Goal: Task Accomplishment & Management: Use online tool/utility

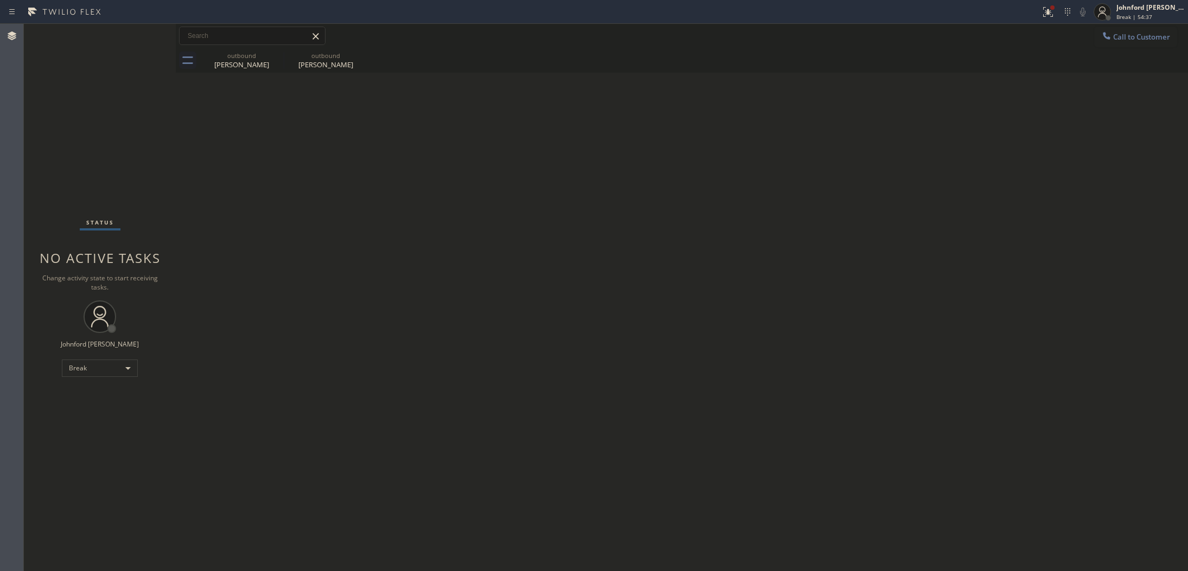
click at [839, 217] on div "Back to Dashboard Change Sender ID Customers Technicians Select a contact Outbo…" at bounding box center [682, 297] width 1012 height 547
click at [118, 368] on div "Break" at bounding box center [100, 368] width 76 height 17
click at [84, 397] on li "Available" at bounding box center [99, 396] width 74 height 13
click at [104, 121] on div "Status No active tasks You are ready to start receiving tasks. [PERSON_NAME] Av…" at bounding box center [100, 297] width 152 height 547
drag, startPoint x: 1048, startPoint y: 9, endPoint x: 1029, endPoint y: 53, distance: 47.6
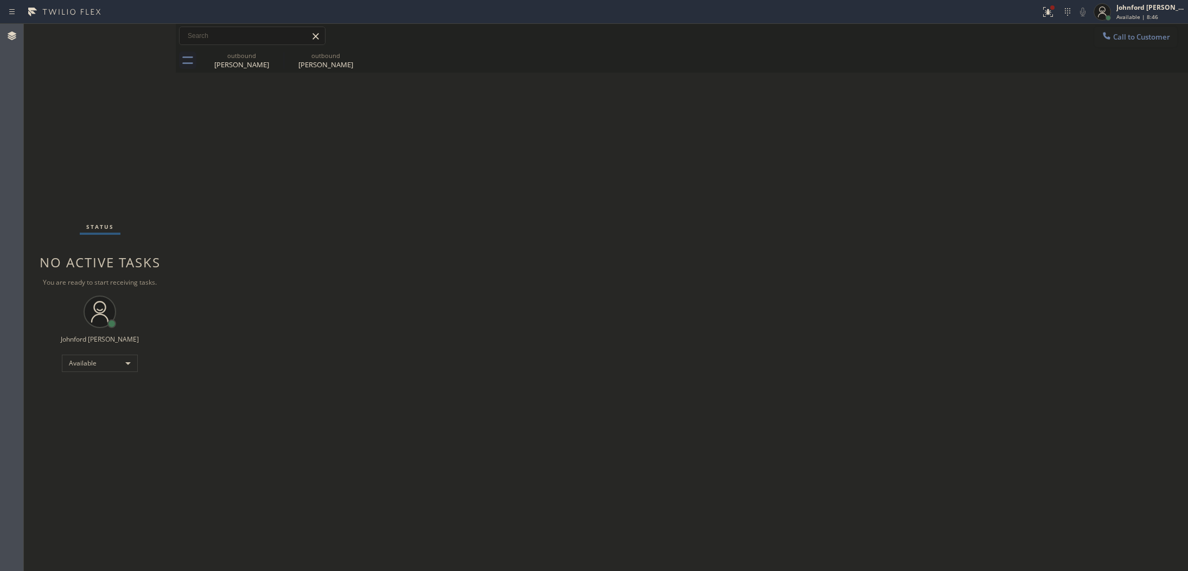
click at [1050, 9] on div at bounding box center [1048, 12] width 24 height 24
click at [1004, 137] on button "Clear issue" at bounding box center [989, 142] width 127 height 15
click at [134, 123] on div "Status No active tasks You are ready to start receiving tasks. [PERSON_NAME] Av…" at bounding box center [100, 297] width 152 height 547
drag, startPoint x: 1169, startPoint y: 49, endPoint x: 1156, endPoint y: 50, distance: 13.7
click at [1170, 49] on div "outbound Derek Mclay outbound Derek Mclay" at bounding box center [694, 60] width 988 height 24
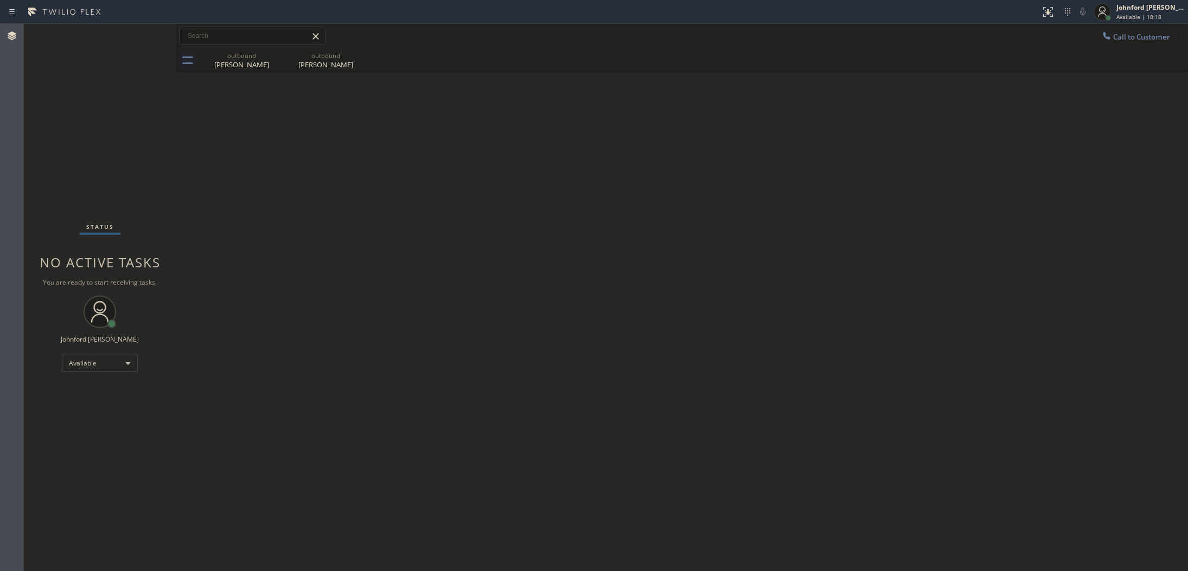
click at [1130, 39] on span "Call to Customer" at bounding box center [1141, 37] width 57 height 10
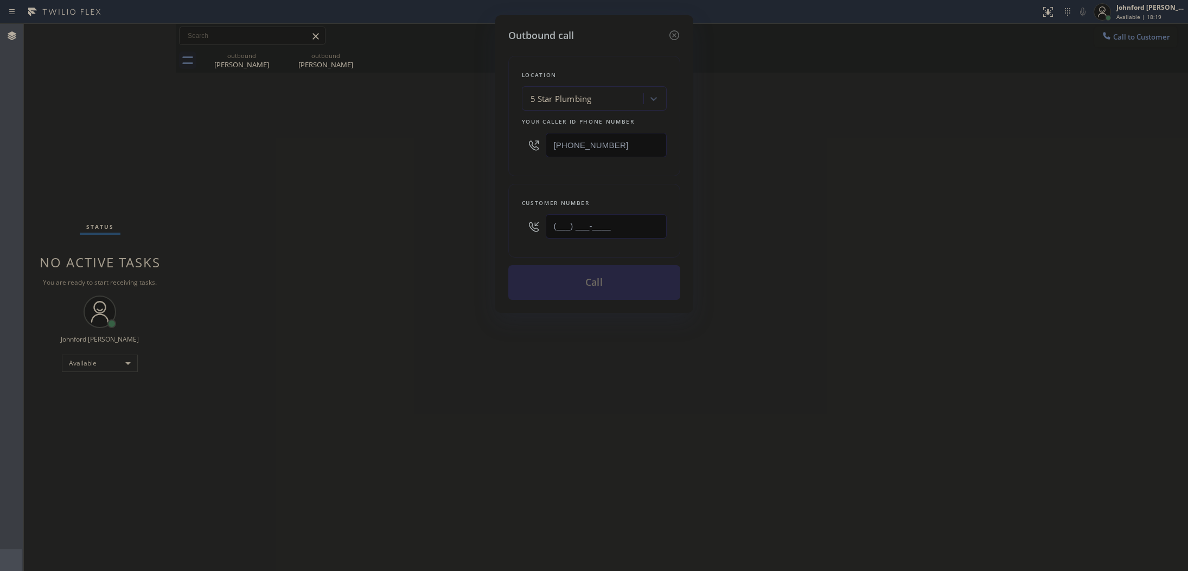
drag, startPoint x: 636, startPoint y: 213, endPoint x: 426, endPoint y: 220, distance: 209.5
click at [486, 216] on div "Outbound call Location 5 Star Plumbing Your caller id phone number (888) 909-01…" at bounding box center [594, 285] width 1188 height 571
paste input "212) 301-0480"
type input "[PHONE_NUMBER]"
click at [387, 220] on div "Outbound call Location 5 Star Plumbing Your caller id phone number (888) 909-01…" at bounding box center [594, 285] width 1188 height 571
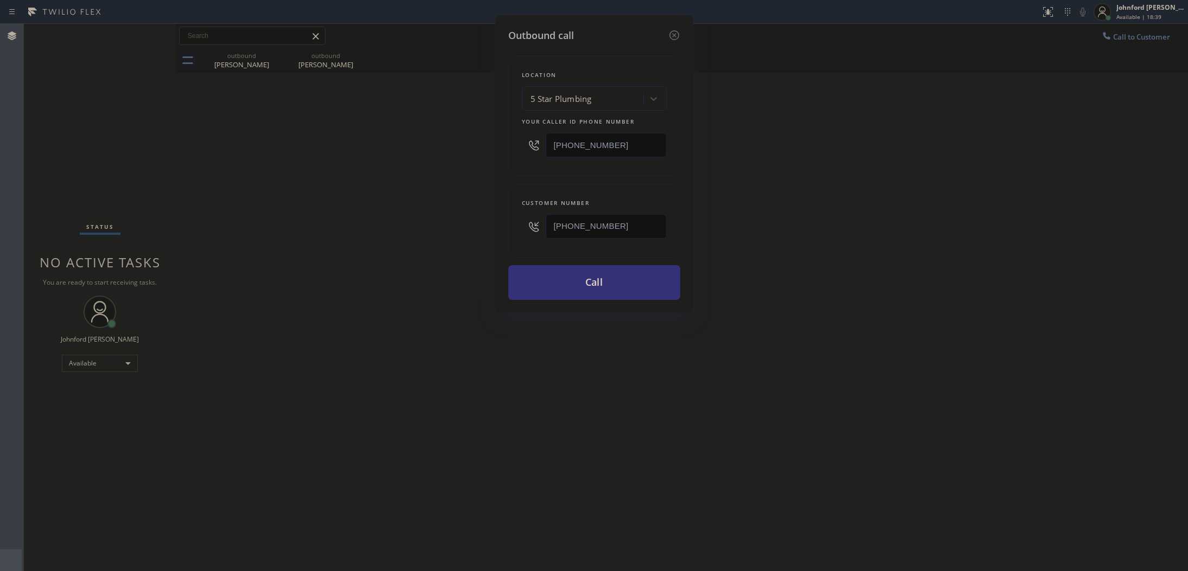
drag, startPoint x: 629, startPoint y: 139, endPoint x: 477, endPoint y: 155, distance: 152.7
click at [477, 155] on div "Outbound call Location 5 Star Plumbing Your caller id phone number (888) 909-01…" at bounding box center [594, 285] width 1188 height 571
paste input "55) 731-4952"
type input "[PHONE_NUMBER]"
click at [445, 167] on div "Outbound call Location 5 Star Plumbing Your caller id phone number (855) 731-49…" at bounding box center [594, 285] width 1188 height 571
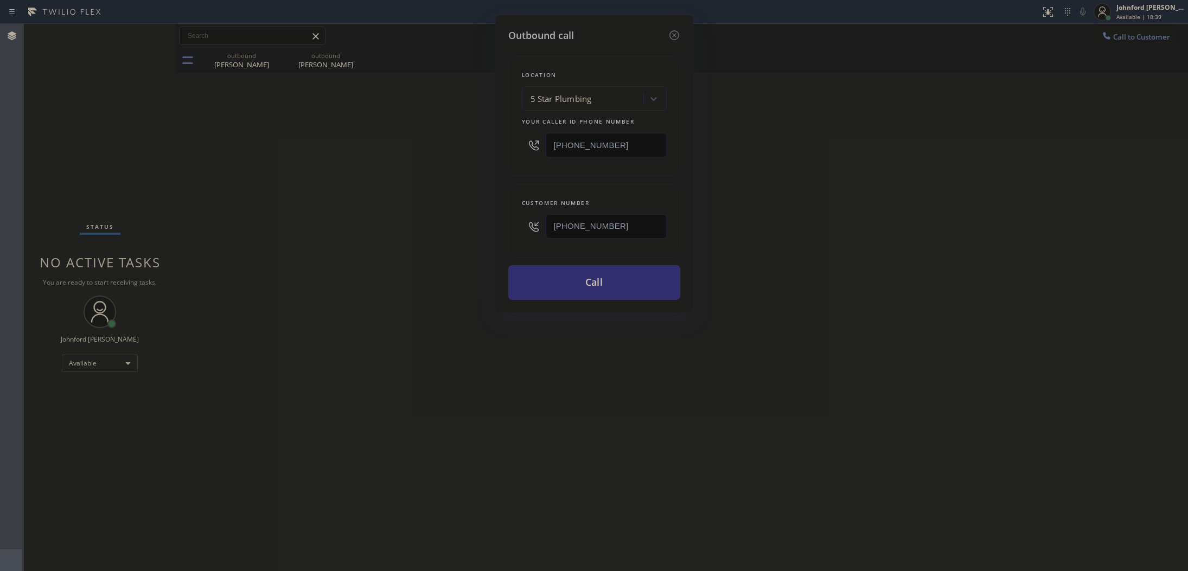
click at [540, 288] on button "Call" at bounding box center [594, 282] width 172 height 35
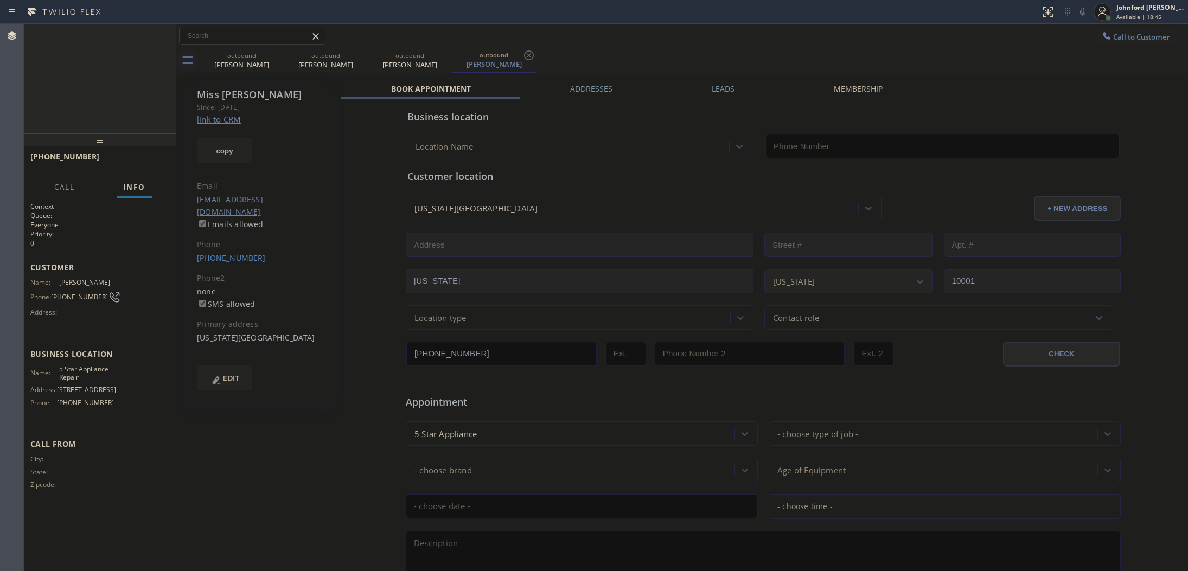
type input "[PHONE_NUMBER]"
drag, startPoint x: 275, startPoint y: 53, endPoint x: 92, endPoint y: 110, distance: 191.3
click at [0, 0] on icon at bounding box center [0, 0] width 0 height 0
click at [92, 110] on div "+12123010480 Live | 00:07 ALL TASKS ALL TASKS ACTIVE TASKS TASKS IN WRAP UP" at bounding box center [100, 79] width 152 height 110
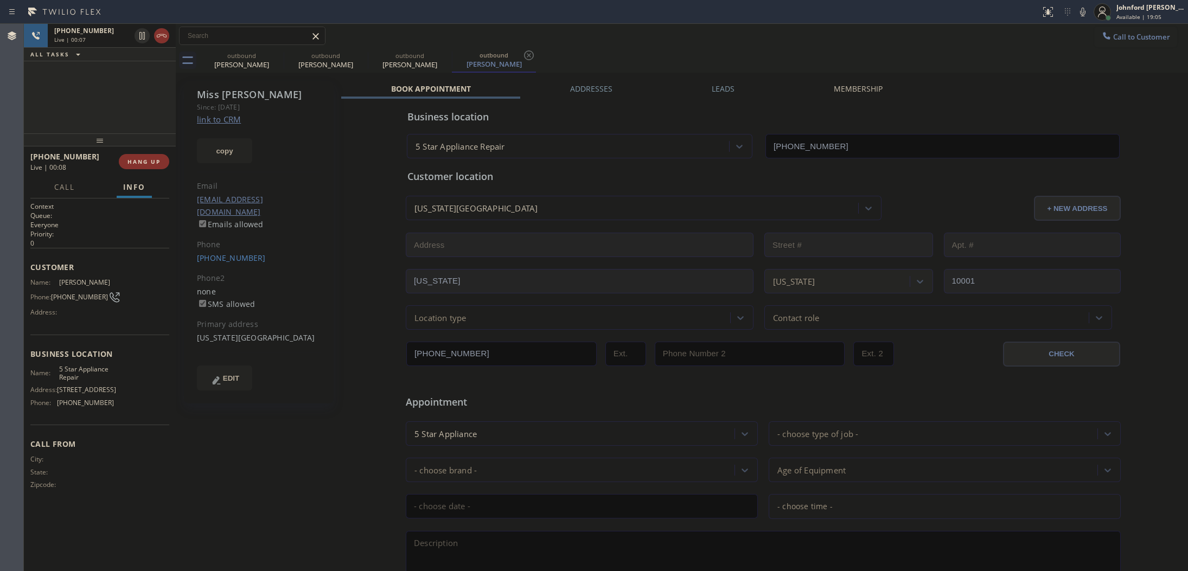
type input "[PHONE_NUMBER]"
drag, startPoint x: 104, startPoint y: 143, endPoint x: 109, endPoint y: 110, distance: 33.5
click at [109, 110] on div "+12123010480 Live | 00:10 ALL TASKS ALL TASKS ACTIVE TASKS TASKS IN WRAP UP +12…" at bounding box center [100, 297] width 152 height 547
click at [568, 52] on div "outbound Miss Shanika outbound Miss Shanika" at bounding box center [694, 60] width 988 height 24
click at [141, 95] on div "+12123010480 Live | 00:14 ALL TASKS ALL TASKS ACTIVE TASKS TASKS IN WRAP UP" at bounding box center [100, 79] width 152 height 110
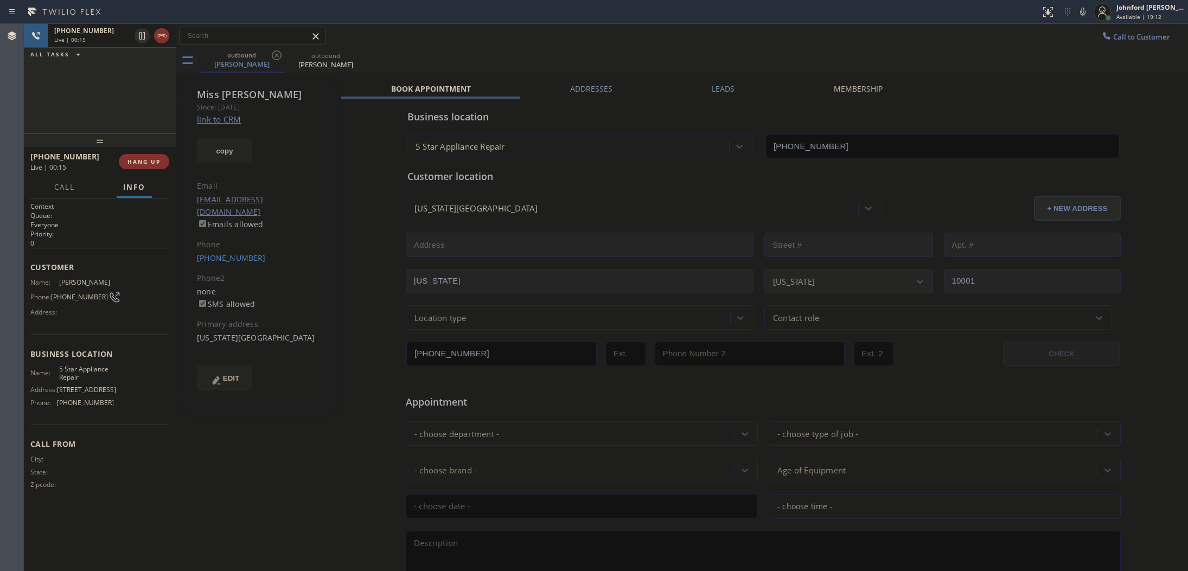
drag, startPoint x: 104, startPoint y: 140, endPoint x: 511, endPoint y: 47, distance: 417.9
click at [171, 98] on div "+12123010480 Live | 00:15 ALL TASKS ALL TASKS ACTIVE TASKS TASKS IN WRAP UP +12…" at bounding box center [100, 297] width 152 height 547
click at [158, 161] on span "HANG UP" at bounding box center [143, 162] width 33 height 8
click at [1101, 34] on icon at bounding box center [1106, 35] width 11 height 11
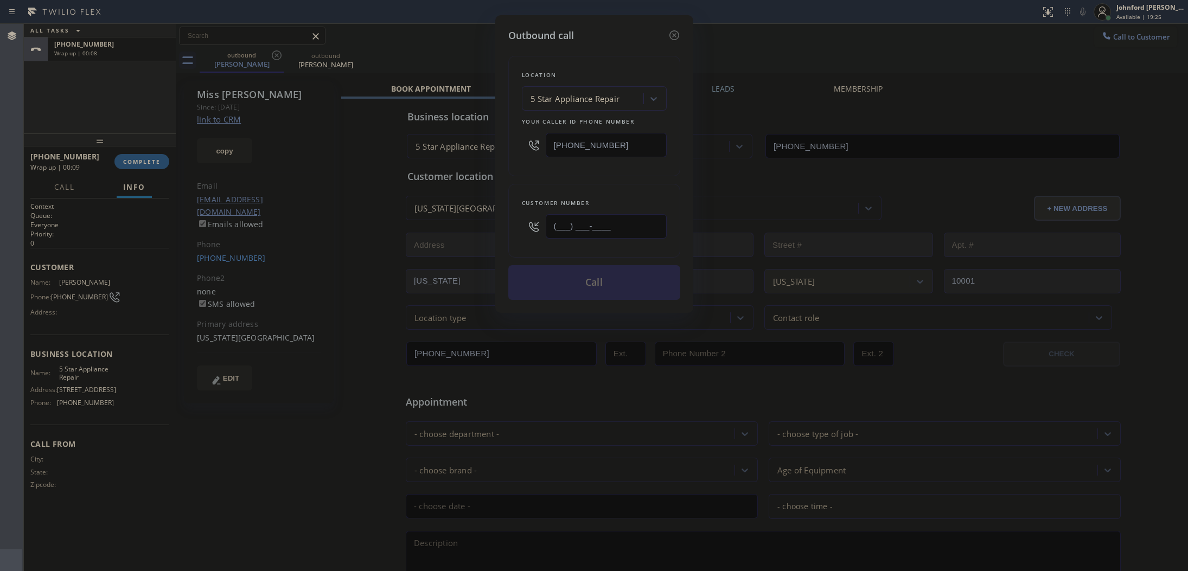
drag, startPoint x: 613, startPoint y: 235, endPoint x: 554, endPoint y: 193, distance: 72.0
click at [437, 235] on div "Outbound call Location 5 Star Appliance Repair Your caller id phone number [PHO…" at bounding box center [594, 285] width 1188 height 571
paste input "858) 361-5432"
drag, startPoint x: 656, startPoint y: 224, endPoint x: 484, endPoint y: 224, distance: 172.0
click at [484, 224] on div "Outbound call Location 5 Star Appliance Repair Your caller id phone number (855…" at bounding box center [594, 285] width 1188 height 571
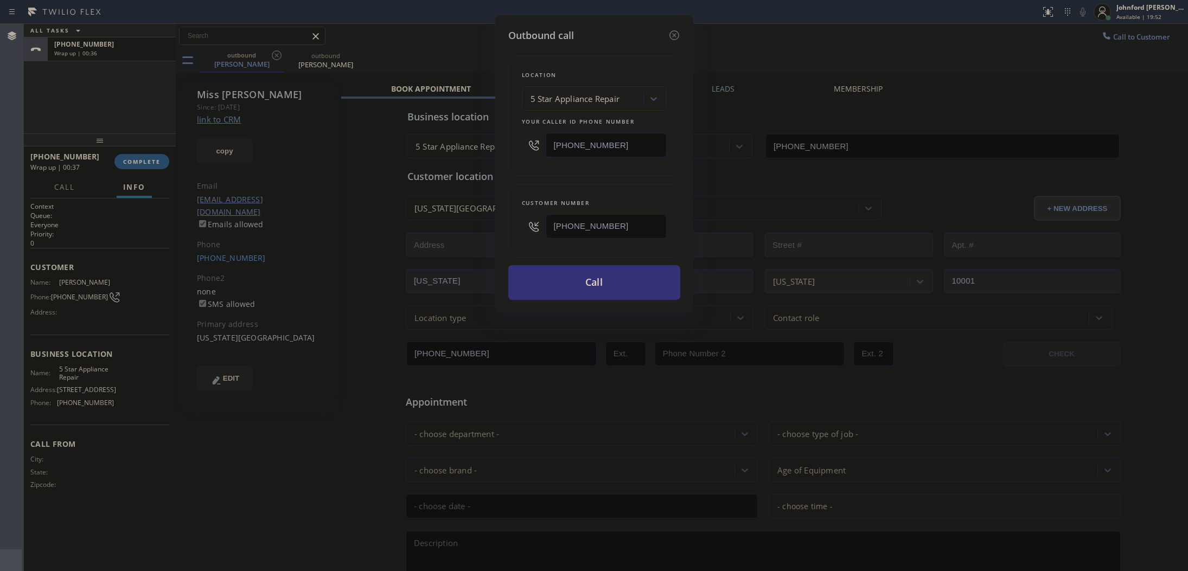
paste input "text"
type input "[PHONE_NUMBER]"
click at [549, 184] on div "Customer number (858) 361-5432" at bounding box center [594, 221] width 172 height 74
click at [568, 285] on button "Call" at bounding box center [594, 282] width 172 height 35
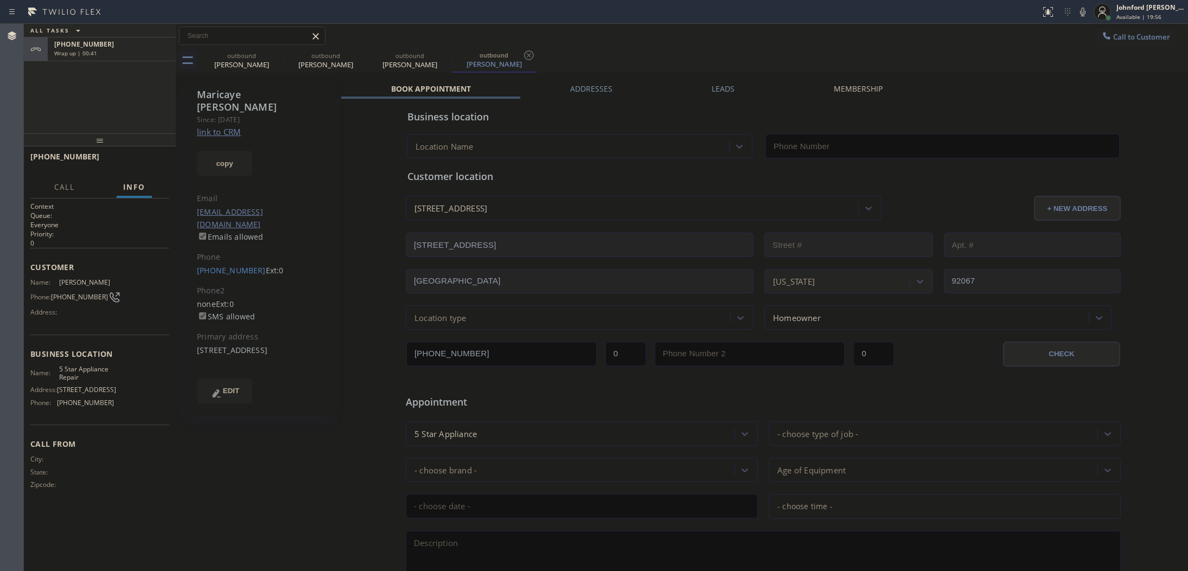
type input "[PHONE_NUMBER]"
click at [148, 71] on div "+12123010480" at bounding box center [111, 67] width 115 height 9
click at [135, 158] on span "COMPLETE" at bounding box center [141, 162] width 37 height 8
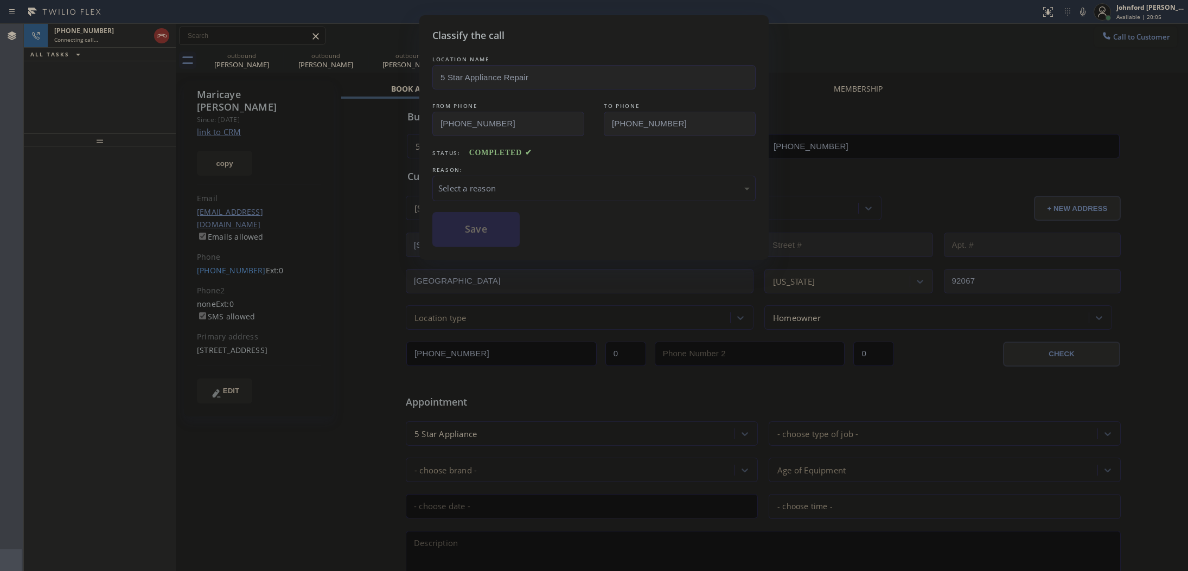
click at [563, 182] on div "Select a reason" at bounding box center [593, 188] width 311 height 12
click at [497, 236] on button "Save" at bounding box center [475, 229] width 87 height 35
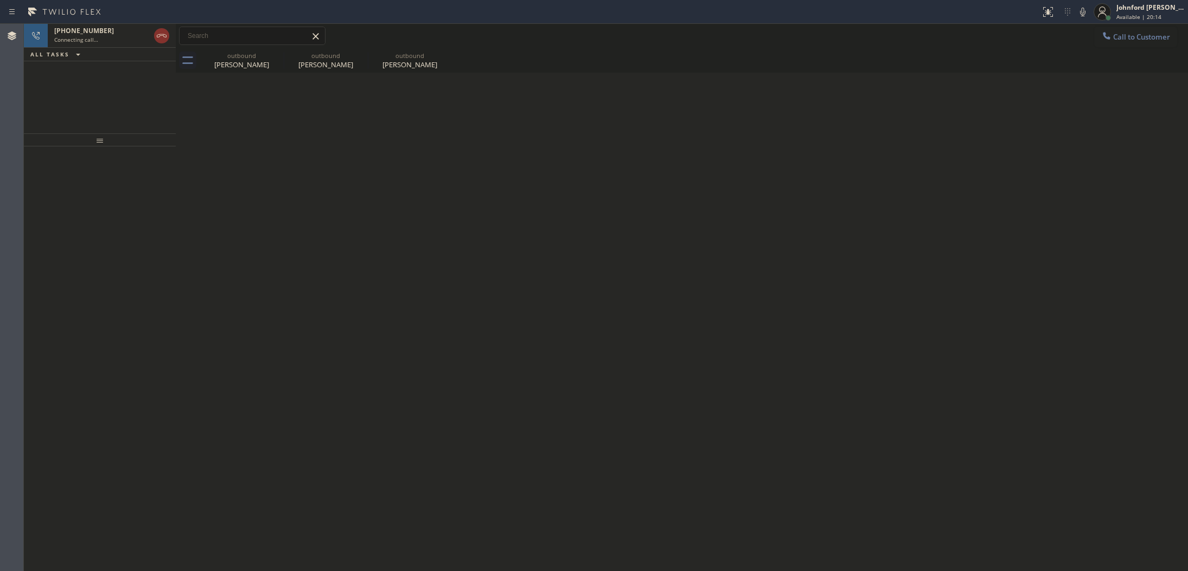
click at [681, 305] on div "Back to Dashboard Change Sender ID Customers Technicians Select a contact Outbo…" at bounding box center [682, 297] width 1012 height 547
click at [264, 50] on div "outbound Miss Shanika" at bounding box center [242, 60] width 82 height 24
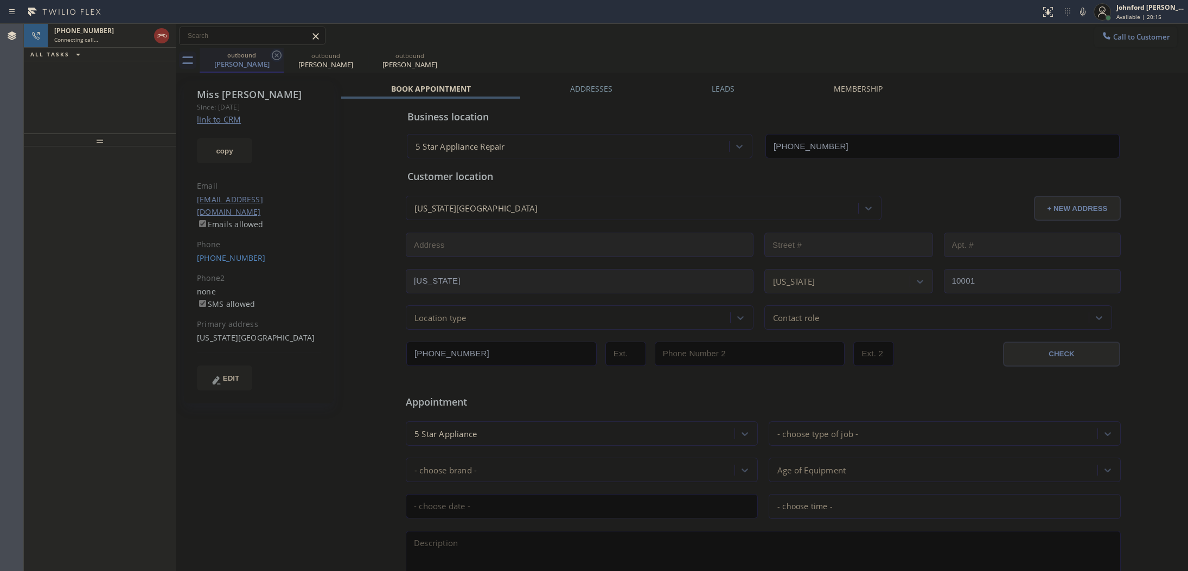
click at [276, 52] on icon at bounding box center [276, 55] width 13 height 13
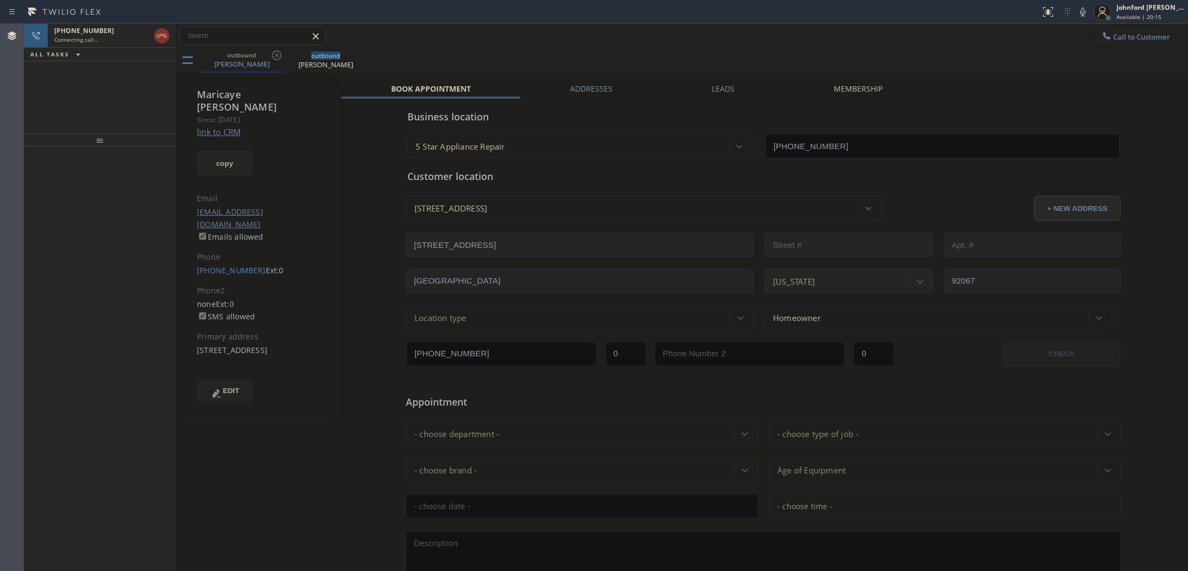
click at [276, 52] on icon at bounding box center [276, 55] width 13 height 13
click at [113, 44] on div "+18583615432 Connecting call…" at bounding box center [100, 36] width 104 height 24
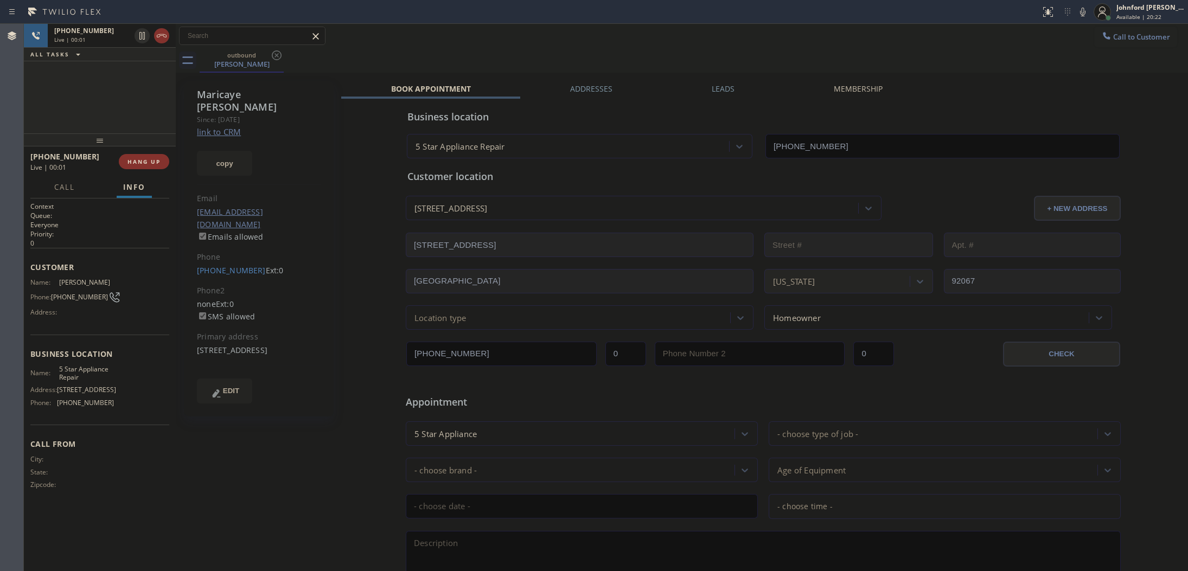
click at [123, 92] on div "+18583615432 Live | 00:01 ALL TASKS ALL TASKS ACTIVE TASKS TASKS IN WRAP UP" at bounding box center [100, 79] width 152 height 110
click at [150, 158] on span "HANG UP" at bounding box center [143, 162] width 33 height 8
click at [138, 155] on div "+18583615432 Wrap up | 00:01 COMPLETE" at bounding box center [99, 162] width 139 height 28
click at [138, 158] on span "COMPLETE" at bounding box center [141, 162] width 37 height 8
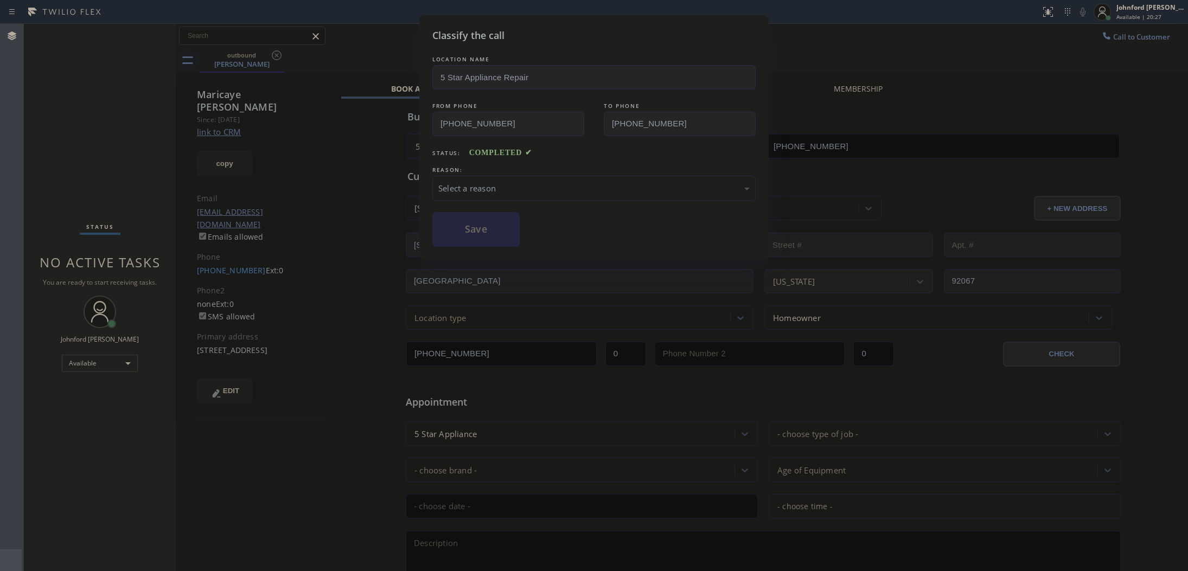
click at [491, 182] on div "Select a reason" at bounding box center [593, 188] width 311 height 12
click at [488, 240] on button "Save" at bounding box center [475, 229] width 87 height 35
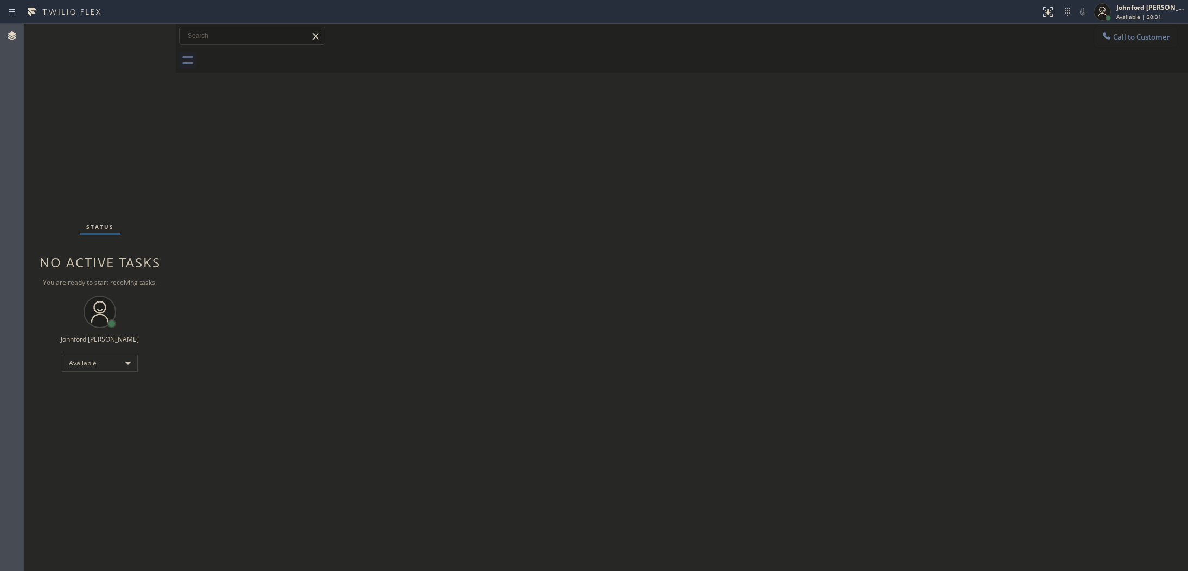
drag, startPoint x: 625, startPoint y: 112, endPoint x: 774, endPoint y: 7, distance: 182.3
click at [655, 94] on div "Back to Dashboard Change Sender ID Customers Technicians Select a contact Outbo…" at bounding box center [682, 297] width 1012 height 547
click at [1115, 43] on button "Call to Customer" at bounding box center [1135, 37] width 83 height 21
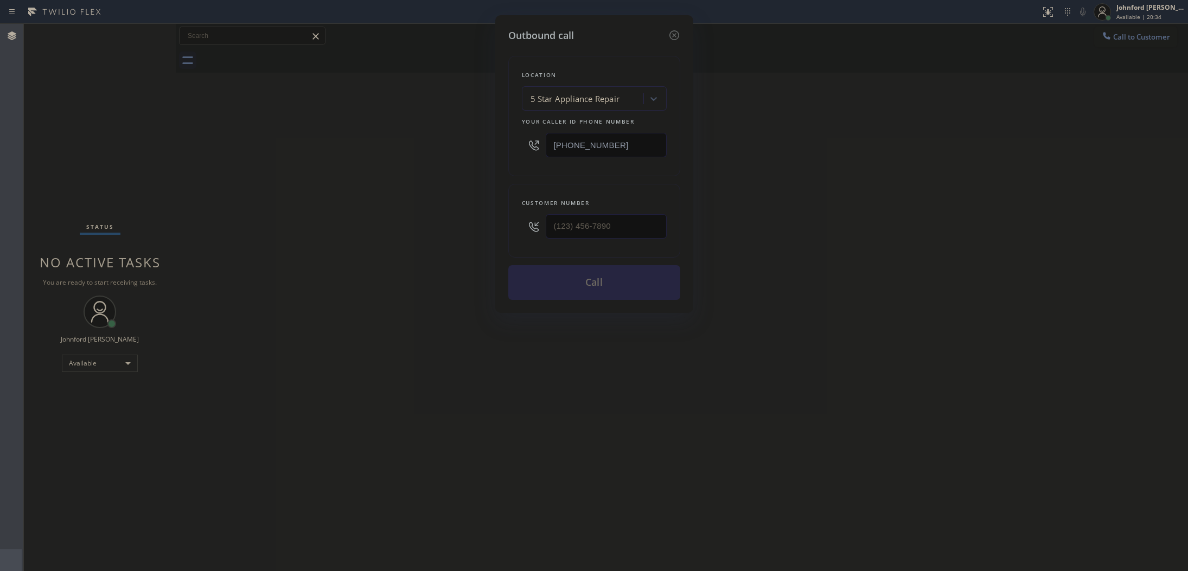
drag, startPoint x: 522, startPoint y: 145, endPoint x: 609, endPoint y: 112, distance: 92.9
click at [519, 145] on div "Location 5 Star Appliance Repair Your caller id phone number [PHONE_NUMBER]" at bounding box center [594, 116] width 172 height 120
paste input "00) 686-5038"
type input "[PHONE_NUMBER]"
click at [1110, 20] on div "Outbound call Location 5 Star Air Your caller id phone number (800) 686-5038 Cu…" at bounding box center [594, 285] width 1188 height 571
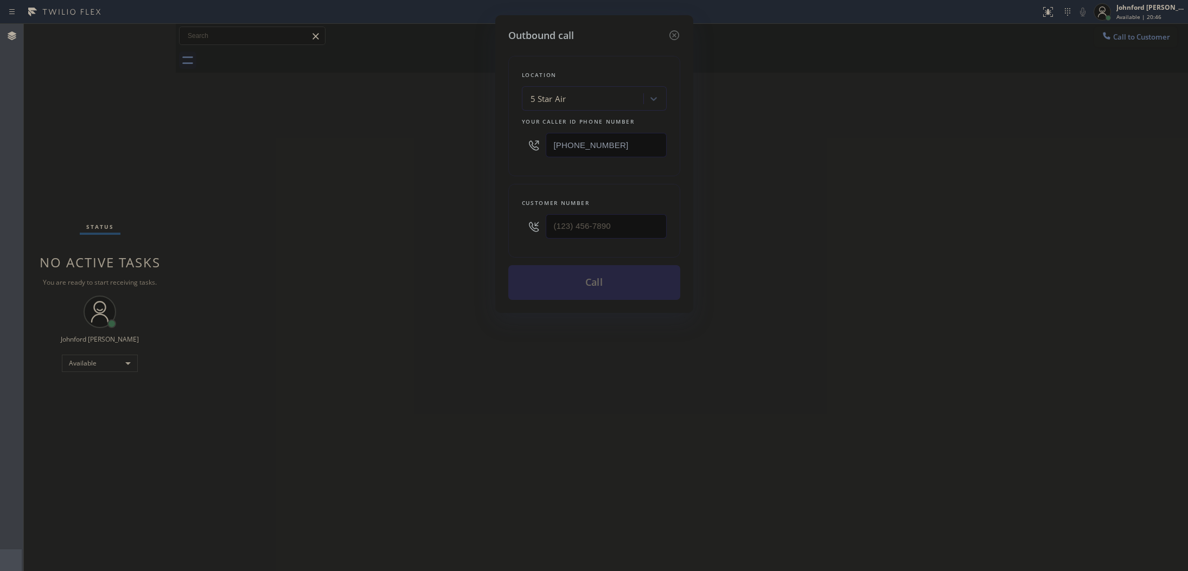
drag, startPoint x: 503, startPoint y: 226, endPoint x: 476, endPoint y: 227, distance: 27.7
click at [478, 227] on div "Outbound call Location 5 Star Air Your caller id phone number (800) 686-5038 Cu…" at bounding box center [594, 285] width 1188 height 571
click at [438, 229] on div "Outbound call Location 5 Star Air Your caller id phone number (800) 686-5038 Cu…" at bounding box center [594, 285] width 1188 height 571
drag, startPoint x: 618, startPoint y: 234, endPoint x: 477, endPoint y: 234, distance: 141.1
click at [477, 234] on div "Outbound call Location 5 Star Air Your caller id phone number (800) 686-5038 Cu…" at bounding box center [594, 285] width 1188 height 571
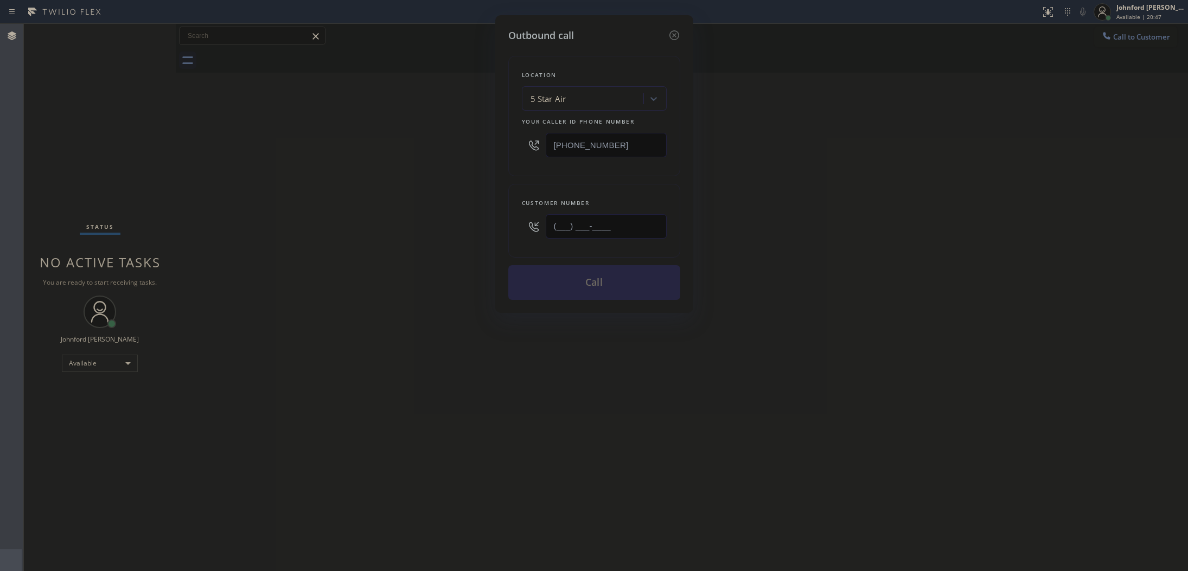
paste input "207) 248-2711"
type input "[PHONE_NUMBER]"
click at [409, 237] on div "Outbound call Location 5 Star Air Your caller id phone number (800) 686-5038 Cu…" at bounding box center [594, 285] width 1188 height 571
click at [591, 286] on button "Call" at bounding box center [594, 282] width 172 height 35
drag, startPoint x: 873, startPoint y: 190, endPoint x: 906, endPoint y: 82, distance: 112.2
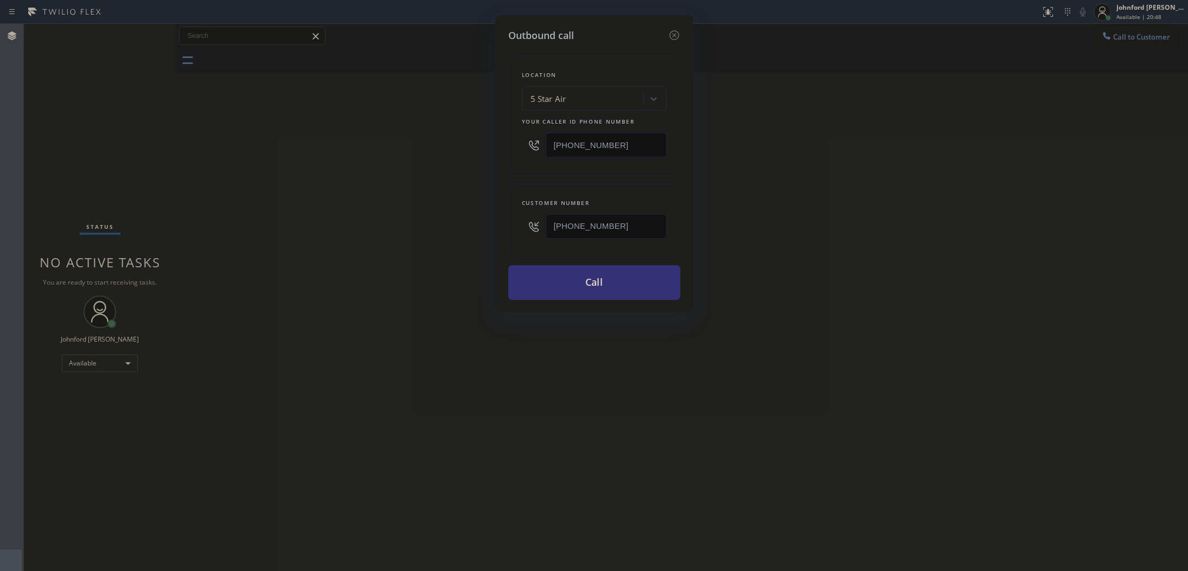
click at [895, 169] on div "Outbound call Location 5 Star Air Your caller id phone number (800) 686-5038 Cu…" at bounding box center [594, 285] width 1188 height 571
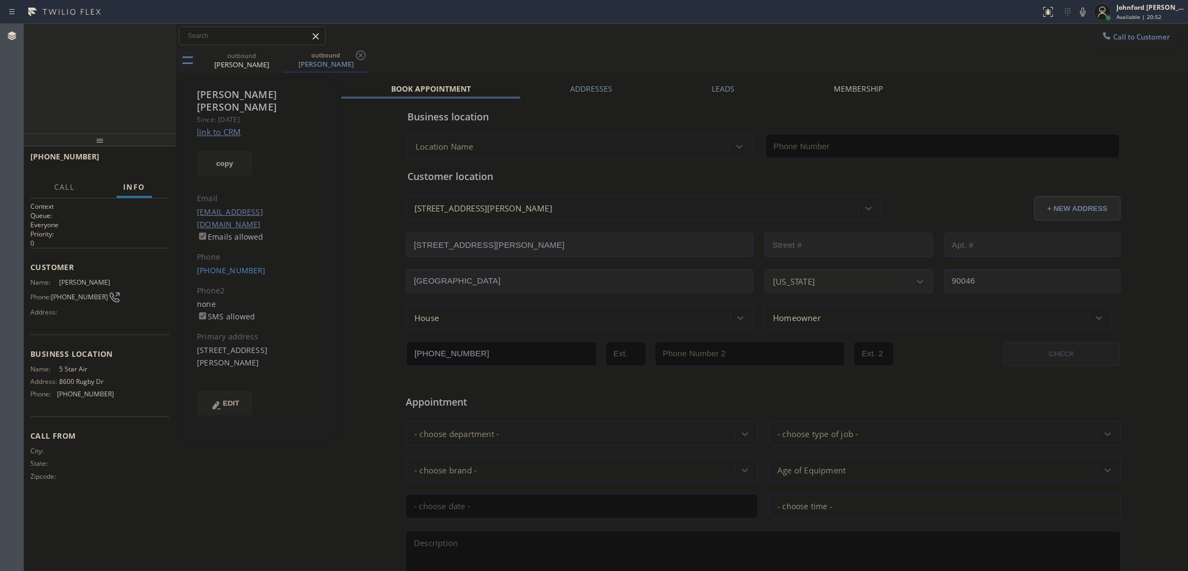
type input "[PHONE_NUMBER]"
click at [154, 161] on span "HANG UP" at bounding box center [143, 162] width 33 height 8
click at [221, 265] on link "[PHONE_NUMBER]" at bounding box center [231, 270] width 69 height 10
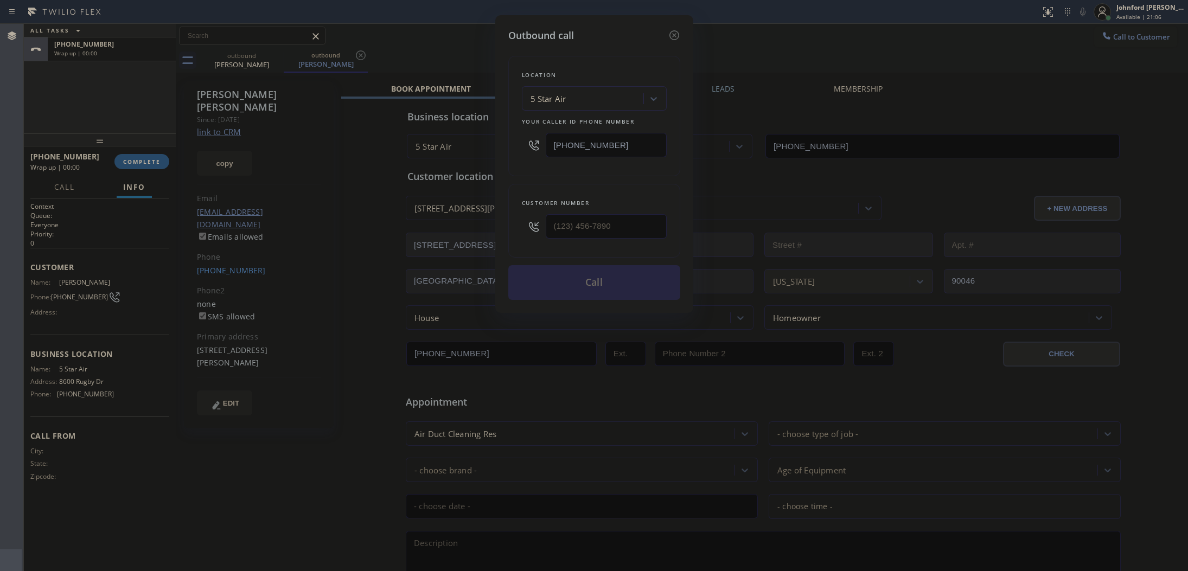
type input "[PHONE_NUMBER]"
drag, startPoint x: 584, startPoint y: 133, endPoint x: 505, endPoint y: 137, distance: 79.3
click at [505, 137] on div "Outbound call Location 5 Star Air Your caller id phone number (800) 686-5038 Cu…" at bounding box center [594, 164] width 198 height 298
paste input "562) 548-7352"
type input "[PHONE_NUMBER]"
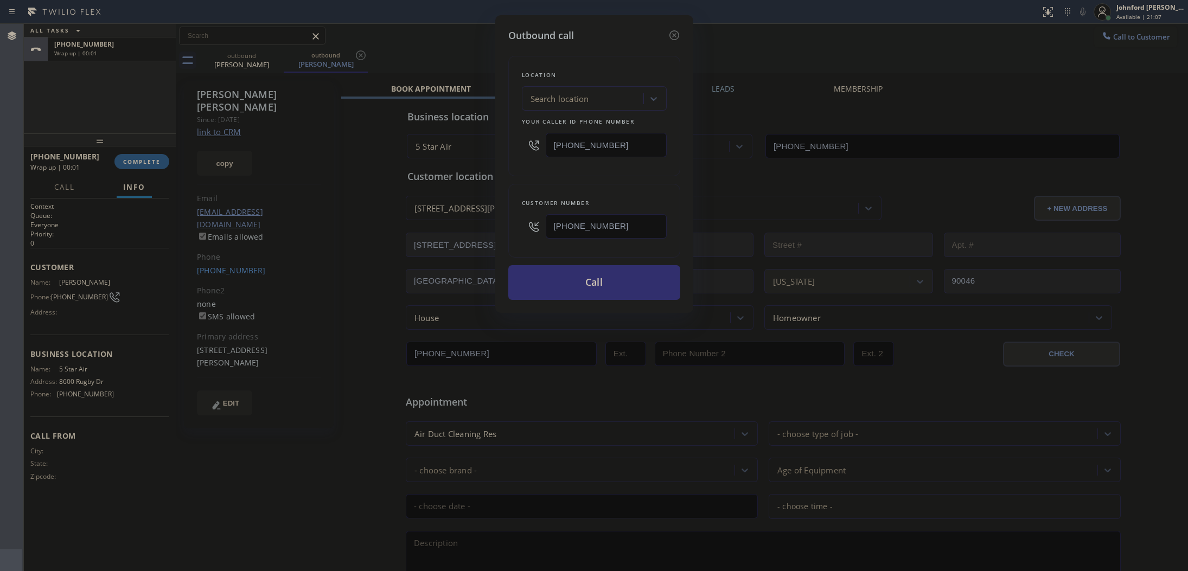
click at [562, 281] on button "Call" at bounding box center [594, 282] width 172 height 35
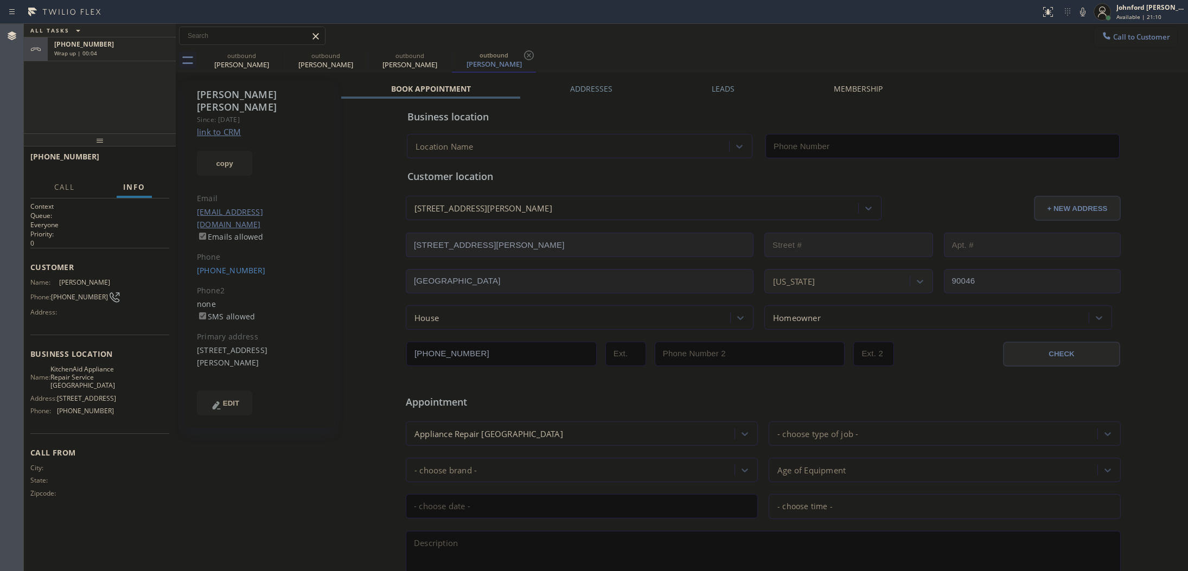
type input "[PHONE_NUMBER]"
drag, startPoint x: 149, startPoint y: 152, endPoint x: 146, endPoint y: 158, distance: 6.1
click at [147, 156] on div "+12072482711 Live | 01:23 HANG UP" at bounding box center [99, 162] width 139 height 28
click at [146, 158] on span "COMPLETE" at bounding box center [141, 162] width 37 height 8
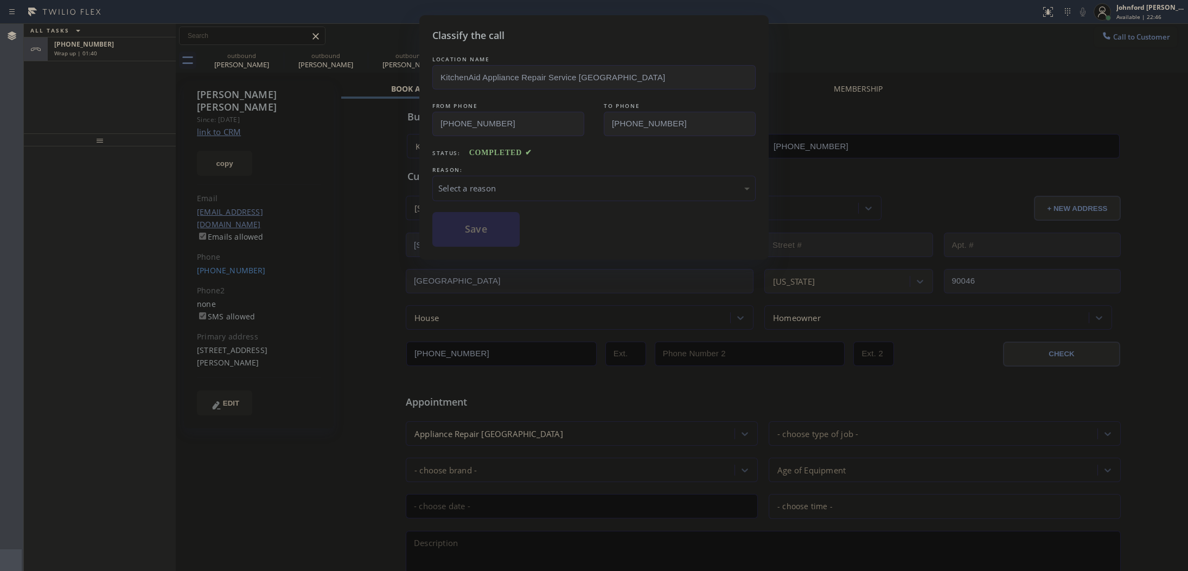
drag, startPoint x: 470, startPoint y: 179, endPoint x: 536, endPoint y: 193, distance: 67.7
click at [475, 182] on div "Select a reason" at bounding box center [593, 188] width 311 height 12
click at [511, 235] on button "Save" at bounding box center [475, 229] width 87 height 35
click at [143, 41] on div "Classify the call LOCATION NAME Inner Sunset Top HVAC Repair FROM PHONE [PHONE_…" at bounding box center [606, 297] width 1164 height 547
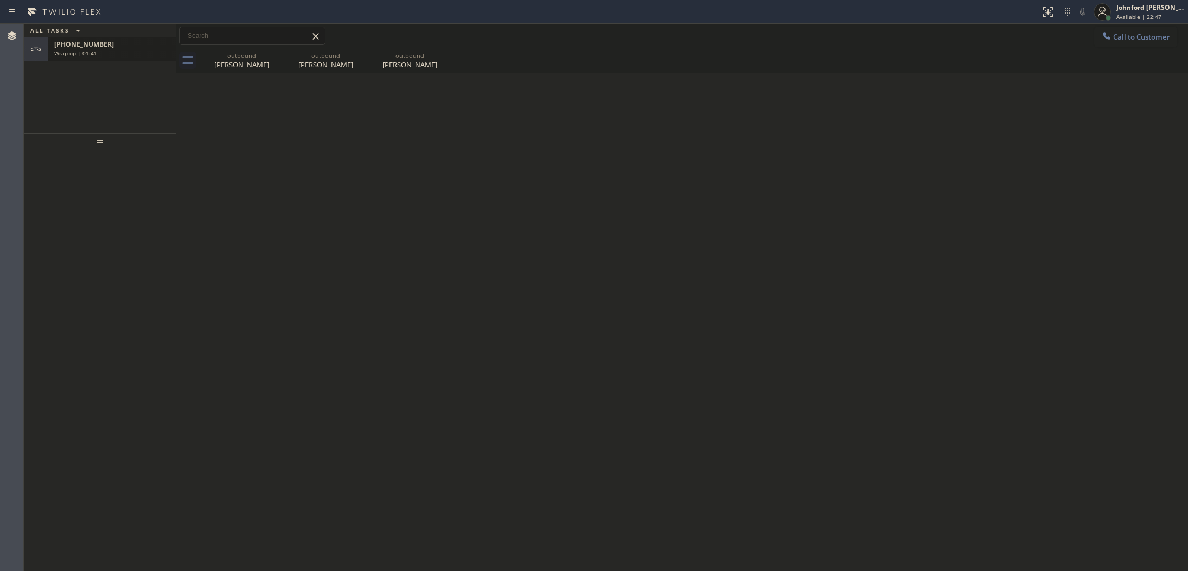
click at [136, 53] on div "Wrap up | 01:41" at bounding box center [111, 53] width 115 height 8
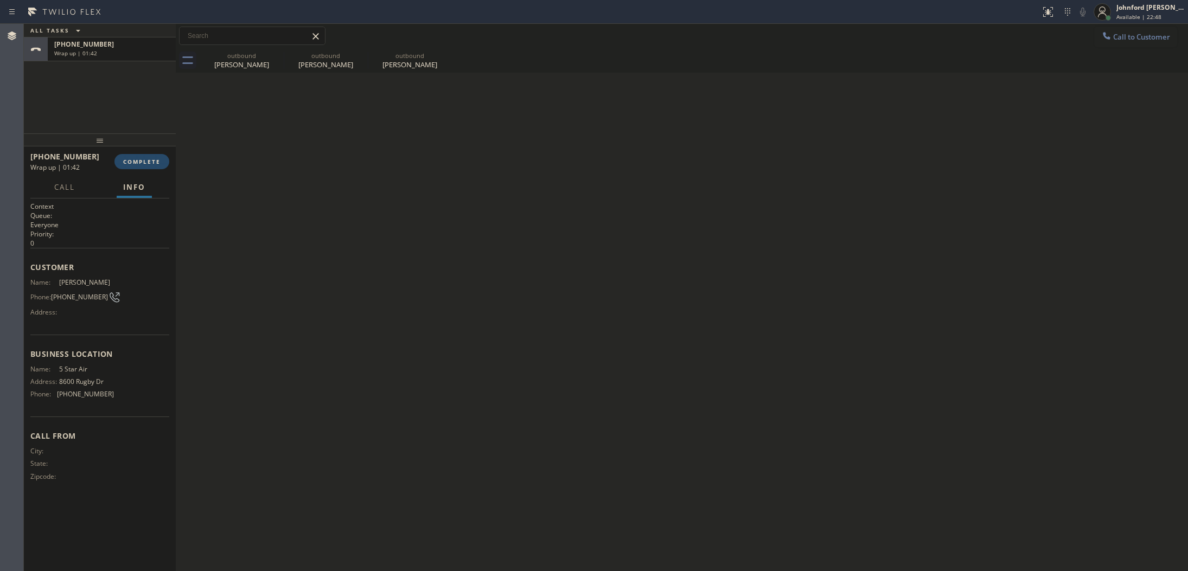
click at [137, 156] on button "COMPLETE" at bounding box center [141, 161] width 55 height 15
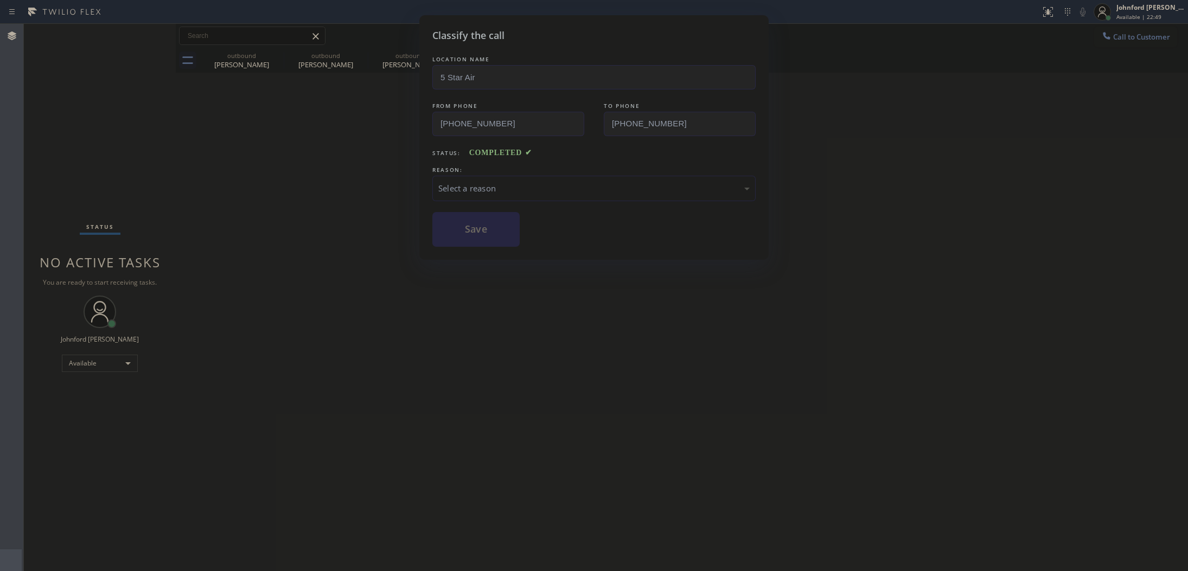
click at [515, 184] on div "Select a reason" at bounding box center [593, 188] width 311 height 12
click at [482, 234] on button "Save" at bounding box center [475, 229] width 87 height 35
type input "[PHONE_NUMBER]"
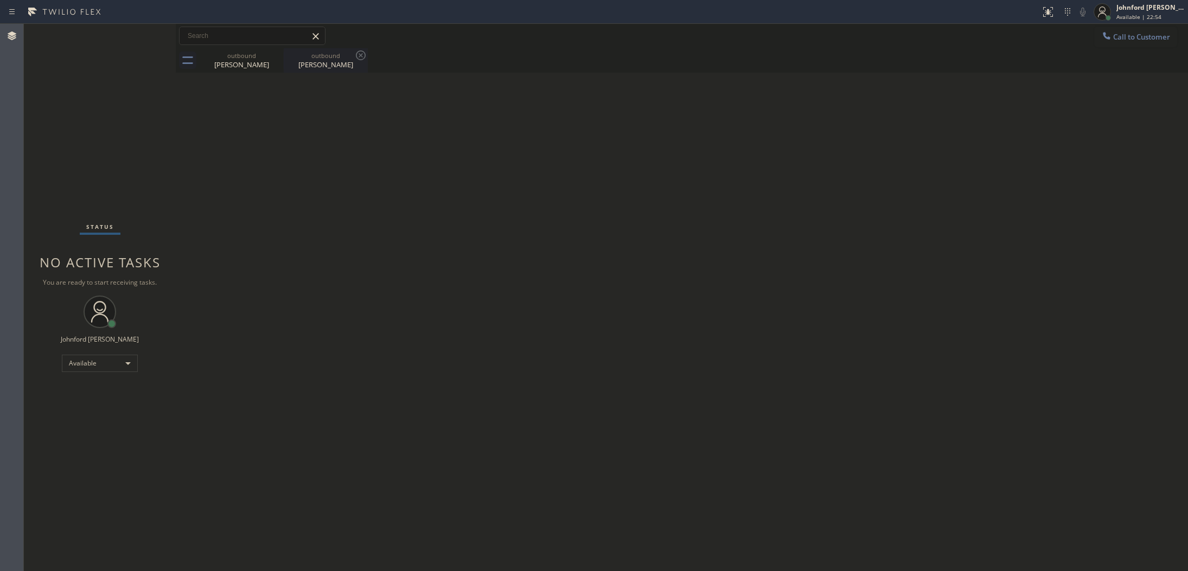
click at [324, 72] on div "outbound Ryan Thompson" at bounding box center [326, 60] width 82 height 24
type input "[PHONE_NUMBER]"
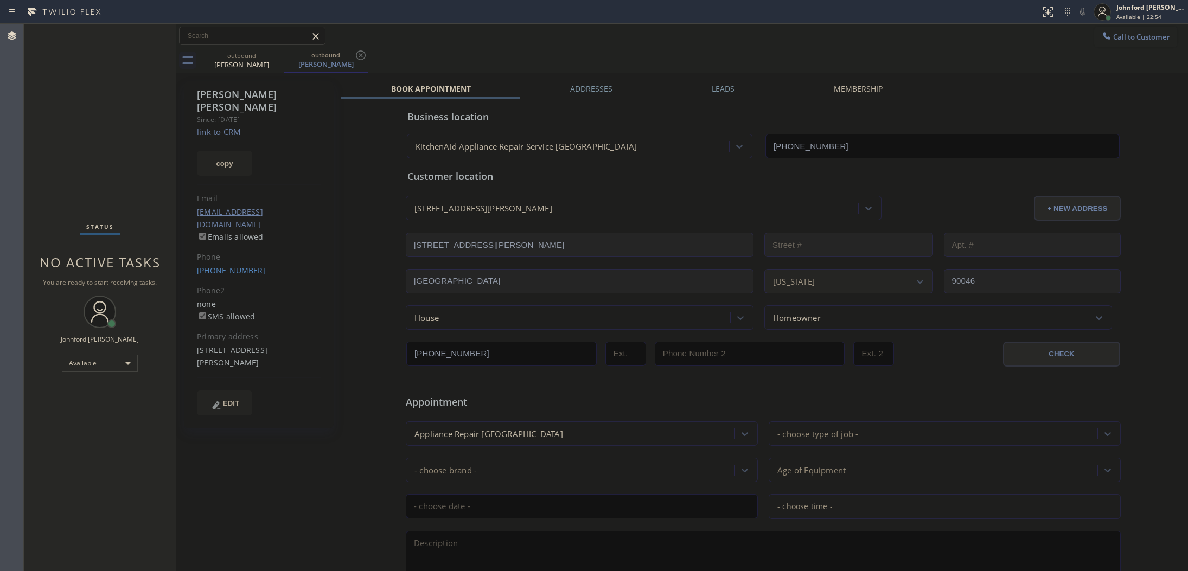
click at [734, 91] on div "Leads" at bounding box center [723, 91] width 122 height 15
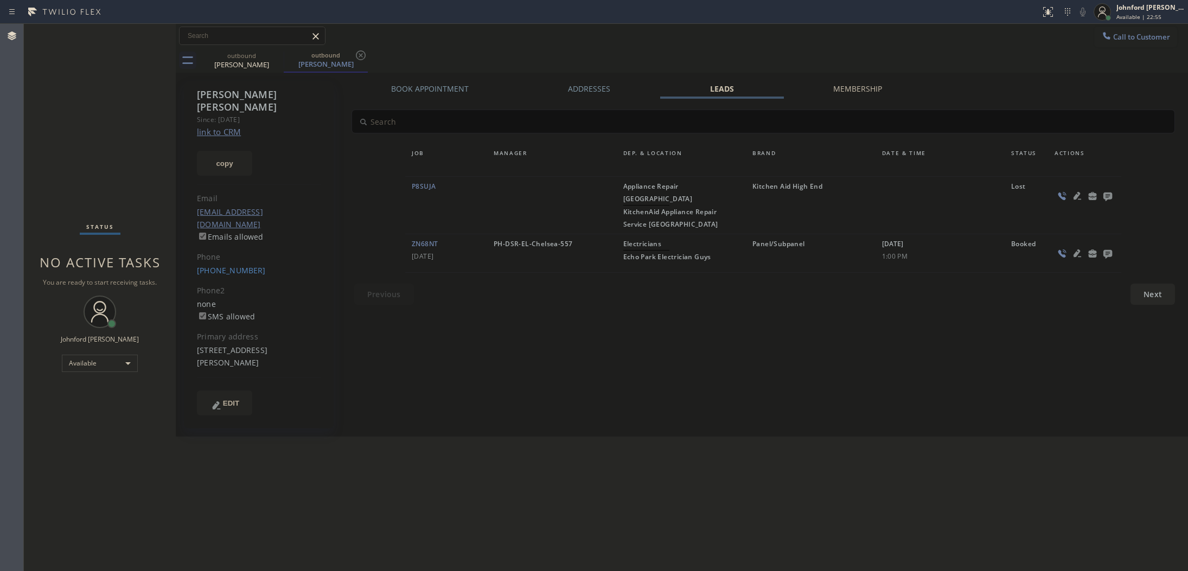
click at [1109, 193] on icon at bounding box center [1107, 197] width 9 height 9
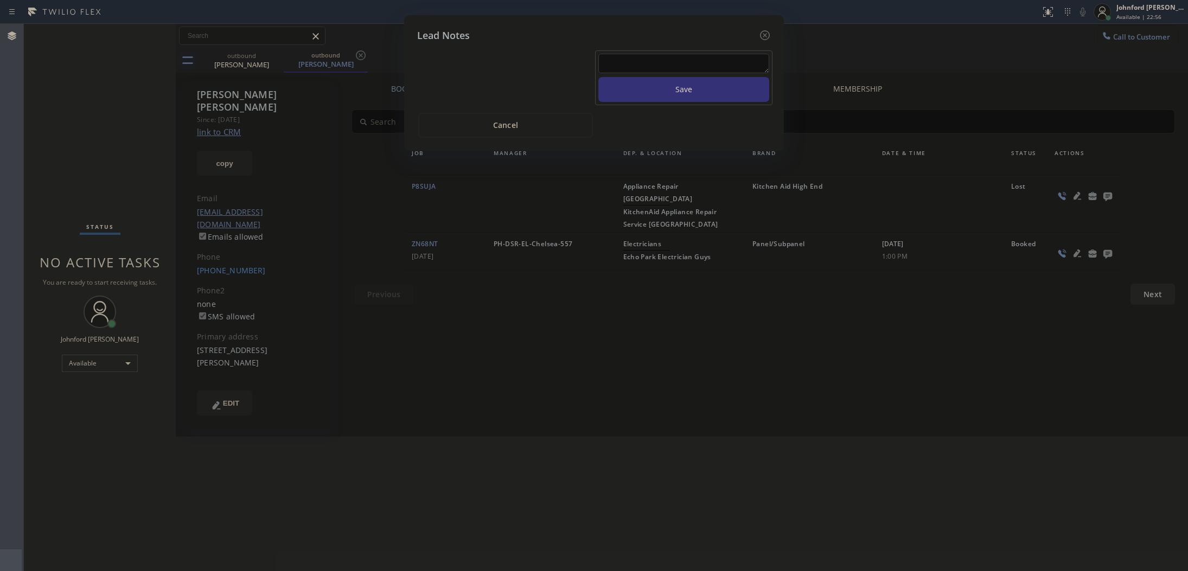
click at [719, 67] on div at bounding box center [683, 65] width 171 height 23
click at [718, 59] on textarea at bounding box center [683, 64] width 171 height 20
type textarea "all good"
click at [598, 77] on button "Save" at bounding box center [683, 89] width 171 height 25
click at [758, 34] on div at bounding box center [764, 35] width 13 height 15
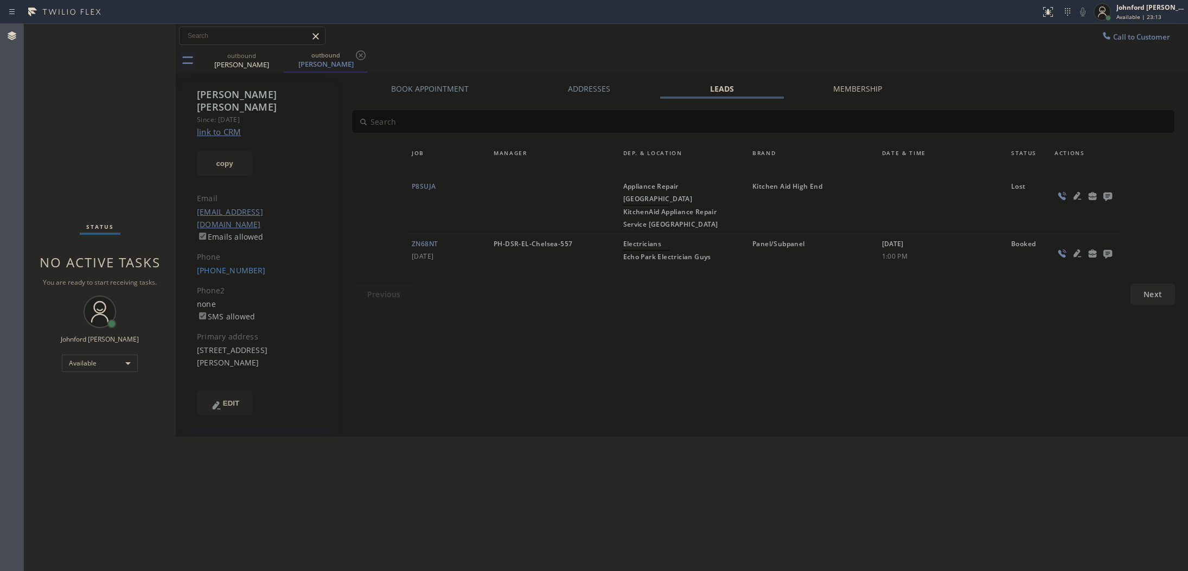
drag, startPoint x: 913, startPoint y: 39, endPoint x: 1024, endPoint y: 39, distance: 111.8
click at [974, 39] on div "Call to Customer Outbound call Location 5 Star Air Your caller id phone number …" at bounding box center [682, 36] width 1012 height 19
click at [1121, 33] on span "Call to Customer" at bounding box center [1141, 37] width 57 height 10
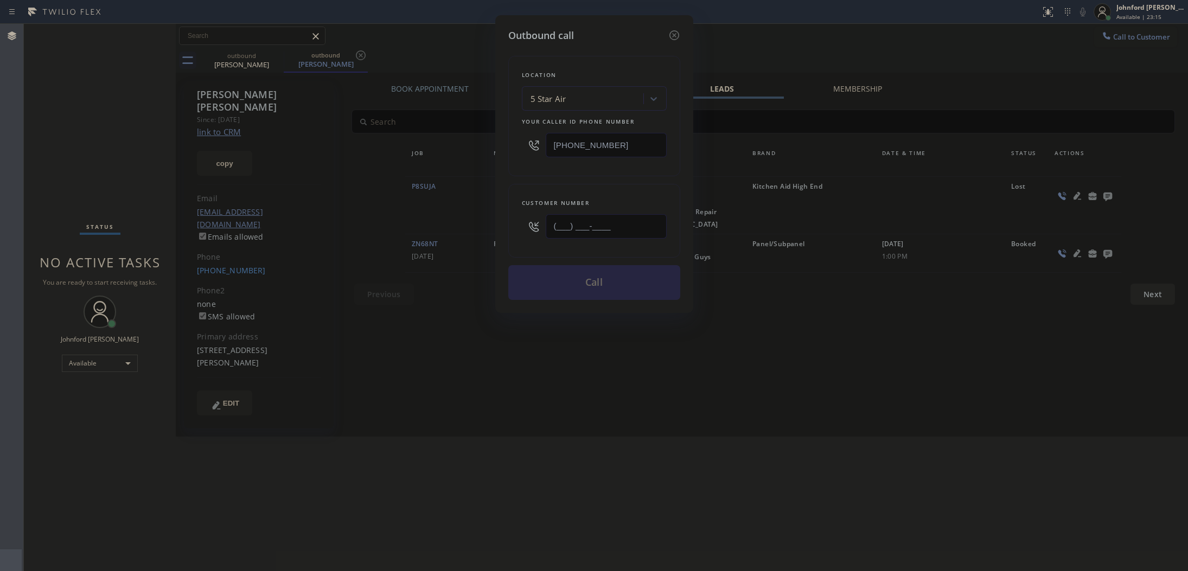
drag, startPoint x: 609, startPoint y: 233, endPoint x: 487, endPoint y: 237, distance: 122.7
click at [492, 237] on div "Outbound call Location 5 Star Air Your caller id phone number (800) 686-5038 Cu…" at bounding box center [594, 285] width 1188 height 571
paste input "602) 327-0497"
type input "[PHONE_NUMBER]"
drag, startPoint x: 647, startPoint y: 150, endPoint x: 519, endPoint y: 157, distance: 128.3
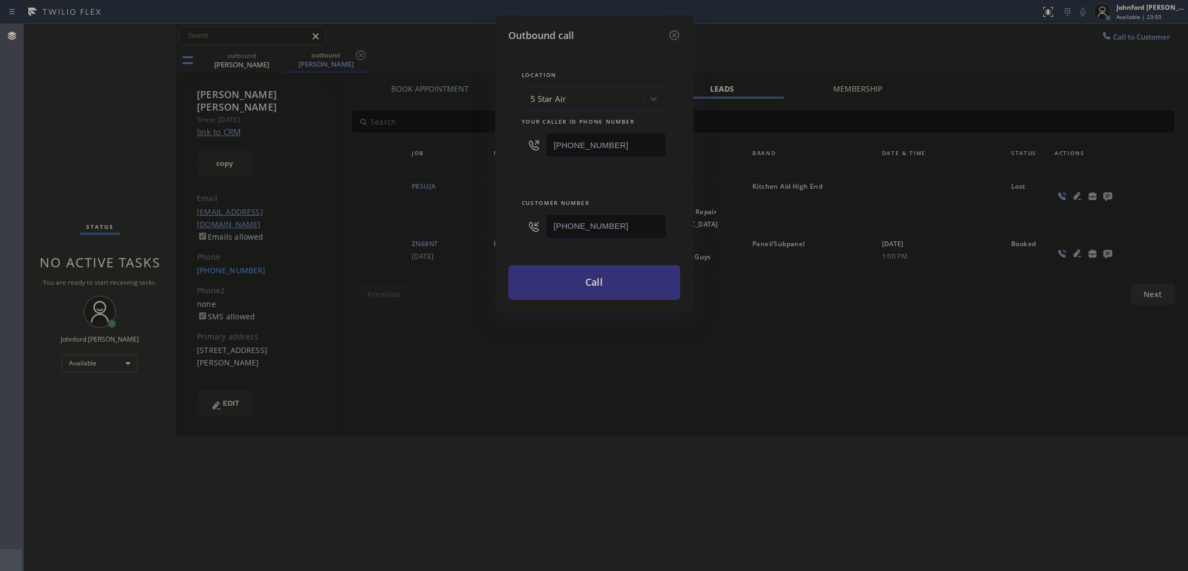
click at [519, 157] on div "Location 5 Star Air Your caller id phone number (800) 686-5038" at bounding box center [594, 116] width 172 height 120
paste input "602) 755-639"
type input "[PHONE_NUMBER]"
click at [518, 169] on div "Location 5 Star Air Your caller id phone number (602) 755-6398" at bounding box center [594, 116] width 172 height 120
click at [551, 281] on button "Call" at bounding box center [594, 282] width 172 height 35
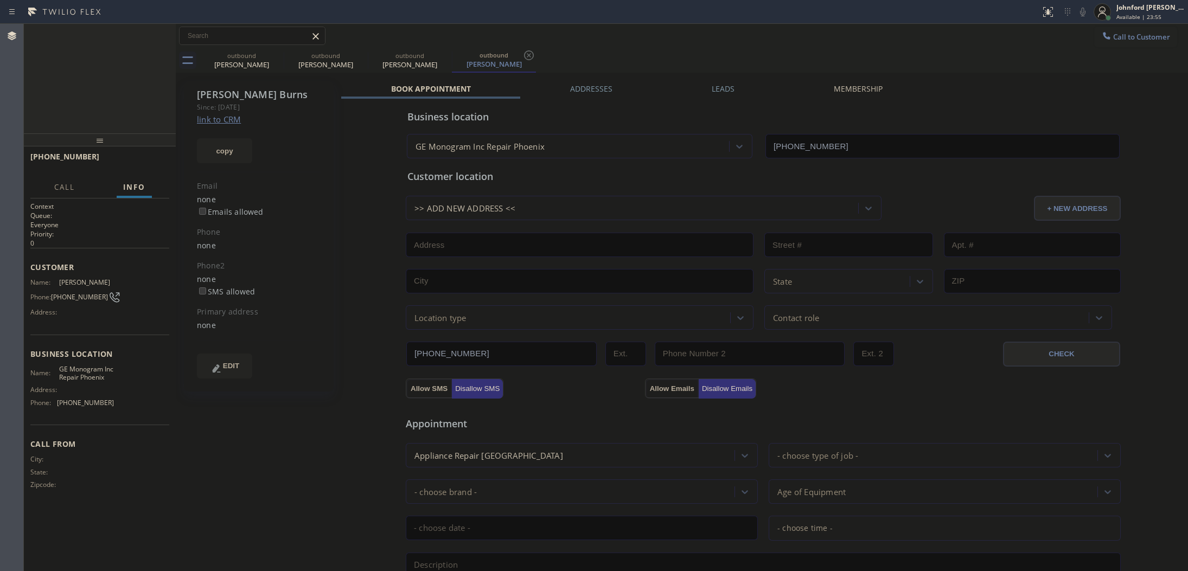
type input "[PHONE_NUMBER]"
click at [277, 60] on icon at bounding box center [276, 55] width 13 height 13
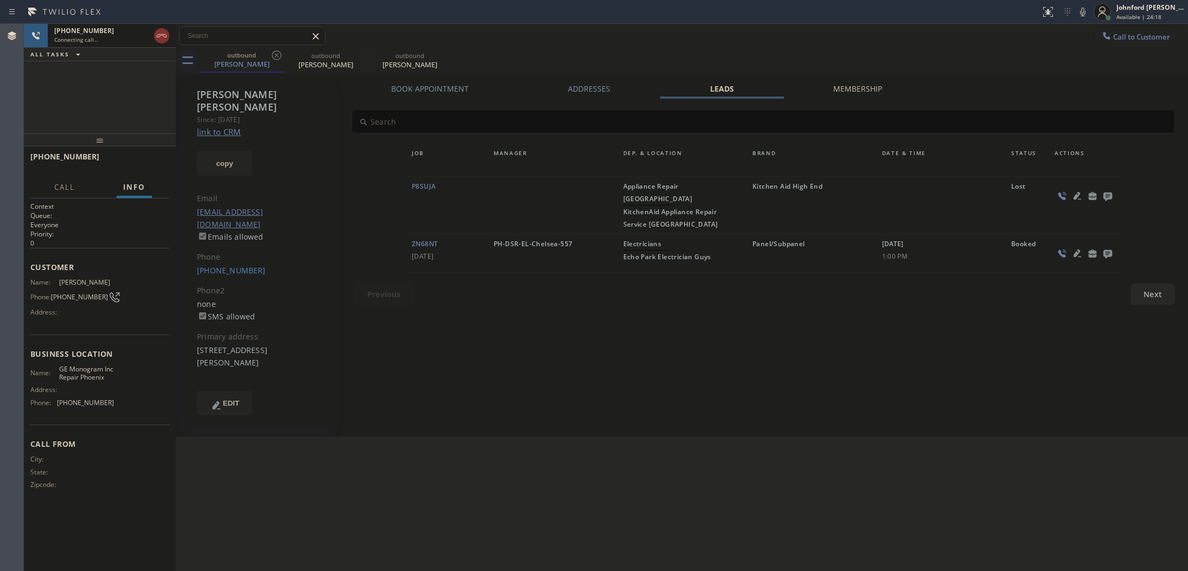
click at [277, 60] on icon at bounding box center [276, 55] width 13 height 13
type input "[PHONE_NUMBER]"
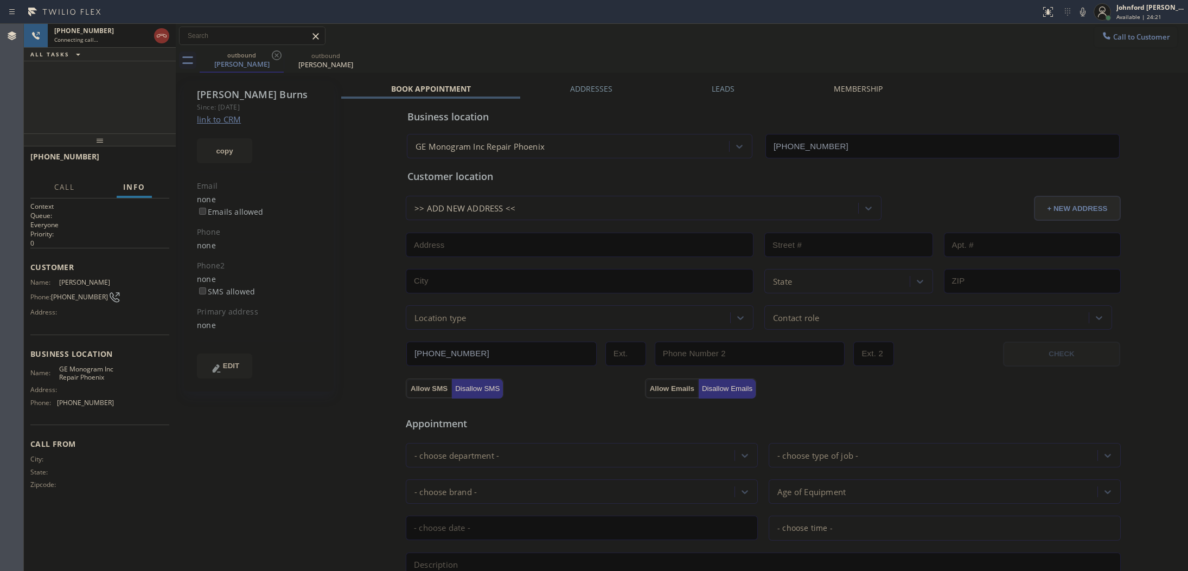
click at [133, 114] on div "+16023270497 Connecting call… ALL TASKS ALL TASKS ACTIVE TASKS TASKS IN WRAP UP" at bounding box center [100, 79] width 152 height 110
click at [72, 284] on div "Name: Kevin Burns Phone: (602) 327-0497 Address:" at bounding box center [72, 299] width 84 height 43
click at [71, 291] on div "Phone: (602) 327-0497" at bounding box center [72, 297] width 84 height 13
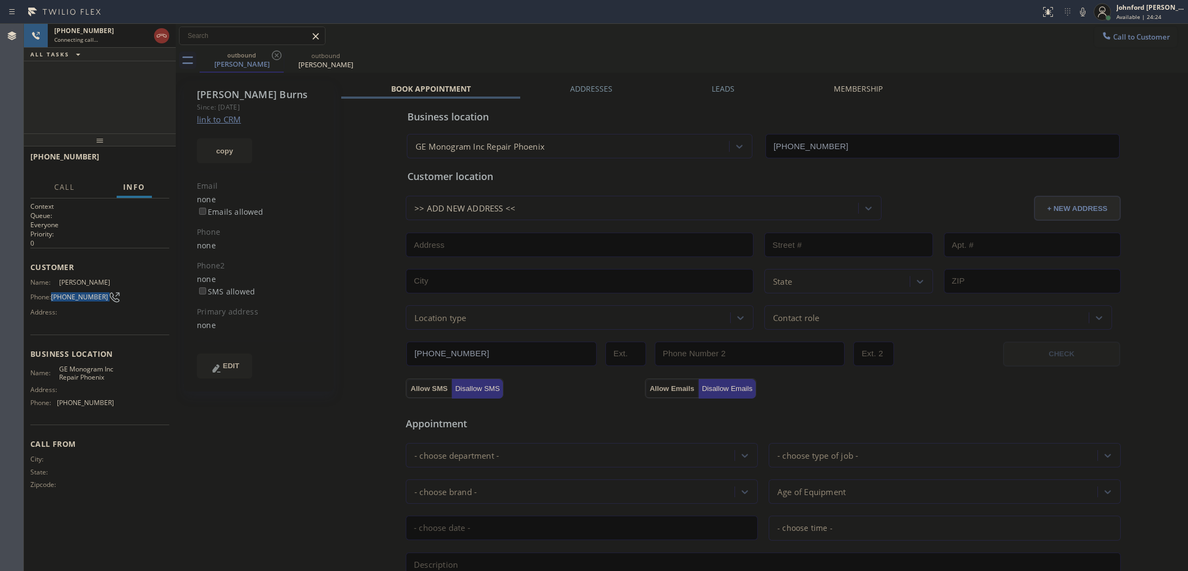
click at [71, 291] on div "Phone: (602) 327-0497" at bounding box center [72, 297] width 84 height 13
copy div "[PHONE_NUMBER]"
click at [163, 39] on icon at bounding box center [161, 35] width 13 height 13
click at [1126, 37] on span "Call to Customer" at bounding box center [1141, 37] width 57 height 10
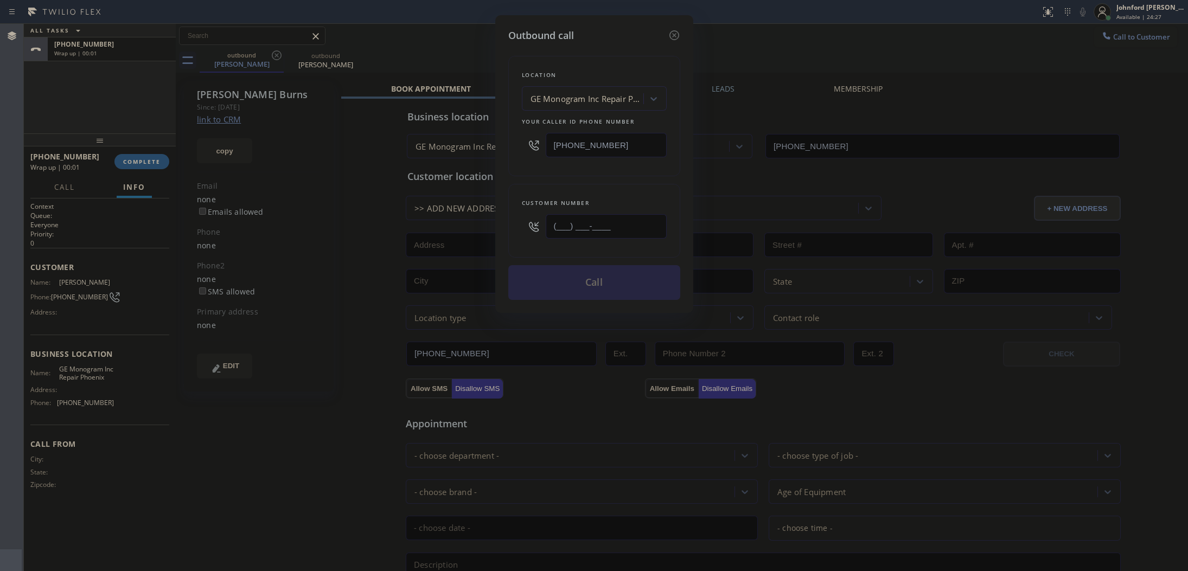
drag, startPoint x: 560, startPoint y: 234, endPoint x: 543, endPoint y: 197, distance: 41.5
click at [514, 234] on div "Customer number (___) ___-____" at bounding box center [594, 221] width 172 height 74
paste input "602) 327-0497"
type input "[PHONE_NUMBER]"
click at [565, 184] on div "Customer number (602) 327-0497" at bounding box center [594, 221] width 172 height 74
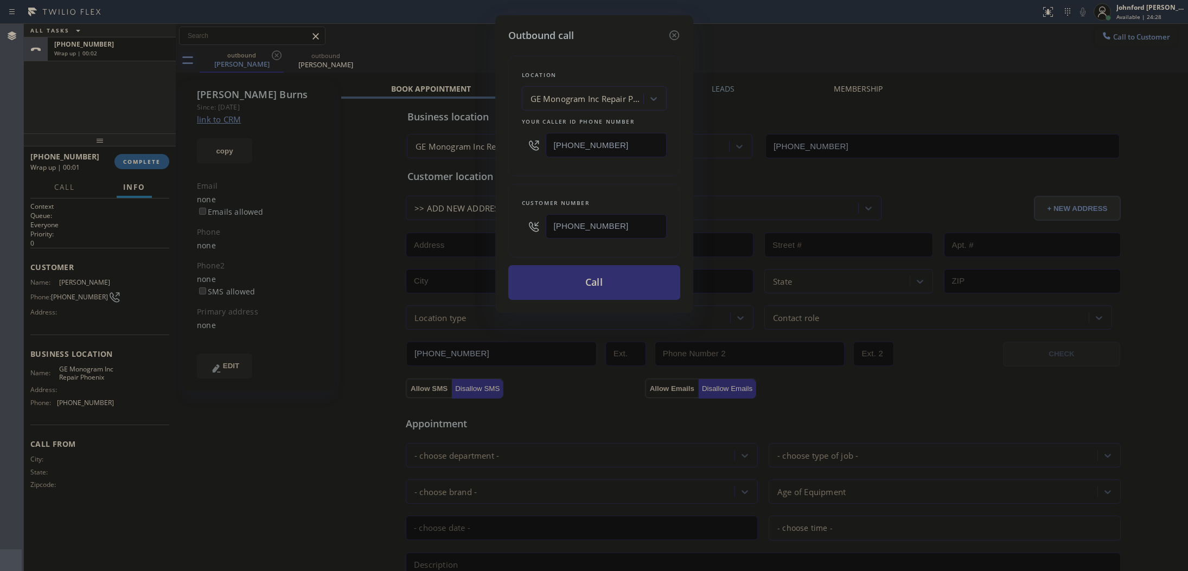
click at [577, 278] on button "Call" at bounding box center [594, 282] width 172 height 35
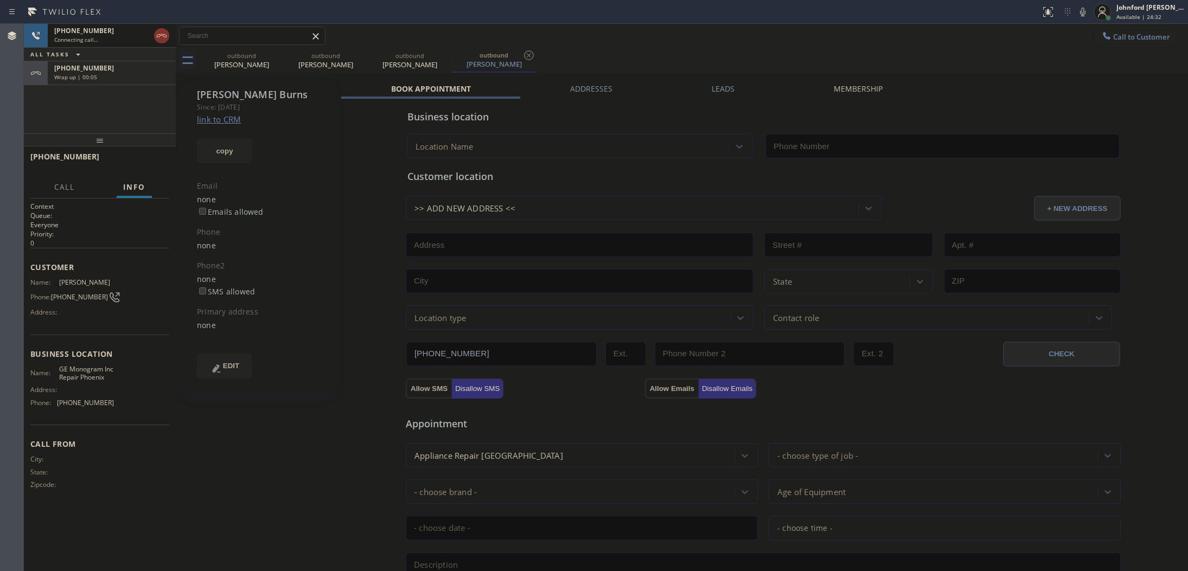
type input "[PHONE_NUMBER]"
click at [277, 60] on icon at bounding box center [277, 55] width 10 height 10
click at [120, 60] on div "ALL TASKS ALL TASKS ACTIVE TASKS TASKS IN WRAP UP" at bounding box center [100, 55] width 152 height 14
click at [112, 80] on div "Wrap up | 00:08" at bounding box center [111, 77] width 115 height 8
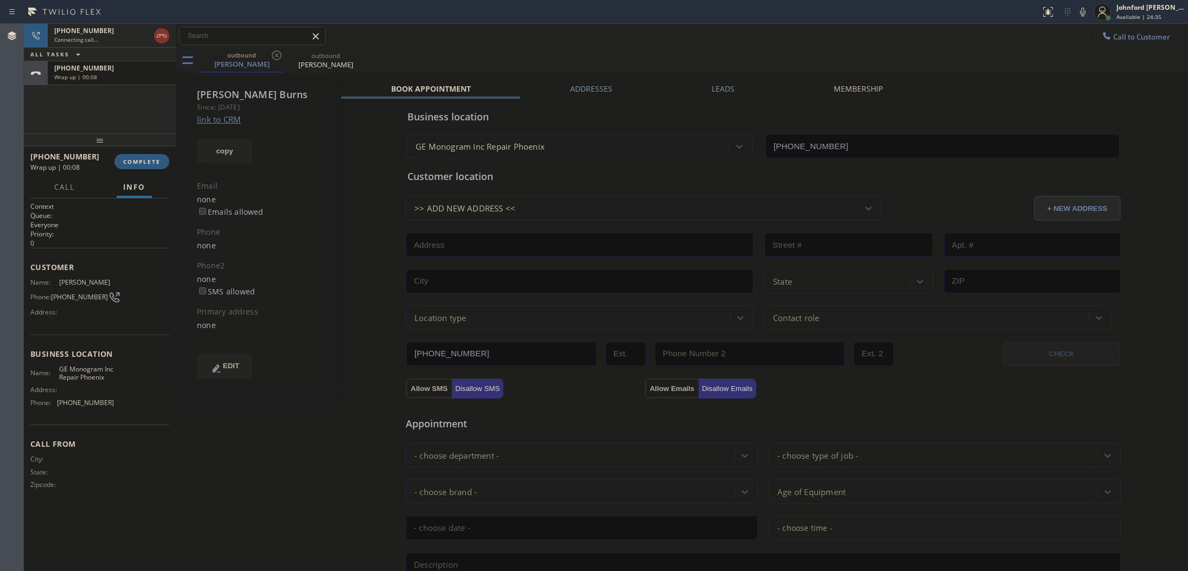
click at [128, 151] on div "+16023270497 Wrap up | 00:08 COMPLETE" at bounding box center [99, 162] width 139 height 28
click at [136, 164] on span "COMPLETE" at bounding box center [141, 162] width 37 height 8
type input "[PHONE_NUMBER]"
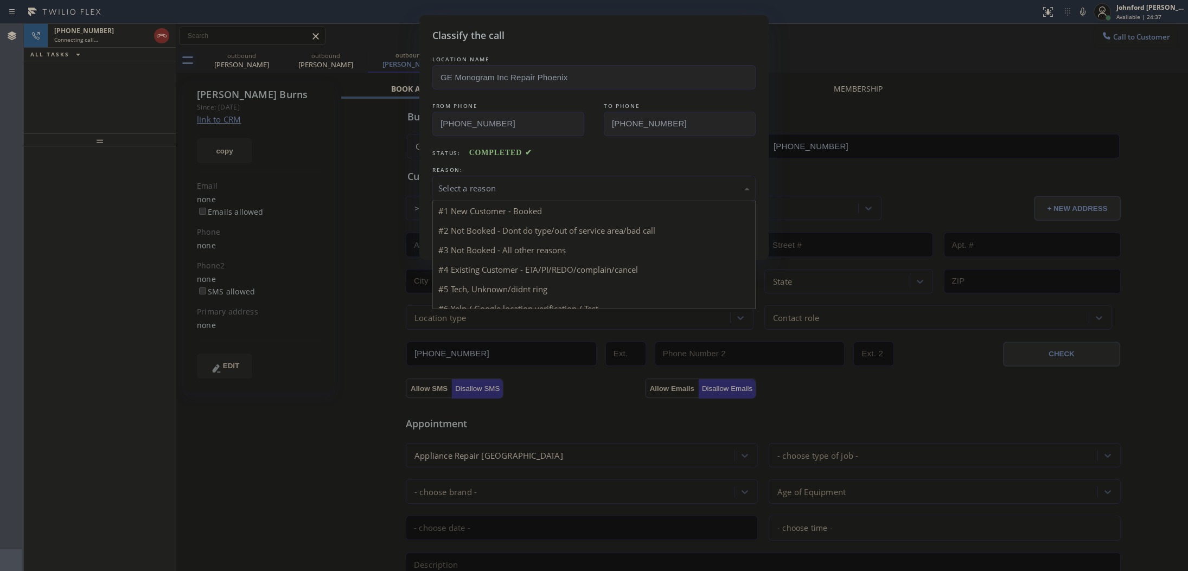
click at [559, 183] on div "Select a reason" at bounding box center [593, 188] width 311 height 12
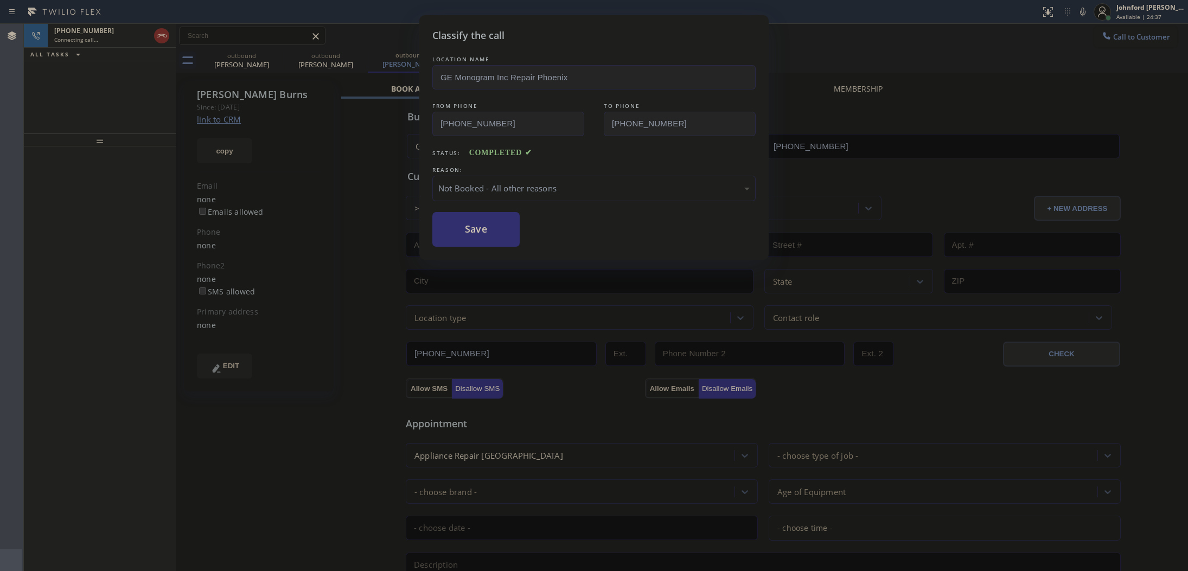
click at [488, 221] on button "Save" at bounding box center [475, 229] width 87 height 35
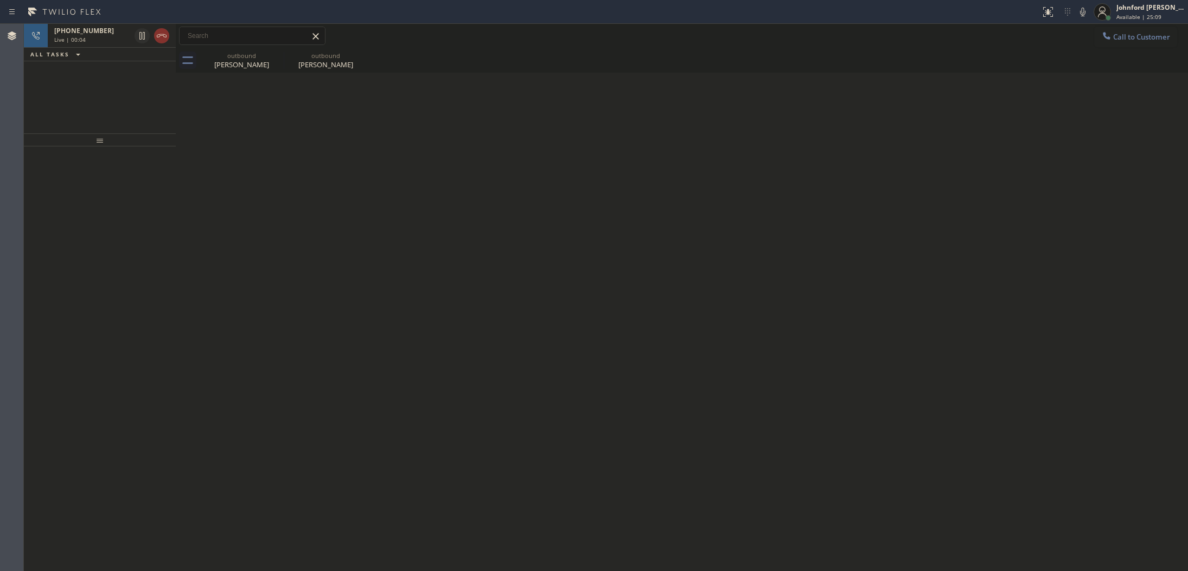
drag, startPoint x: 529, startPoint y: 127, endPoint x: 410, endPoint y: 110, distance: 120.6
click at [514, 125] on div "Back to Dashboard Change Sender ID Customers Technicians Select a contact Outbo…" at bounding box center [682, 297] width 1012 height 547
click at [152, 40] on div at bounding box center [151, 36] width 39 height 24
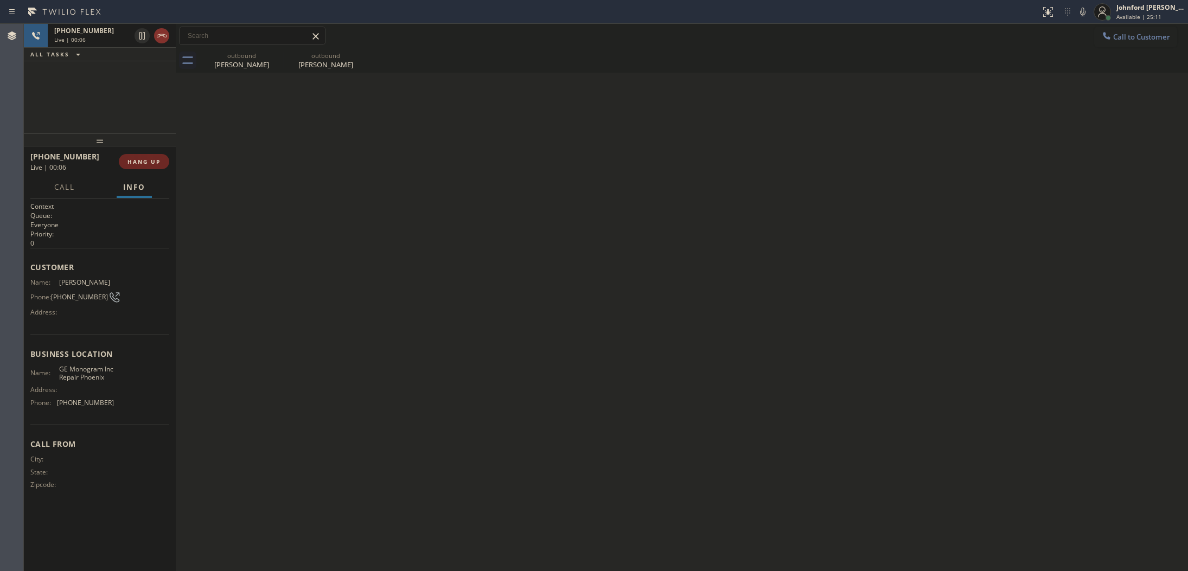
click at [142, 159] on span "HANG UP" at bounding box center [143, 162] width 33 height 8
click at [151, 158] on span "COMPLETE" at bounding box center [141, 162] width 37 height 8
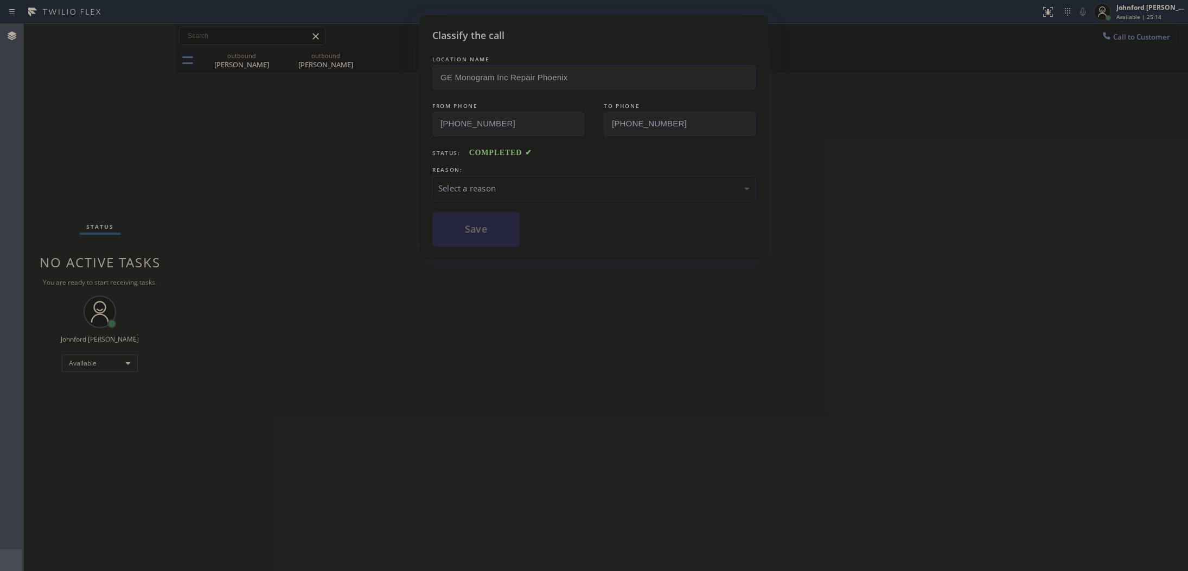
drag, startPoint x: 576, startPoint y: 187, endPoint x: 628, endPoint y: 187, distance: 52.6
click at [583, 186] on div "Select a reason" at bounding box center [593, 188] width 311 height 12
drag, startPoint x: 585, startPoint y: 240, endPoint x: 475, endPoint y: 222, distance: 111.6
click at [475, 222] on button "Save" at bounding box center [475, 229] width 87 height 35
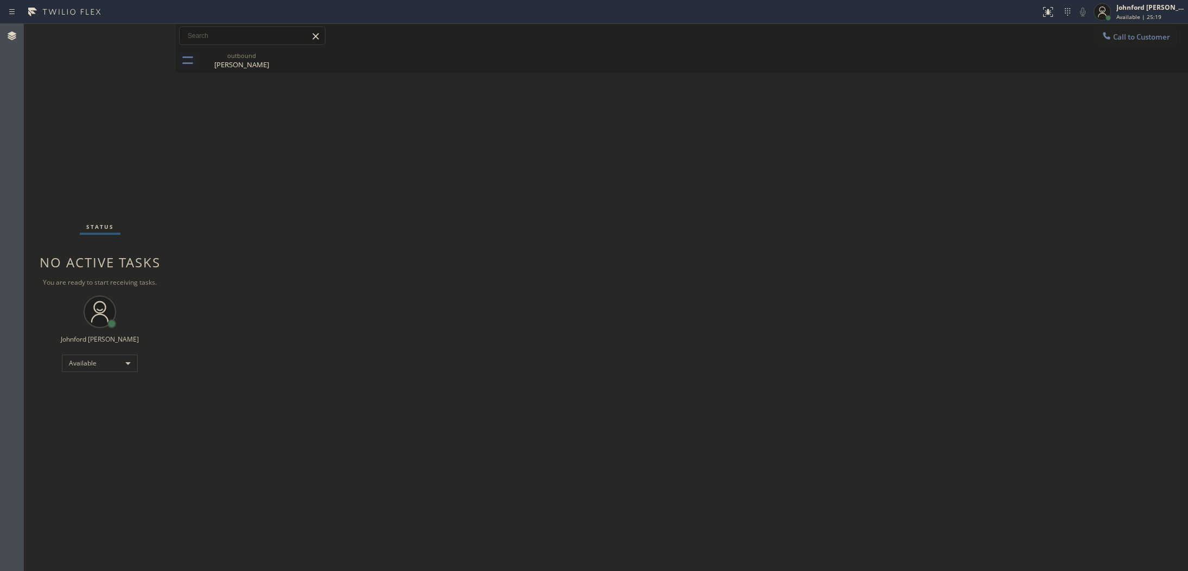
drag, startPoint x: 653, startPoint y: 140, endPoint x: 761, endPoint y: 15, distance: 165.8
click at [653, 129] on div "Back to Dashboard Change Sender ID Customers Technicians Select a contact Outbo…" at bounding box center [682, 297] width 1012 height 547
click at [1137, 37] on span "Call to Customer" at bounding box center [1141, 37] width 57 height 10
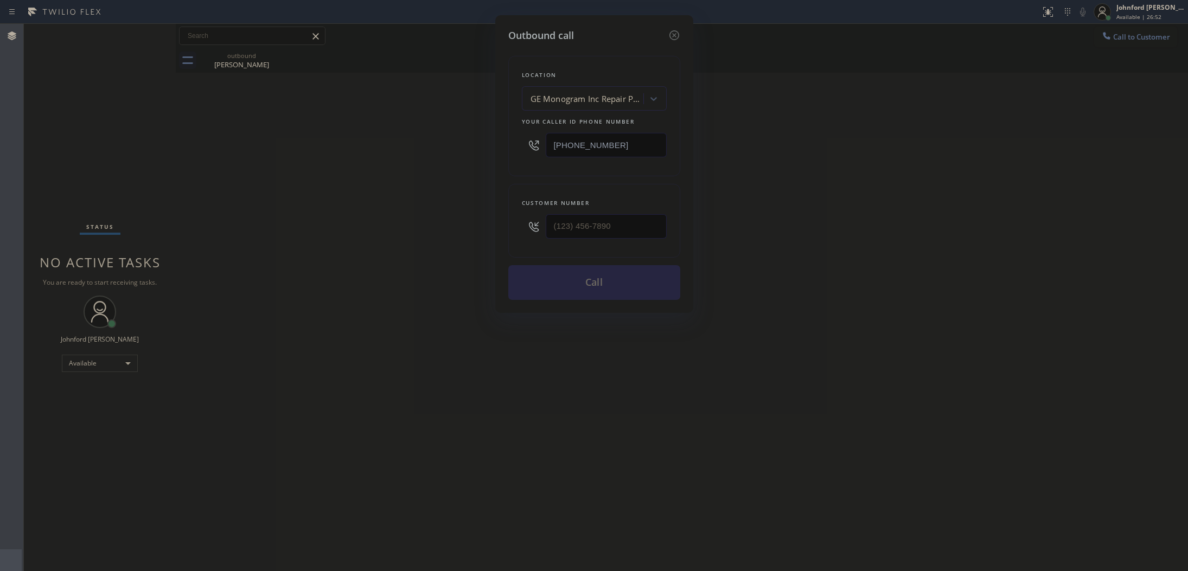
drag, startPoint x: 589, startPoint y: 144, endPoint x: 522, endPoint y: 146, distance: 66.8
click at [522, 146] on div "[PHONE_NUMBER]" at bounding box center [594, 144] width 145 height 35
paste input "949) 799-386"
type input "[PHONE_NUMBER]"
drag, startPoint x: 550, startPoint y: 235, endPoint x: 424, endPoint y: 237, distance: 125.9
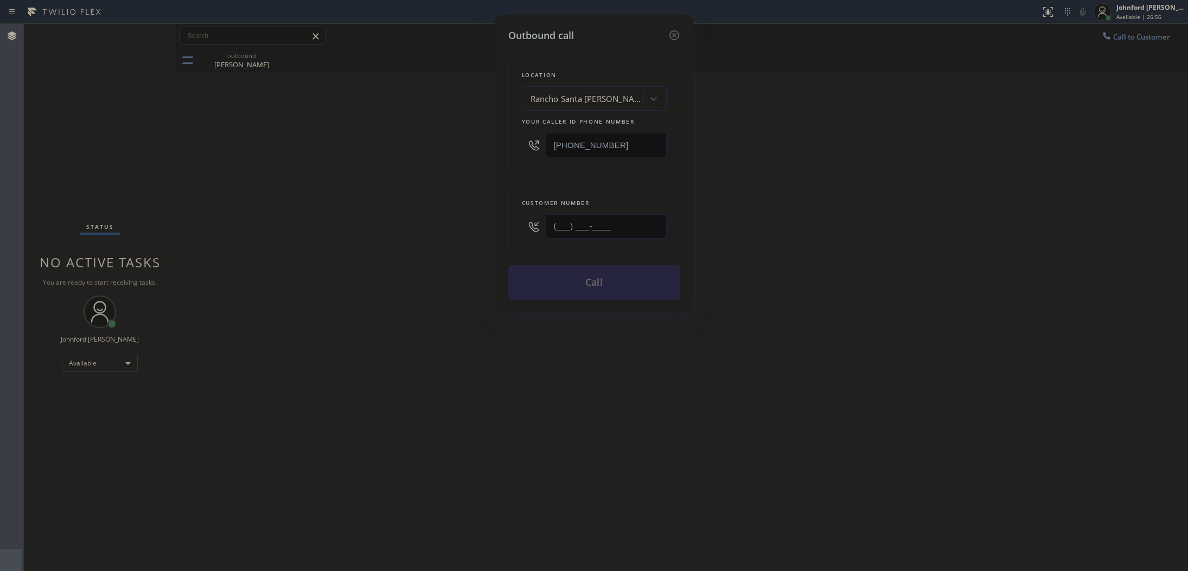
click at [430, 237] on div "Outbound call Location Rancho Santa Margarita Ge Monogram Repair Your caller id…" at bounding box center [594, 285] width 1188 height 571
paste input "949) 235-5197"
type input "[PHONE_NUMBER]"
click at [402, 235] on div "Outbound call Location Rancho Santa Margarita Ge Monogram Repair Your caller id…" at bounding box center [594, 285] width 1188 height 571
click at [590, 284] on button "Call" at bounding box center [594, 282] width 172 height 35
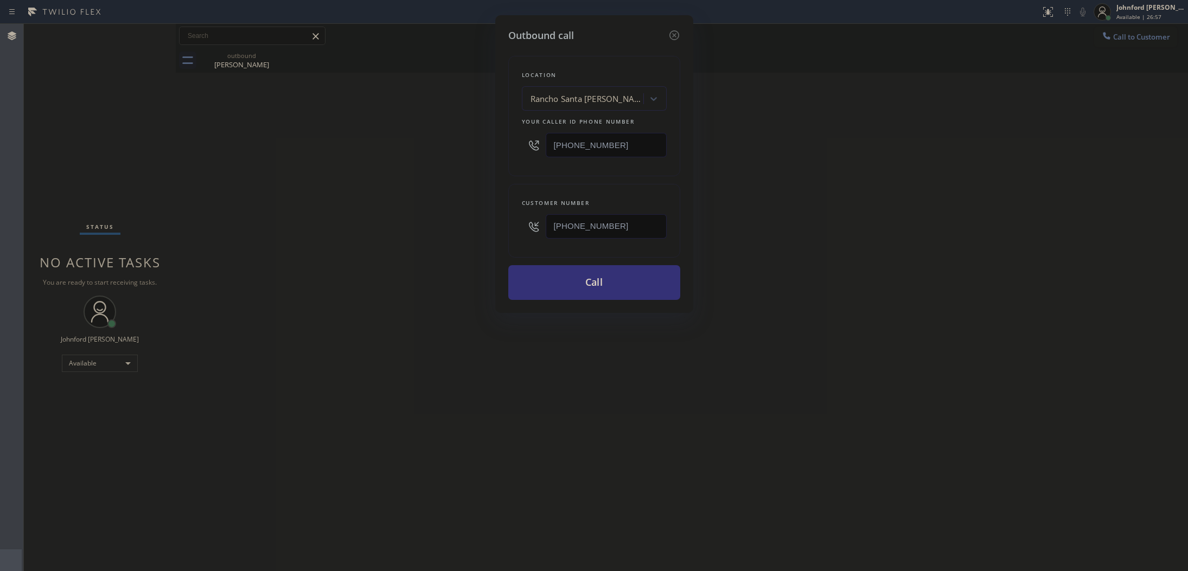
drag, startPoint x: 889, startPoint y: 243, endPoint x: 917, endPoint y: 111, distance: 134.4
click at [891, 232] on div "Outbound call Location Rancho Santa Margarita Ge Monogram Repair Your caller id…" at bounding box center [594, 285] width 1188 height 571
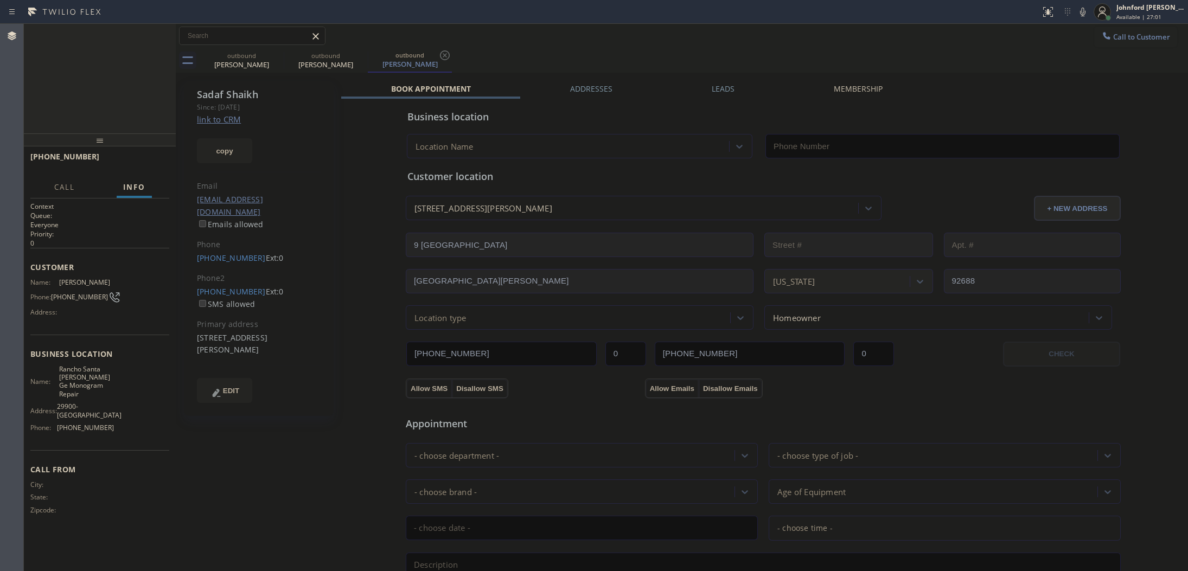
type input "[PHONE_NUMBER]"
click at [147, 161] on span "HANG UP" at bounding box center [143, 162] width 33 height 8
click at [158, 171] on div "+19492355197 Wrap up | 00:03 COMPLETE" at bounding box center [99, 162] width 139 height 28
click at [157, 168] on button "COMPLETE" at bounding box center [141, 161] width 55 height 15
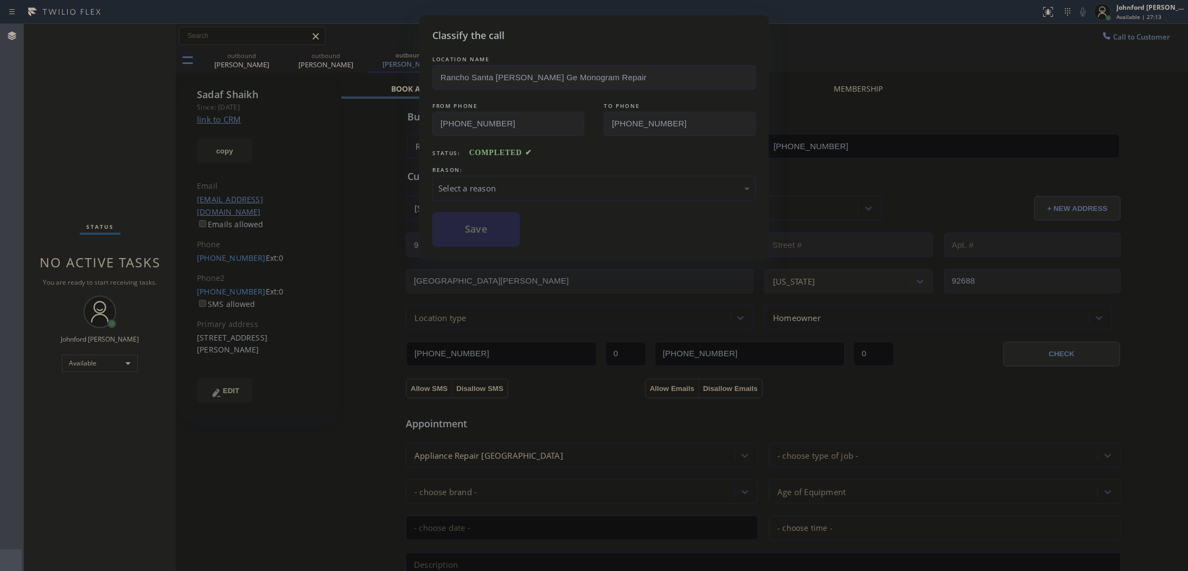
click at [483, 183] on div "Select a reason" at bounding box center [593, 188] width 311 height 12
click at [491, 239] on button "Save" at bounding box center [475, 229] width 87 height 35
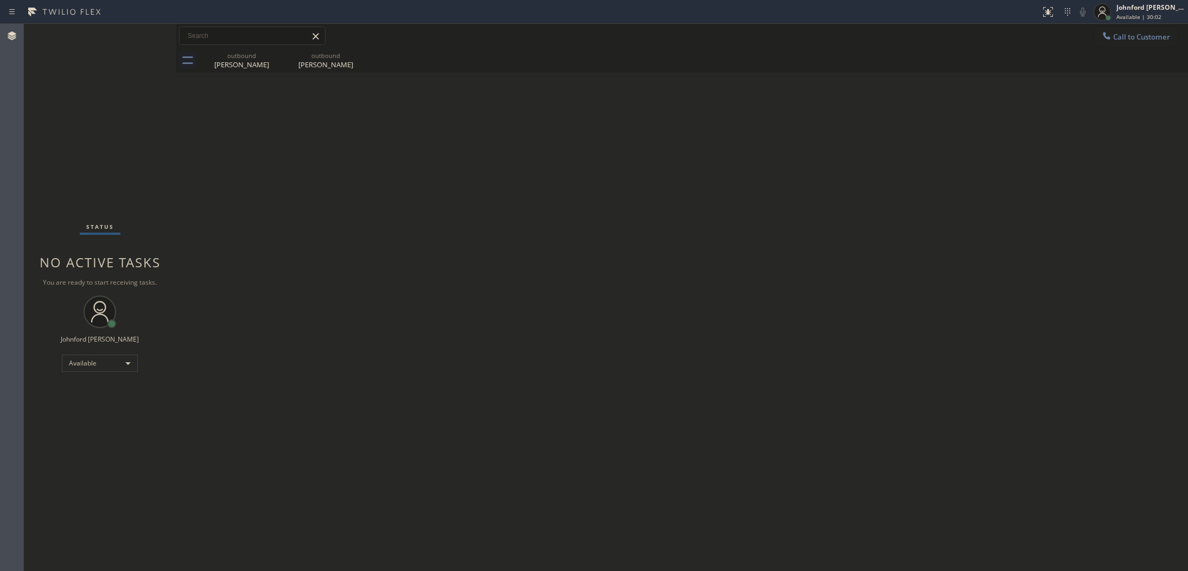
click at [701, 178] on div "Back to Dashboard Change Sender ID Customers Technicians Select a contact Outbo…" at bounding box center [682, 297] width 1012 height 547
click at [1121, 34] on span "Call to Customer" at bounding box center [1141, 37] width 57 height 10
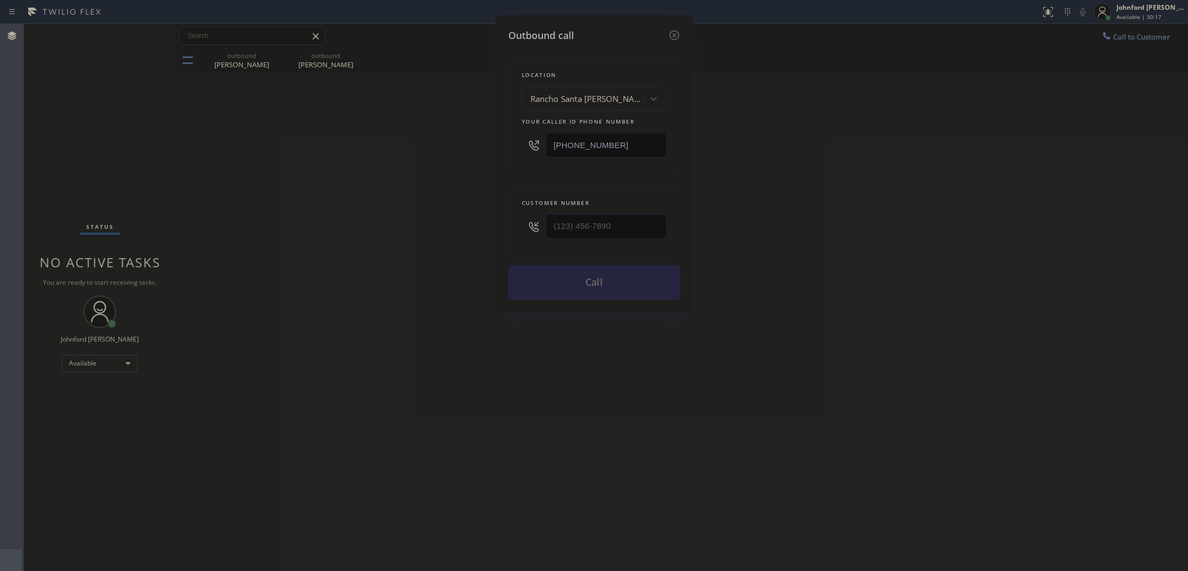
drag, startPoint x: 629, startPoint y: 129, endPoint x: 509, endPoint y: 139, distance: 120.9
click at [511, 139] on div "Location Rancho Santa Margarita Ge Monogram Repair Your caller id phone number …" at bounding box center [594, 116] width 172 height 120
paste input "424) 230-7286"
type input "[PHONE_NUMBER]"
click at [741, 35] on div "Outbound call Location Sub Zero Appliance Repair LA Your caller id phone number…" at bounding box center [594, 285] width 1188 height 571
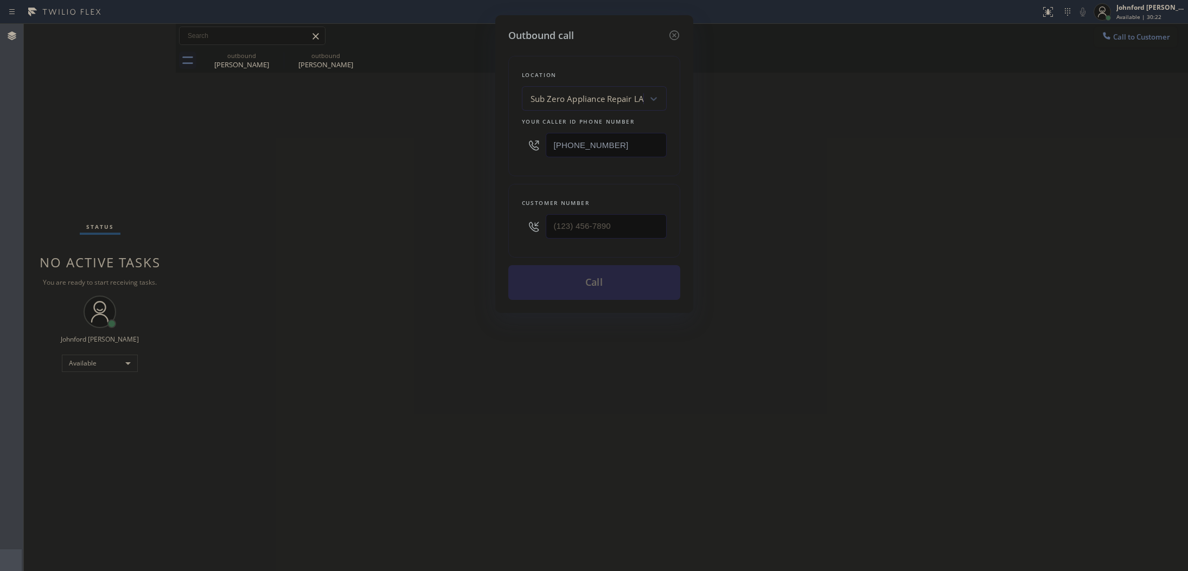
drag, startPoint x: 646, startPoint y: 240, endPoint x: 551, endPoint y: 224, distance: 96.9
click at [520, 236] on div "Customer number" at bounding box center [594, 221] width 172 height 74
click at [554, 224] on input "(___) ___-____" at bounding box center [606, 226] width 121 height 24
paste input "310) 922-2466"
type input "[PHONE_NUMBER]"
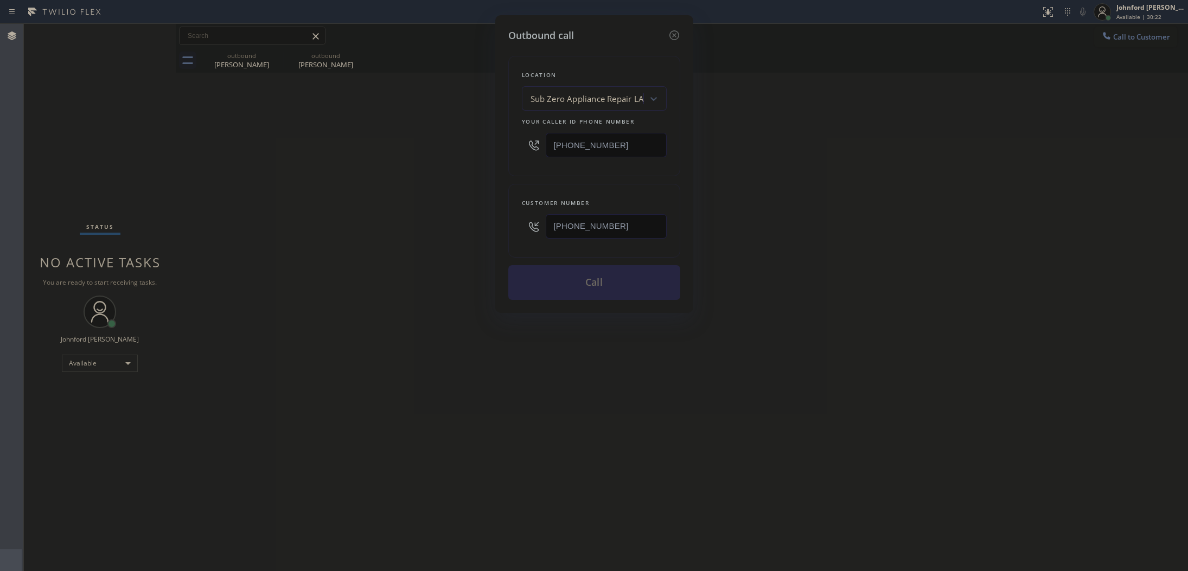
click at [397, 246] on div "Outbound call Location Sub Zero Appliance Repair LA Your caller id phone number…" at bounding box center [594, 285] width 1188 height 571
click at [614, 285] on button "Call" at bounding box center [594, 282] width 172 height 35
click at [973, 170] on div "Outbound call Location Sub Zero Appliance Repair LA Your caller id phone number…" at bounding box center [594, 285] width 1188 height 571
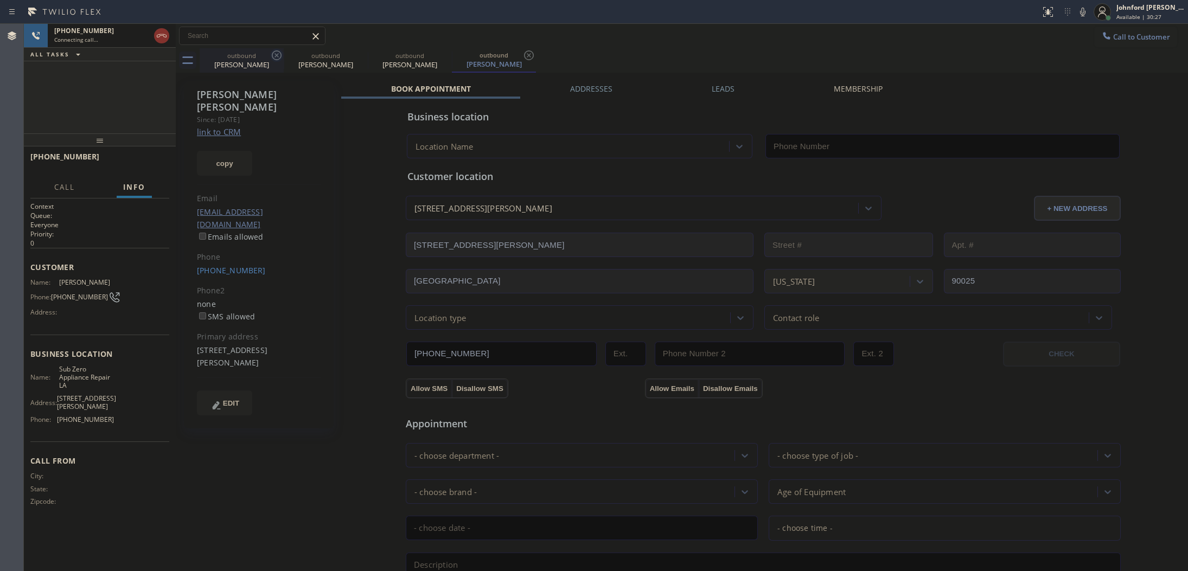
drag, startPoint x: 270, startPoint y: 63, endPoint x: 275, endPoint y: 60, distance: 6.6
click at [270, 63] on div "Kevin Burns" at bounding box center [242, 65] width 82 height 10
click at [275, 60] on icon at bounding box center [277, 55] width 10 height 10
click at [0, 0] on icon at bounding box center [0, 0] width 0 height 0
click at [275, 60] on icon at bounding box center [277, 55] width 10 height 10
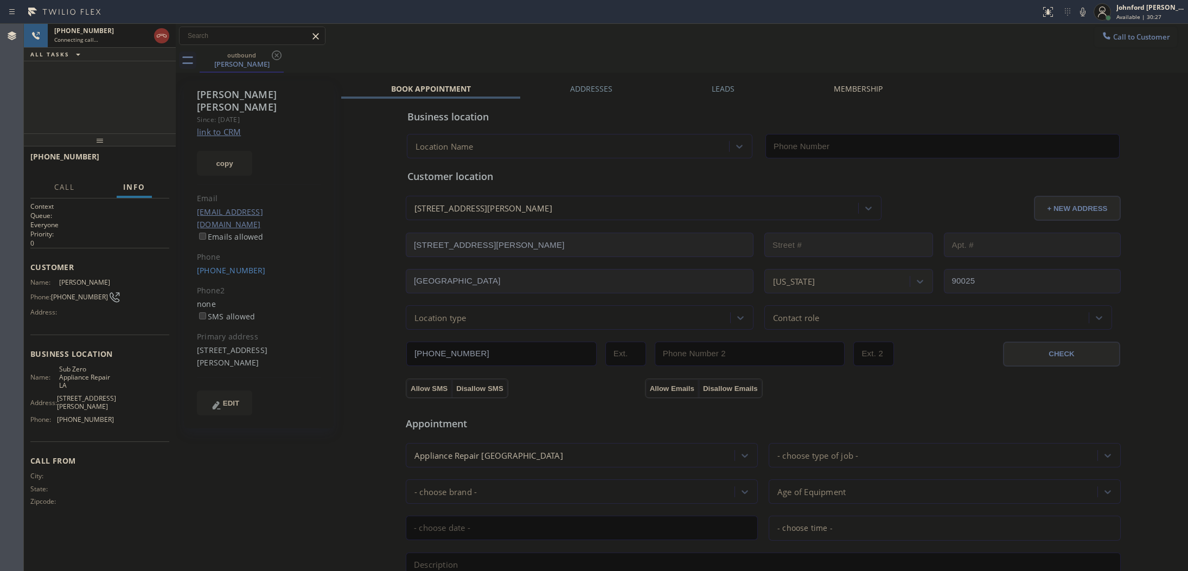
type input "[PHONE_NUMBER]"
click at [635, 25] on div "Call to Customer Outbound call Location Sub Zero Appliance Repair LA Your calle…" at bounding box center [682, 36] width 1012 height 24
drag, startPoint x: 763, startPoint y: 49, endPoint x: 916, endPoint y: 41, distance: 153.2
click at [769, 41] on div "Call to Customer Outbound call Location Sub Zero Appliance Repair LA Your calle…" at bounding box center [682, 48] width 1012 height 49
click at [1078, 14] on icon at bounding box center [1082, 11] width 13 height 13
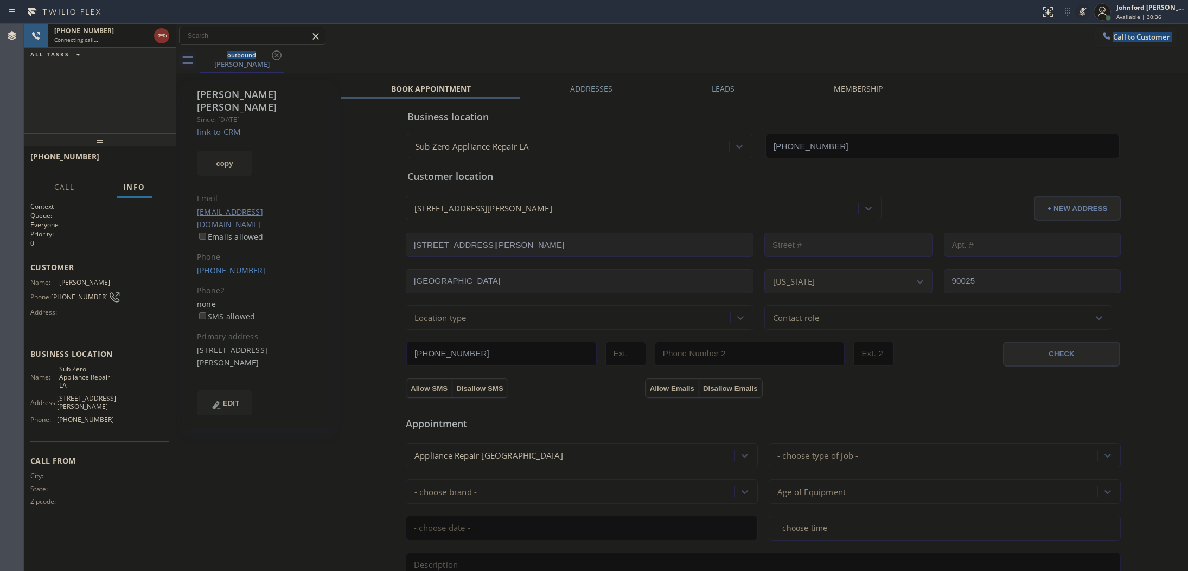
click at [1078, 14] on icon at bounding box center [1082, 11] width 13 height 13
click at [696, 46] on div "Call to Customer Outbound call Location Sub Zero Appliance Repair LA Your calle…" at bounding box center [682, 36] width 1012 height 24
click at [674, 42] on div "Call to Customer Outbound call Location Sub Zero Appliance Repair LA Your calle…" at bounding box center [682, 36] width 1012 height 19
click at [1083, 10] on icon at bounding box center [1082, 11] width 13 height 13
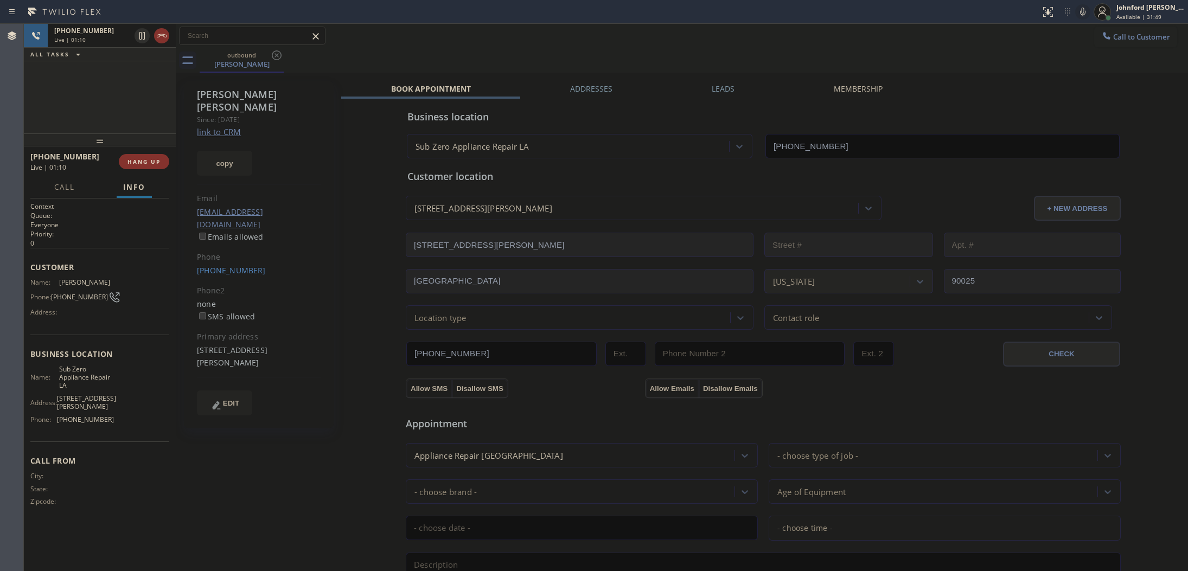
click at [129, 107] on div "+13109222466 Live | 01:10 ALL TASKS ALL TASKS ACTIVE TASKS TASKS IN WRAP UP" at bounding box center [100, 79] width 152 height 110
click at [1080, 12] on icon at bounding box center [1082, 12] width 5 height 9
click at [671, 61] on div "outbound Sharon Hanas" at bounding box center [694, 60] width 988 height 24
drag, startPoint x: 310, startPoint y: 205, endPoint x: 198, endPoint y: 198, distance: 112.5
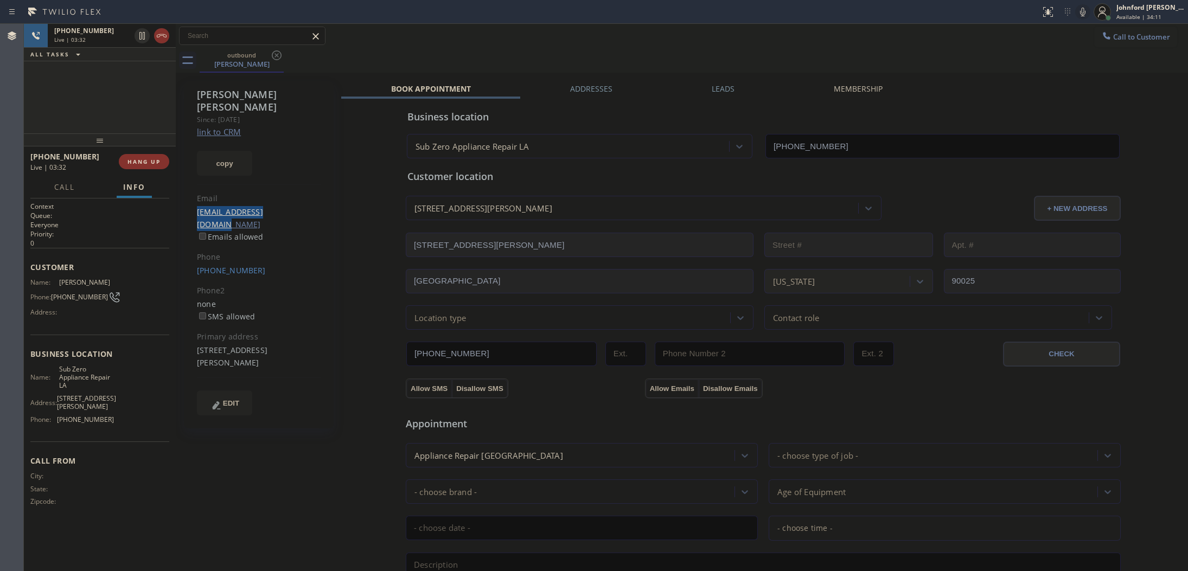
click at [198, 206] on div "prsharon@sbcglobal.net Emails allowed" at bounding box center [259, 224] width 124 height 37
click at [315, 206] on div "prsharon@sbcglobal.net Emails allowed" at bounding box center [259, 224] width 124 height 37
click at [1080, 11] on icon at bounding box center [1082, 11] width 13 height 13
click at [1080, 11] on icon at bounding box center [1082, 12] width 5 height 9
click at [1077, 12] on icon at bounding box center [1082, 11] width 13 height 13
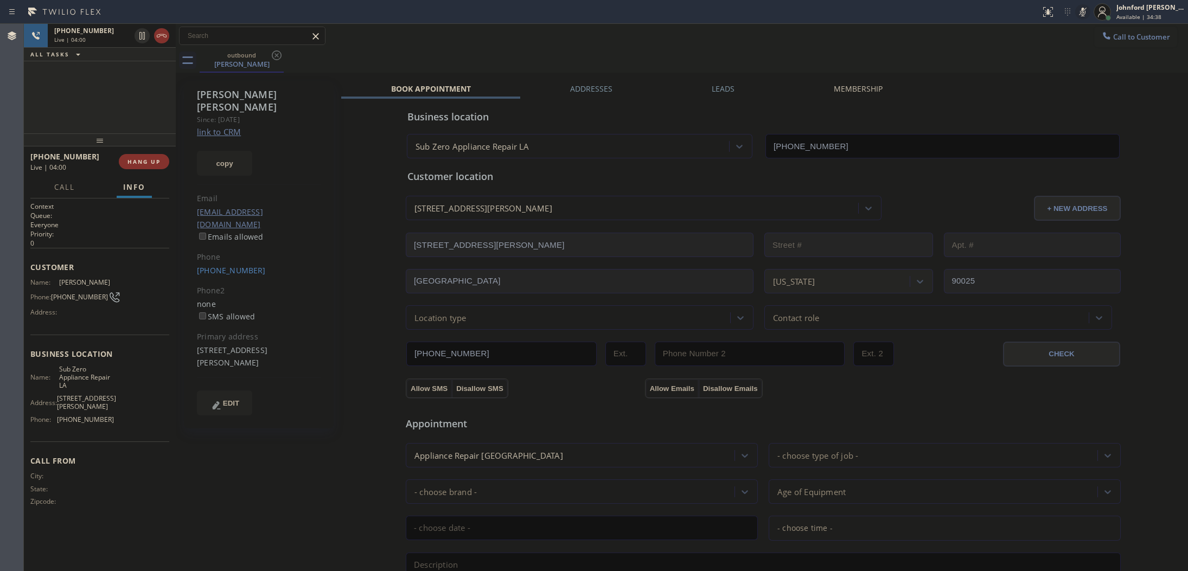
click at [1077, 12] on icon at bounding box center [1082, 11] width 13 height 13
click at [1085, 15] on icon at bounding box center [1082, 11] width 13 height 13
click at [707, 44] on div "Call to Customer Outbound call Location Sub Zero Appliance Repair LA Your calle…" at bounding box center [682, 36] width 1012 height 19
click at [933, 49] on div "outbound Sharon Hanas" at bounding box center [694, 60] width 988 height 24
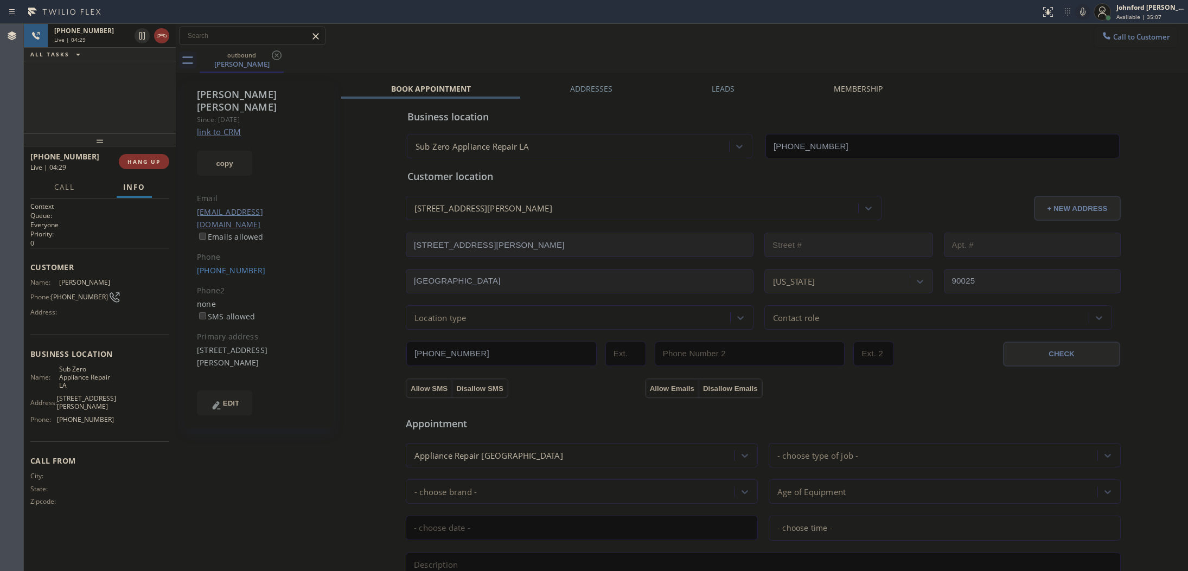
click at [545, 406] on div "Appointment" at bounding box center [524, 418] width 239 height 25
drag, startPoint x: 380, startPoint y: 426, endPoint x: 508, endPoint y: 410, distance: 129.1
click at [508, 410] on div "Business location Sub Zero Appliance Repair LA (424) 230-7286 Personal informat…" at bounding box center [763, 439] width 844 height 680
click at [522, 417] on span "Appointment" at bounding box center [524, 424] width 237 height 15
drag, startPoint x: 384, startPoint y: 83, endPoint x: 906, endPoint y: 90, distance: 522.0
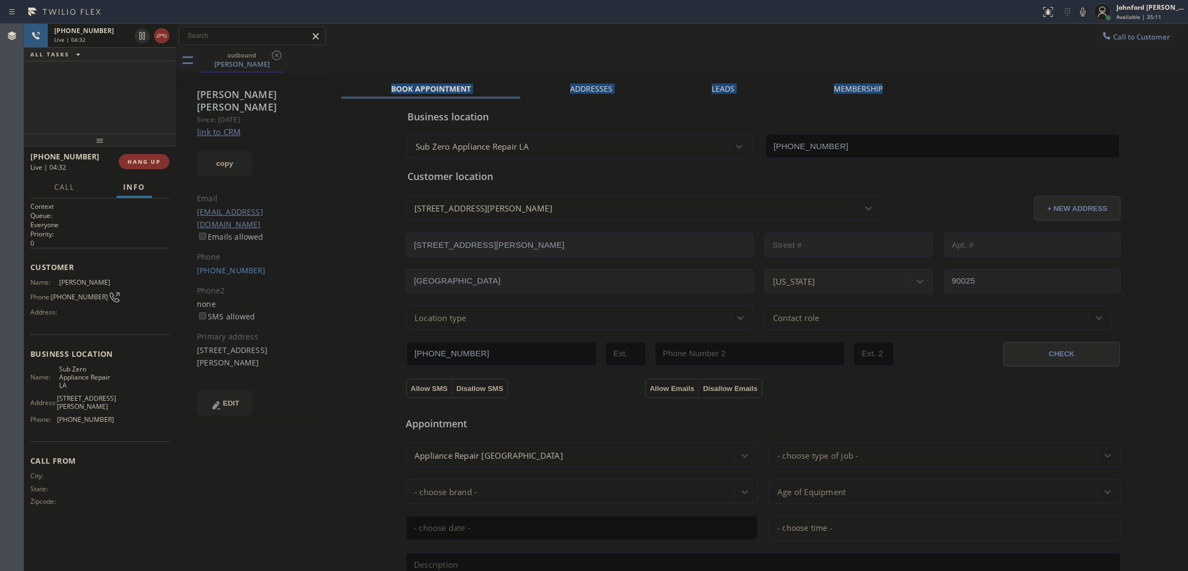
click at [906, 90] on div "Book Appointment Addresses Leads Membership" at bounding box center [636, 91] width 591 height 15
click at [897, 50] on div "outbound Sharon Hanas" at bounding box center [694, 60] width 988 height 24
click at [155, 158] on span "HANG UP" at bounding box center [143, 162] width 33 height 8
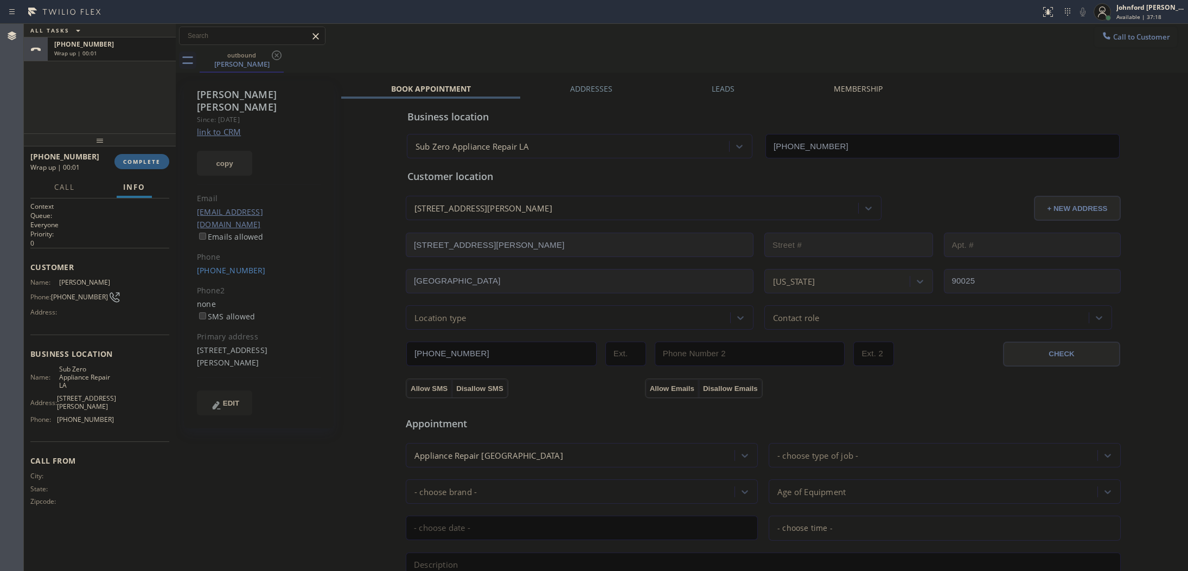
click at [240, 151] on button "copy" at bounding box center [224, 163] width 55 height 25
drag, startPoint x: 522, startPoint y: 55, endPoint x: 731, endPoint y: 9, distance: 214.4
click at [532, 53] on div "outbound Sharon Hanas" at bounding box center [694, 60] width 988 height 24
click at [162, 168] on button "COMPLETE" at bounding box center [141, 161] width 55 height 15
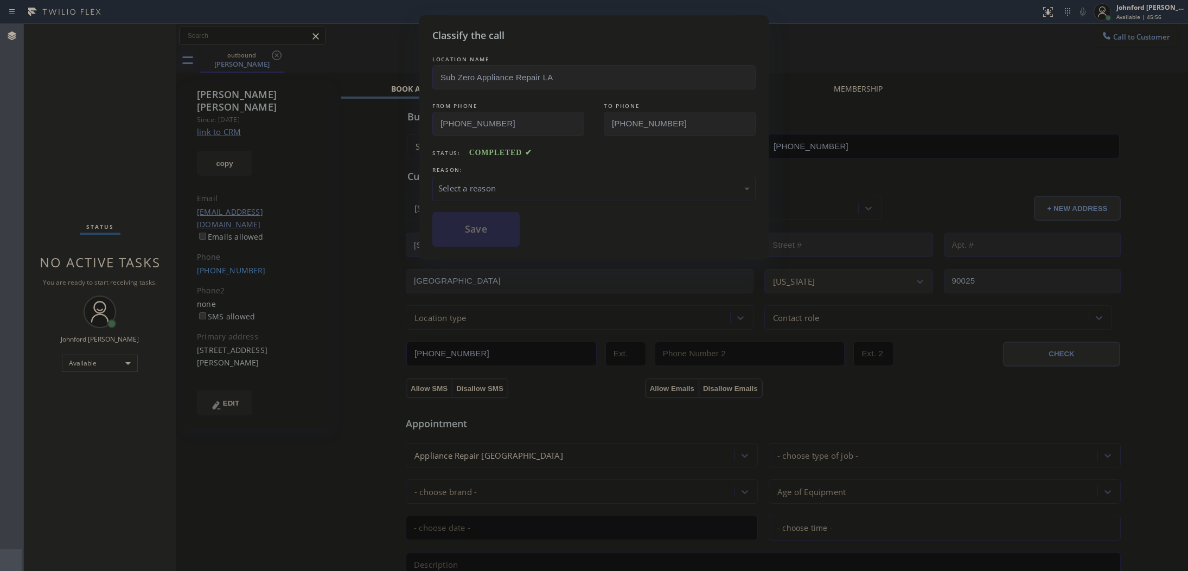
click at [482, 182] on div "Select a reason" at bounding box center [593, 188] width 311 height 12
click at [470, 228] on button "Save" at bounding box center [475, 229] width 87 height 35
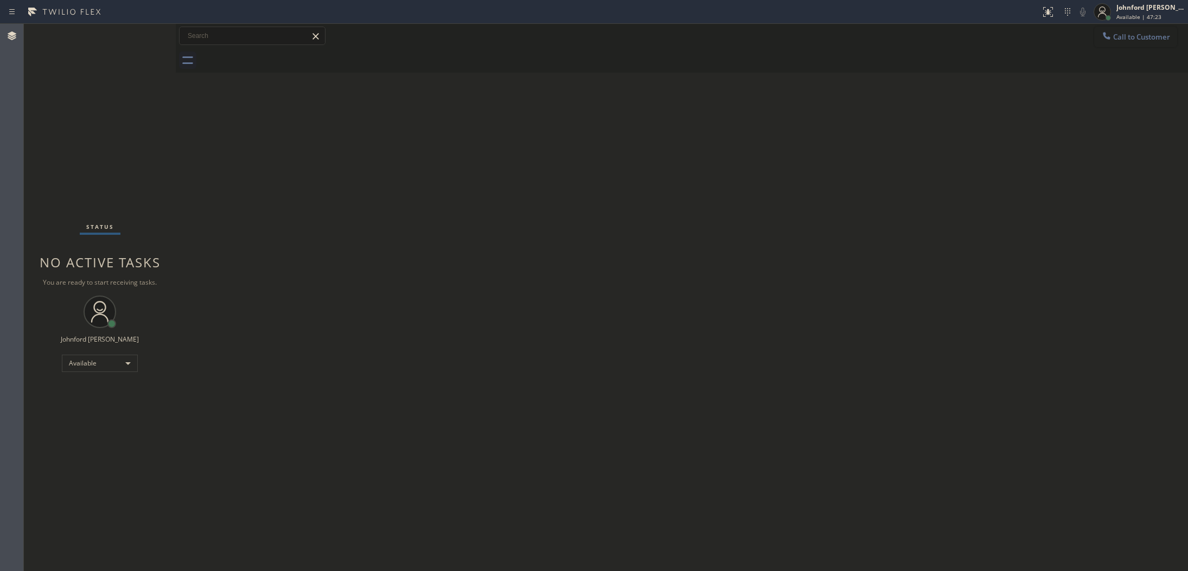
click at [1118, 38] on span "Call to Customer" at bounding box center [1141, 37] width 57 height 10
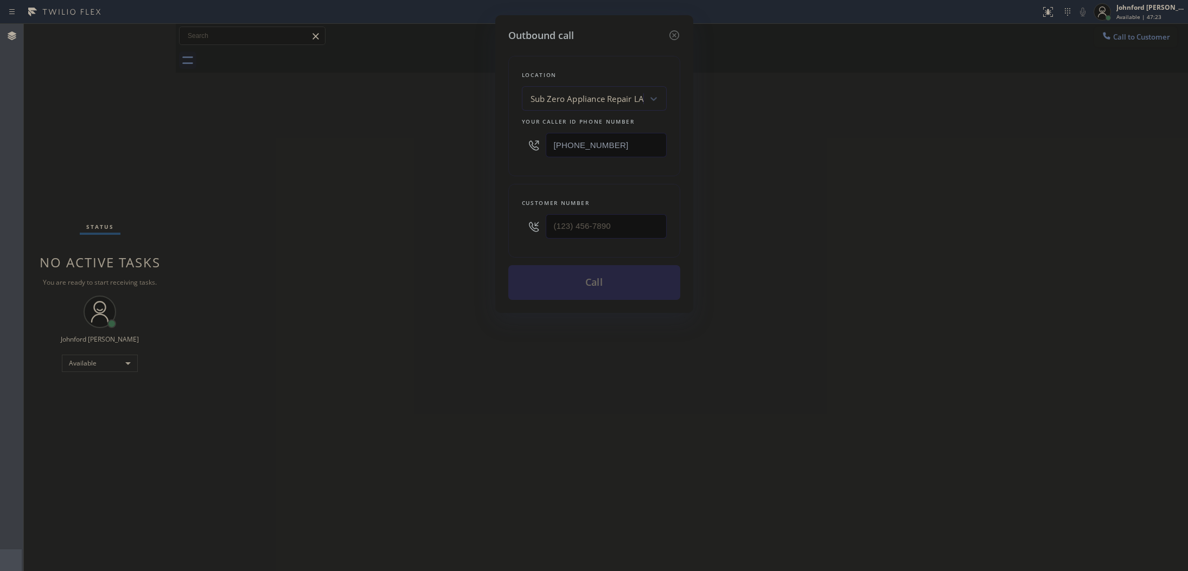
drag, startPoint x: 551, startPoint y: 140, endPoint x: 500, endPoint y: 136, distance: 51.2
click at [500, 136] on div "Outbound call Location Sub Zero Appliance Repair LA Your caller id phone number…" at bounding box center [594, 164] width 198 height 298
drag, startPoint x: 611, startPoint y: 142, endPoint x: 500, endPoint y: 152, distance: 111.2
click at [500, 152] on div "Outbound call Location Sub Zero Appliance Repair LA Your caller id phone number…" at bounding box center [594, 164] width 198 height 298
click at [672, 33] on icon at bounding box center [674, 35] width 13 height 13
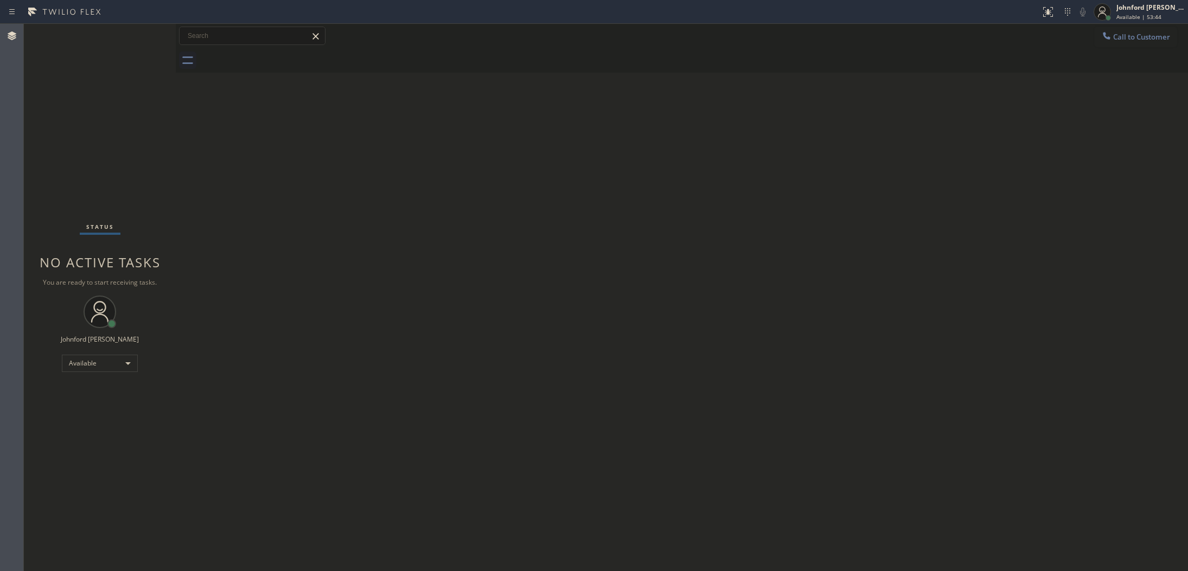
click at [866, 164] on div "Back to Dashboard Change Sender ID Customers Technicians Select a contact Outbo…" at bounding box center [682, 297] width 1012 height 547
click at [925, 407] on div "Back to Dashboard Change Sender ID Customers Technicians Select a contact Outbo…" at bounding box center [682, 297] width 1012 height 547
click at [132, 105] on div "Status No active tasks You are ready to start receiving tasks. [PERSON_NAME] Av…" at bounding box center [100, 297] width 152 height 547
click at [118, 125] on div "Status No active tasks You are ready to start receiving tasks. [PERSON_NAME] Av…" at bounding box center [100, 297] width 152 height 547
click at [123, 152] on div "Status No active tasks You are ready to start receiving tasks. [PERSON_NAME] Av…" at bounding box center [100, 297] width 152 height 547
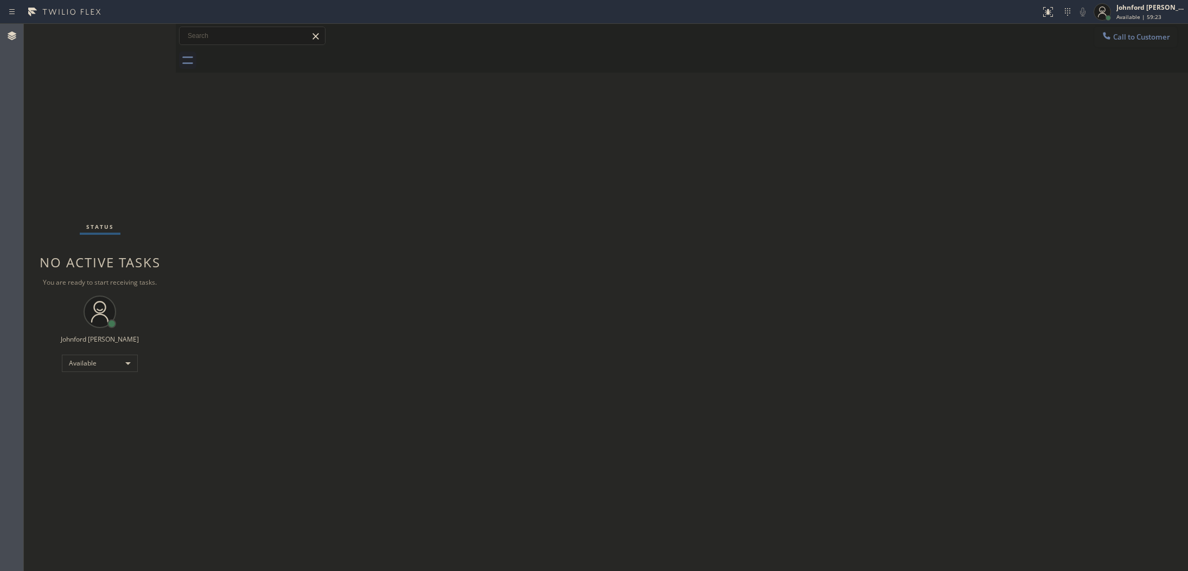
click at [882, 167] on div "Back to Dashboard Change Sender ID Customers Technicians Select a contact Outbo…" at bounding box center [682, 297] width 1012 height 547
click at [1104, 37] on icon at bounding box center [1106, 35] width 11 height 11
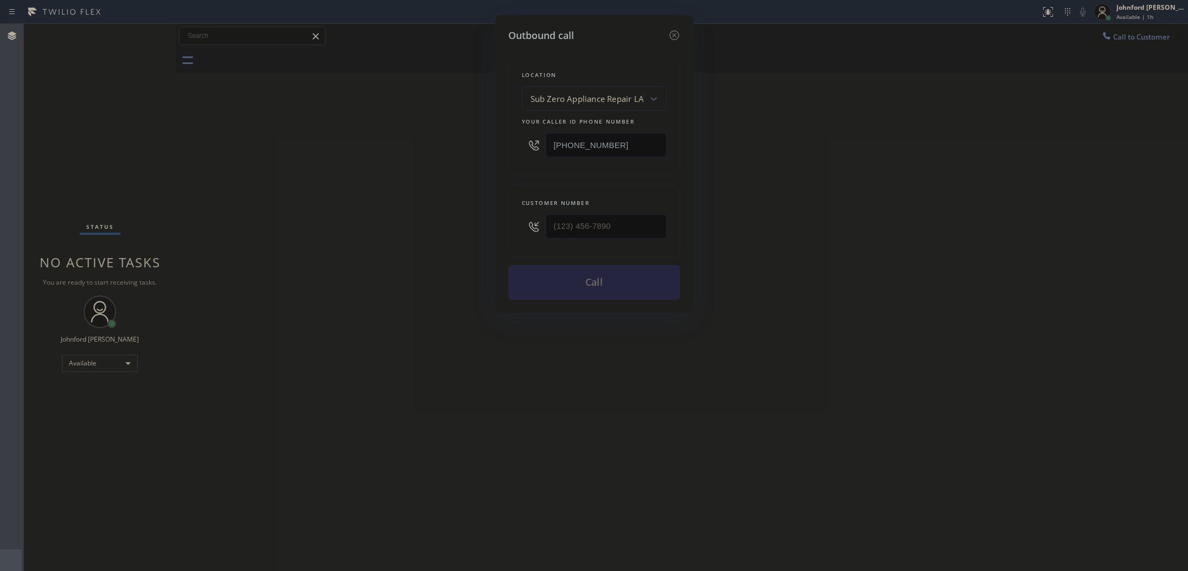
drag, startPoint x: 596, startPoint y: 147, endPoint x: 494, endPoint y: 151, distance: 101.5
click at [502, 151] on div "Outbound call Location Sub Zero Appliance Repair LA Your caller id phone number…" at bounding box center [594, 164] width 198 height 298
paste input "15) 483-4585"
type input "[PHONE_NUMBER]"
drag, startPoint x: 625, startPoint y: 222, endPoint x: 500, endPoint y: 239, distance: 126.4
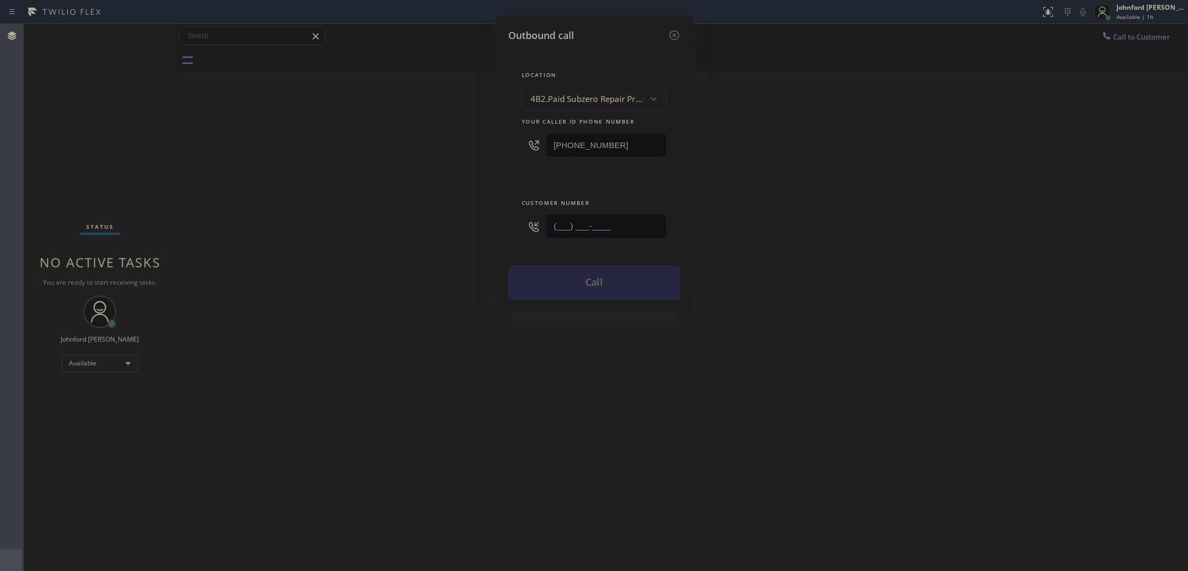
click at [500, 239] on div "Outbound call Location 4B2.Paid Subzero Repair Professionals Your caller id pho…" at bounding box center [594, 164] width 198 height 298
paste input "650) 245-8879"
type input "[PHONE_NUMBER]"
drag, startPoint x: 809, startPoint y: 207, endPoint x: 837, endPoint y: 150, distance: 62.6
click at [819, 196] on div "Outbound call Location 4B2.Paid Subzero Repair Professionals Your caller id pho…" at bounding box center [594, 285] width 1188 height 571
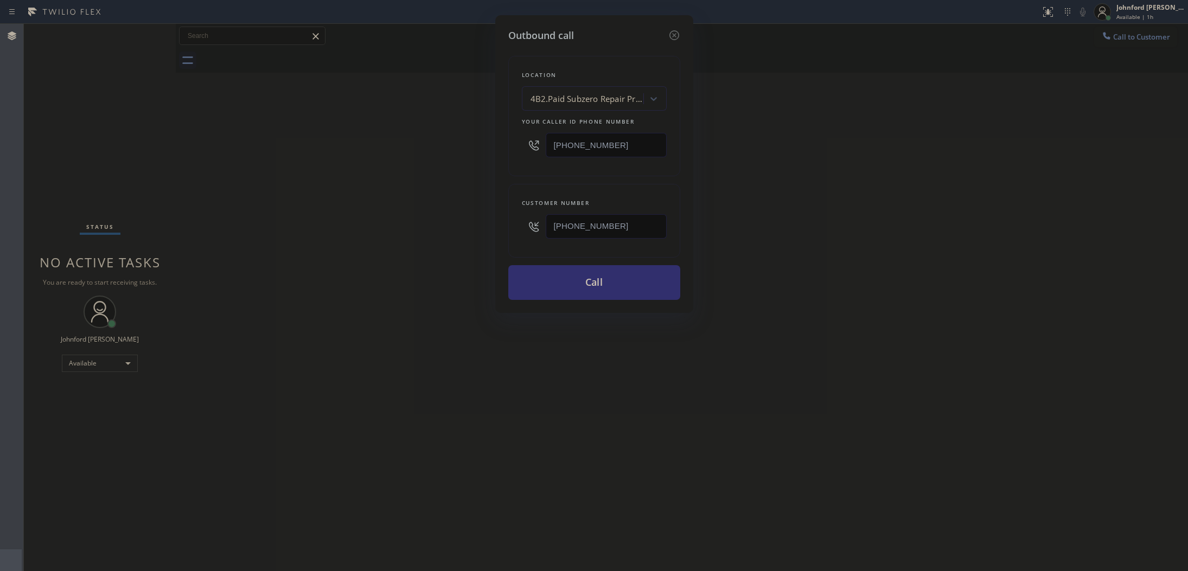
click at [613, 275] on button "Call" at bounding box center [594, 282] width 172 height 35
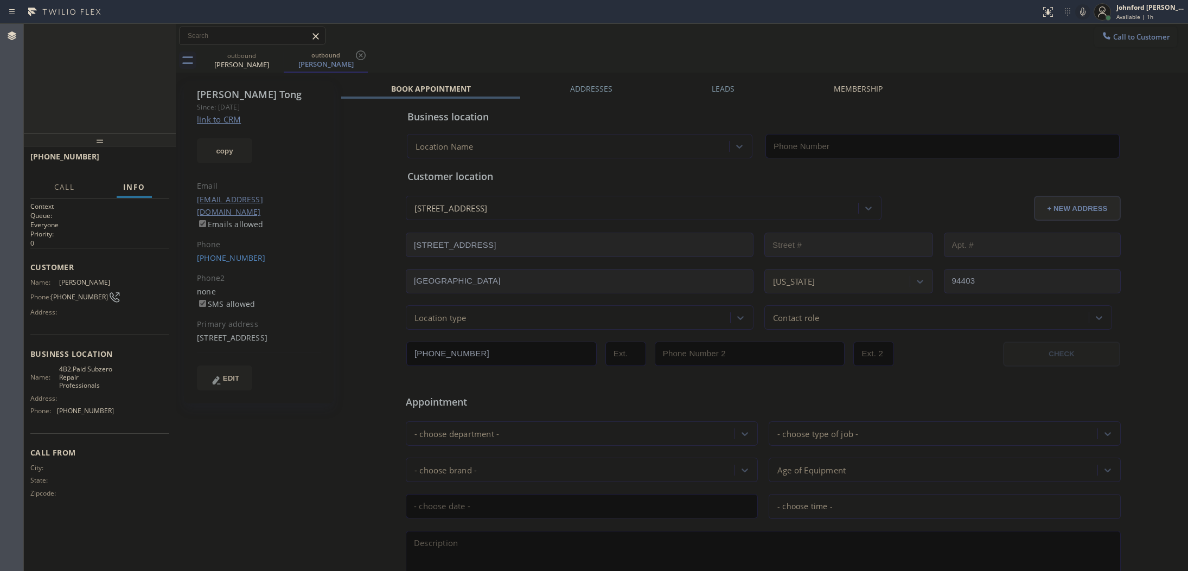
type input "[PHONE_NUMBER]"
click at [152, 156] on button "HANG UP" at bounding box center [144, 161] width 50 height 15
drag, startPoint x: 1134, startPoint y: 43, endPoint x: 1100, endPoint y: 60, distance: 38.3
click at [1135, 43] on button "Call to Customer" at bounding box center [1135, 37] width 83 height 21
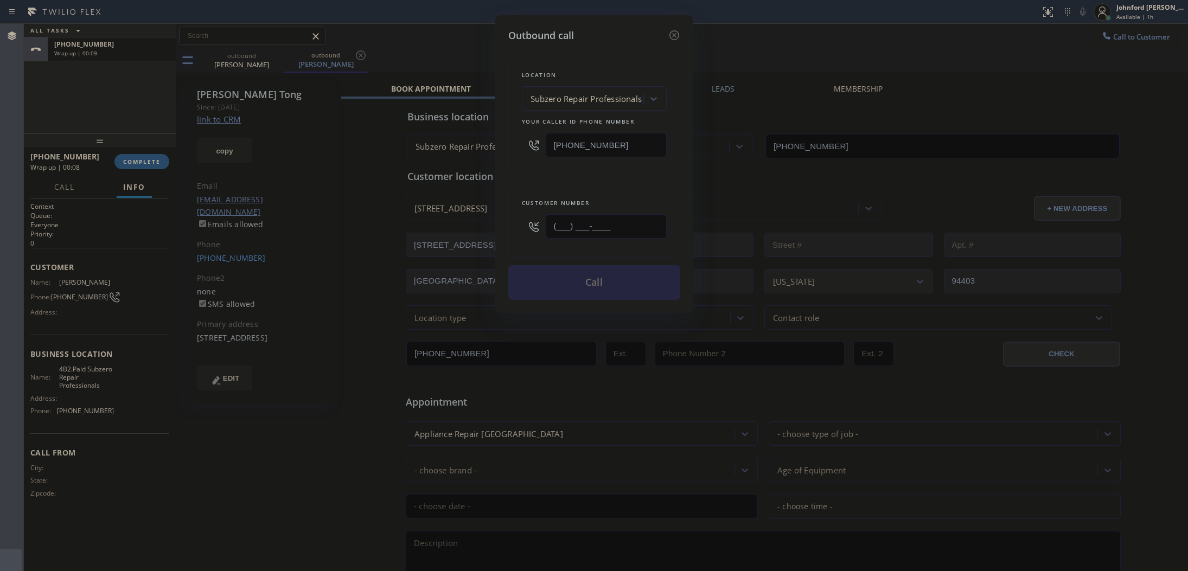
drag, startPoint x: 616, startPoint y: 224, endPoint x: 454, endPoint y: 234, distance: 162.0
click at [454, 234] on div "Outbound call Location Subzero Repair Professionals Your caller id phone number…" at bounding box center [594, 285] width 1188 height 571
paste input "310) 625-9837"
click at [558, 169] on div "Location Subzero Repair Professionals Your caller id phone number (415) 483-4585" at bounding box center [594, 116] width 172 height 120
click at [671, 29] on icon at bounding box center [674, 35] width 13 height 13
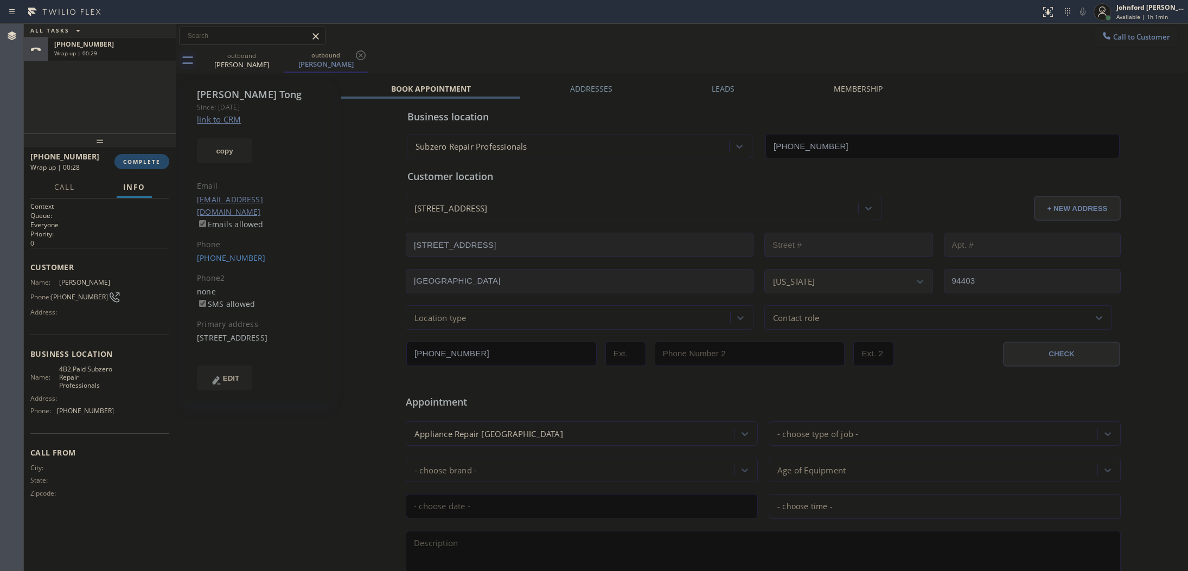
click at [144, 166] on button "COMPLETE" at bounding box center [141, 161] width 55 height 15
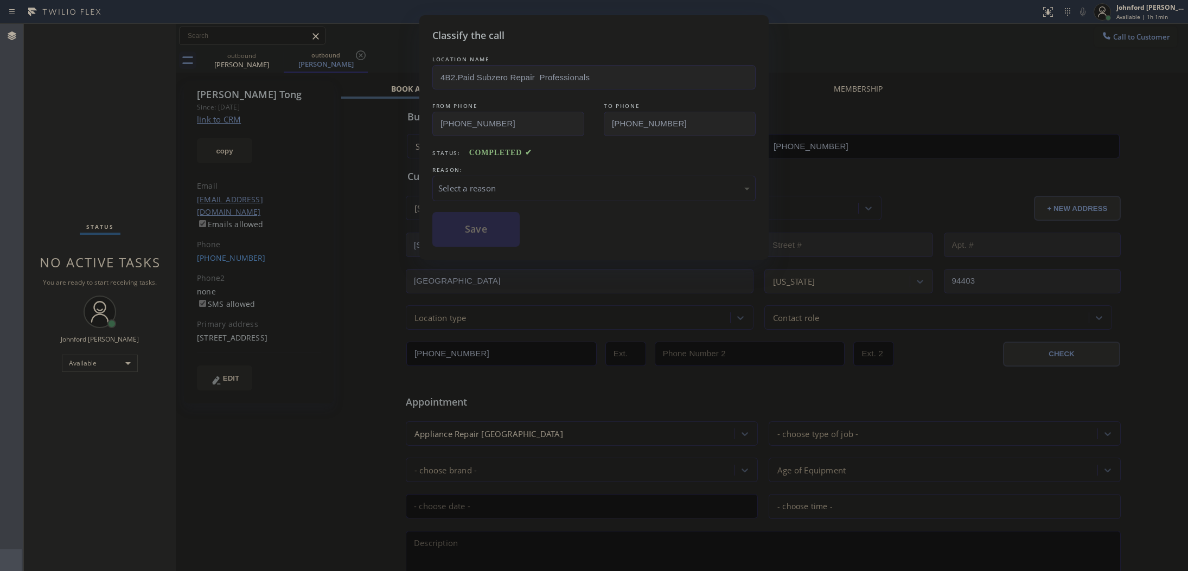
click at [514, 202] on div "LOCATION NAME 4B2.Paid Subzero Repair Professionals FROM PHONE (415) 483-4585 T…" at bounding box center [593, 150] width 323 height 193
click at [573, 182] on div "Select a reason" at bounding box center [593, 188] width 311 height 12
click at [494, 238] on button "Save" at bounding box center [475, 229] width 87 height 35
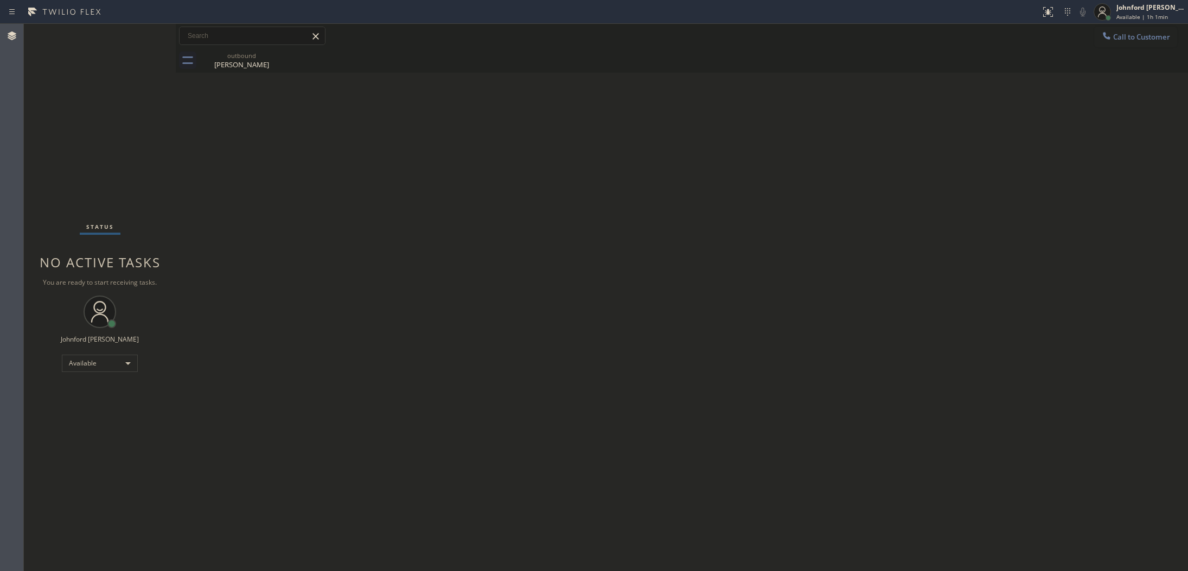
click at [1128, 44] on button "Call to Customer" at bounding box center [1135, 37] width 83 height 21
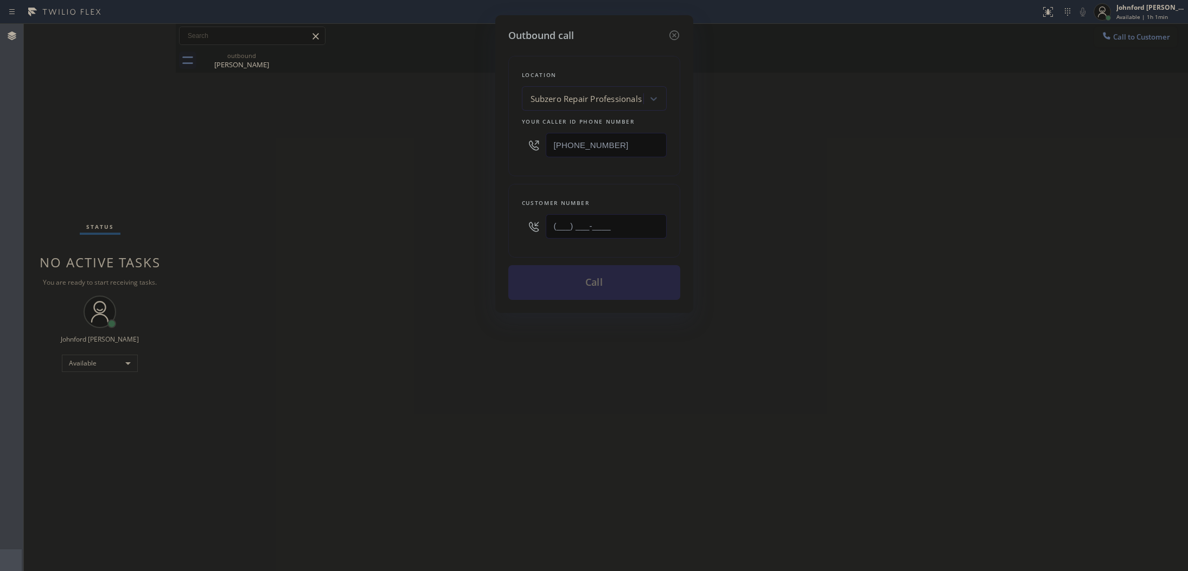
drag, startPoint x: 612, startPoint y: 225, endPoint x: 483, endPoint y: 229, distance: 129.2
click at [489, 232] on div "Outbound call Location Subzero Repair Professionals Your caller id phone number…" at bounding box center [594, 285] width 1188 height 571
paste input "814) 574-7787"
type input "(814) 574-7787"
drag, startPoint x: 623, startPoint y: 141, endPoint x: 435, endPoint y: 150, distance: 187.9
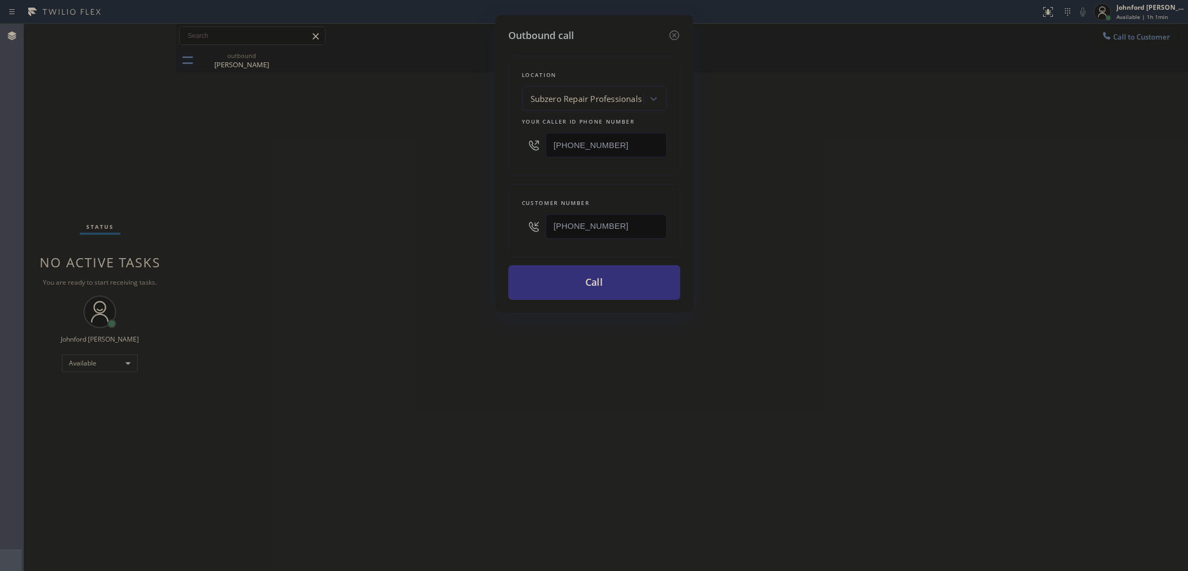
click at [468, 150] on div "Outbound call Location Subzero Repair Professionals Your caller id phone number…" at bounding box center [594, 285] width 1188 height 571
paste input "888) 909-0120"
type input "[PHONE_NUMBER]"
click at [419, 155] on div "Outbound call Location Subzero Repair Professionals Your caller id phone number…" at bounding box center [594, 285] width 1188 height 571
click at [920, 162] on div "Outbound call Location Subzero Repair Professionals Your caller id phone number…" at bounding box center [594, 285] width 1188 height 571
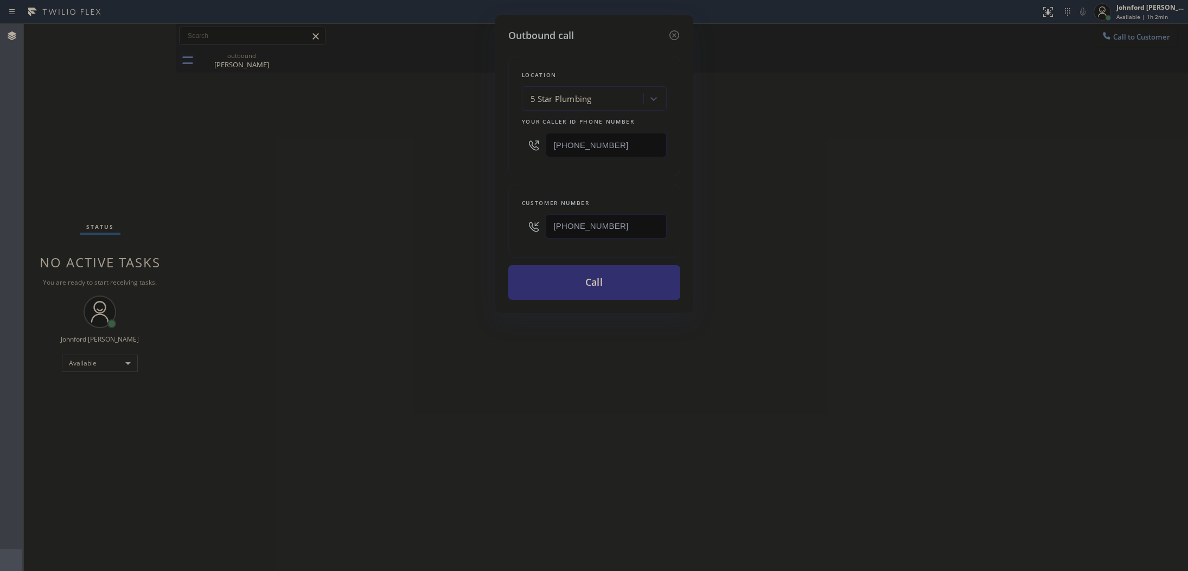
click at [582, 288] on button "Call" at bounding box center [594, 282] width 172 height 35
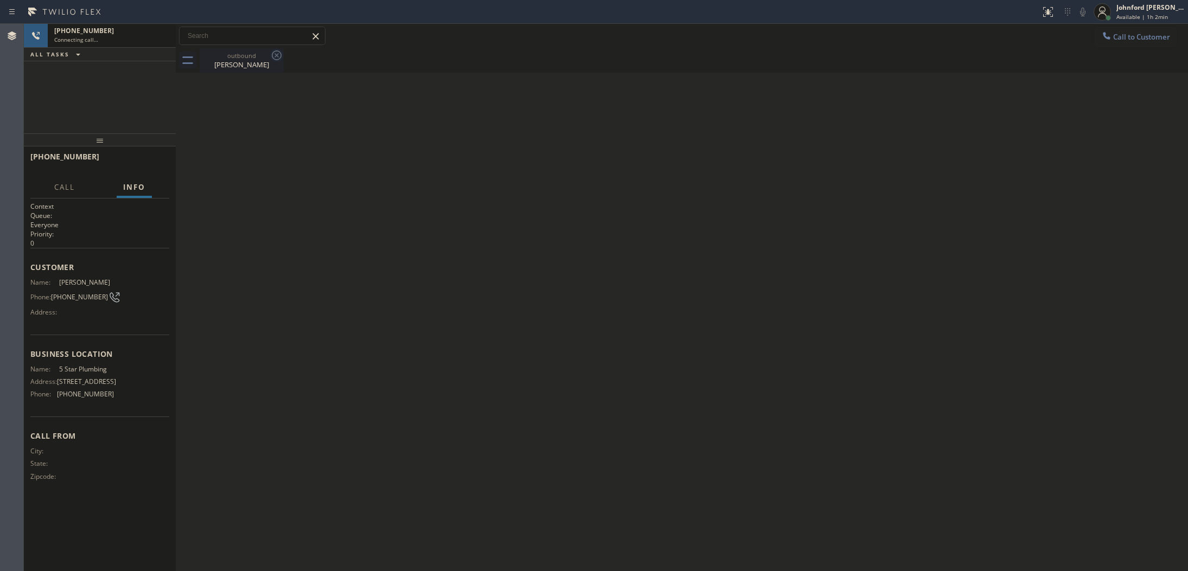
click at [276, 60] on icon at bounding box center [277, 55] width 10 height 10
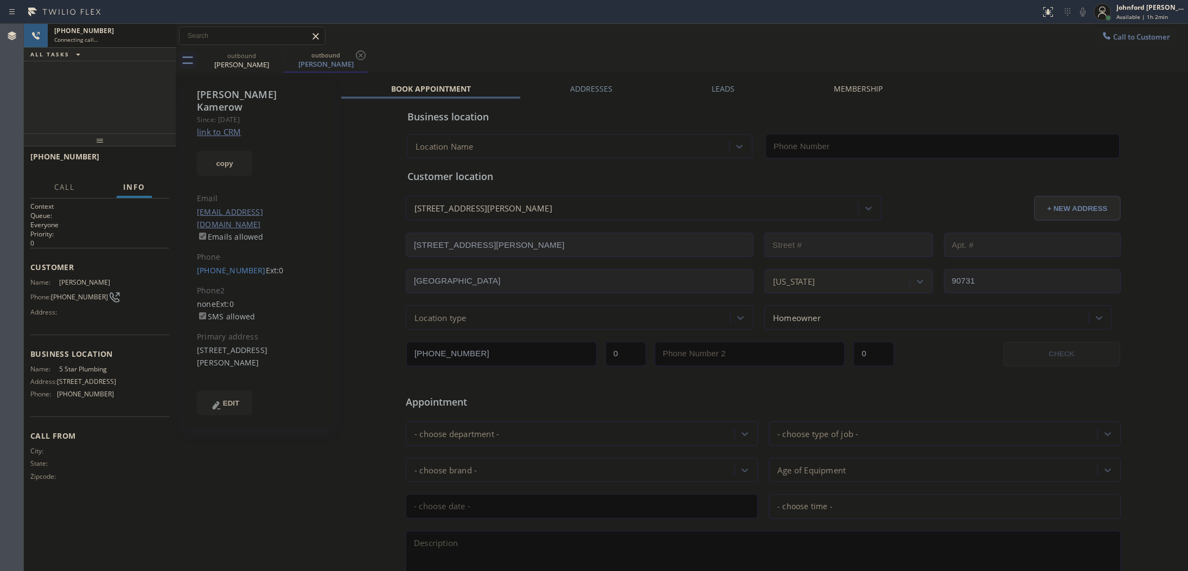
click at [222, 126] on link "link to CRM" at bounding box center [219, 131] width 44 height 11
type input "[PHONE_NUMBER]"
drag, startPoint x: 157, startPoint y: 42, endPoint x: 260, endPoint y: 34, distance: 103.4
click at [157, 42] on icon at bounding box center [161, 35] width 13 height 13
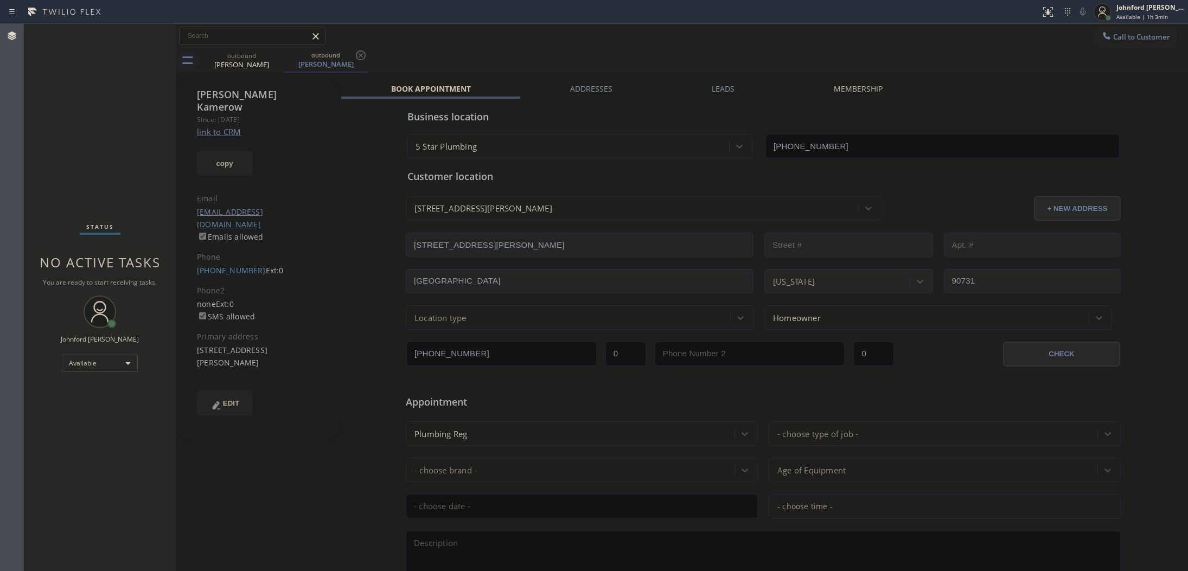
click at [1125, 36] on span "Call to Customer" at bounding box center [1141, 37] width 57 height 10
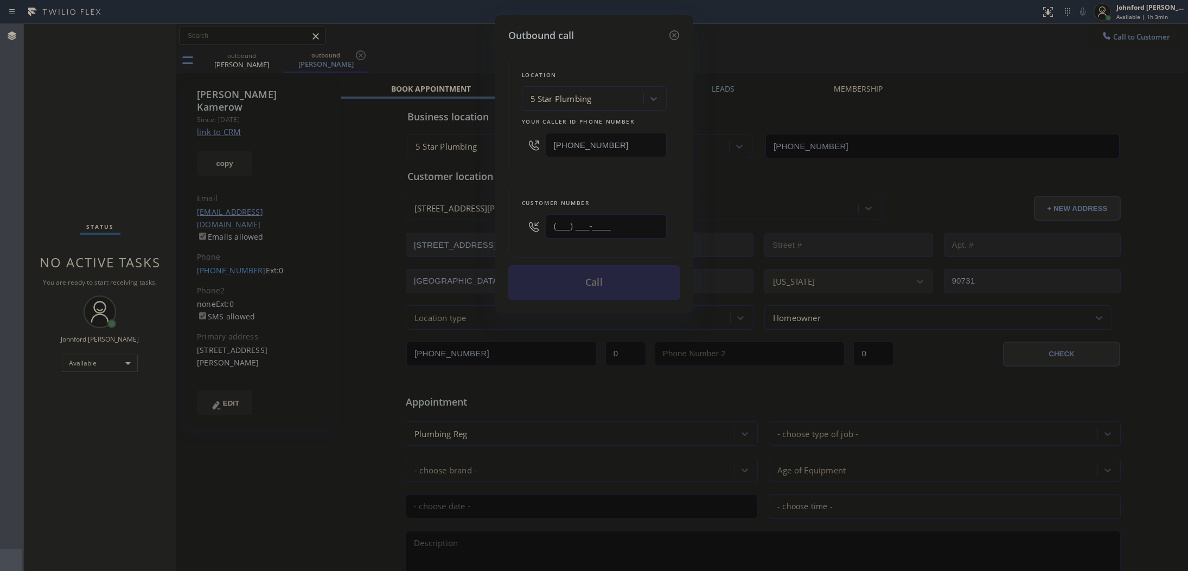
drag, startPoint x: 539, startPoint y: 234, endPoint x: 460, endPoint y: 244, distance: 79.3
click at [460, 244] on div "Outbound call Location 5 Star Plumbing Your caller id phone number (888) 909-01…" at bounding box center [594, 285] width 1188 height 571
paste input "312) 810-0175"
type input "[PHONE_NUMBER]"
click at [549, 174] on div "Location 5 Star Plumbing Your caller id phone number (888) 909-0120 Customer nu…" at bounding box center [594, 171] width 172 height 257
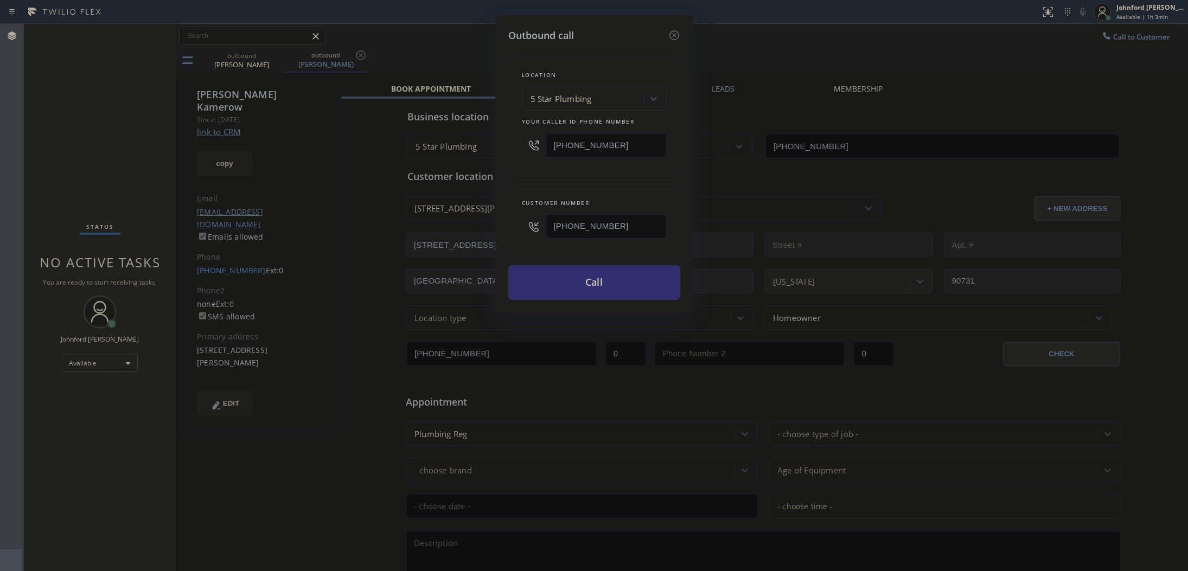
click at [571, 271] on button "Call" at bounding box center [594, 282] width 172 height 35
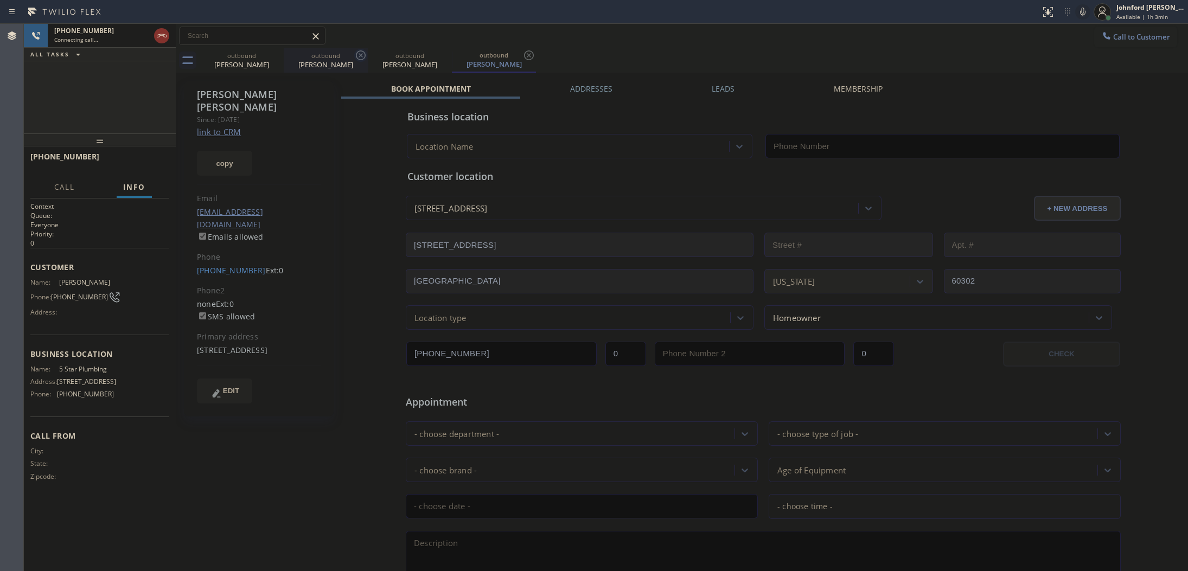
click at [0, 0] on icon at bounding box center [0, 0] width 0 height 0
click at [354, 58] on icon at bounding box center [360, 55] width 13 height 13
type input "[PHONE_NUMBER]"
click at [234, 126] on link "link to CRM" at bounding box center [219, 131] width 44 height 11
click at [152, 163] on span "HANG UP" at bounding box center [143, 162] width 33 height 8
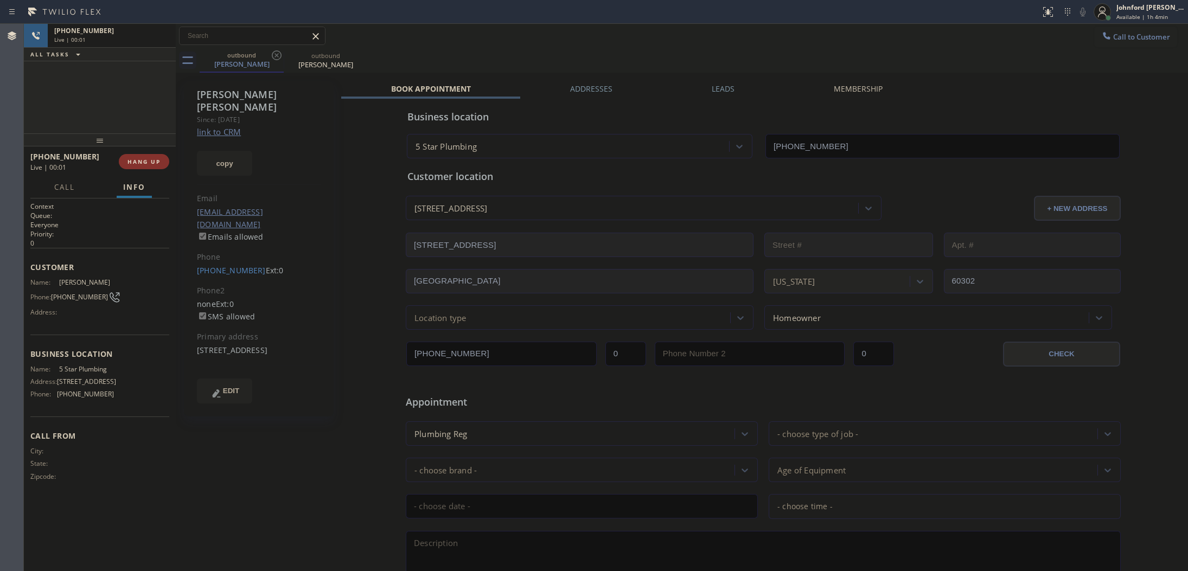
click at [224, 251] on div "Phone" at bounding box center [259, 257] width 124 height 12
click at [231, 265] on link "[PHONE_NUMBER]" at bounding box center [231, 270] width 69 height 10
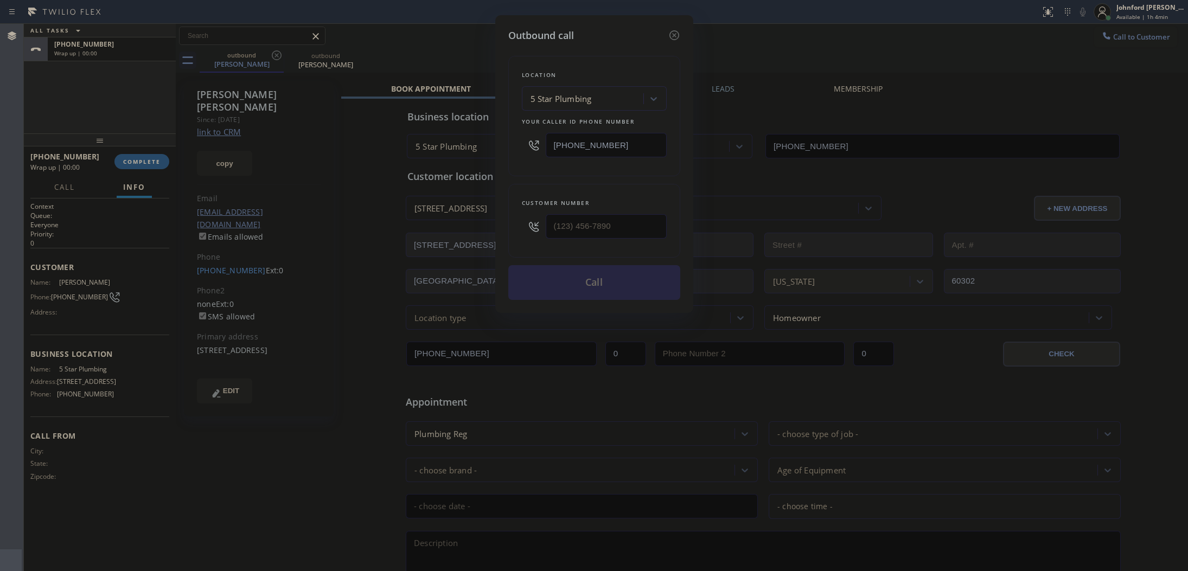
type input "[PHONE_NUMBER]"
drag, startPoint x: 629, startPoint y: 131, endPoint x: 482, endPoint y: 146, distance: 148.3
click at [484, 146] on div "Outbound call Location 5 Star Plumbing Your caller id phone number (888) 909-01…" at bounding box center [594, 285] width 1188 height 571
paste input "312) 584-3445"
type input "[PHONE_NUMBER]"
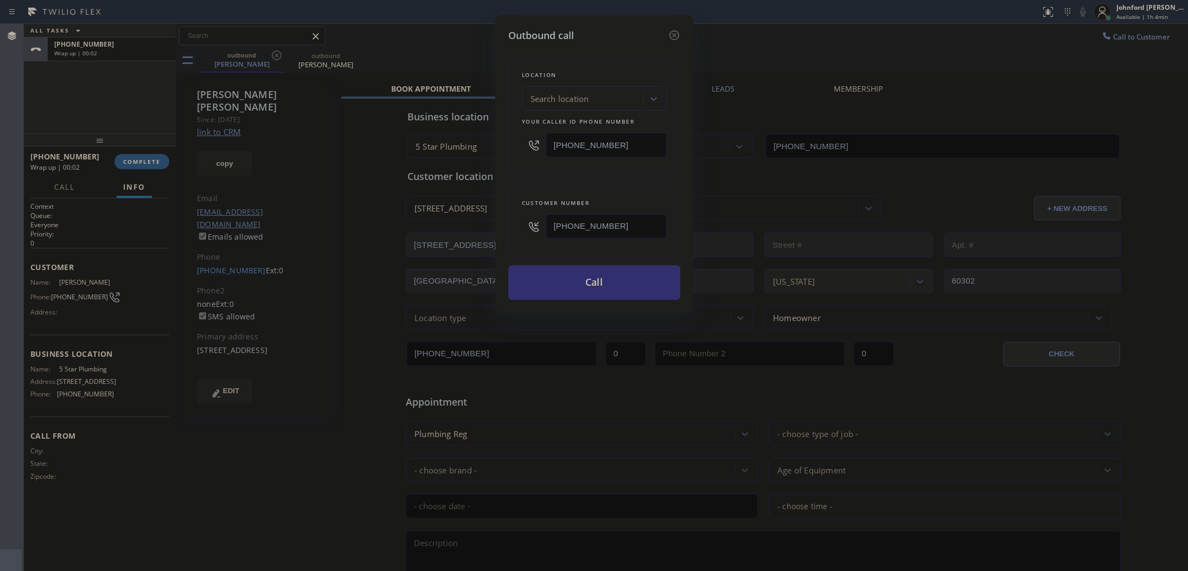
click at [570, 280] on button "Call" at bounding box center [594, 282] width 172 height 35
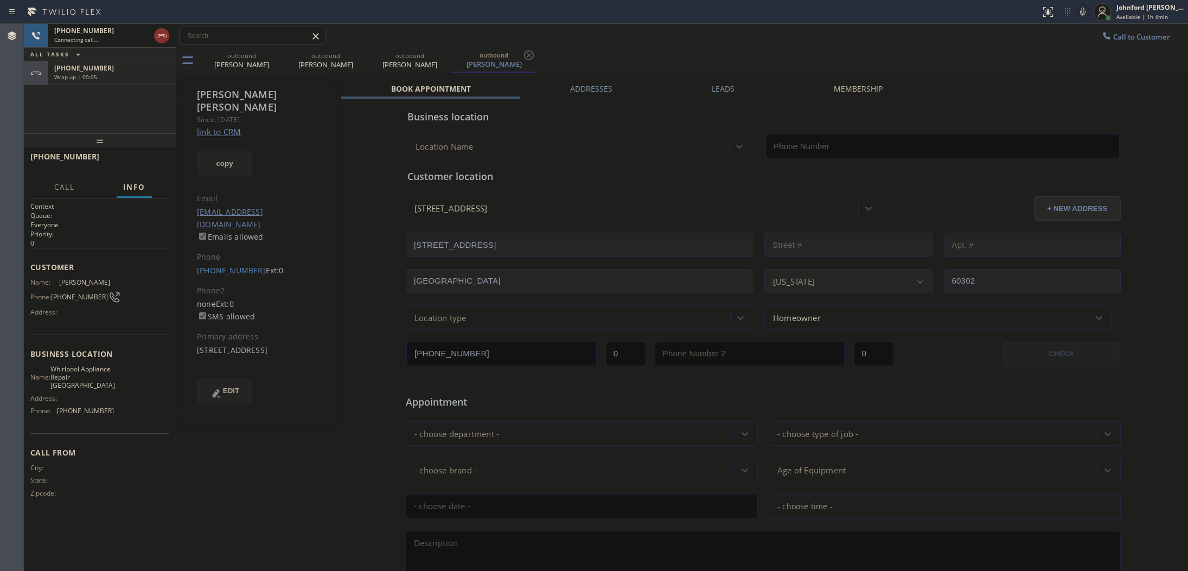
type input "[PHONE_NUMBER]"
click at [151, 71] on div "+13128100175" at bounding box center [111, 67] width 115 height 9
click at [140, 161] on span "COMPLETE" at bounding box center [141, 162] width 37 height 8
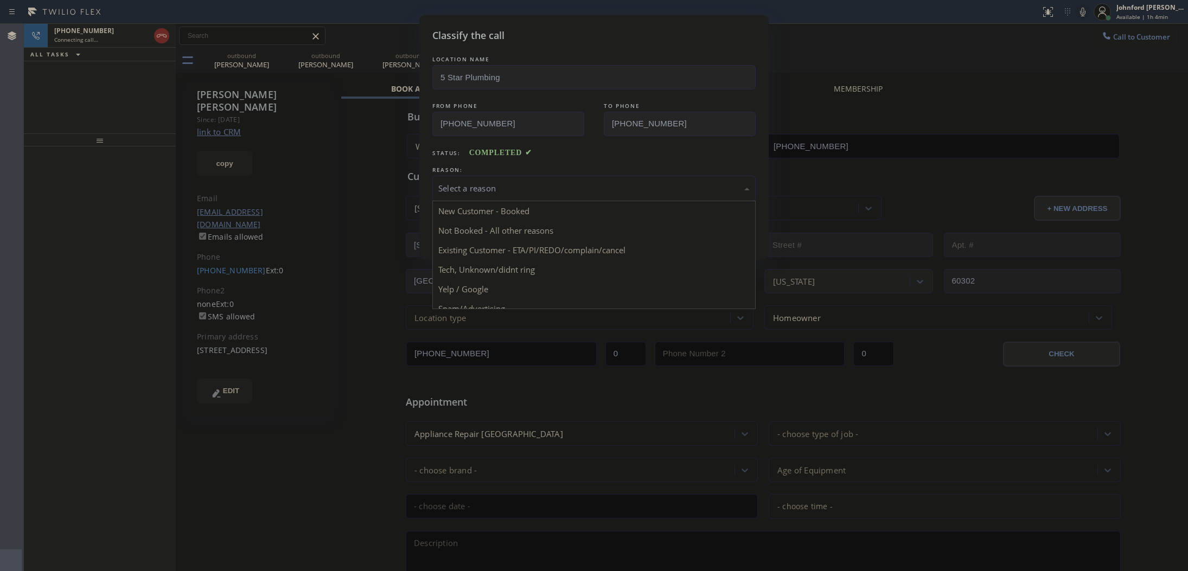
click at [513, 197] on div "Select a reason New Customer - Booked Not Booked - All other reasons Existing C…" at bounding box center [593, 188] width 323 height 25
click at [472, 237] on button "Save" at bounding box center [475, 229] width 87 height 35
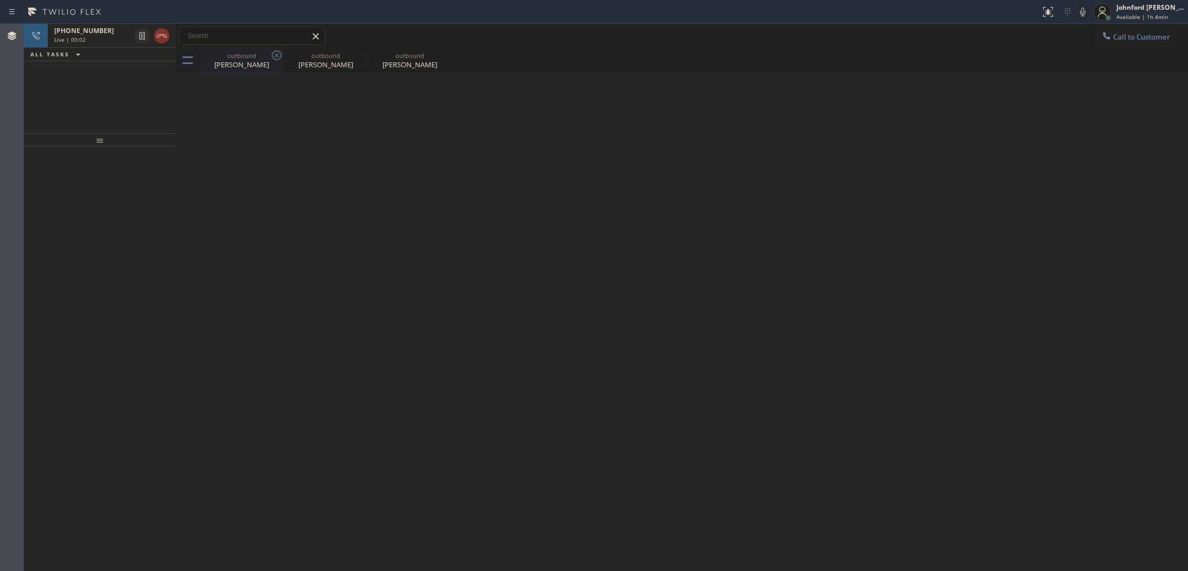
click at [271, 55] on icon at bounding box center [276, 55] width 13 height 13
type input "[PHONE_NUMBER]"
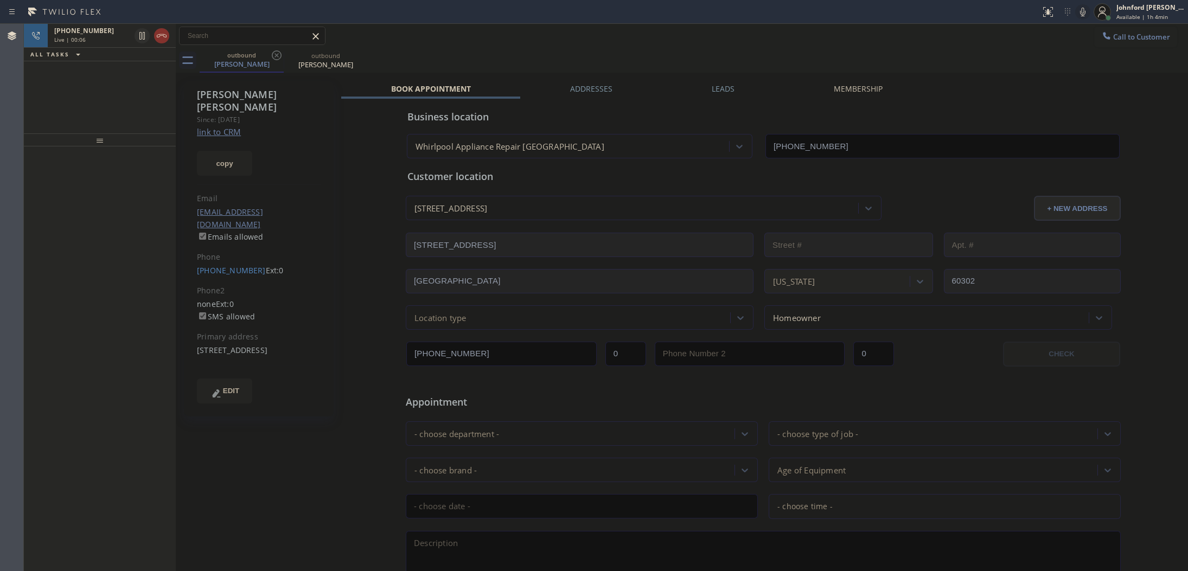
click at [1077, 14] on icon at bounding box center [1082, 11] width 13 height 13
click at [1084, 11] on icon at bounding box center [1082, 11] width 13 height 13
click at [1079, 14] on icon at bounding box center [1082, 11] width 13 height 13
click at [1082, 9] on icon at bounding box center [1082, 11] width 13 height 13
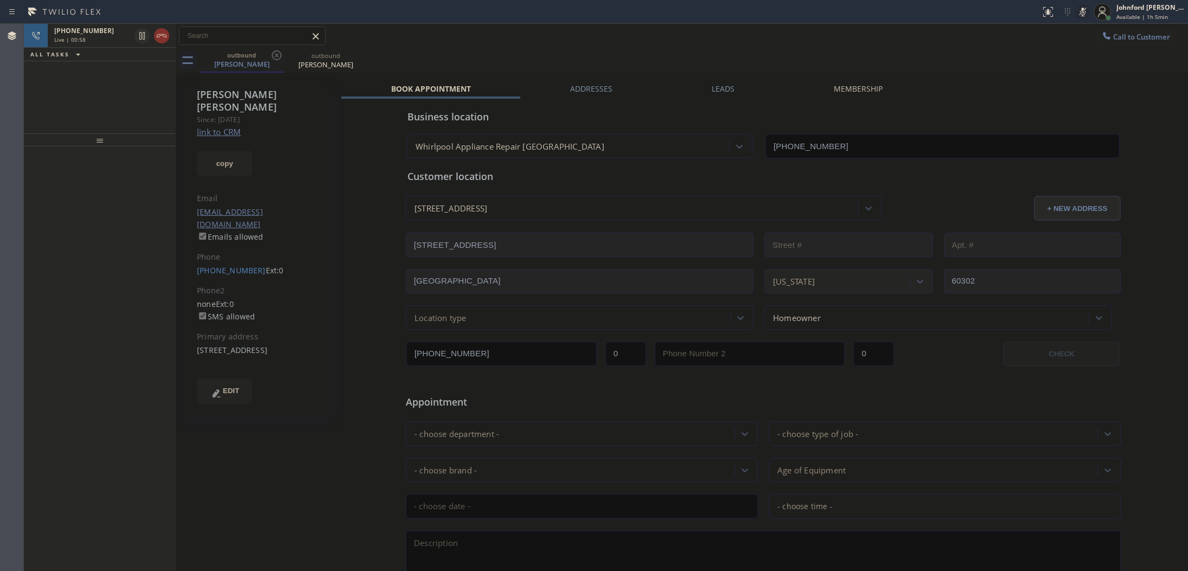
click at [1082, 9] on icon at bounding box center [1082, 12] width 5 height 9
drag, startPoint x: 114, startPoint y: 141, endPoint x: 87, endPoint y: 66, distance: 80.1
click at [87, 66] on div "+13128100175 Live | 01:02 ALL TASKS ALL TASKS ACTIVE TASKS TASKS IN WRAP UP" at bounding box center [100, 297] width 152 height 547
click at [94, 41] on div "Live | 01:02" at bounding box center [92, 40] width 76 height 8
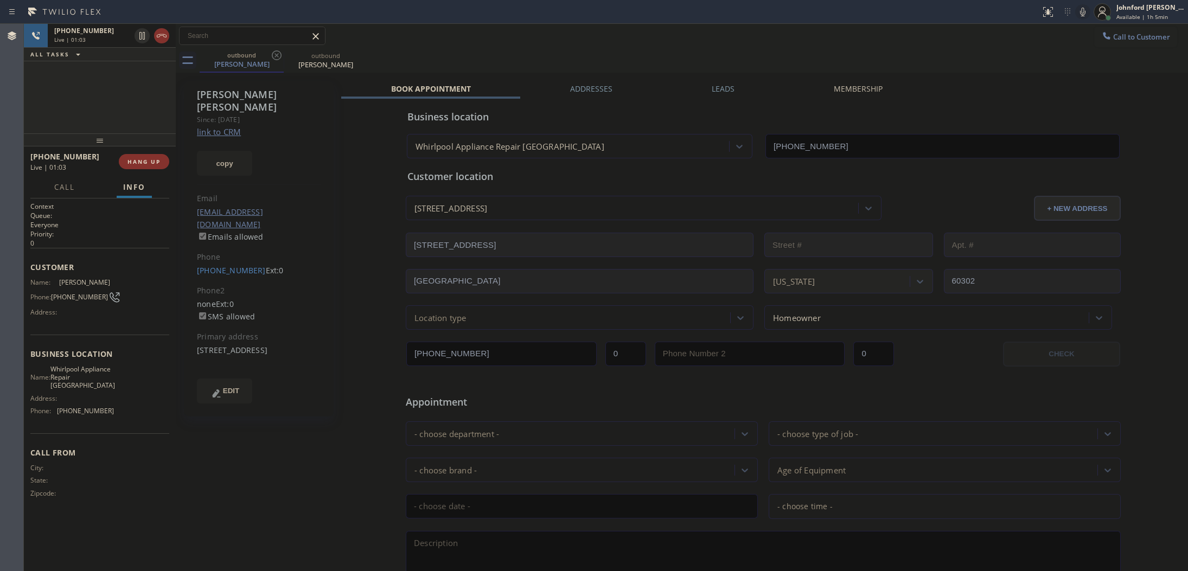
drag, startPoint x: 99, startPoint y: 142, endPoint x: 93, endPoint y: 99, distance: 42.7
click at [93, 99] on div "+13128100175 Live | 01:03 ALL TASKS ALL TASKS ACTIVE TASKS TASKS IN WRAP UP +13…" at bounding box center [100, 297] width 152 height 547
click at [93, 104] on div "+13128100175 Live | 01:04 ALL TASKS ALL TASKS ACTIVE TASKS TASKS IN WRAP UP" at bounding box center [100, 79] width 152 height 110
drag, startPoint x: 99, startPoint y: 141, endPoint x: 92, endPoint y: 93, distance: 48.3
click at [95, 93] on div "+13128100175 Live | 01:04 ALL TASKS ALL TASKS ACTIVE TASKS TASKS IN WRAP UP +13…" at bounding box center [100, 297] width 152 height 547
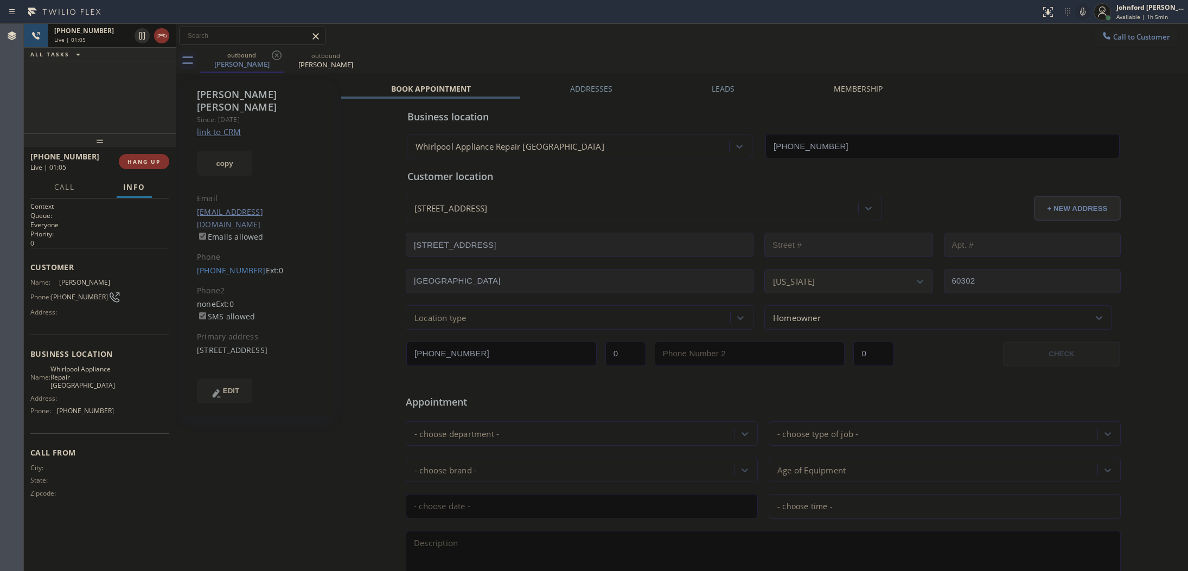
click at [98, 43] on div "+13128100175 Live | 01:05" at bounding box center [90, 36] width 85 height 24
click at [148, 163] on span "COMPLETE" at bounding box center [141, 162] width 37 height 8
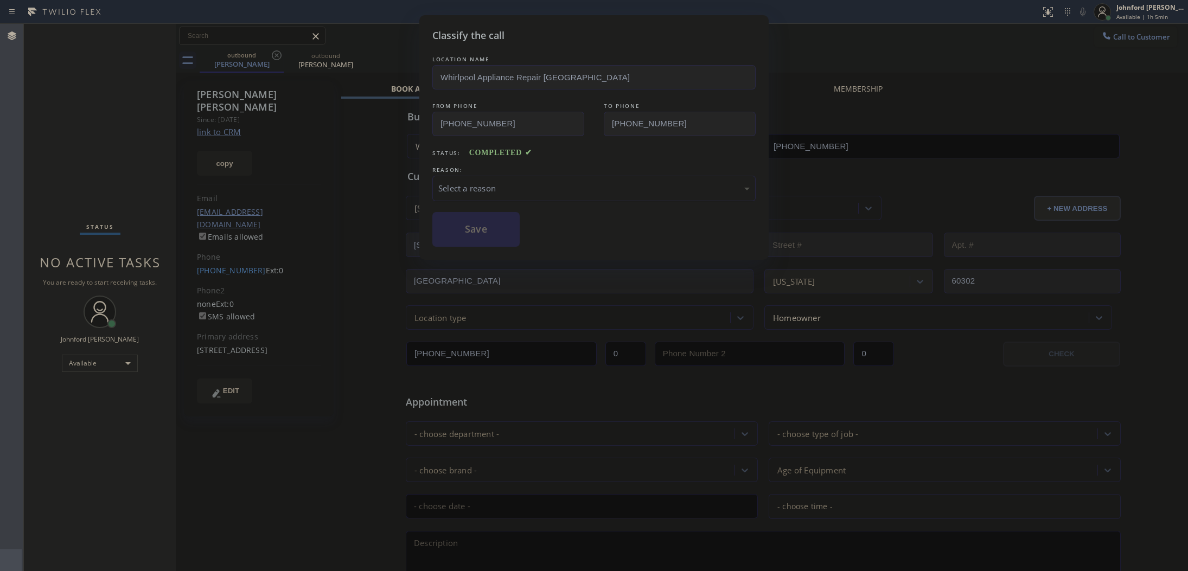
click at [448, 176] on div "Select a reason" at bounding box center [593, 188] width 323 height 25
click at [464, 232] on button "Save" at bounding box center [475, 229] width 87 height 35
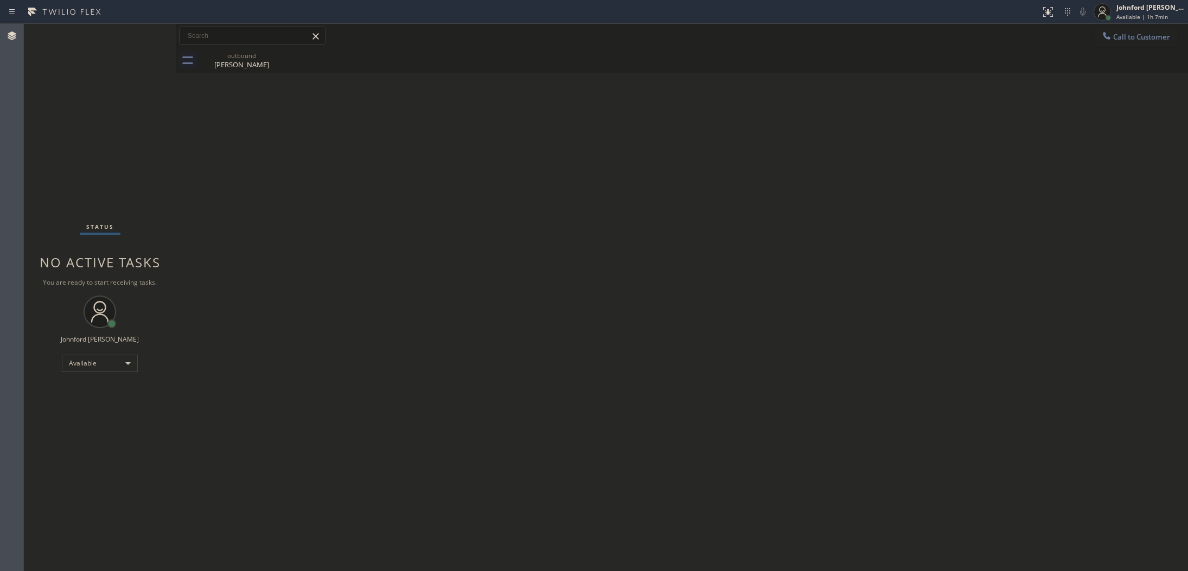
click at [949, 297] on div "Back to Dashboard Change Sender ID Customers Technicians Select a contact Outbo…" at bounding box center [682, 297] width 1012 height 547
click at [1101, 43] on button "Call to Customer" at bounding box center [1135, 37] width 83 height 21
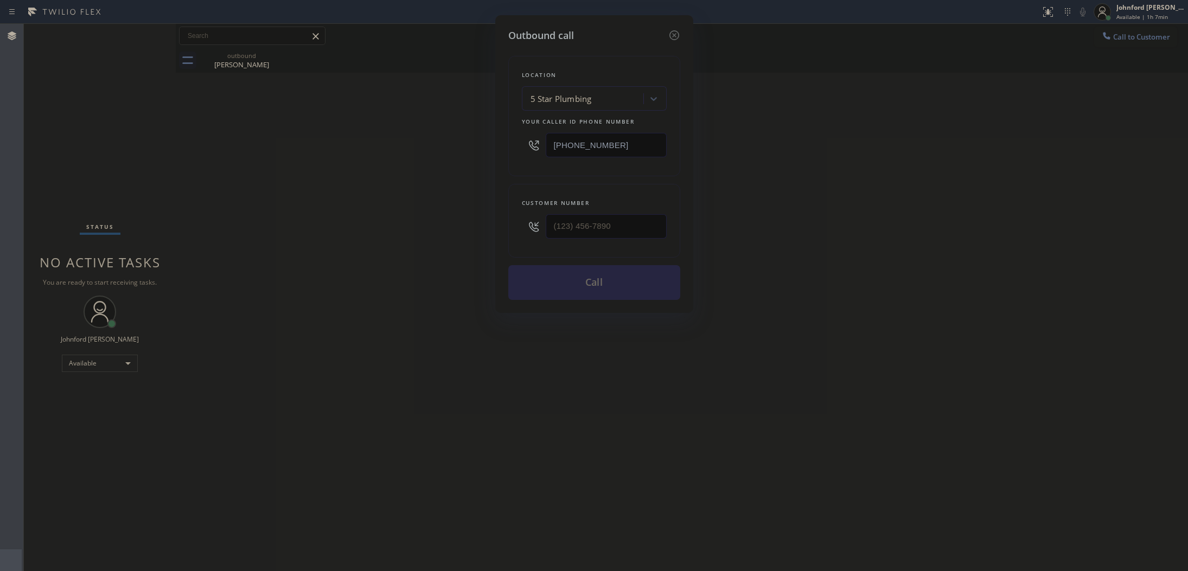
drag, startPoint x: 503, startPoint y: 228, endPoint x: 487, endPoint y: 229, distance: 16.3
click at [487, 229] on div "Outbound call Location 5 Star Plumbing Your caller id phone number [PHONE_NUMBE…" at bounding box center [594, 285] width 1188 height 571
drag, startPoint x: 410, startPoint y: 229, endPoint x: 582, endPoint y: 221, distance: 172.1
click at [460, 228] on div "Outbound call Location 5 Star Plumbing Your caller id phone number [PHONE_NUMBE…" at bounding box center [594, 285] width 1188 height 571
drag, startPoint x: 591, startPoint y: 220, endPoint x: 399, endPoint y: 220, distance: 192.6
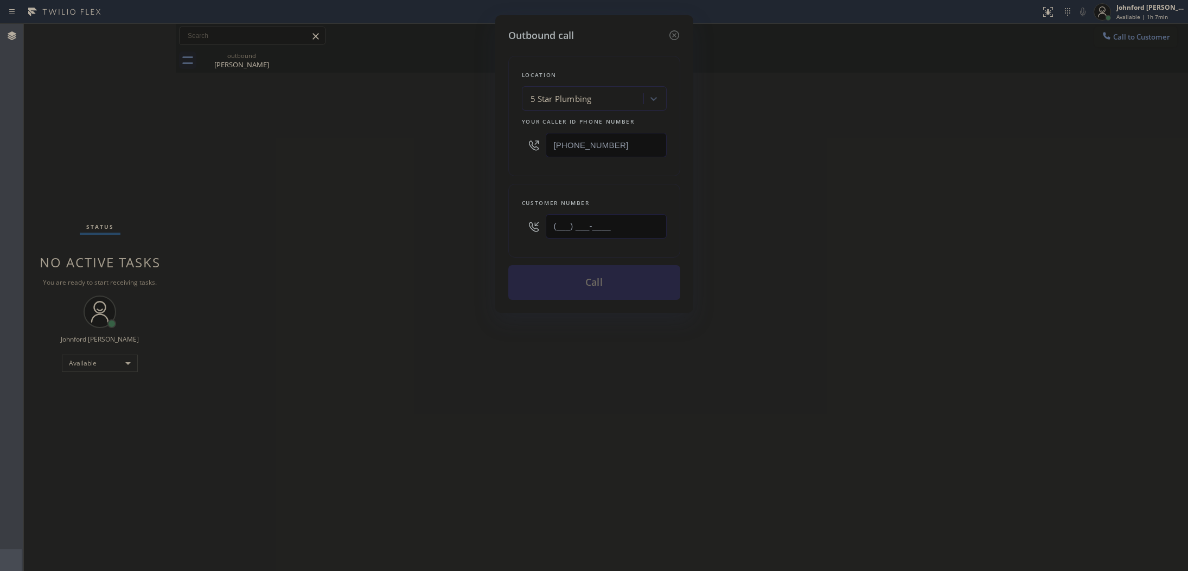
click at [403, 220] on div "Outbound call Location 5 Star Plumbing Your caller id phone number (888) 909-01…" at bounding box center [594, 285] width 1188 height 571
paste input "516) 567-0751"
type input "[PHONE_NUMBER]"
click at [295, 218] on div "Outbound call Location 5 Star Plumbing Your caller id phone number (888) 909-01…" at bounding box center [594, 285] width 1188 height 571
click at [584, 283] on button "Call" at bounding box center [594, 282] width 172 height 35
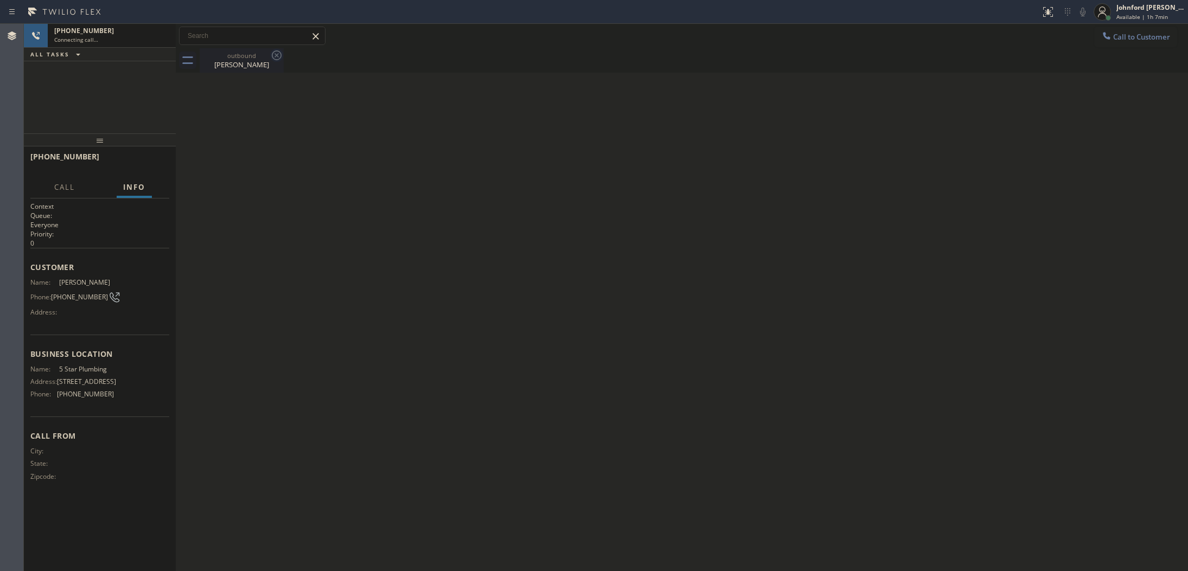
click at [274, 58] on icon at bounding box center [276, 55] width 13 height 13
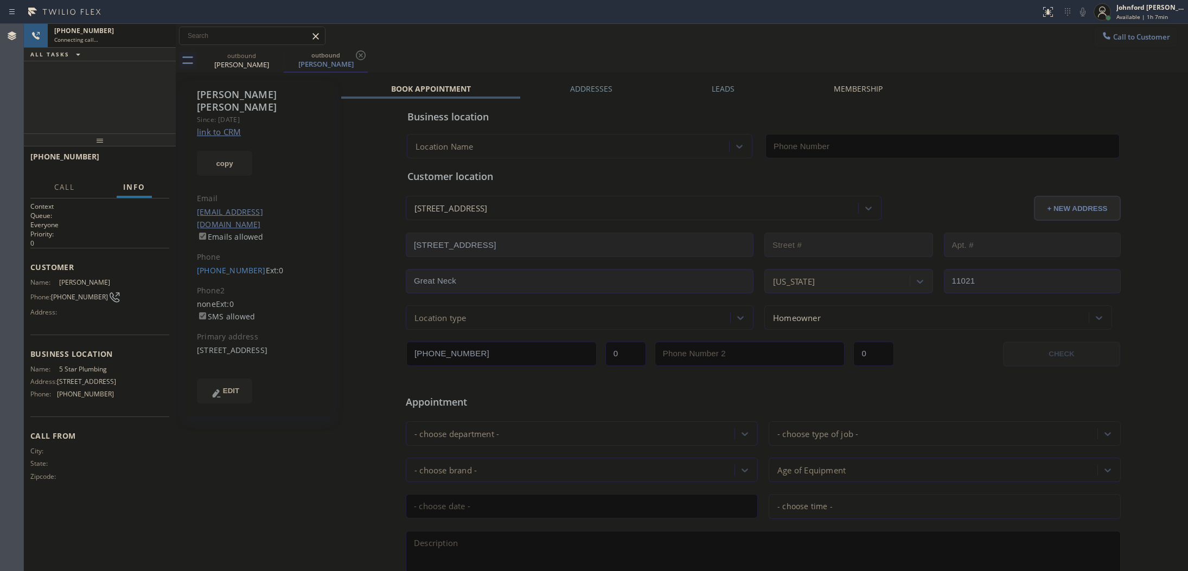
click at [224, 138] on div "copy" at bounding box center [259, 156] width 124 height 37
click at [225, 126] on link "link to CRM" at bounding box center [219, 131] width 44 height 11
type input "[PHONE_NUMBER]"
click at [139, 163] on span "HANG UP" at bounding box center [143, 162] width 33 height 8
click at [226, 265] on div "(516) 567-0751 Ext: 0" at bounding box center [259, 271] width 124 height 12
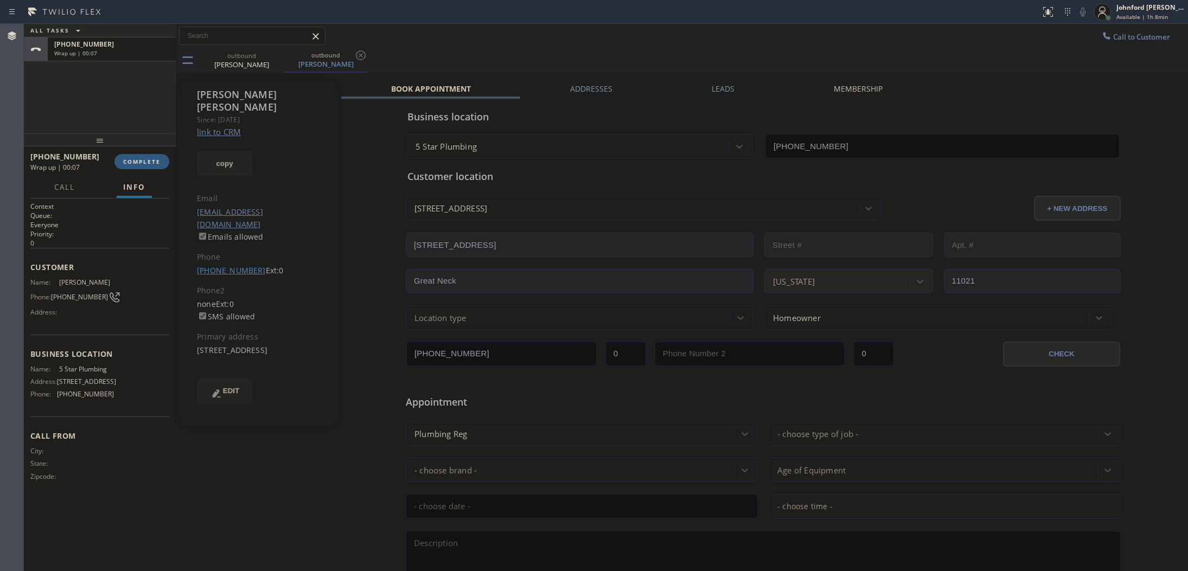
click at [229, 265] on link "[PHONE_NUMBER]" at bounding box center [231, 270] width 69 height 10
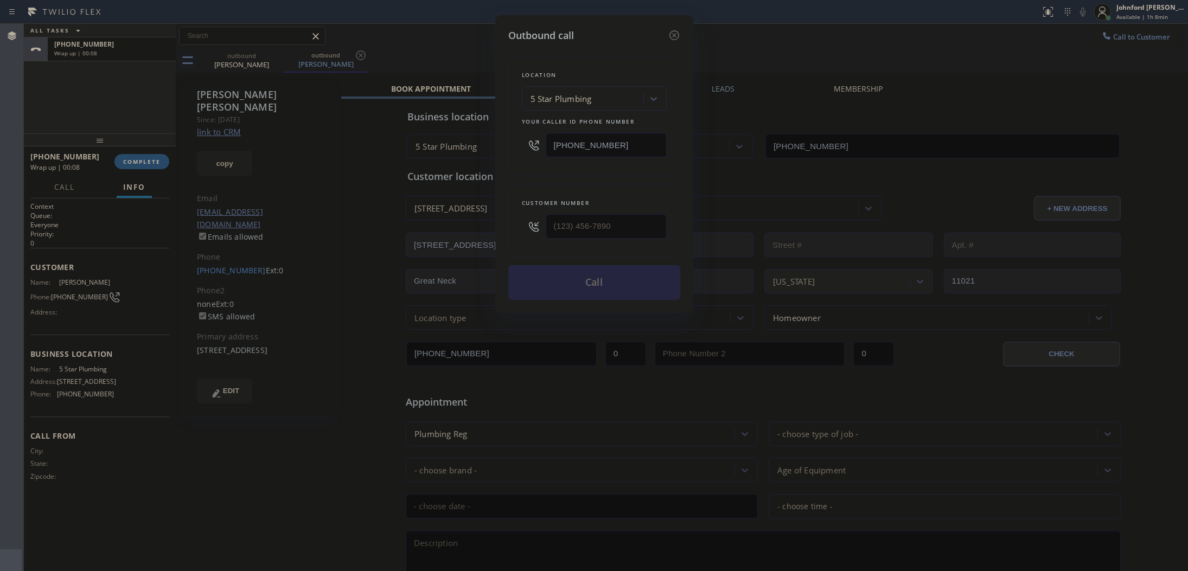
type input "[PHONE_NUMBER]"
drag, startPoint x: 622, startPoint y: 143, endPoint x: 474, endPoint y: 144, distance: 148.1
click at [474, 144] on div "Outbound call Location 5 Star Plumbing Your caller id phone number (888) 909-01…" at bounding box center [594, 285] width 1188 height 571
paste input "917) 920-9568"
type input "[PHONE_NUMBER]"
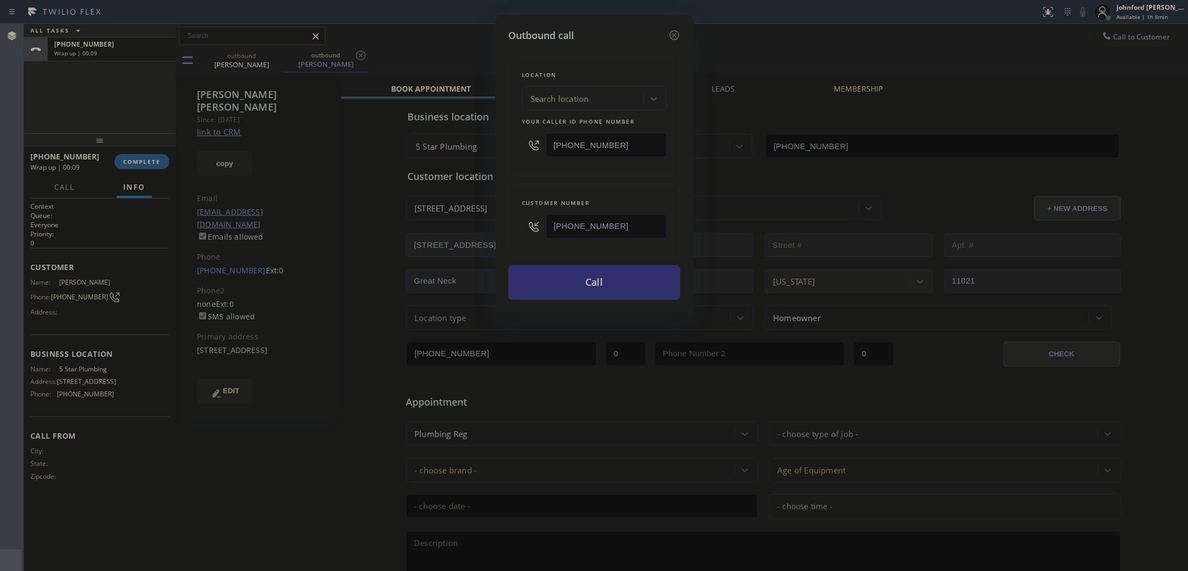
click at [595, 285] on button "Call" at bounding box center [594, 282] width 172 height 35
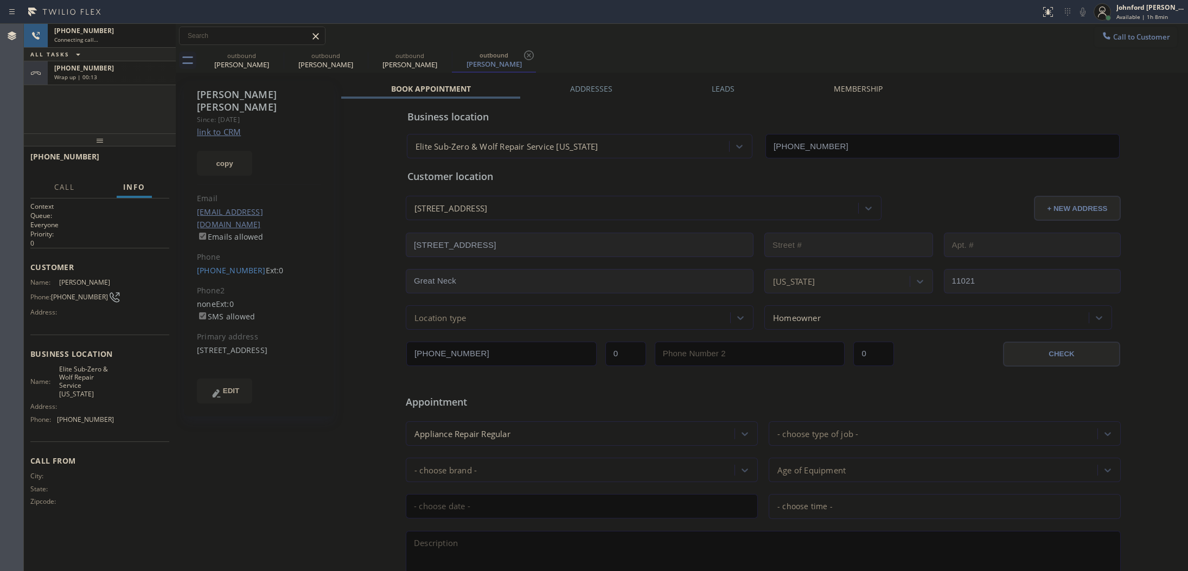
click at [123, 82] on div "+15165670751 Wrap up | 00:13" at bounding box center [110, 73] width 124 height 24
click at [156, 158] on span "COMPLETE" at bounding box center [141, 162] width 37 height 8
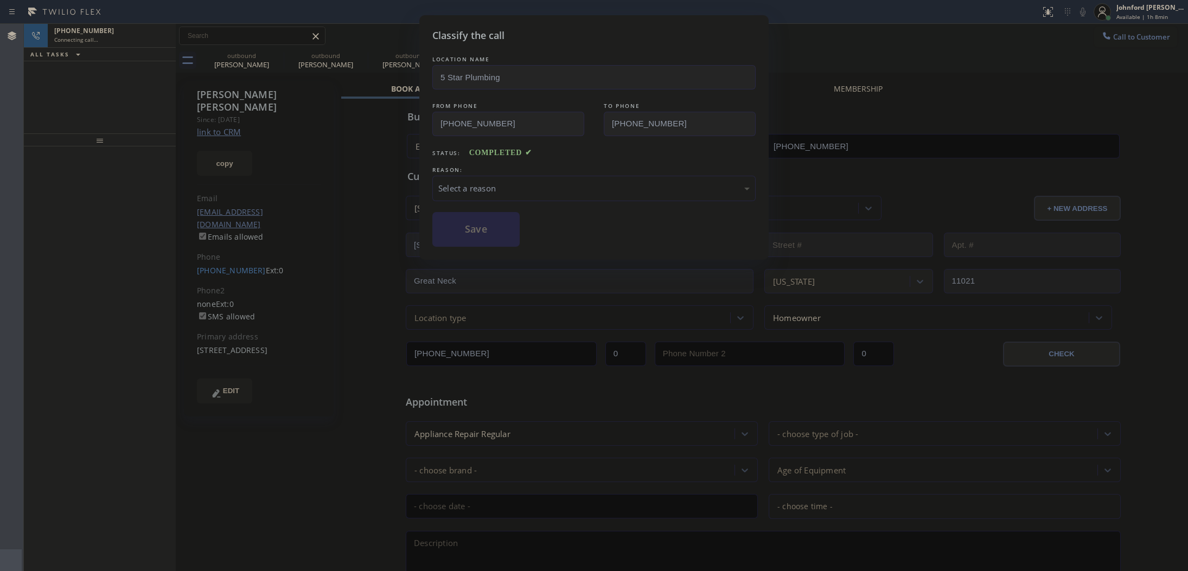
click at [508, 183] on div "Select a reason" at bounding box center [593, 188] width 311 height 12
drag, startPoint x: 502, startPoint y: 237, endPoint x: 375, endPoint y: 532, distance: 321.6
click at [502, 237] on button "Save" at bounding box center [475, 229] width 87 height 35
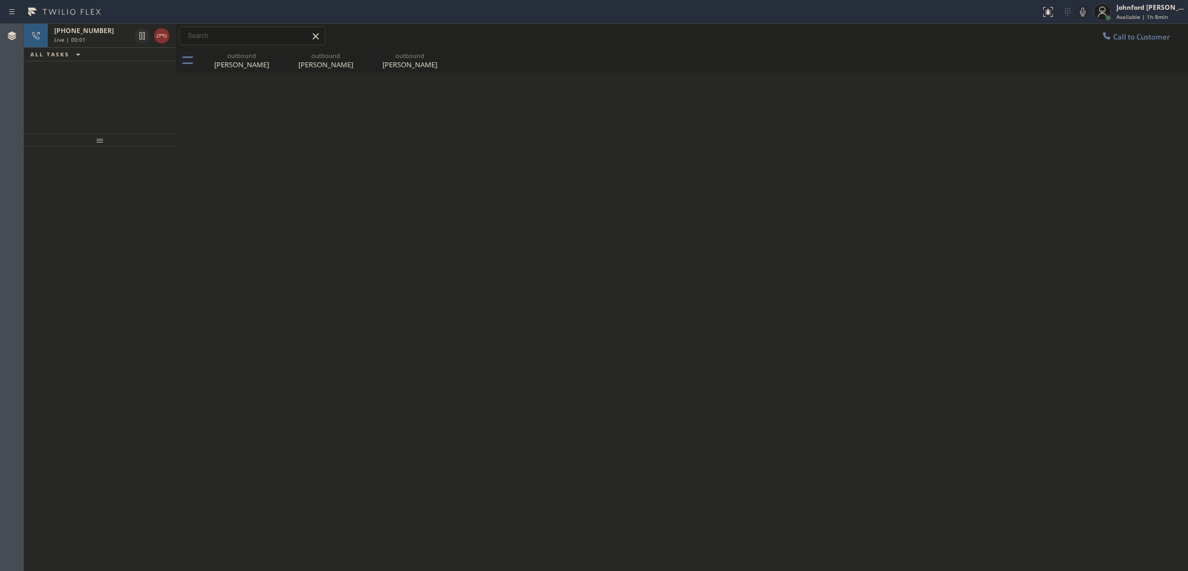
drag, startPoint x: 95, startPoint y: 81, endPoint x: 146, endPoint y: 55, distance: 58.0
click at [95, 81] on div "+15165670751 Live | 00:01 ALL TASKS ALL TASKS ACTIVE TASKS TASKS IN WRAP UP" at bounding box center [100, 79] width 152 height 110
click at [161, 38] on icon at bounding box center [161, 35] width 13 height 13
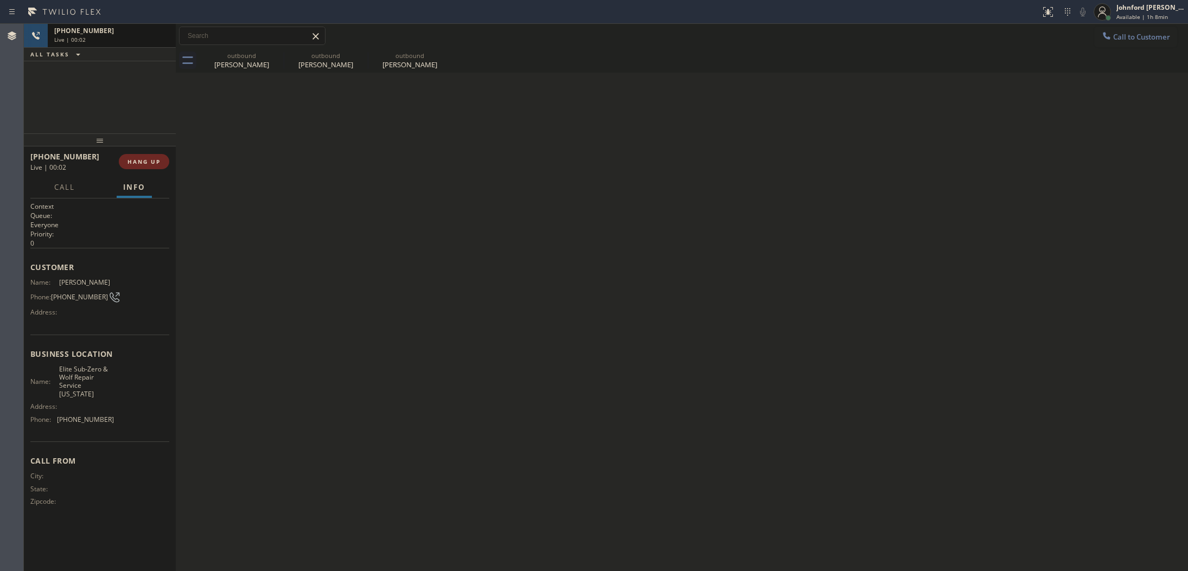
click at [152, 158] on span "HANG UP" at bounding box center [143, 162] width 33 height 8
click at [275, 55] on div "Classify the call LOCATION NAME Inner Sunset Top HVAC Repair FROM PHONE (415) 5…" at bounding box center [606, 297] width 1164 height 547
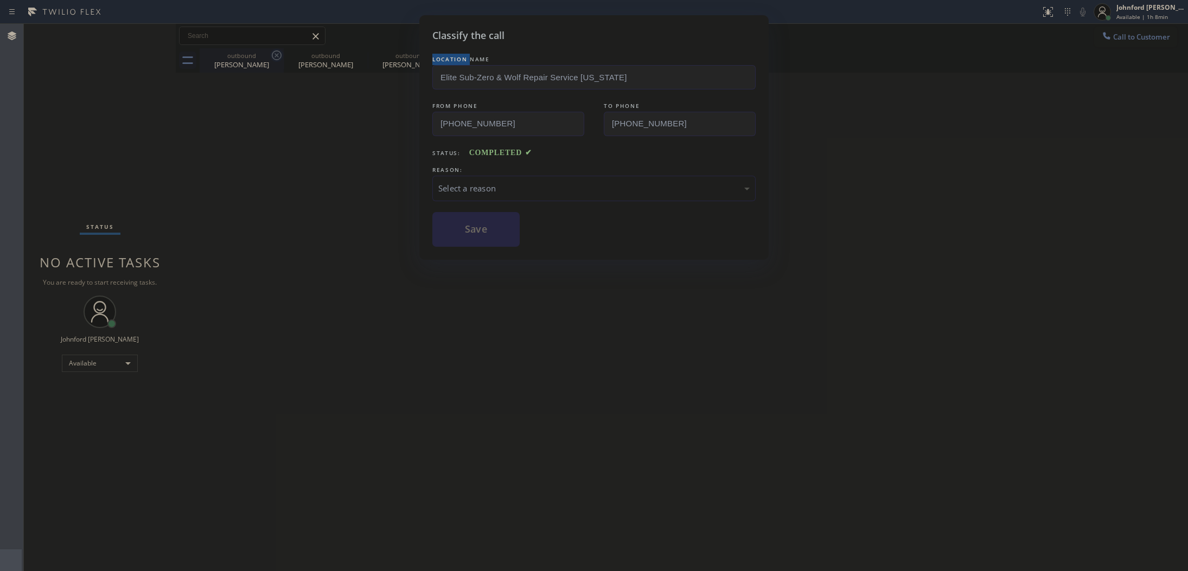
click at [275, 55] on div "Classify the call LOCATION NAME Elite Sub-Zero & Wolf Repair Service New York F…" at bounding box center [594, 285] width 1188 height 571
click at [510, 186] on div "Select a reason" at bounding box center [593, 188] width 311 height 12
click at [499, 240] on button "Save" at bounding box center [475, 229] width 87 height 35
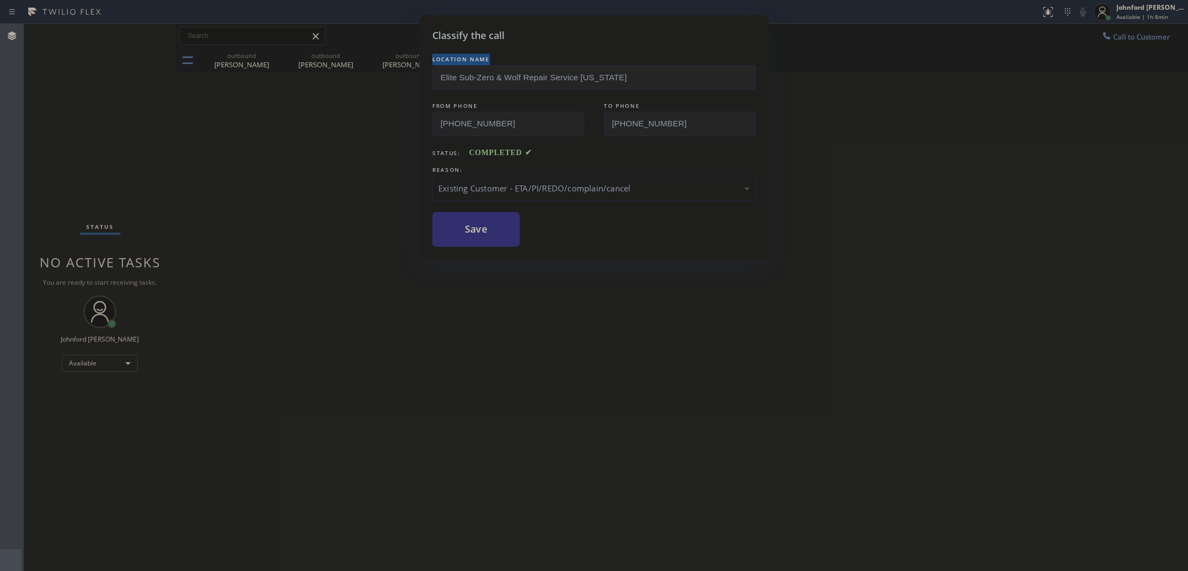
type input "[PHONE_NUMBER]"
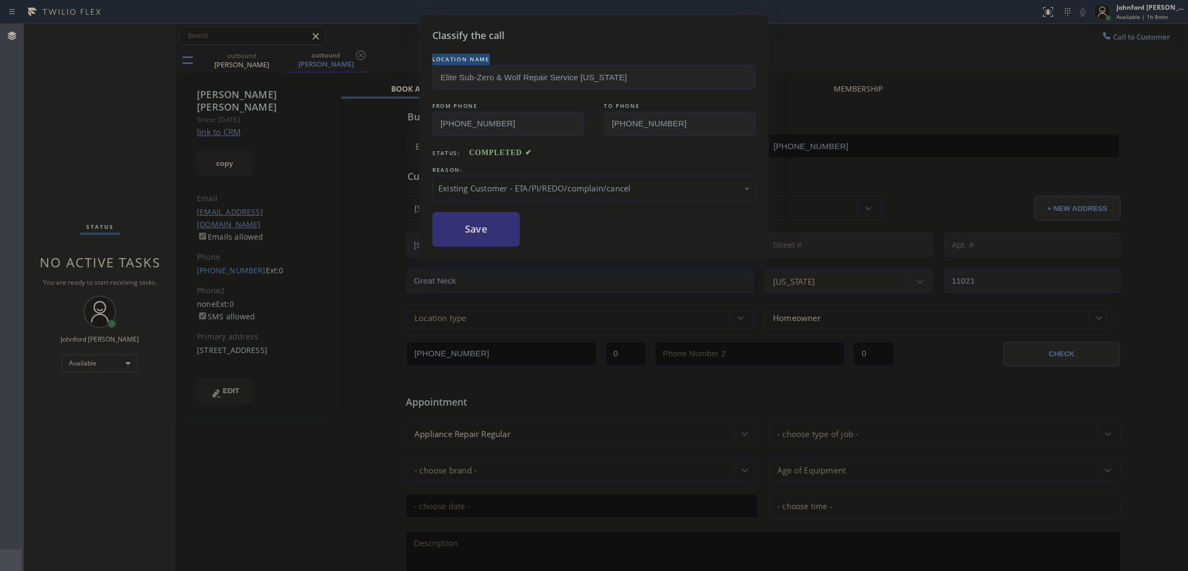
click at [490, 227] on button "Save" at bounding box center [475, 229] width 87 height 35
type input "[PHONE_NUMBER]"
click at [269, 63] on div "Classify the call LOCATION NAME Inner Sunset Top HVAC Repair FROM PHONE [PHONE_…" at bounding box center [606, 297] width 1164 height 547
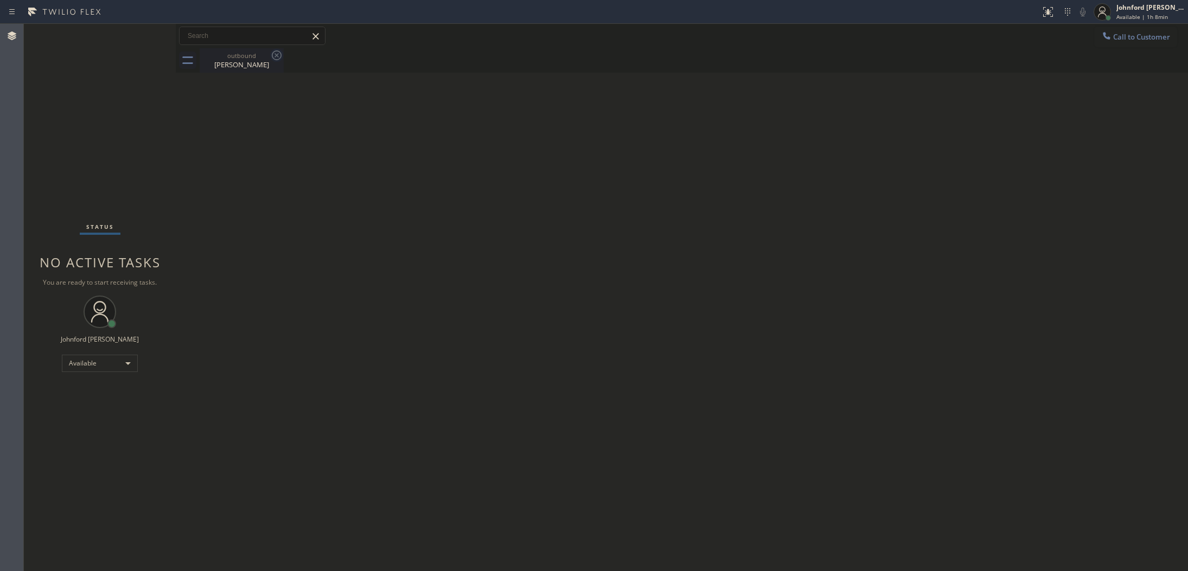
click at [271, 58] on icon at bounding box center [276, 55] width 13 height 13
drag, startPoint x: 642, startPoint y: 571, endPoint x: 638, endPoint y: 585, distance: 14.6
click at [638, 571] on html "Status report No issues detected If you experience an issue, please download th…" at bounding box center [594, 285] width 1188 height 571
click at [1009, 297] on div "Back to Dashboard Change Sender ID Customers Technicians Select a contact Outbo…" at bounding box center [682, 297] width 1012 height 547
drag, startPoint x: 1157, startPoint y: 48, endPoint x: 1128, endPoint y: 49, distance: 28.8
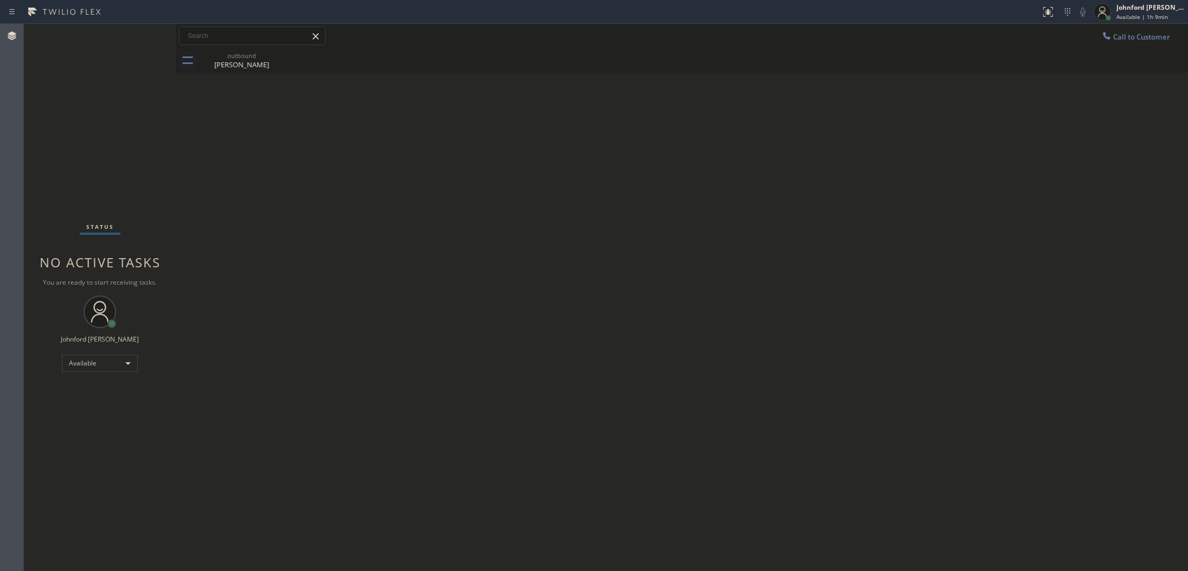
click at [1154, 45] on div "Call to Customer Outbound call Location 5 Star Plumbing Your caller id phone nu…" at bounding box center [682, 48] width 1012 height 49
click at [1140, 39] on span "Call to Customer" at bounding box center [1141, 37] width 57 height 10
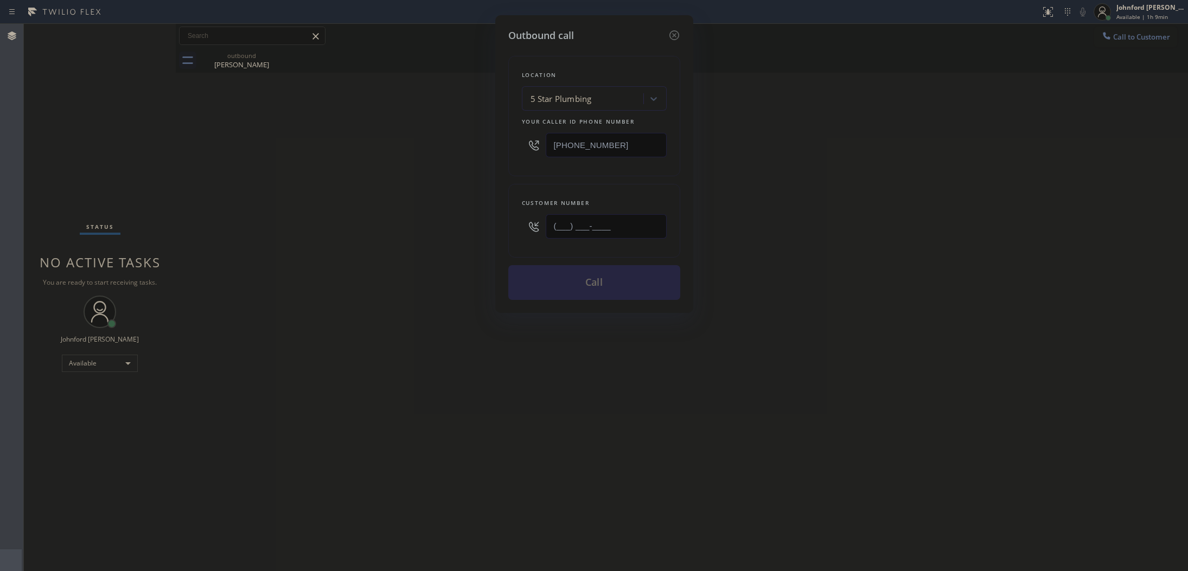
drag, startPoint x: 589, startPoint y: 231, endPoint x: 488, endPoint y: 245, distance: 101.8
click at [488, 245] on div "Outbound call Location 5 Star Plumbing Your caller id phone number (888) 909-01…" at bounding box center [594, 285] width 1188 height 571
paste input "646) 852-8251"
type input "[PHONE_NUMBER]"
click at [392, 250] on div "Outbound call Location 5 Star Plumbing Your caller id phone number (888) 909-01…" at bounding box center [594, 285] width 1188 height 571
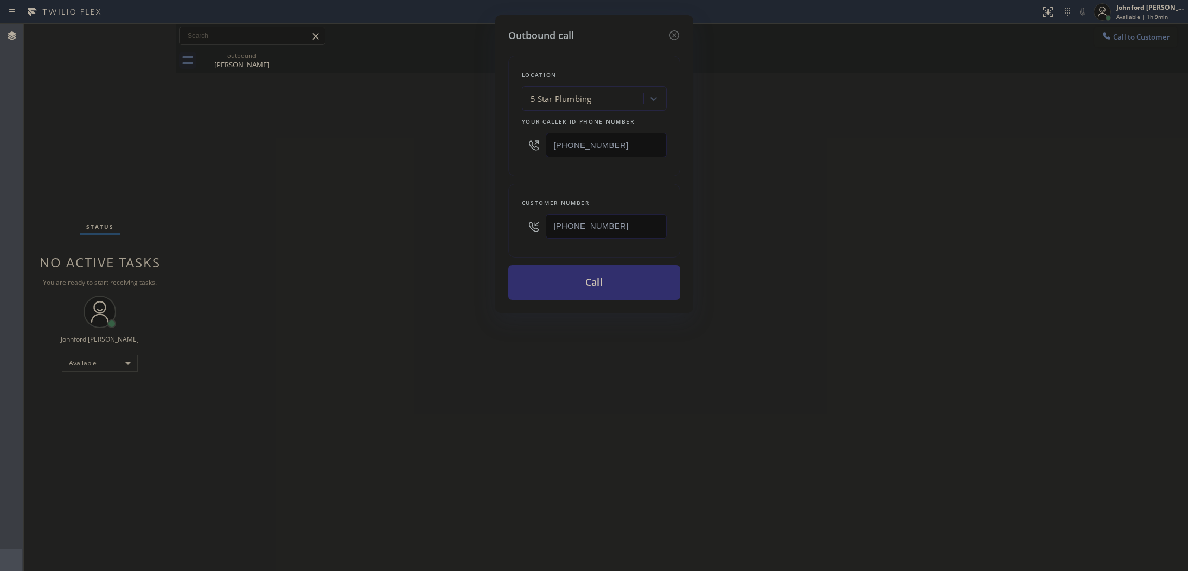
click at [556, 283] on button "Call" at bounding box center [594, 282] width 172 height 35
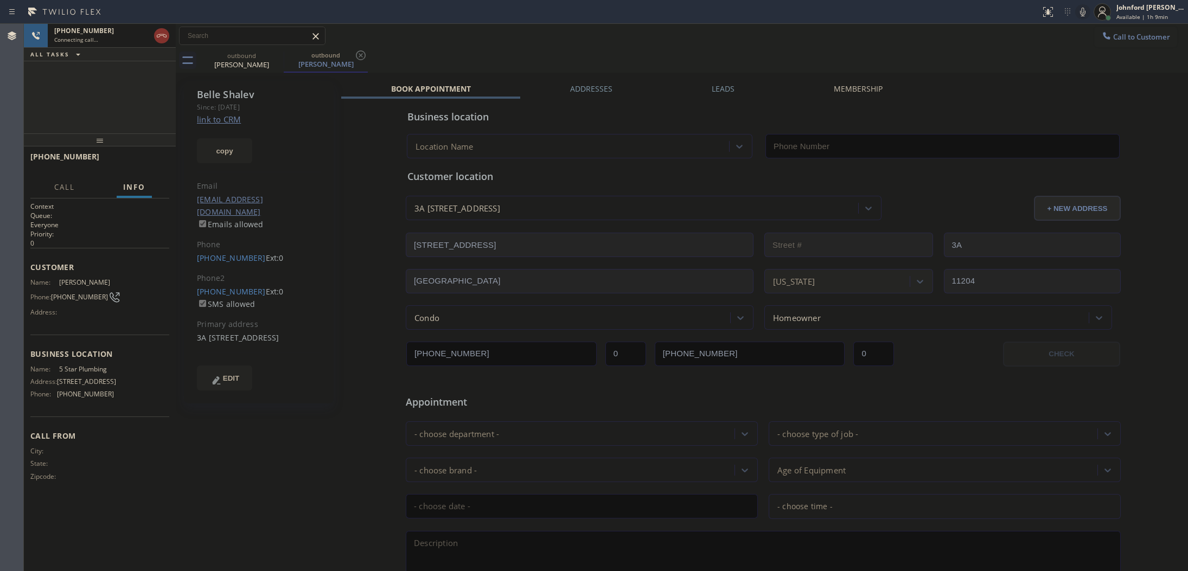
click at [222, 114] on link "link to CRM" at bounding box center [219, 119] width 44 height 11
type input "[PHONE_NUMBER]"
click at [163, 157] on button "HANG UP" at bounding box center [144, 161] width 50 height 15
click at [215, 253] on link "[PHONE_NUMBER]" at bounding box center [231, 258] width 69 height 10
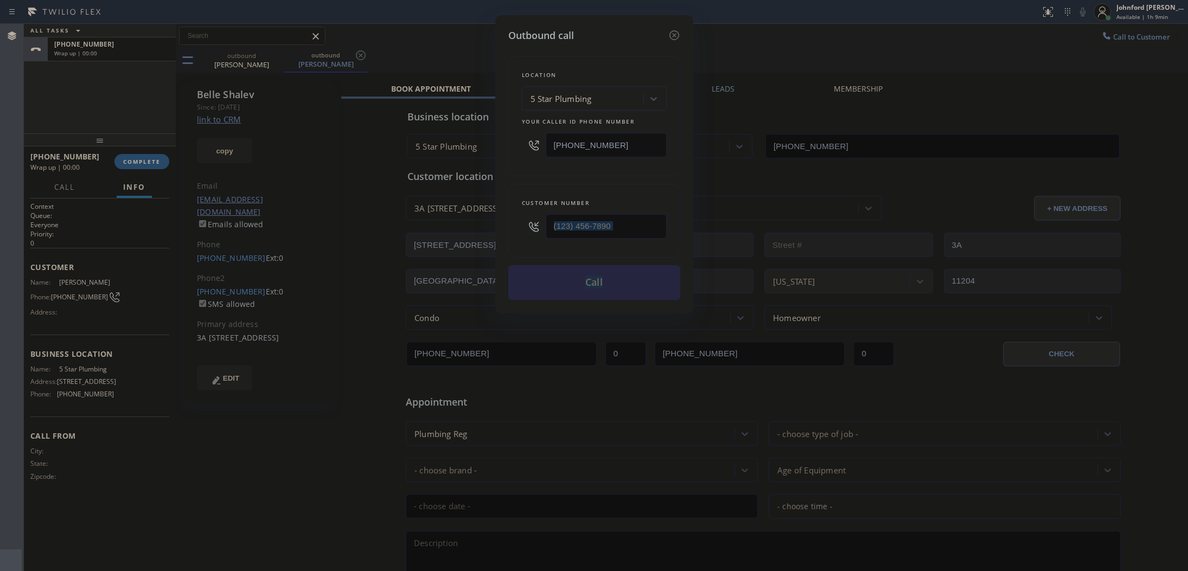
click at [215, 250] on div "Outbound call Location 5 Star Plumbing Your caller id phone number [PHONE_NUMBE…" at bounding box center [594, 285] width 1188 height 571
type input "[PHONE_NUMBER]"
drag, startPoint x: 624, startPoint y: 142, endPoint x: 491, endPoint y: 144, distance: 133.5
click at [491, 144] on div "Outbound call Location 5 Star Plumbing Your caller id phone number (888) 909-01…" at bounding box center [594, 285] width 1188 height 571
paste input "55) 999-4417"
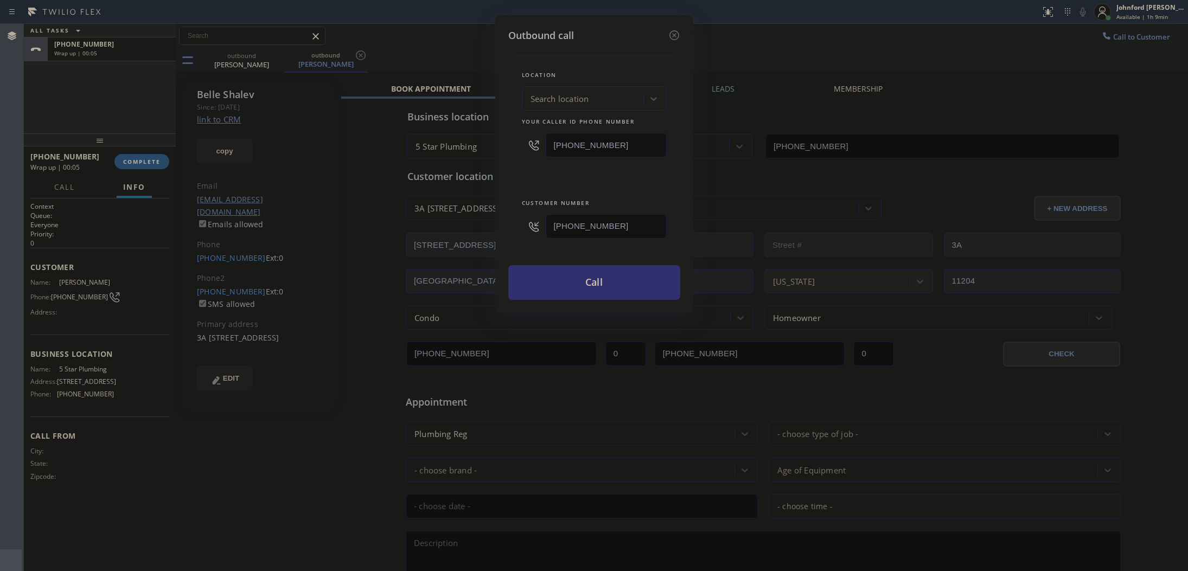
type input "[PHONE_NUMBER]"
click at [573, 278] on button "Call" at bounding box center [594, 282] width 172 height 35
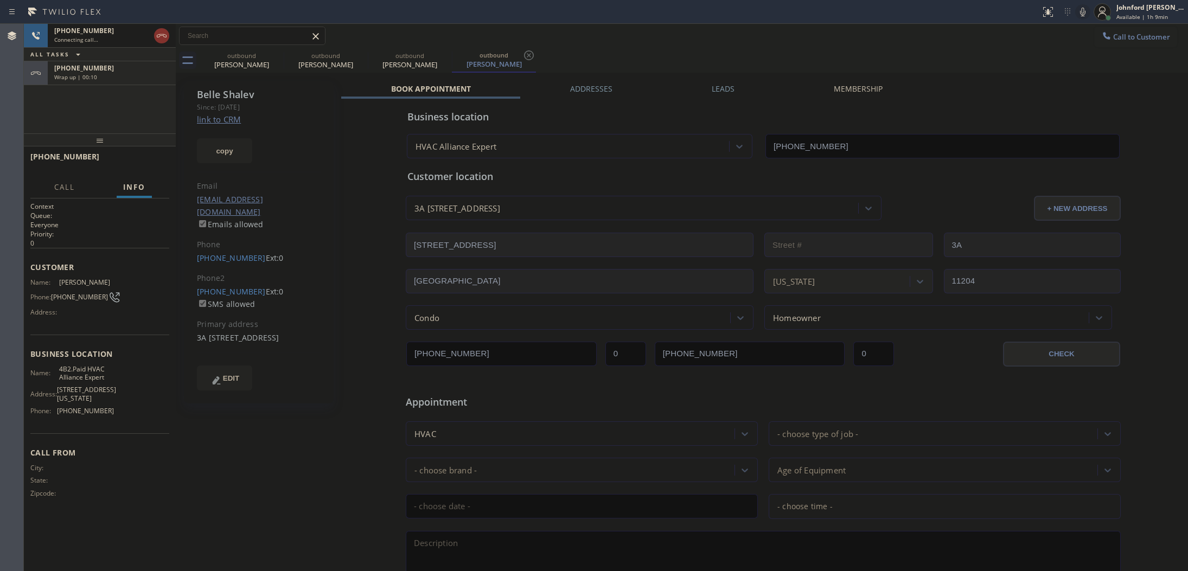
click at [131, 86] on div "+16468528251 Connecting call… ALL TASKS ALL TASKS ACTIVE TASKS TASKS IN WRAP UP…" at bounding box center [100, 79] width 152 height 110
click at [124, 74] on div "Wrap up | 00:10" at bounding box center [111, 77] width 115 height 8
click at [275, 52] on icon at bounding box center [276, 55] width 13 height 13
click at [0, 0] on icon at bounding box center [0, 0] width 0 height 0
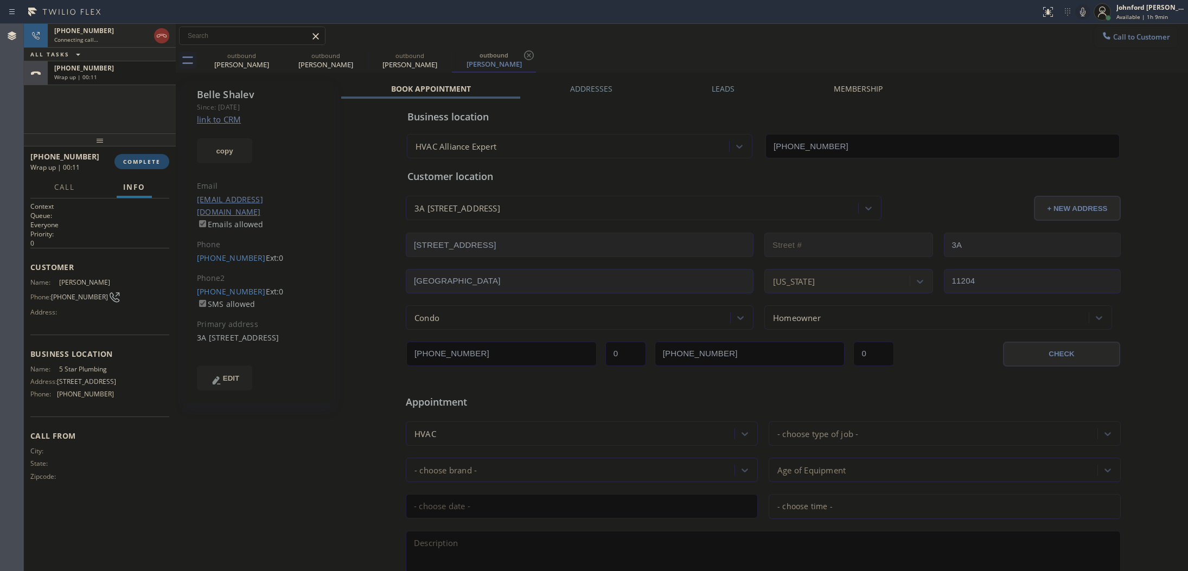
click at [157, 156] on button "COMPLETE" at bounding box center [141, 161] width 55 height 15
type input "[PHONE_NUMBER]"
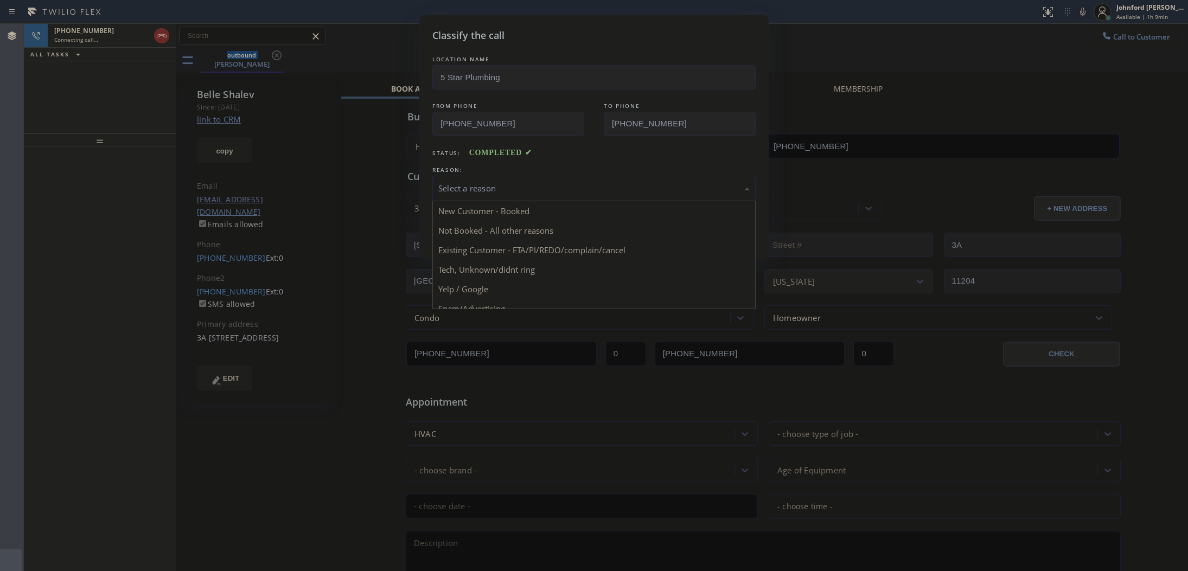
drag, startPoint x: 494, startPoint y: 187, endPoint x: 643, endPoint y: 222, distance: 153.8
click at [533, 187] on div "Select a reason" at bounding box center [593, 188] width 311 height 12
drag, startPoint x: 503, startPoint y: 235, endPoint x: 493, endPoint y: 236, distance: 10.4
drag, startPoint x: 479, startPoint y: 186, endPoint x: 506, endPoint y: 196, distance: 29.0
click at [479, 184] on div "Not Booked - All other reasons" at bounding box center [593, 188] width 311 height 12
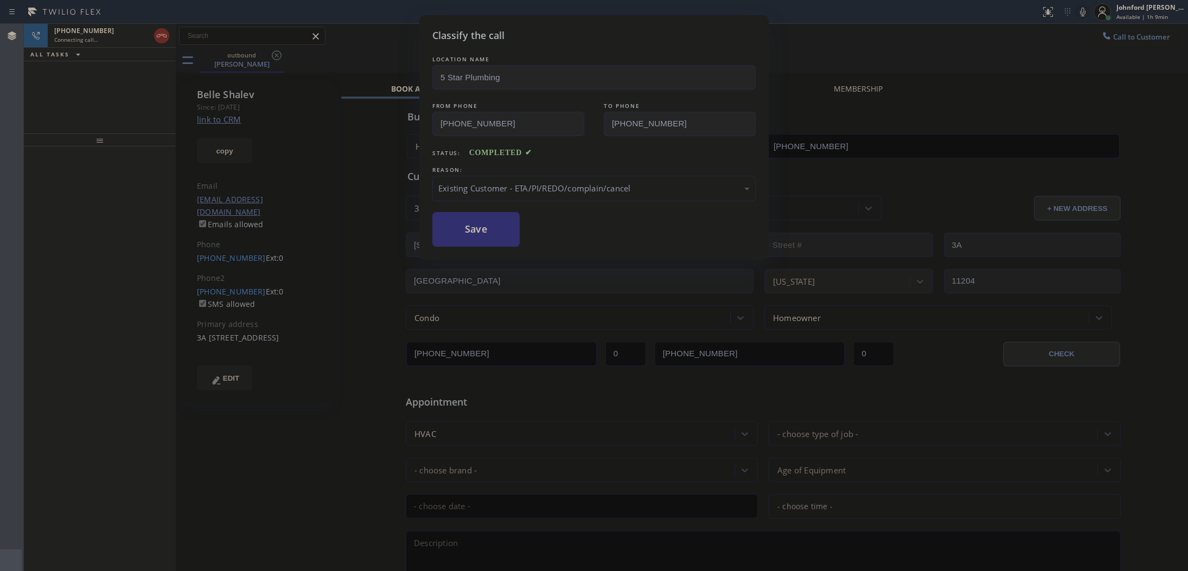
click at [464, 235] on button "Save" at bounding box center [475, 229] width 87 height 35
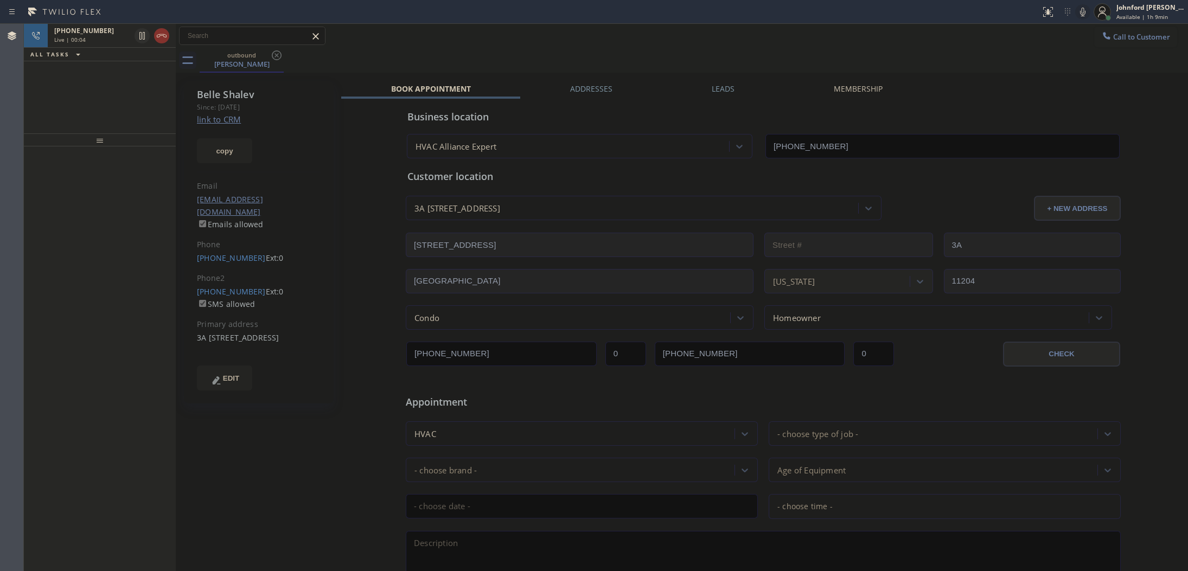
click at [120, 75] on div "+16468528251 Live | 00:04 ALL TASKS ALL TASKS ACTIVE TASKS TASKS IN WRAP UP" at bounding box center [100, 79] width 152 height 110
click at [112, 36] on div "Live | 00:05" at bounding box center [92, 40] width 76 height 8
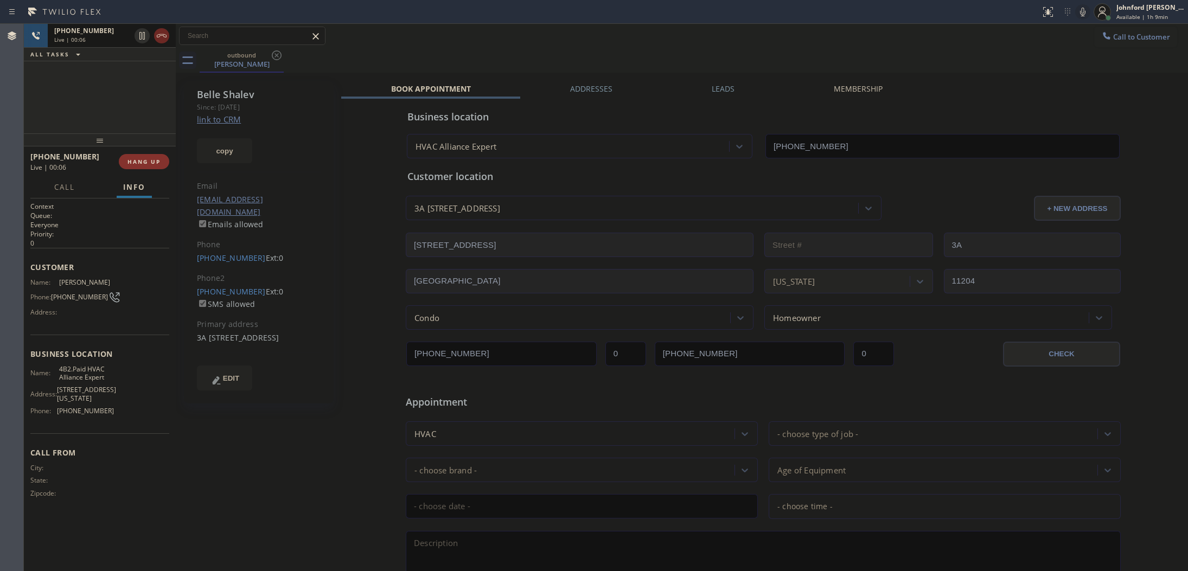
click at [164, 39] on icon at bounding box center [161, 35] width 13 height 13
click at [145, 158] on span "COMPLETE" at bounding box center [141, 162] width 37 height 8
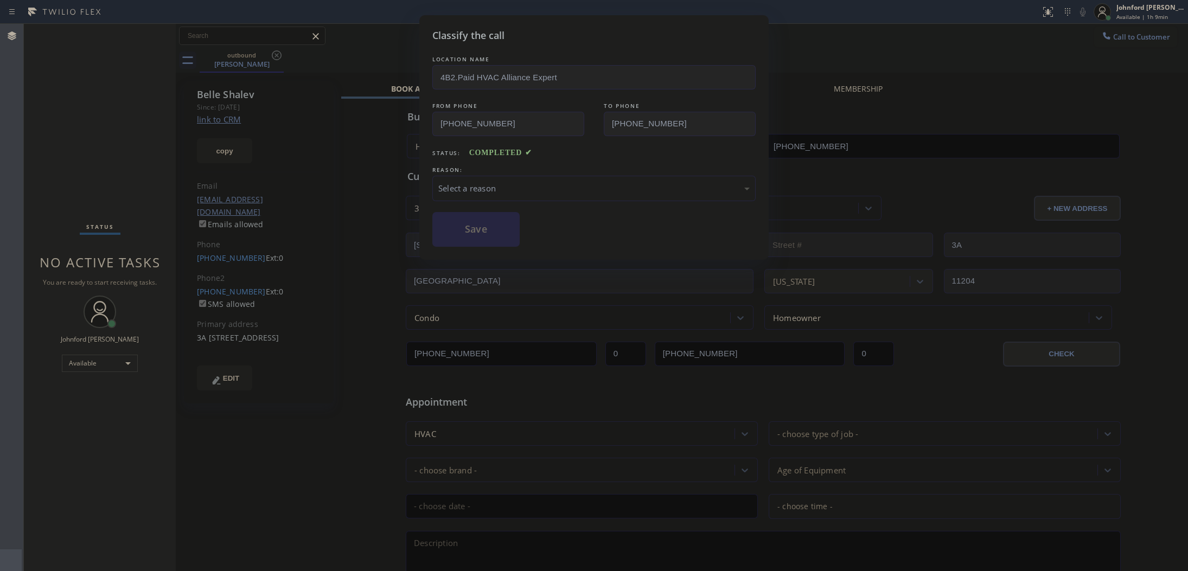
drag, startPoint x: 482, startPoint y: 177, endPoint x: 534, endPoint y: 177, distance: 52.6
click at [484, 177] on div "Select a reason" at bounding box center [593, 188] width 323 height 25
click at [465, 221] on button "Save" at bounding box center [475, 229] width 87 height 35
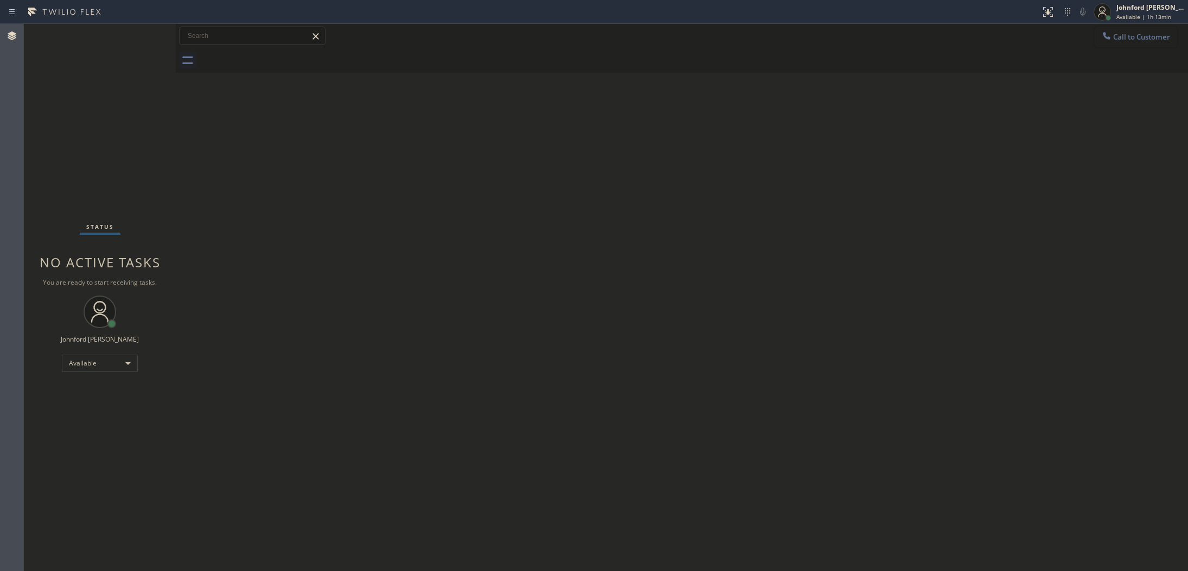
click at [1124, 31] on button "Call to Customer" at bounding box center [1135, 37] width 83 height 21
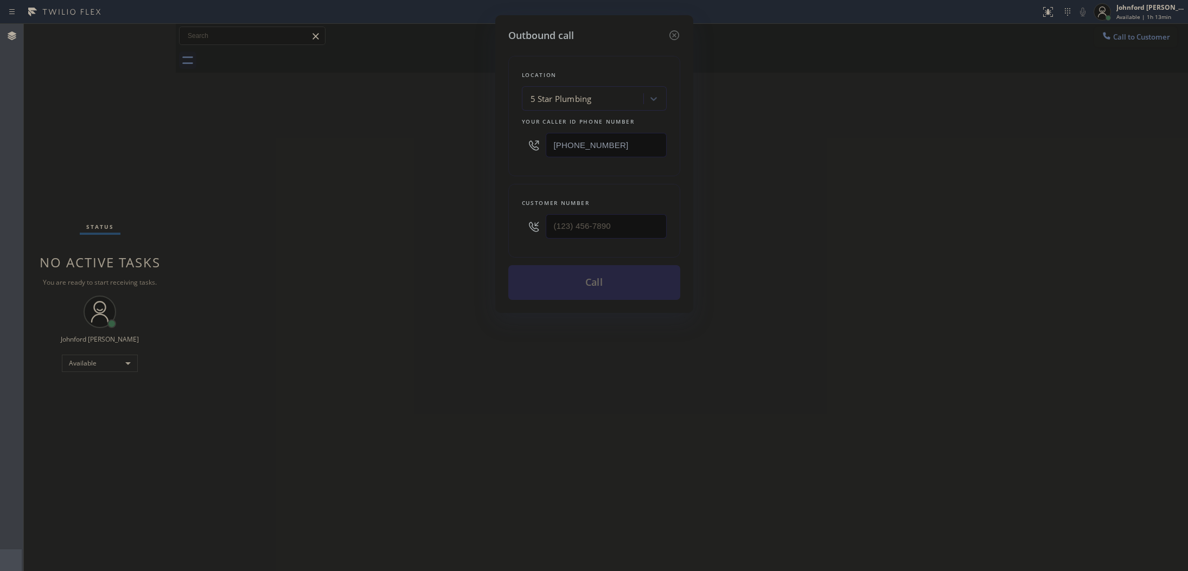
drag, startPoint x: 667, startPoint y: 209, endPoint x: 449, endPoint y: 225, distance: 219.2
click at [449, 225] on div "Outbound call Location 5 Star Plumbing Your caller id phone number [PHONE_NUMBE…" at bounding box center [594, 285] width 1188 height 571
click at [616, 224] on input "(___) ___-____" at bounding box center [606, 226] width 121 height 24
paste input "646) 852-8251"
type input "[PHONE_NUMBER]"
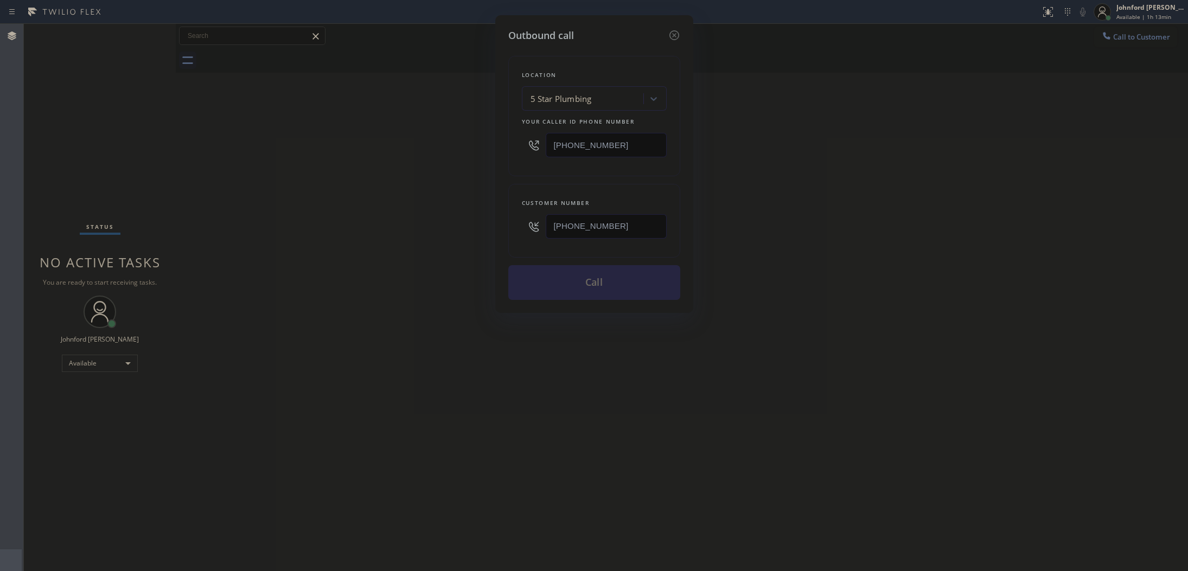
click at [360, 242] on div "Outbound call Location 5 Star Plumbing Your caller id phone number (888) 909-01…" at bounding box center [594, 285] width 1188 height 571
click at [639, 265] on button "Call" at bounding box center [594, 282] width 172 height 35
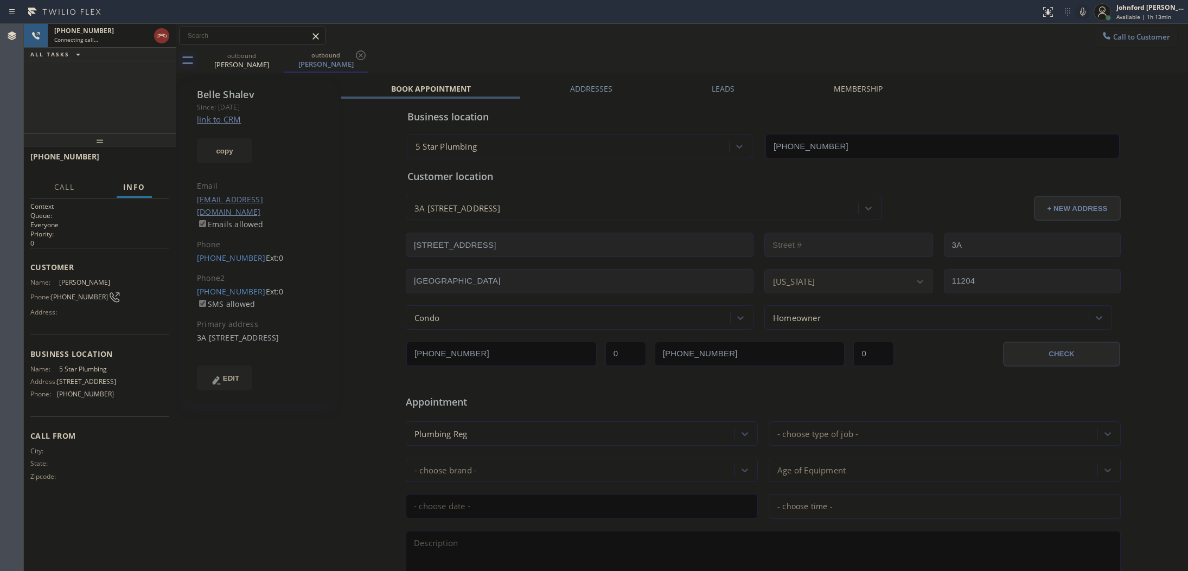
type input "[PHONE_NUMBER]"
click at [233, 123] on link "link to CRM" at bounding box center [219, 119] width 44 height 11
click at [140, 169] on div "+16468528251 Live | 00:08 HANG UP" at bounding box center [99, 162] width 139 height 28
click at [148, 161] on span "HANG UP" at bounding box center [143, 162] width 33 height 8
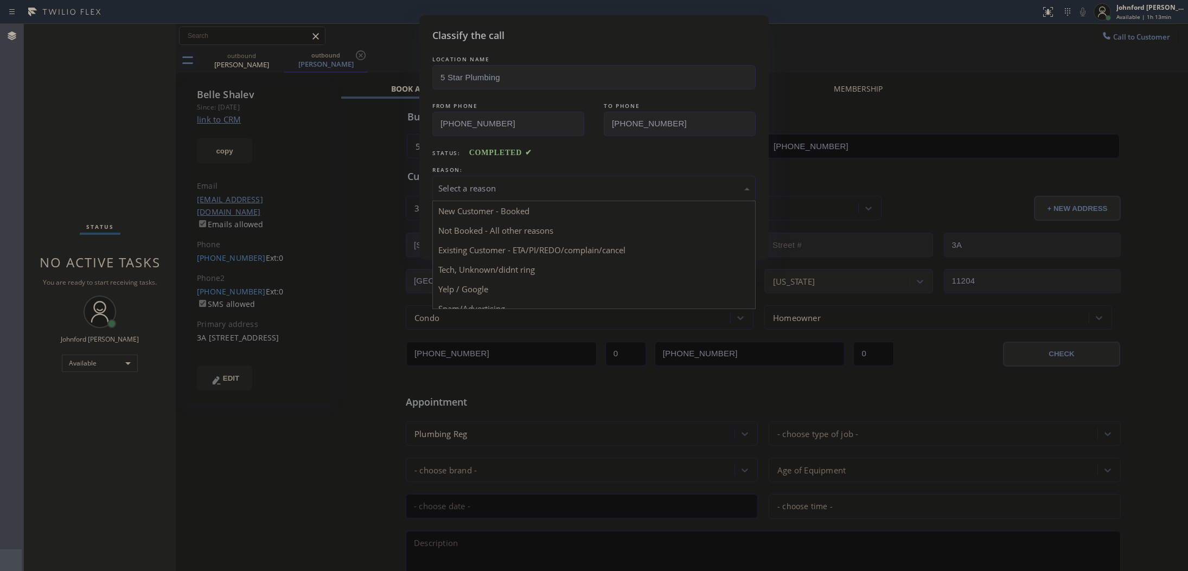
click at [522, 177] on div "Select a reason" at bounding box center [593, 188] width 323 height 25
click at [506, 240] on button "Save" at bounding box center [475, 229] width 87 height 35
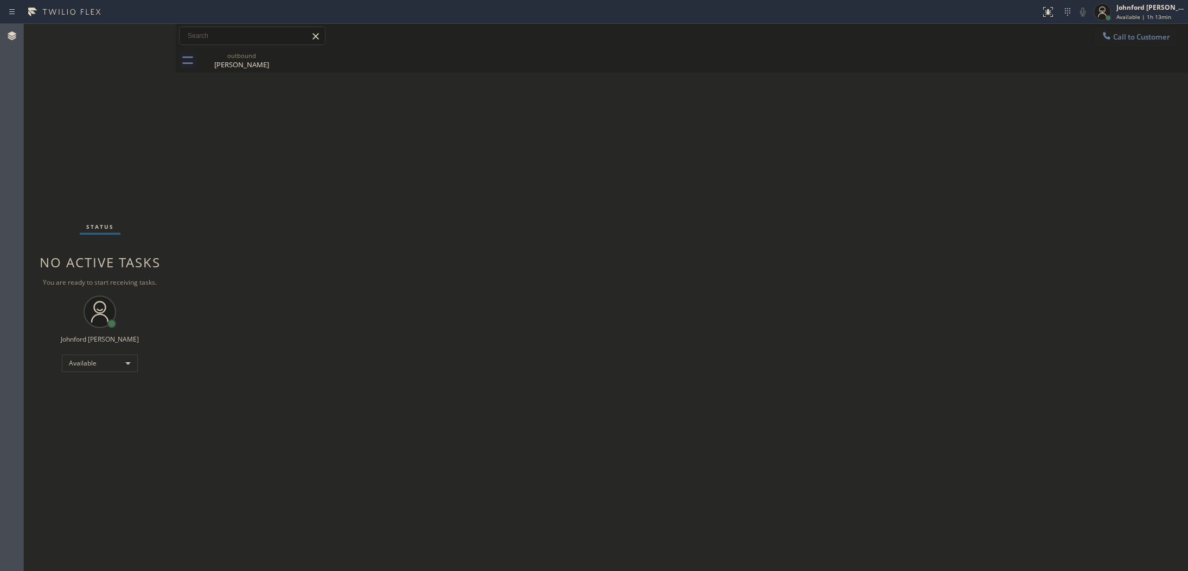
click at [961, 234] on div "Back to Dashboard Change Sender ID Customers Technicians Select a contact Outbo…" at bounding box center [682, 297] width 1012 height 547
click at [1105, 34] on icon at bounding box center [1106, 35] width 11 height 11
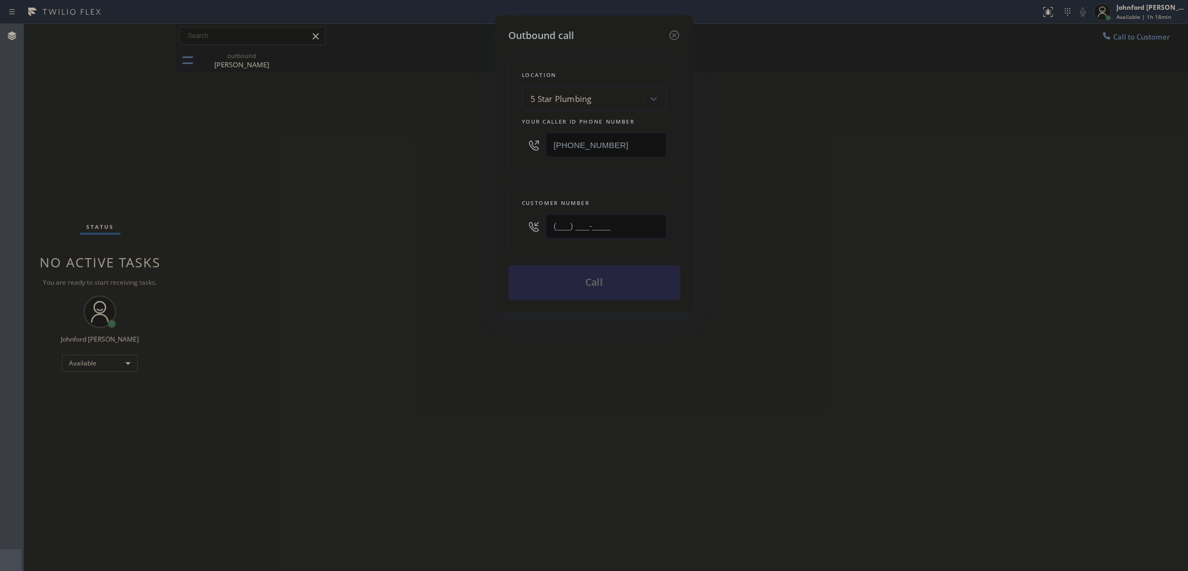
drag, startPoint x: 613, startPoint y: 221, endPoint x: 411, endPoint y: 245, distance: 203.8
click at [412, 245] on div "Outbound call Location 5 Star Plumbing Your caller id phone number (888) 909-01…" at bounding box center [594, 285] width 1188 height 571
paste input "516) 359-5563"
type input "[PHONE_NUMBER]"
click at [411, 245] on div "Outbound call Location 5 Star Plumbing Your caller id phone number (888) 909-01…" at bounding box center [594, 285] width 1188 height 571
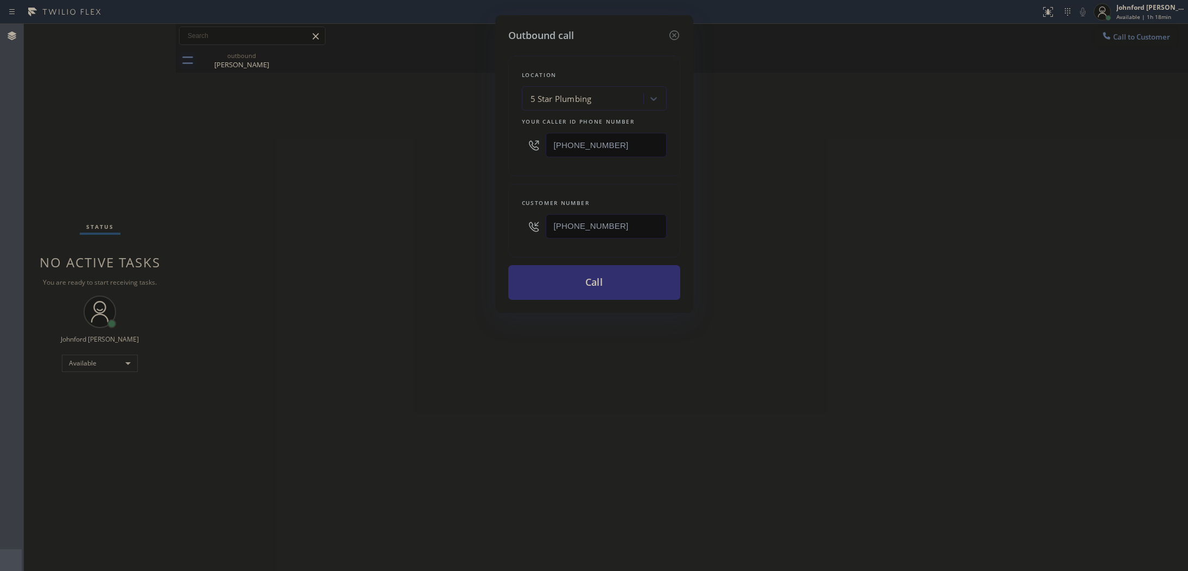
click at [581, 270] on button "Call" at bounding box center [594, 282] width 172 height 35
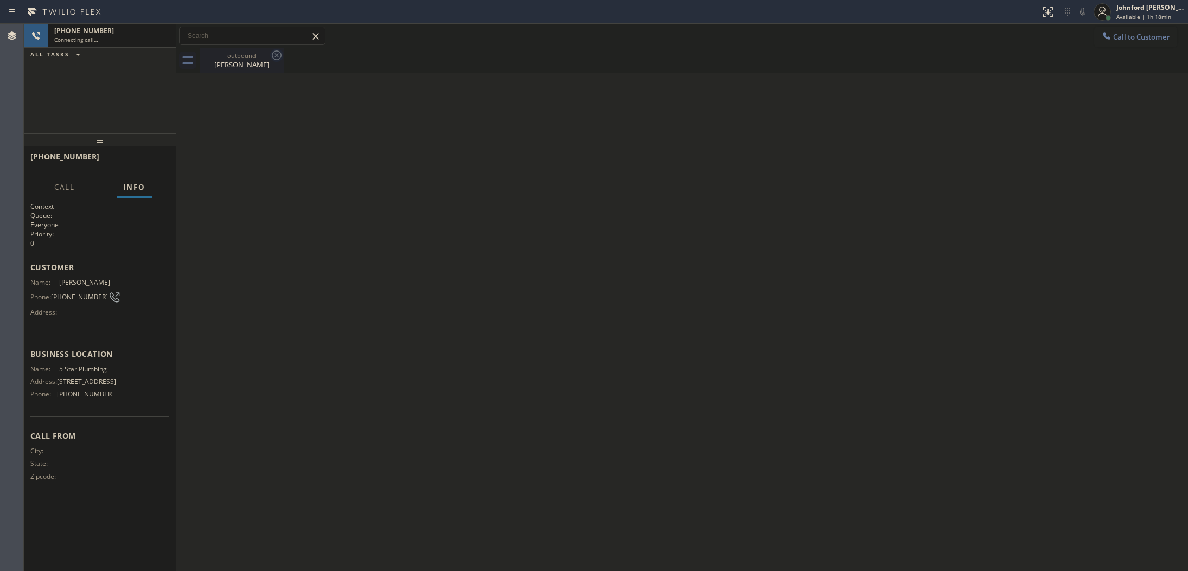
click at [277, 53] on icon at bounding box center [276, 55] width 13 height 13
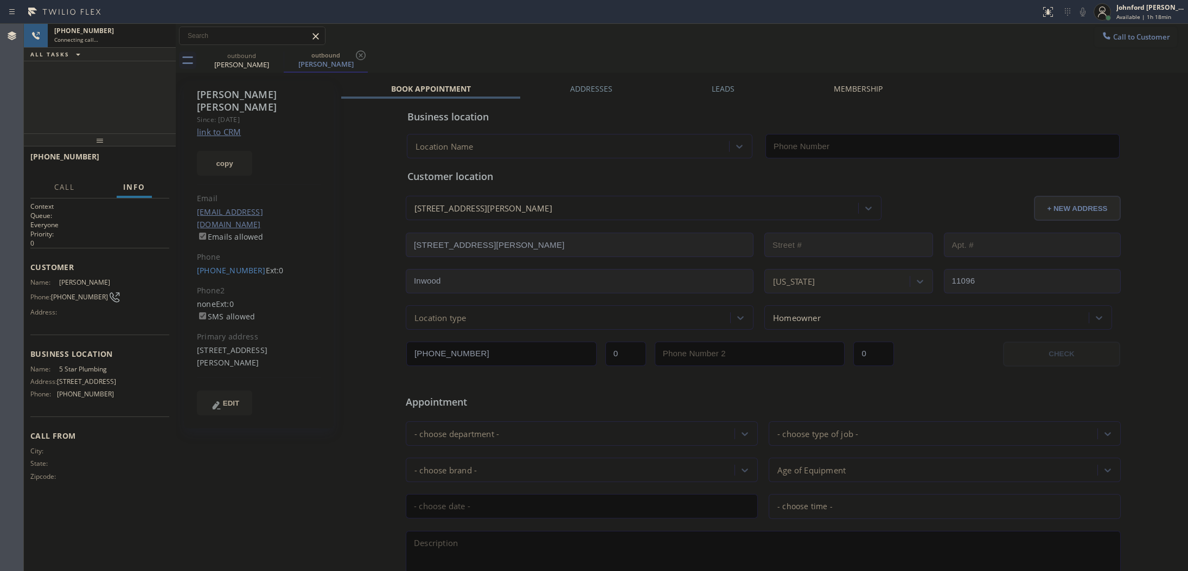
click at [239, 126] on link "link to CRM" at bounding box center [219, 131] width 44 height 11
type input "[PHONE_NUMBER]"
click at [1080, 14] on icon at bounding box center [1082, 11] width 13 height 13
click at [1080, 14] on rect at bounding box center [1083, 11] width 8 height 8
click at [149, 156] on button "COMPLETE" at bounding box center [141, 161] width 55 height 15
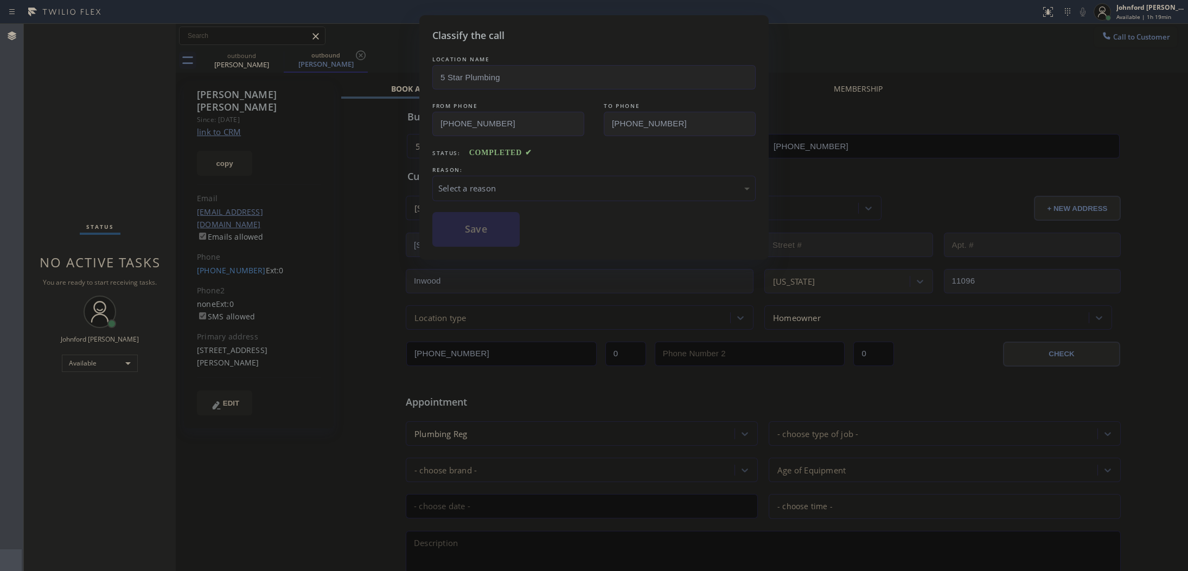
click at [469, 186] on div "Select a reason" at bounding box center [593, 188] width 311 height 12
click at [473, 243] on button "Save" at bounding box center [475, 229] width 87 height 35
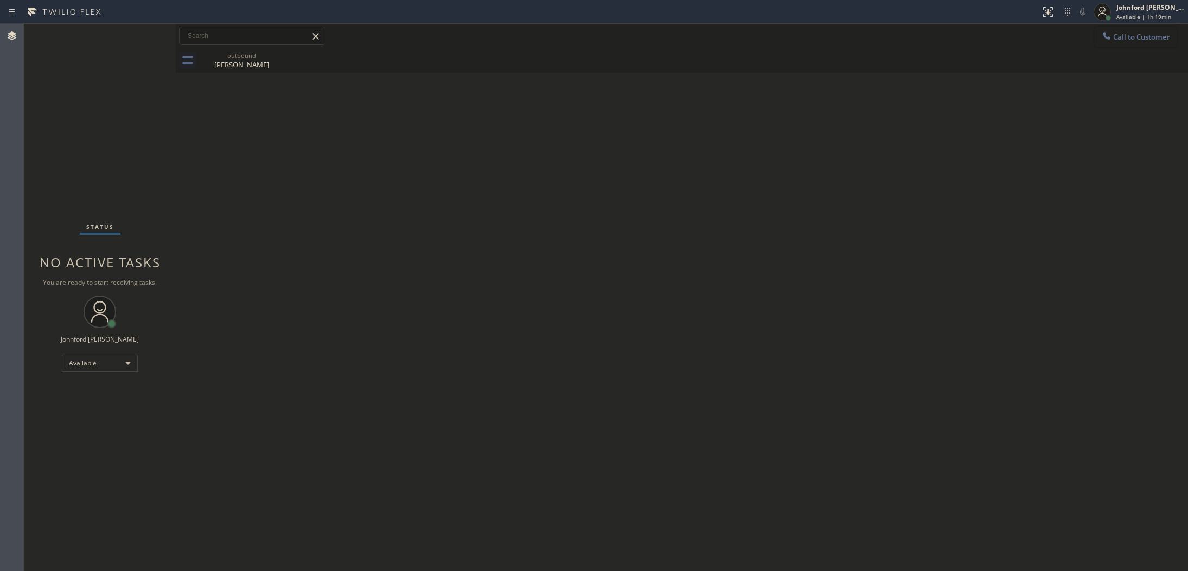
click at [1133, 33] on button "Call to Customer" at bounding box center [1135, 37] width 83 height 21
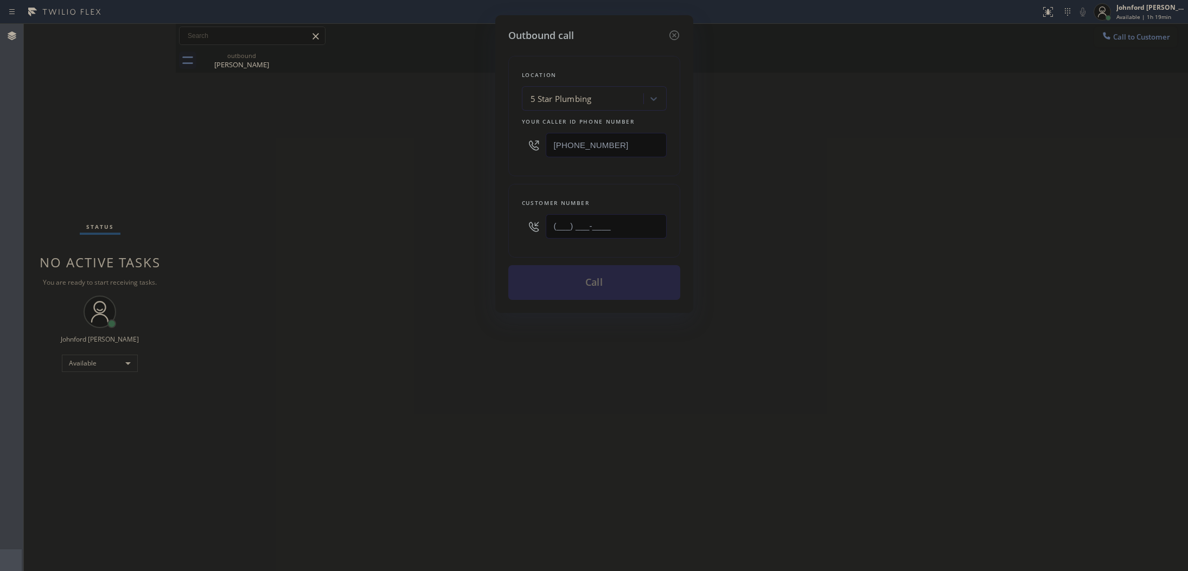
drag, startPoint x: 646, startPoint y: 229, endPoint x: 474, endPoint y: 233, distance: 172.0
click at [502, 229] on div "Outbound call Location 5 Star Plumbing Your caller id phone number (888) 909-01…" at bounding box center [594, 164] width 198 height 298
paste input "917) 834-7746"
click at [418, 243] on div "Outbound call Location 5 Star Plumbing Your caller id phone number (888) 909-01…" at bounding box center [594, 285] width 1188 height 571
click at [847, 383] on div "Outbound call Location 5 Star Plumbing Your caller id phone number (888) 909-01…" at bounding box center [594, 285] width 1188 height 571
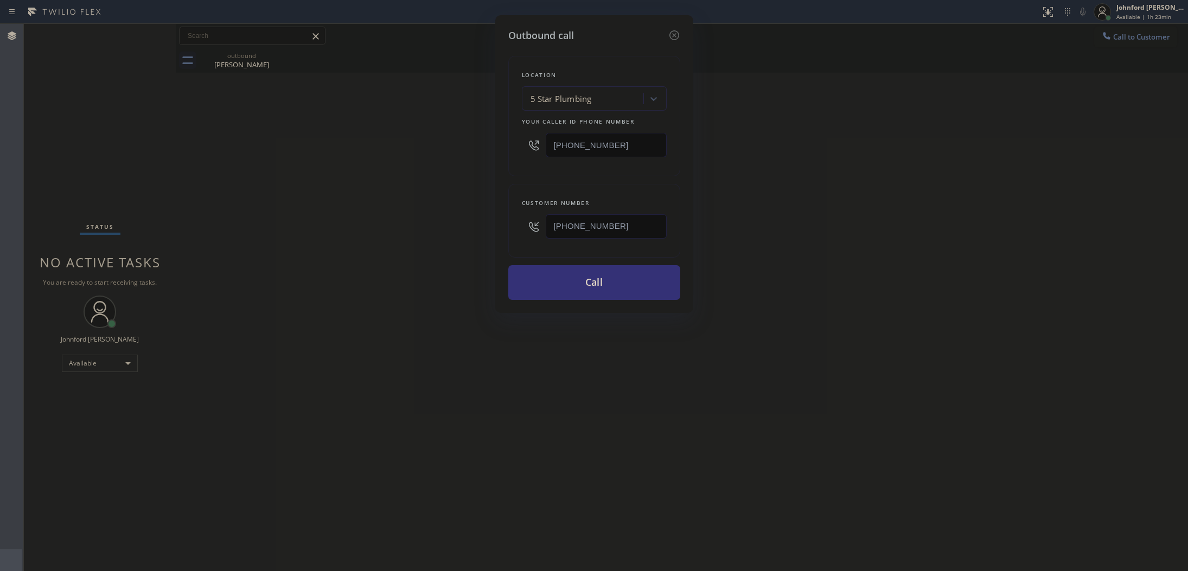
drag, startPoint x: 649, startPoint y: 212, endPoint x: 464, endPoint y: 241, distance: 187.4
click at [464, 241] on div "Outbound call Location 5 Star Plumbing Your caller id phone number (888) 909-01…" at bounding box center [594, 285] width 1188 height 571
paste input "text"
type input "(917) 834-7746"
click at [448, 242] on div "Outbound call Location 5 Star Plumbing Your caller id phone number (888) 909-01…" at bounding box center [594, 285] width 1188 height 571
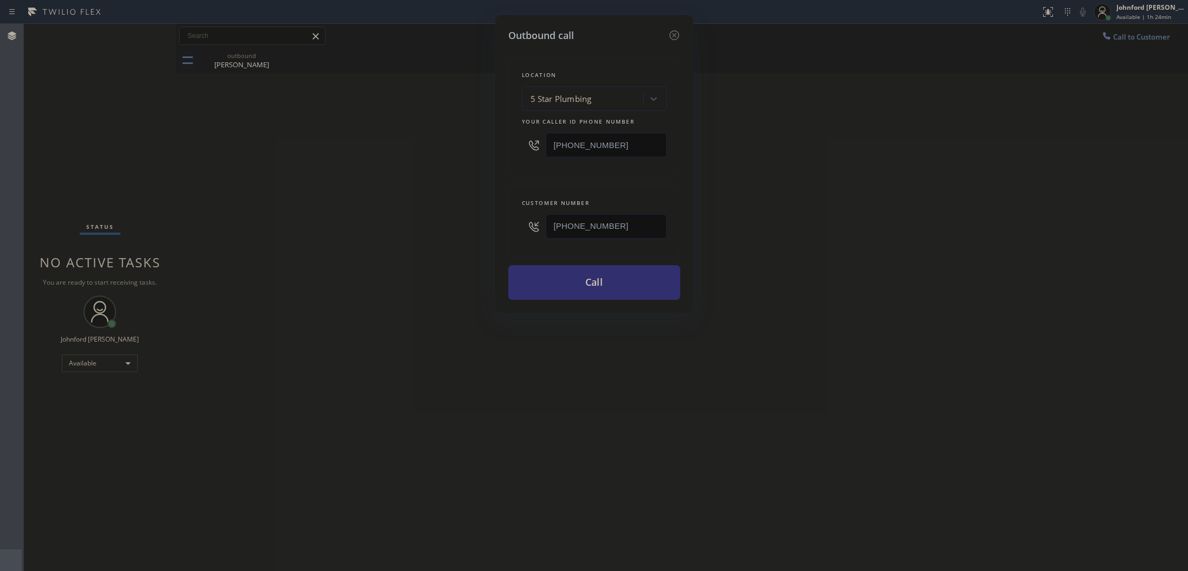
click at [592, 288] on button "Call" at bounding box center [594, 282] width 172 height 35
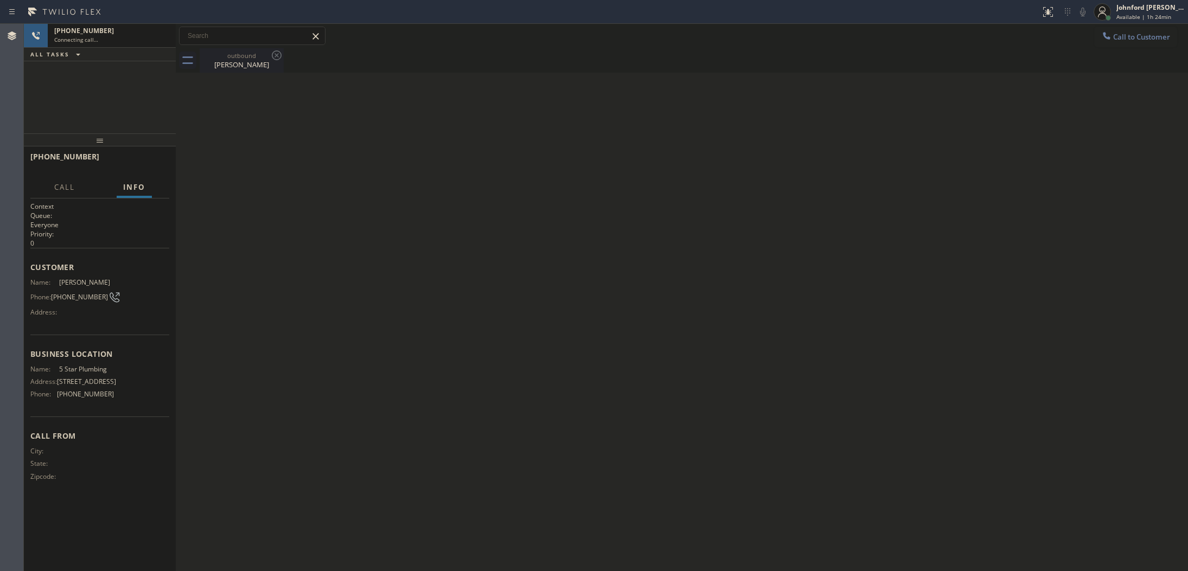
click at [277, 58] on icon at bounding box center [276, 55] width 13 height 13
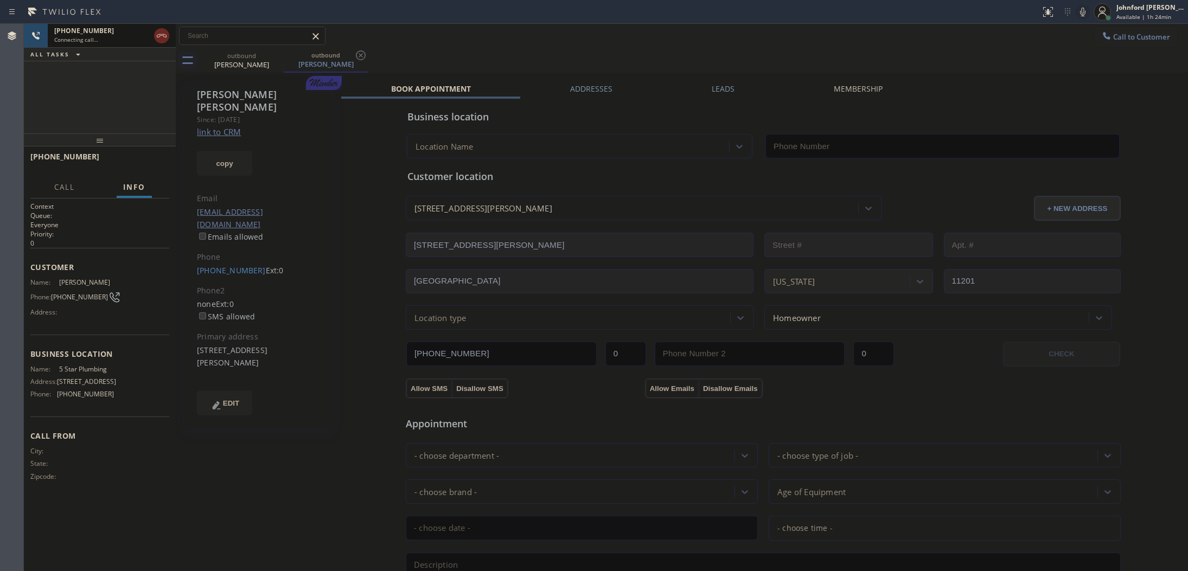
click at [167, 38] on icon at bounding box center [161, 35] width 13 height 13
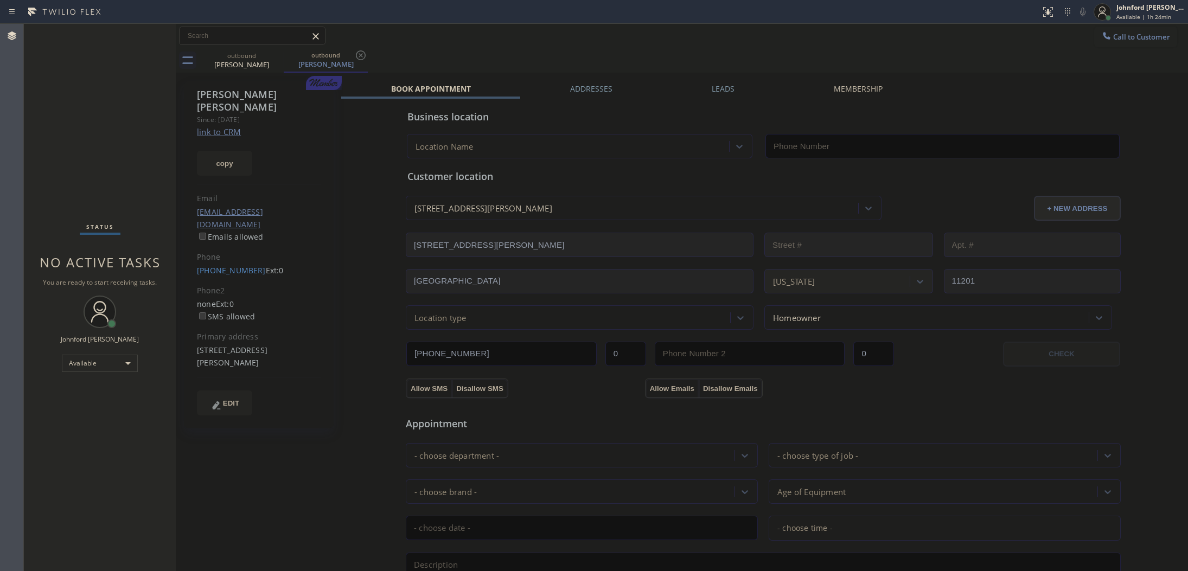
type input "[PHONE_NUMBER]"
drag, startPoint x: 750, startPoint y: 55, endPoint x: 768, endPoint y: 30, distance: 30.8
click at [750, 55] on div "outbound Sallie Stutz outbound Sallie Stutz" at bounding box center [694, 60] width 988 height 24
click at [1124, 45] on button "Call to Customer" at bounding box center [1135, 37] width 83 height 21
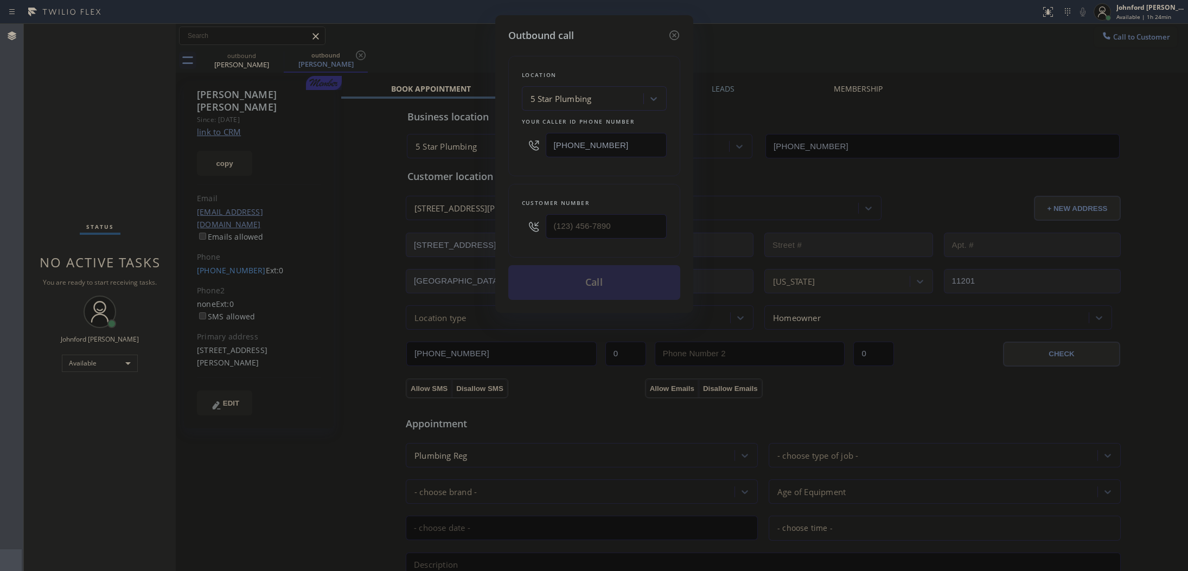
drag, startPoint x: 658, startPoint y: 211, endPoint x: 502, endPoint y: 237, distance: 157.4
click at [503, 237] on div "Outbound call Location 5 Star Plumbing Your caller id phone number [PHONE_NUMBE…" at bounding box center [594, 164] width 198 height 298
click at [631, 223] on input "(___) ___-____" at bounding box center [606, 226] width 121 height 24
paste input "714) 310-8959"
type input "(714) 310-8959"
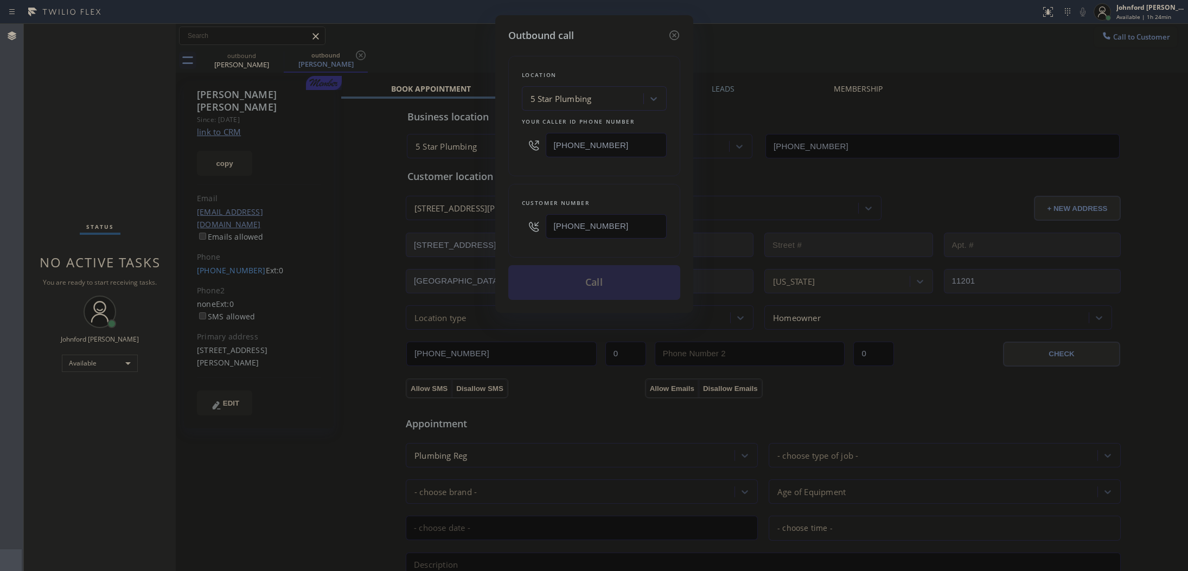
click at [625, 184] on div "Customer number (714) 310-8959" at bounding box center [594, 221] width 172 height 74
click at [586, 283] on button "Call" at bounding box center [594, 282] width 172 height 35
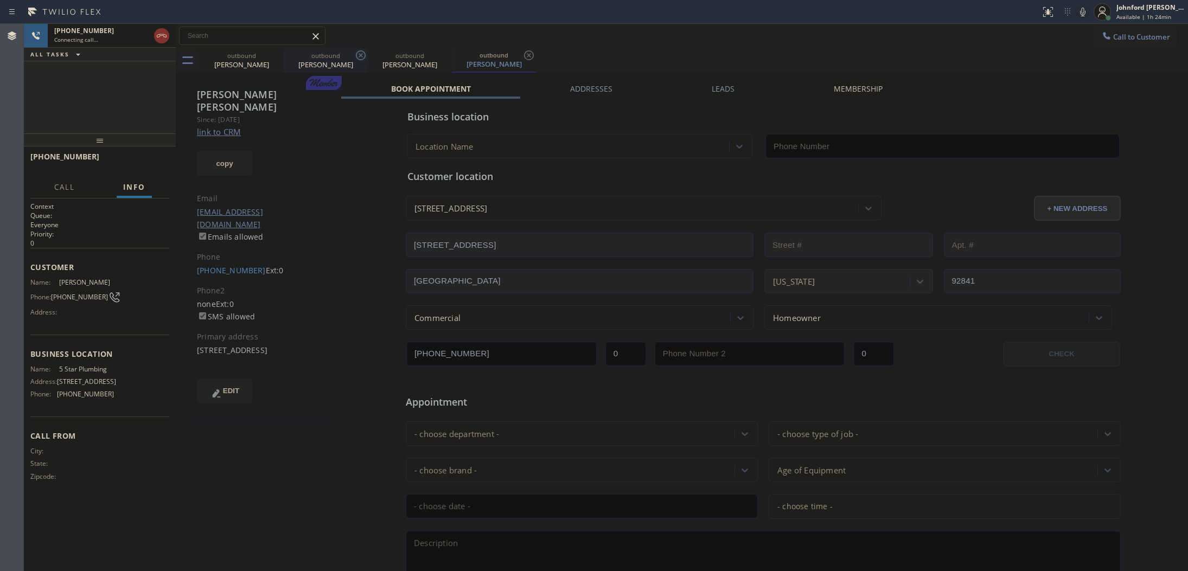
click at [0, 0] on icon at bounding box center [0, 0] width 0 height 0
click at [285, 56] on div "outbound" at bounding box center [326, 56] width 82 height 8
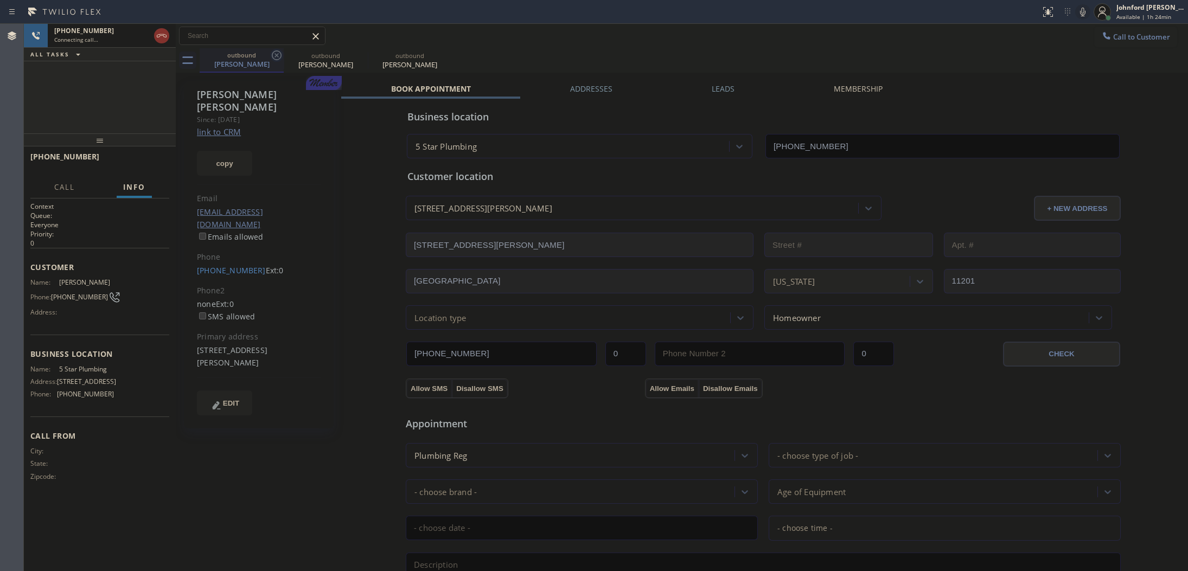
click at [272, 55] on icon at bounding box center [277, 55] width 10 height 10
type input "[PHONE_NUMBER]"
click at [0, 0] on icon at bounding box center [0, 0] width 0 height 0
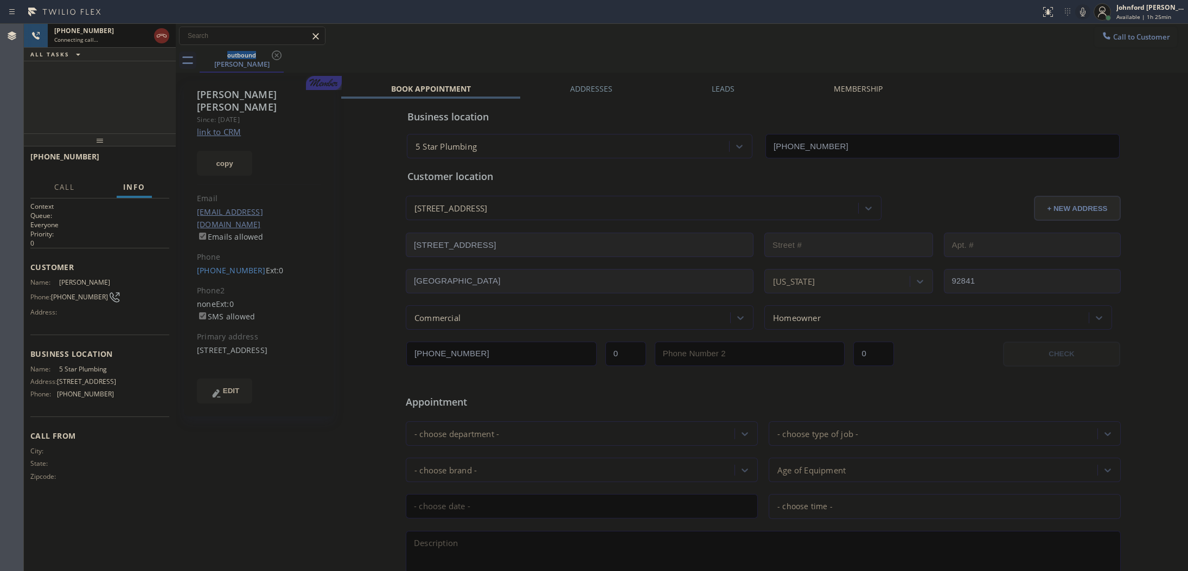
click at [158, 39] on icon at bounding box center [161, 35] width 13 height 13
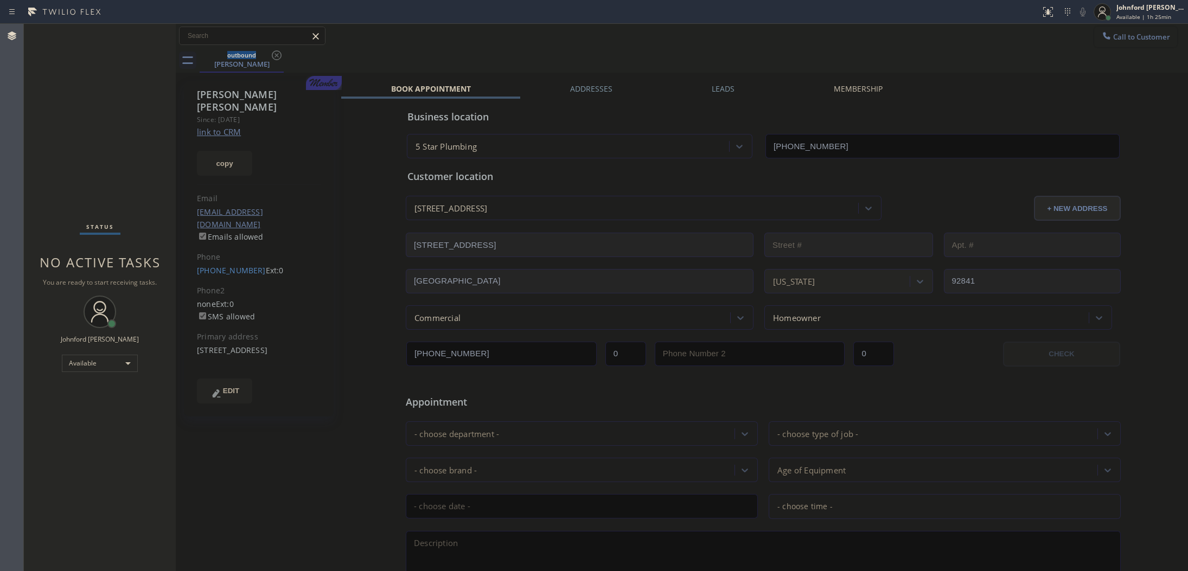
click at [1122, 43] on button "Call to Customer" at bounding box center [1135, 37] width 83 height 21
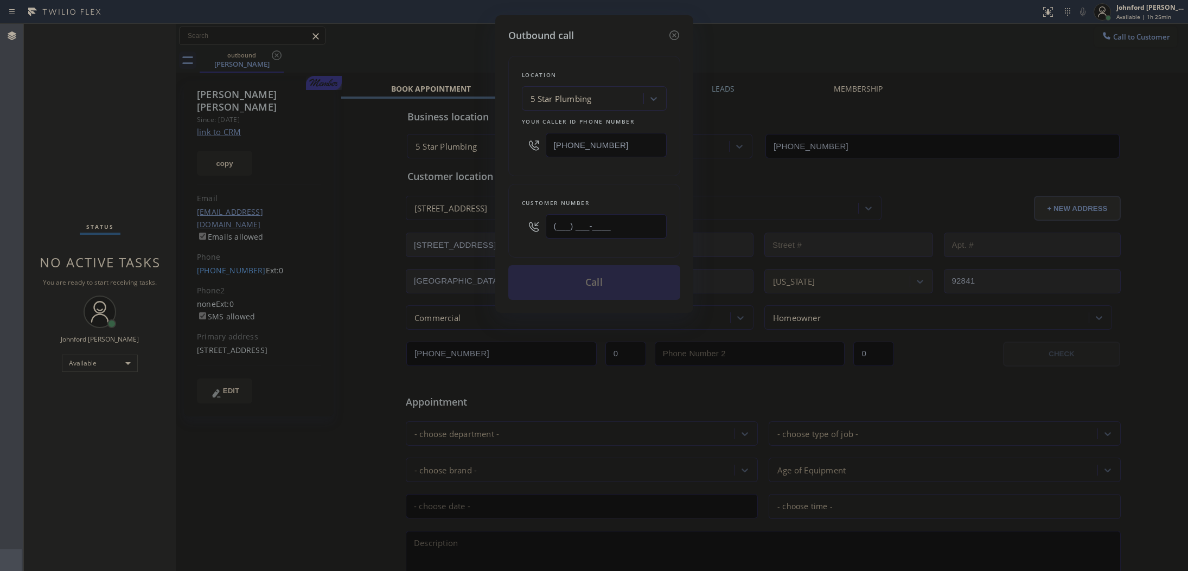
drag, startPoint x: 594, startPoint y: 225, endPoint x: 484, endPoint y: 220, distance: 109.7
click at [487, 224] on div "Outbound call Location 5 Star Plumbing Your caller id phone number (888) 909-01…" at bounding box center [594, 285] width 1188 height 571
paste input "303) 549-0272"
type input "[PHONE_NUMBER]"
click at [520, 184] on div "Customer number (303) 549-0272" at bounding box center [594, 221] width 172 height 74
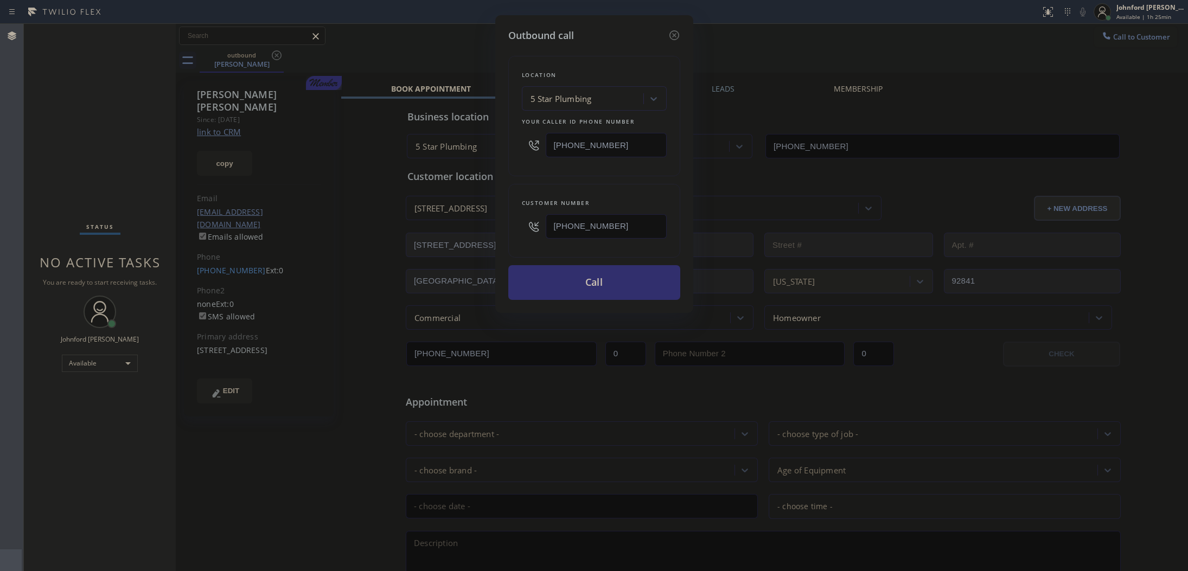
click at [567, 290] on button "Call" at bounding box center [594, 282] width 172 height 35
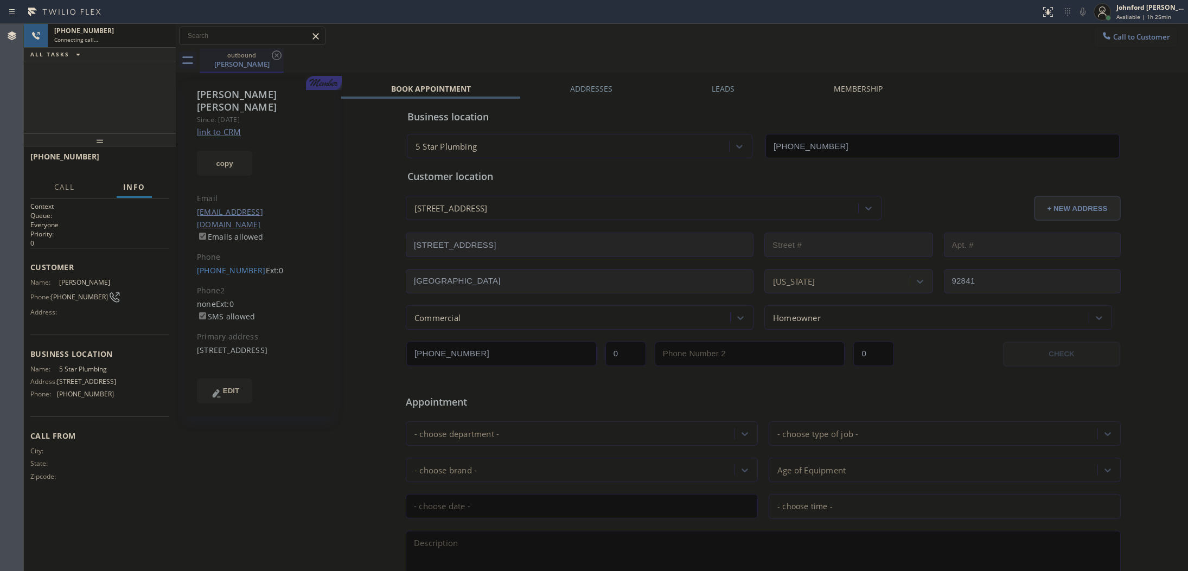
click at [278, 55] on icon at bounding box center [276, 55] width 13 height 13
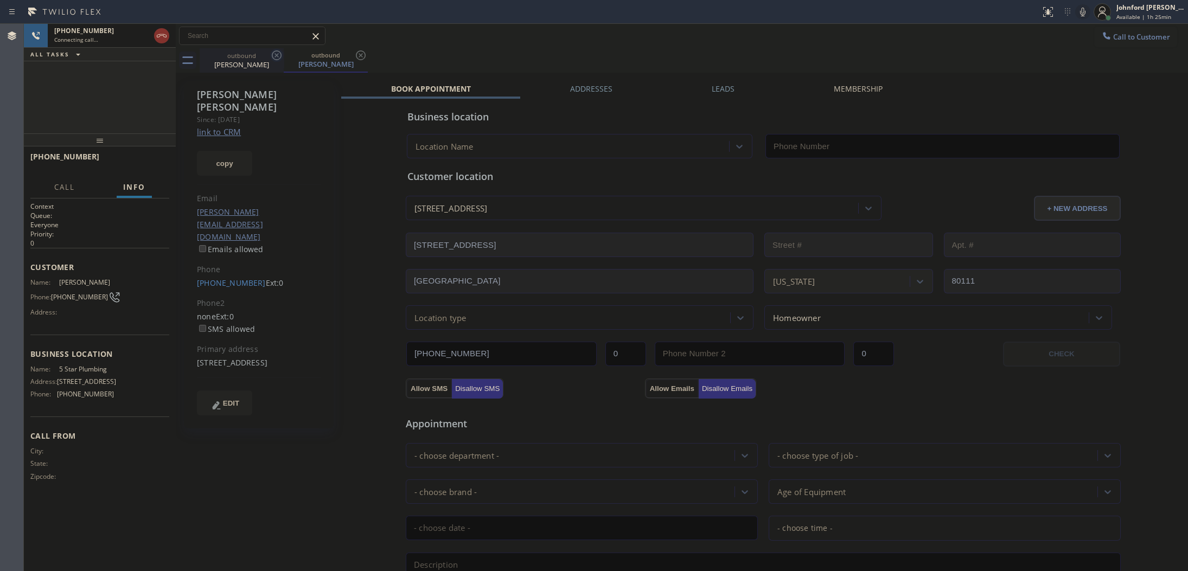
click at [240, 56] on div "outbound" at bounding box center [242, 56] width 82 height 8
type input "[PHONE_NUMBER]"
click at [275, 55] on icon at bounding box center [276, 55] width 13 height 13
type input "[PHONE_NUMBER]"
click at [240, 61] on div "Cynthia Lowinger" at bounding box center [242, 64] width 82 height 10
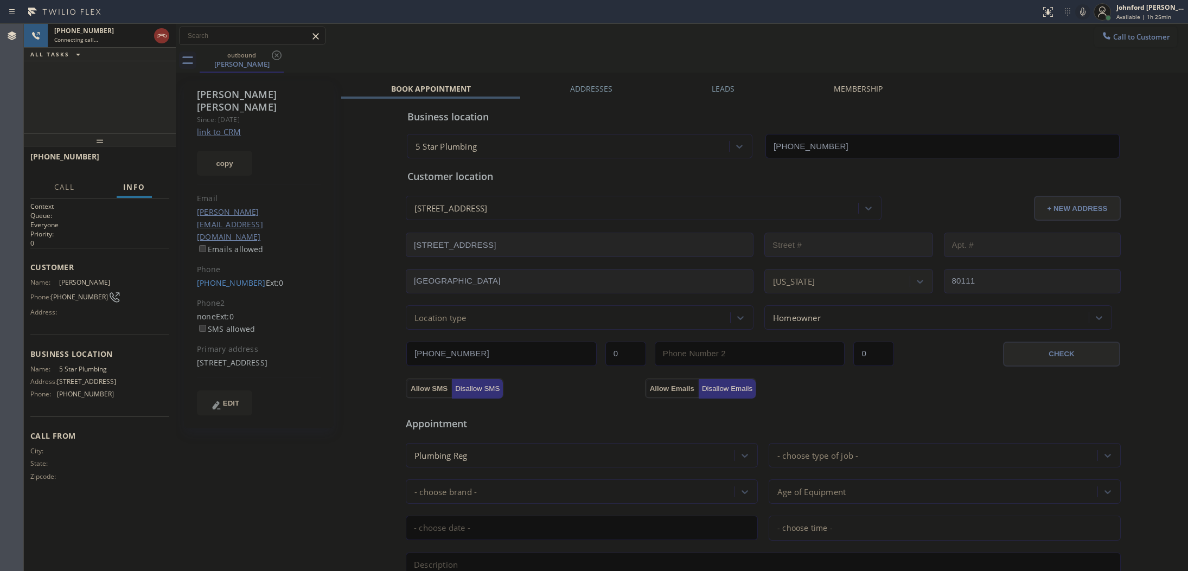
click at [228, 126] on link "link to CRM" at bounding box center [219, 131] width 44 height 11
click at [706, 43] on div "Call to Customer Outbound call Location 5 Star Plumbing Your caller id phone nu…" at bounding box center [682, 36] width 1012 height 19
click at [1083, 20] on div "Status report No issues detected If you experience an issue, please download th…" at bounding box center [1112, 12] width 152 height 24
click at [631, 50] on div "outbound Cynthia Lowinger" at bounding box center [694, 60] width 988 height 24
click at [143, 167] on button "HANG UP" at bounding box center [144, 161] width 50 height 15
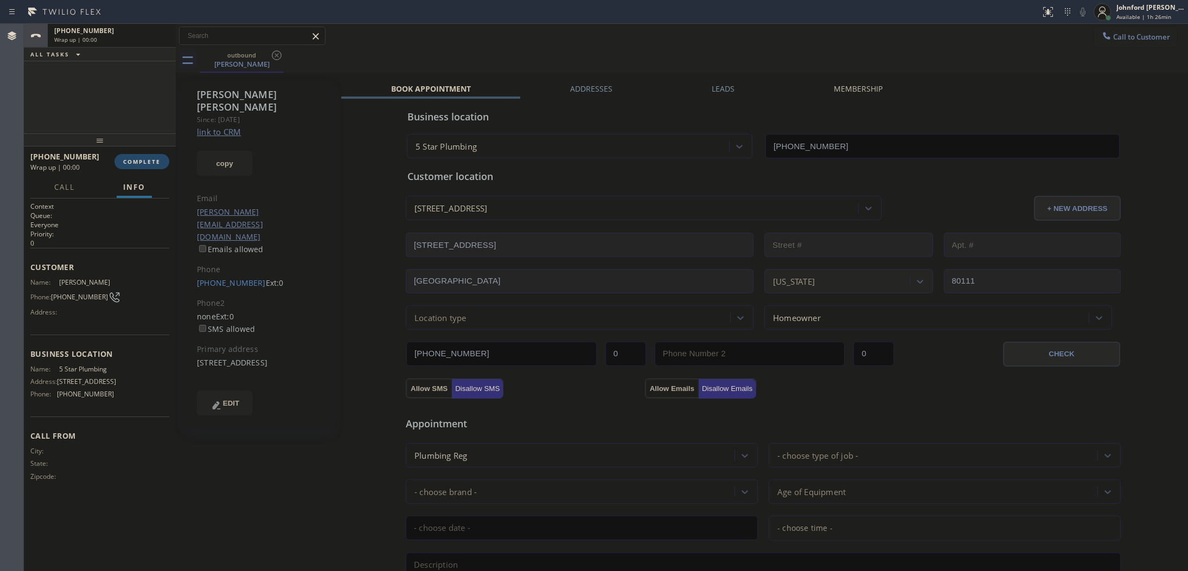
click at [143, 167] on button "COMPLETE" at bounding box center [141, 161] width 55 height 15
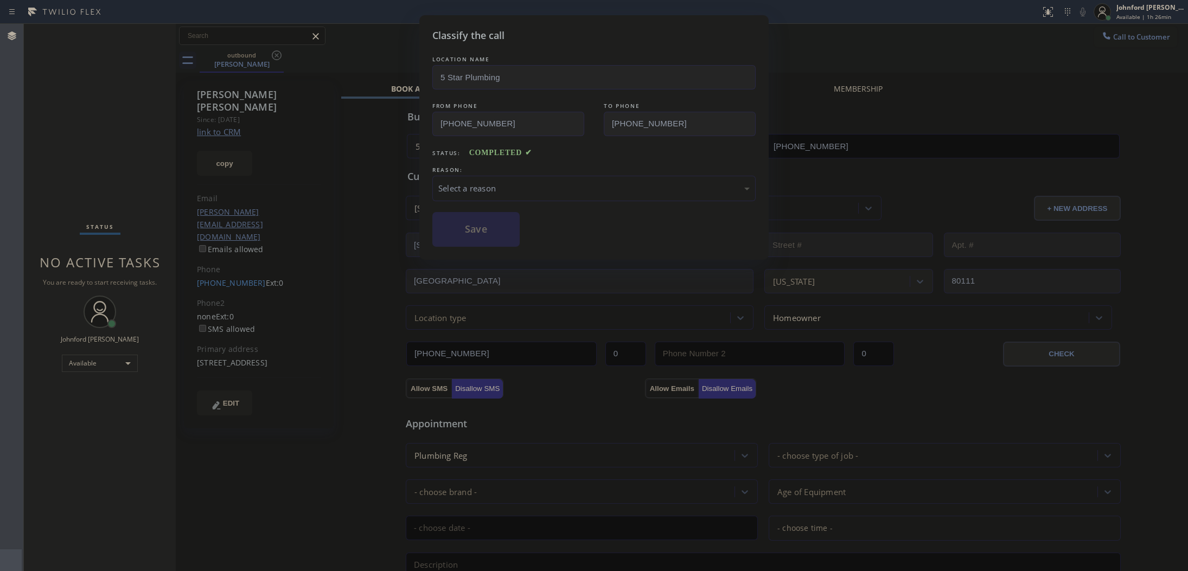
click at [148, 164] on div "Classify the call LOCATION NAME 5 Star Plumbing FROM PHONE (888) 909-0120 TO PH…" at bounding box center [594, 285] width 1188 height 571
click at [470, 189] on div "Select a reason" at bounding box center [593, 188] width 311 height 12
click at [476, 229] on button "Save" at bounding box center [475, 229] width 87 height 35
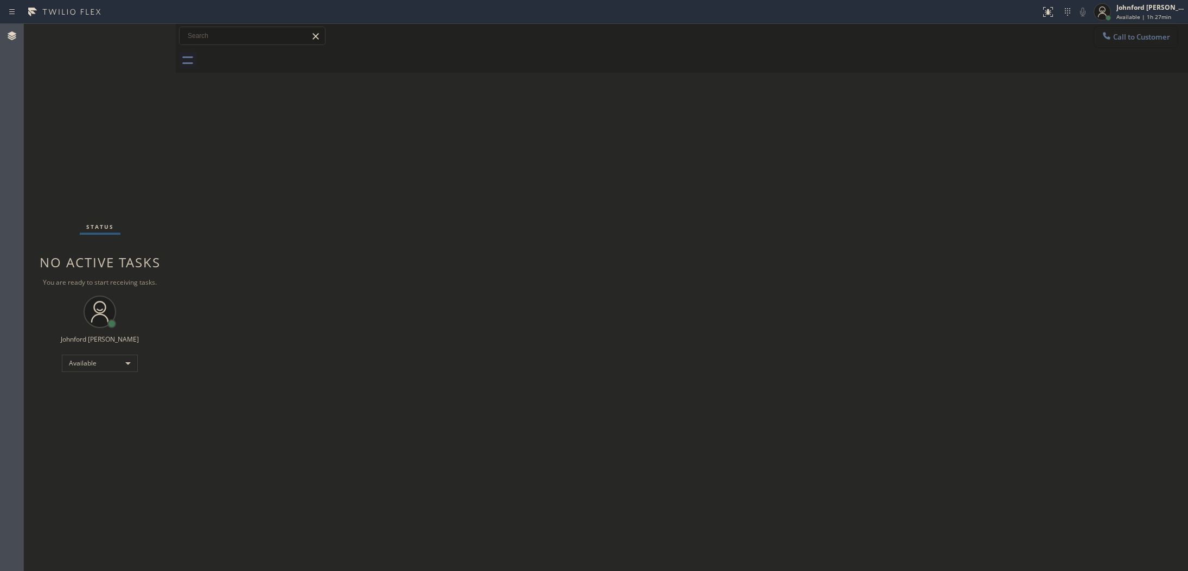
click at [1121, 39] on span "Call to Customer" at bounding box center [1141, 37] width 57 height 10
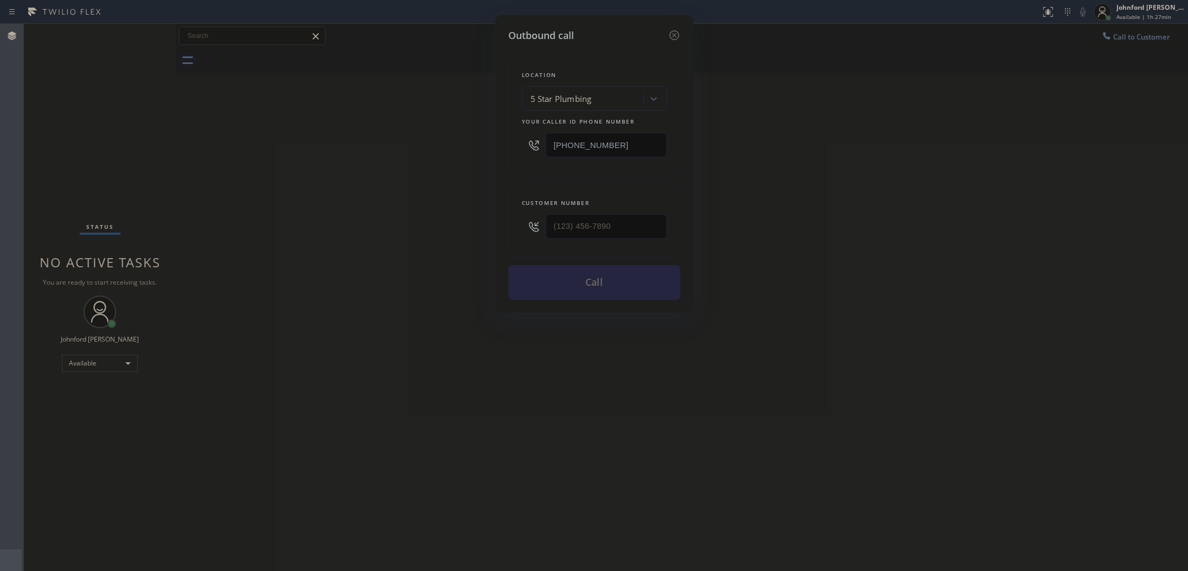
click at [554, 240] on div at bounding box center [606, 226] width 121 height 35
drag, startPoint x: 587, startPoint y: 226, endPoint x: 415, endPoint y: 229, distance: 172.0
click at [418, 229] on div "Outbound call Location 5 Star Plumbing Your caller id phone number (888) 909-01…" at bounding box center [594, 285] width 1188 height 571
paste input "415) 254-5468"
type input "[PHONE_NUMBER]"
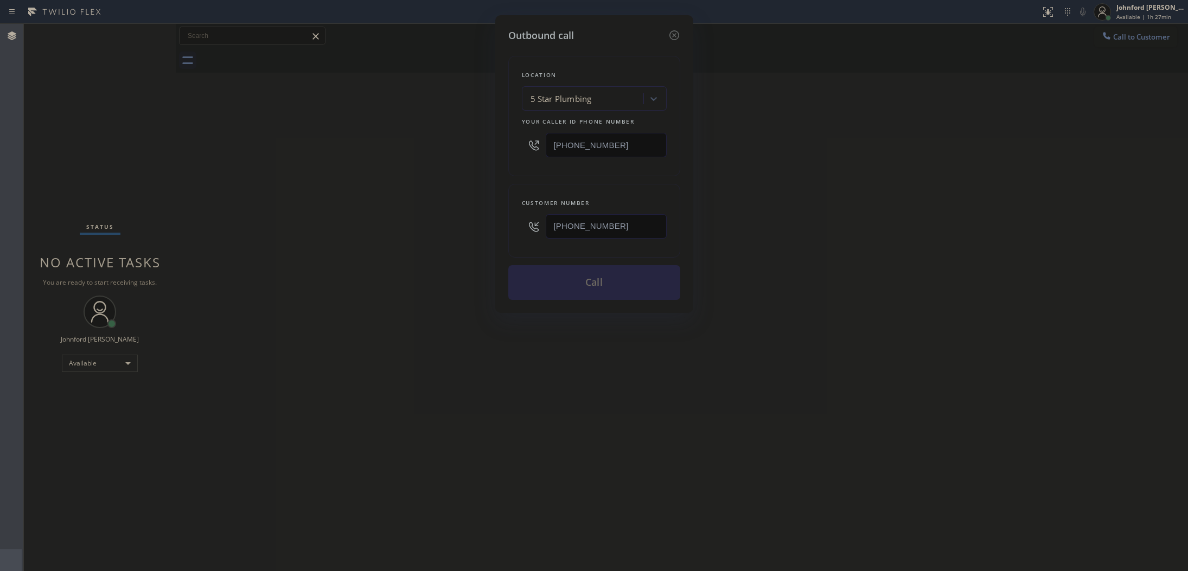
click at [406, 231] on div "Outbound call Location 5 Star Plumbing Your caller id phone number (888) 909-01…" at bounding box center [594, 285] width 1188 height 571
click at [627, 224] on input "[PHONE_NUMBER]" at bounding box center [606, 226] width 121 height 24
click at [594, 280] on button "Call" at bounding box center [594, 282] width 172 height 35
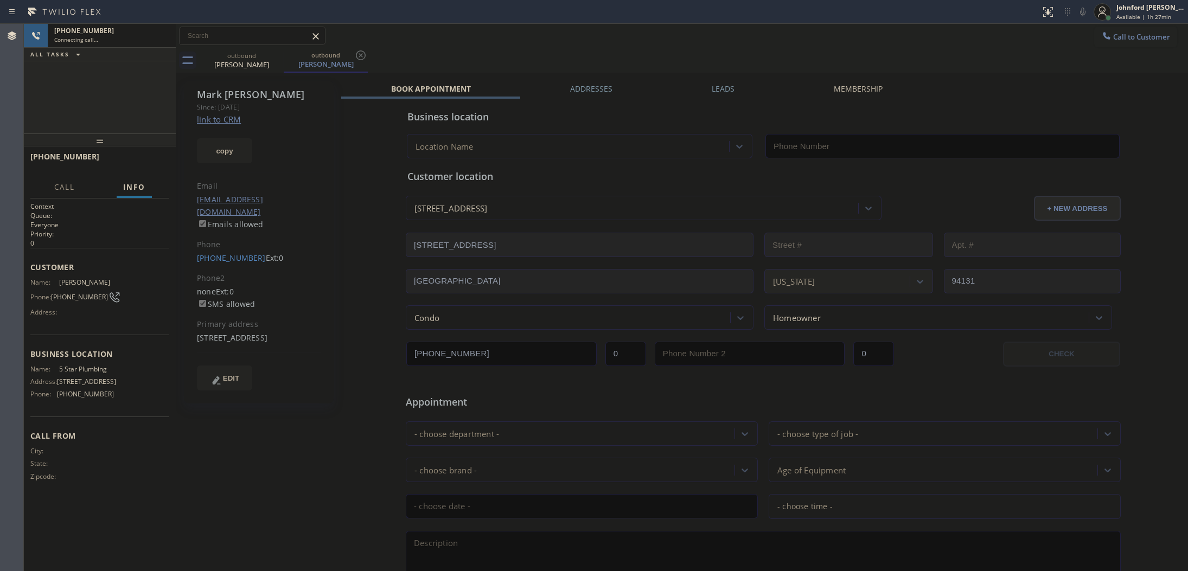
click at [224, 114] on link "link to CRM" at bounding box center [219, 119] width 44 height 11
type input "[PHONE_NUMBER]"
click at [155, 162] on span "COMPLETE" at bounding box center [141, 162] width 37 height 8
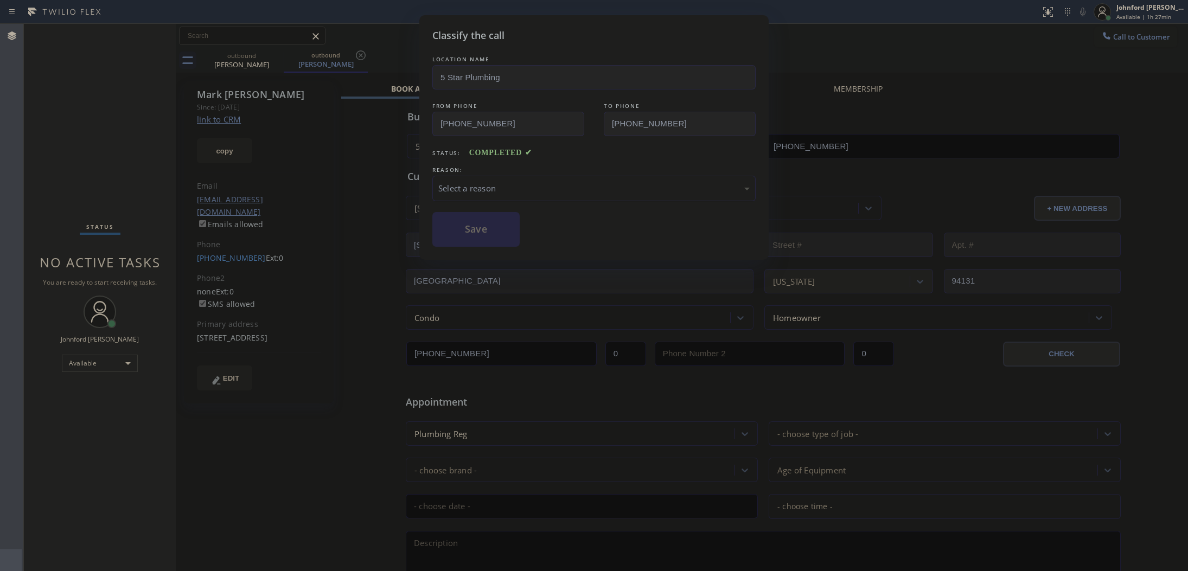
click at [476, 177] on div "Select a reason" at bounding box center [593, 188] width 323 height 25
click at [467, 227] on button "Save" at bounding box center [475, 229] width 87 height 35
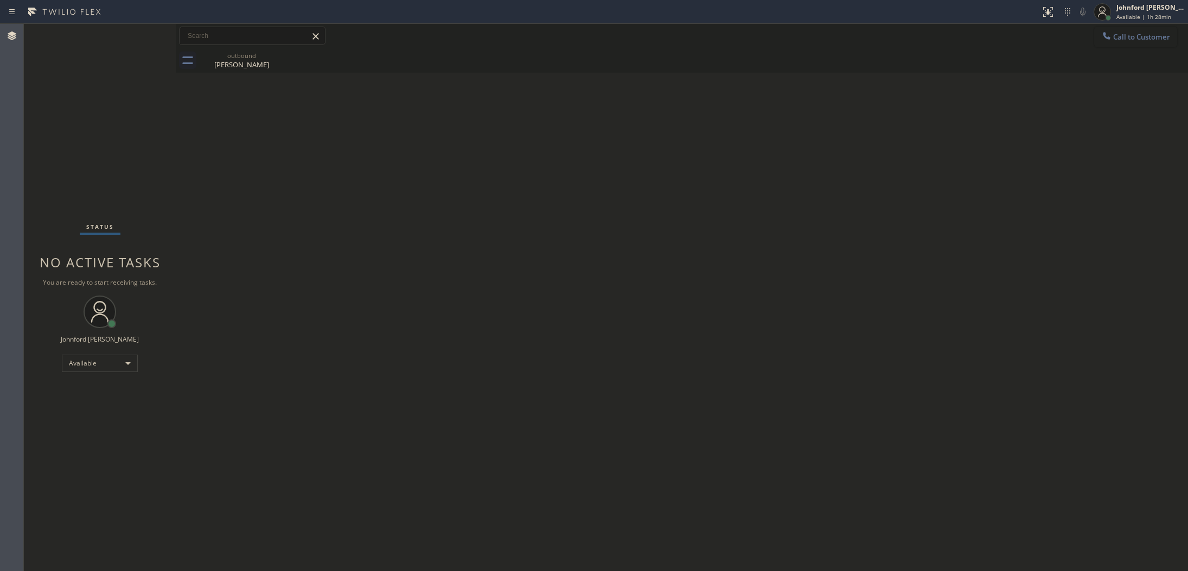
click at [1098, 28] on button "Call to Customer" at bounding box center [1135, 37] width 83 height 21
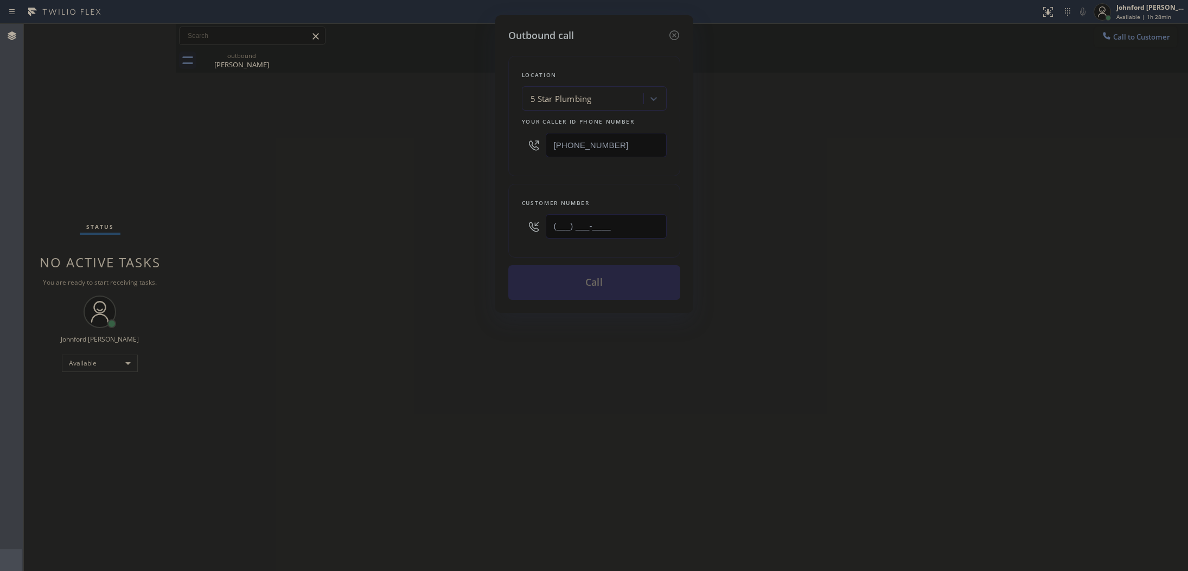
drag, startPoint x: 659, startPoint y: 224, endPoint x: 496, endPoint y: 220, distance: 162.8
click at [496, 220] on div "Outbound call Location 5 Star Plumbing Your caller id phone number (888) 909-01…" at bounding box center [594, 164] width 198 height 298
paste input "310) 403-8951"
type input "[PHONE_NUMBER]"
click at [407, 237] on div "Outbound call Location 5 Star Plumbing Your caller id phone number (888) 909-01…" at bounding box center [594, 285] width 1188 height 571
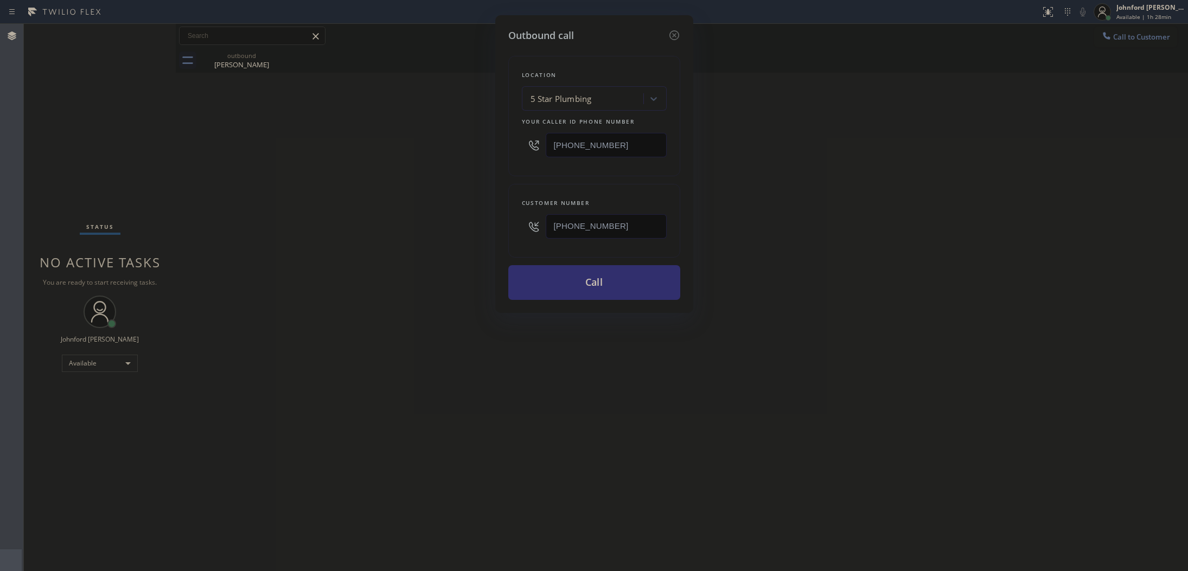
click at [595, 280] on button "Call" at bounding box center [594, 282] width 172 height 35
click at [909, 248] on div "Outbound call Location 5 Star Plumbing Your caller id phone number (888) 909-01…" at bounding box center [594, 285] width 1188 height 571
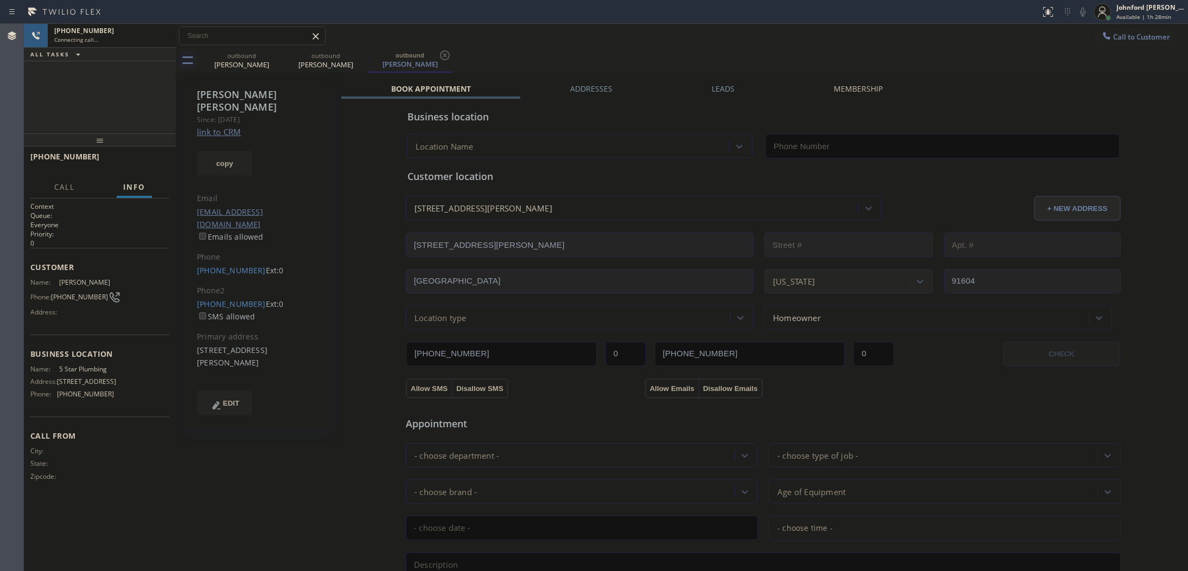
click at [232, 126] on link "link to CRM" at bounding box center [219, 131] width 44 height 11
type input "[PHONE_NUMBER]"
click at [151, 152] on div "+13104038951 Live | 00:15 HANG UP" at bounding box center [99, 162] width 139 height 28
click at [143, 158] on span "HANG UP" at bounding box center [143, 162] width 33 height 8
click at [128, 165] on button "COMPLETE" at bounding box center [141, 161] width 55 height 15
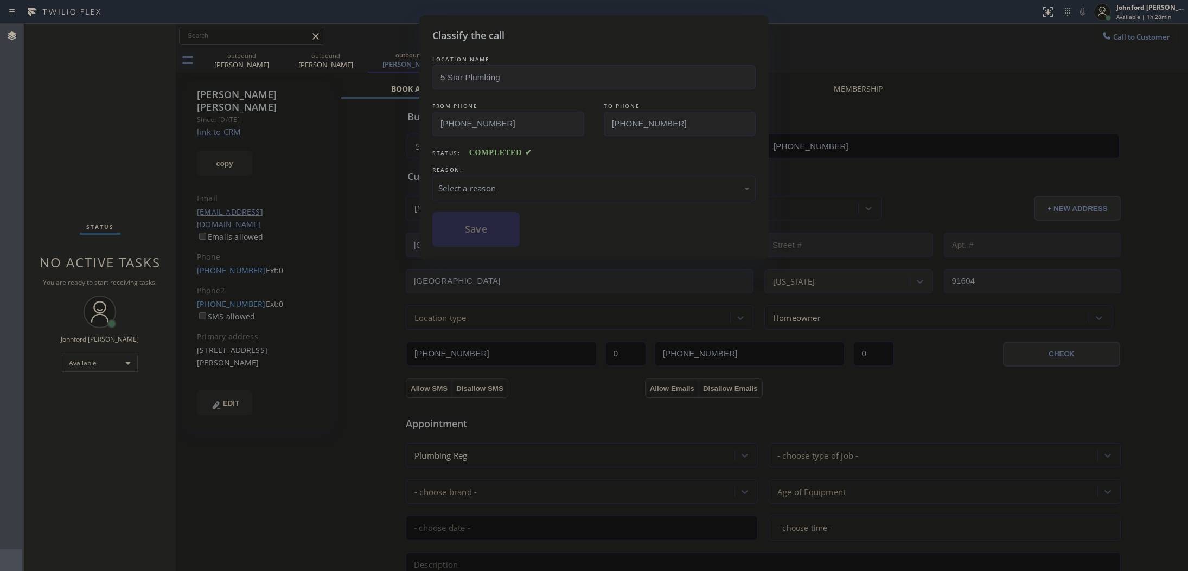
click at [554, 190] on div "Select a reason" at bounding box center [593, 188] width 311 height 12
click at [467, 231] on button "Save" at bounding box center [475, 229] width 87 height 35
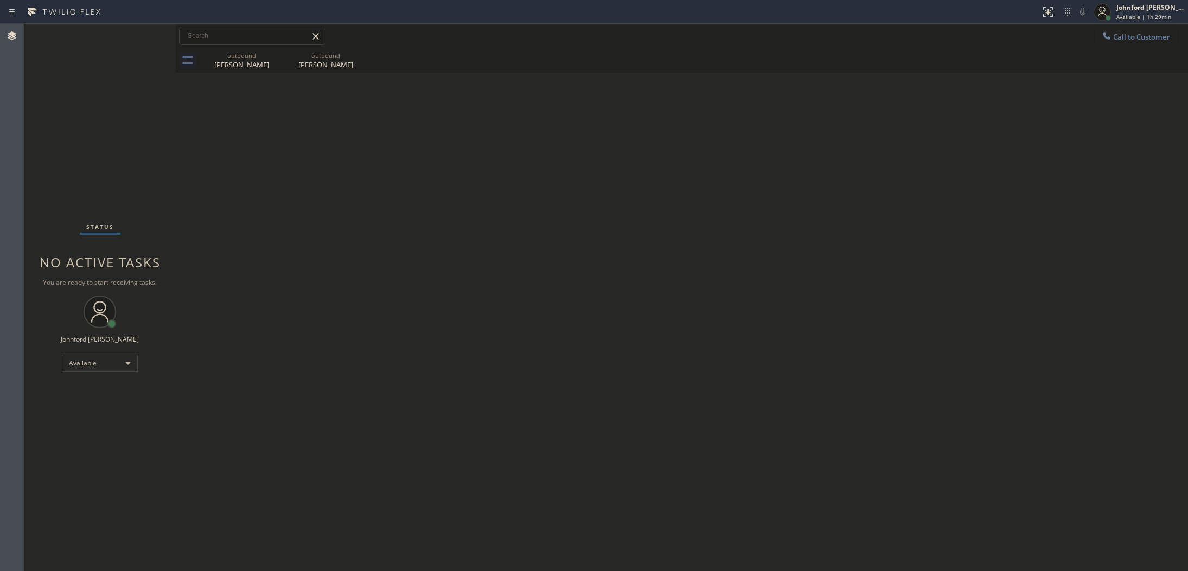
drag, startPoint x: 1100, startPoint y: 29, endPoint x: 1038, endPoint y: 48, distance: 65.2
click at [1102, 33] on button "Call to Customer" at bounding box center [1135, 37] width 83 height 21
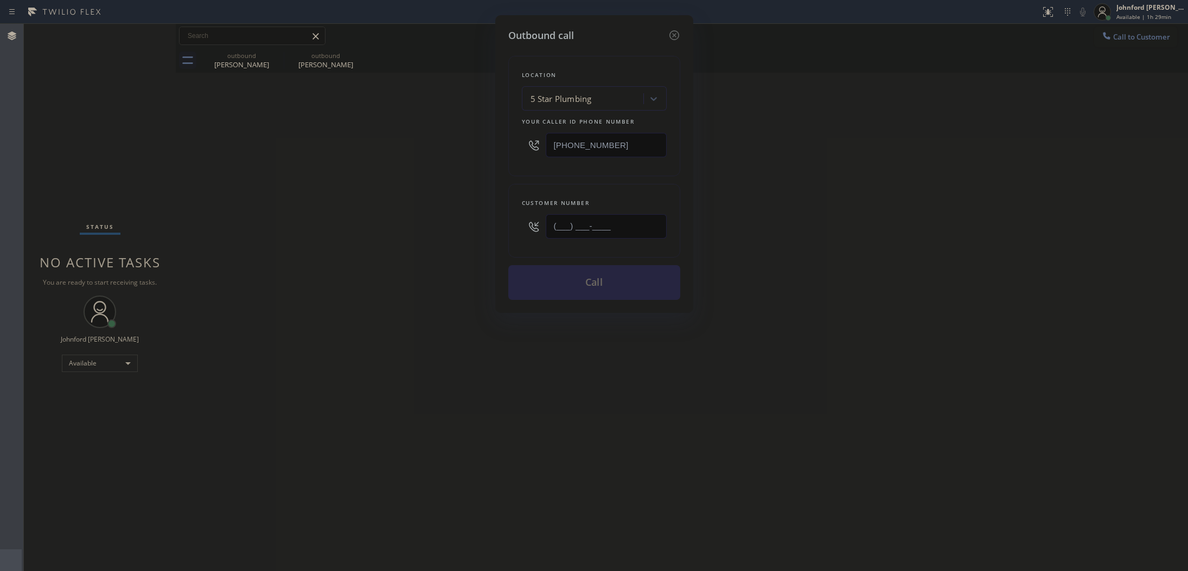
drag, startPoint x: 527, startPoint y: 224, endPoint x: 411, endPoint y: 229, distance: 116.3
click at [495, 228] on div "Outbound call Location 5 Star Plumbing Your caller id phone number (888) 909-01…" at bounding box center [594, 164] width 198 height 298
paste input "949) 627-1101"
type input "[PHONE_NUMBER]"
click at [367, 236] on div "Outbound call Location 5 Star Plumbing Your caller id phone number (888) 909-01…" at bounding box center [594, 285] width 1188 height 571
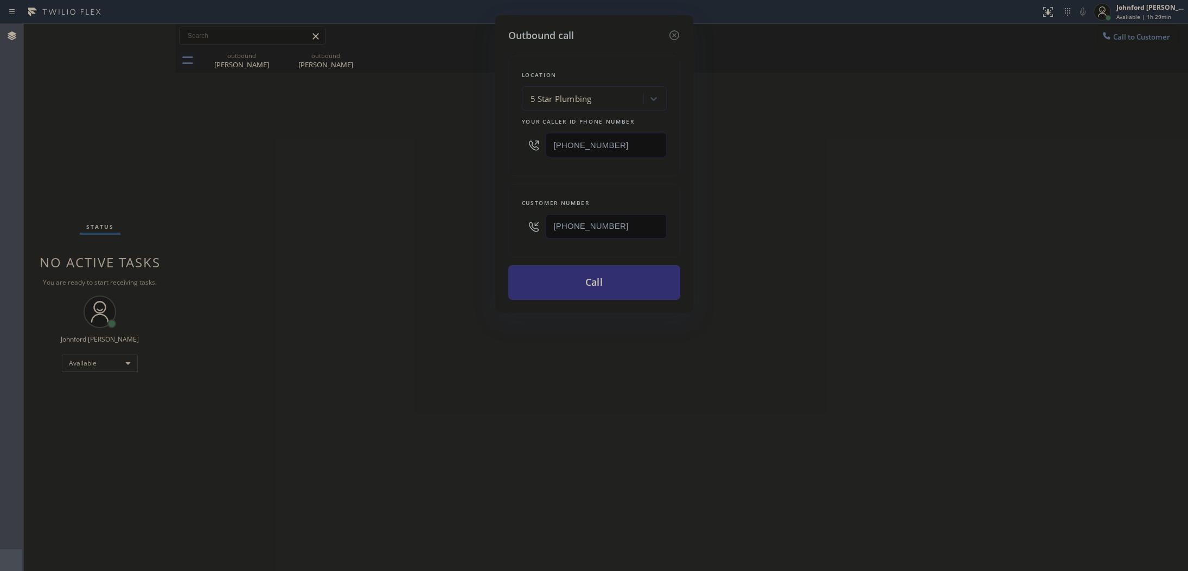
click at [587, 282] on button "Call" at bounding box center [594, 282] width 172 height 35
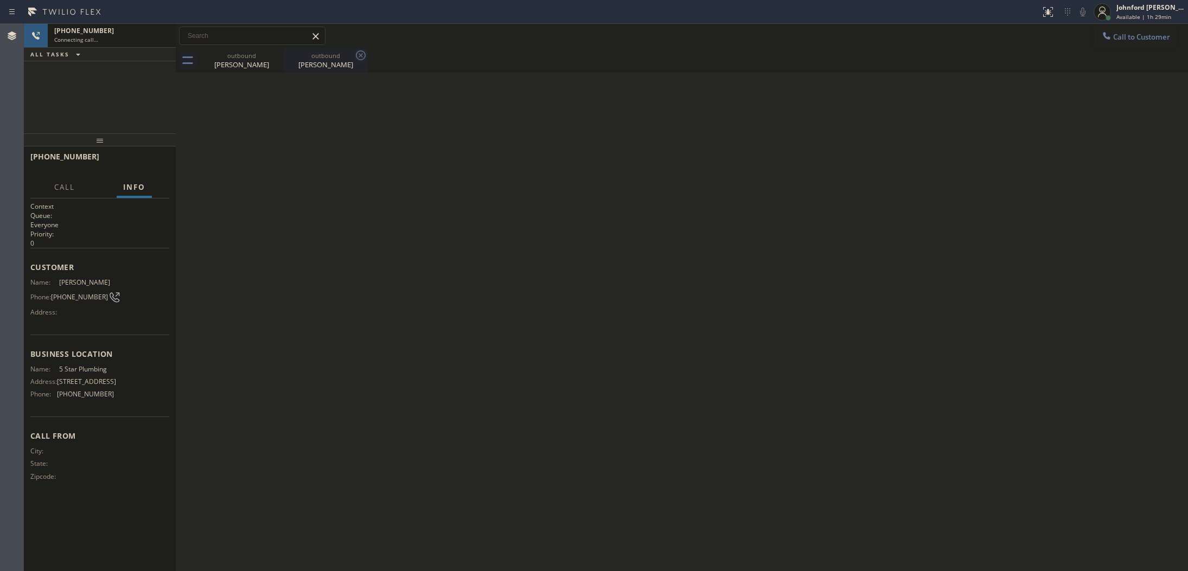
click at [0, 0] on icon at bounding box center [0, 0] width 0 height 0
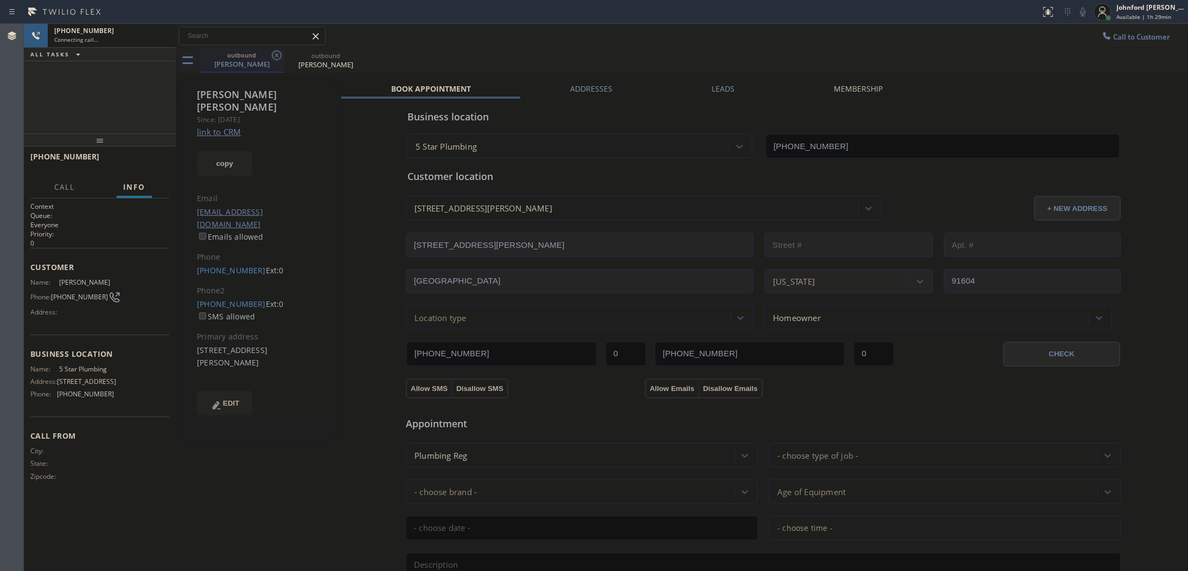
click at [272, 53] on icon at bounding box center [277, 55] width 10 height 10
click at [0, 0] on icon at bounding box center [0, 0] width 0 height 0
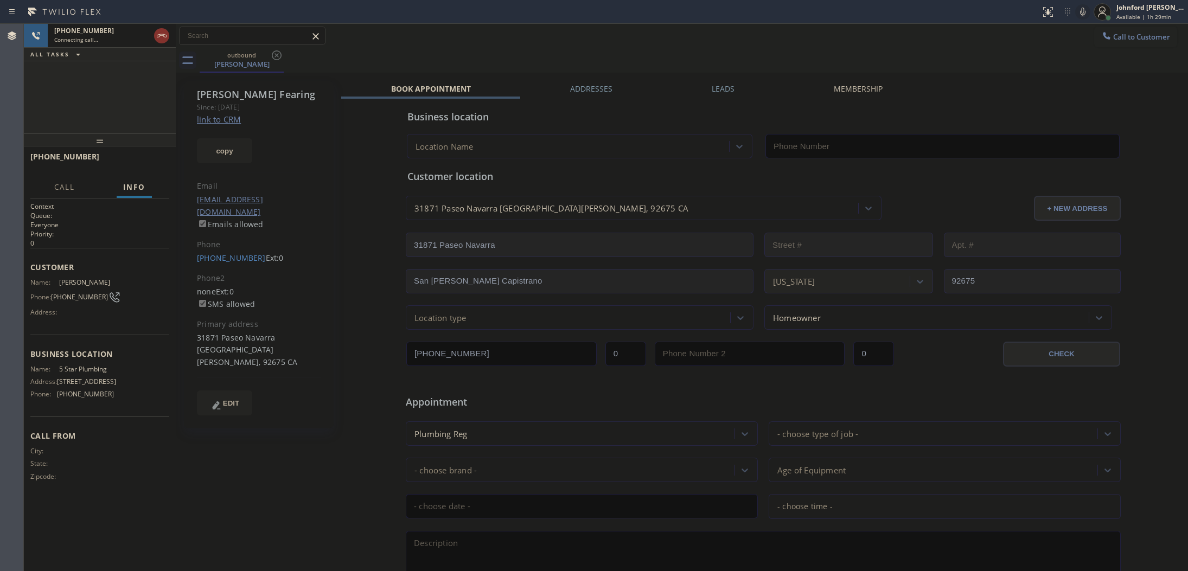
click at [225, 120] on link "link to CRM" at bounding box center [219, 119] width 44 height 11
type input "[PHONE_NUMBER]"
click at [1077, 12] on icon at bounding box center [1082, 11] width 13 height 13
click at [1079, 15] on icon at bounding box center [1082, 11] width 13 height 13
click at [147, 165] on button "HANG UP" at bounding box center [144, 161] width 50 height 15
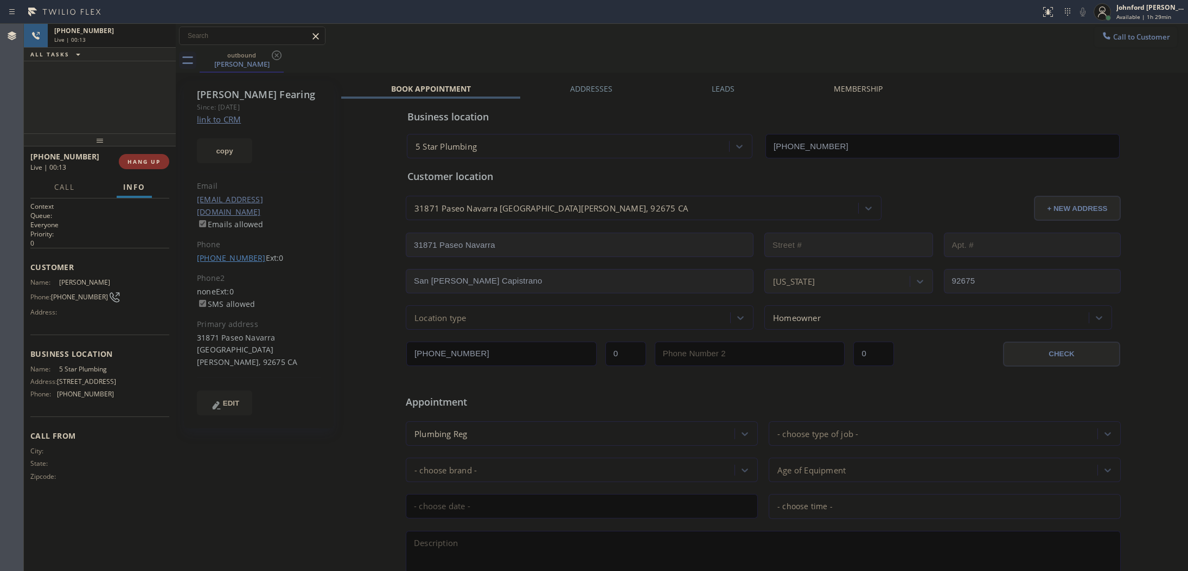
click at [243, 253] on link "[PHONE_NUMBER]" at bounding box center [231, 258] width 69 height 10
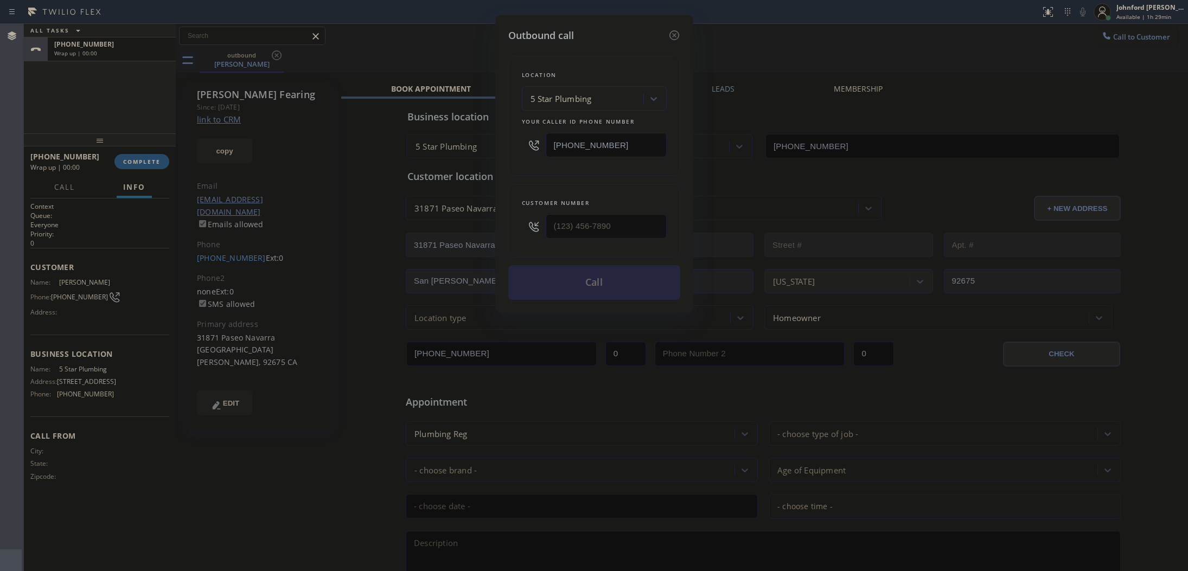
type input "[PHONE_NUMBER]"
drag, startPoint x: 620, startPoint y: 145, endPoint x: 519, endPoint y: 146, distance: 101.5
click at [519, 146] on div "Location 5 Star Plumbing Your caller id phone number (888) 909-0120" at bounding box center [594, 116] width 172 height 120
paste input "949) 523-32"
type input "[PHONE_NUMBER]"
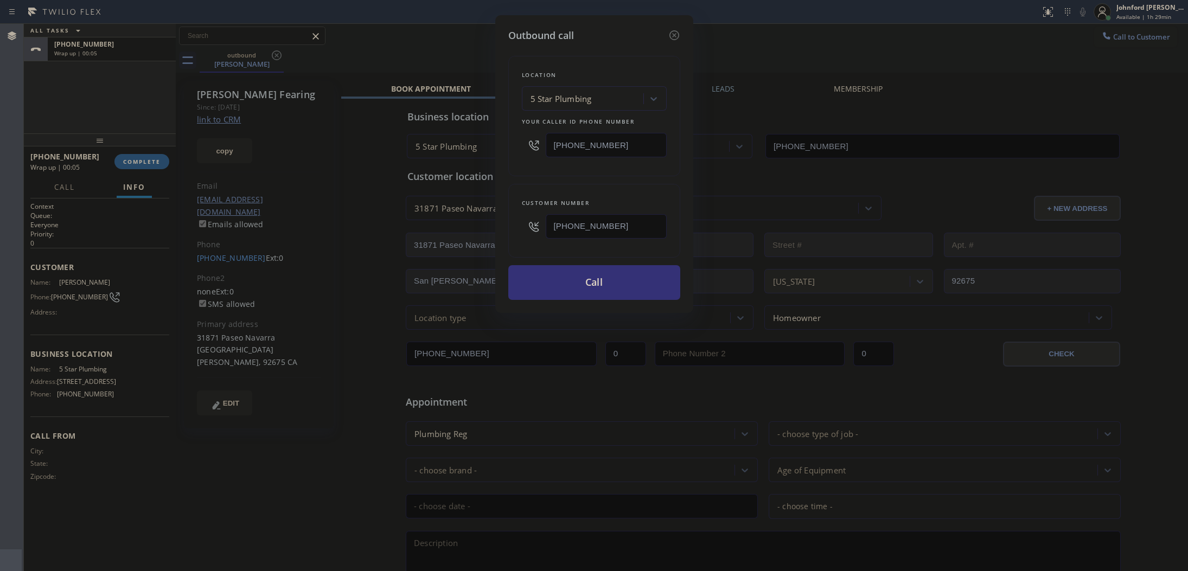
click at [537, 177] on div "Location 5 Star Plumbing Your caller id phone number (949) 523-3220 Customer nu…" at bounding box center [594, 171] width 172 height 257
click at [631, 280] on button "Call" at bounding box center [594, 282] width 172 height 35
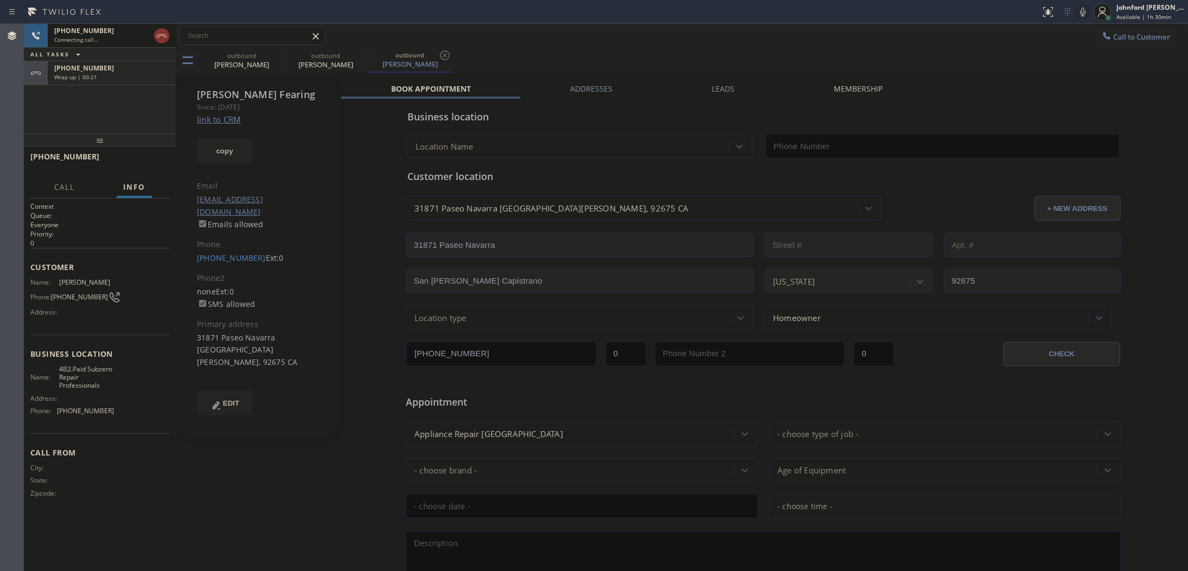
type input "[PHONE_NUMBER]"
click at [668, 48] on div "outbound Annette Fearing outbound Annette Fearing outbound Annette Fearing" at bounding box center [694, 60] width 988 height 24
click at [1083, 11] on icon at bounding box center [1082, 11] width 13 height 13
click at [1083, 11] on rect at bounding box center [1083, 11] width 8 height 8
click at [1086, 15] on icon at bounding box center [1082, 11] width 13 height 13
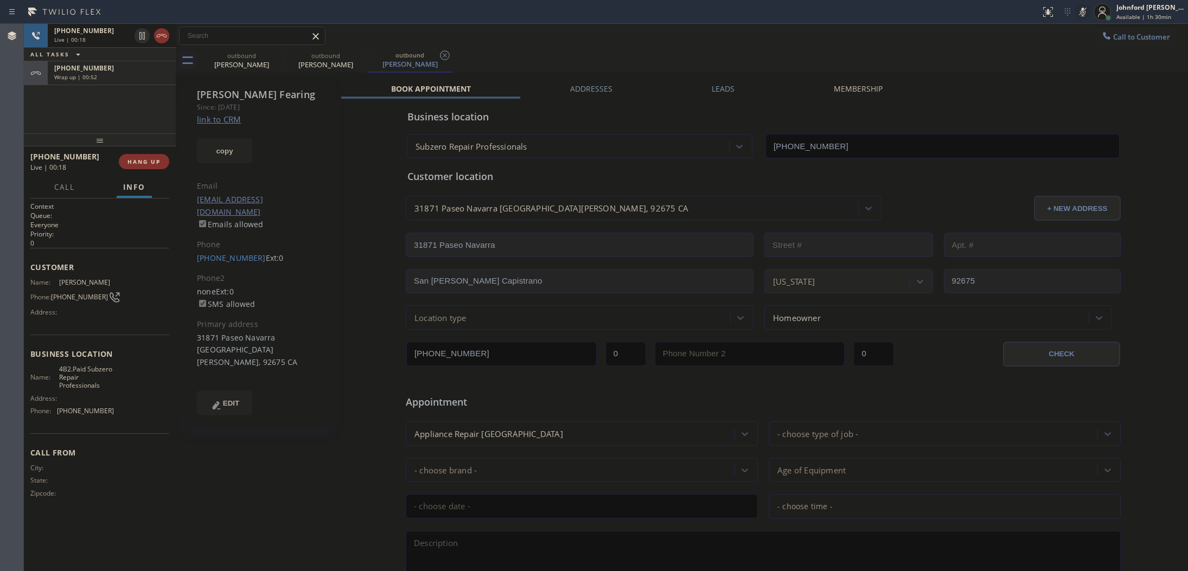
click at [1081, 6] on icon at bounding box center [1082, 11] width 13 height 13
drag, startPoint x: 734, startPoint y: 42, endPoint x: 812, endPoint y: 3, distance: 86.6
click at [734, 41] on div "Call to Customer Outbound call Location 5 Star Plumbing Your caller id phone nu…" at bounding box center [682, 36] width 1012 height 19
click at [125, 80] on div "Wrap up | 01:19" at bounding box center [111, 77] width 115 height 8
click at [129, 158] on span "COMPLETE" at bounding box center [141, 162] width 37 height 8
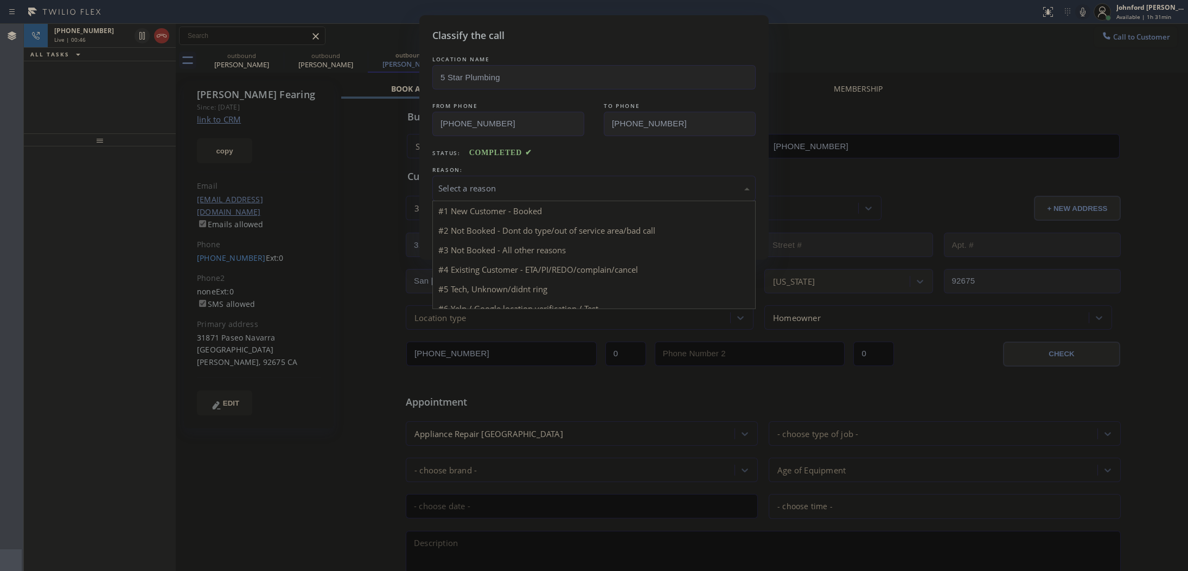
drag, startPoint x: 512, startPoint y: 188, endPoint x: 551, endPoint y: 229, distance: 57.2
click at [512, 187] on div "Select a reason" at bounding box center [593, 188] width 311 height 12
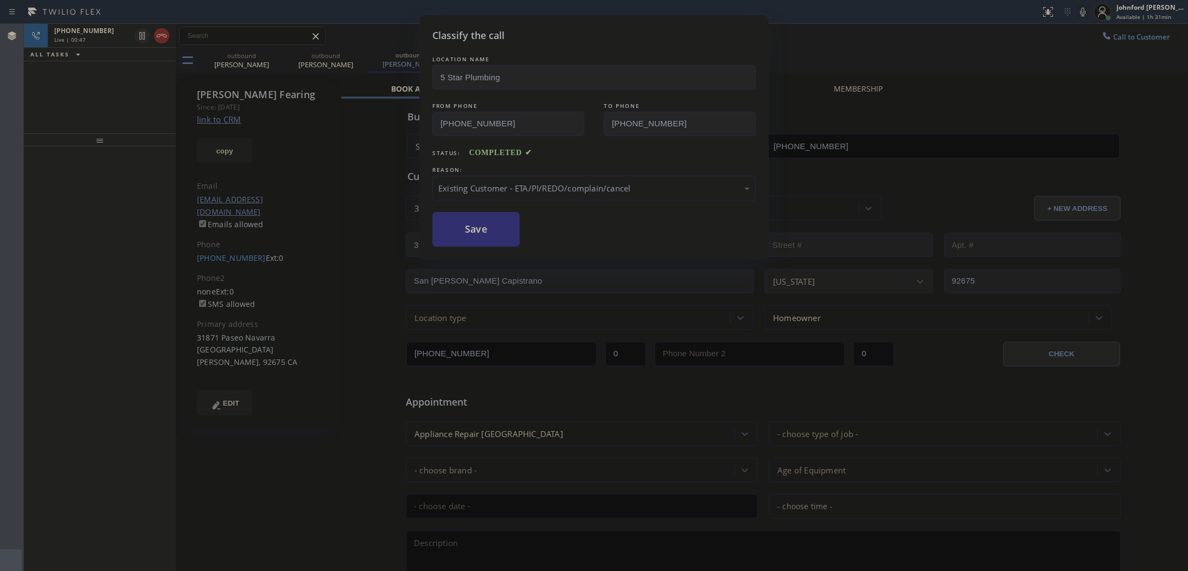
click at [509, 235] on button "Save" at bounding box center [475, 229] width 87 height 35
click at [117, 36] on div "Live | 00:48" at bounding box center [92, 40] width 76 height 8
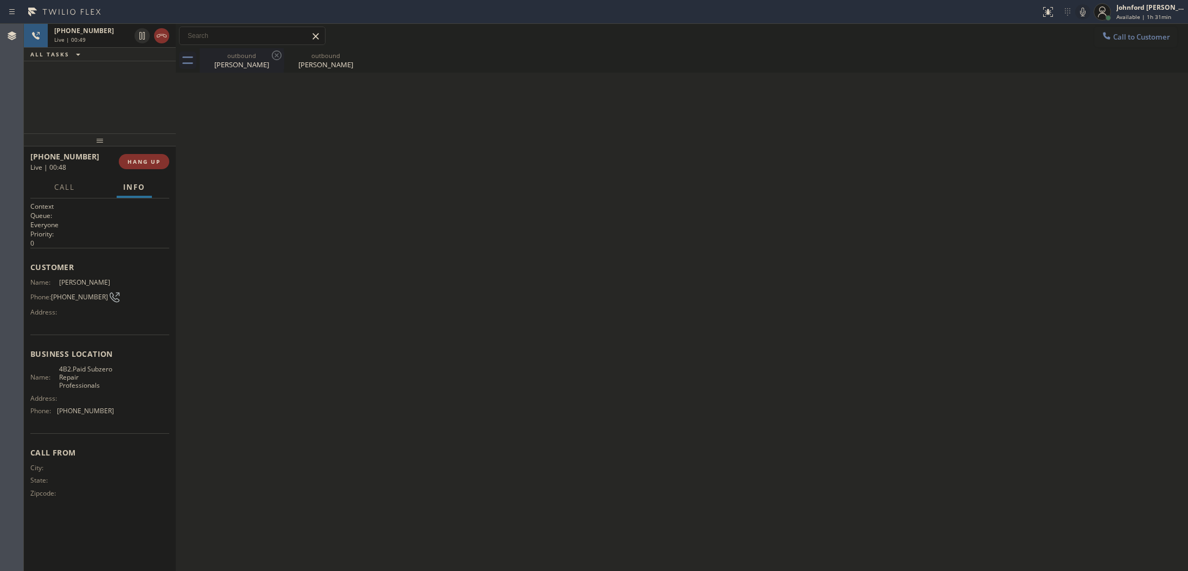
click at [228, 57] on div "outbound" at bounding box center [242, 56] width 82 height 8
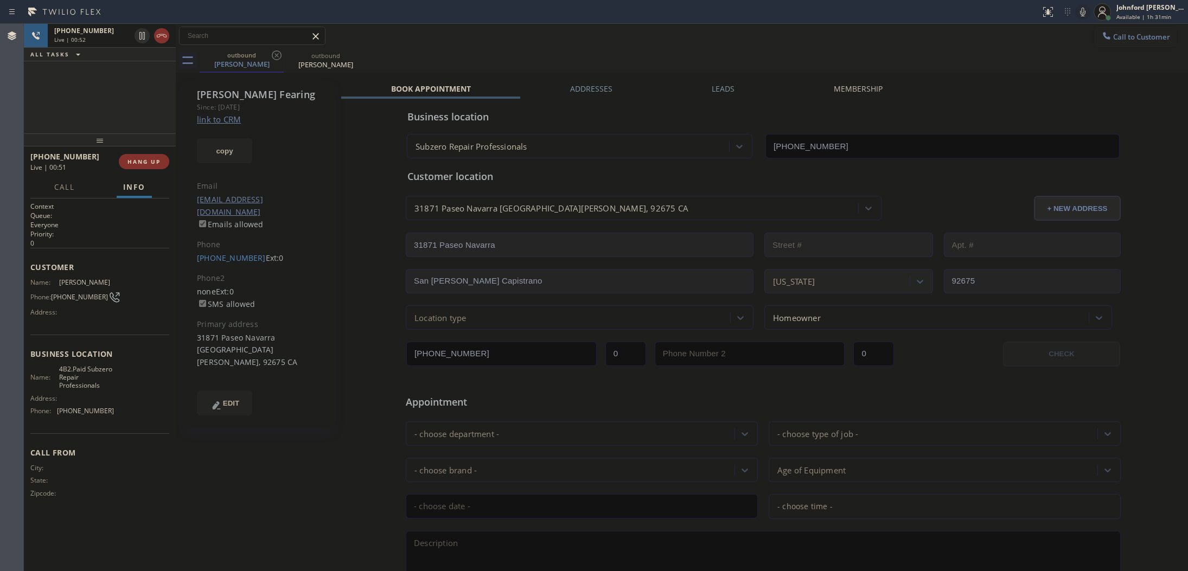
click at [871, 68] on div "outbound Annette Fearing outbound Annette Fearing" at bounding box center [694, 60] width 988 height 24
click at [582, 67] on div "outbound Annette Fearing outbound Annette Fearing" at bounding box center [694, 60] width 988 height 24
click at [1082, 15] on icon at bounding box center [1082, 11] width 13 height 13
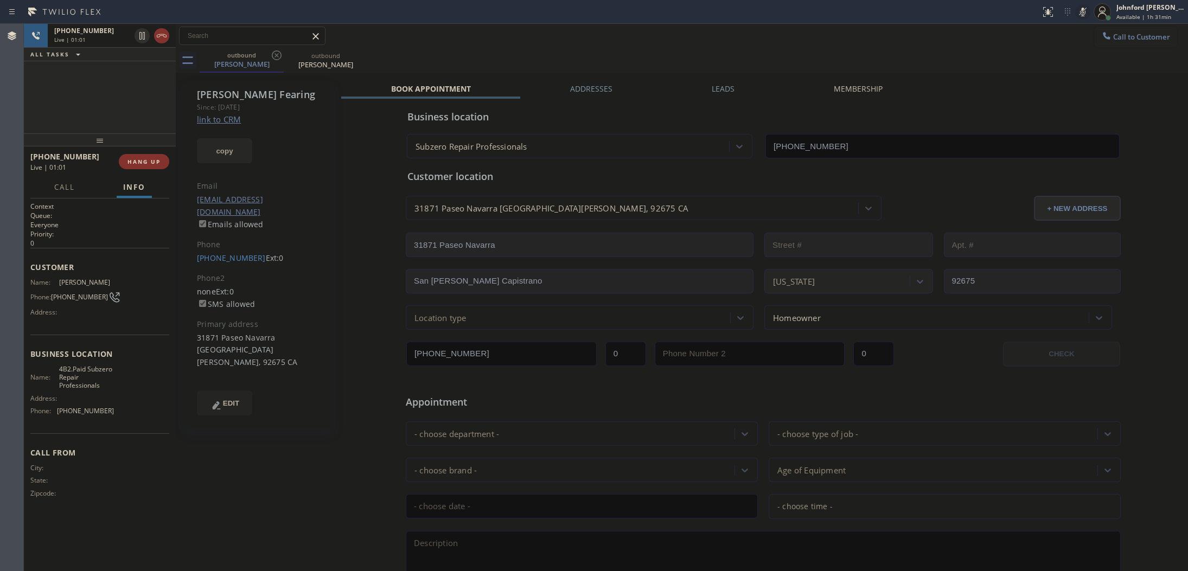
click at [205, 143] on button "copy" at bounding box center [224, 150] width 55 height 25
click at [1081, 9] on icon at bounding box center [1082, 12] width 5 height 9
click at [1086, 15] on icon at bounding box center [1082, 11] width 13 height 13
click at [875, 57] on div "outbound Annette Fearing outbound Annette Fearing" at bounding box center [694, 60] width 988 height 24
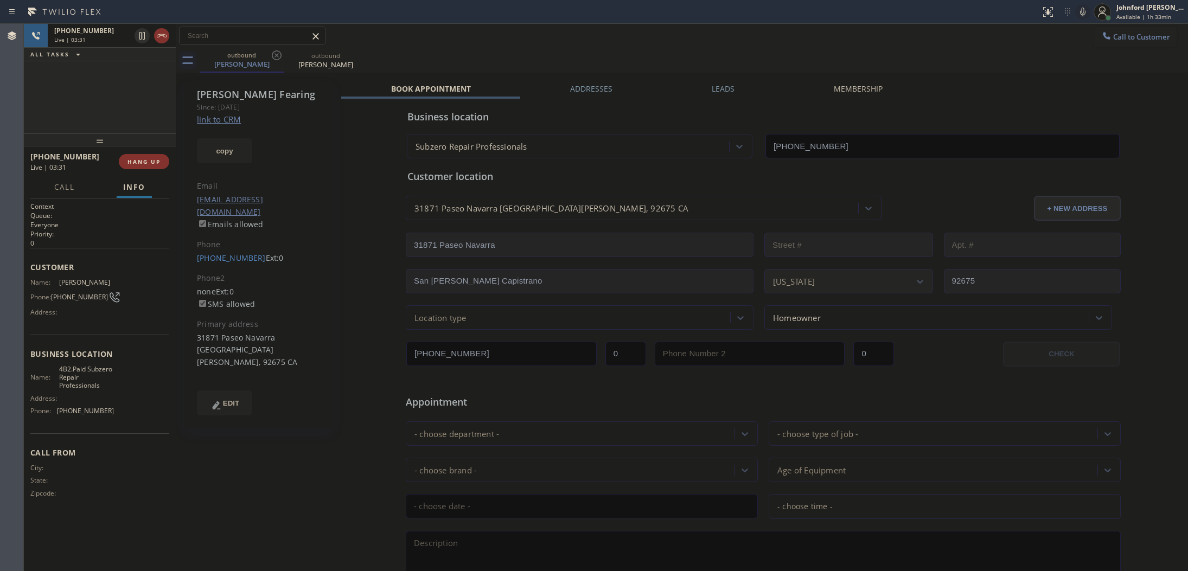
click at [1089, 11] on div at bounding box center [1082, 11] width 15 height 13
drag, startPoint x: 1087, startPoint y: 12, endPoint x: 1070, endPoint y: 12, distance: 16.8
click at [1087, 12] on icon at bounding box center [1082, 11] width 13 height 13
click at [1083, 9] on icon at bounding box center [1082, 12] width 5 height 9
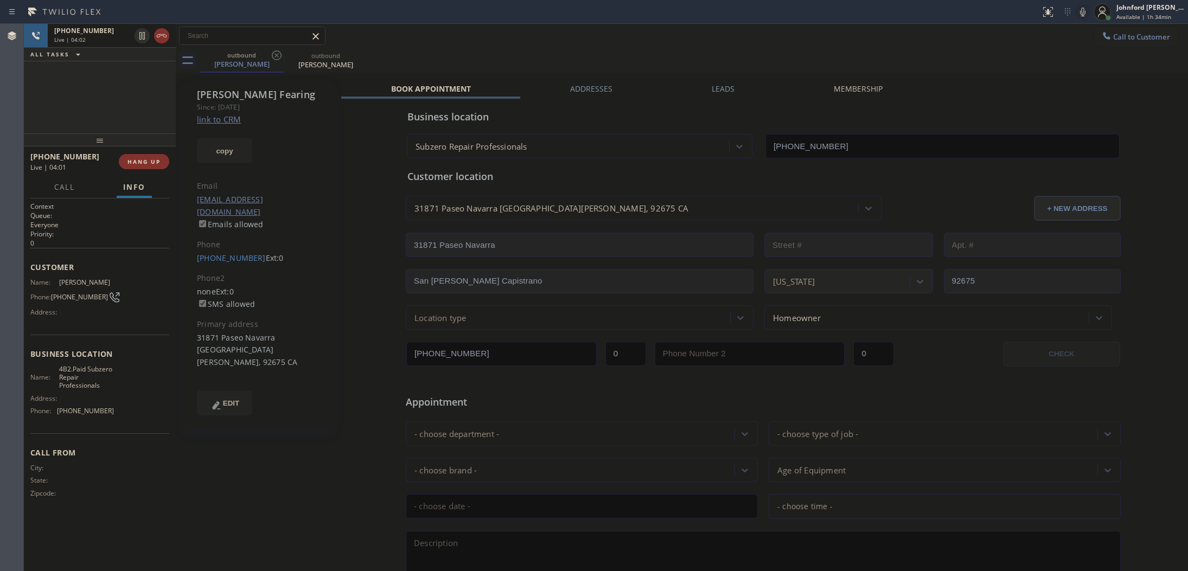
click at [1080, 11] on icon at bounding box center [1082, 11] width 13 height 13
click at [636, 55] on div "outbound Annette Fearing outbound Annette Fearing" at bounding box center [694, 60] width 988 height 24
click at [887, 48] on div "outbound Annette Fearing outbound Annette Fearing" at bounding box center [694, 60] width 988 height 24
click at [140, 164] on span "HANG UP" at bounding box center [143, 162] width 33 height 8
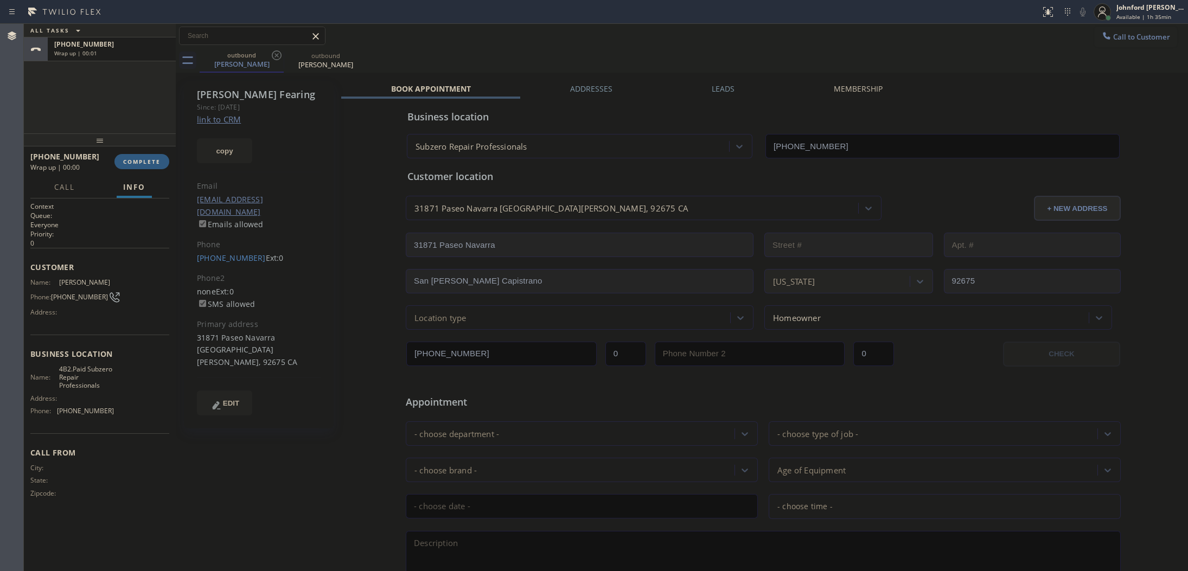
click at [930, 54] on div "outbound Annette Fearing outbound Annette Fearing" at bounding box center [694, 60] width 988 height 24
click at [145, 161] on span "COMPLETE" at bounding box center [141, 162] width 37 height 8
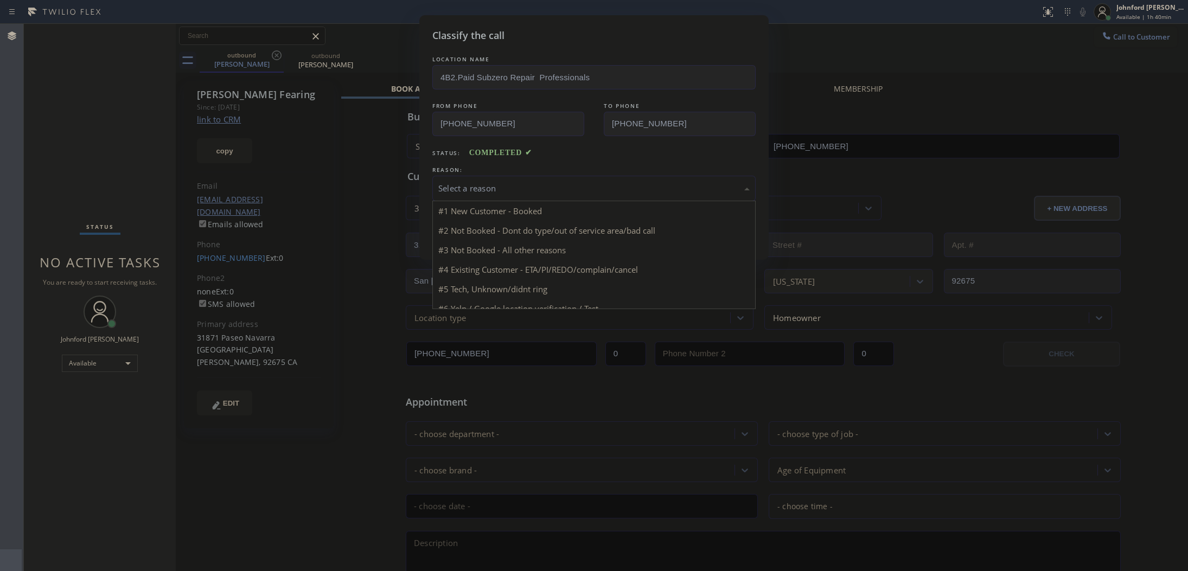
drag, startPoint x: 486, startPoint y: 185, endPoint x: 565, endPoint y: 207, distance: 82.7
click at [487, 183] on div "Select a reason" at bounding box center [593, 188] width 311 height 12
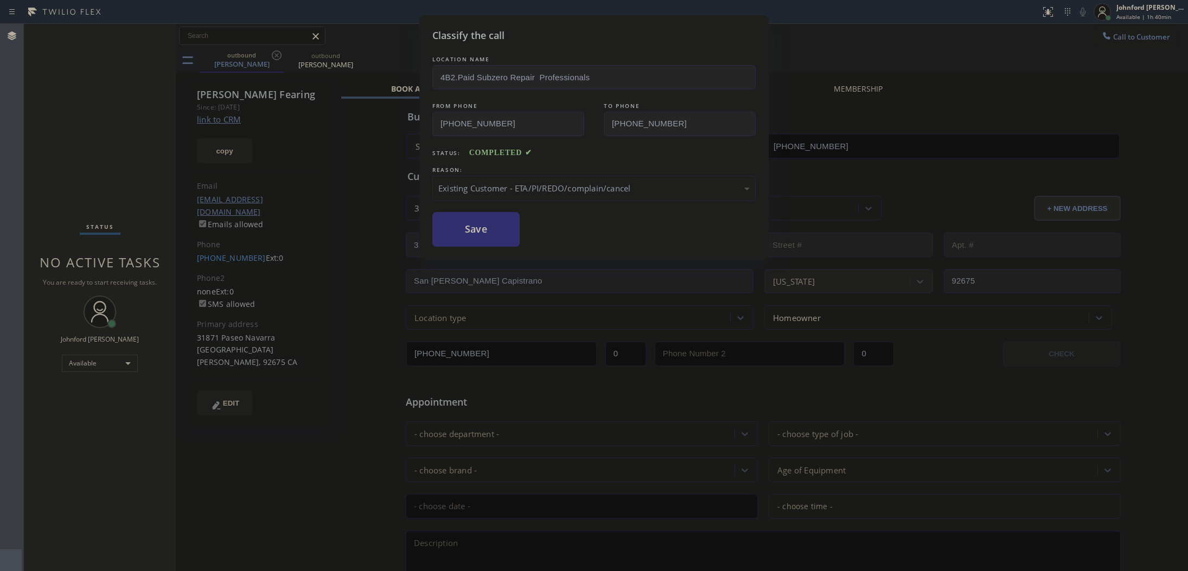
click at [495, 234] on button "Save" at bounding box center [475, 229] width 87 height 35
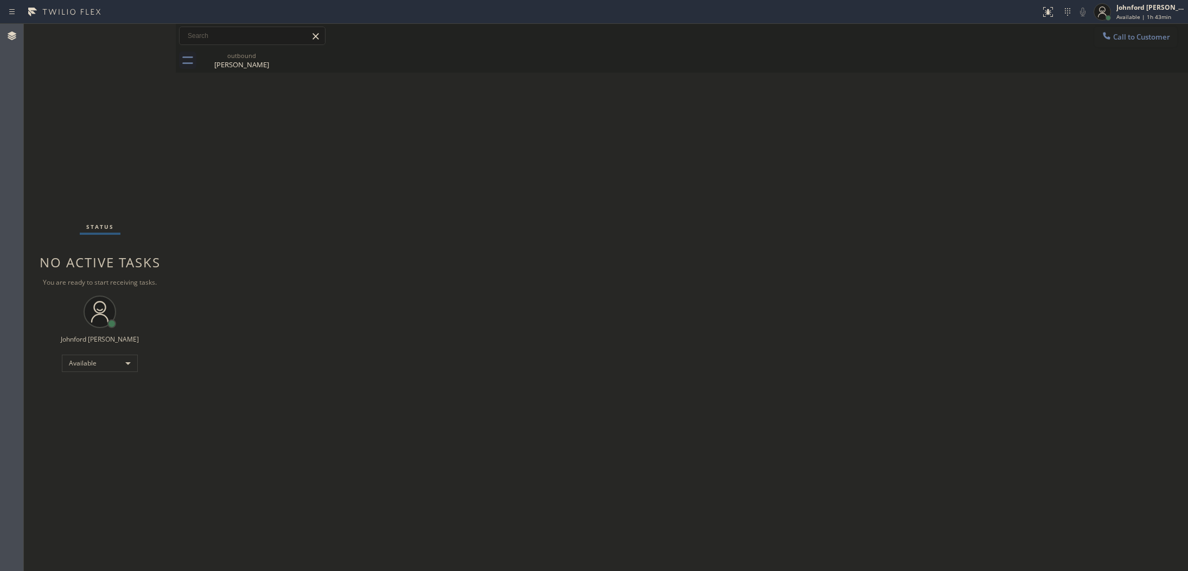
drag, startPoint x: 1105, startPoint y: 43, endPoint x: 1091, endPoint y: 44, distance: 14.1
click at [1106, 43] on button "Call to Customer" at bounding box center [1135, 37] width 83 height 21
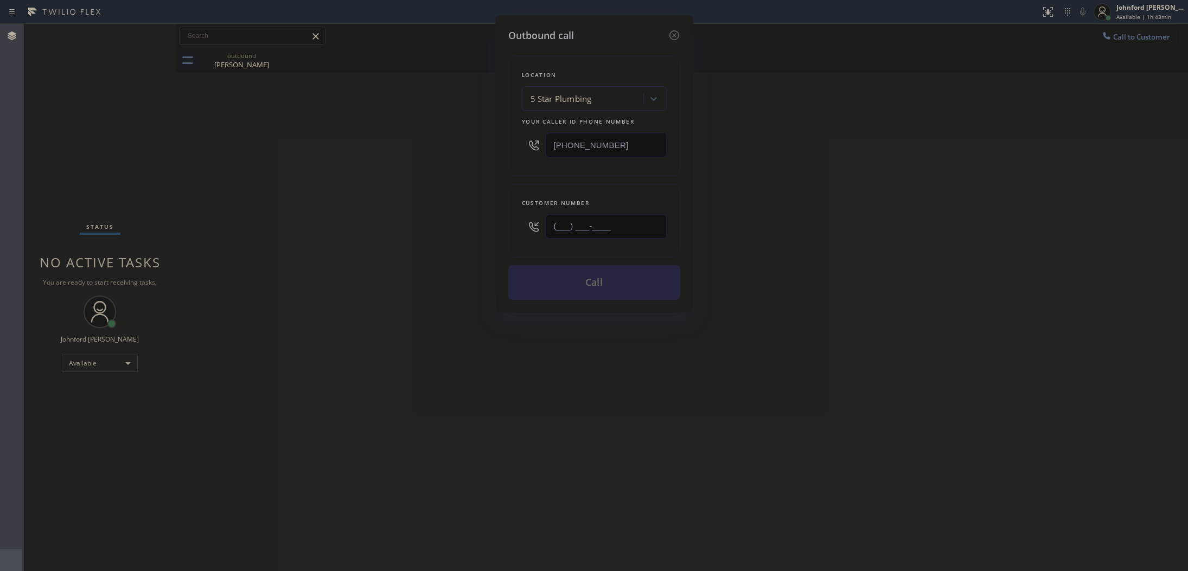
drag, startPoint x: 614, startPoint y: 228, endPoint x: 495, endPoint y: 225, distance: 118.8
click at [508, 225] on div "Customer number (___) ___-____" at bounding box center [594, 221] width 172 height 74
paste input "714) 535-0440"
type input "[PHONE_NUMBER]"
click at [459, 223] on div "Outbound call Location 5 Star Plumbing Your caller id phone number (888) 909-01…" at bounding box center [594, 285] width 1188 height 571
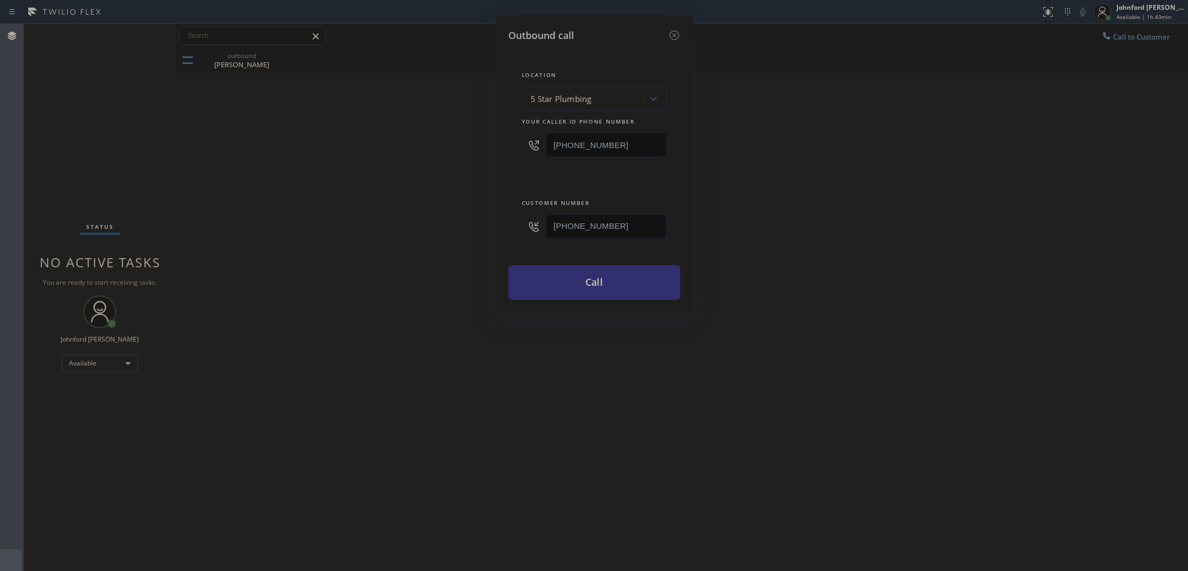
click at [567, 267] on button "Call" at bounding box center [594, 282] width 172 height 35
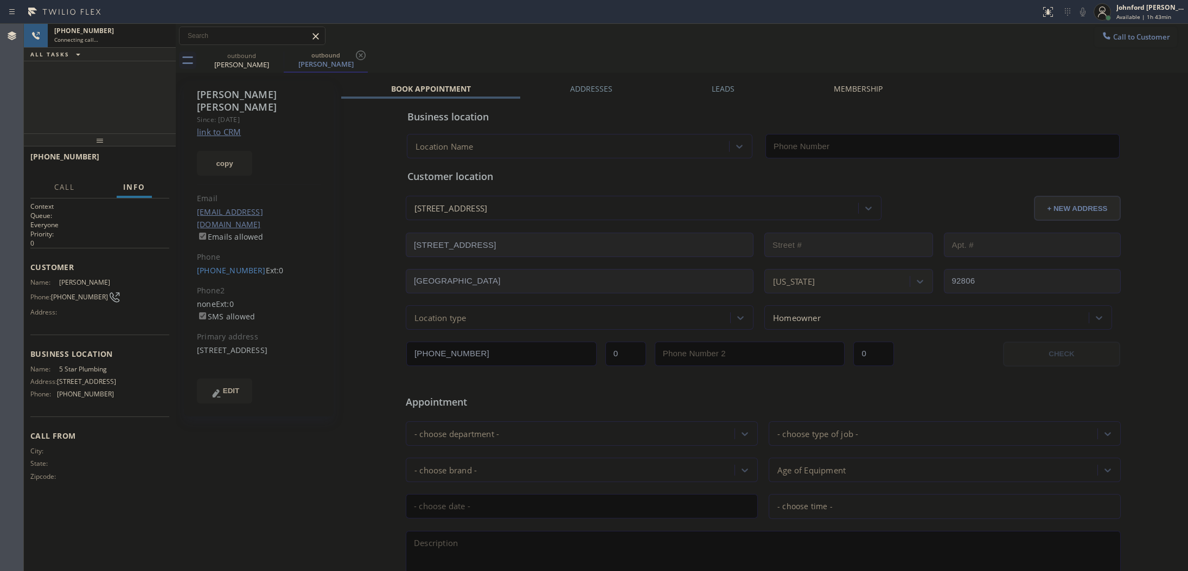
click at [136, 101] on div "+17145350440 Connecting call… ALL TASKS ALL TASKS ACTIVE TASKS TASKS IN WRAP UP" at bounding box center [100, 79] width 152 height 110
click at [218, 126] on link "link to CRM" at bounding box center [219, 131] width 44 height 11
type input "[PHONE_NUMBER]"
click at [146, 167] on button "COMPLETE" at bounding box center [141, 161] width 55 height 15
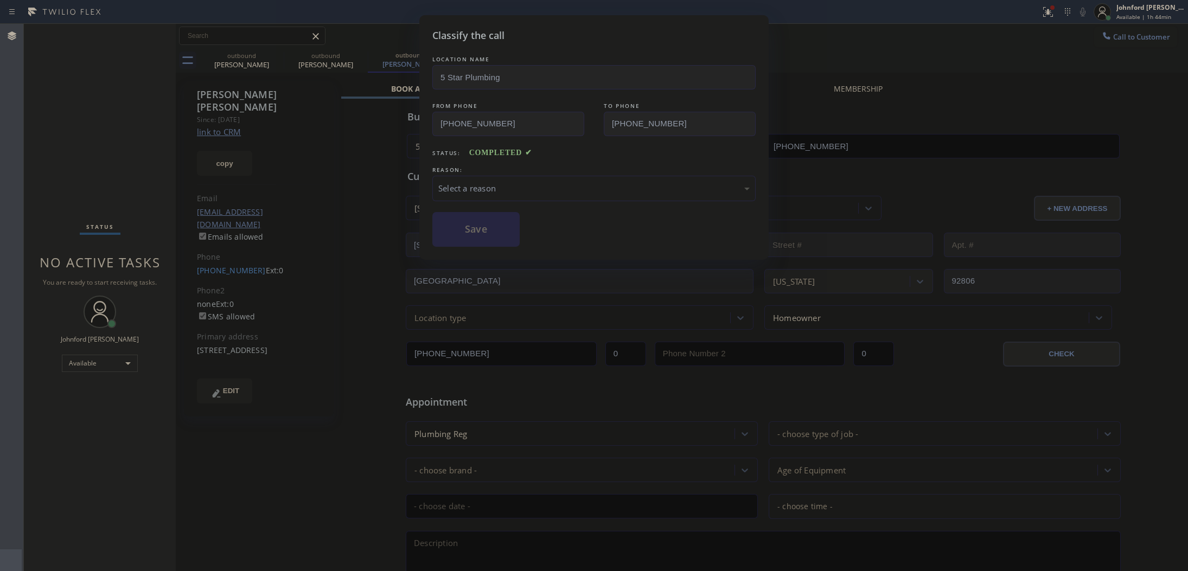
click at [503, 168] on div "REASON:" at bounding box center [593, 169] width 323 height 11
click at [503, 182] on div "Select a reason" at bounding box center [593, 188] width 311 height 12
click at [481, 190] on div "Tech, Unknown/didnt ring" at bounding box center [593, 188] width 311 height 12
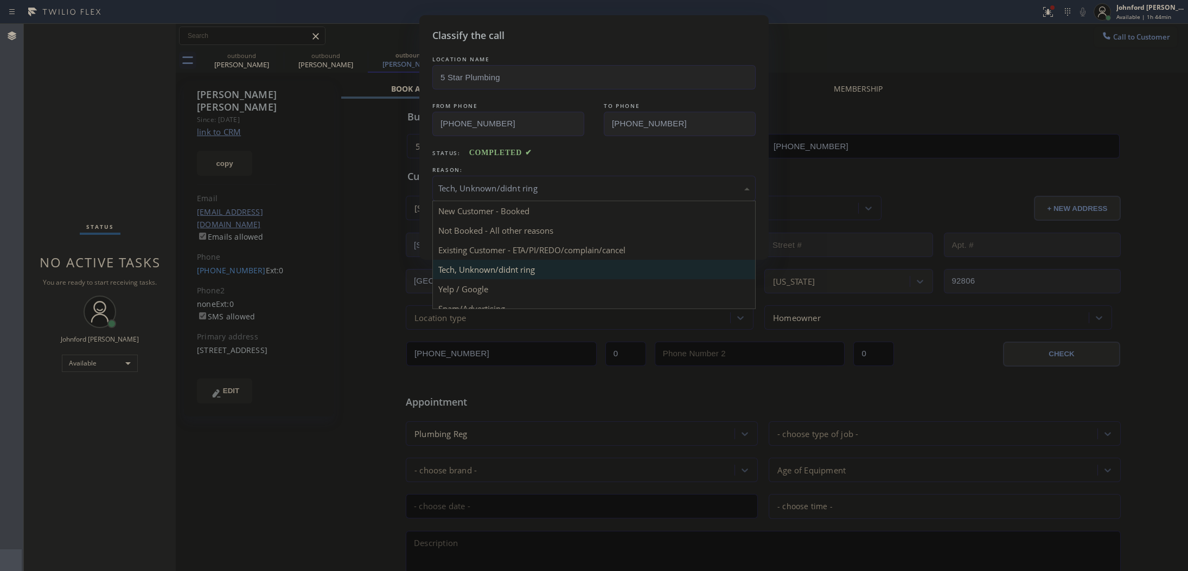
drag, startPoint x: 473, startPoint y: 251, endPoint x: 455, endPoint y: 235, distance: 24.2
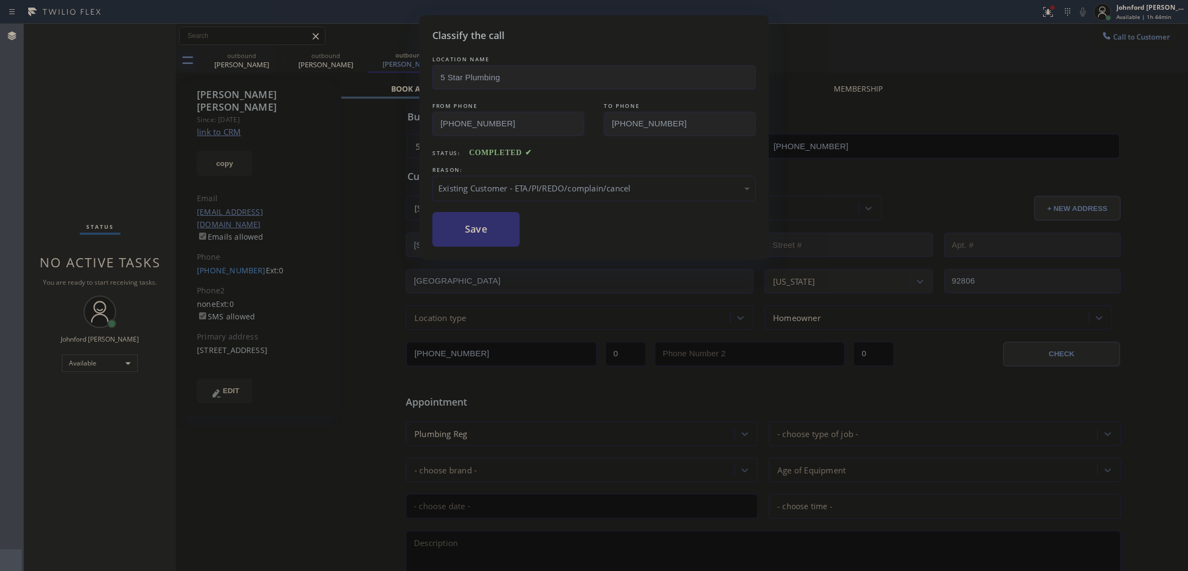
click at [449, 228] on button "Save" at bounding box center [475, 229] width 87 height 35
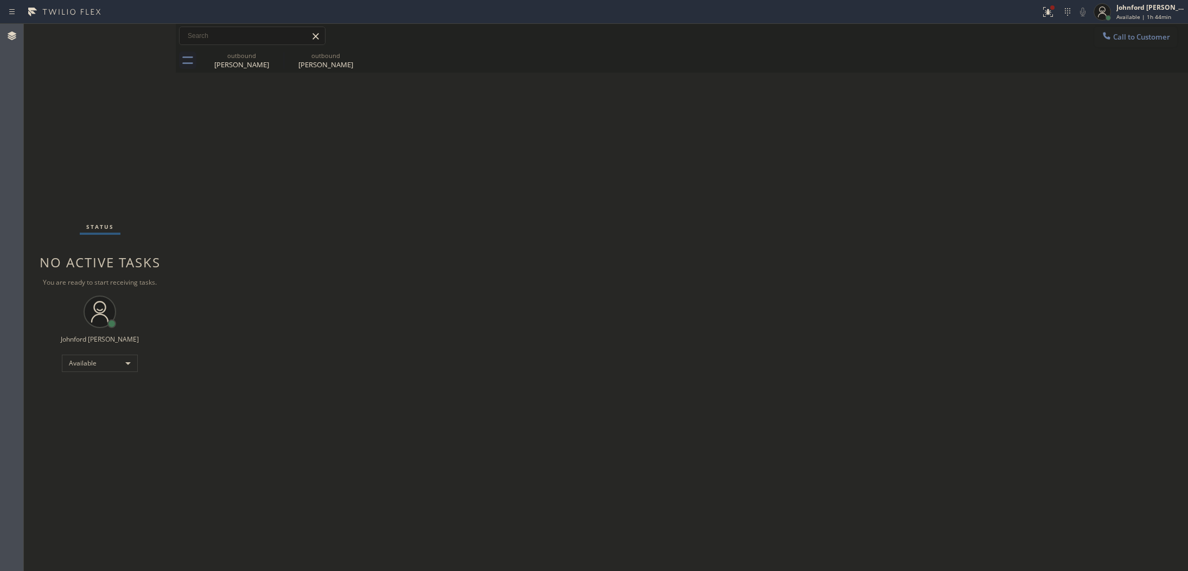
click at [0, 0] on icon at bounding box center [0, 0] width 0 height 0
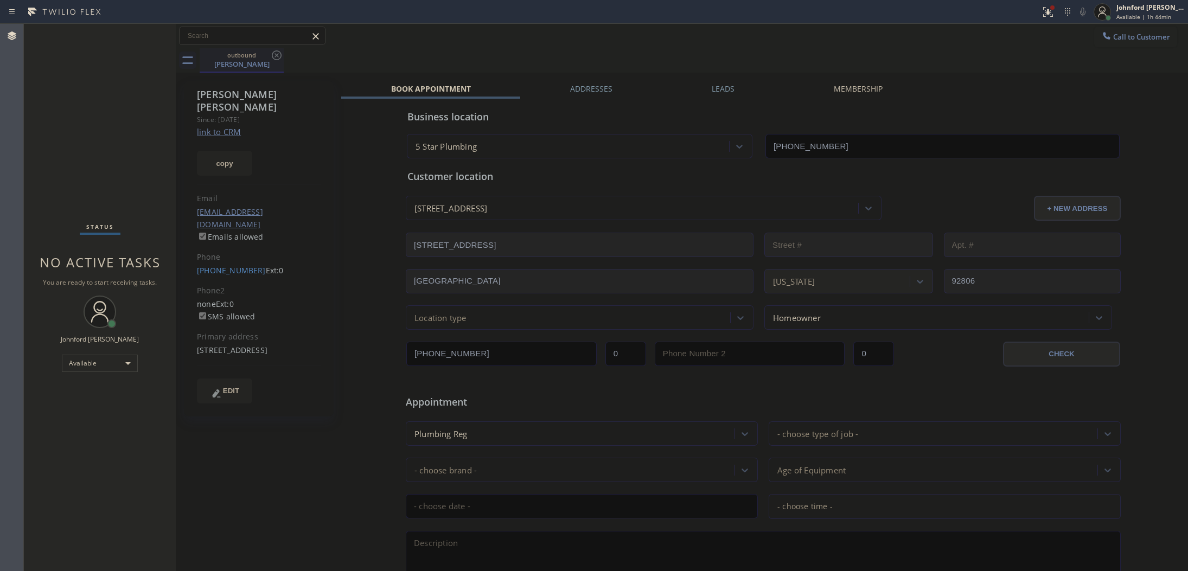
click at [237, 66] on div "Kay Krausman" at bounding box center [242, 64] width 82 height 10
click at [715, 97] on div "Business location 5 Star Plumbing (888) 909-0120" at bounding box center [763, 126] width 716 height 64
click at [716, 91] on label "Leads" at bounding box center [723, 89] width 23 height 10
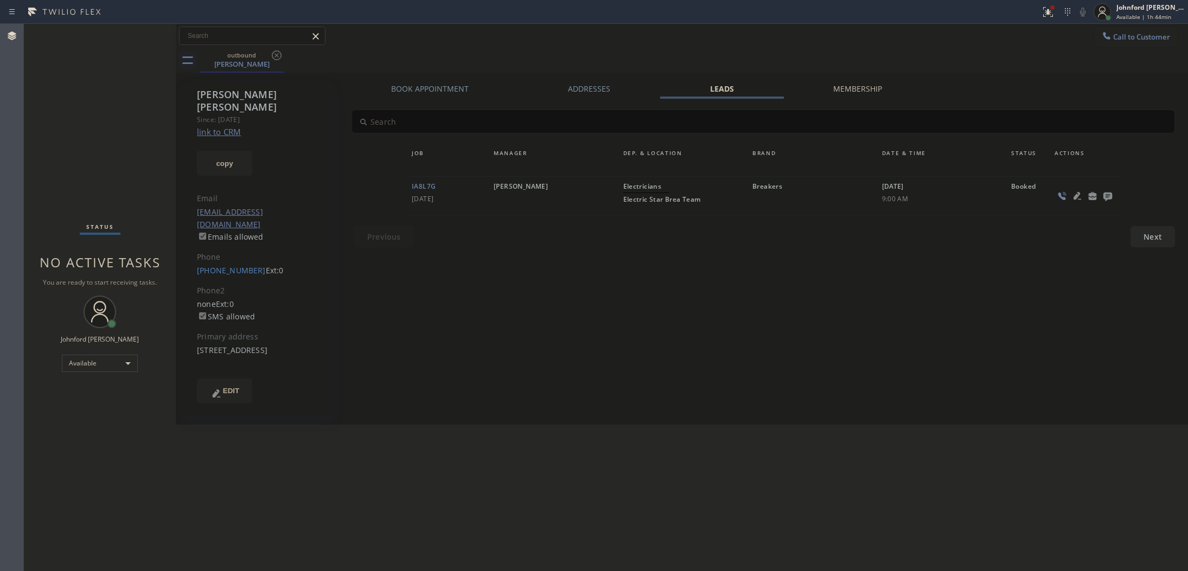
click at [1101, 191] on icon at bounding box center [1107, 196] width 13 height 14
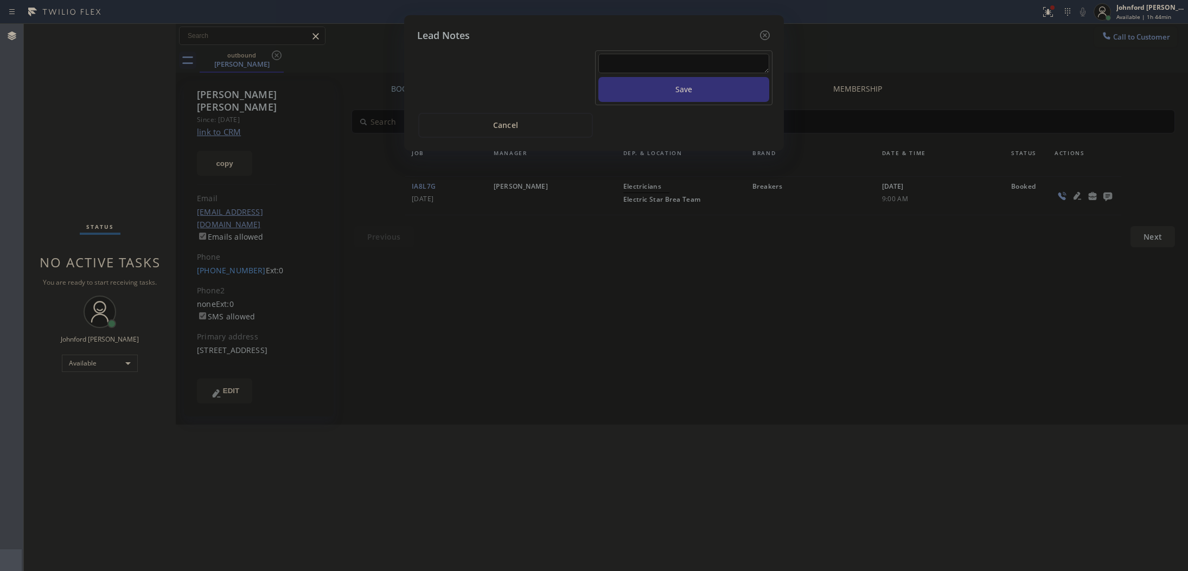
click at [743, 58] on textarea at bounding box center [683, 64] width 171 height 20
paste textarea "Net Promoters Score Calling list - transfer if cx calls back"
type textarea "Net Promoters Score Calling list - transfer if cx calls back"
click at [720, 77] on button "Save" at bounding box center [683, 89] width 171 height 25
click at [760, 34] on icon at bounding box center [764, 35] width 13 height 13
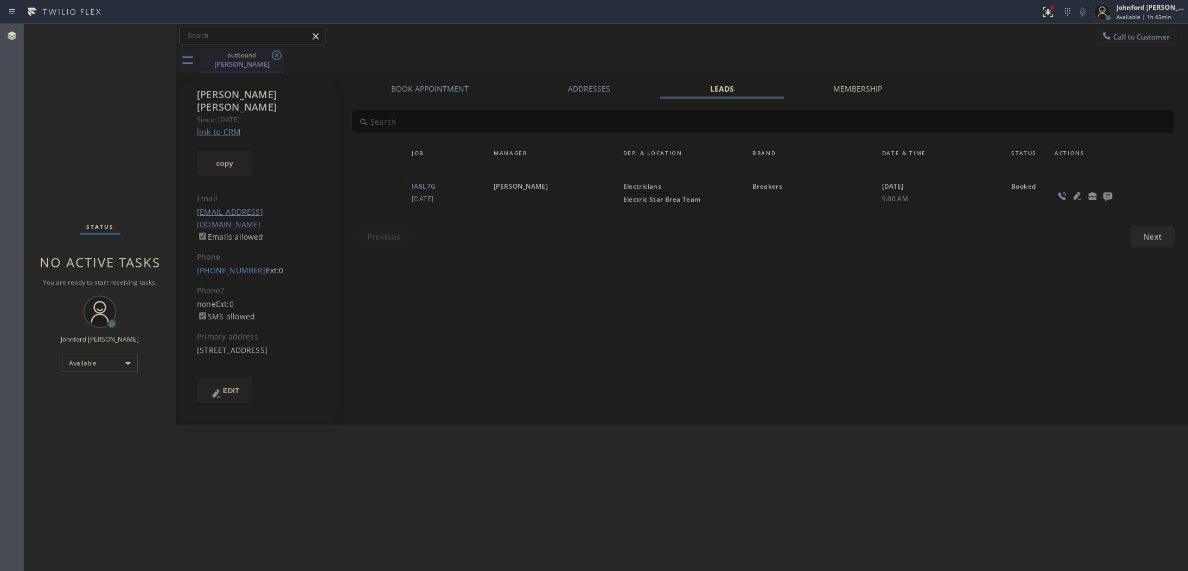
click at [276, 59] on icon at bounding box center [276, 55] width 13 height 13
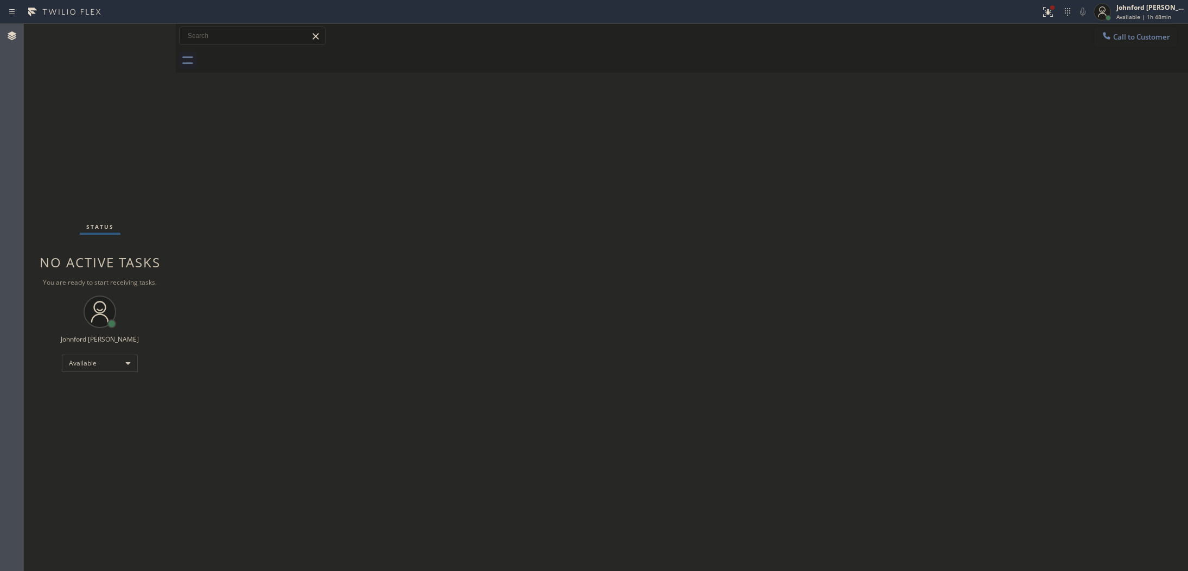
click at [993, 242] on div "Back to Dashboard Change Sender ID Customers Technicians Select a contact Outbo…" at bounding box center [682, 297] width 1012 height 547
click at [1106, 39] on icon at bounding box center [1106, 35] width 11 height 11
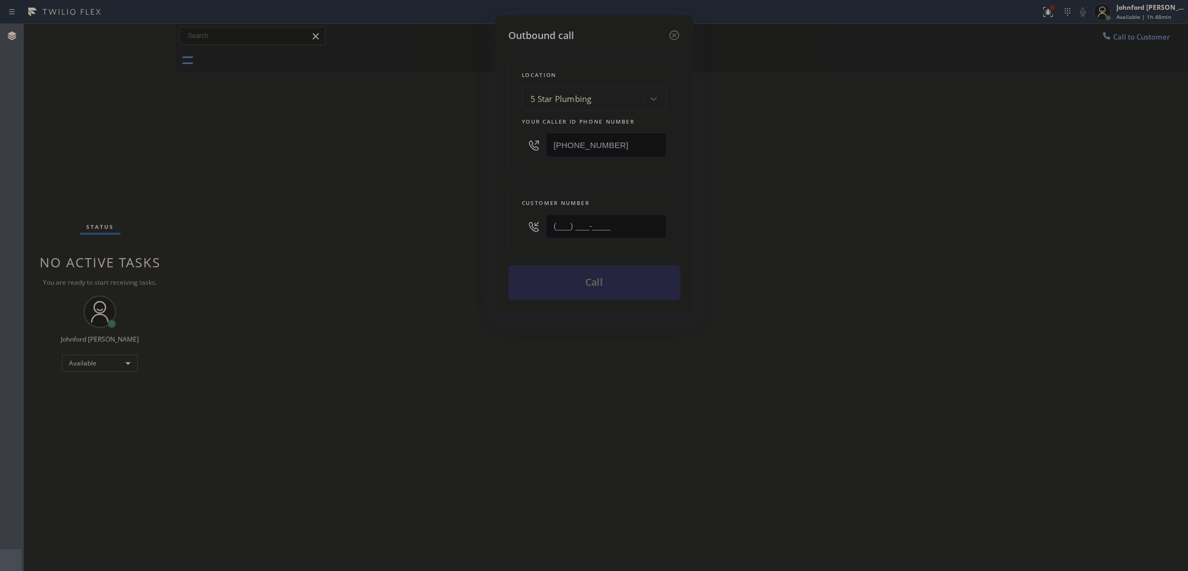
drag, startPoint x: 591, startPoint y: 219, endPoint x: 428, endPoint y: 224, distance: 163.9
click at [478, 224] on div "Outbound call Location 5 Star Plumbing Your caller id phone number (888) 909-01…" at bounding box center [594, 285] width 1188 height 571
paste input "909) 210-2468"
type input "[PHONE_NUMBER]"
click at [388, 224] on div "Outbound call Location 5 Star Plumbing Your caller id phone number (888) 909-01…" at bounding box center [594, 285] width 1188 height 571
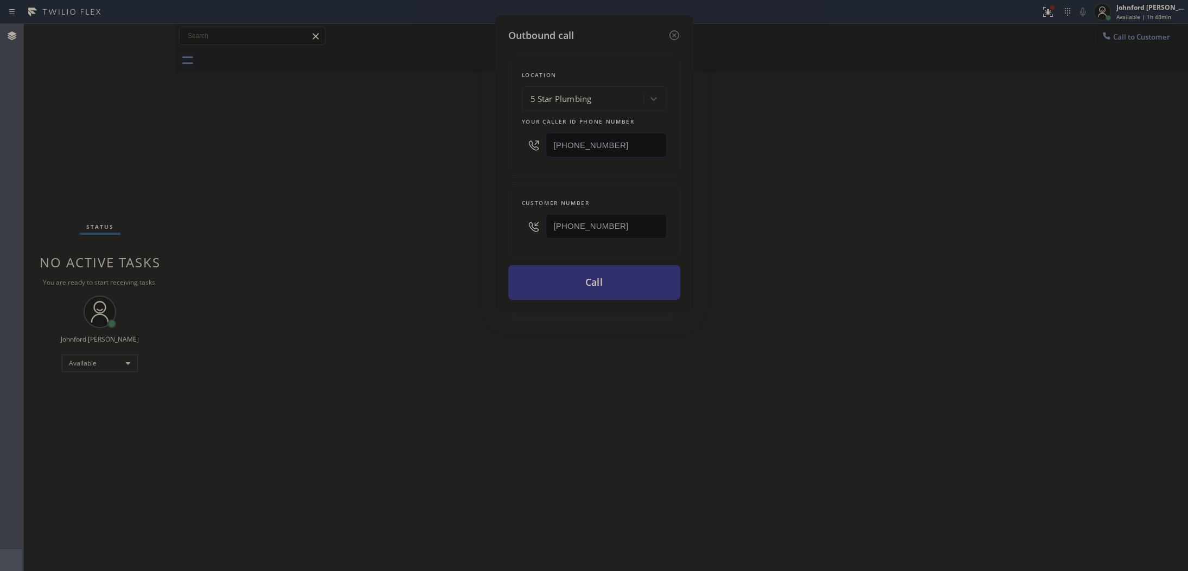
click at [638, 280] on button "Call" at bounding box center [594, 282] width 172 height 35
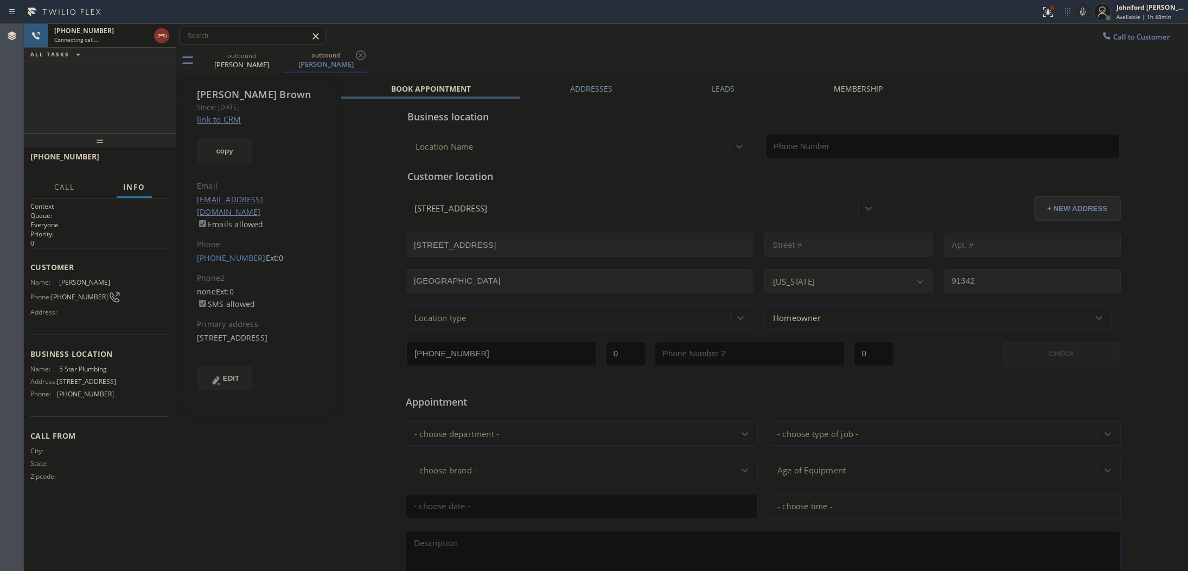
type input "[PHONE_NUMBER]"
click at [228, 117] on link "link to CRM" at bounding box center [219, 119] width 44 height 11
click at [156, 164] on span "HANG UP" at bounding box center [143, 162] width 33 height 8
click at [181, 155] on div "Jannine Brown Since: 20 may 2020 link to CRM copy Email jeannine2468@gmail.com …" at bounding box center [259, 426] width 163 height 703
drag, startPoint x: 158, startPoint y: 155, endPoint x: 150, endPoint y: 155, distance: 8.7
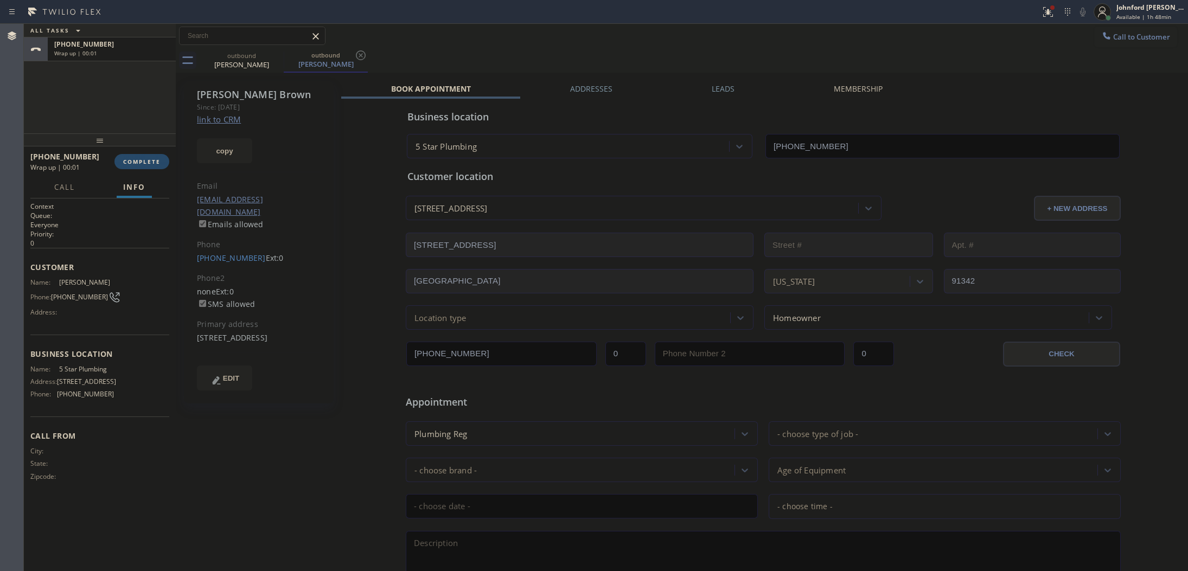
click at [152, 155] on button "COMPLETE" at bounding box center [141, 161] width 55 height 15
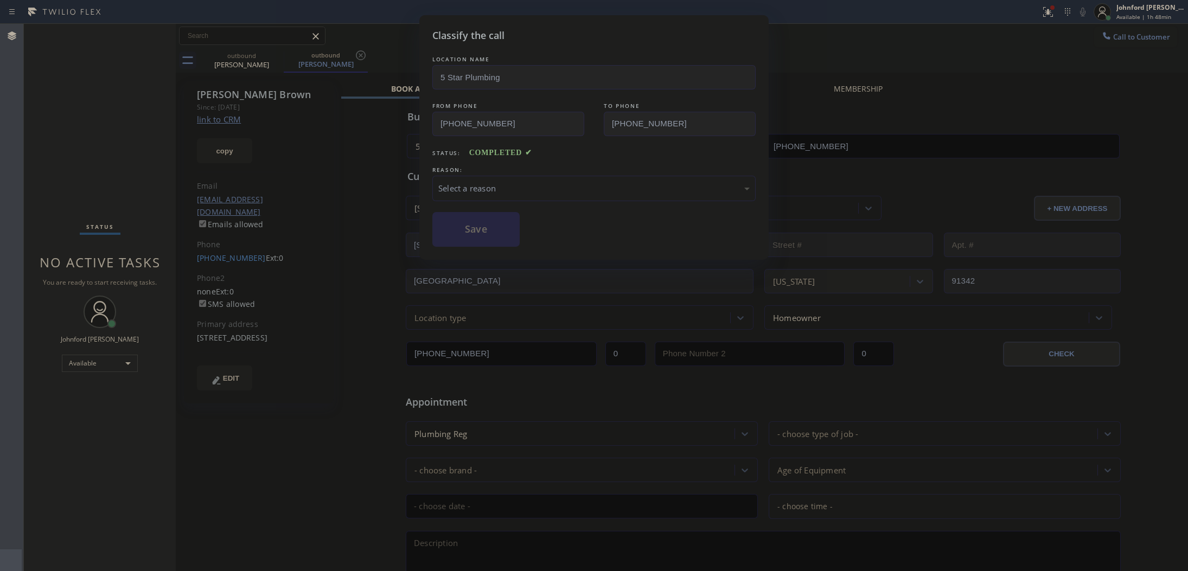
click at [510, 184] on div "Select a reason" at bounding box center [593, 188] width 311 height 12
click at [497, 236] on button "Save" at bounding box center [475, 229] width 87 height 35
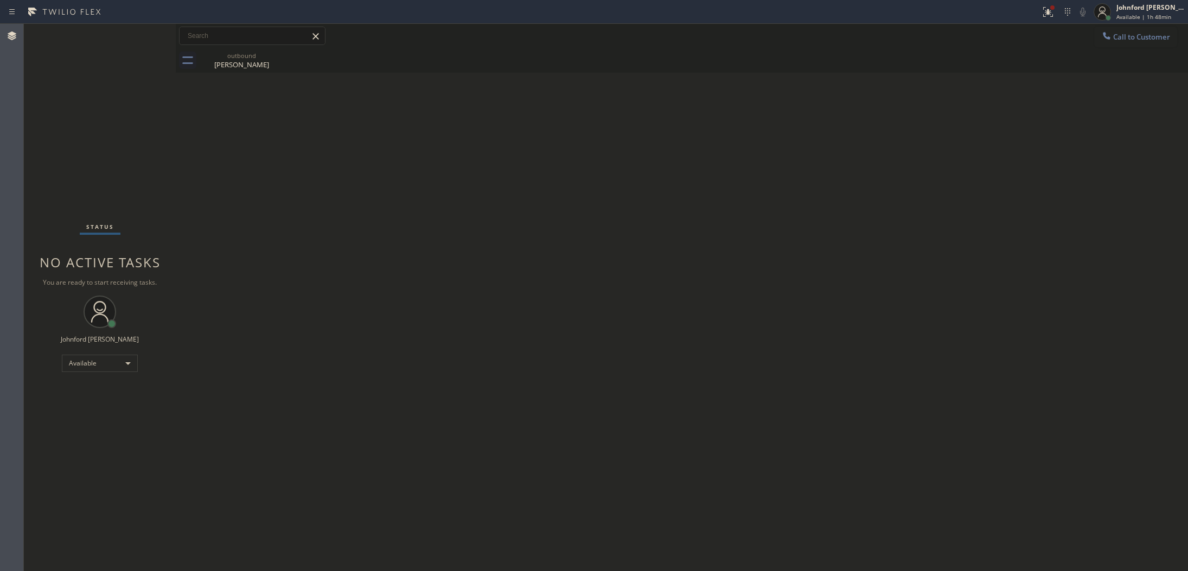
click at [763, 125] on div "Back to Dashboard Change Sender ID Customers Technicians Select a contact Outbo…" at bounding box center [682, 297] width 1012 height 547
click at [1096, 38] on button "Call to Customer" at bounding box center [1135, 37] width 83 height 21
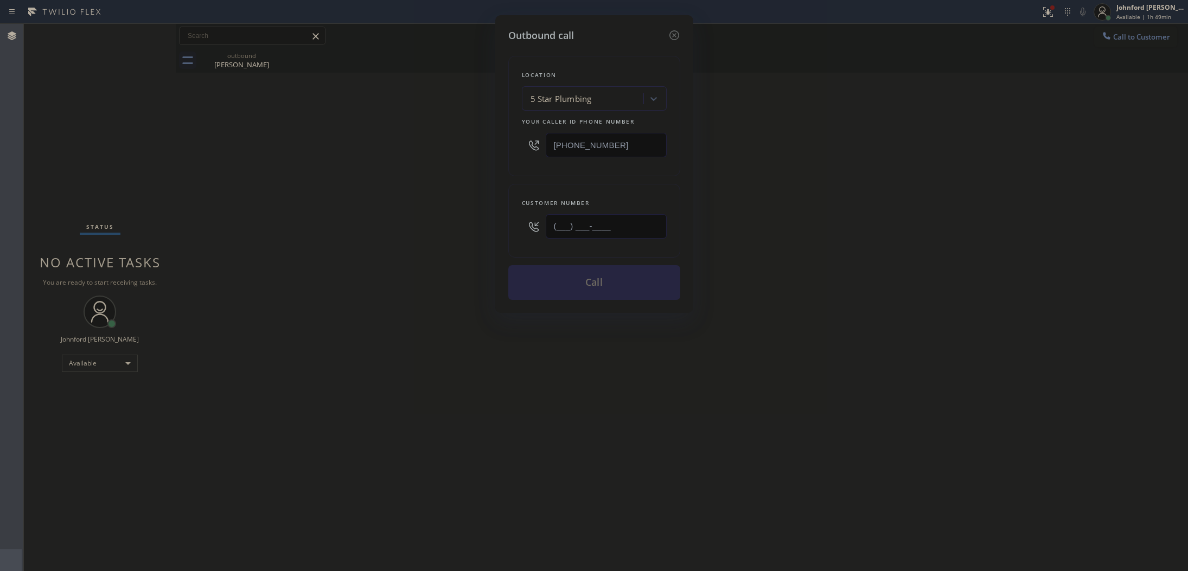
drag, startPoint x: 538, startPoint y: 232, endPoint x: 478, endPoint y: 233, distance: 60.2
click at [495, 233] on div "Outbound call Location 5 Star Plumbing Your caller id phone number (888) 909-01…" at bounding box center [594, 164] width 198 height 298
paste input "619) 823-1834"
type input "[PHONE_NUMBER]"
click at [457, 234] on div "Outbound call Location 5 Star Plumbing Your caller id phone number (888) 909-01…" at bounding box center [594, 285] width 1188 height 571
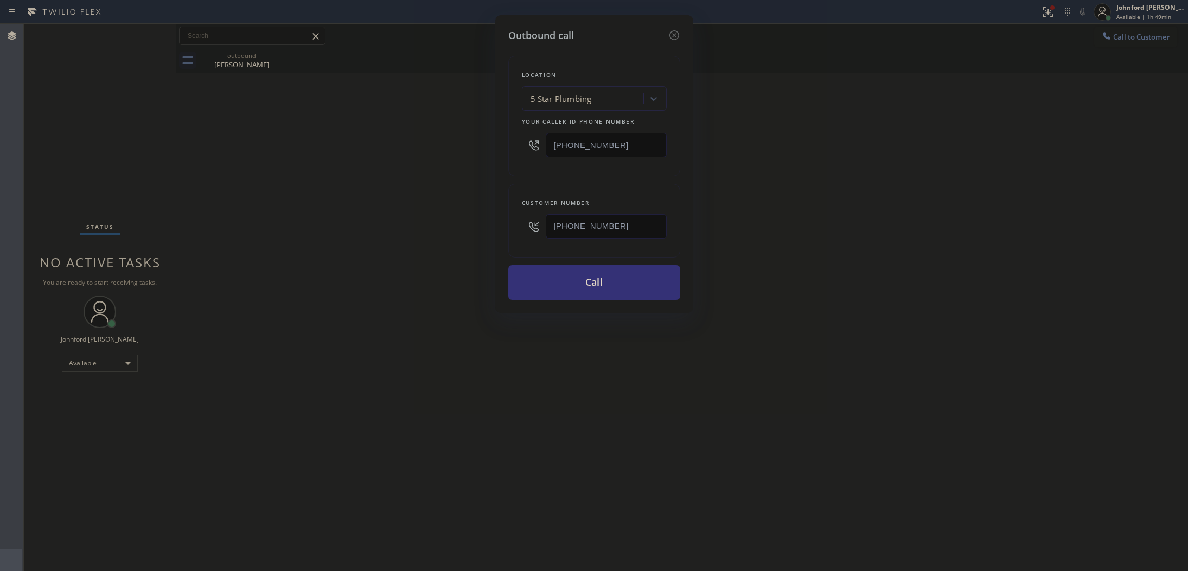
click at [595, 301] on div "Outbound call Location 5 Star Plumbing Your caller id phone number (888) 909-01…" at bounding box center [594, 164] width 198 height 298
click at [540, 294] on button "Call" at bounding box center [594, 282] width 172 height 35
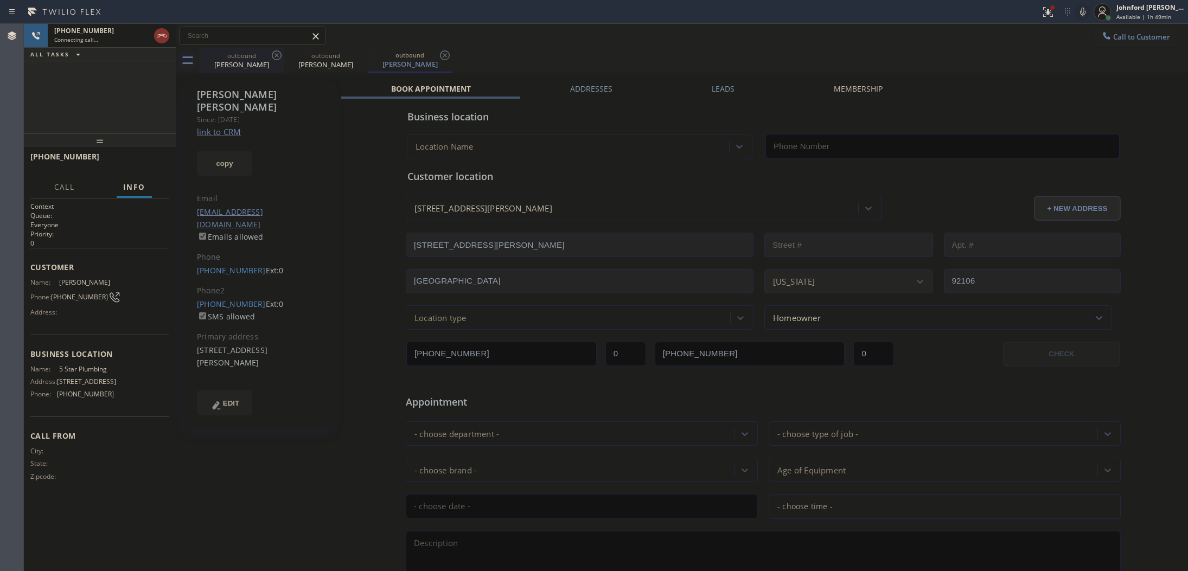
type input "[PHONE_NUMBER]"
click at [0, 0] on icon at bounding box center [0, 0] width 0 height 0
click at [223, 126] on link "link to CRM" at bounding box center [219, 131] width 44 height 11
click at [150, 160] on span "HANG UP" at bounding box center [143, 162] width 33 height 8
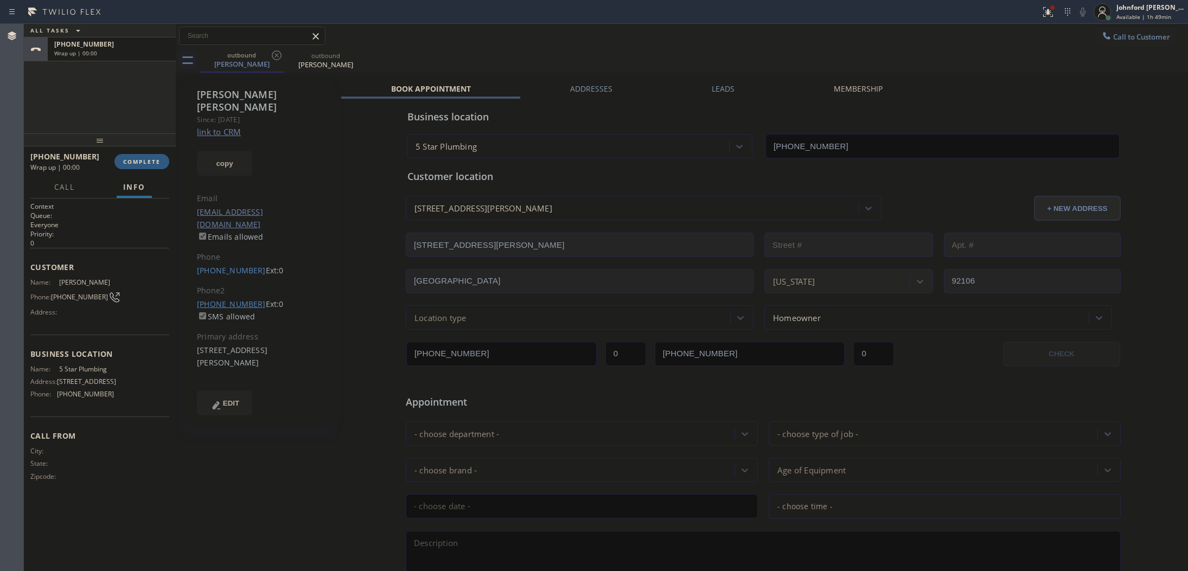
click at [206, 299] on link "[PHONE_NUMBER]" at bounding box center [231, 304] width 69 height 10
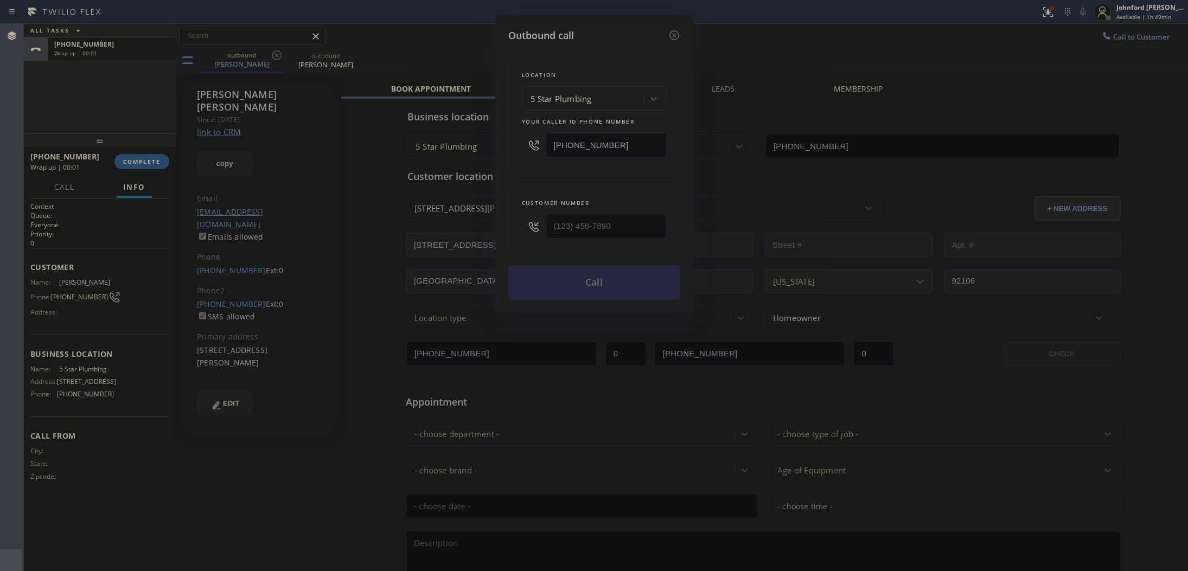
type input "[PHONE_NUMBER]"
drag, startPoint x: 612, startPoint y: 135, endPoint x: 489, endPoint y: 155, distance: 124.9
click at [489, 155] on div "Outbound call Location 5 Star Plumbing Your caller id phone number (888) 909-01…" at bounding box center [594, 285] width 1188 height 571
paste input "361) 203-3251"
type input "(361) 203-3251"
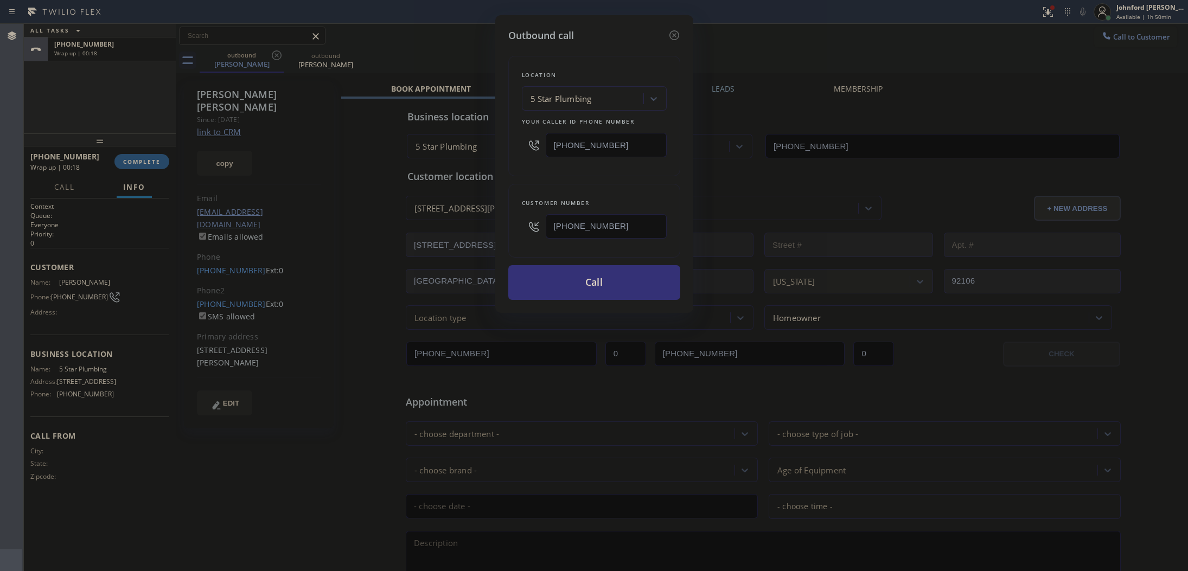
click at [516, 179] on div "Location 5 Star Plumbing Your caller id phone number (361) 203-3251 Customer nu…" at bounding box center [594, 171] width 172 height 257
click at [587, 277] on button "Call" at bounding box center [594, 282] width 172 height 35
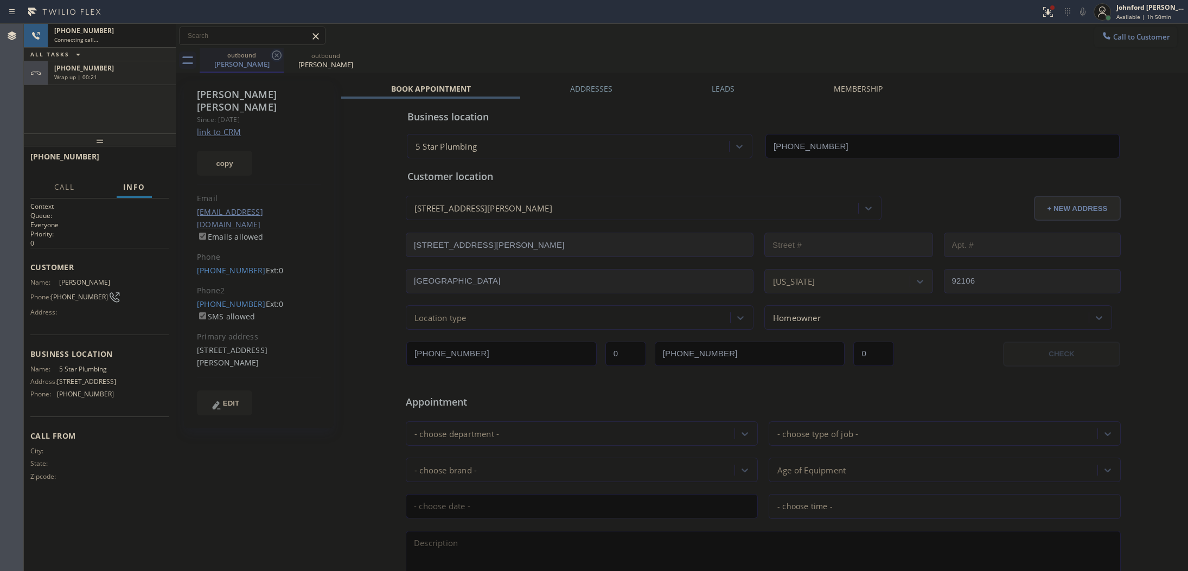
click at [277, 58] on icon at bounding box center [276, 55] width 13 height 13
click at [0, 0] on icon at bounding box center [0, 0] width 0 height 0
click at [277, 58] on icon at bounding box center [276, 55] width 13 height 13
type input "[PHONE_NUMBER]"
click at [511, 74] on div "Doug Monastero Since: 20 may 2020 link to CRM copy Email drmonastero@gmail.com …" at bounding box center [682, 427] width 1012 height 709
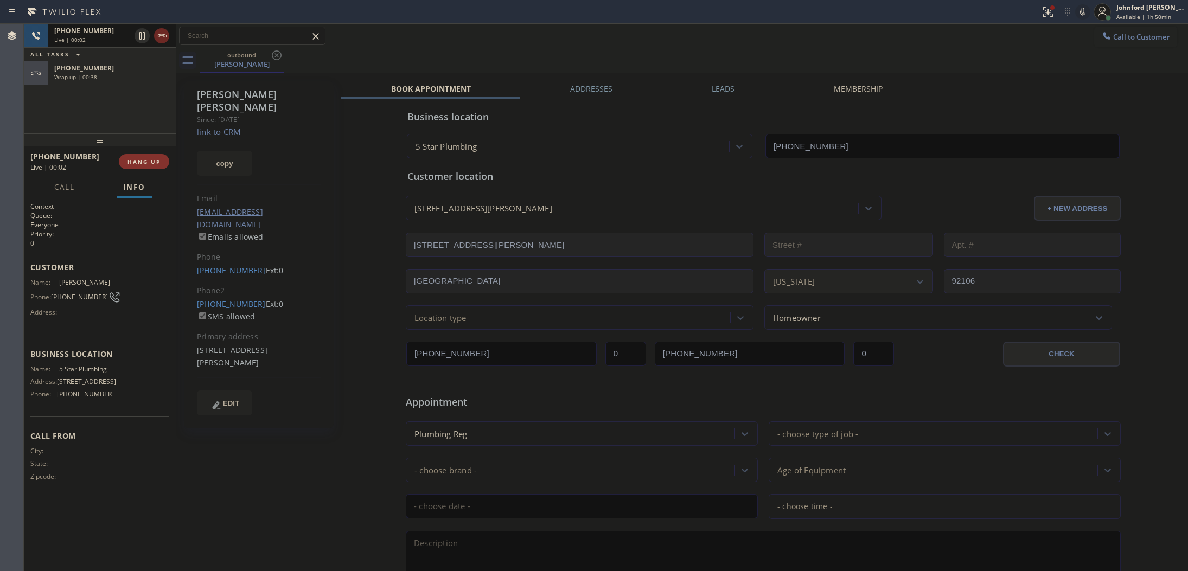
click at [158, 42] on icon at bounding box center [161, 35] width 13 height 13
click at [154, 161] on span "COMPLETE" at bounding box center [141, 162] width 37 height 8
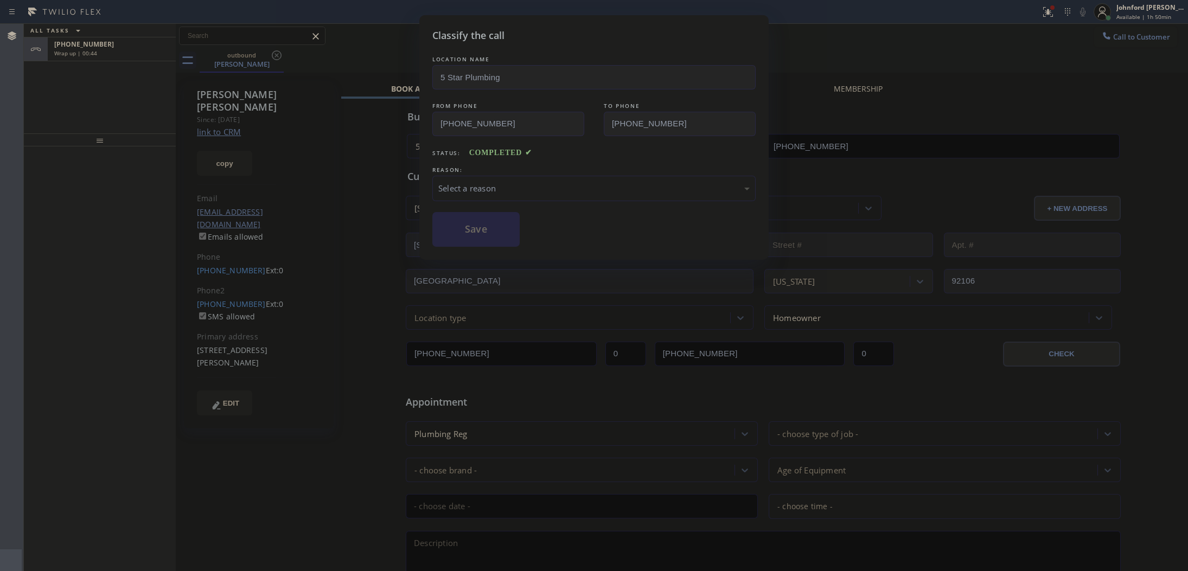
click at [530, 187] on div "Select a reason" at bounding box center [593, 188] width 311 height 12
drag, startPoint x: 541, startPoint y: 256, endPoint x: 497, endPoint y: 234, distance: 49.0
click at [497, 234] on button "Save" at bounding box center [475, 229] width 87 height 35
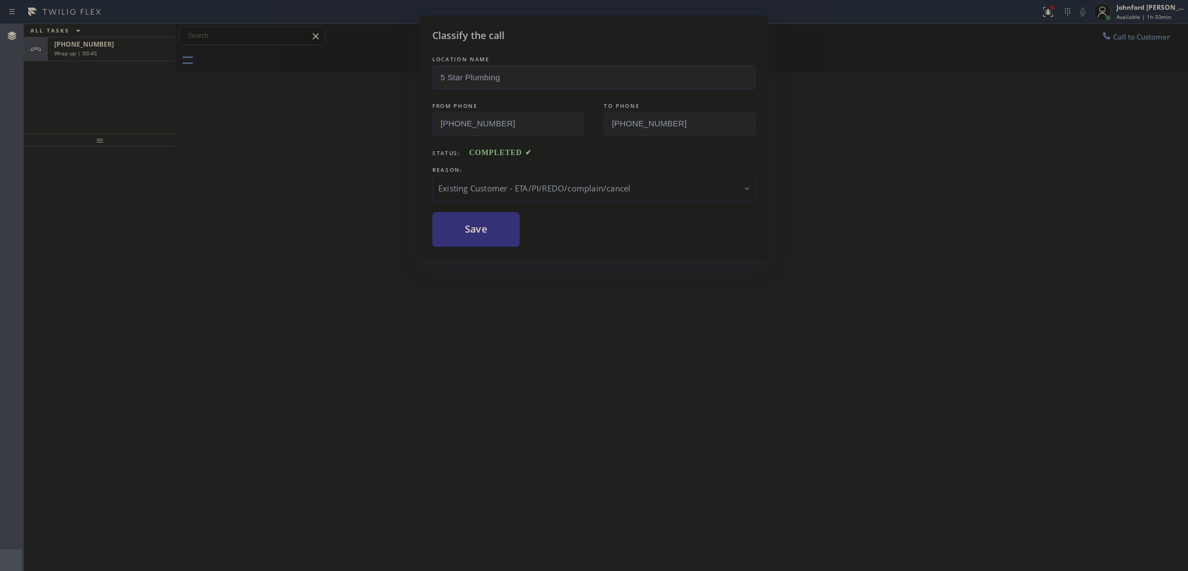
click at [150, 46] on div "Classify the call LOCATION NAME Inner Sunset Top HVAC Repair FROM PHONE [PHONE_…" at bounding box center [606, 297] width 1164 height 547
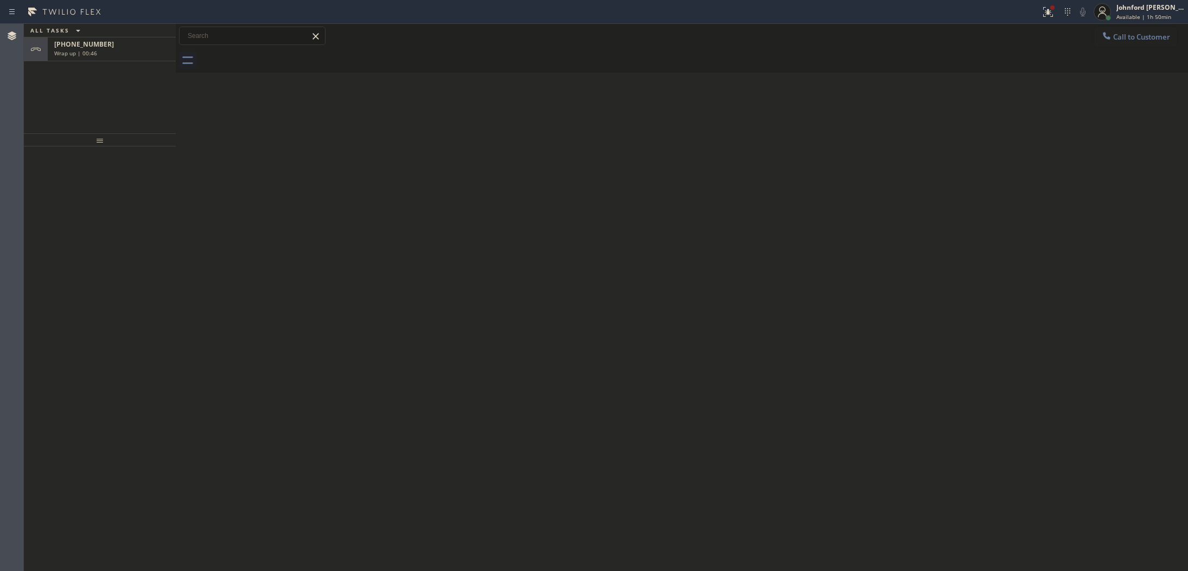
click at [150, 46] on div "+16198231834" at bounding box center [111, 44] width 115 height 9
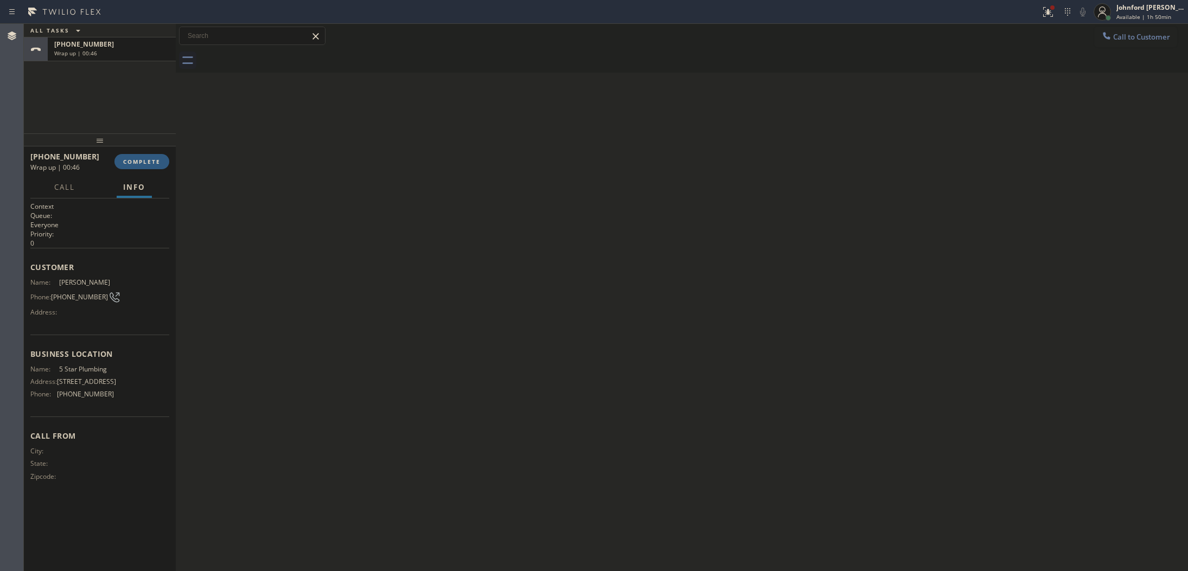
click at [150, 46] on div "+16198231834" at bounding box center [111, 44] width 115 height 9
click at [132, 158] on span "COMPLETE" at bounding box center [141, 162] width 37 height 8
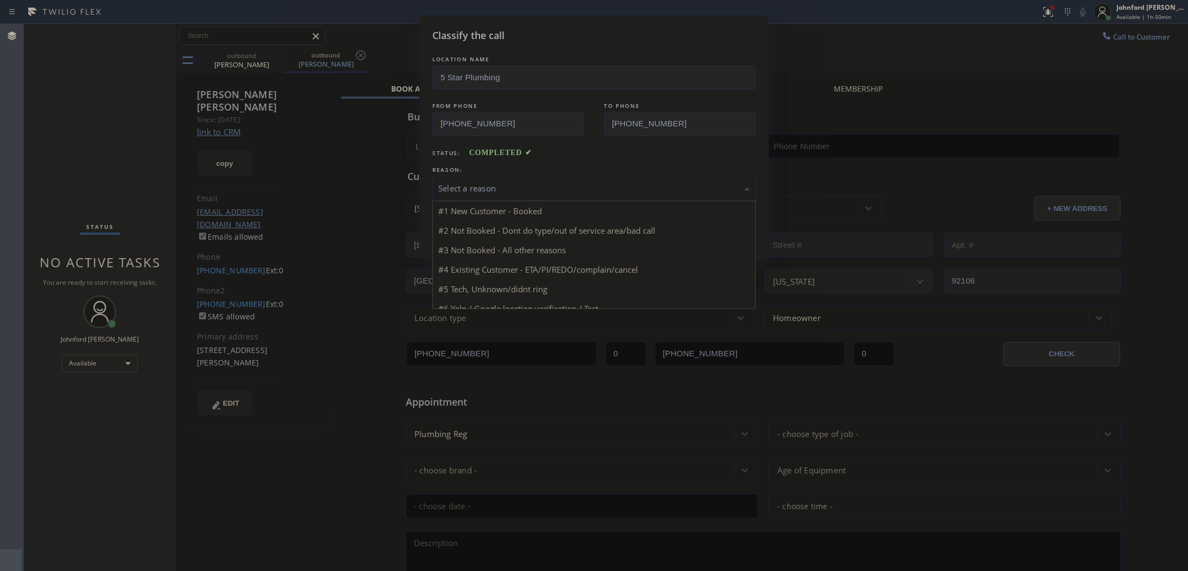
click at [543, 188] on div "Select a reason" at bounding box center [593, 188] width 311 height 12
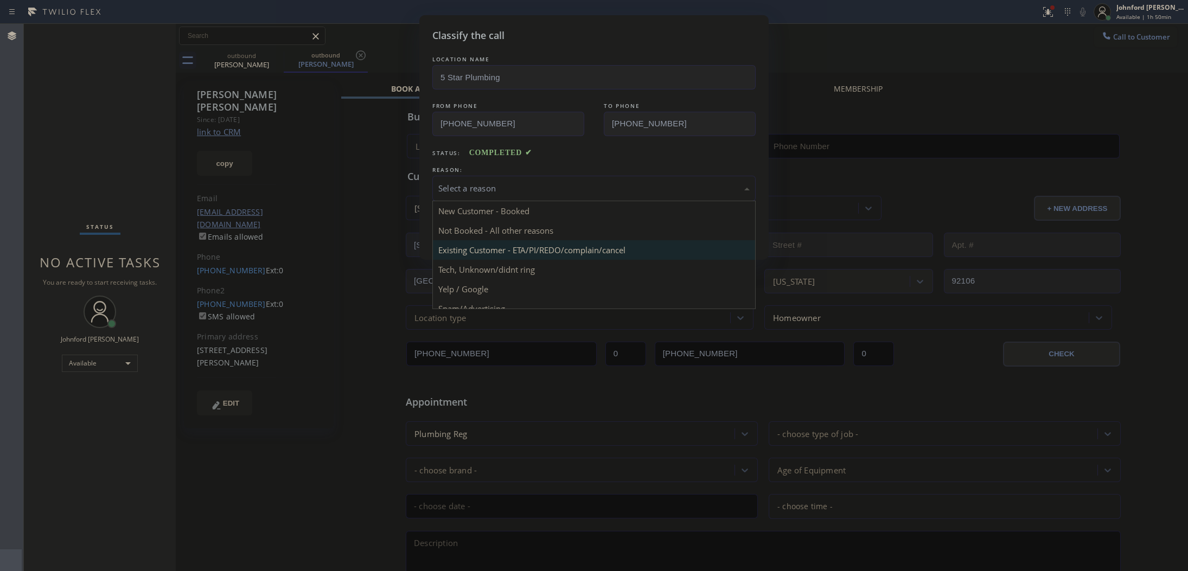
type input "[PHONE_NUMBER]"
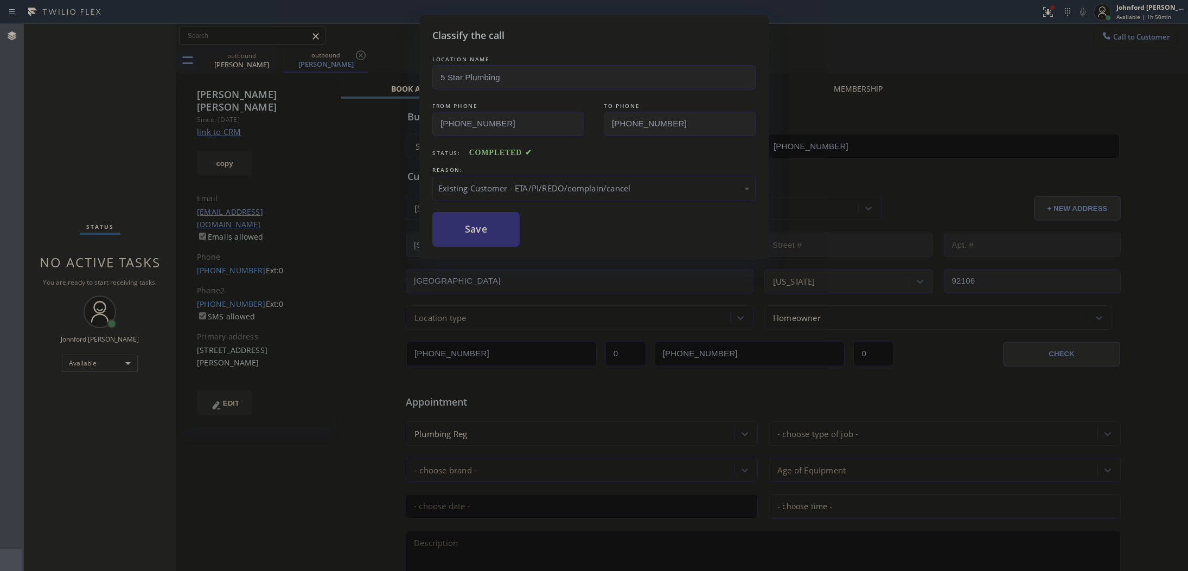
click at [494, 231] on button "Save" at bounding box center [475, 229] width 87 height 35
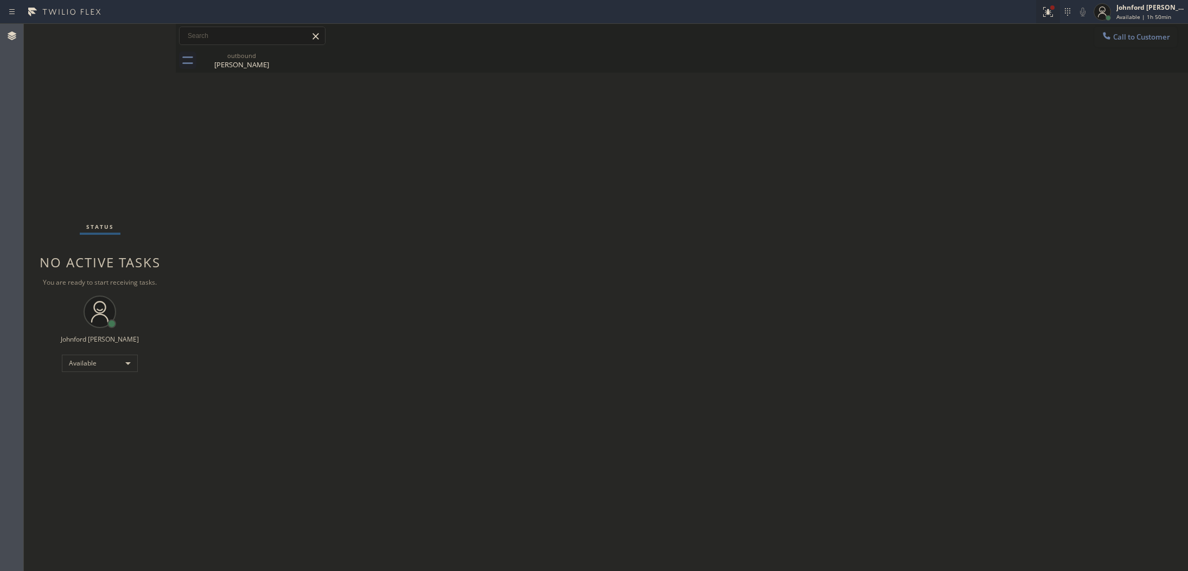
click at [1049, 10] on icon at bounding box center [1048, 11] width 13 height 13
click at [985, 141] on span "Clear issue" at bounding box center [989, 142] width 47 height 8
click at [1120, 36] on span "Call to Customer" at bounding box center [1141, 37] width 57 height 10
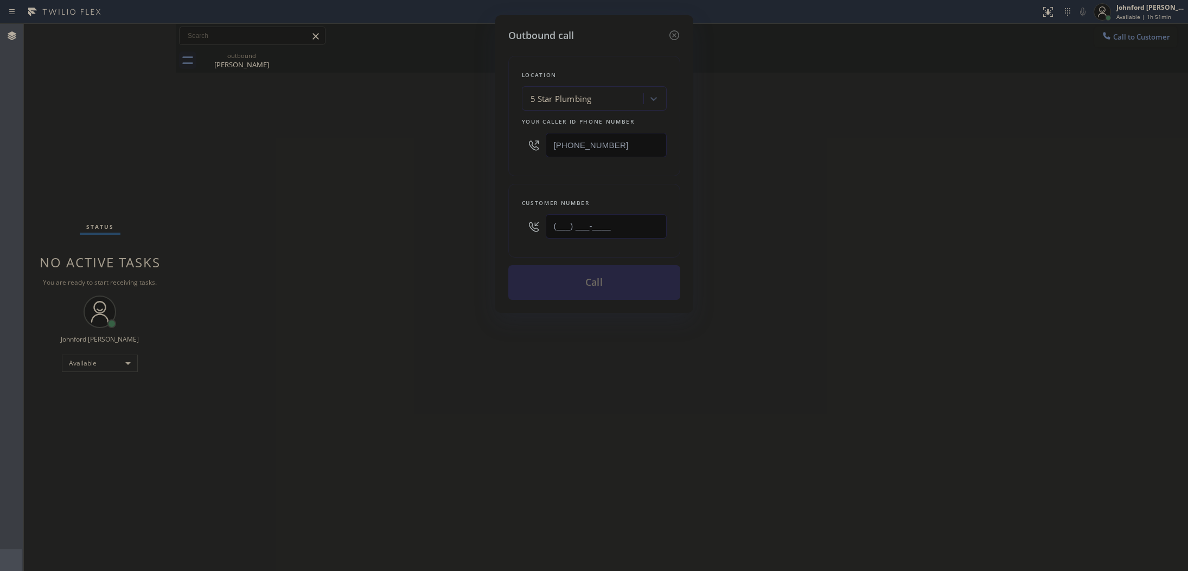
drag, startPoint x: 639, startPoint y: 221, endPoint x: 445, endPoint y: 227, distance: 193.8
click at [463, 227] on div "Outbound call Location 5 Star Plumbing Your caller id phone number (888) 909-01…" at bounding box center [594, 285] width 1188 height 571
paste input "661) 310-4537"
type input "[PHONE_NUMBER]"
click at [435, 227] on div "Outbound call Location 5 Star Plumbing Your caller id phone number (888) 909-01…" at bounding box center [594, 285] width 1188 height 571
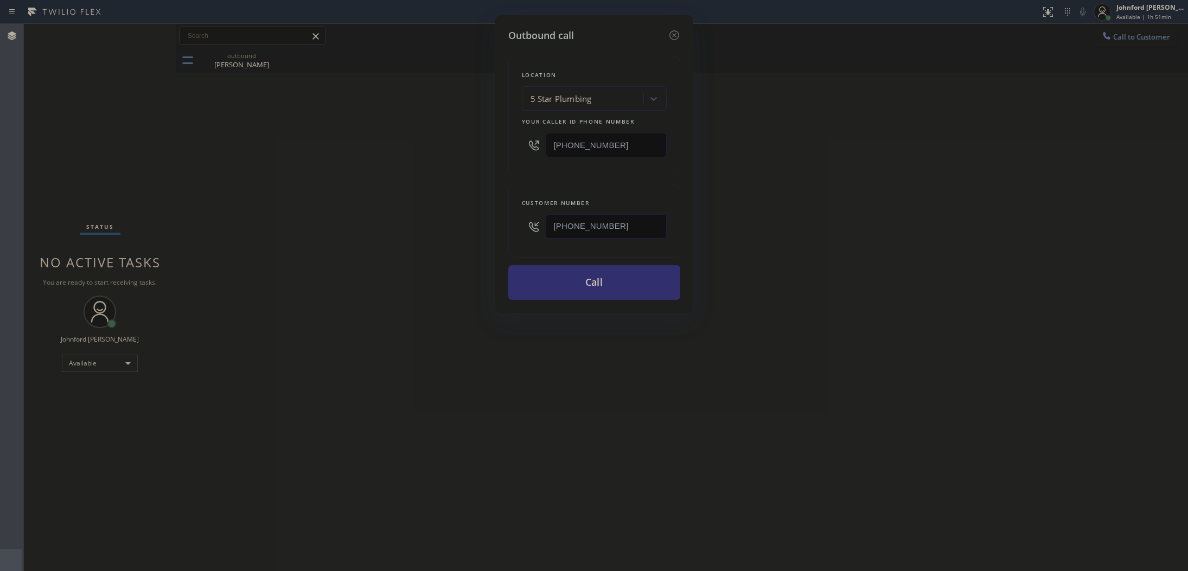
click at [586, 277] on button "Call" at bounding box center [594, 282] width 172 height 35
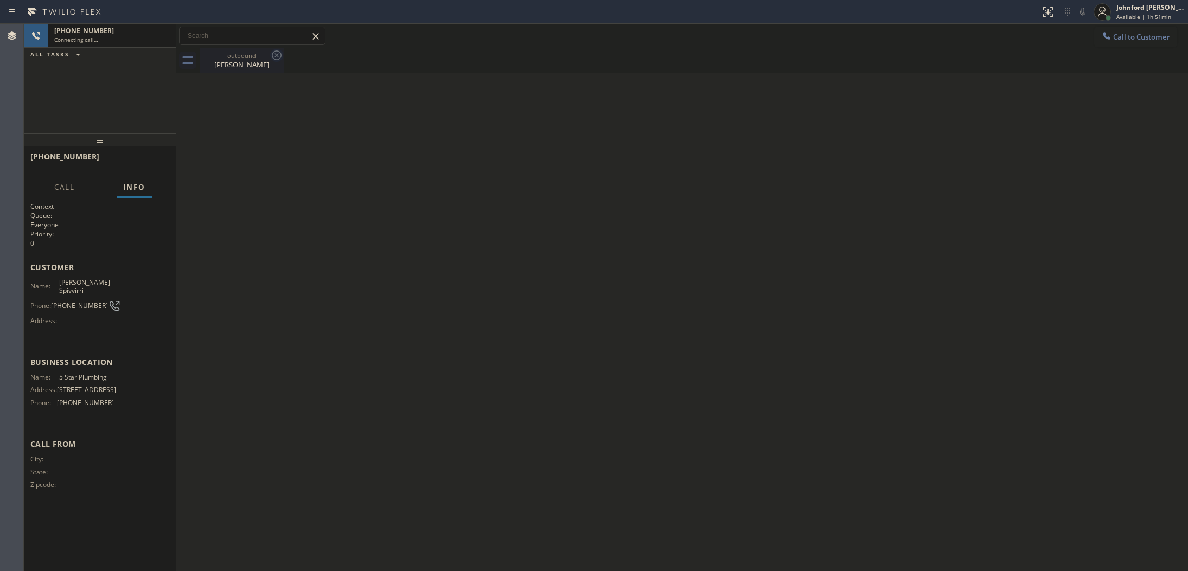
click at [278, 55] on icon at bounding box center [276, 55] width 13 height 13
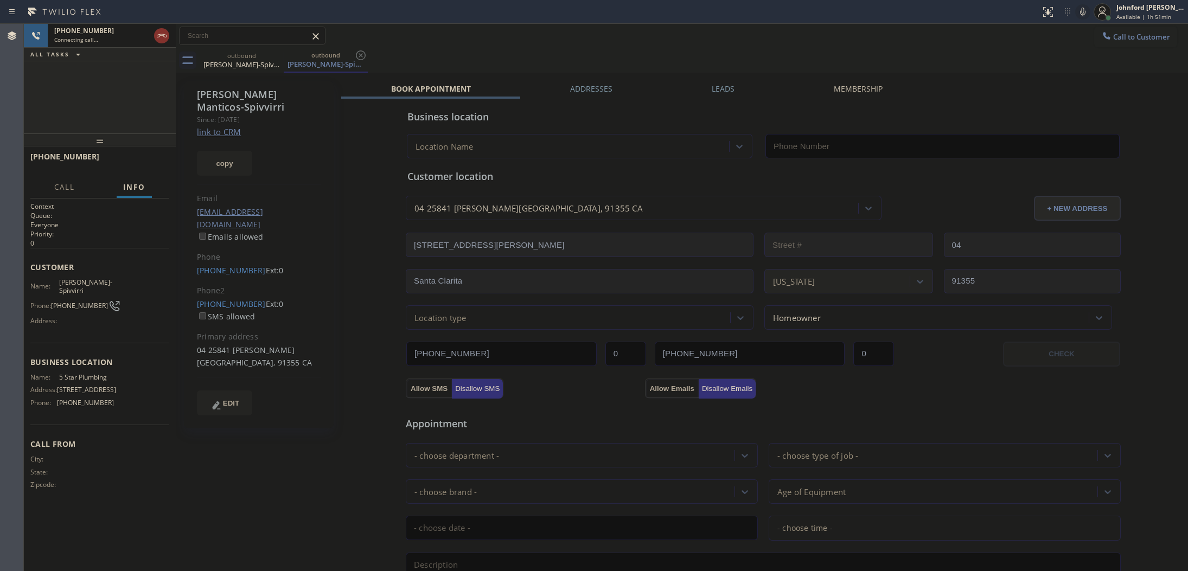
click at [221, 139] on div "copy" at bounding box center [259, 156] width 124 height 37
click at [228, 135] on link "link to CRM" at bounding box center [219, 131] width 44 height 11
type input "[PHONE_NUMBER]"
click at [133, 156] on button "HANG UP" at bounding box center [144, 161] width 50 height 15
click at [133, 156] on button "COMPLETE" at bounding box center [141, 161] width 55 height 15
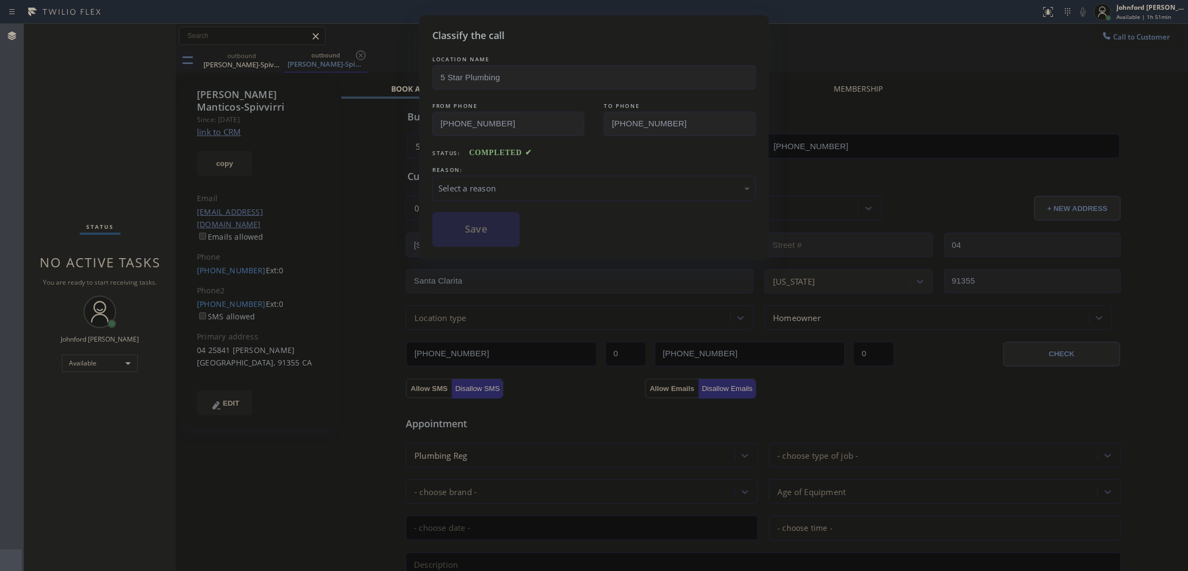
click at [487, 177] on div "Select a reason" at bounding box center [593, 188] width 323 height 25
click at [482, 228] on button "Save" at bounding box center [475, 229] width 87 height 35
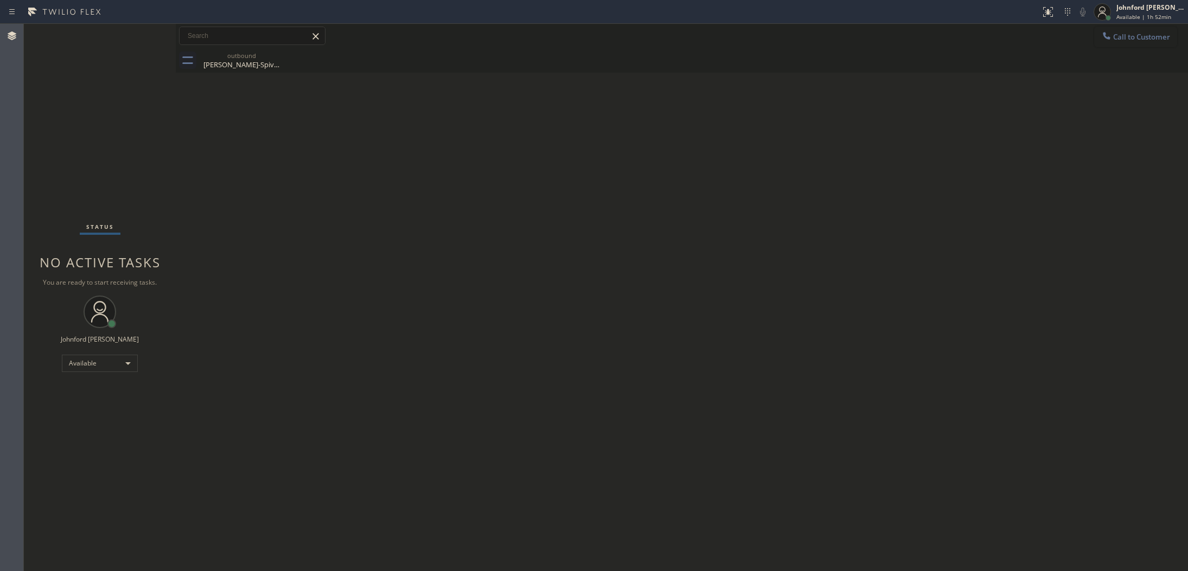
click at [1124, 41] on button "Call to Customer" at bounding box center [1135, 37] width 83 height 21
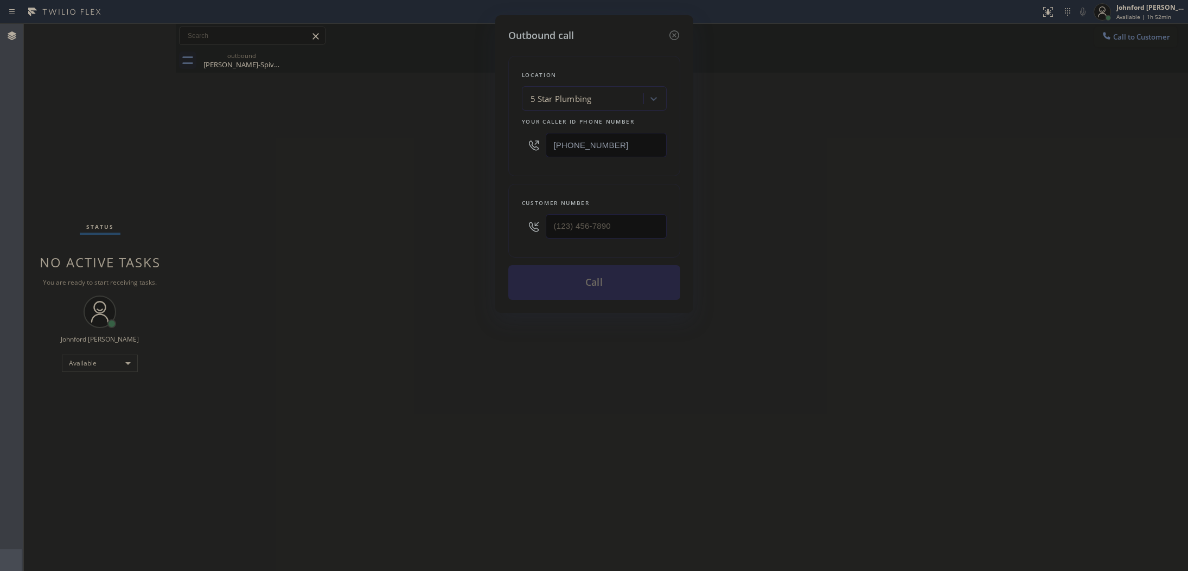
drag, startPoint x: 599, startPoint y: 209, endPoint x: 440, endPoint y: 221, distance: 159.9
click at [440, 221] on div "Outbound call Location 5 Star Plumbing Your caller id phone number [PHONE_NUMBE…" at bounding box center [594, 285] width 1188 height 571
click at [353, 221] on div "Outbound call Location 5 Star Plumbing Your caller id phone number [PHONE_NUMBE…" at bounding box center [594, 285] width 1188 height 571
drag, startPoint x: 612, startPoint y: 228, endPoint x: 458, endPoint y: 229, distance: 153.5
click at [472, 229] on div "Outbound call Location 5 Star Plumbing Your caller id phone number (888) 909-01…" at bounding box center [594, 285] width 1188 height 571
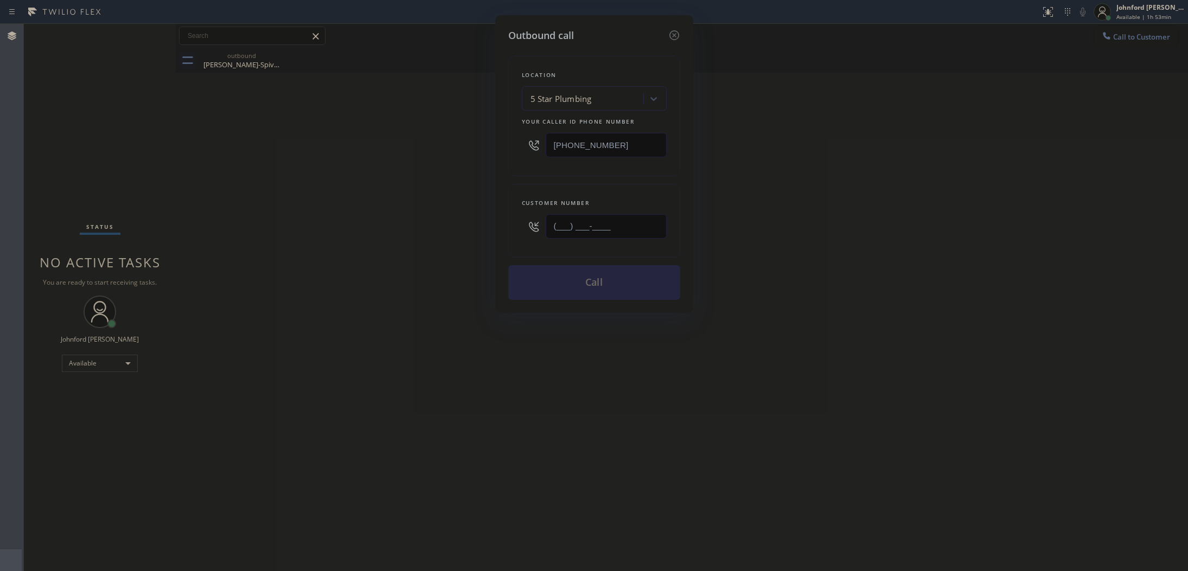
paste input "206) 779-3337"
type input "[PHONE_NUMBER]"
click at [362, 237] on div "Outbound call Location 5 Star Plumbing Your caller id phone number (888) 909-01…" at bounding box center [594, 285] width 1188 height 571
click at [622, 285] on button "Call" at bounding box center [594, 282] width 172 height 35
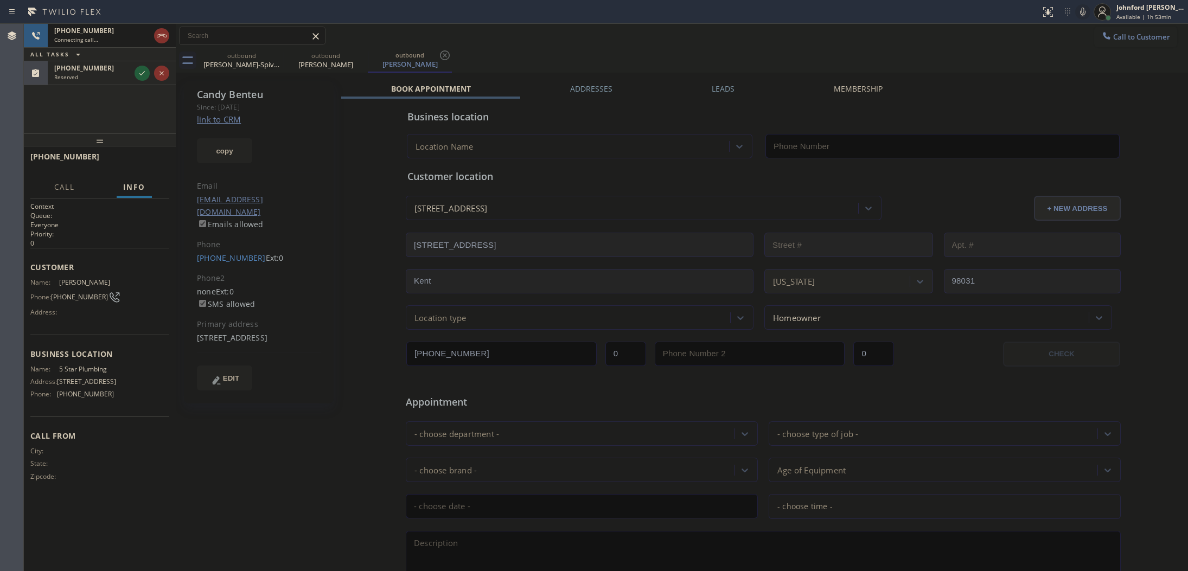
type input "[PHONE_NUMBER]"
click at [279, 50] on icon at bounding box center [276, 55] width 13 height 13
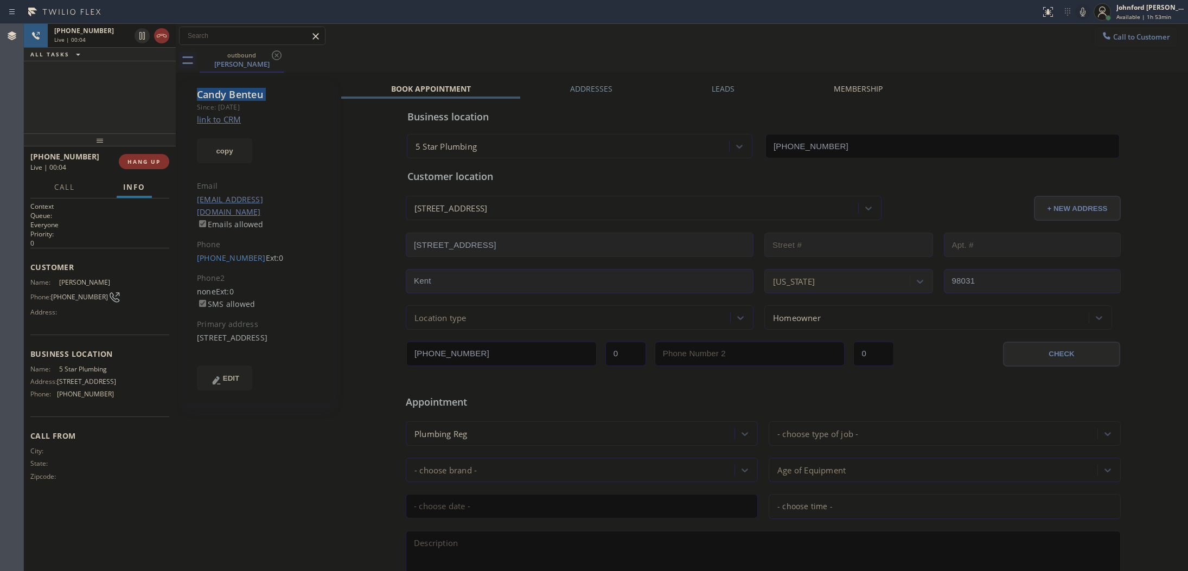
click at [279, 50] on icon at bounding box center [276, 55] width 13 height 13
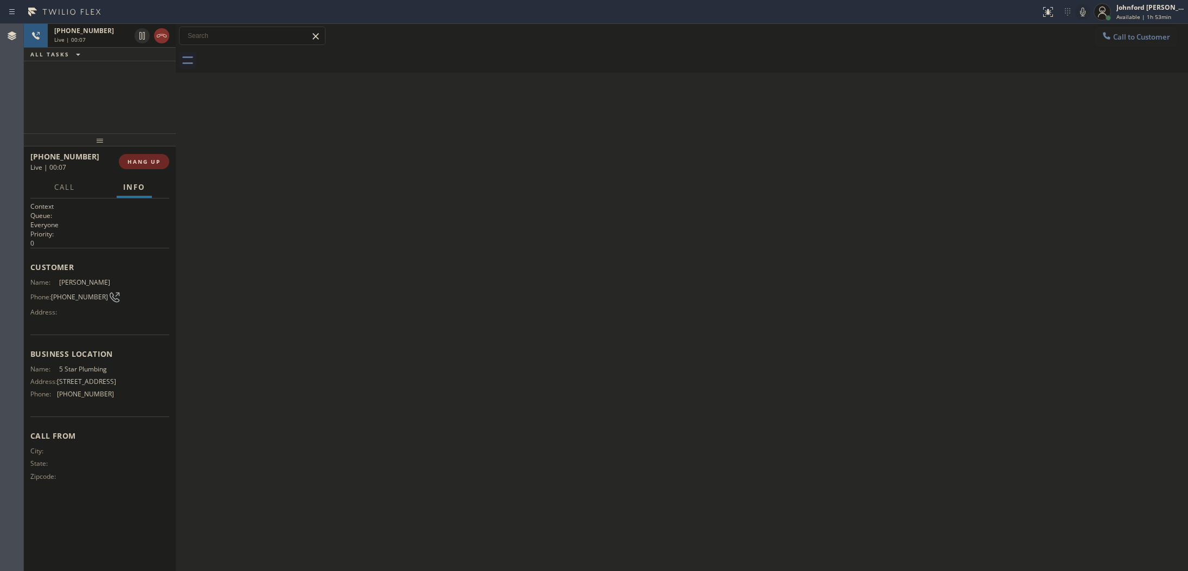
click at [159, 158] on span "HANG UP" at bounding box center [143, 162] width 33 height 8
click at [159, 158] on span "COMPLETE" at bounding box center [141, 162] width 37 height 8
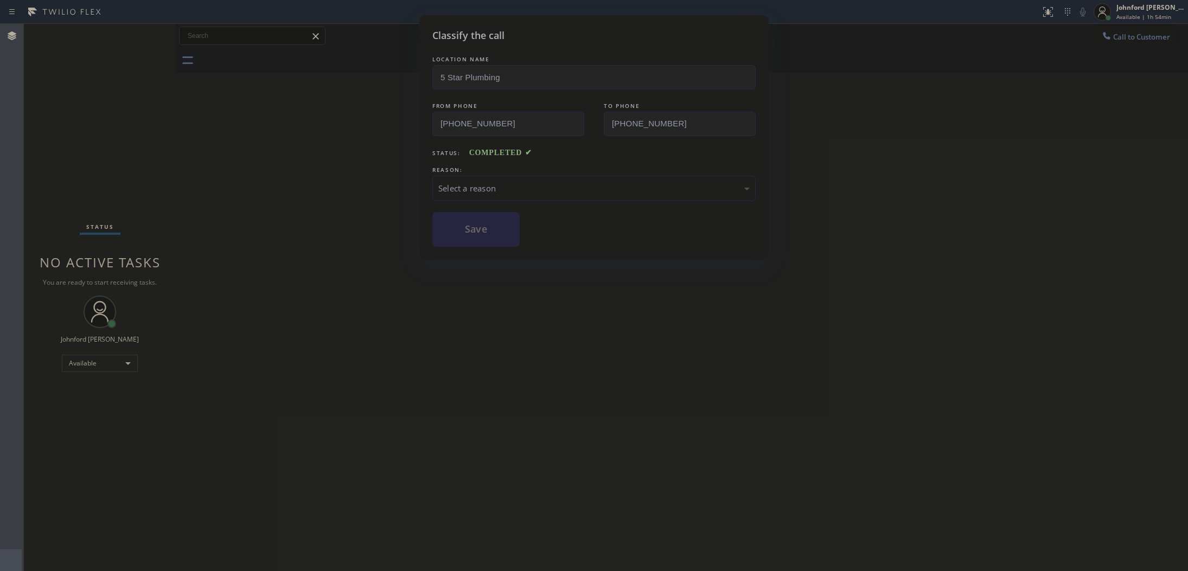
click at [513, 201] on div "LOCATION NAME 5 Star Plumbing FROM PHONE (888) 909-0120 TO PHONE (206) 779-3337…" at bounding box center [593, 150] width 323 height 193
click at [509, 186] on div "Select a reason" at bounding box center [593, 188] width 311 height 12
click at [469, 231] on button "Save" at bounding box center [475, 229] width 87 height 35
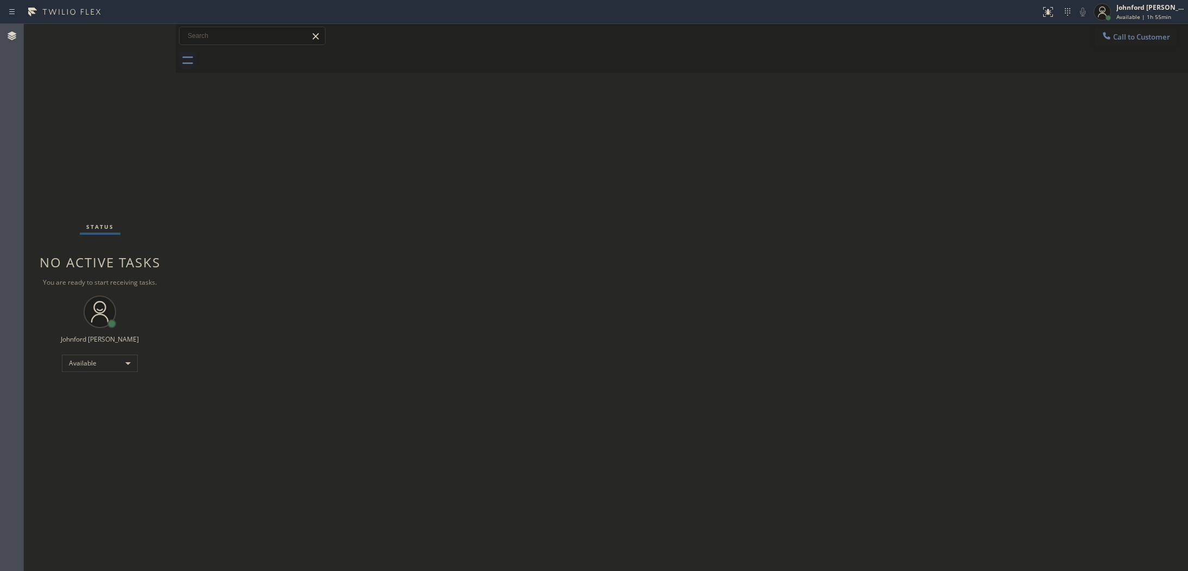
click at [86, 88] on div "Status No active tasks You are ready to start receiving tasks. [PERSON_NAME] Av…" at bounding box center [100, 297] width 152 height 547
click at [1129, 31] on button "Call to Customer" at bounding box center [1135, 37] width 83 height 21
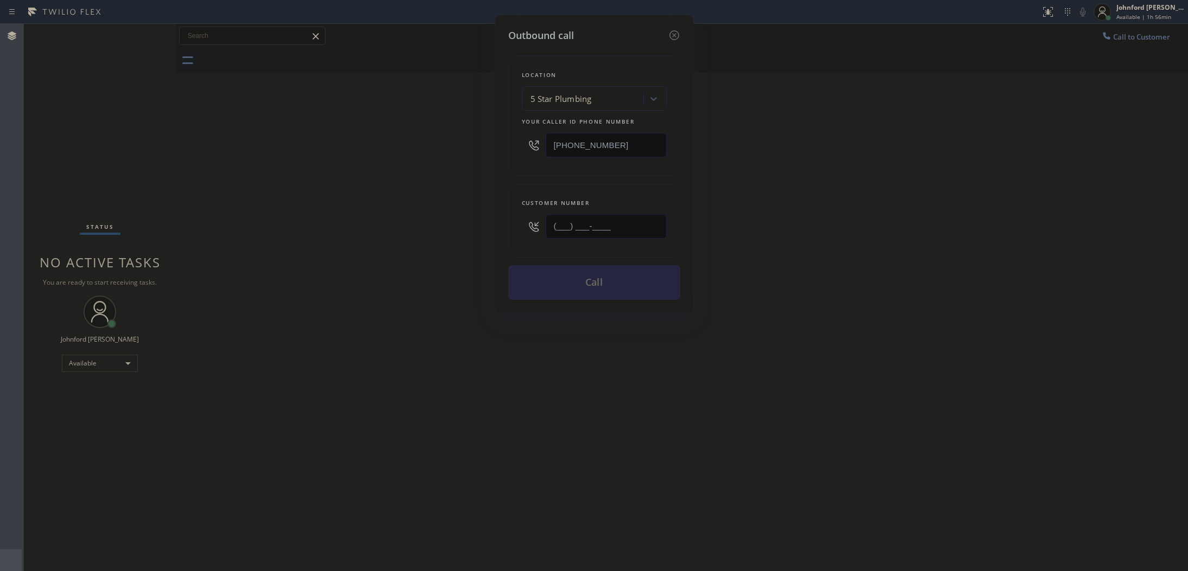
drag, startPoint x: 627, startPoint y: 220, endPoint x: 468, endPoint y: 229, distance: 159.8
click at [468, 229] on div "Outbound call Location 5 Star Plumbing Your caller id phone number (888) 909-01…" at bounding box center [594, 285] width 1188 height 571
paste input "206) 779-3337"
type input "[PHONE_NUMBER]"
click at [426, 221] on div "Outbound call Location 5 Star Plumbing Your caller id phone number (888) 909-01…" at bounding box center [594, 285] width 1188 height 571
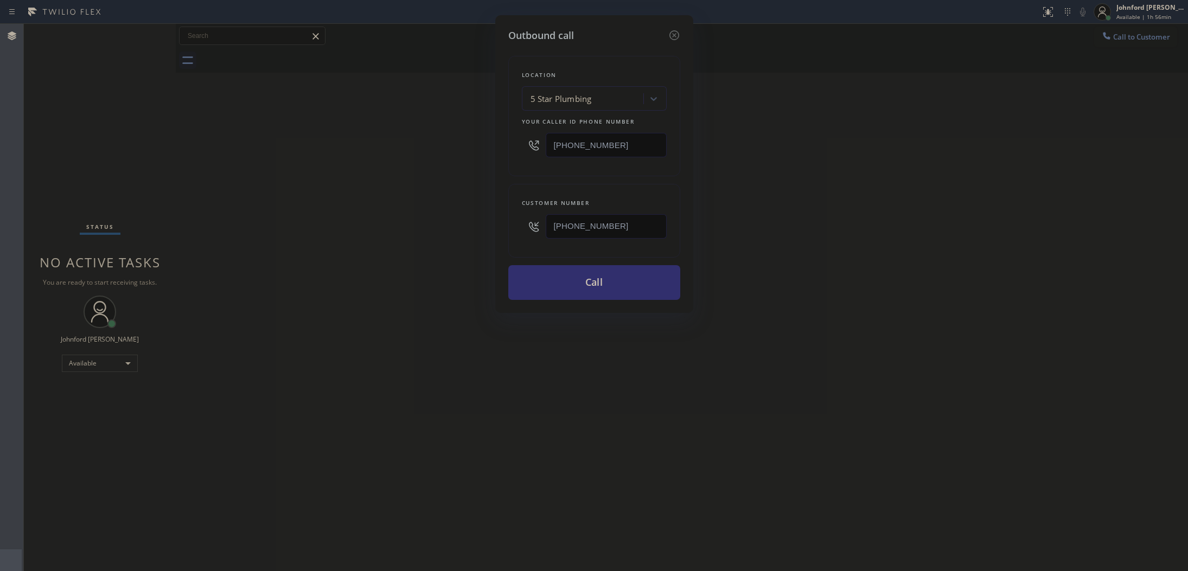
click at [567, 277] on button "Call" at bounding box center [594, 282] width 172 height 35
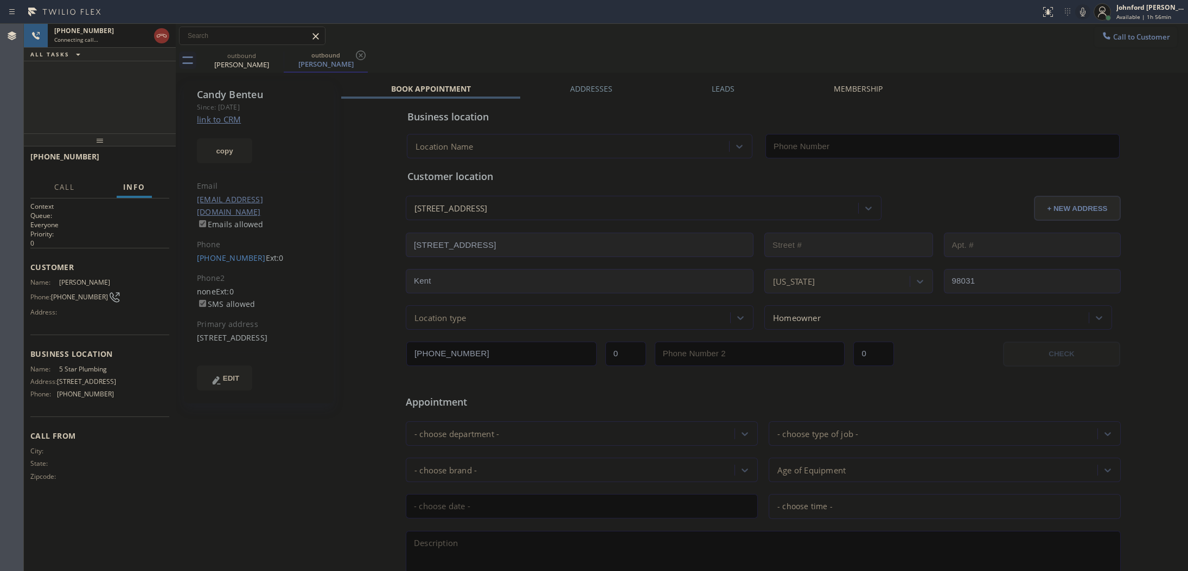
click at [213, 122] on link "link to CRM" at bounding box center [219, 119] width 44 height 11
type input "[PHONE_NUMBER]"
click at [695, 88] on div "Leads" at bounding box center [723, 91] width 122 height 15
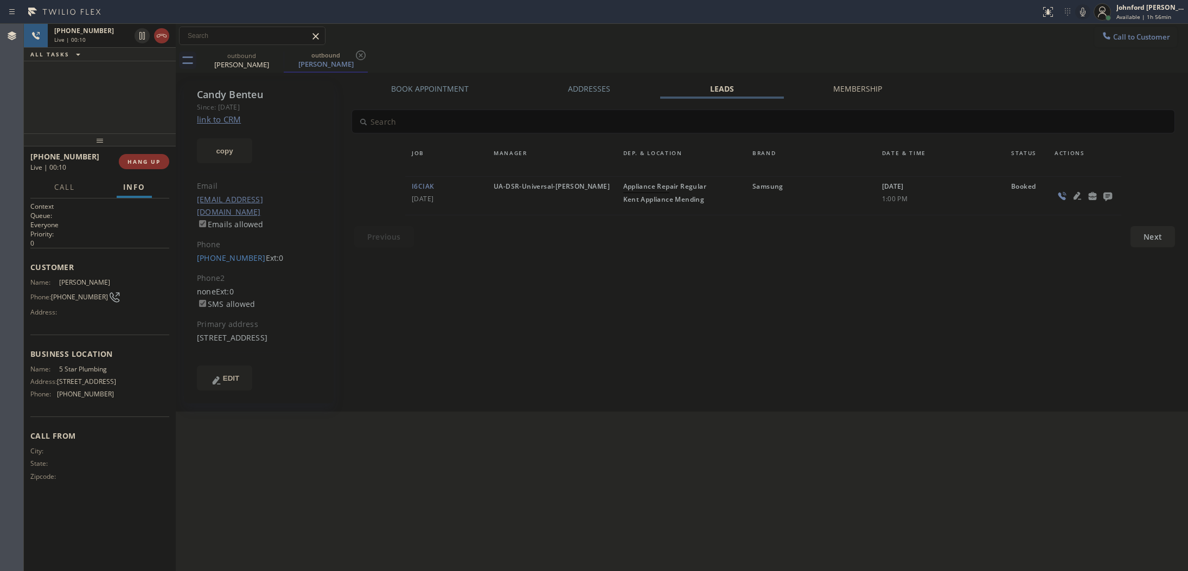
click at [709, 88] on div "Leads" at bounding box center [722, 91] width 124 height 15
click at [1096, 189] on icon at bounding box center [1092, 196] width 13 height 14
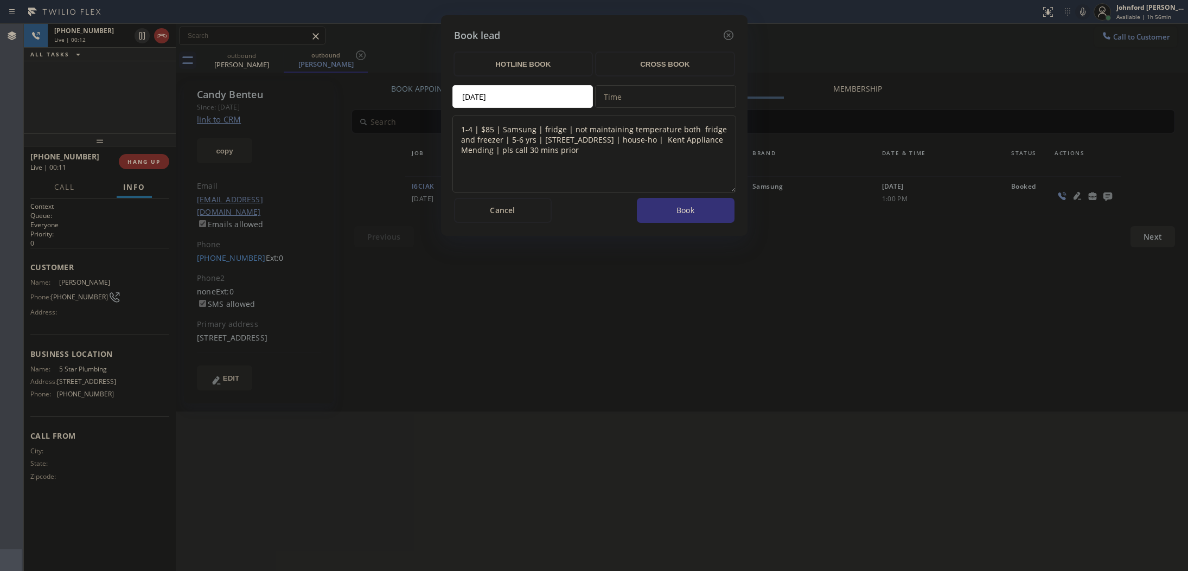
click at [1113, 197] on div "Book lead HOTLINE BOOK CROSS BOOK 07/15/2025 Time 1-4 | $85 | Samsung | fridge …" at bounding box center [594, 285] width 1188 height 571
click at [725, 36] on icon at bounding box center [728, 35] width 13 height 13
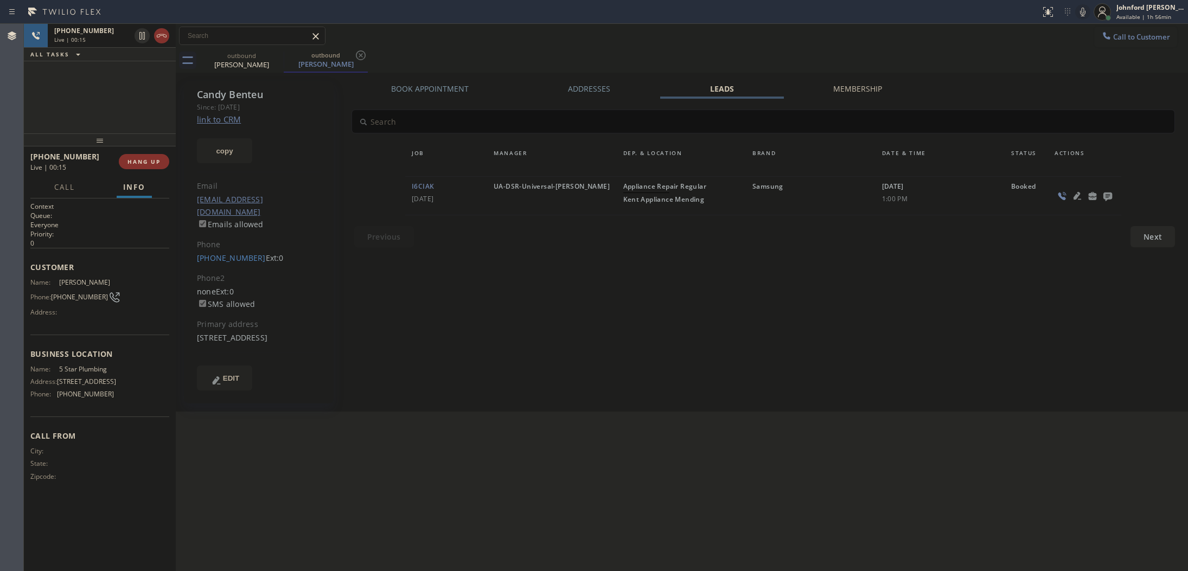
click at [1103, 196] on icon at bounding box center [1107, 197] width 9 height 9
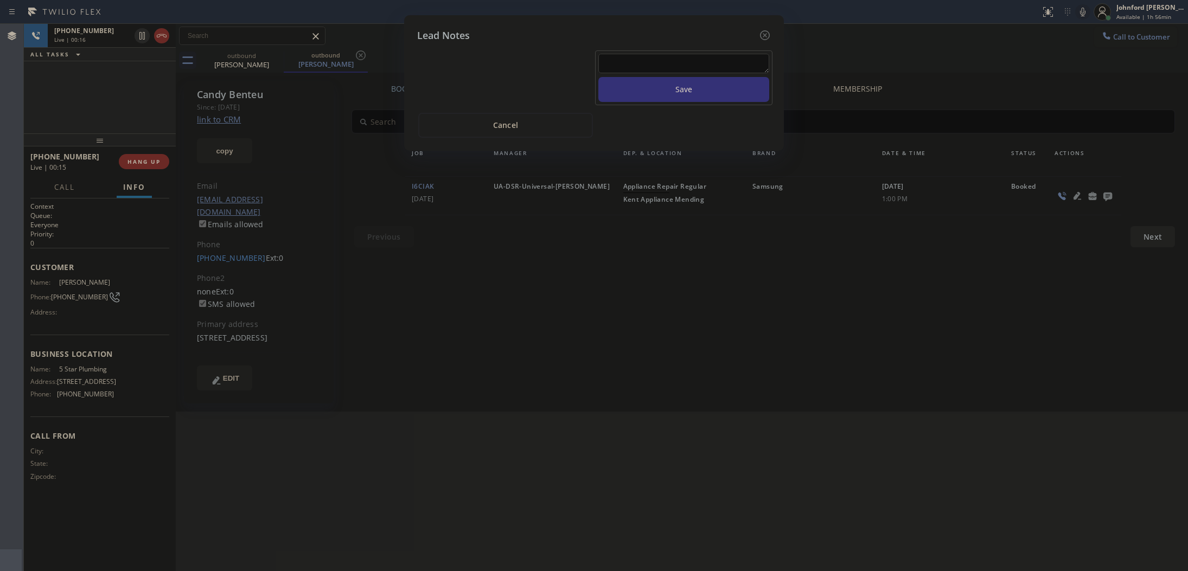
click at [676, 54] on textarea at bounding box center [683, 64] width 171 height 20
paste textarea "2067793337"
type textarea "2067793337"
click at [679, 86] on button "Save" at bounding box center [683, 89] width 171 height 25
click at [727, 58] on textarea at bounding box center [683, 64] width 171 height 20
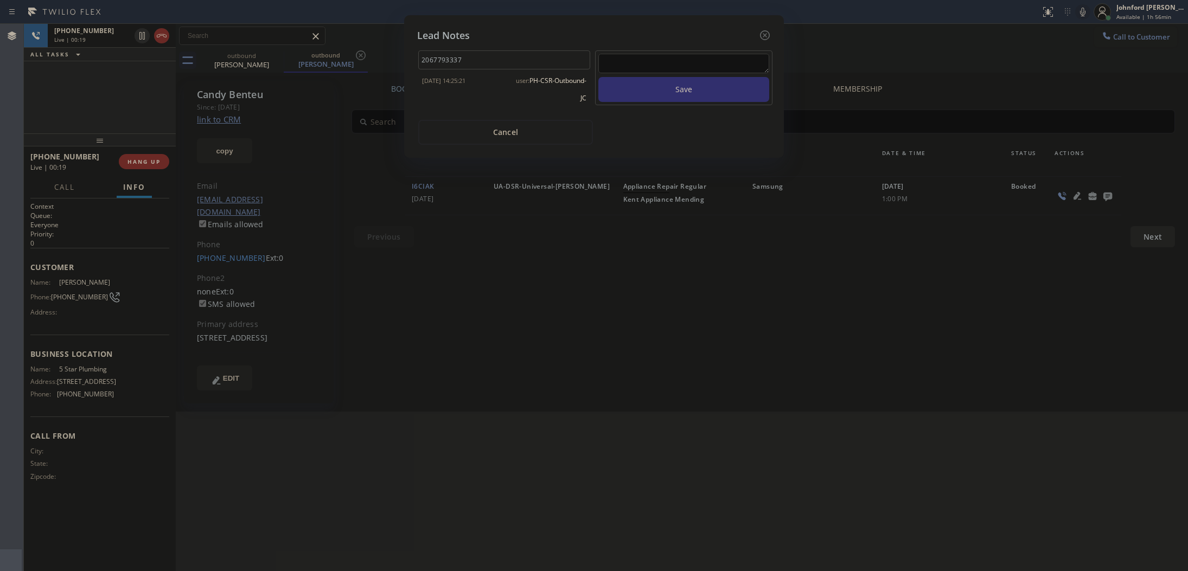
paste textarea "Net Promoters Score Calling list - transfer if cx calls back"
type textarea "Net Promoters Score Calling list - transfer if cx calls back"
click at [712, 83] on button "Save" at bounding box center [683, 89] width 171 height 25
click at [762, 31] on icon at bounding box center [764, 35] width 13 height 13
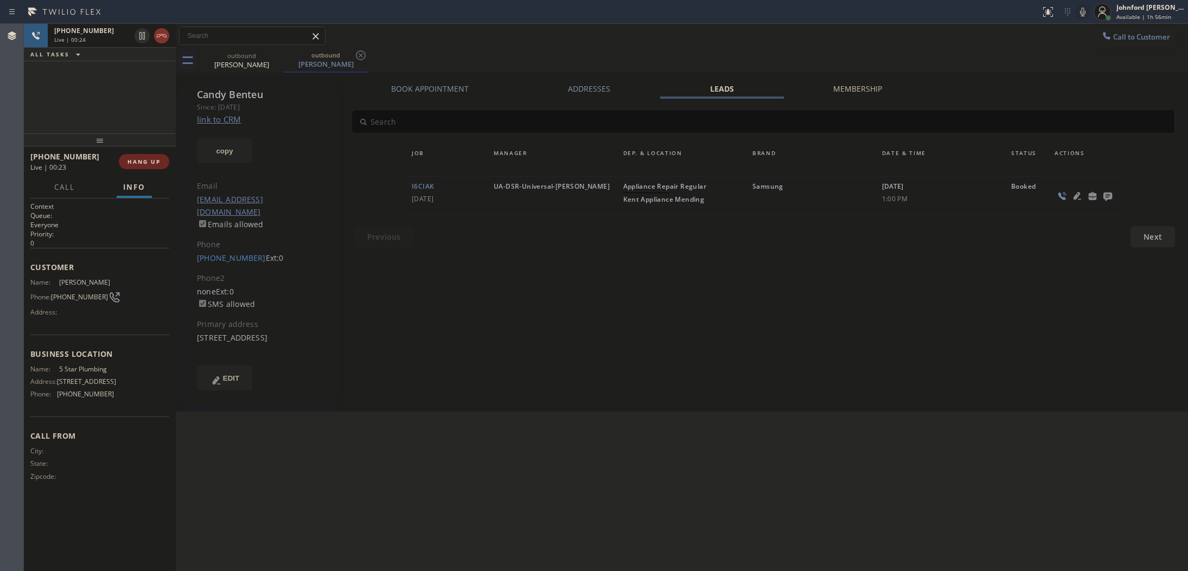
click at [133, 163] on span "HANG UP" at bounding box center [143, 162] width 33 height 8
click at [127, 155] on button "COMPLETE" at bounding box center [141, 161] width 55 height 15
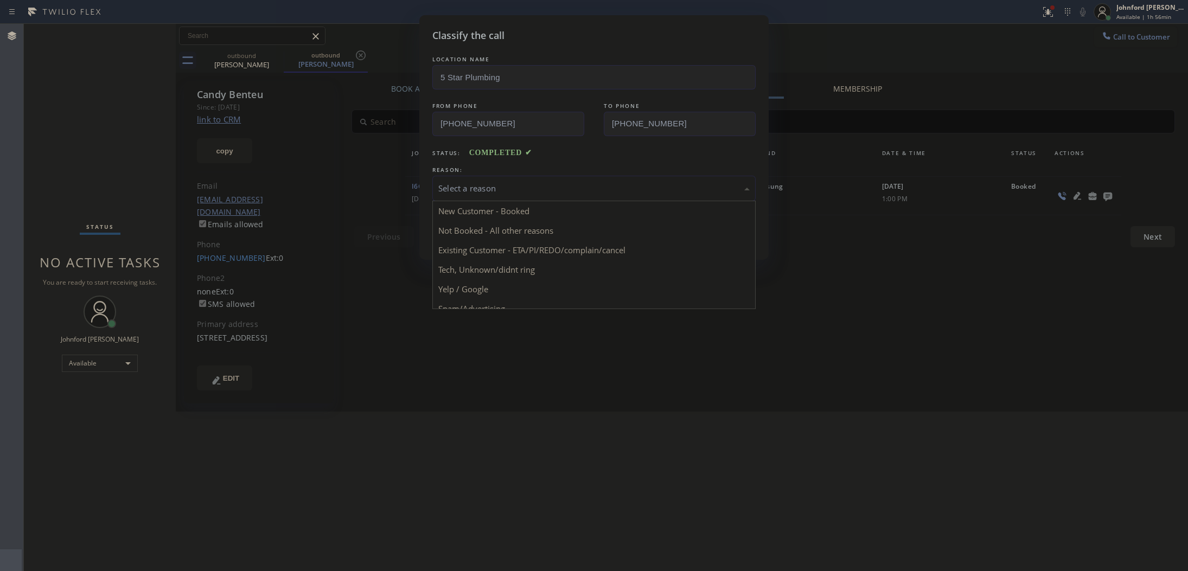
click at [530, 182] on div "Select a reason" at bounding box center [593, 188] width 311 height 12
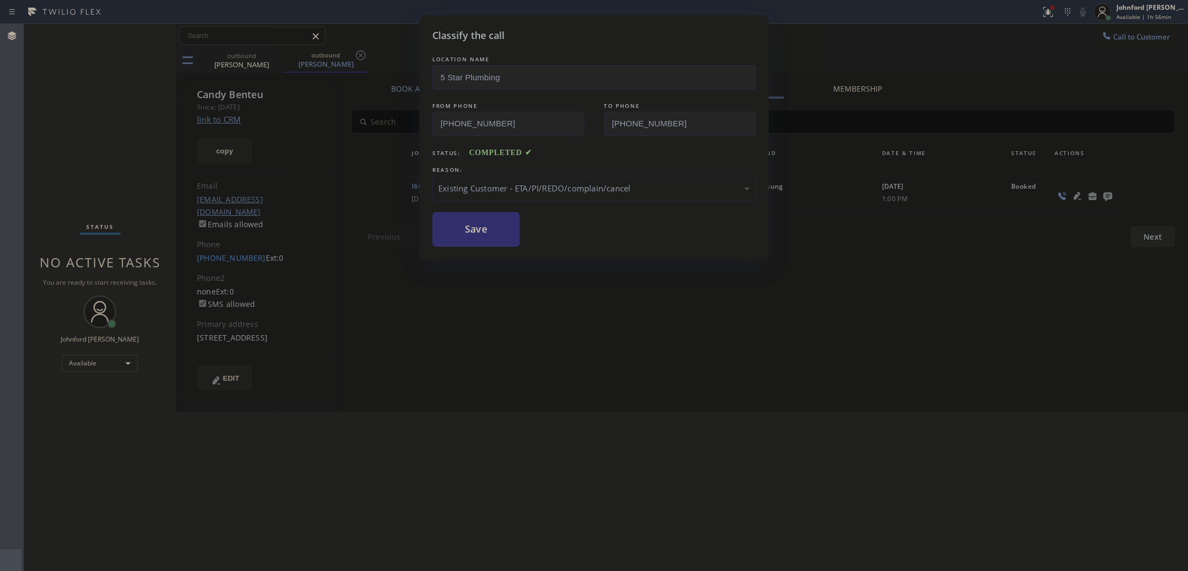
click at [478, 231] on button "Save" at bounding box center [475, 229] width 87 height 35
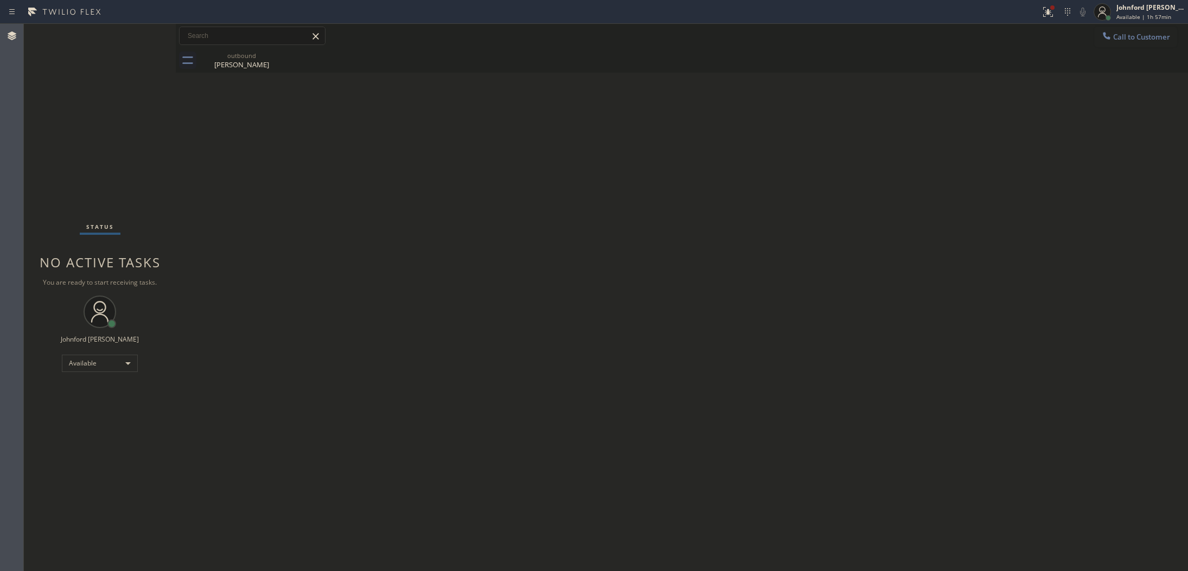
click at [514, 252] on div "Back to Dashboard Change Sender ID Customers Technicians Select a contact Outbo…" at bounding box center [682, 297] width 1012 height 547
click at [1115, 33] on button "Call to Customer" at bounding box center [1135, 37] width 83 height 21
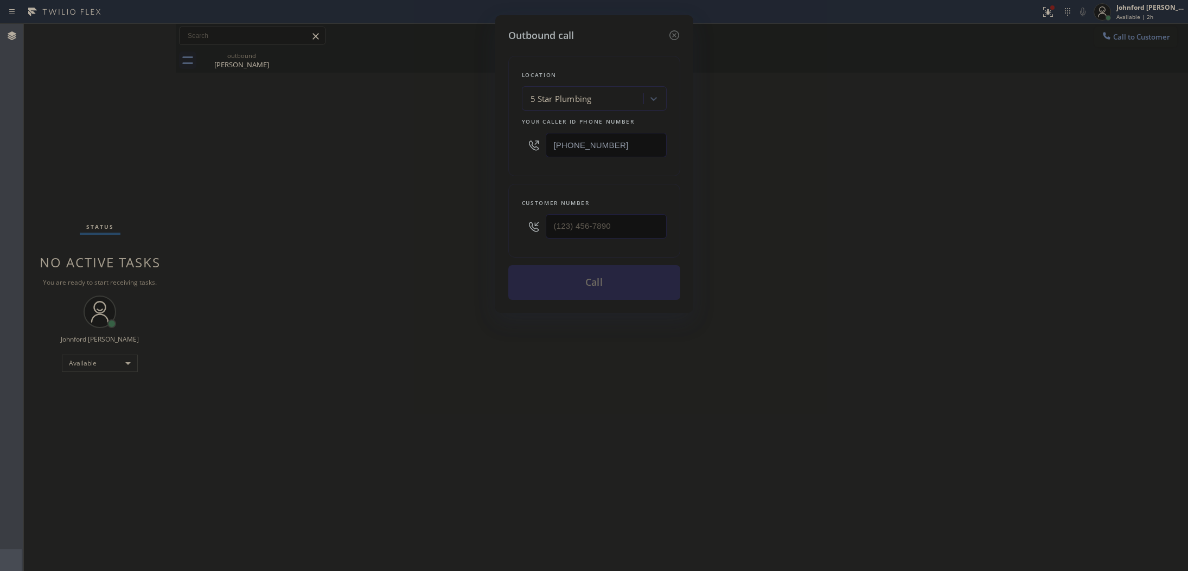
drag, startPoint x: 513, startPoint y: 137, endPoint x: 484, endPoint y: 137, distance: 29.3
click at [484, 137] on div "Outbound call Location 5 Star Plumbing Your caller id phone number [PHONE_NUMBE…" at bounding box center [594, 285] width 1188 height 571
paste input "949) 732-1272"
type input "[PHONE_NUMBER]"
drag, startPoint x: 614, startPoint y: 226, endPoint x: 547, endPoint y: 237, distance: 68.1
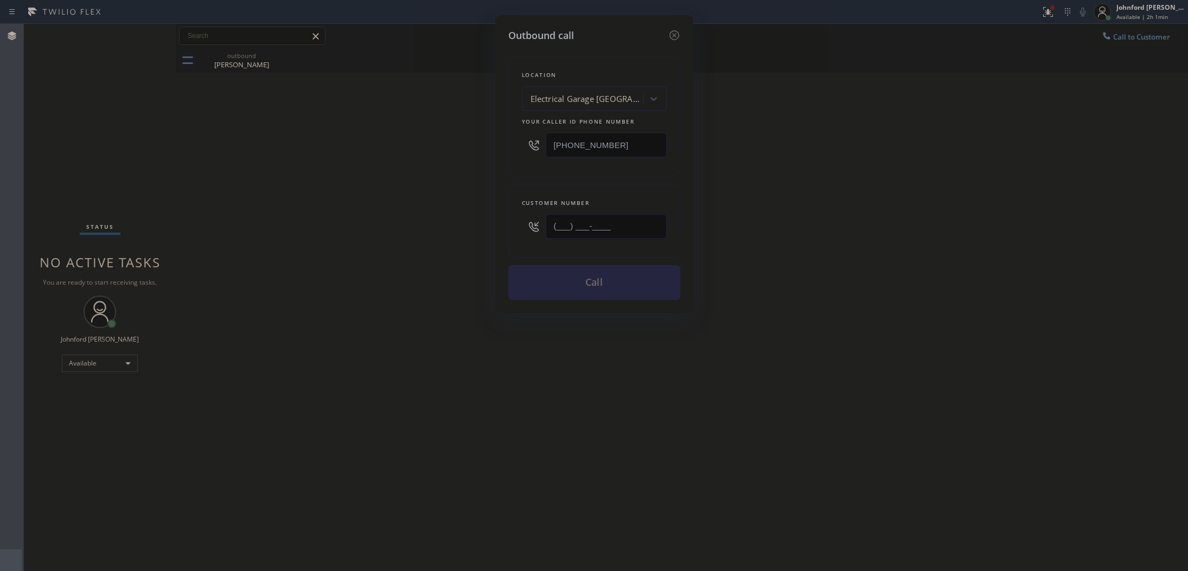
click at [547, 237] on div "(___) ___-____" at bounding box center [606, 226] width 121 height 35
paste input "909) 438-0394"
click at [562, 548] on div "Outbound call Location Electrical Garage Mission Viejo Your caller id phone num…" at bounding box center [594, 285] width 1188 height 571
click at [896, 297] on div "Outbound call Location Electrical Garage Mission Viejo Your caller id phone num…" at bounding box center [594, 285] width 1188 height 571
click at [924, 289] on div "Outbound call Location Electrical Garage Mission Viejo Your caller id phone num…" at bounding box center [594, 285] width 1188 height 571
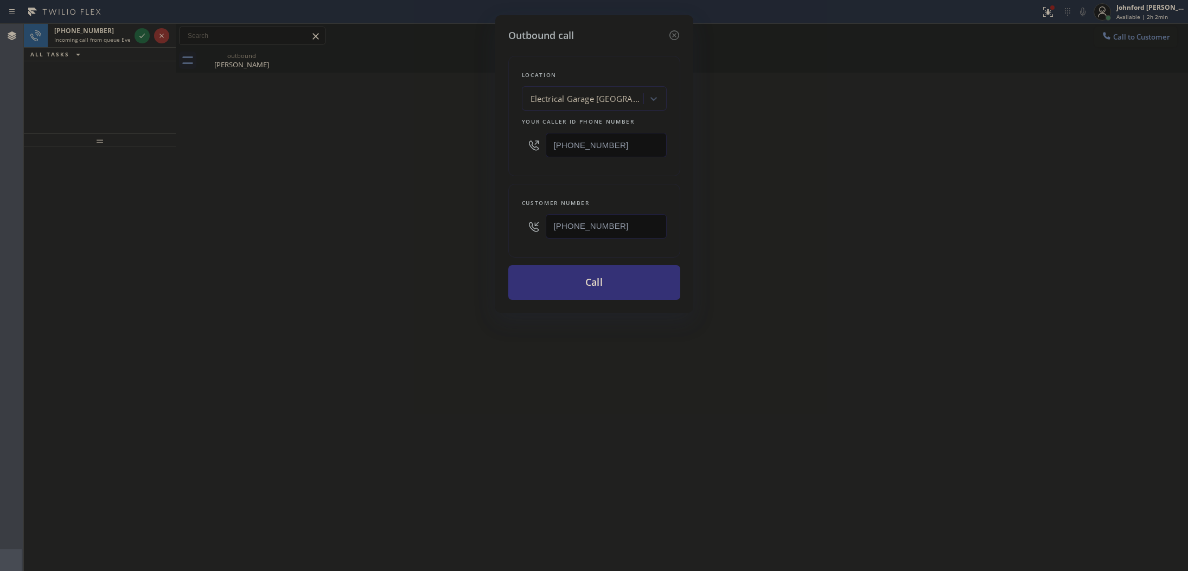
click at [118, 44] on div "Outbound call Location Electrical Garage Mission Viejo Your caller id phone num…" at bounding box center [594, 285] width 1188 height 571
click at [123, 37] on div "Outbound call Location Electrical Garage Mission Viejo Your caller id phone num…" at bounding box center [594, 285] width 1188 height 571
click at [673, 29] on icon at bounding box center [674, 35] width 13 height 13
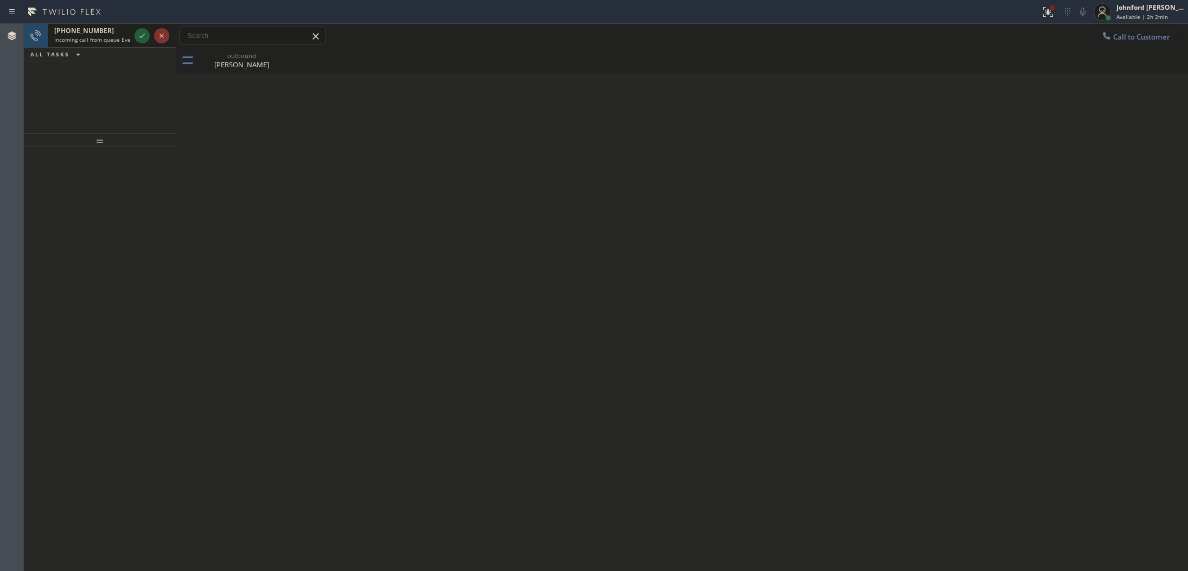
click at [114, 37] on span "Incoming call from queue Everybody" at bounding box center [101, 40] width 94 height 8
click at [898, 269] on div "Back to Dashboard Change Sender ID Customers Technicians Select a contact Outbo…" at bounding box center [682, 297] width 1012 height 547
click at [1118, 39] on span "Call to Customer" at bounding box center [1141, 37] width 57 height 10
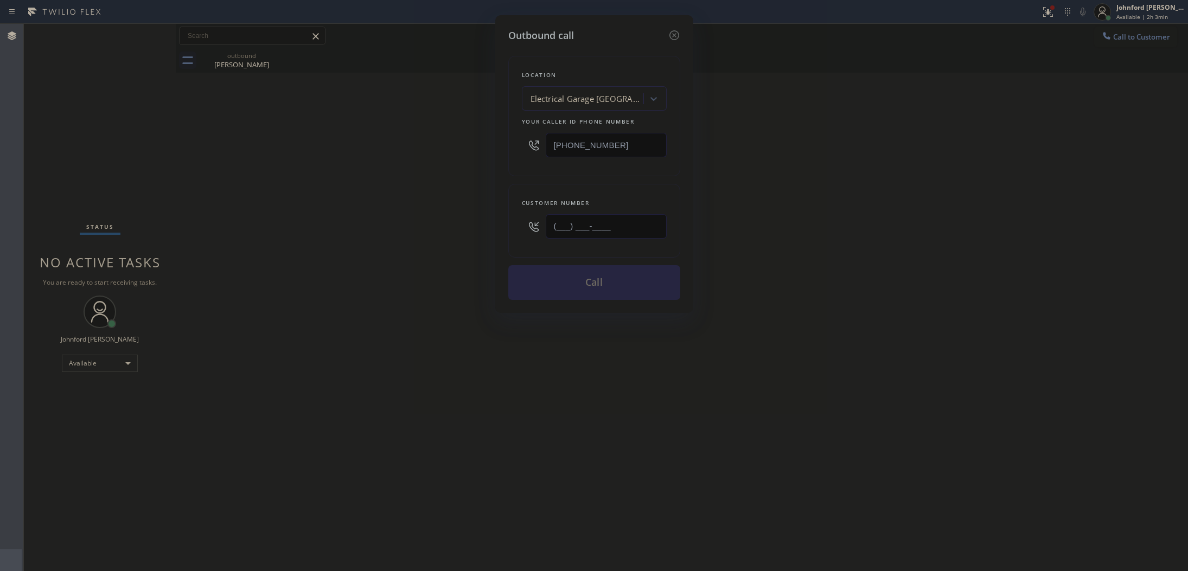
drag, startPoint x: 621, startPoint y: 223, endPoint x: 470, endPoint y: 233, distance: 151.2
click at [470, 233] on div "Outbound call Location Electrical Garage Mission Viejo Your caller id phone num…" at bounding box center [594, 285] width 1188 height 571
paste input "909) 438-0394"
type input "[PHONE_NUMBER]"
click at [465, 233] on div "Outbound call Location Electrical Garage Mission Viejo Your caller id phone num…" at bounding box center [594, 285] width 1188 height 571
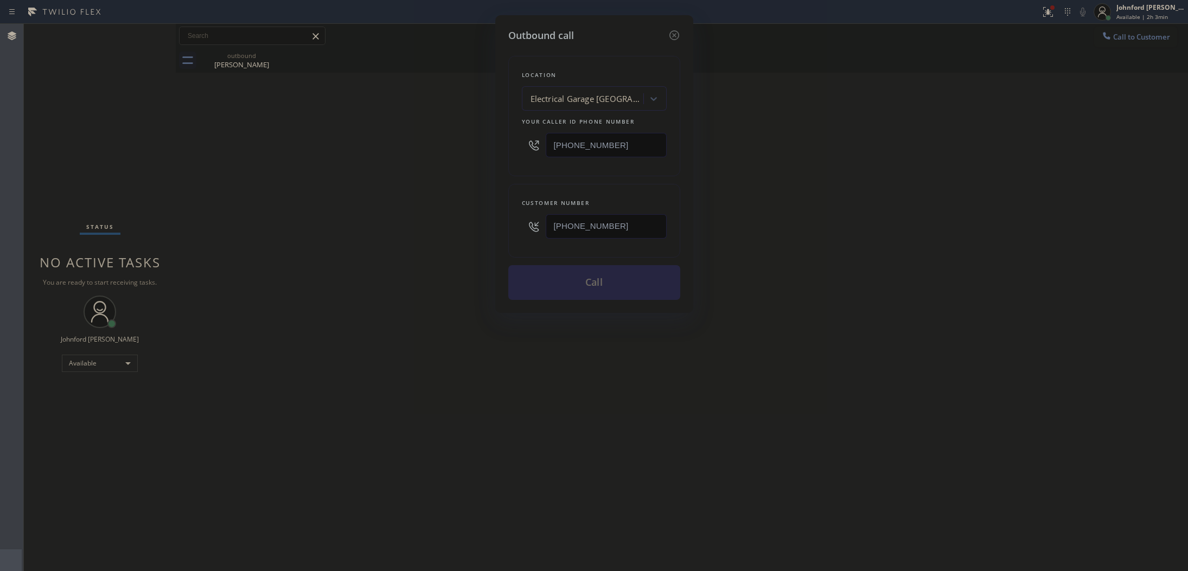
click at [551, 277] on button "Call" at bounding box center [594, 282] width 172 height 35
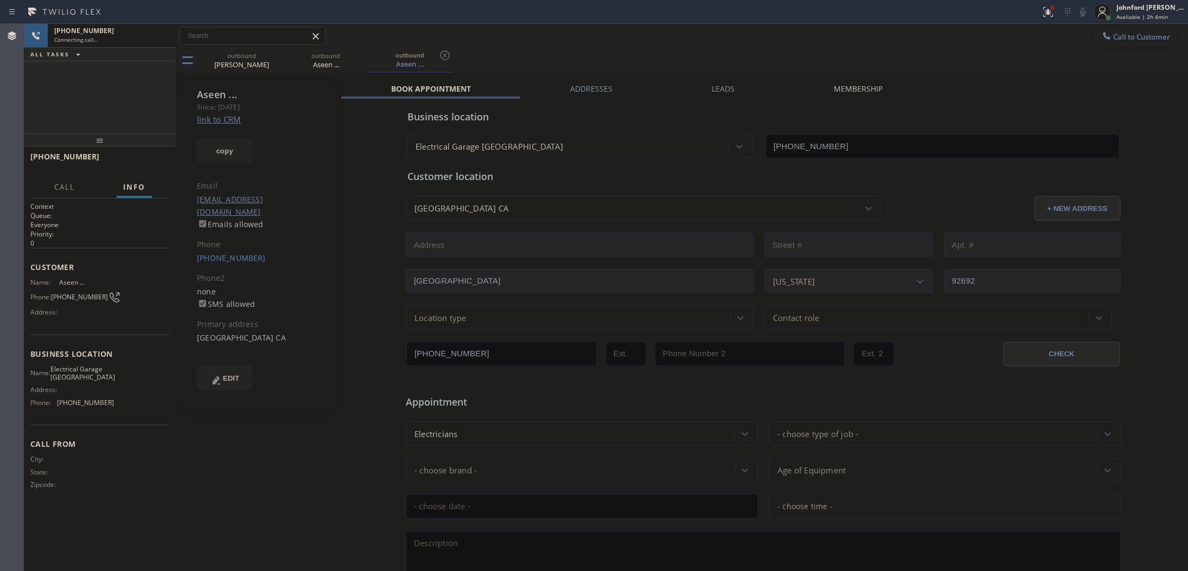
type input "[PHONE_NUMBER]"
click at [104, 86] on div "+19094380394 Live | 00:00 ALL TASKS ALL TASKS ACTIVE TASKS TASKS IN WRAP UP" at bounding box center [100, 79] width 152 height 110
click at [136, 104] on div "+19094380394 Live | 01:33 ALL TASKS ALL TASKS ACTIVE TASKS TASKS IN WRAP UP" at bounding box center [100, 79] width 152 height 110
click at [130, 41] on div "Live | 01:34" at bounding box center [92, 40] width 76 height 8
click at [267, 55] on div "outbound" at bounding box center [242, 56] width 82 height 8
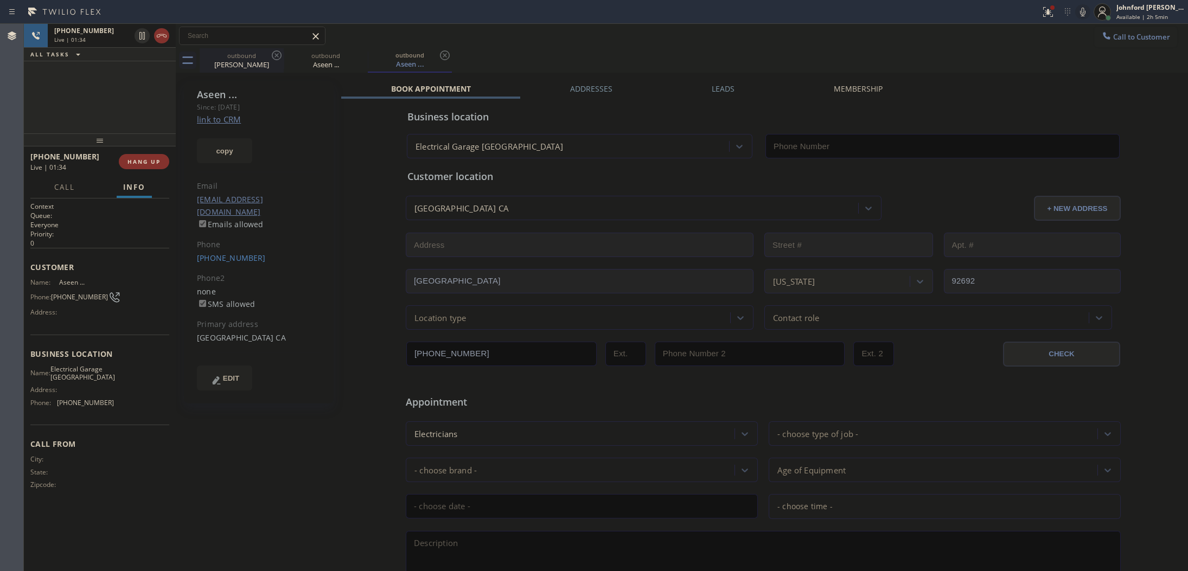
click at [267, 55] on div "outbound" at bounding box center [242, 56] width 82 height 8
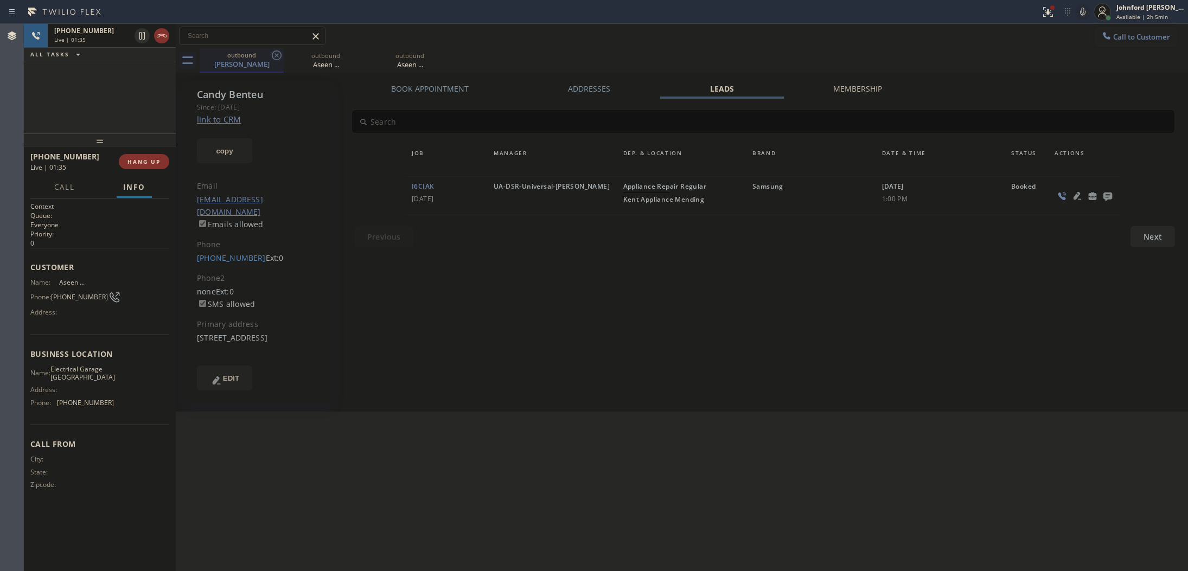
click at [273, 52] on icon at bounding box center [277, 55] width 10 height 10
type input "[PHONE_NUMBER]"
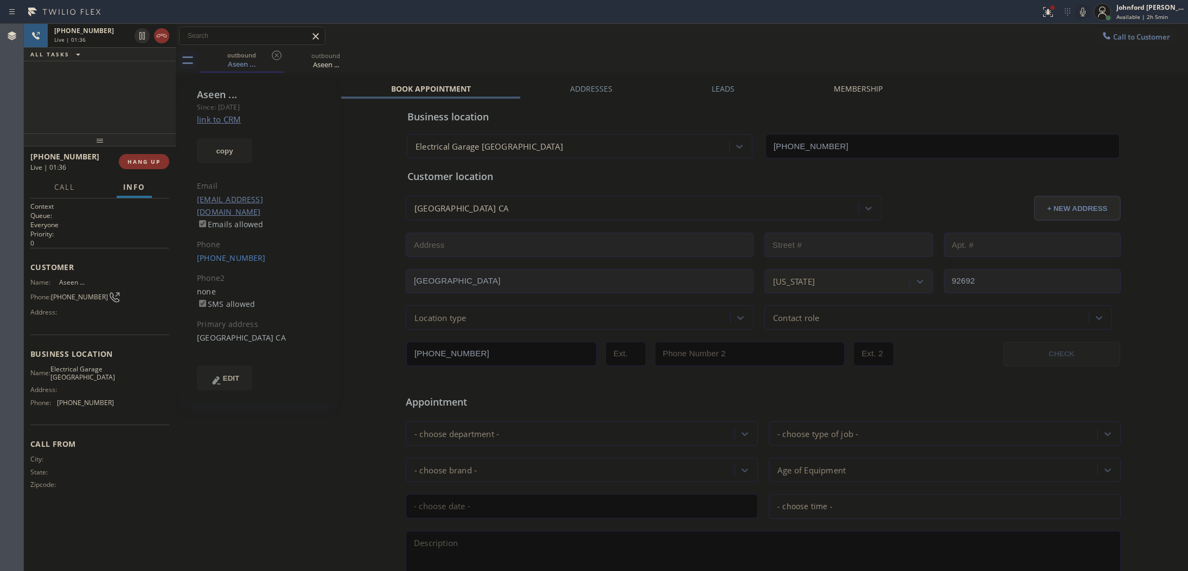
click at [150, 97] on div "+19094380394 Live | 01:36 ALL TASKS ALL TASKS ACTIVE TASKS TASKS IN WRAP UP" at bounding box center [100, 79] width 152 height 110
click at [157, 161] on span "HANG UP" at bounding box center [143, 162] width 33 height 8
click at [158, 162] on span "HANG UP" at bounding box center [143, 162] width 33 height 8
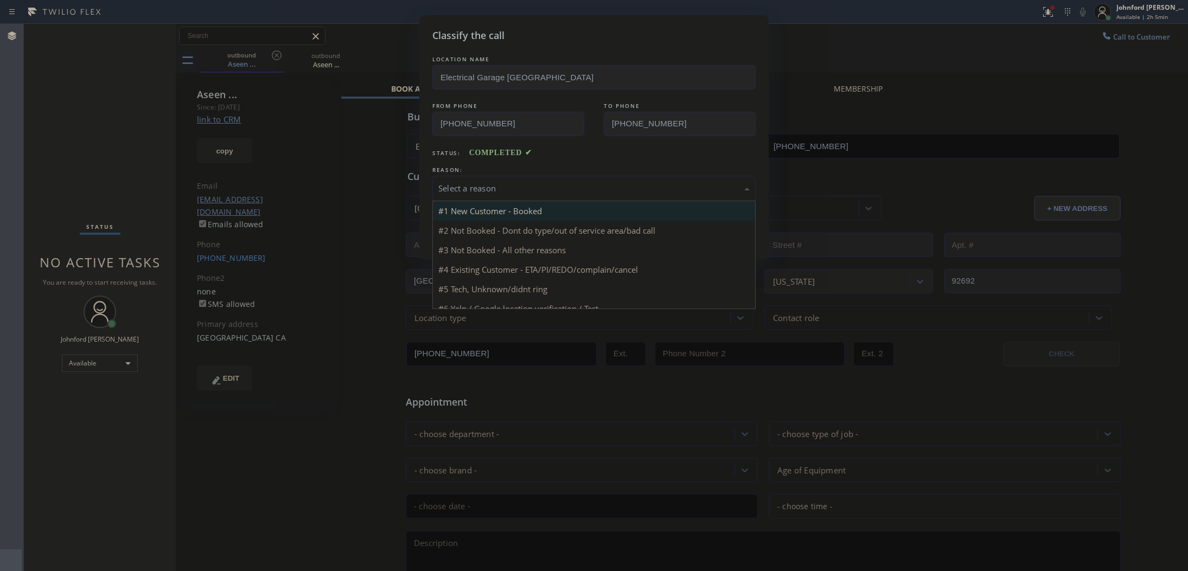
drag, startPoint x: 481, startPoint y: 175, endPoint x: 532, endPoint y: 207, distance: 60.0
click at [483, 176] on div "Select a reason" at bounding box center [593, 188] width 323 height 25
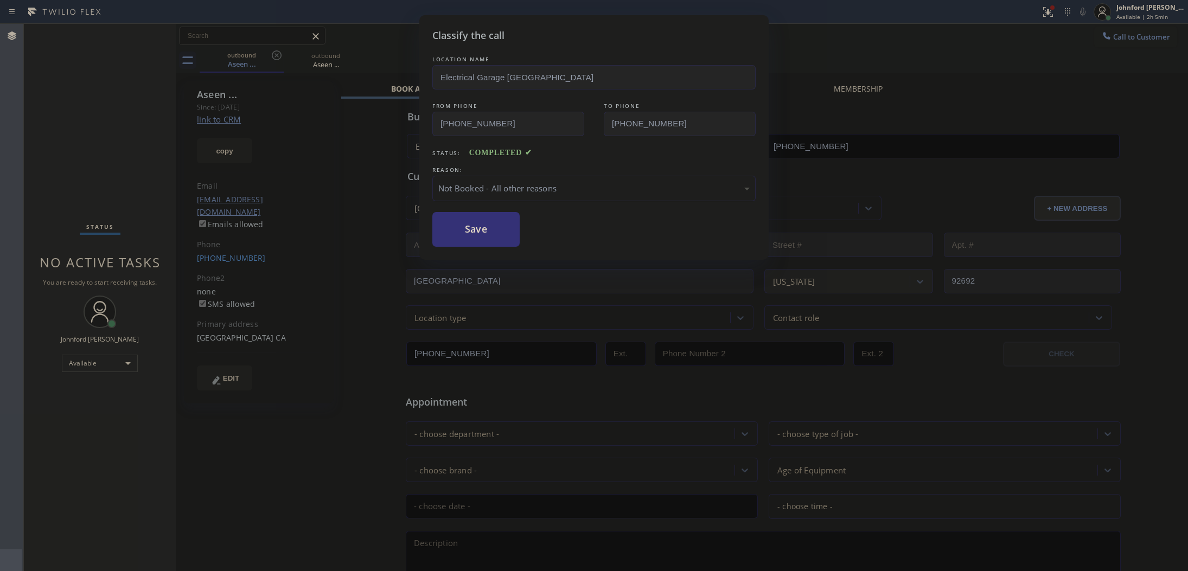
click at [505, 186] on div "Not Booked - All other reasons" at bounding box center [593, 188] width 311 height 12
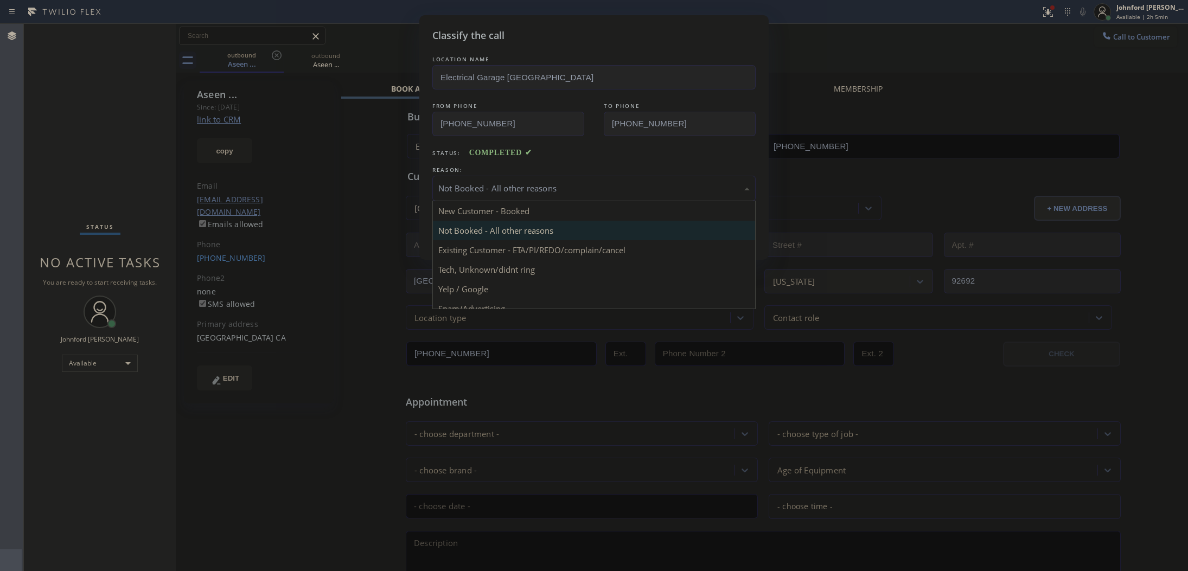
drag, startPoint x: 533, startPoint y: 253, endPoint x: 478, endPoint y: 227, distance: 61.2
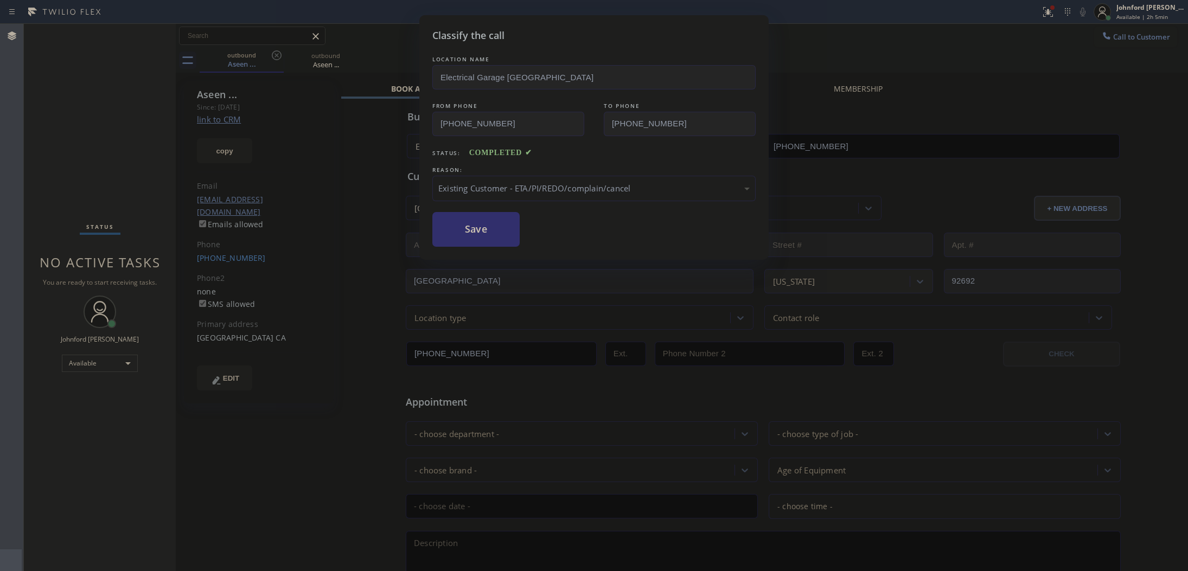
click at [476, 226] on button "Save" at bounding box center [475, 229] width 87 height 35
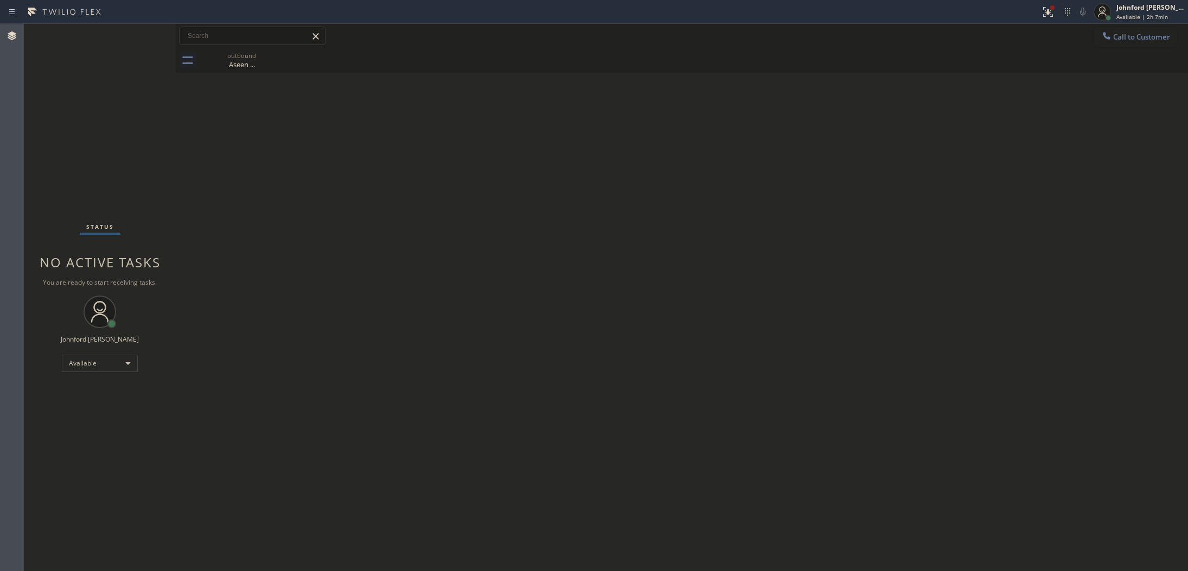
click at [909, 443] on div "Back to Dashboard Change Sender ID Customers Technicians Select a contact Outbo…" at bounding box center [682, 297] width 1012 height 547
drag, startPoint x: 1137, startPoint y: 45, endPoint x: 1097, endPoint y: 44, distance: 39.6
click at [1132, 43] on button "Call to Customer" at bounding box center [1135, 37] width 83 height 21
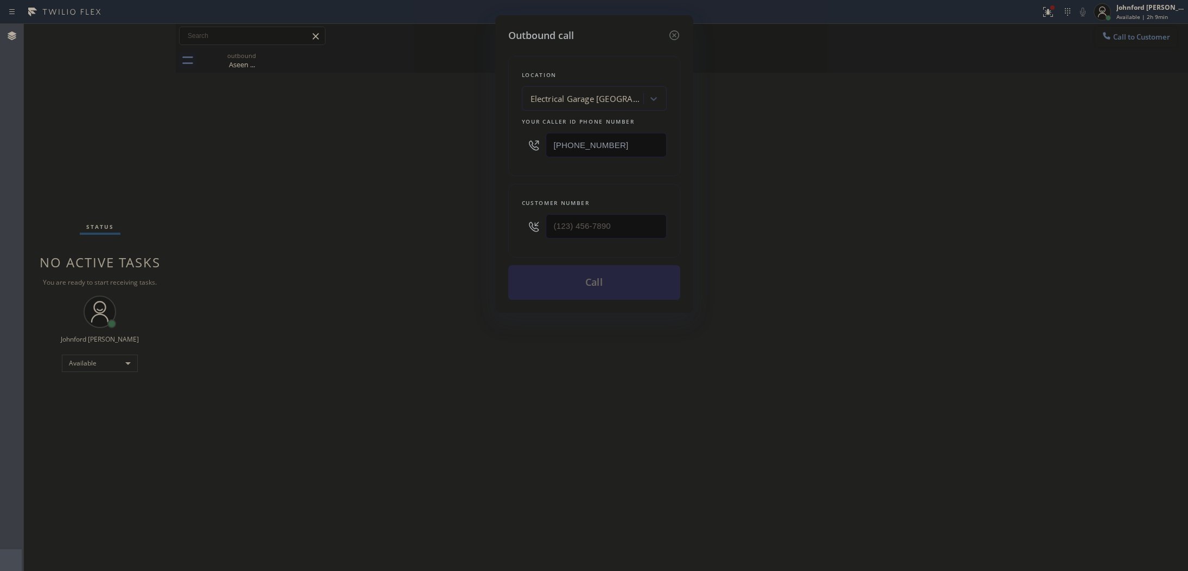
drag, startPoint x: 627, startPoint y: 130, endPoint x: 457, endPoint y: 132, distance: 169.3
click at [457, 132] on div "Outbound call Location Electrical Garage Mission Viejo Your caller id phone num…" at bounding box center [594, 285] width 1188 height 571
paste input "202-5983"
type input "(949) 202-5983"
drag, startPoint x: 617, startPoint y: 229, endPoint x: 491, endPoint y: 229, distance: 125.9
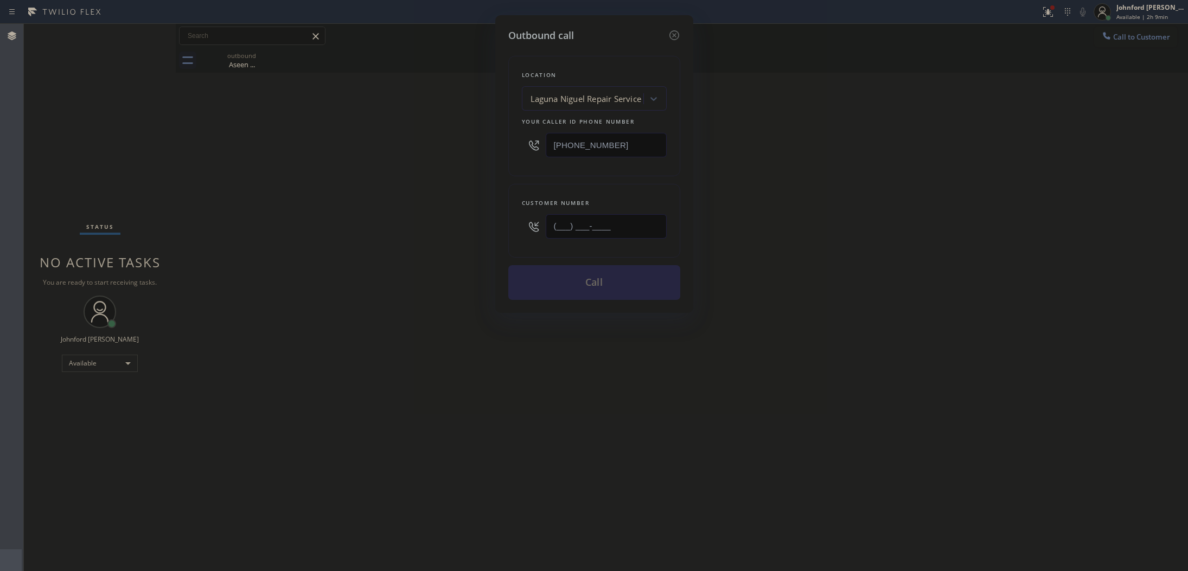
click at [492, 229] on div "Outbound call Location Laguna Niguel Repair Service Your caller id phone number…" at bounding box center [594, 285] width 1188 height 571
paste input "714) 625-6038"
type input "(714) 625-6038"
click at [446, 225] on div "Outbound call Location Laguna Niguel Repair Service Your caller id phone number…" at bounding box center [594, 285] width 1188 height 571
click at [557, 278] on button "Call" at bounding box center [594, 282] width 172 height 35
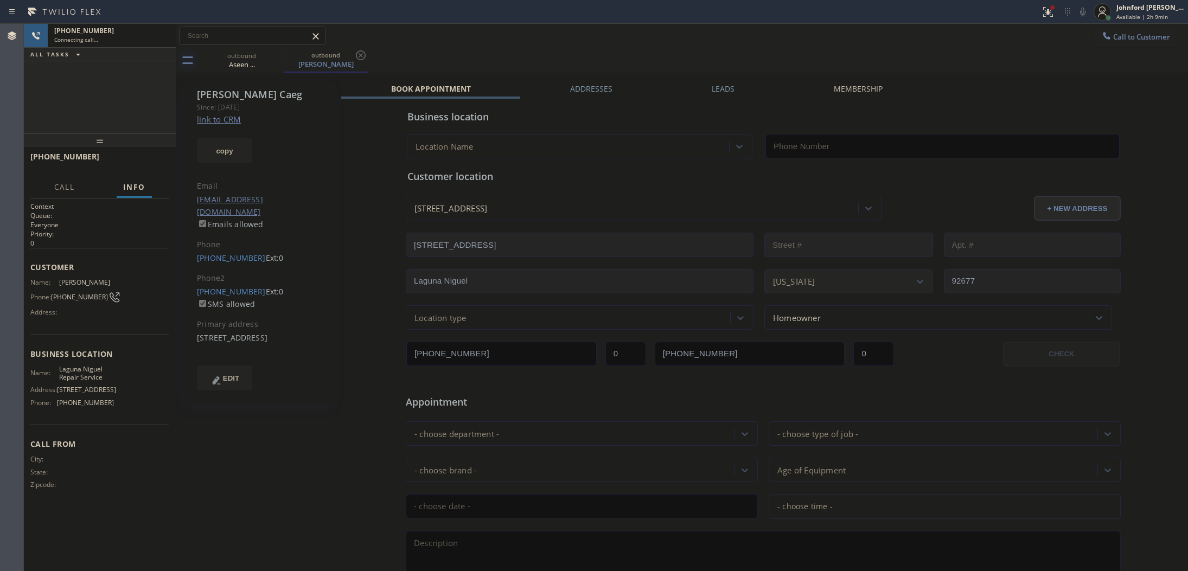
drag, startPoint x: 138, startPoint y: 100, endPoint x: 209, endPoint y: 120, distance: 73.9
click at [138, 100] on div "+17146256038 Connecting call… ALL TASKS ALL TASKS ACTIVE TASKS TASKS IN WRAP UP" at bounding box center [100, 79] width 152 height 110
type input "(949) 202-5983"
click at [0, 0] on icon at bounding box center [0, 0] width 0 height 0
click at [164, 37] on icon at bounding box center [161, 35] width 13 height 13
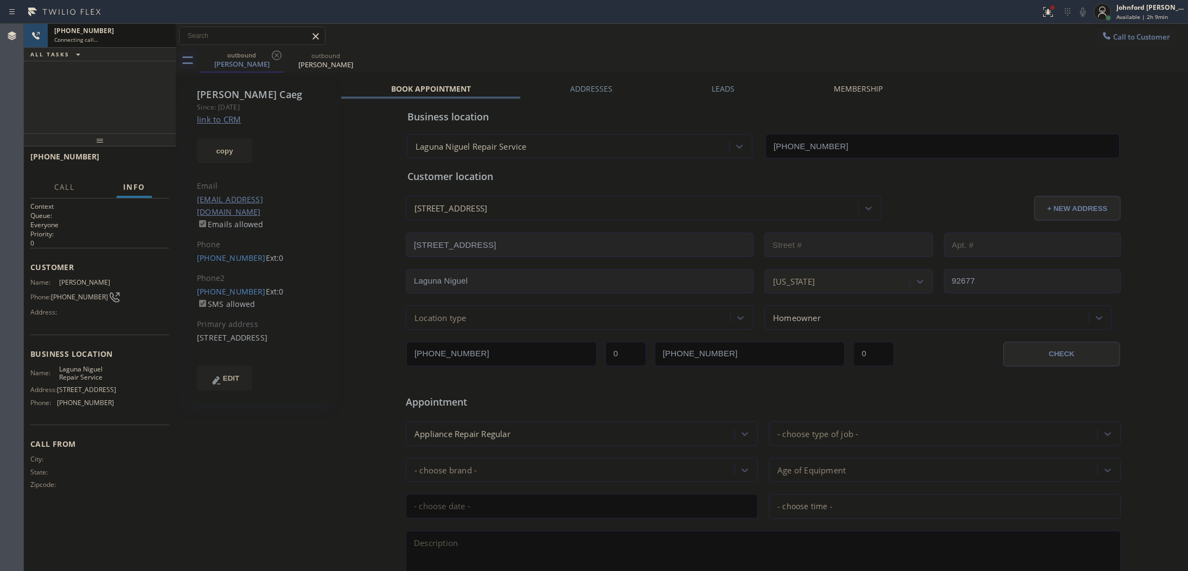
click at [213, 120] on link "link to CRM" at bounding box center [219, 119] width 44 height 11
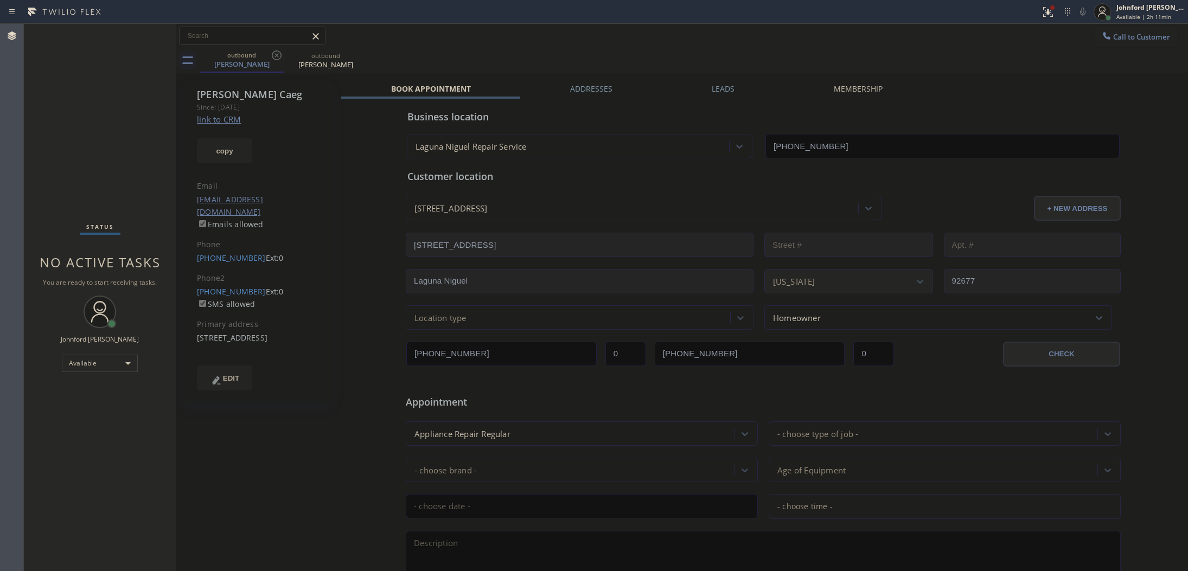
drag, startPoint x: 110, startPoint y: 156, endPoint x: 110, endPoint y: 145, distance: 10.9
click at [110, 156] on div "Status No active tasks You are ready to start receiving tasks. [PERSON_NAME] Av…" at bounding box center [100, 297] width 152 height 547
click at [128, 128] on div "Status No active tasks You are ready to start receiving tasks. [PERSON_NAME] Av…" at bounding box center [100, 297] width 152 height 547
click at [129, 160] on div "Status No active tasks You are ready to start receiving tasks. [PERSON_NAME] Av…" at bounding box center [100, 297] width 152 height 547
click at [119, 112] on div "Status No active tasks You are ready to start receiving tasks. [PERSON_NAME] Av…" at bounding box center [100, 297] width 152 height 547
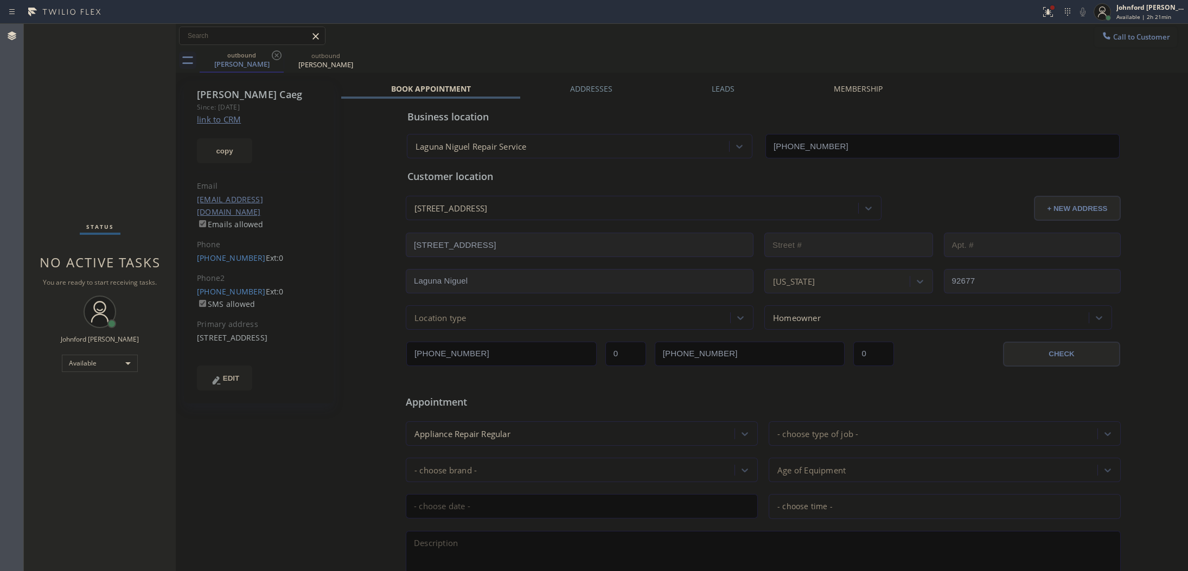
click at [1050, 8] on div at bounding box center [1048, 12] width 24 height 24
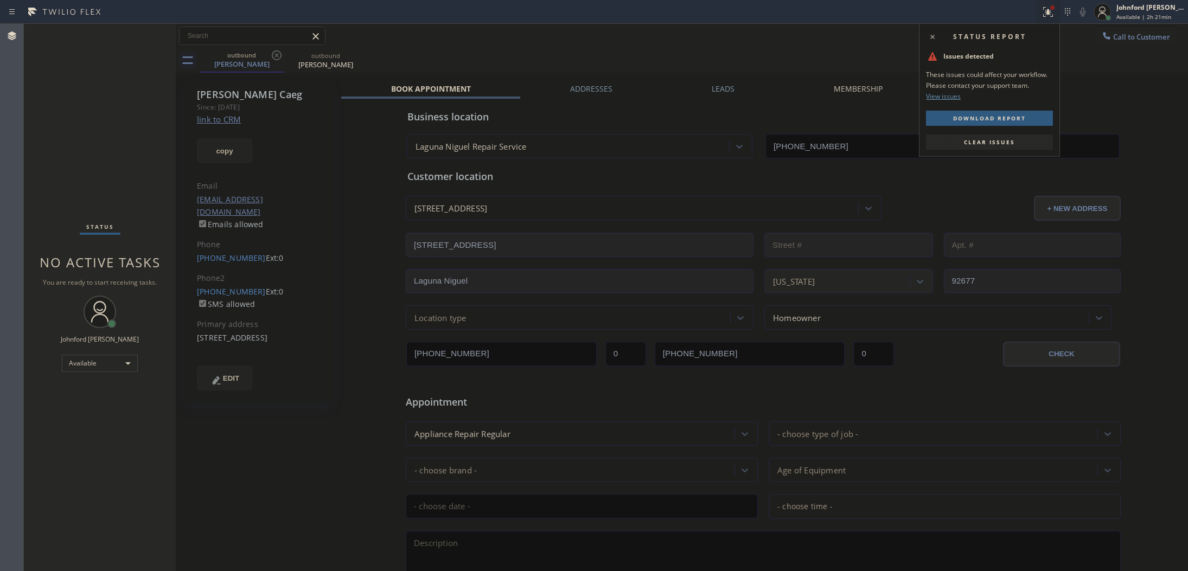
click at [969, 142] on span "Clear issues" at bounding box center [989, 142] width 51 height 8
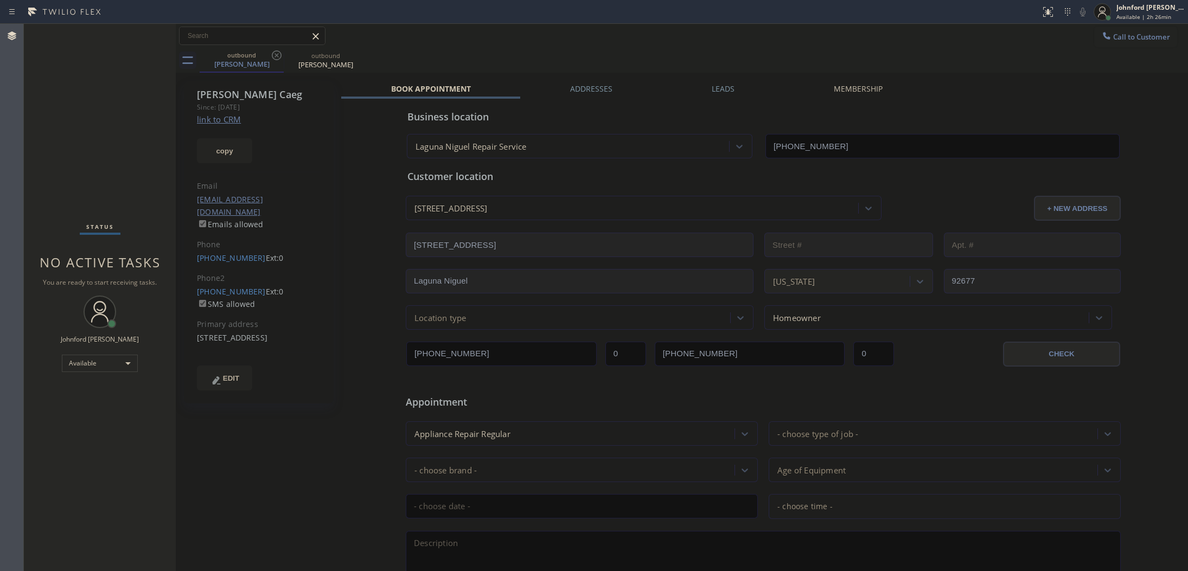
click at [88, 139] on div "Status No active tasks You are ready to start receiving tasks. [PERSON_NAME] Av…" at bounding box center [100, 297] width 152 height 547
click at [134, 361] on div "Available" at bounding box center [100, 363] width 76 height 17
click at [92, 419] on li "Break" at bounding box center [99, 419] width 74 height 13
click at [87, 368] on div "Break" at bounding box center [100, 368] width 76 height 17
click at [82, 399] on li "Available" at bounding box center [99, 396] width 74 height 13
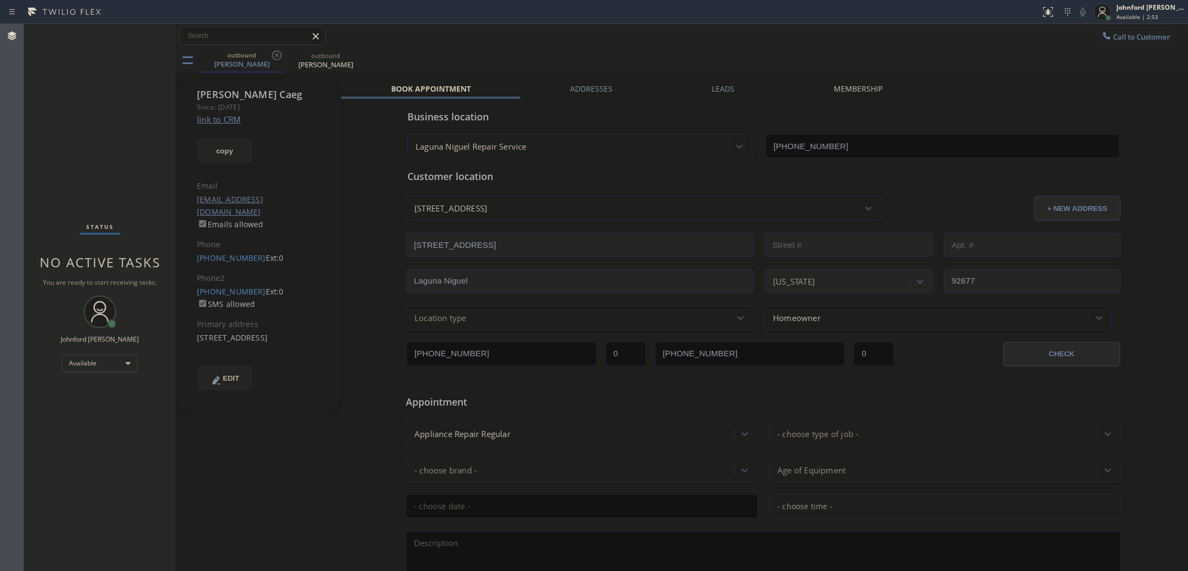
click at [896, 63] on div "outbound Frank Caeg outbound Frank Caeg" at bounding box center [694, 60] width 988 height 24
click at [603, 44] on div "Call to Customer Outbound call Location Laguna Niguel Repair Service Your calle…" at bounding box center [682, 36] width 1012 height 19
click at [136, 158] on div "Status No active tasks You are ready to start receiving tasks. [PERSON_NAME] Av…" at bounding box center [100, 297] width 152 height 547
click at [462, 55] on div "outbound Frank Caeg outbound Frank Caeg" at bounding box center [694, 60] width 988 height 24
click at [896, 39] on div "Call to Customer Outbound call Location Laguna Niguel Repair Service Your calle…" at bounding box center [682, 36] width 1012 height 19
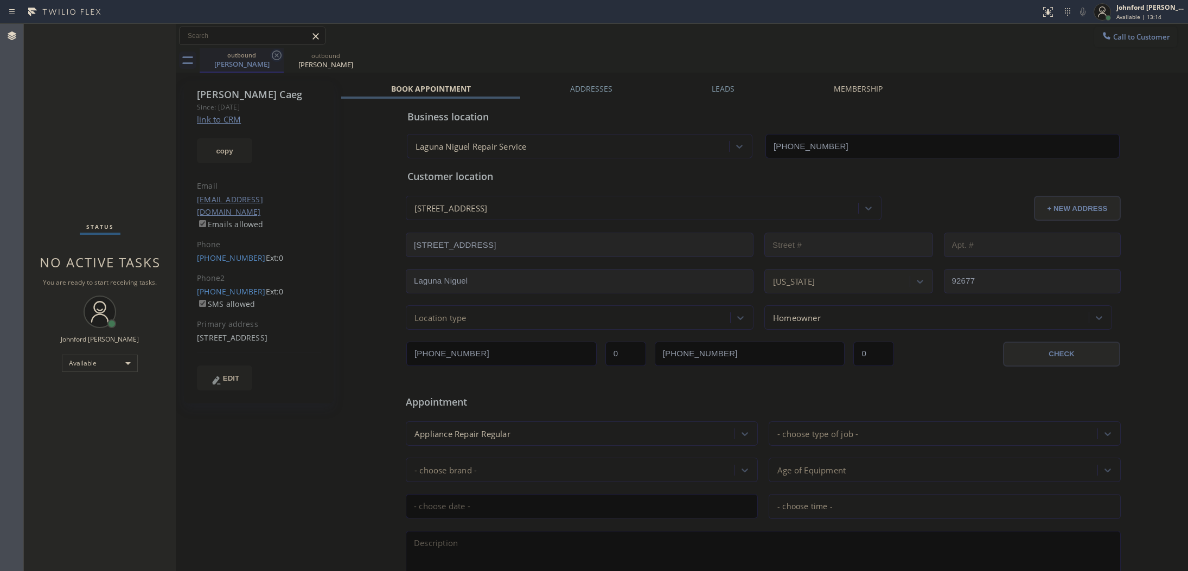
click at [277, 55] on icon at bounding box center [277, 55] width 10 height 10
click at [1123, 36] on span "Call to Customer" at bounding box center [1141, 37] width 57 height 10
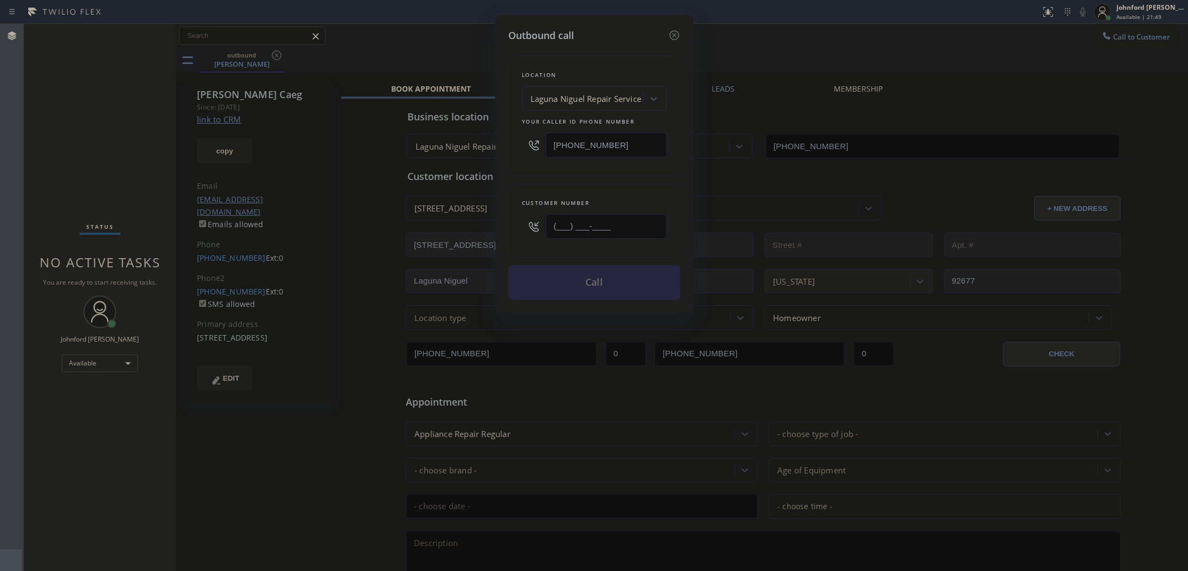
drag, startPoint x: 557, startPoint y: 226, endPoint x: 473, endPoint y: 228, distance: 84.1
click at [473, 228] on div "Outbound call Location Laguna Niguel Repair Service Your caller id phone number…" at bounding box center [594, 285] width 1188 height 571
paste input "323) 610-2351"
type input "[PHONE_NUMBER]"
drag, startPoint x: 551, startPoint y: 138, endPoint x: 489, endPoint y: 156, distance: 64.2
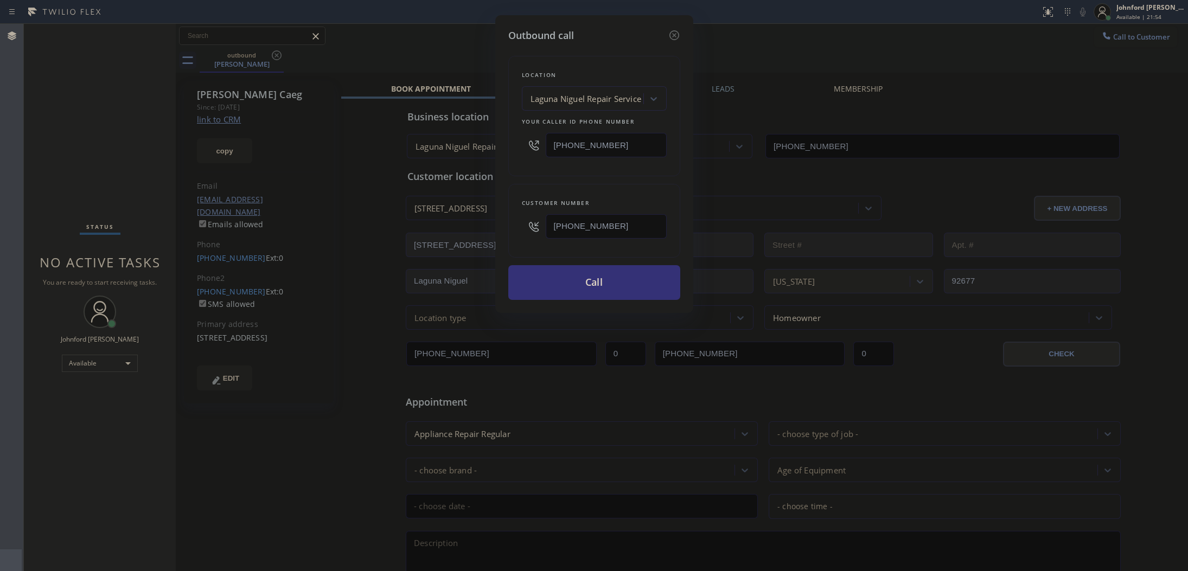
click at [502, 139] on div "Outbound call Location Laguna Niguel Repair Service Your caller id phone number…" at bounding box center [594, 164] width 198 height 298
paste input "888) 909-0120"
type input "[PHONE_NUMBER]"
drag, startPoint x: 519, startPoint y: 179, endPoint x: 522, endPoint y: 193, distance: 14.1
click at [520, 179] on div "Location Laguna Niguel Repair Service Your caller id phone number (888) 909-012…" at bounding box center [594, 171] width 172 height 257
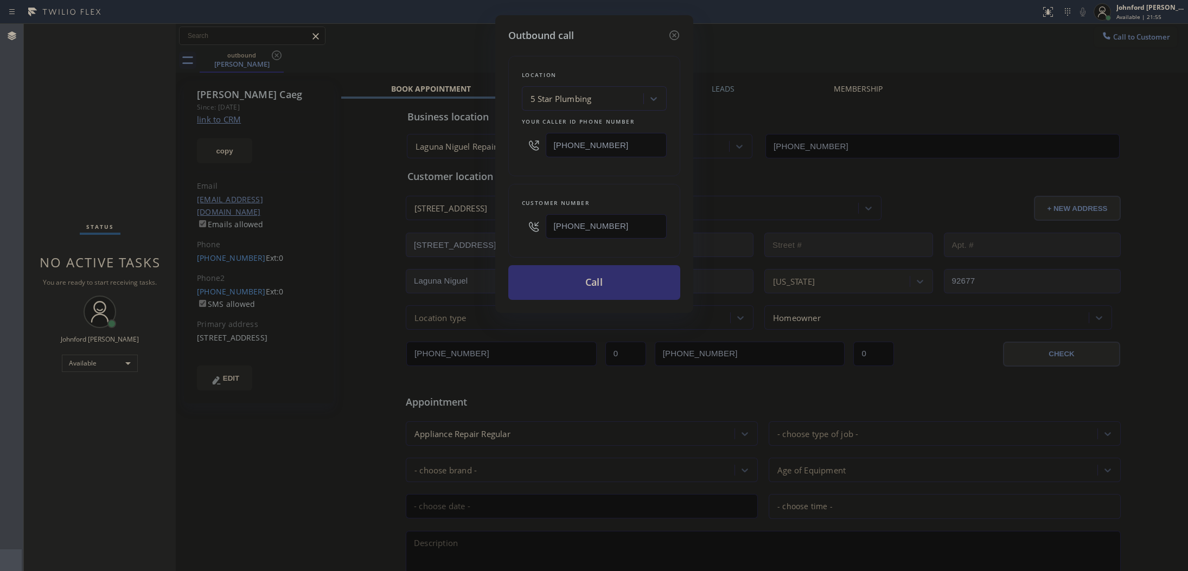
click at [533, 282] on button "Call" at bounding box center [594, 282] width 172 height 35
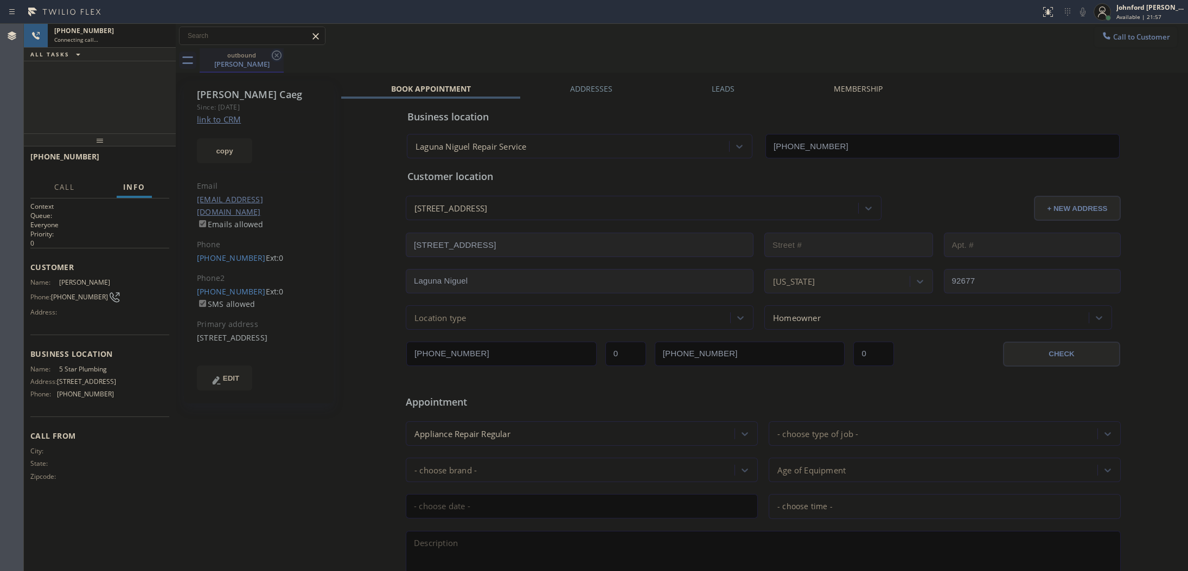
click at [275, 56] on icon at bounding box center [276, 55] width 13 height 13
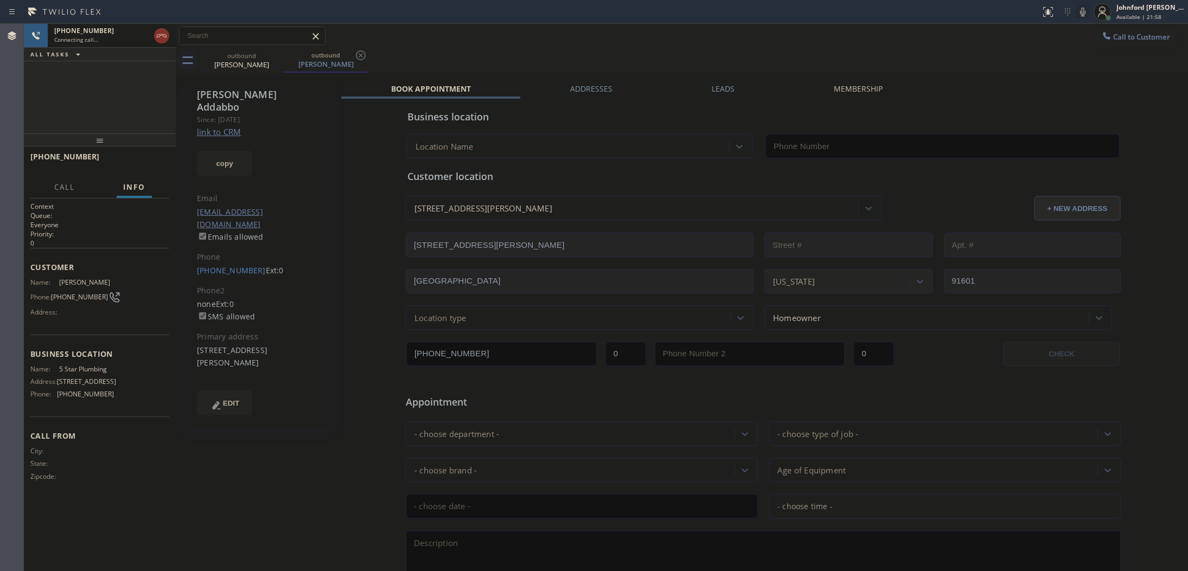
click at [229, 126] on link "link to CRM" at bounding box center [219, 131] width 44 height 11
type input "[PHONE_NUMBER]"
click at [1081, 17] on icon at bounding box center [1082, 11] width 13 height 13
click at [1085, 14] on icon at bounding box center [1082, 12] width 5 height 9
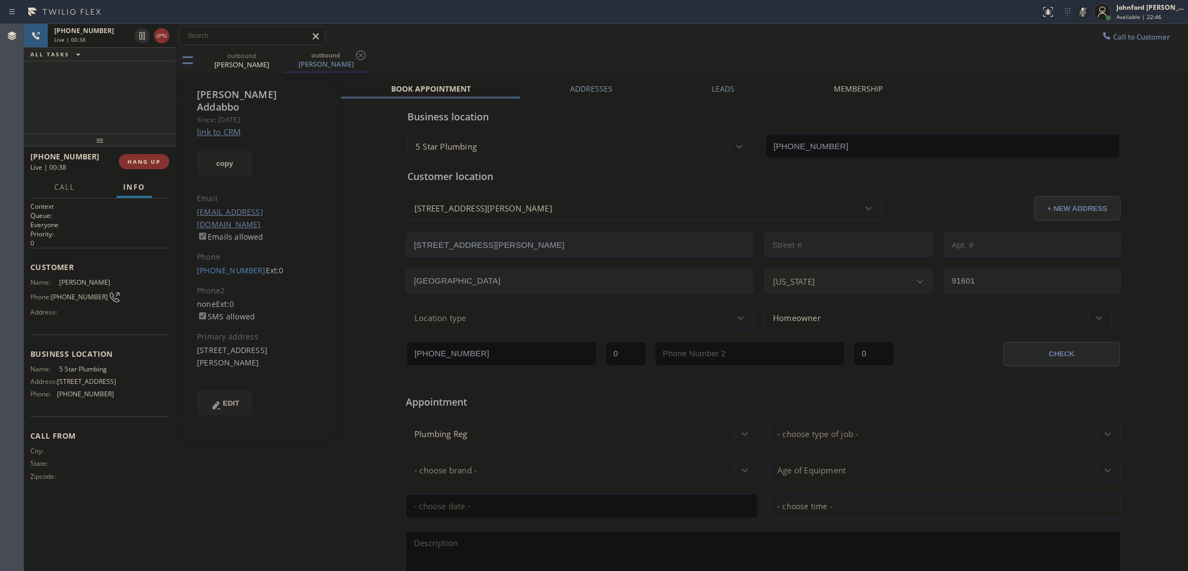
click at [1084, 12] on icon at bounding box center [1082, 11] width 13 height 13
click at [749, 64] on div "outbound Michael Addabbo outbound Michael Addabbo" at bounding box center [694, 60] width 988 height 24
click at [1076, 11] on icon at bounding box center [1082, 11] width 13 height 13
click at [210, 151] on button "copy" at bounding box center [224, 163] width 55 height 25
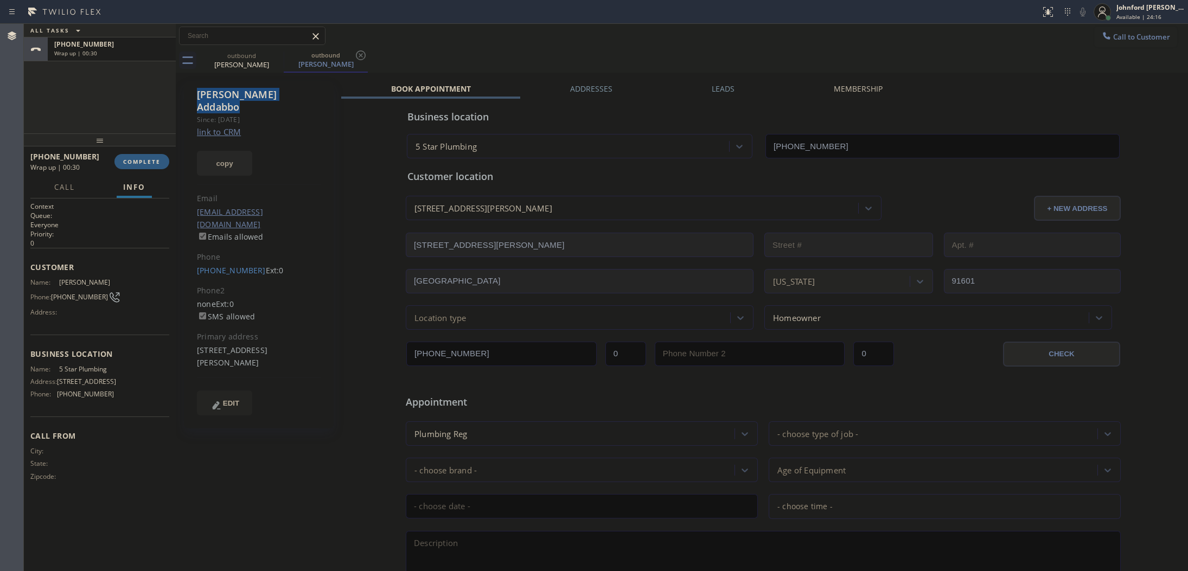
drag, startPoint x: 194, startPoint y: 88, endPoint x: 212, endPoint y: 143, distance: 57.0
click at [303, 92] on div "Michael Addabbo Since: 20 may 2020 link to CRM copy Email maddabbo@yahoo.com Em…" at bounding box center [259, 255] width 150 height 348
copy div "Michael Addabbo"
click at [142, 163] on span "COMPLETE" at bounding box center [141, 162] width 37 height 8
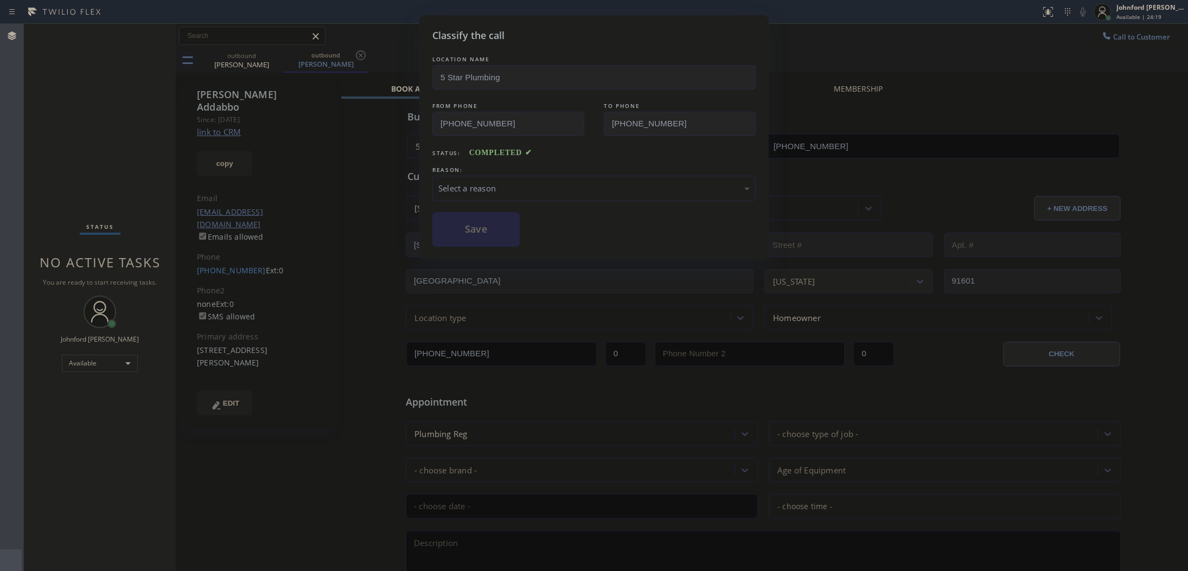
click at [527, 171] on div "REASON:" at bounding box center [593, 169] width 323 height 11
click at [479, 195] on div "Select a reason" at bounding box center [593, 188] width 323 height 25
click at [467, 231] on button "Save" at bounding box center [475, 229] width 87 height 35
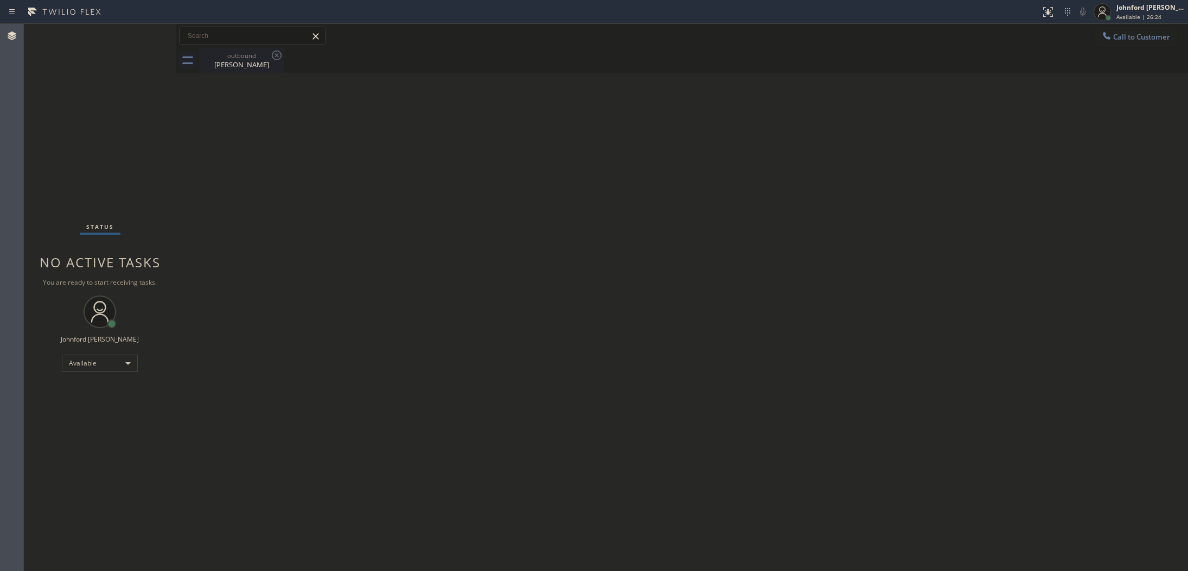
drag, startPoint x: 262, startPoint y: 63, endPoint x: 239, endPoint y: 66, distance: 23.6
click at [252, 65] on div "outbound Michael Addabbo" at bounding box center [694, 60] width 988 height 24
click at [239, 66] on div "Michael Addabbo" at bounding box center [242, 65] width 82 height 10
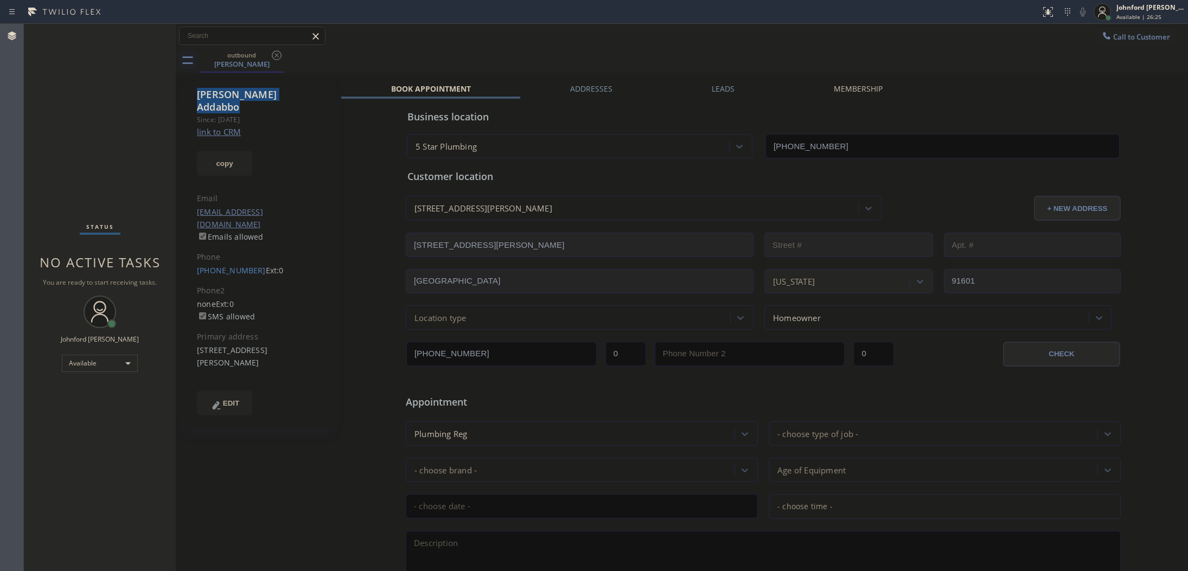
drag, startPoint x: 194, startPoint y: 84, endPoint x: 167, endPoint y: 38, distance: 53.5
click at [298, 88] on div "Michael Addabbo Since: 20 may 2020 link to CRM copy Email maddabbo@yahoo.com Em…" at bounding box center [259, 255] width 150 height 348
copy div "Michael Addabbo"
drag, startPoint x: 188, startPoint y: 247, endPoint x: 251, endPoint y: 243, distance: 62.5
click at [251, 243] on div "Michael Addabbo Since: 20 may 2020 link to CRM copy Email maddabbo@yahoo.com Em…" at bounding box center [259, 255] width 150 height 348
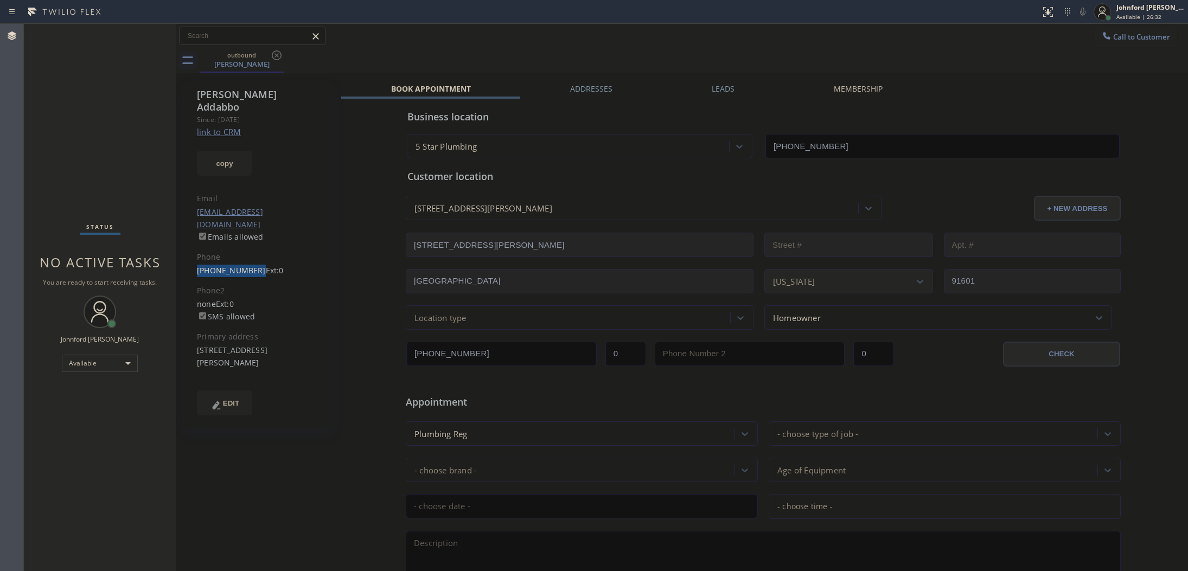
copy link "[PHONE_NUMBER]"
click at [1118, 34] on span "Call to Customer" at bounding box center [1141, 37] width 57 height 10
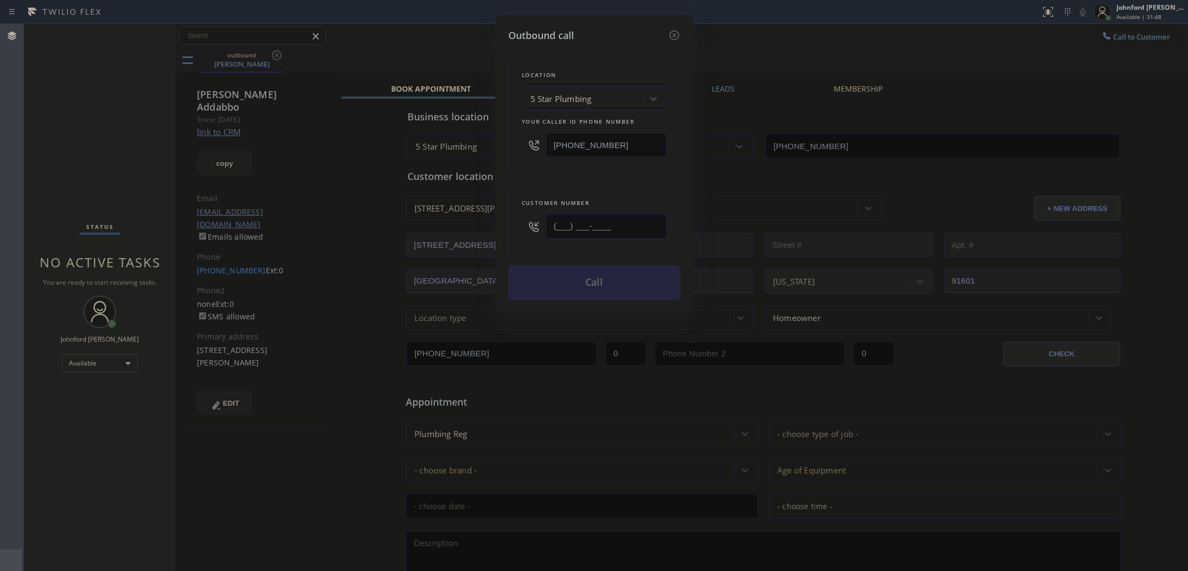
drag, startPoint x: 632, startPoint y: 224, endPoint x: 476, endPoint y: 229, distance: 155.8
click at [476, 229] on div "Outbound call Location 5 Star Plumbing Your caller id phone number (888) 909-01…" at bounding box center [594, 285] width 1188 height 571
paste input "303) 513-4080"
type input "[PHONE_NUMBER]"
click at [564, 184] on div "Customer number (303) 513-4080" at bounding box center [594, 221] width 172 height 74
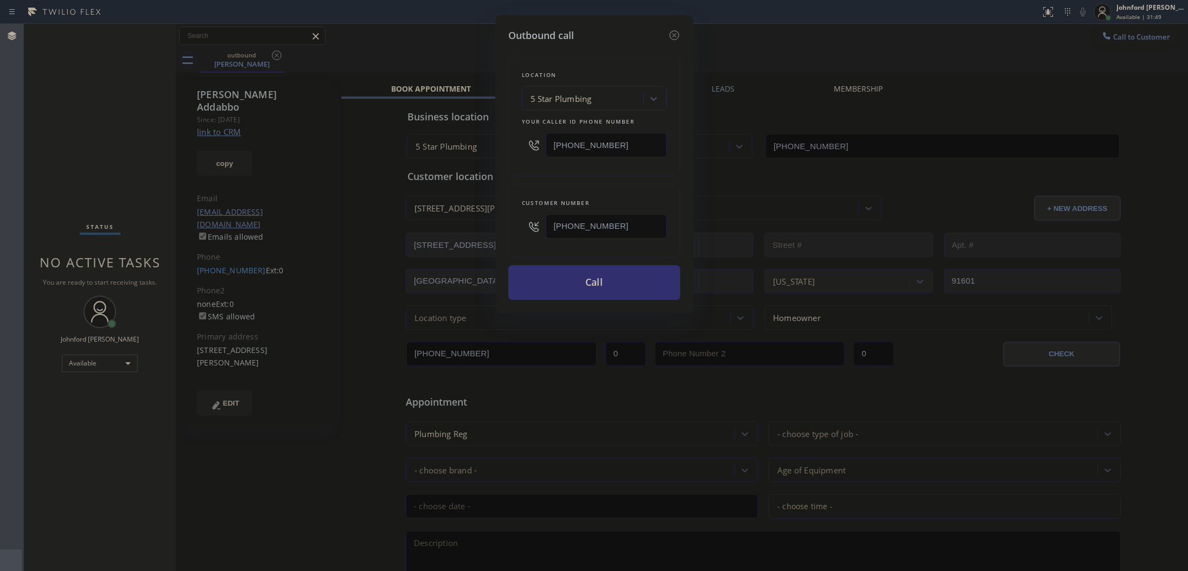
click at [571, 285] on button "Call" at bounding box center [594, 282] width 172 height 35
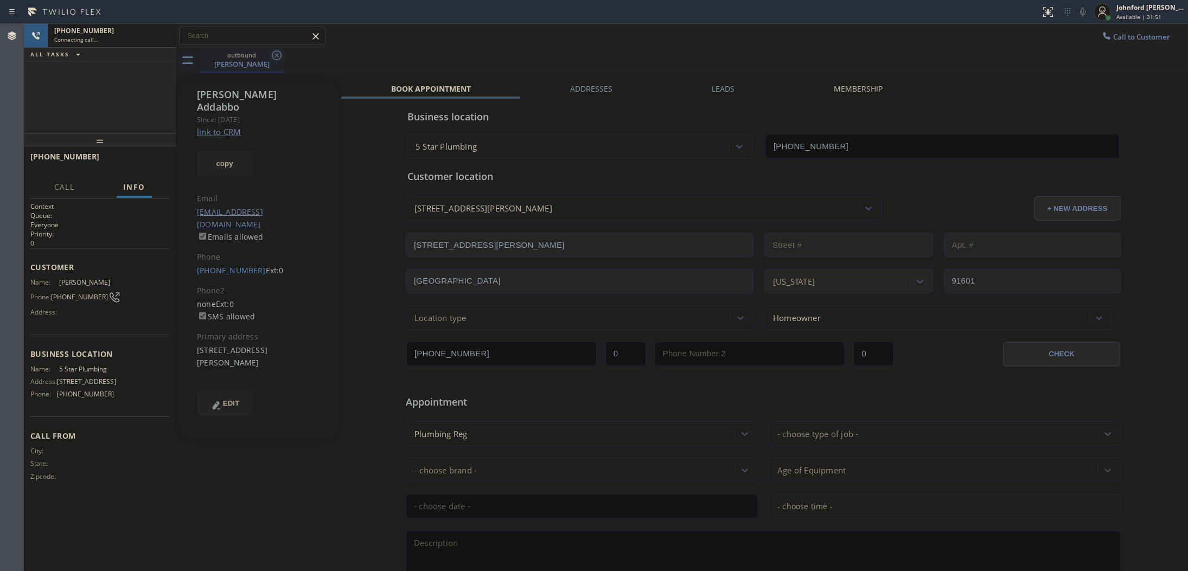
click at [278, 52] on icon at bounding box center [276, 55] width 13 height 13
click at [224, 126] on link "link to CRM" at bounding box center [219, 131] width 44 height 11
type input "[PHONE_NUMBER]"
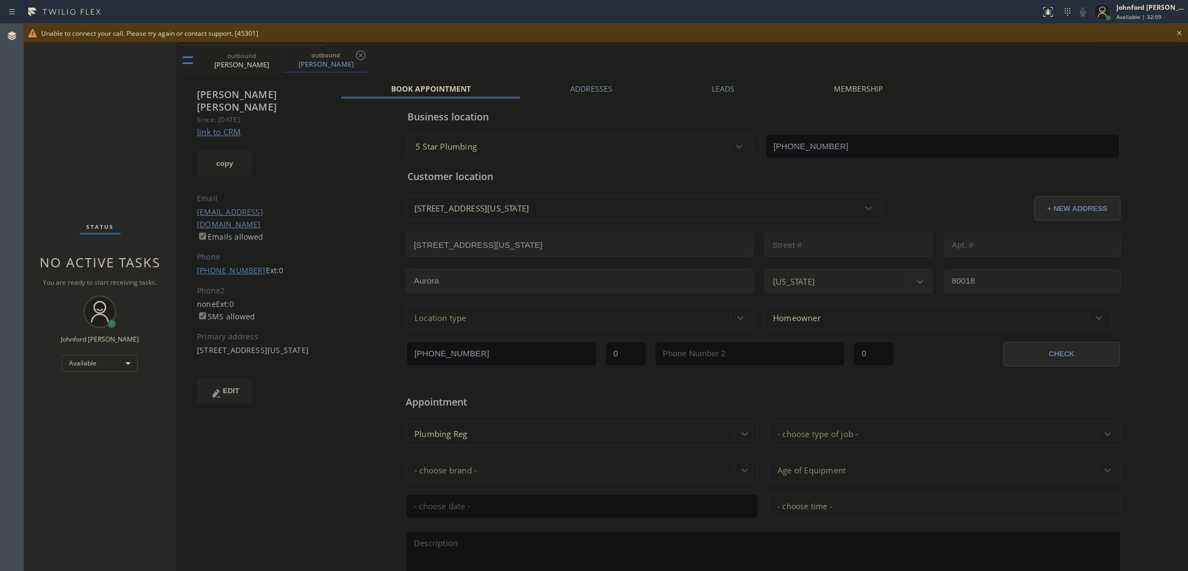
click at [213, 265] on link "[PHONE_NUMBER]" at bounding box center [231, 270] width 69 height 10
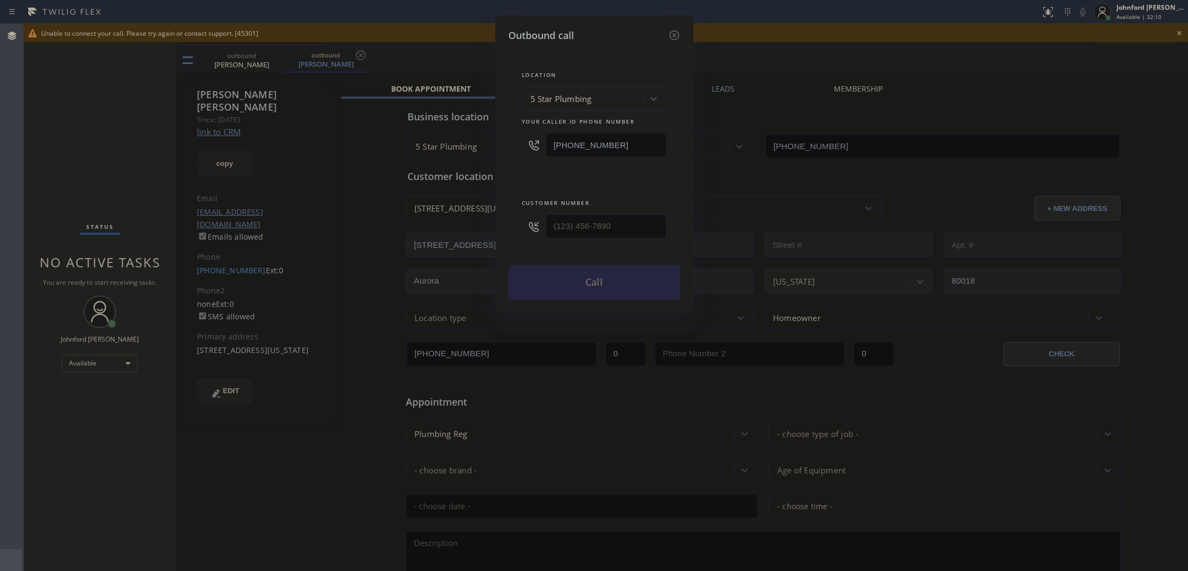
click at [216, 245] on div "Outbound call Location 5 Star Plumbing Your caller id phone number [PHONE_NUMBE…" at bounding box center [594, 285] width 1188 height 571
type input "[PHONE_NUMBER]"
drag, startPoint x: 611, startPoint y: 142, endPoint x: 483, endPoint y: 142, distance: 128.0
click at [483, 142] on div "Outbound call Location 5 Star Plumbing Your caller id phone number (888) 909-01…" at bounding box center [594, 285] width 1188 height 571
paste input "55) 340-1313"
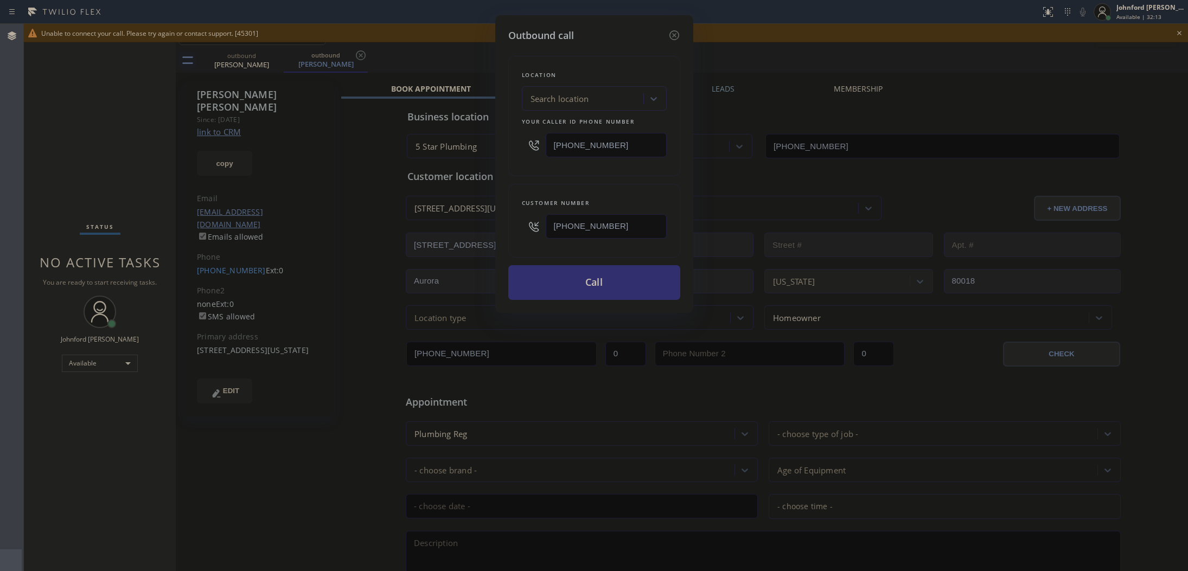
type input "[PHONE_NUMBER]"
click at [636, 291] on button "Call" at bounding box center [594, 282] width 172 height 35
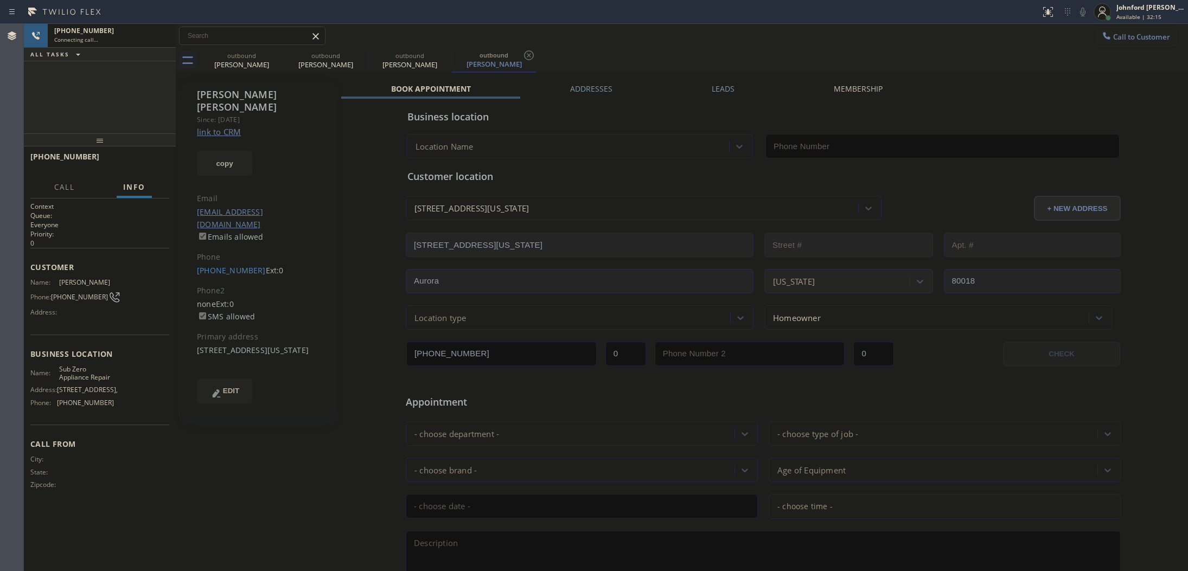
type input "[PHONE_NUMBER]"
click at [276, 52] on icon at bounding box center [276, 55] width 13 height 13
click at [0, 0] on icon at bounding box center [0, 0] width 0 height 0
type input "[PHONE_NUMBER]"
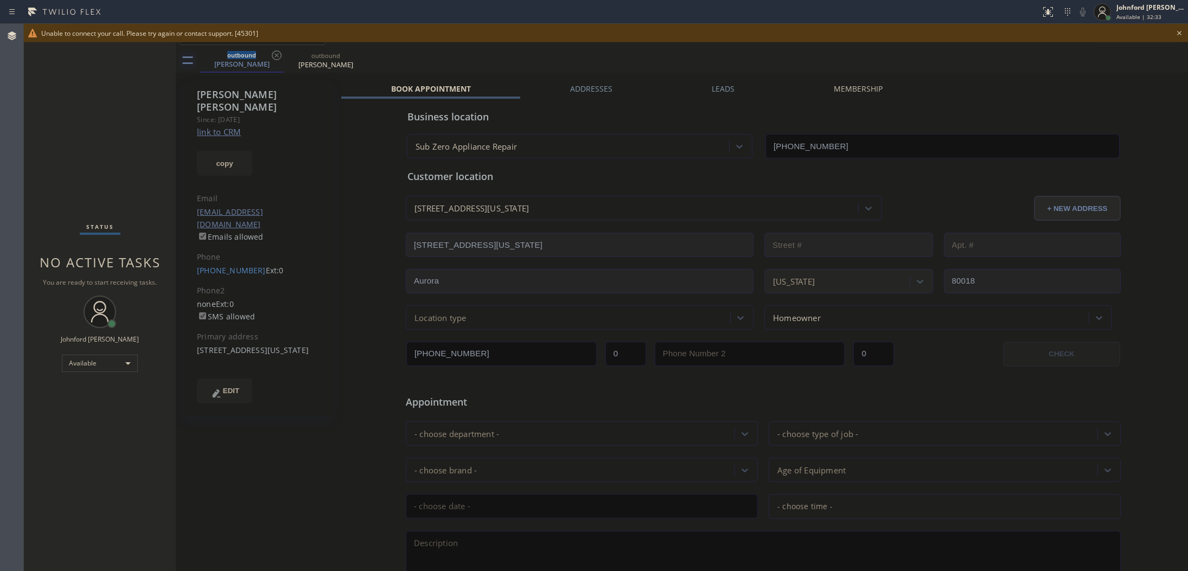
drag, startPoint x: 924, startPoint y: 82, endPoint x: 939, endPoint y: 76, distance: 16.3
click at [928, 80] on div "[PERSON_NAME] Since: [DATE] link to CRM copy Email [EMAIL_ADDRESS][DOMAIN_NAME]…" at bounding box center [681, 426] width 1007 height 703
click at [1183, 31] on icon at bounding box center [1179, 33] width 13 height 13
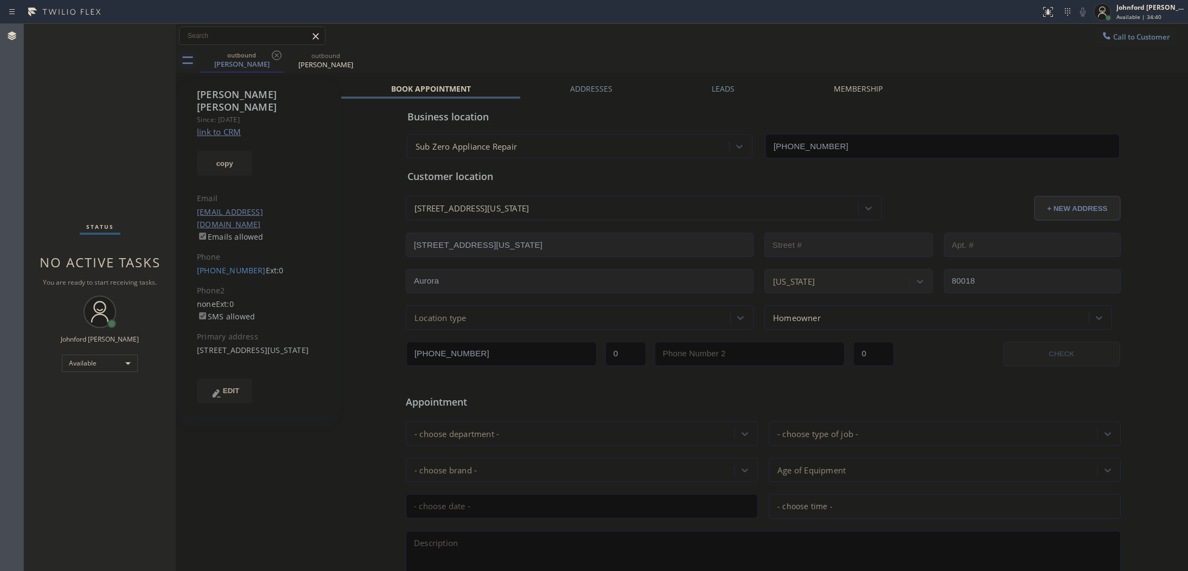
click at [158, 159] on div "Status No active tasks You are ready to start receiving tasks. [PERSON_NAME] Av…" at bounding box center [100, 297] width 152 height 547
click at [889, 53] on div "outbound [PERSON_NAME] outbound [PERSON_NAME]" at bounding box center [694, 60] width 988 height 24
click at [898, 52] on div "outbound [PERSON_NAME] outbound [PERSON_NAME]" at bounding box center [694, 60] width 988 height 24
click at [1148, 40] on button "Call to Customer" at bounding box center [1135, 37] width 83 height 21
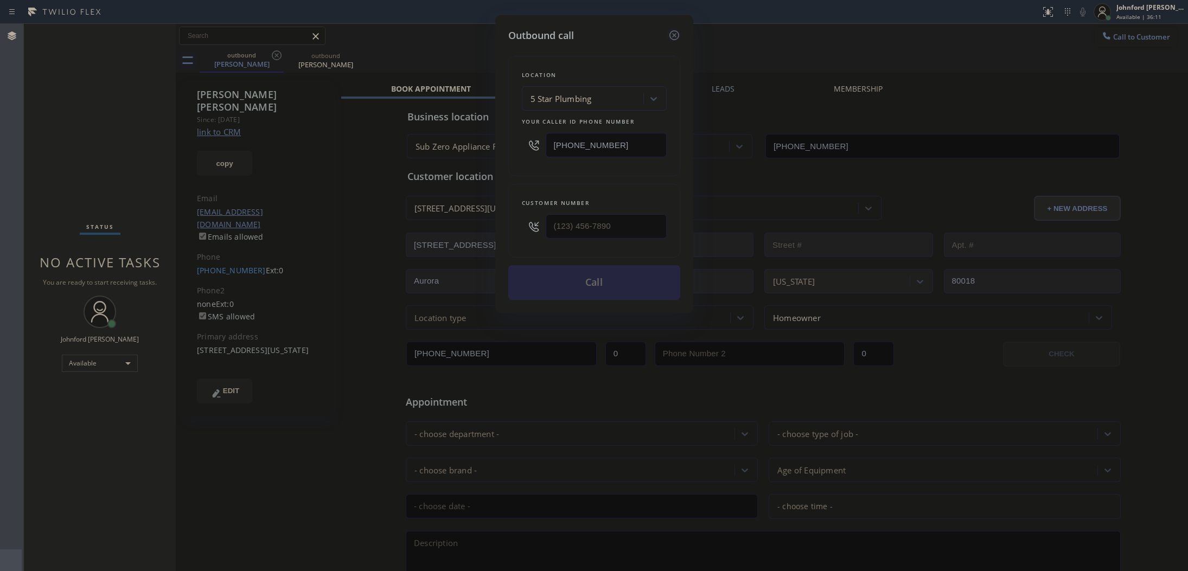
click at [674, 35] on icon at bounding box center [674, 35] width 13 height 13
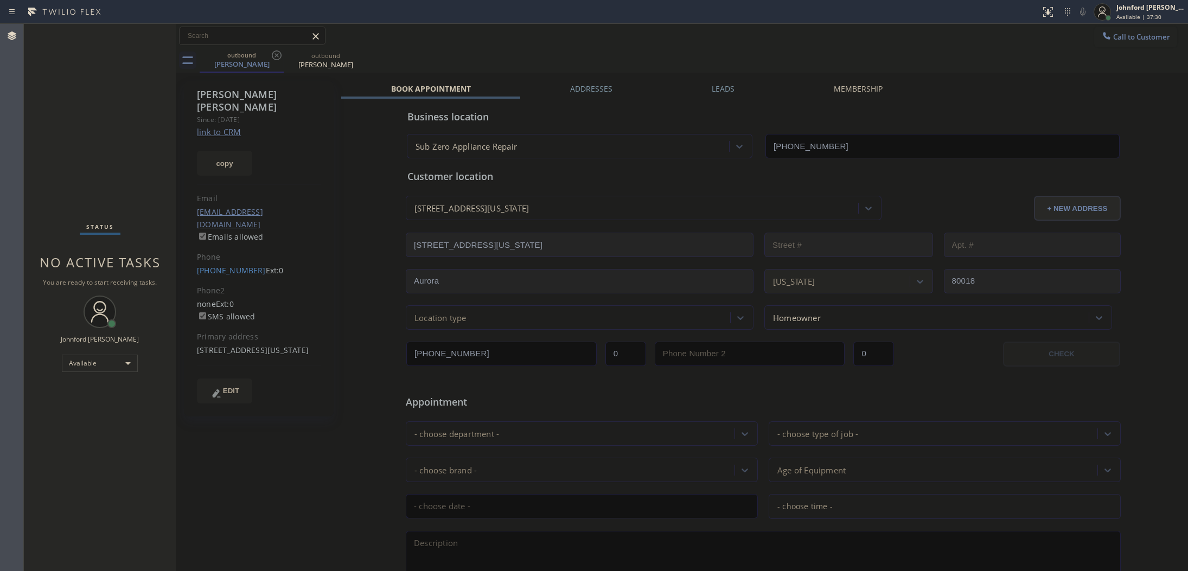
click at [1113, 34] on span "Call to Customer" at bounding box center [1141, 37] width 57 height 10
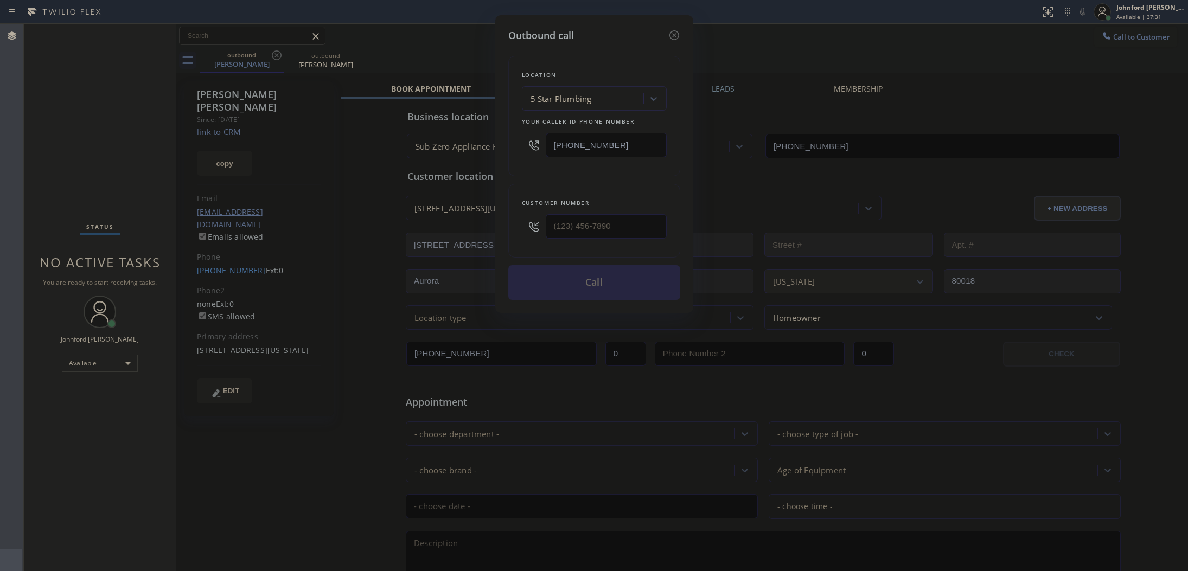
drag, startPoint x: 468, startPoint y: 142, endPoint x: 358, endPoint y: 163, distance: 112.0
click at [468, 142] on div "Outbound call Location 5 Star Plumbing Your caller id phone number [PHONE_NUMBE…" at bounding box center [594, 285] width 1188 height 571
paste input "55) 731-4952"
type input "[PHONE_NUMBER]"
click at [400, 199] on div "Outbound call Location 5 Star Appliance Repair Your caller id phone number [PHO…" at bounding box center [594, 285] width 1188 height 571
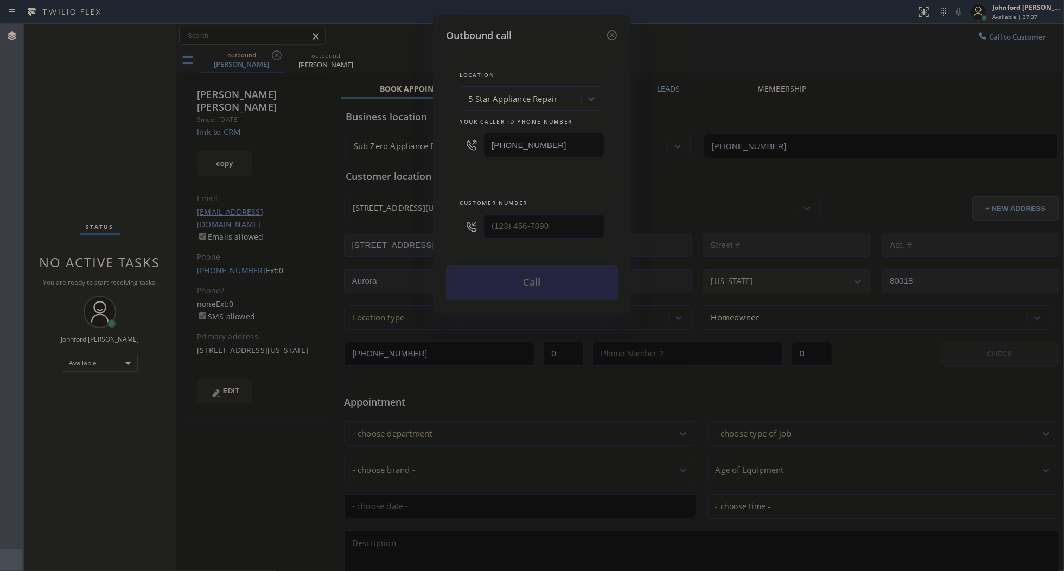
click at [629, 217] on div "Outbound call Location 5 Star Appliance Repair Your caller id phone number [PHO…" at bounding box center [532, 164] width 198 height 298
drag, startPoint x: 589, startPoint y: 216, endPoint x: 436, endPoint y: 217, distance: 153.0
click at [436, 217] on div "Outbound call Location 5 Star Appliance Repair Your caller id phone number [PHO…" at bounding box center [532, 164] width 198 height 298
paste input "800) 222-7820"
type input "[PHONE_NUMBER]"
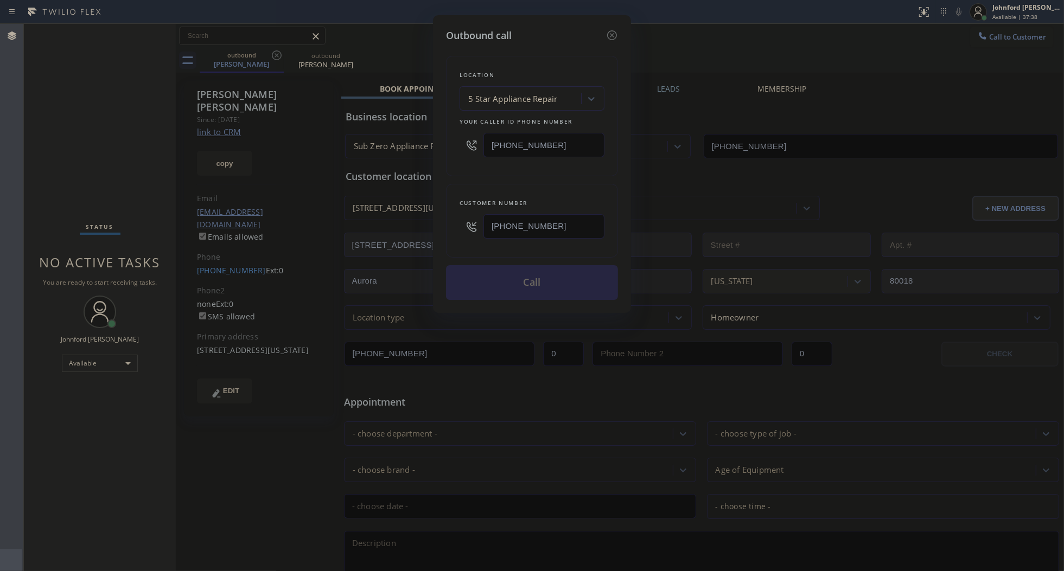
drag, startPoint x: 489, startPoint y: 168, endPoint x: 507, endPoint y: 205, distance: 40.5
click at [495, 171] on div "Location 5 Star Appliance Repair Your caller id phone number [PHONE_NUMBER]" at bounding box center [532, 116] width 172 height 120
click at [688, 141] on div "Outbound call Location 5 Star Appliance Repair Your caller id phone number [PHO…" at bounding box center [532, 285] width 1064 height 571
click at [582, 271] on button "Call" at bounding box center [532, 282] width 172 height 35
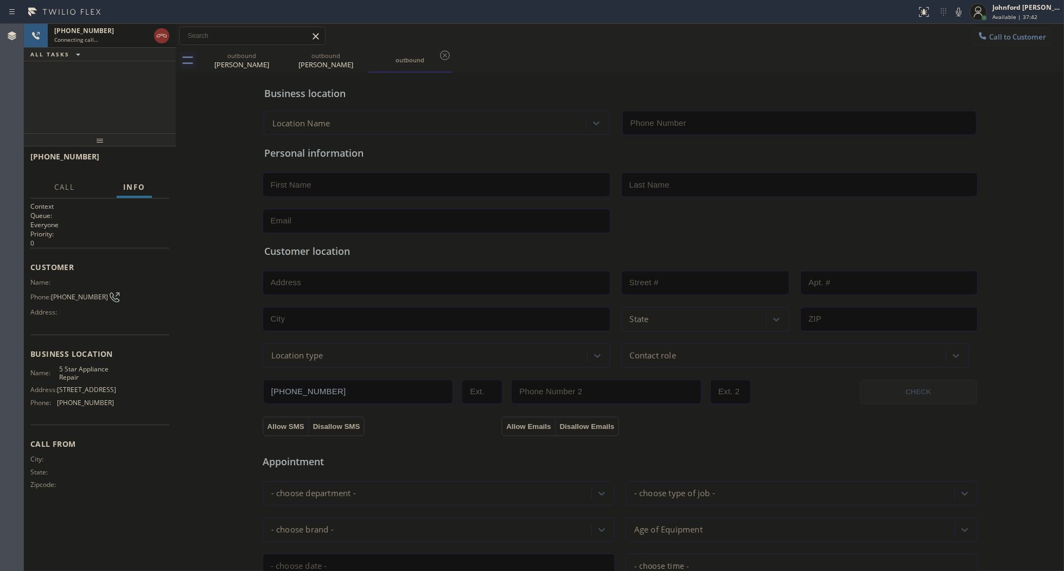
type input "[PHONE_NUMBER]"
click at [271, 53] on icon at bounding box center [276, 55] width 13 height 13
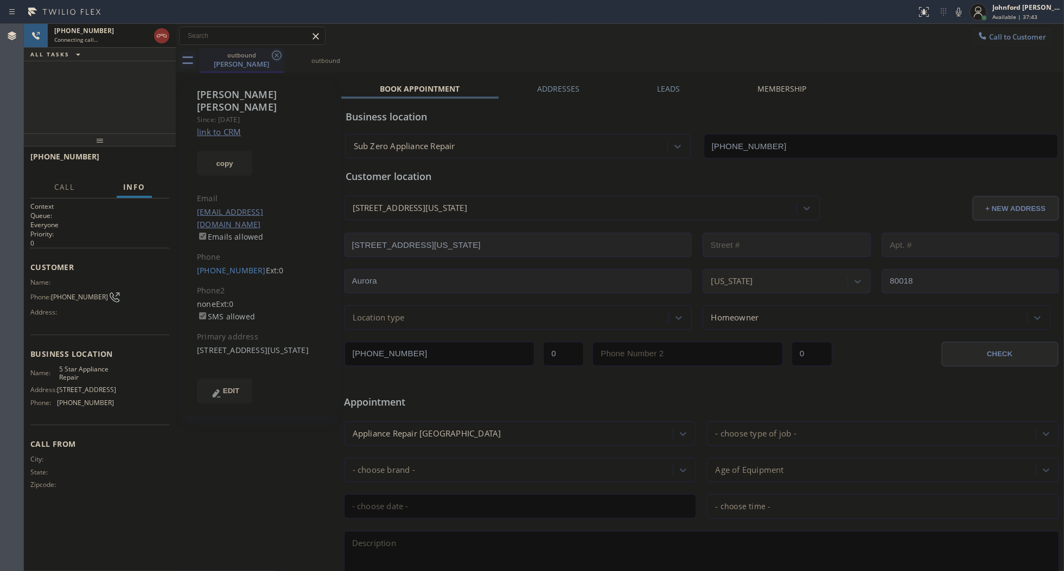
click at [271, 53] on icon at bounding box center [276, 55] width 13 height 13
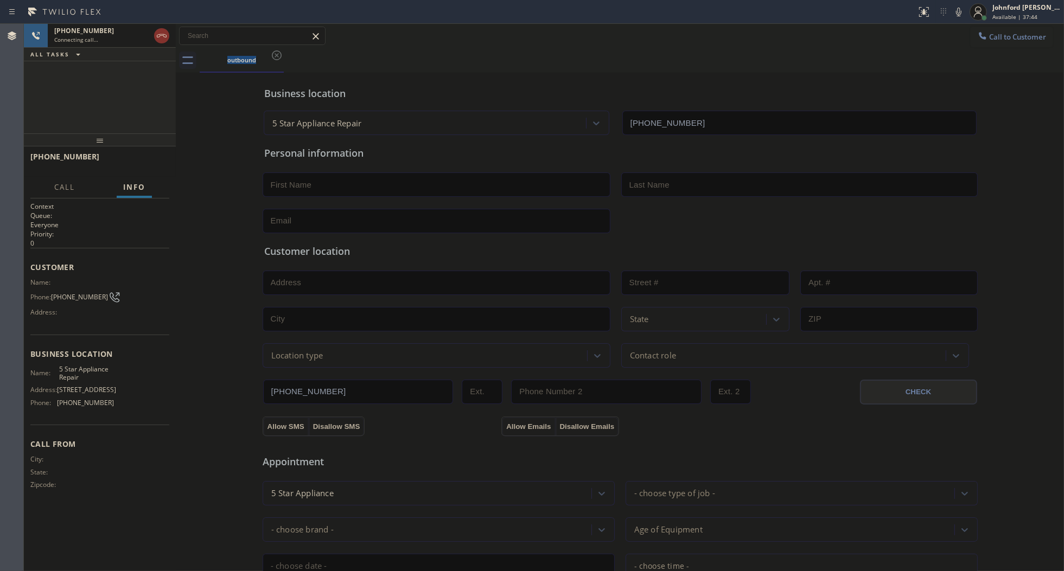
click at [521, 53] on div "outbound" at bounding box center [632, 60] width 864 height 24
click at [36, 90] on div "[PHONE_NUMBER] Live | 00:01 ALL TASKS ALL TASKS ACTIVE TASKS TASKS IN WRAP UP" at bounding box center [100, 79] width 152 height 110
click at [145, 163] on span "HANG UP" at bounding box center [143, 162] width 33 height 8
click at [145, 163] on span "COMPLETE" at bounding box center [141, 162] width 37 height 8
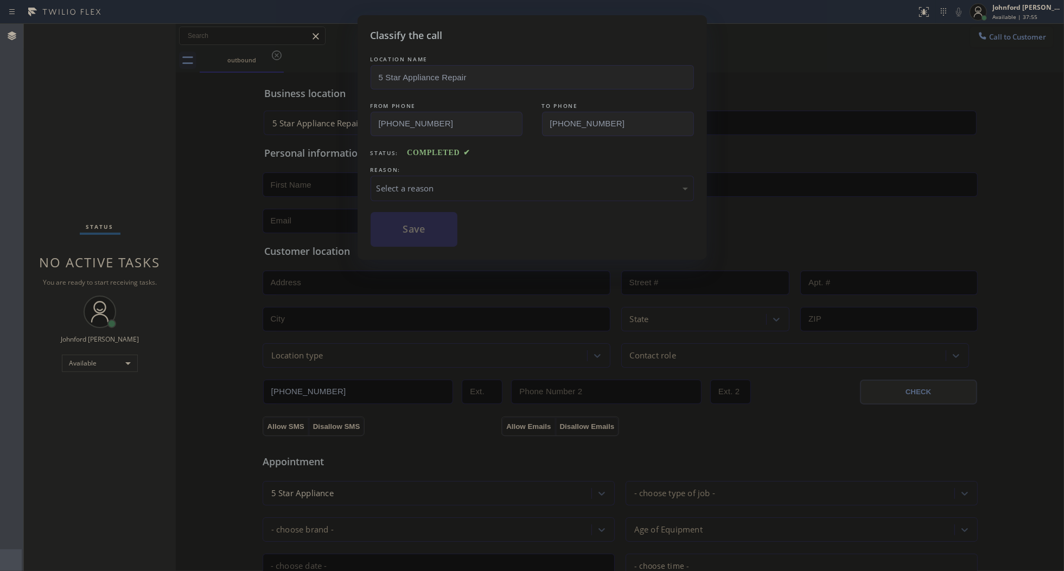
click at [378, 176] on div "Select a reason" at bounding box center [532, 188] width 323 height 25
drag, startPoint x: 411, startPoint y: 229, endPoint x: 343, endPoint y: 239, distance: 69.1
click at [411, 229] on button "Save" at bounding box center [414, 229] width 87 height 35
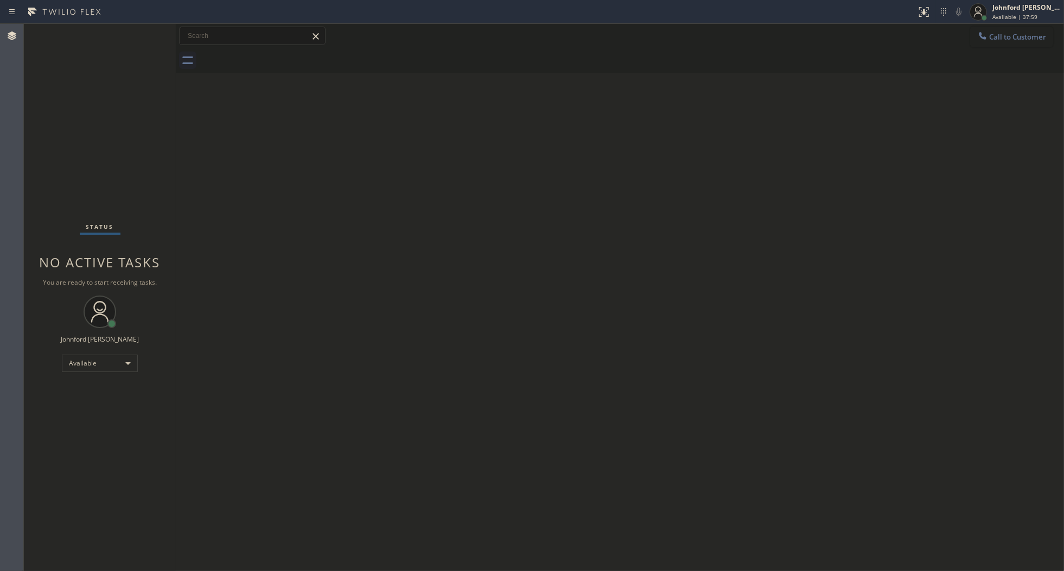
click at [983, 44] on button "Call to Customer" at bounding box center [1011, 37] width 83 height 21
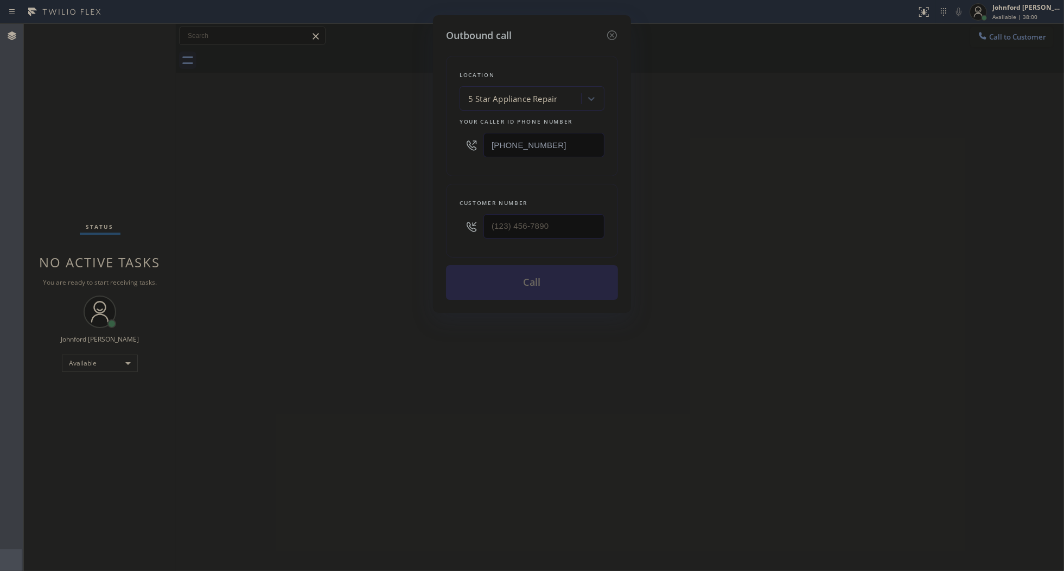
click at [524, 152] on input "[PHONE_NUMBER]" at bounding box center [543, 145] width 121 height 24
click at [544, 154] on input "[PHONE_NUMBER]" at bounding box center [543, 145] width 121 height 24
paste input "323) 685-4711"
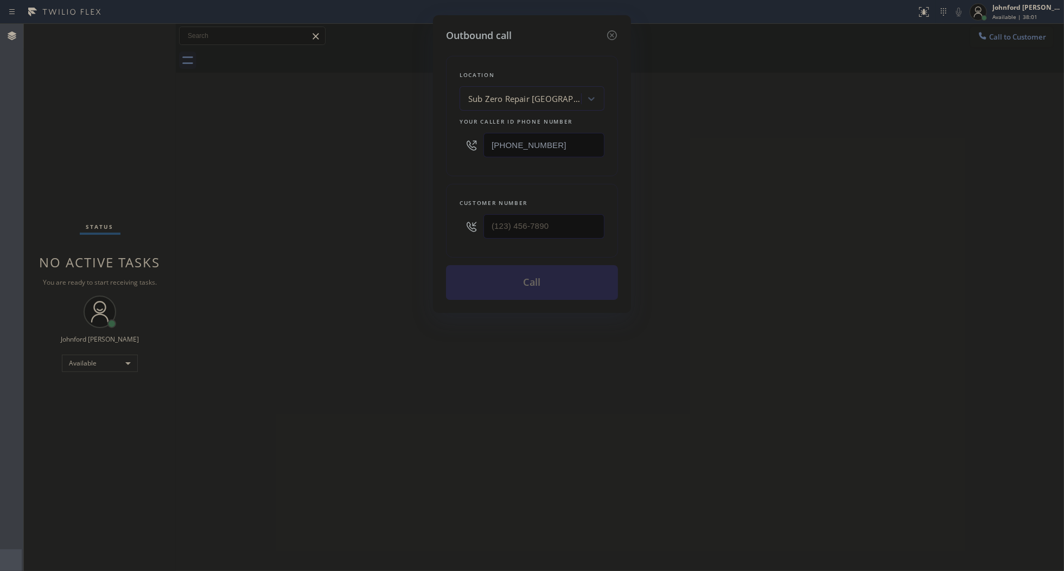
type input "[PHONE_NUMBER]"
click at [548, 224] on input "(___) ___-____" at bounding box center [543, 226] width 121 height 24
paste input "718) 306-3159"
type input "[PHONE_NUMBER]"
click at [399, 206] on div "Outbound call Location Sub Zero Repair [GEOGRAPHIC_DATA] Your caller id phone n…" at bounding box center [532, 285] width 1064 height 571
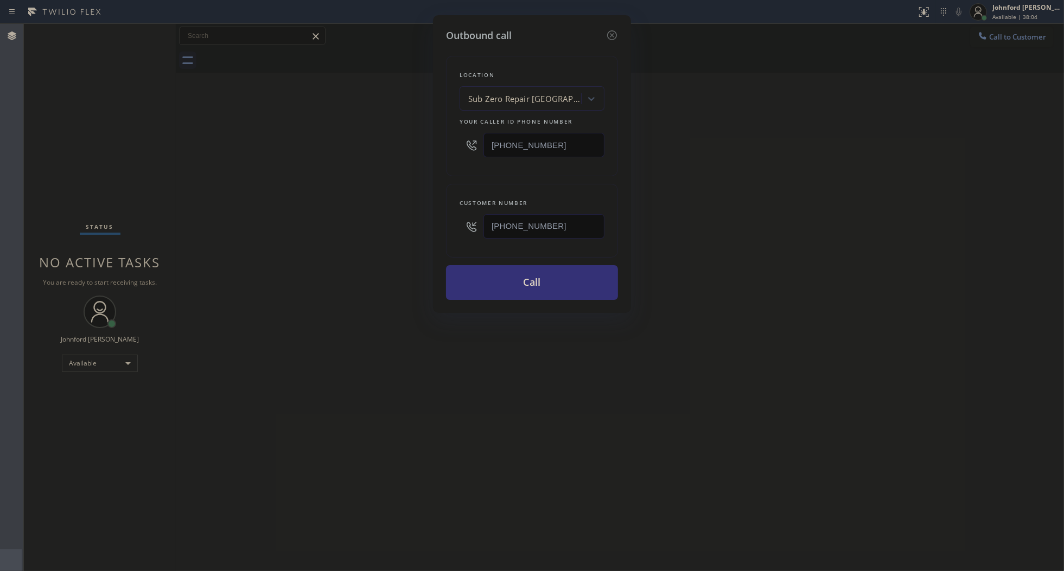
click at [508, 301] on div "Outbound call Location Sub Zero Repair [GEOGRAPHIC_DATA] Your caller id phone n…" at bounding box center [532, 164] width 198 height 298
click at [521, 283] on button "Call" at bounding box center [532, 282] width 172 height 35
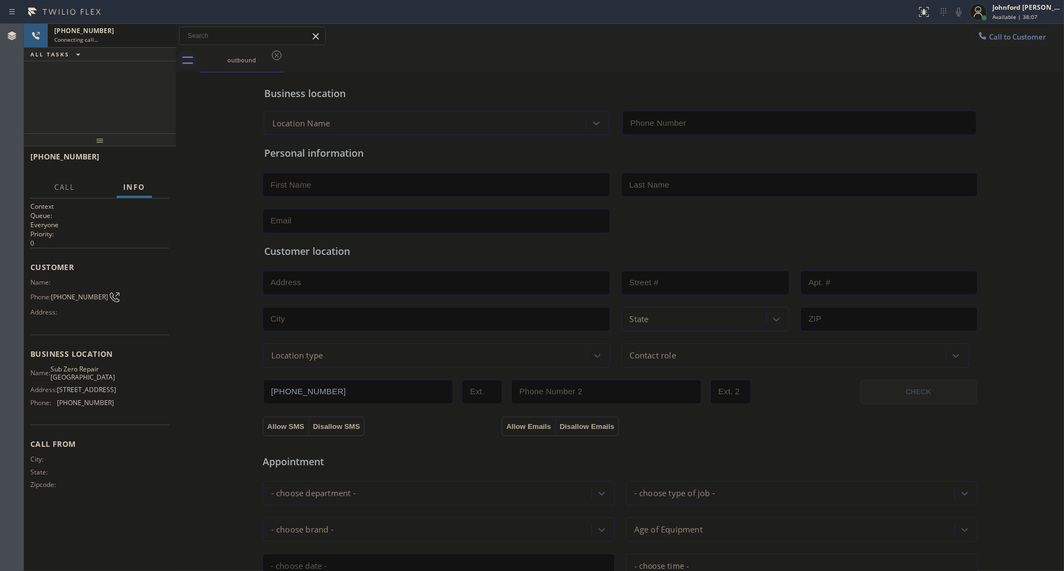
type input "[PHONE_NUMBER]"
click at [149, 172] on div "[PHONE_NUMBER] Live | 00:12 HANG UP" at bounding box center [99, 162] width 139 height 28
click at [145, 158] on span "HANG UP" at bounding box center [143, 162] width 33 height 8
click at [966, 49] on div "outbound" at bounding box center [632, 60] width 864 height 24
click at [968, 49] on div "outbound" at bounding box center [632, 60] width 864 height 24
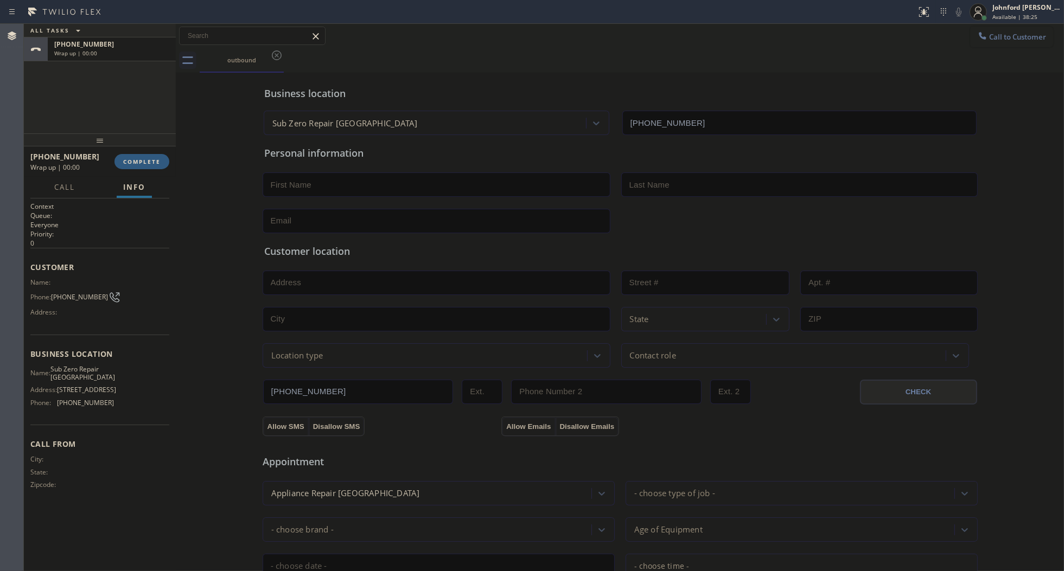
click at [1015, 34] on span "Call to Customer" at bounding box center [1017, 37] width 57 height 10
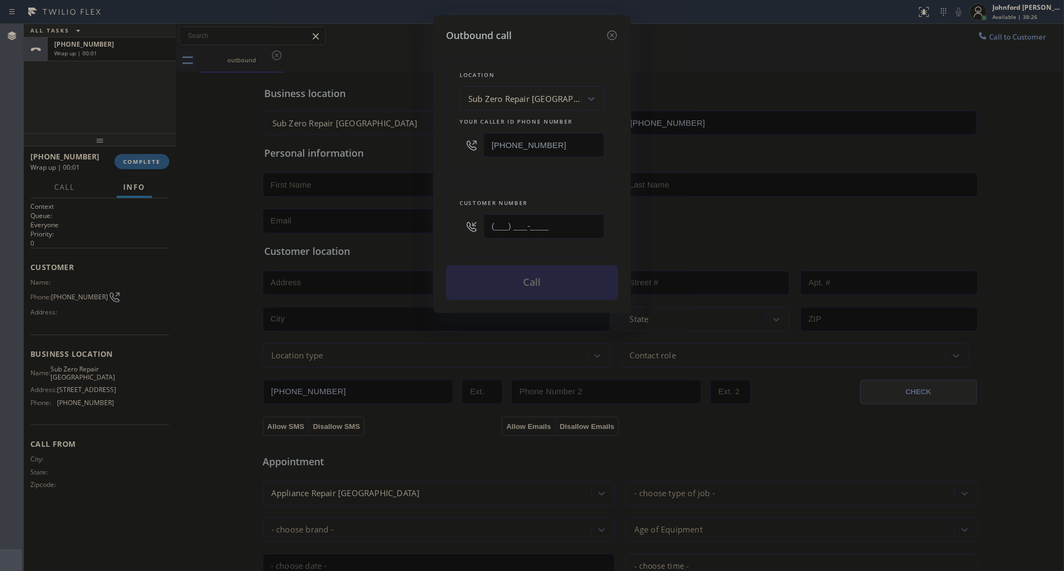
drag, startPoint x: 551, startPoint y: 231, endPoint x: 473, endPoint y: 231, distance: 78.1
click at [483, 237] on div "(___) ___-____" at bounding box center [532, 226] width 145 height 35
paste input "718) 306-3159"
type input "[PHONE_NUMBER]"
click at [488, 177] on div "Location Sub Zero Repair [GEOGRAPHIC_DATA] Your caller id phone number [PHONE_N…" at bounding box center [532, 171] width 172 height 257
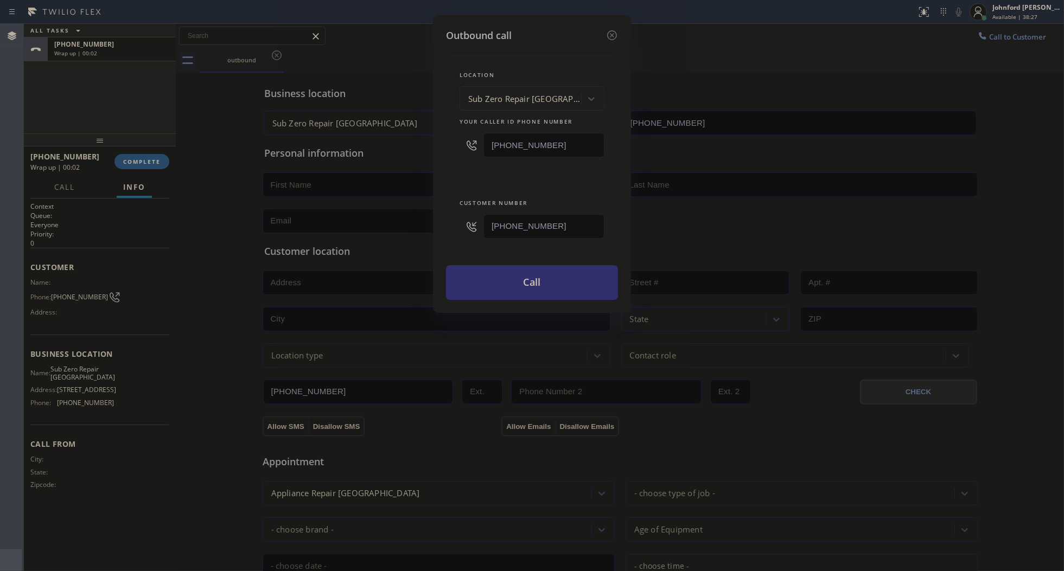
click at [499, 280] on button "Call" at bounding box center [532, 282] width 172 height 35
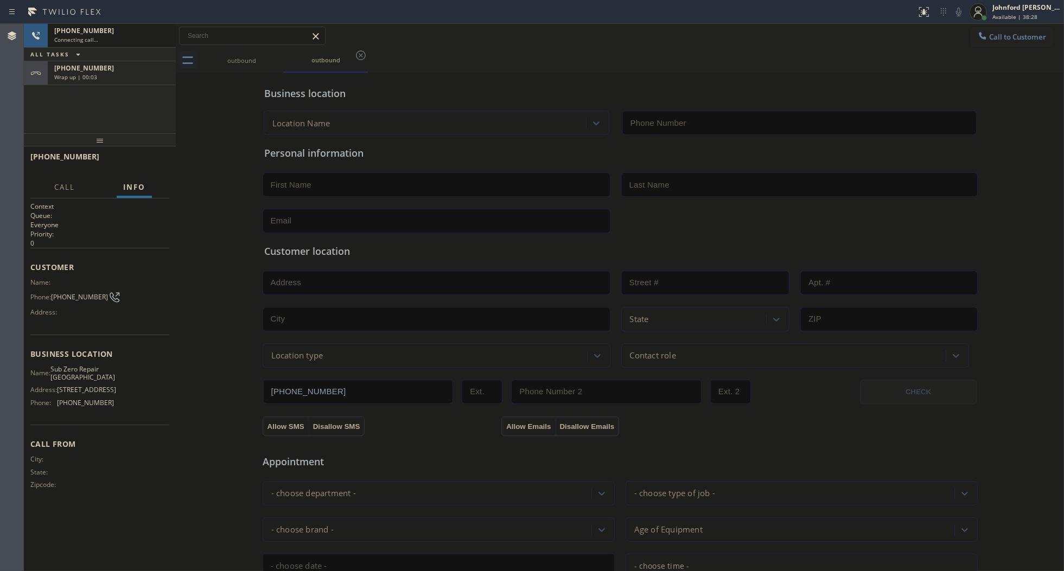
type input "[PHONE_NUMBER]"
click at [146, 36] on icon at bounding box center [142, 35] width 13 height 13
click at [156, 36] on icon at bounding box center [161, 35] width 13 height 13
click at [147, 156] on button "COMPLETE" at bounding box center [141, 161] width 55 height 15
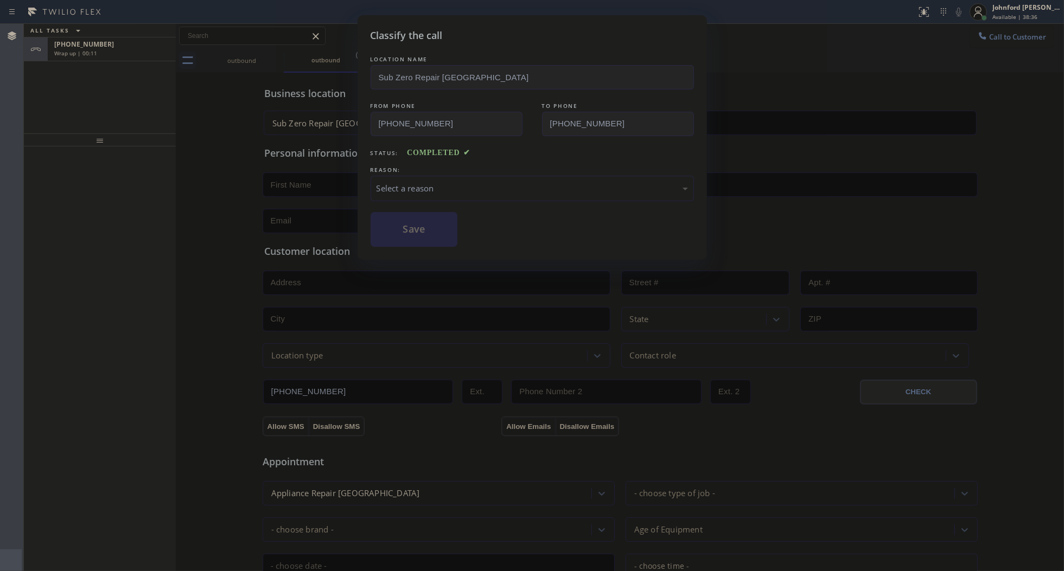
click at [417, 182] on div "Select a reason" at bounding box center [532, 188] width 311 height 12
click at [420, 235] on button "Save" at bounding box center [414, 229] width 87 height 35
click at [124, 47] on div "Classify the call LOCATION NAME Sub Zero Repair Burbank FROM PHONE [PHONE_NUMBE…" at bounding box center [532, 285] width 1064 height 571
click at [124, 47] on div "Classify the call LOCATION NAME Inner Sunset Top HVAC Repair FROM PHONE [PHONE_…" at bounding box center [544, 297] width 1040 height 547
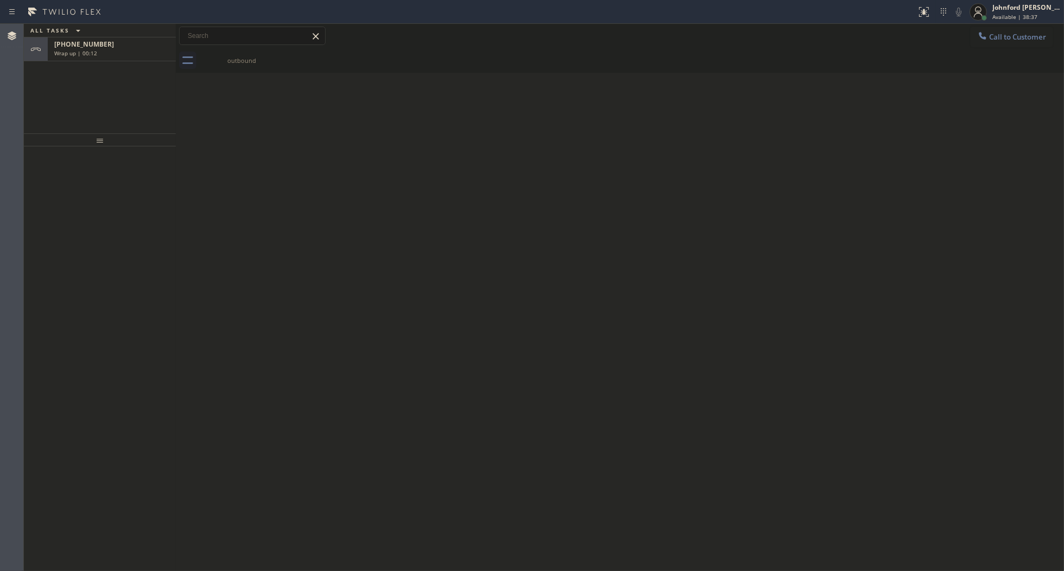
click at [124, 47] on div "[PHONE_NUMBER]" at bounding box center [111, 44] width 115 height 9
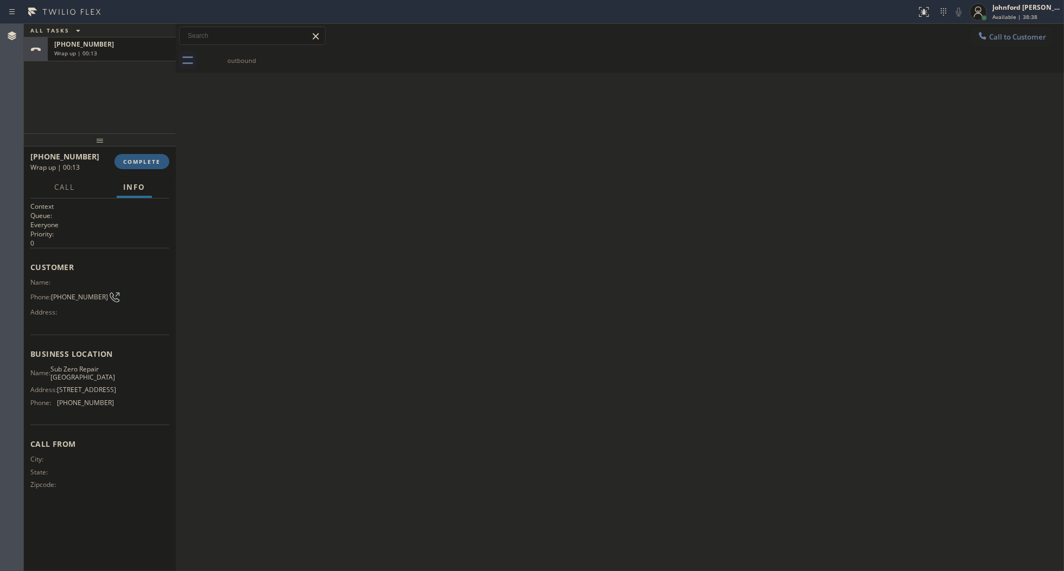
click at [124, 47] on div "[PHONE_NUMBER]" at bounding box center [111, 44] width 115 height 9
click at [145, 158] on span "COMPLETE" at bounding box center [141, 162] width 37 height 8
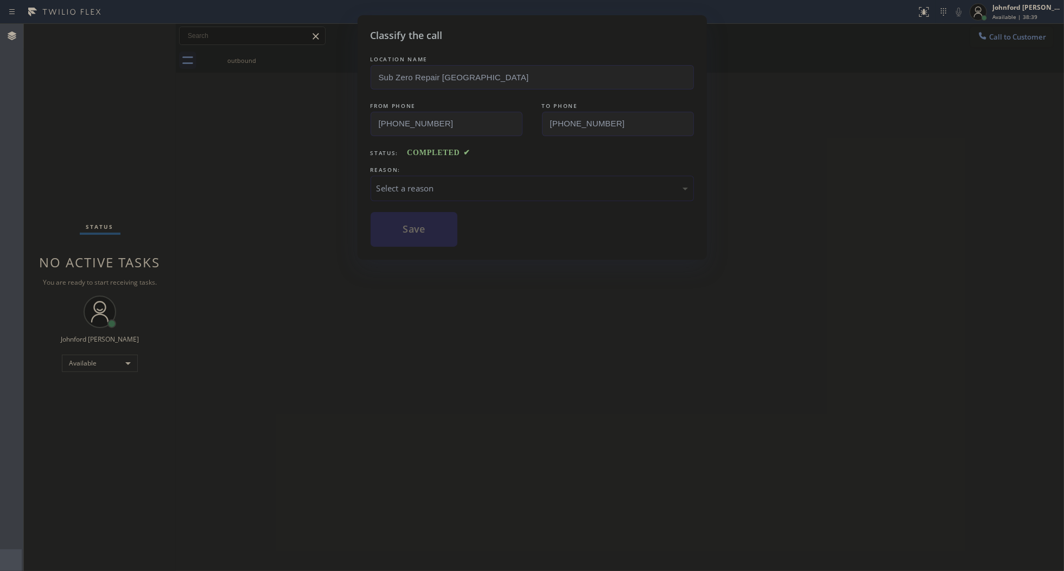
click at [461, 176] on div "Select a reason" at bounding box center [532, 188] width 323 height 25
click at [424, 240] on button "Save" at bounding box center [414, 229] width 87 height 35
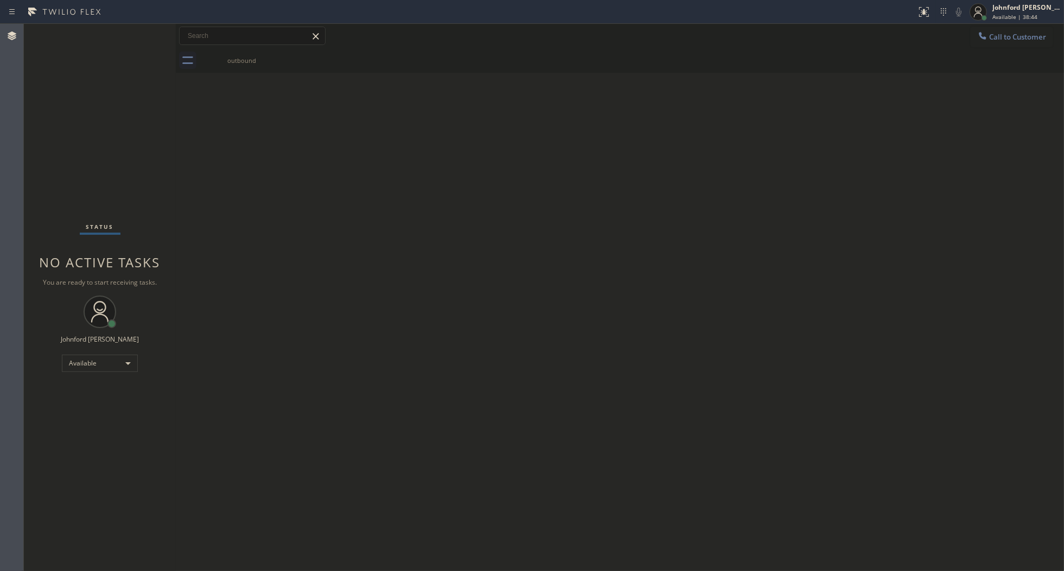
drag, startPoint x: 958, startPoint y: 41, endPoint x: 969, endPoint y: 38, distance: 11.3
click at [959, 40] on div "Call to Customer Outbound call Location Sub Zero Repair [GEOGRAPHIC_DATA] Your …" at bounding box center [620, 36] width 888 height 19
click at [969, 38] on div "Call to Customer Outbound call Location Sub Zero Repair [GEOGRAPHIC_DATA] Your …" at bounding box center [620, 36] width 888 height 19
click at [987, 34] on icon at bounding box center [982, 35] width 11 height 11
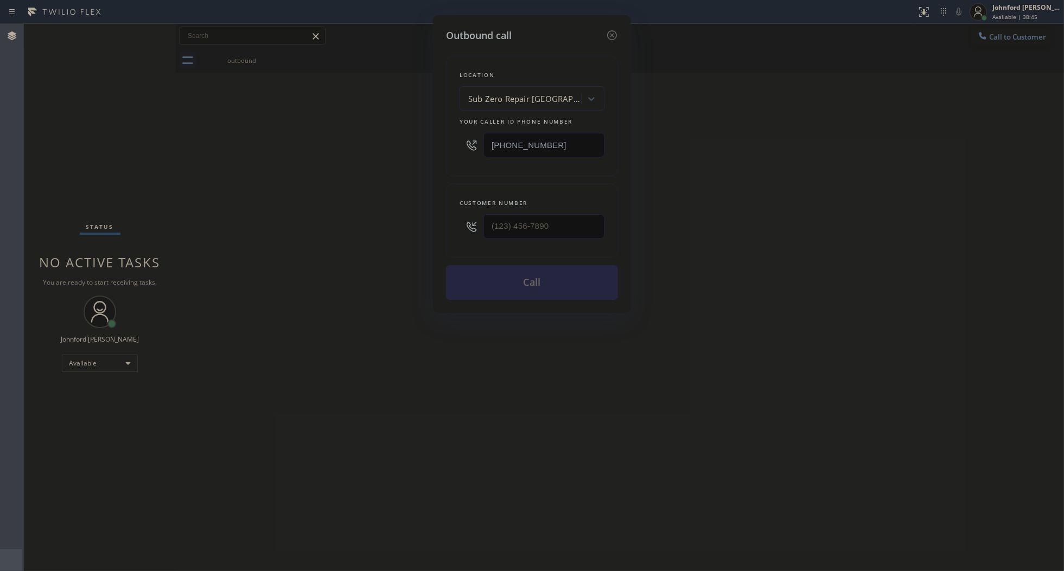
drag, startPoint x: 592, startPoint y: 138, endPoint x: 389, endPoint y: 144, distance: 203.5
click at [399, 144] on div "Outbound call Location Sub Zero Repair [GEOGRAPHIC_DATA] Your caller id phone n…" at bounding box center [532, 285] width 1064 height 571
paste input "61) 203-2339"
type input "[PHONE_NUMBER]"
click at [538, 214] on input "text" at bounding box center [543, 226] width 121 height 24
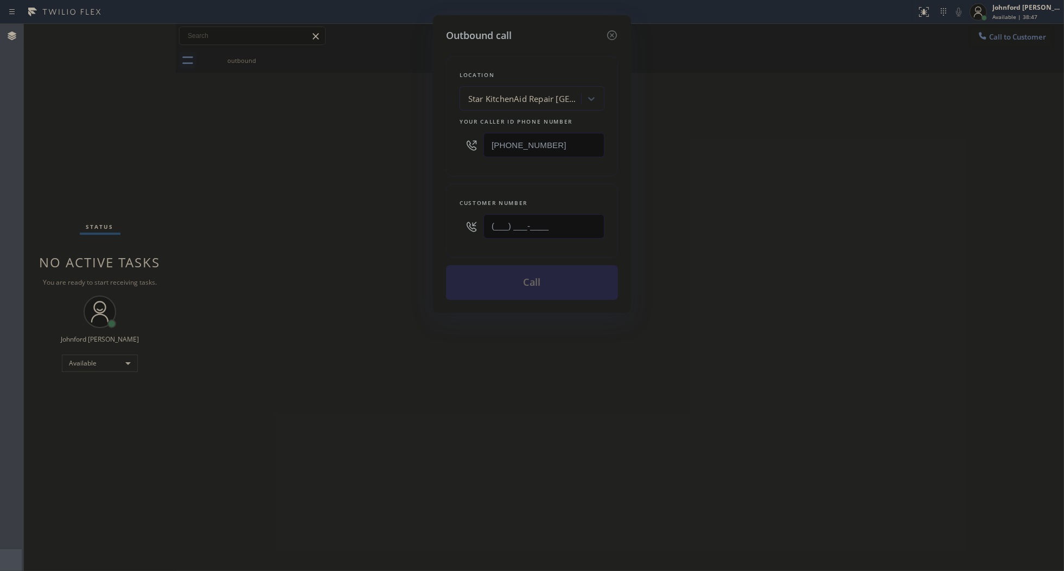
paste input "361) 408-1244"
type input "[PHONE_NUMBER]"
drag, startPoint x: 378, startPoint y: 221, endPoint x: 487, endPoint y: 275, distance: 122.0
click at [381, 224] on div "Outbound call Location Star KitchenAid Repair [GEOGRAPHIC_DATA] Your caller id …" at bounding box center [532, 285] width 1064 height 571
click at [494, 286] on button "Call" at bounding box center [532, 282] width 172 height 35
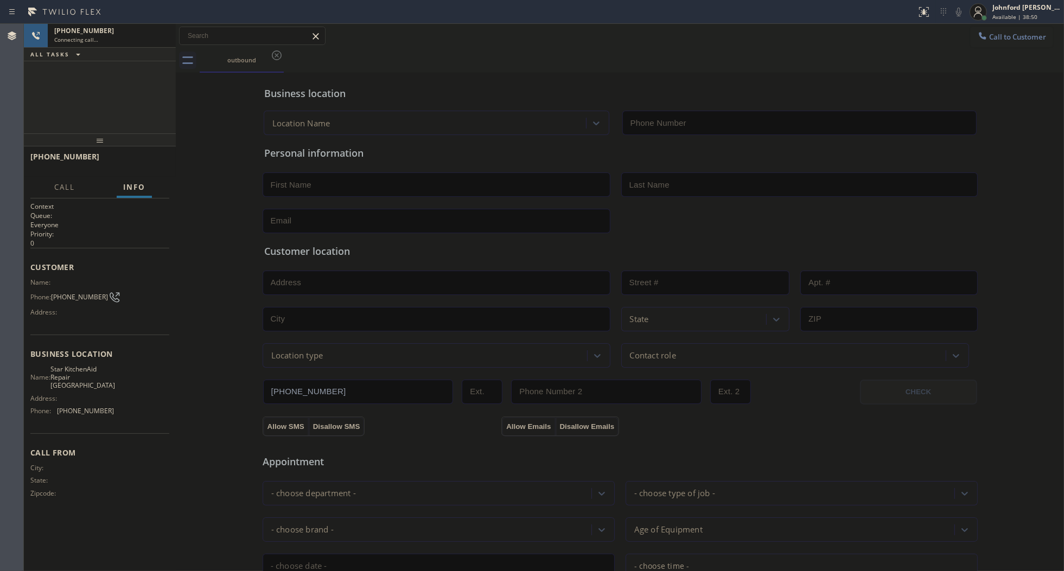
type input "[PHONE_NUMBER]"
click at [758, 56] on div "outbound" at bounding box center [632, 60] width 864 height 24
click at [143, 158] on span "HANG UP" at bounding box center [143, 162] width 33 height 8
click at [1015, 33] on span "Call to Customer" at bounding box center [1017, 37] width 57 height 10
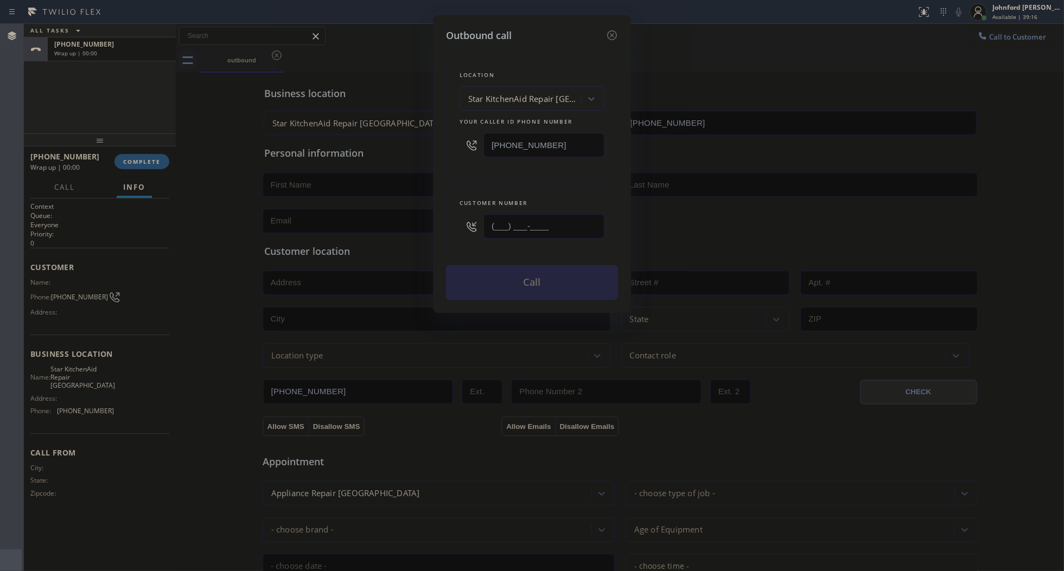
drag, startPoint x: 519, startPoint y: 222, endPoint x: 433, endPoint y: 218, distance: 86.4
click at [433, 218] on div "Outbound call Location Star KitchenAid Repair [GEOGRAPHIC_DATA] Your caller id …" at bounding box center [532, 164] width 198 height 298
paste input "361) 408-1244"
type input "[PHONE_NUMBER]"
click at [512, 164] on div "Location Star KitchenAid Repair [GEOGRAPHIC_DATA] Your caller id phone number […" at bounding box center [532, 116] width 172 height 120
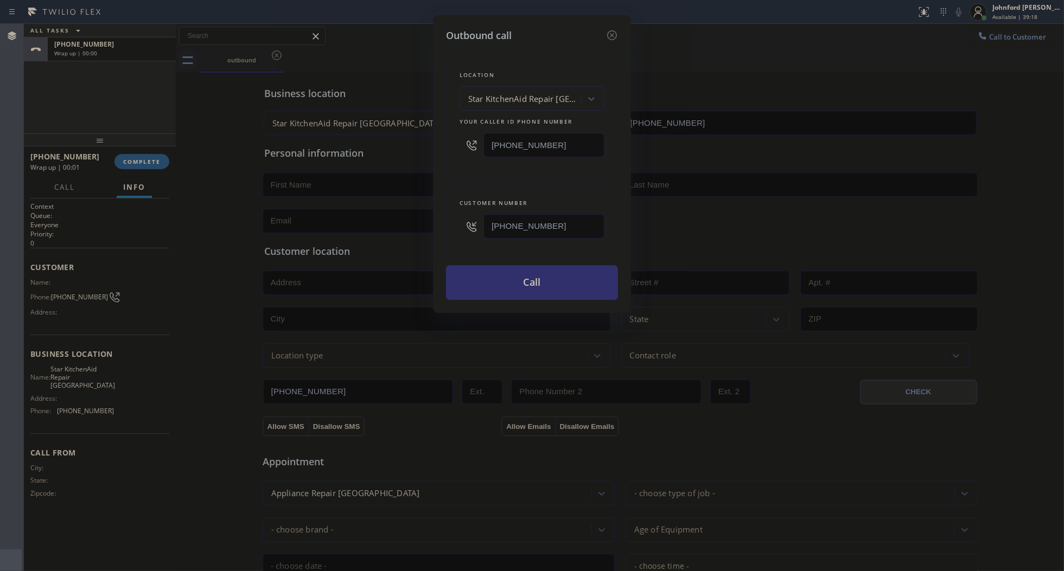
click at [527, 278] on button "Call" at bounding box center [532, 282] width 172 height 35
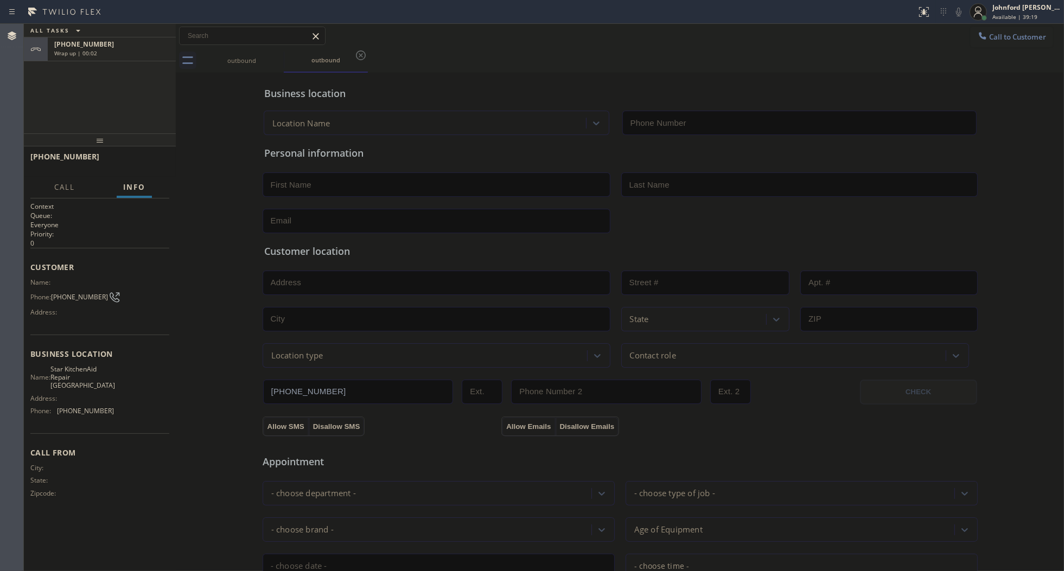
type input "[PHONE_NUMBER]"
click at [114, 81] on div "[PHONE_NUMBER] Wrap up | 00:04" at bounding box center [110, 73] width 124 height 24
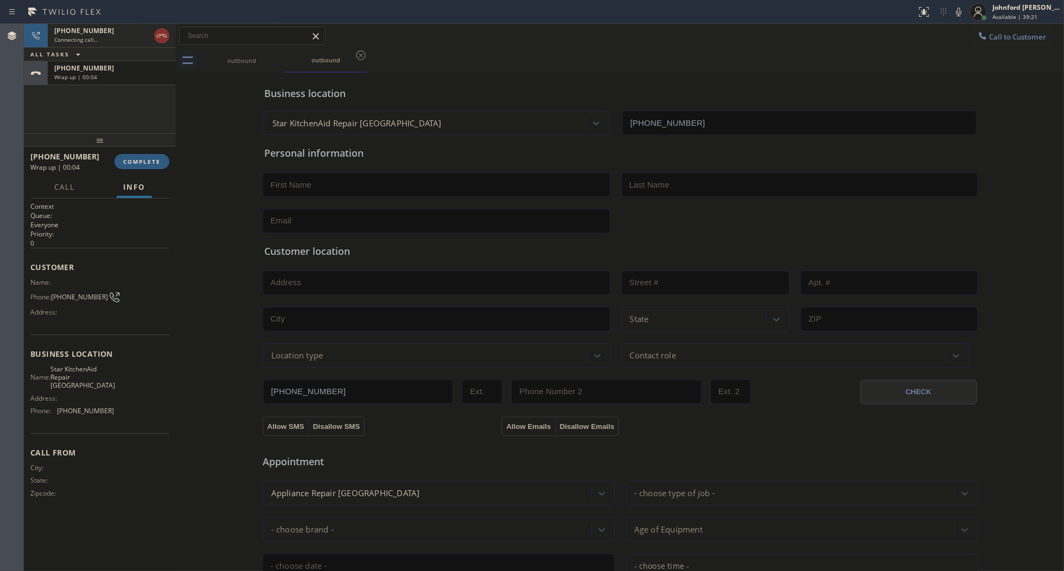
click at [145, 199] on div "Context Queue: Everyone Priority: 0 Customer Name: Phone: [PHONE_NUMBER] Addres…" at bounding box center [100, 385] width 152 height 373
click at [156, 151] on div "[PHONE_NUMBER] Wrap up | 00:05 COMPLETE" at bounding box center [99, 162] width 139 height 28
click at [156, 154] on button "COMPLETE" at bounding box center [141, 161] width 55 height 15
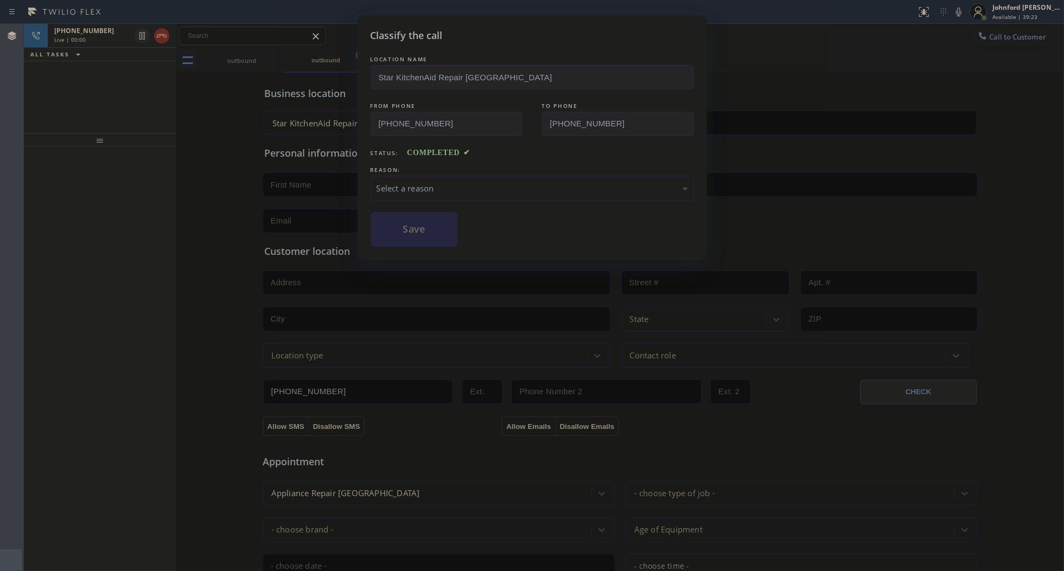
click at [454, 203] on div "LOCATION NAME Star KitchenAid Repair [GEOGRAPHIC_DATA] FROM PHONE [PHONE_NUMBER…" at bounding box center [532, 150] width 323 height 193
click at [445, 176] on div "Select a reason" at bounding box center [532, 188] width 323 height 25
click at [422, 253] on div "Classify the call LOCATION NAME Star KitchenAid Repair [GEOGRAPHIC_DATA] FROM P…" at bounding box center [532, 137] width 349 height 245
click at [411, 227] on button "Save" at bounding box center [414, 229] width 87 height 35
click at [158, 38] on div "Classify the call LOCATION NAME Inner Sunset Top HVAC Repair FROM PHONE [PHONE_…" at bounding box center [544, 297] width 1040 height 547
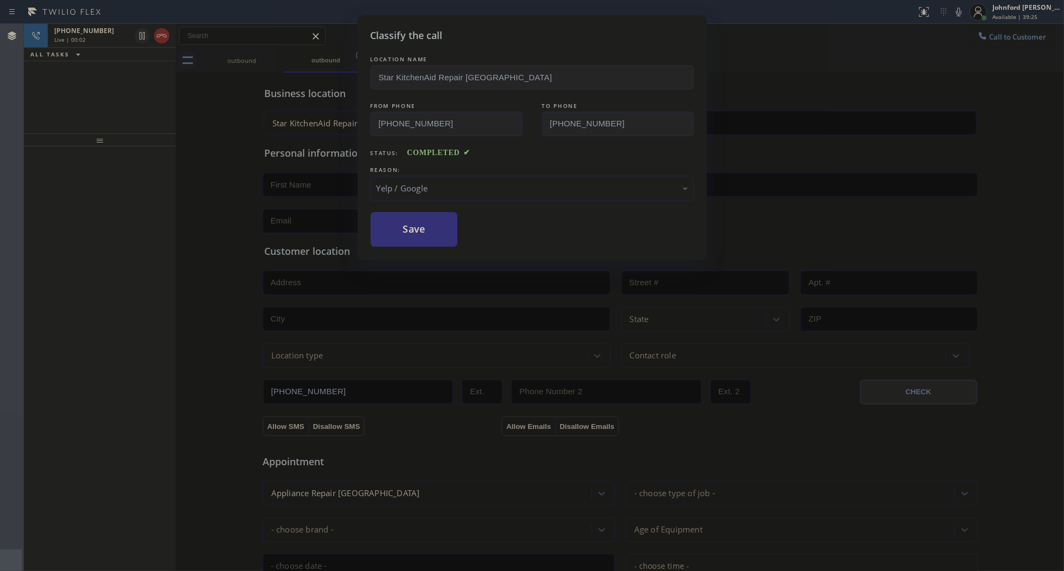
click at [158, 38] on icon at bounding box center [161, 35] width 13 height 13
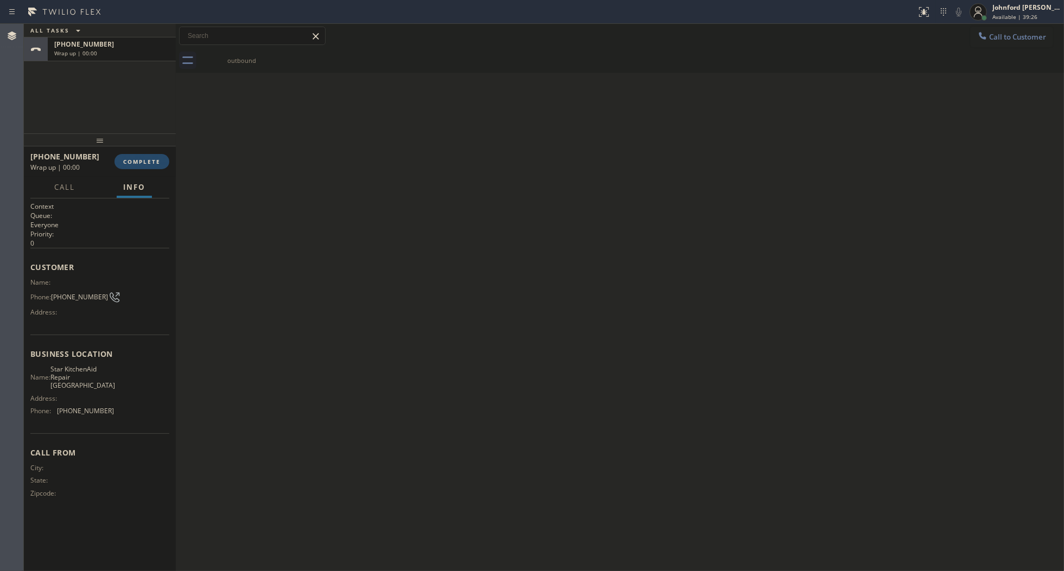
click at [149, 156] on button "COMPLETE" at bounding box center [141, 161] width 55 height 15
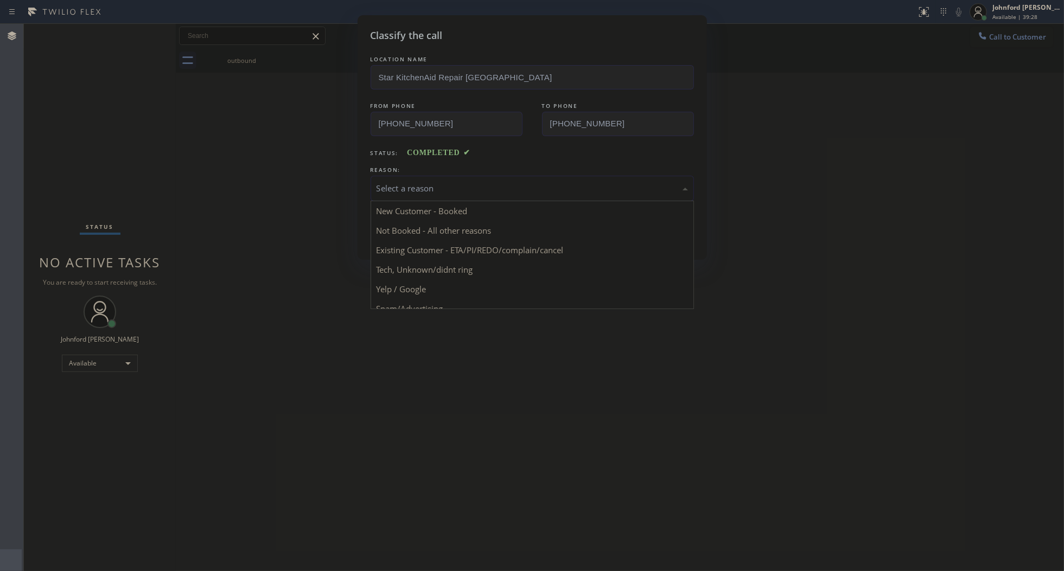
click at [408, 195] on div "Select a reason" at bounding box center [532, 188] width 323 height 25
click at [413, 193] on div "Tech, Unknown/didnt ring" at bounding box center [532, 188] width 323 height 25
click at [411, 235] on button "Save" at bounding box center [414, 229] width 87 height 35
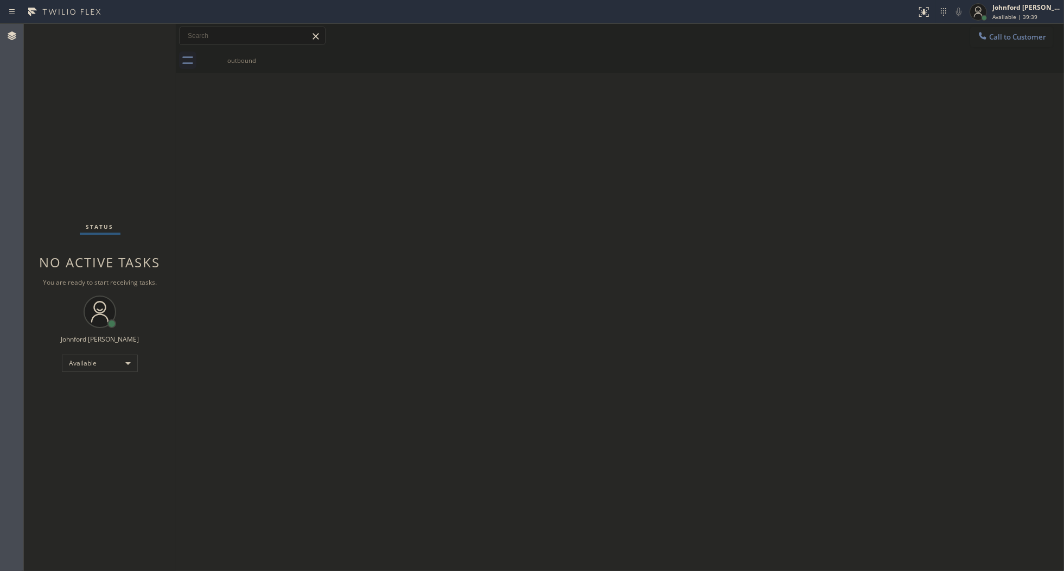
click at [971, 47] on div "Call to Customer Outbound call Location Star KitchenAid Repair [GEOGRAPHIC_DATA…" at bounding box center [620, 36] width 888 height 24
click at [984, 36] on icon at bounding box center [982, 35] width 11 height 11
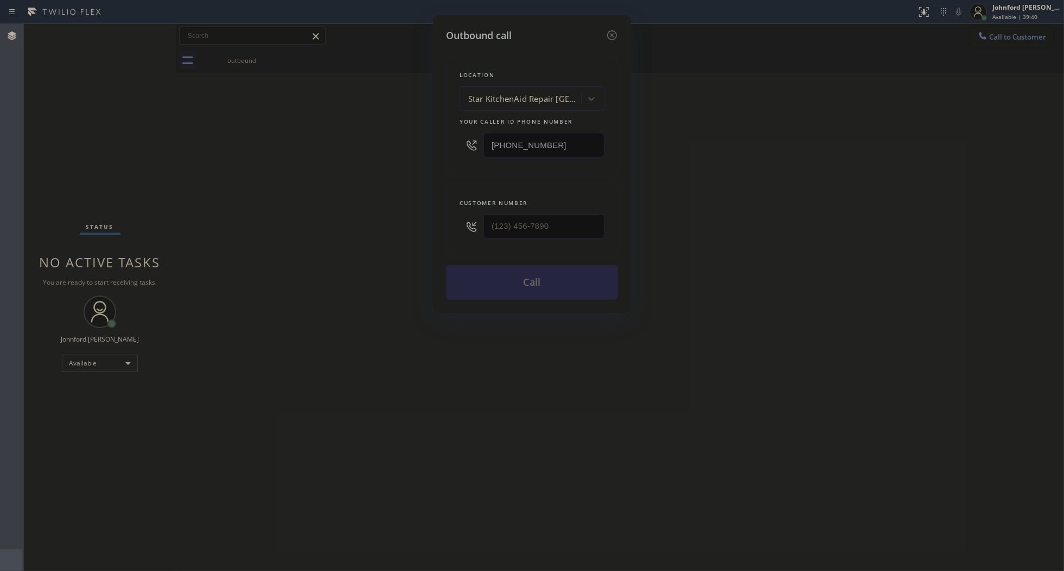
drag, startPoint x: 563, startPoint y: 132, endPoint x: 296, endPoint y: 158, distance: 268.8
click at [416, 137] on div "Outbound call Location Star KitchenAid Repair [GEOGRAPHIC_DATA] Your caller id …" at bounding box center [532, 285] width 1064 height 571
paste input "253) 303-5296"
type input "[PHONE_NUMBER]"
click at [532, 221] on input "(___) ___-____" at bounding box center [543, 226] width 121 height 24
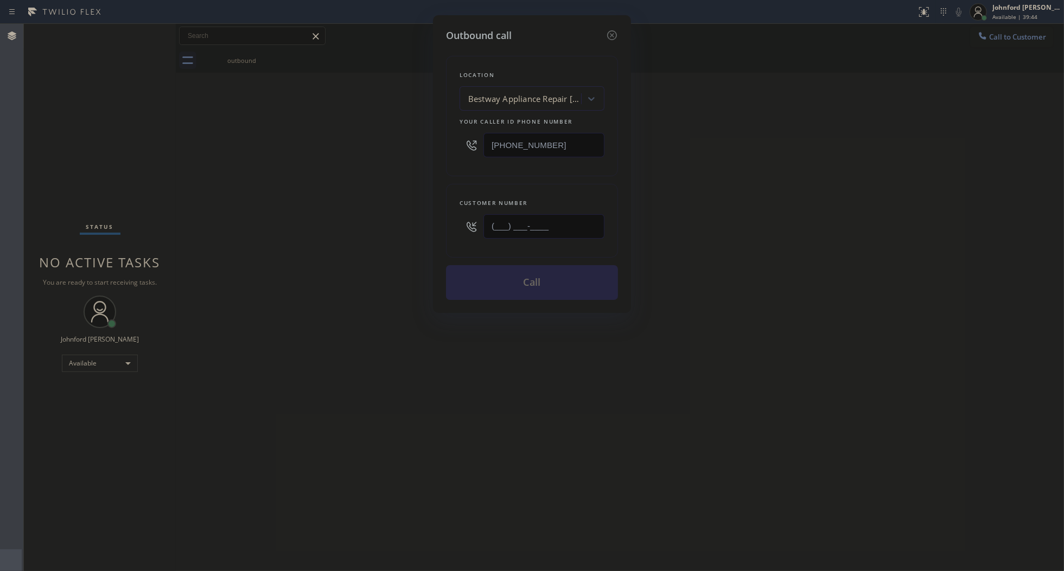
paste input "253) 201-6959"
type input "[PHONE_NUMBER]"
click at [373, 265] on div "Outbound call Location Bestway Appliance Repair [GEOGRAPHIC_DATA] Your caller i…" at bounding box center [532, 285] width 1064 height 571
click at [502, 284] on button "Call" at bounding box center [532, 282] width 172 height 35
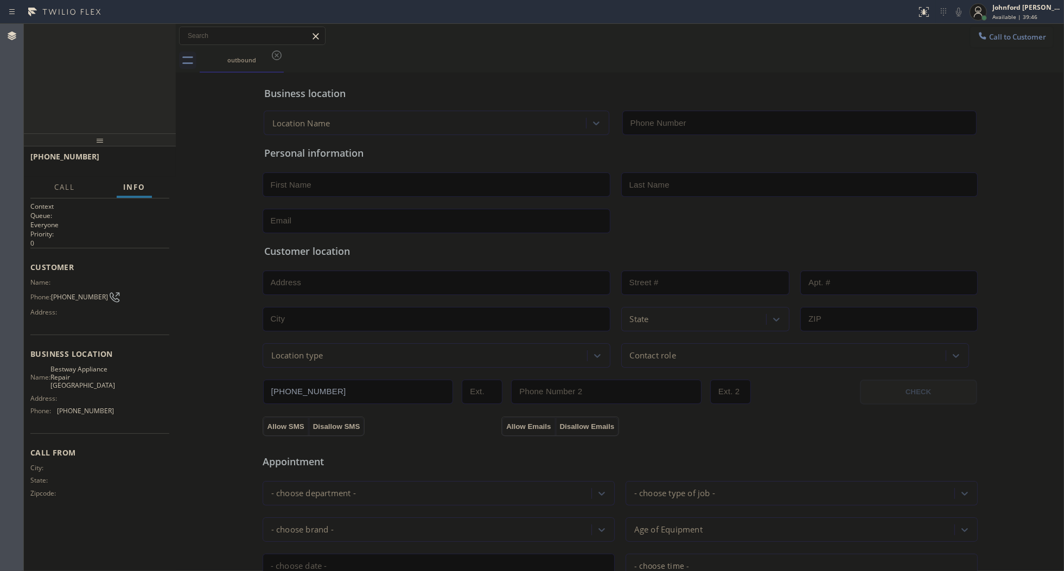
type input "[PHONE_NUMBER]"
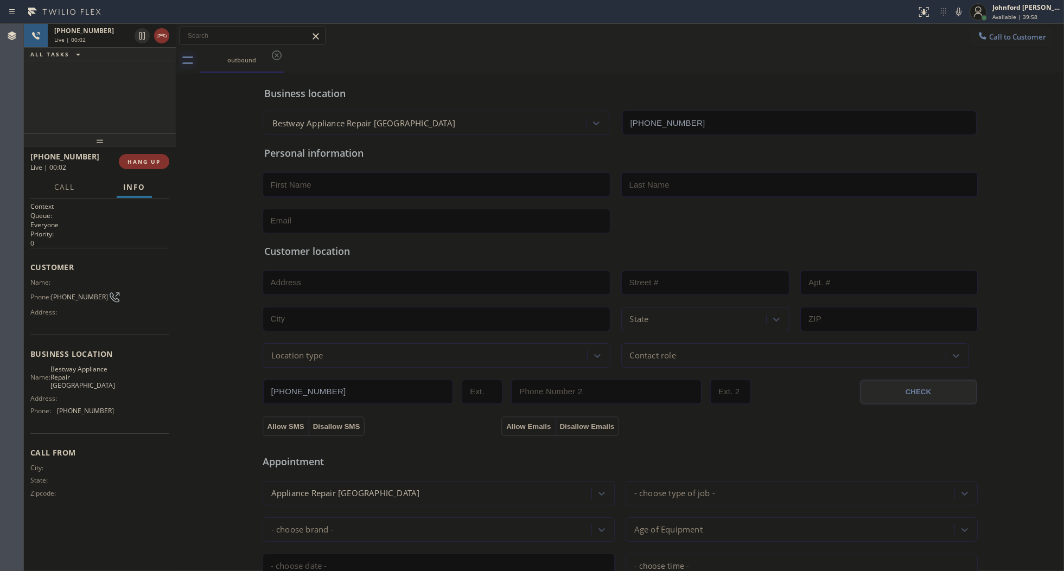
click at [25, 104] on div "[PHONE_NUMBER] Live | 00:02 ALL TASKS ALL TASKS ACTIVE TASKS TASKS IN WRAP UP" at bounding box center [100, 79] width 152 height 110
click at [145, 161] on span "HANG UP" at bounding box center [143, 162] width 33 height 8
click at [145, 161] on span "COMPLETE" at bounding box center [141, 162] width 37 height 8
click at [135, 151] on div "[PHONE_NUMBER] Wrap up | 03:14 COMPLETE" at bounding box center [99, 162] width 139 height 28
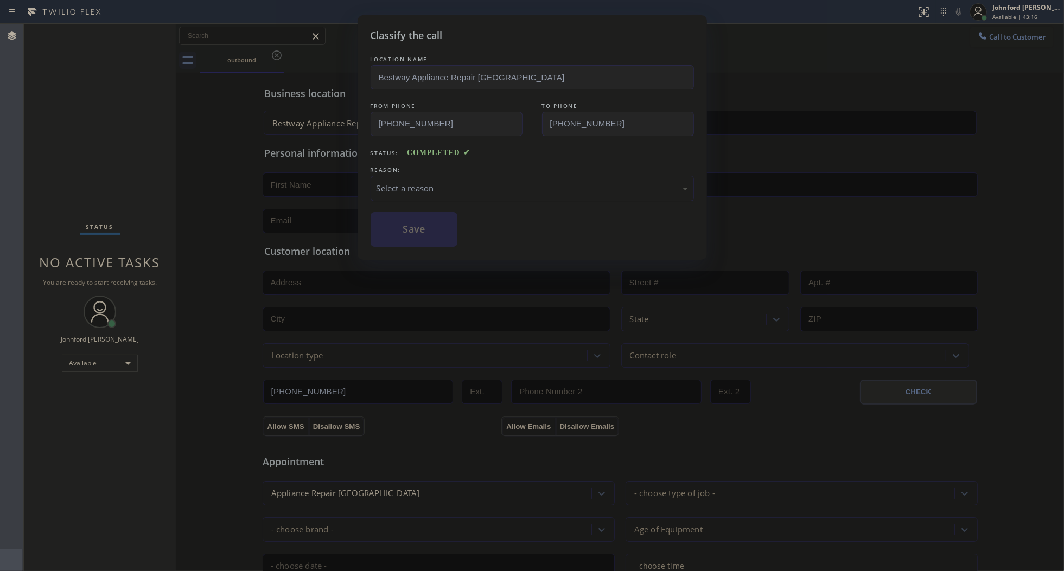
click at [495, 191] on div "Select a reason" at bounding box center [532, 188] width 311 height 12
click at [432, 244] on div "Classify the call LOCATION NAME Bestway Appliance Repair Kent FROM PHONE [PHONE…" at bounding box center [532, 137] width 349 height 245
click at [432, 226] on button "Save" at bounding box center [414, 229] width 87 height 35
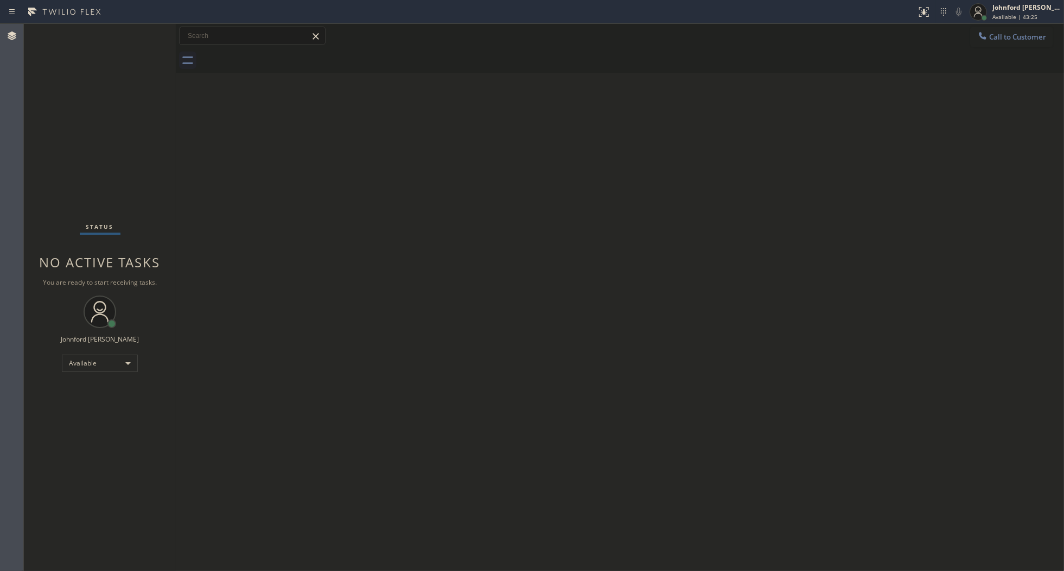
click at [880, 218] on div "Back to Dashboard Change Sender ID Customers Technicians Select a contact Outbo…" at bounding box center [620, 297] width 888 height 547
click at [991, 42] on button "Call to Customer" at bounding box center [1011, 37] width 83 height 21
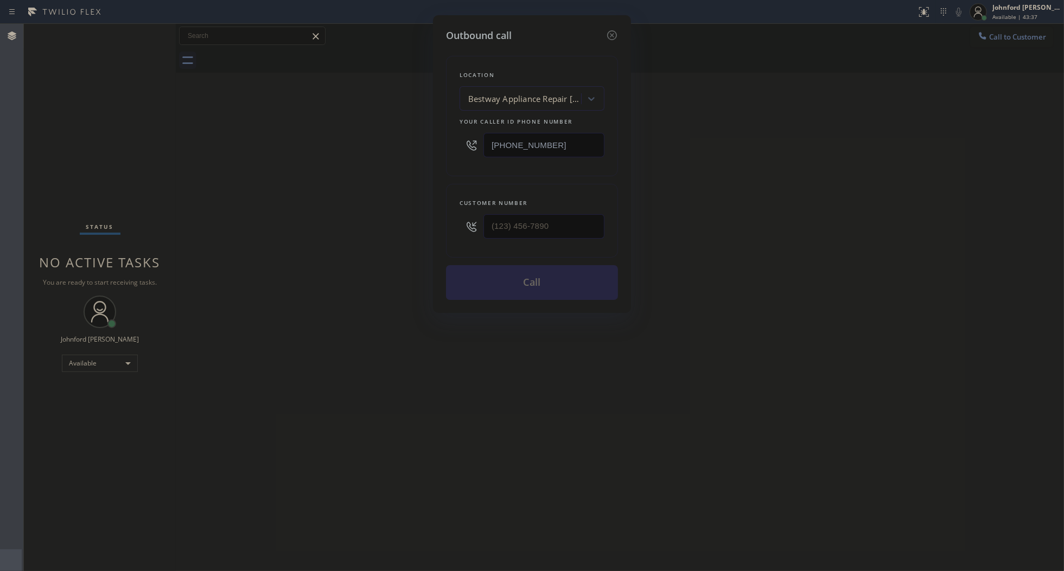
drag, startPoint x: 565, startPoint y: 130, endPoint x: 269, endPoint y: 166, distance: 298.4
click at [270, 165] on div "Outbound call Location Bestway Appliance Repair [GEOGRAPHIC_DATA] Your caller i…" at bounding box center [532, 285] width 1064 height 571
paste input "949) 647-4293"
type input "[PHONE_NUMBER]"
click at [549, 222] on input "(___) ___-____" at bounding box center [543, 226] width 121 height 24
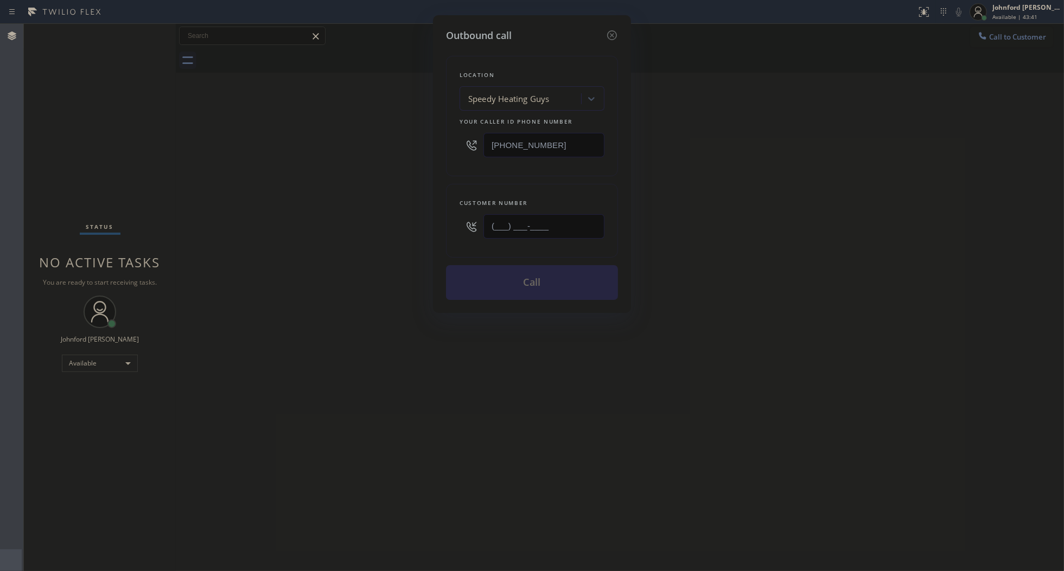
paste input "949) 384-4657"
type input "[PHONE_NUMBER]"
drag, startPoint x: 307, startPoint y: 210, endPoint x: 475, endPoint y: 278, distance: 181.0
click at [338, 223] on div "Outbound call Location Speedy Heating Guys Your caller id phone number [PHONE_N…" at bounding box center [532, 285] width 1064 height 571
click at [525, 295] on button "Call" at bounding box center [532, 282] width 172 height 35
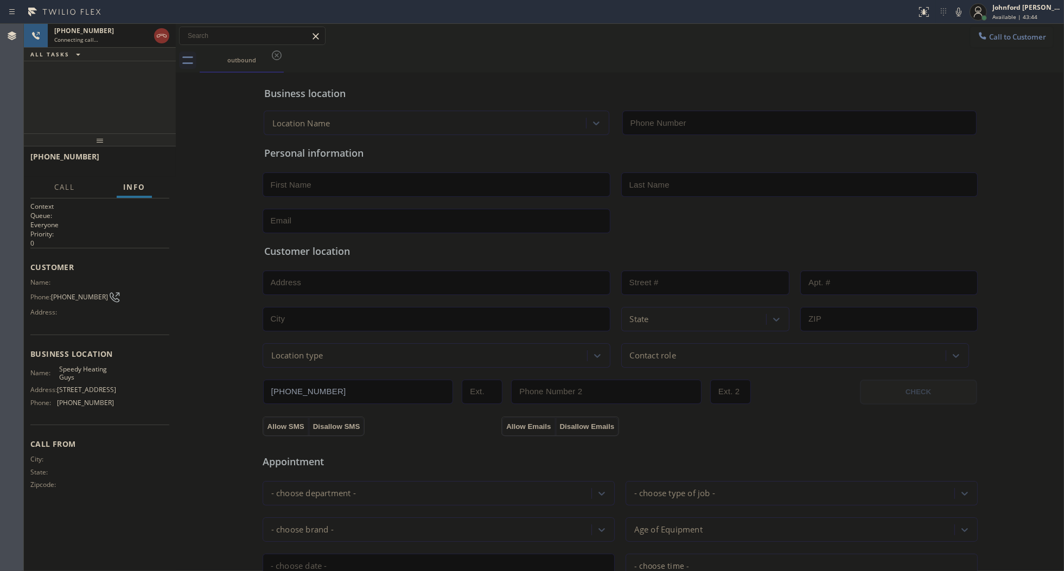
type input "[PHONE_NUMBER]"
click at [150, 166] on button "COMPLETE" at bounding box center [141, 161] width 55 height 15
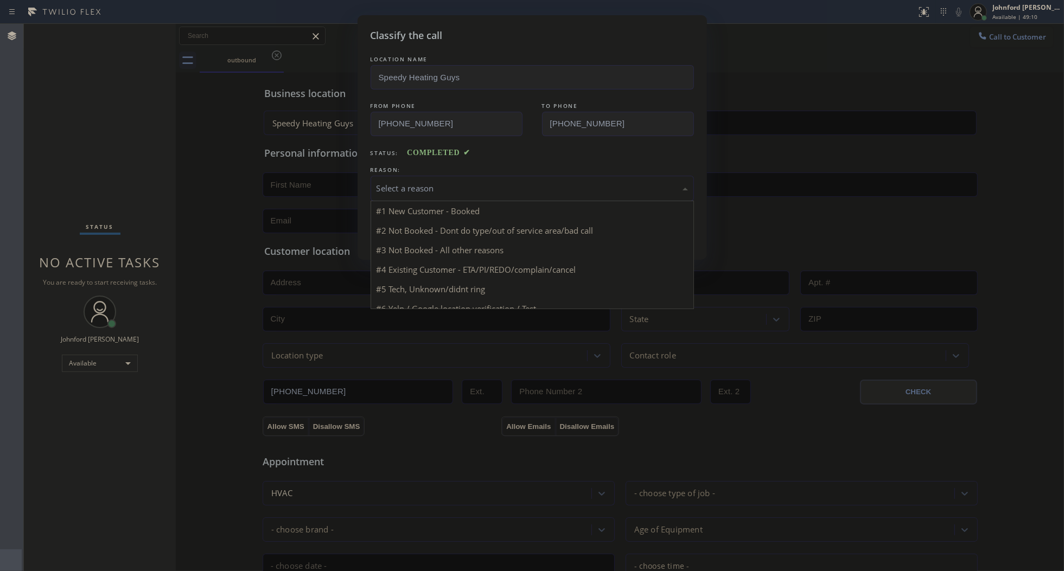
click at [416, 176] on div "Select a reason" at bounding box center [532, 188] width 323 height 25
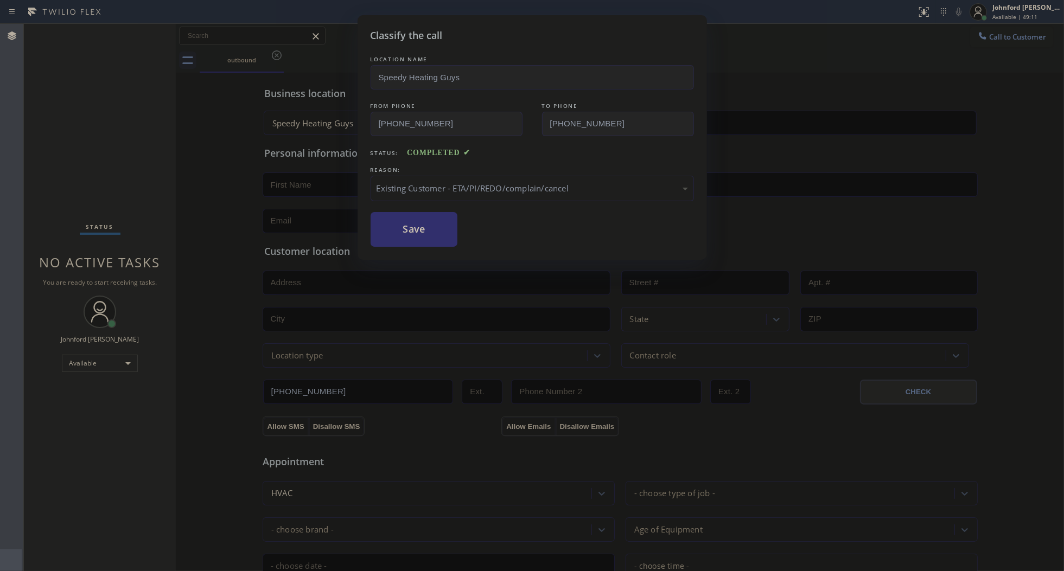
click at [418, 231] on button "Save" at bounding box center [414, 229] width 87 height 35
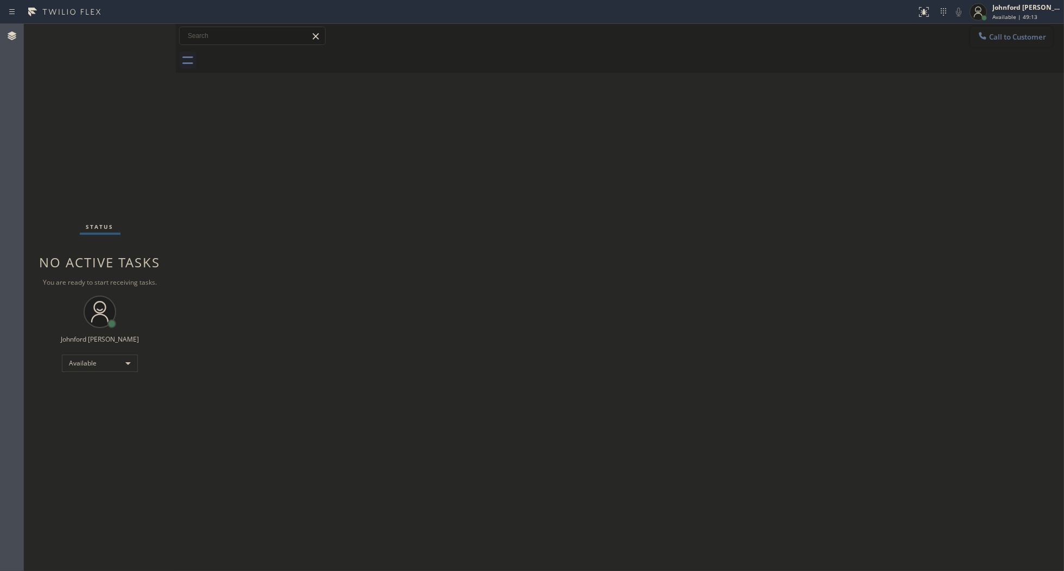
click at [977, 38] on div at bounding box center [982, 36] width 13 height 13
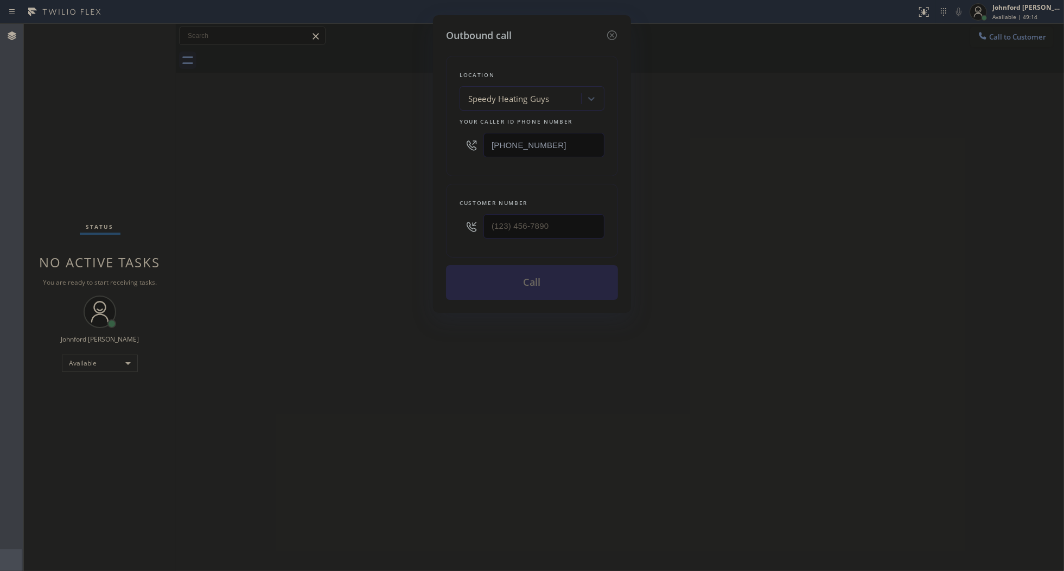
drag, startPoint x: 524, startPoint y: 148, endPoint x: 399, endPoint y: 146, distance: 124.2
click at [399, 146] on div "Outbound call Location Speedy Heating Guys Your caller id phone number [PHONE_N…" at bounding box center [532, 285] width 1064 height 571
paste input "626) 313-2343"
type input "[PHONE_NUMBER]"
drag, startPoint x: 510, startPoint y: 227, endPoint x: 391, endPoint y: 226, distance: 118.8
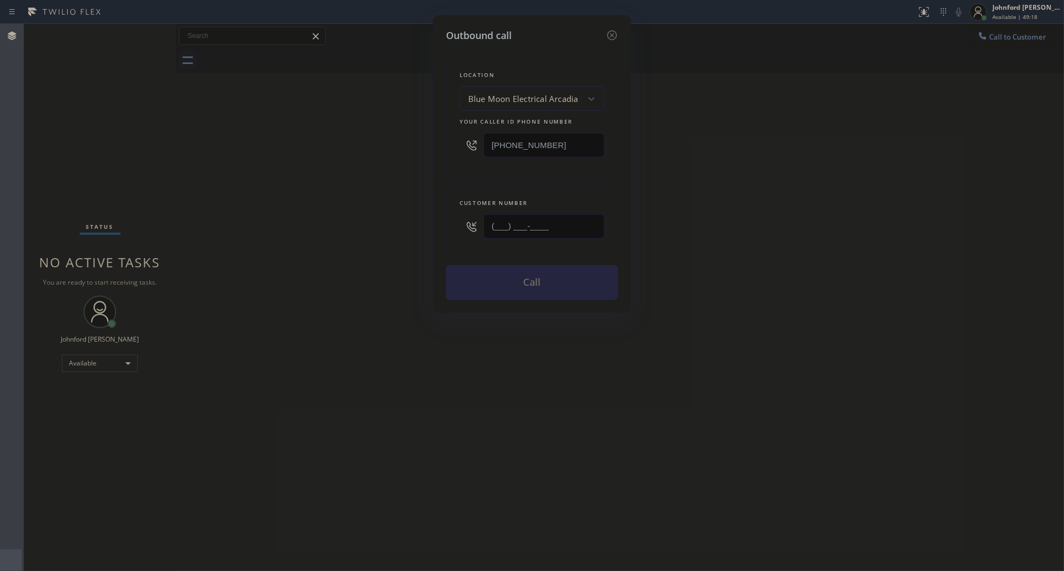
click at [398, 227] on div "Outbound call Location Blue Moon Electrical Arcadia Your caller id phone number…" at bounding box center [532, 285] width 1064 height 571
paste input "626) 784-2771"
click at [334, 227] on div "Outbound call Location Blue Moon Electrical [GEOGRAPHIC_DATA] Your caller id ph…" at bounding box center [532, 285] width 1064 height 571
click at [499, 275] on button "Call" at bounding box center [532, 282] width 172 height 35
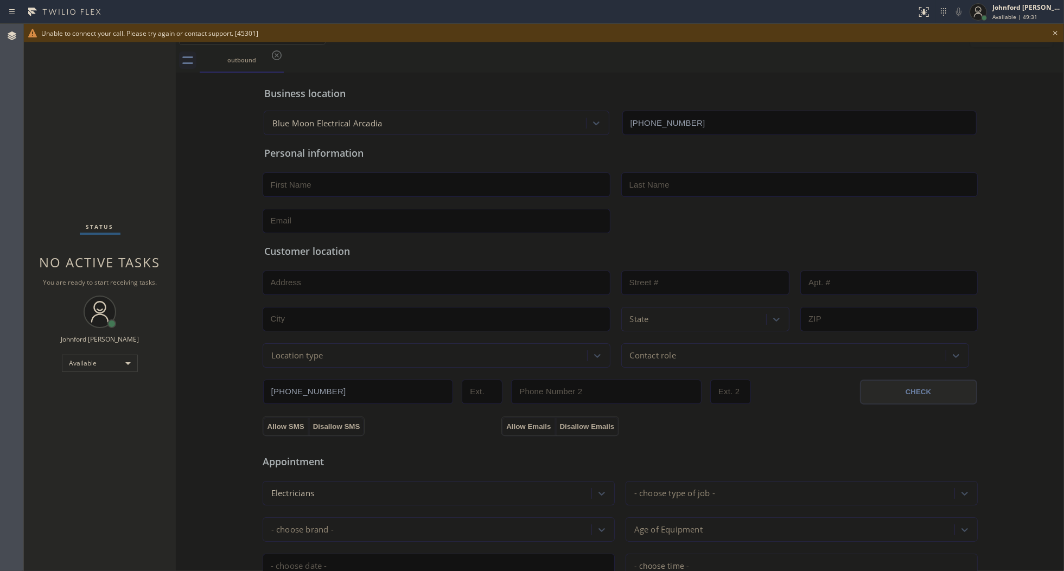
click at [820, 69] on div "outbound" at bounding box center [632, 60] width 864 height 24
click at [1056, 31] on icon at bounding box center [1055, 33] width 13 height 13
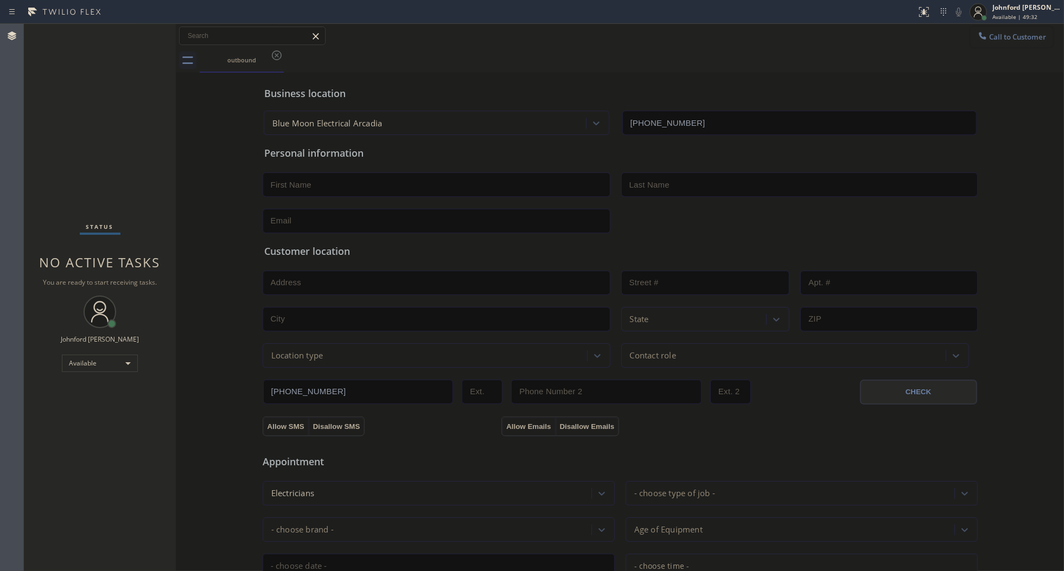
click at [1004, 36] on span "Call to Customer" at bounding box center [1017, 37] width 57 height 10
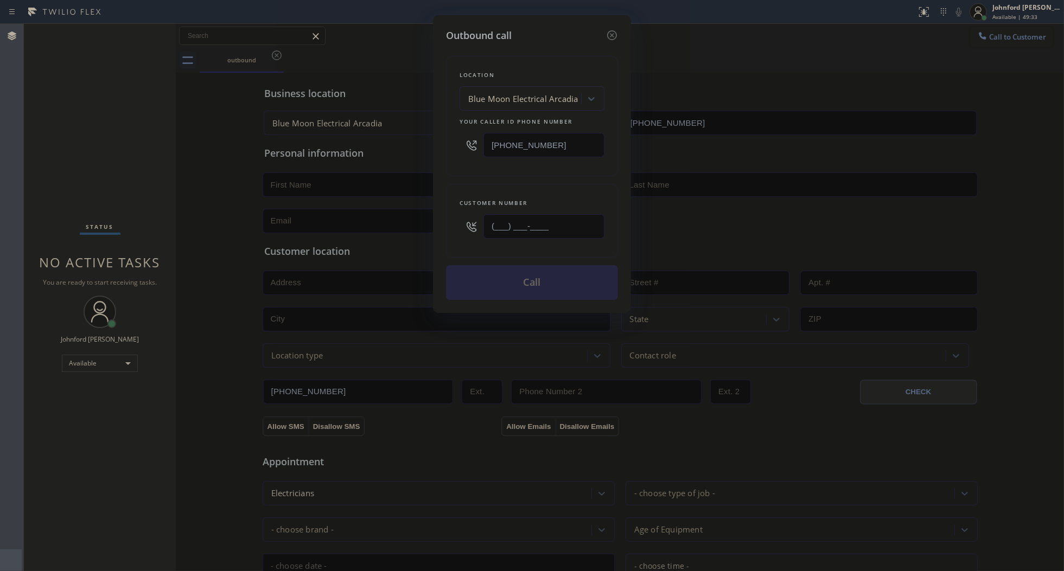
drag, startPoint x: 548, startPoint y: 220, endPoint x: 421, endPoint y: 218, distance: 127.0
click at [421, 218] on div "Outbound call Location Blue Moon Electrical Arcadia Your caller id phone number…" at bounding box center [532, 285] width 1064 height 571
paste input "626) 784-2771"
type input "[PHONE_NUMBER]"
click at [525, 152] on input "[PHONE_NUMBER]" at bounding box center [543, 145] width 121 height 24
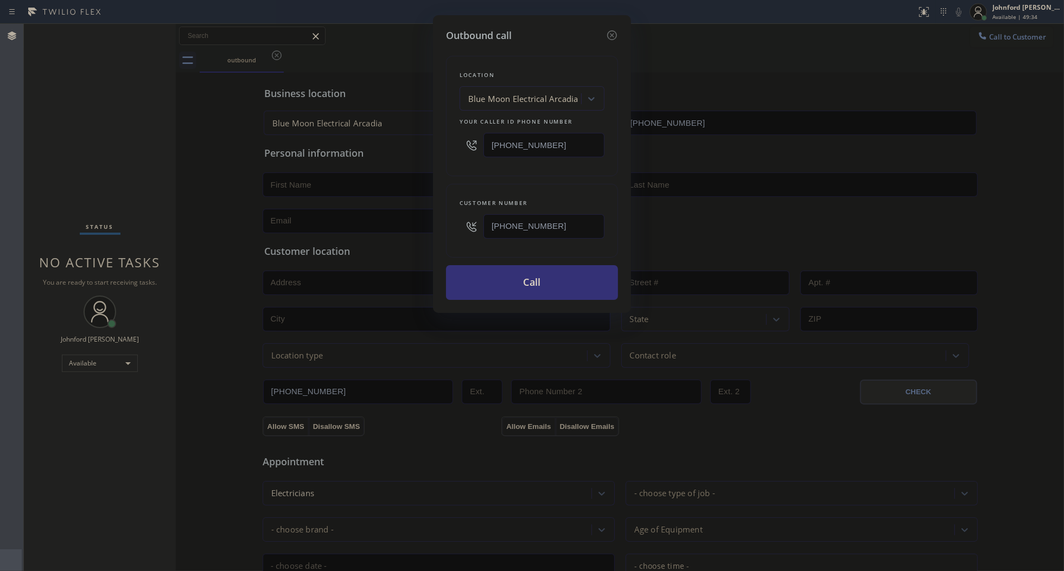
click at [637, 140] on div "Outbound call Location Blue Moon Electrical [GEOGRAPHIC_DATA] Your caller id ph…" at bounding box center [532, 285] width 1064 height 571
click at [554, 281] on button "Call" at bounding box center [532, 282] width 172 height 35
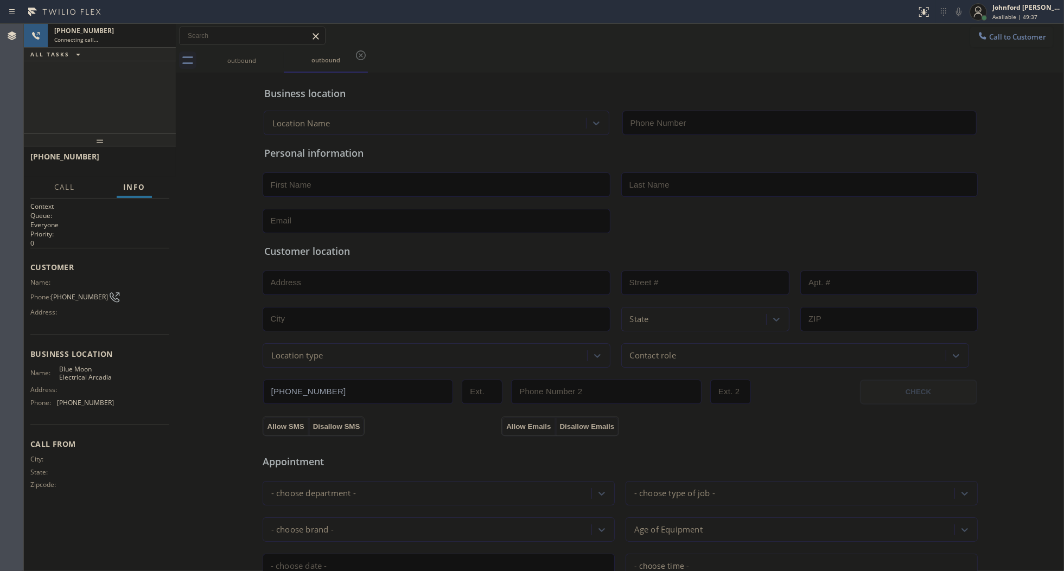
type input "[PHONE_NUMBER]"
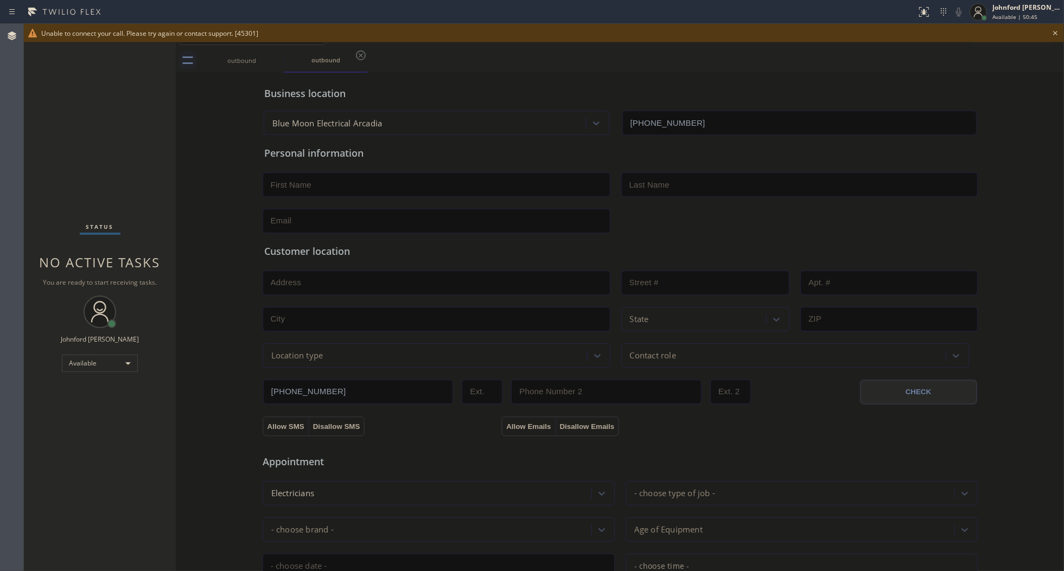
click at [39, 91] on div "Status No active tasks You are ready to start receiving tasks. [PERSON_NAME] Av…" at bounding box center [100, 297] width 152 height 547
click at [795, 88] on div "Business location" at bounding box center [620, 93] width 712 height 15
click at [1054, 35] on icon at bounding box center [1055, 33] width 13 height 13
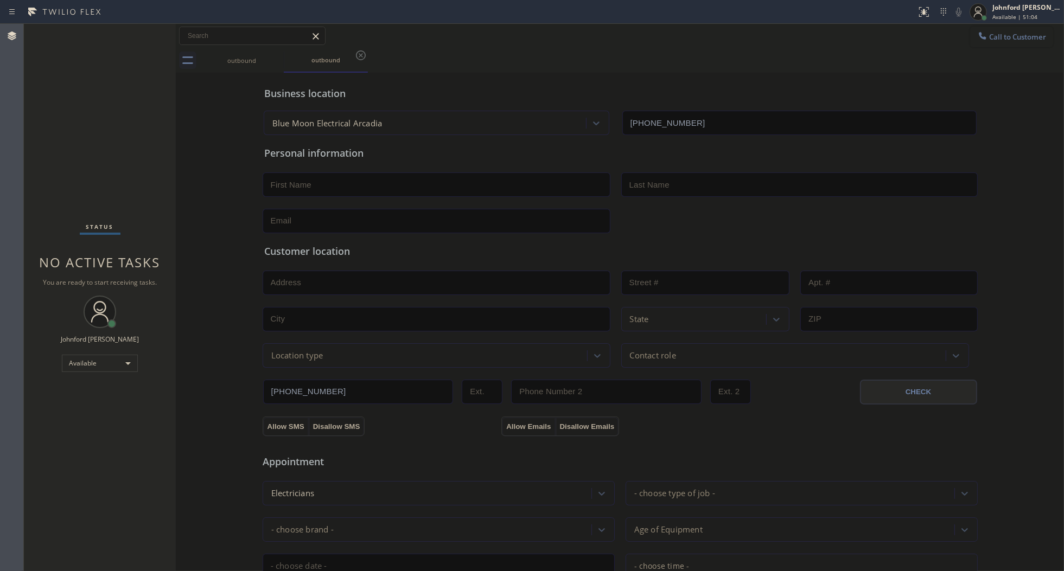
click at [983, 43] on button "Call to Customer" at bounding box center [1011, 37] width 83 height 21
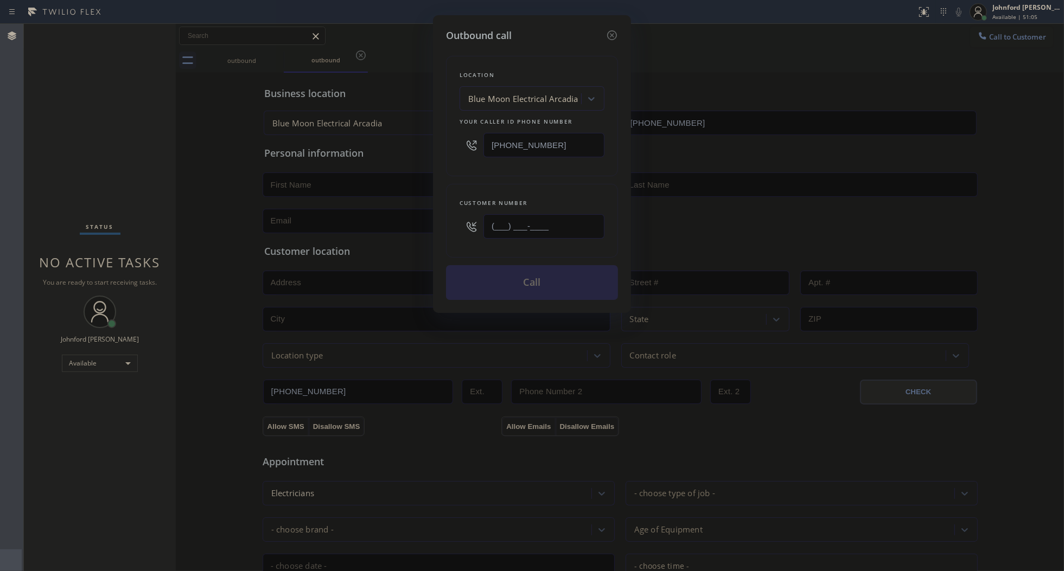
drag, startPoint x: 487, startPoint y: 223, endPoint x: 457, endPoint y: 226, distance: 30.0
click at [457, 226] on div "Customer number (___) ___-____" at bounding box center [532, 221] width 172 height 74
paste input "626) 784-2771"
type input "[PHONE_NUMBER]"
click at [484, 281] on button "Call" at bounding box center [532, 282] width 172 height 35
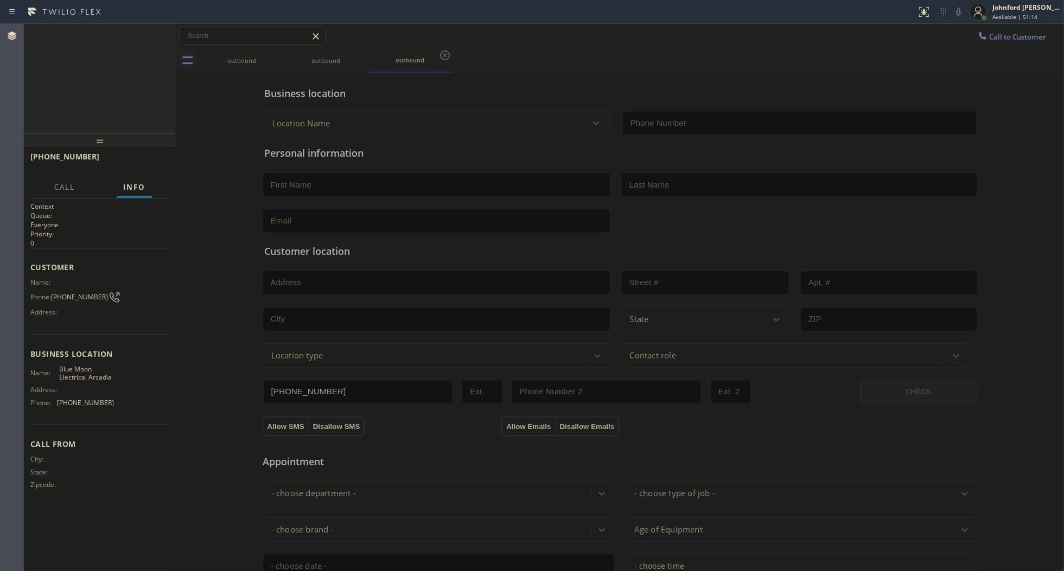
type input "[PHONE_NUMBER]"
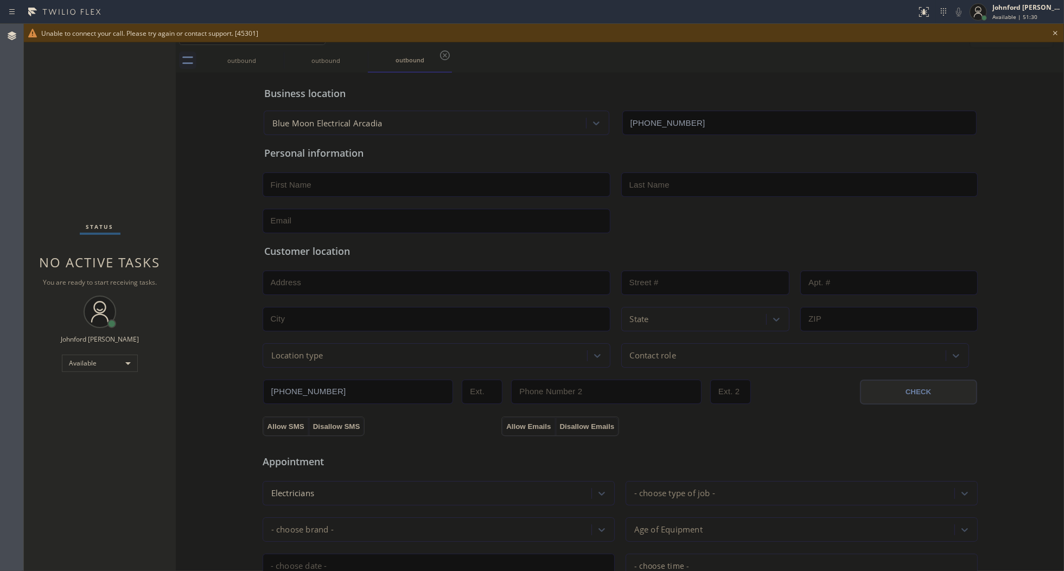
click at [544, 64] on div "outbound outbound outbound" at bounding box center [632, 60] width 864 height 24
click at [1054, 30] on icon at bounding box center [1055, 33] width 13 height 13
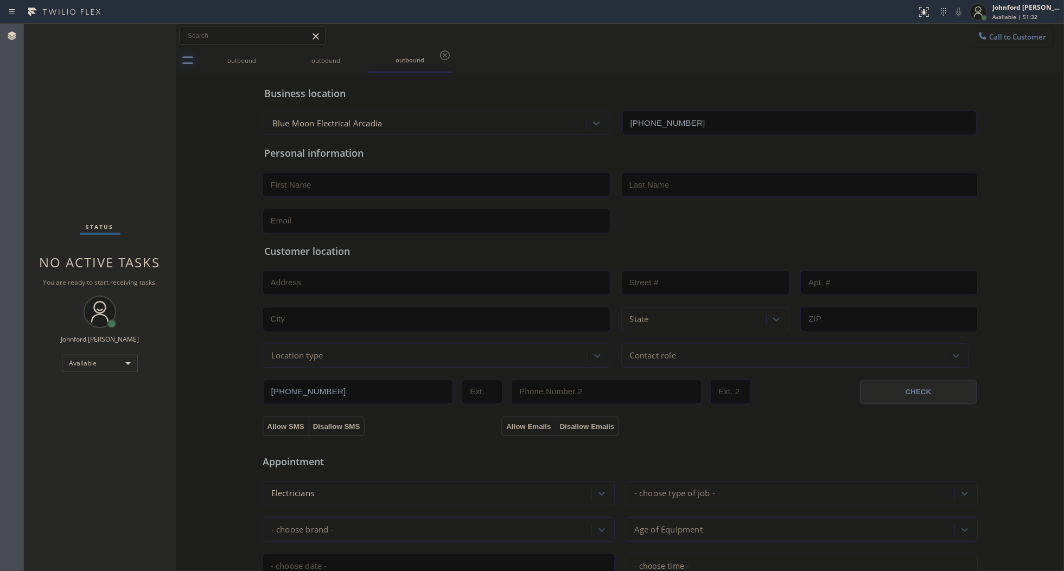
click at [1039, 30] on button "Call to Customer" at bounding box center [1011, 37] width 83 height 21
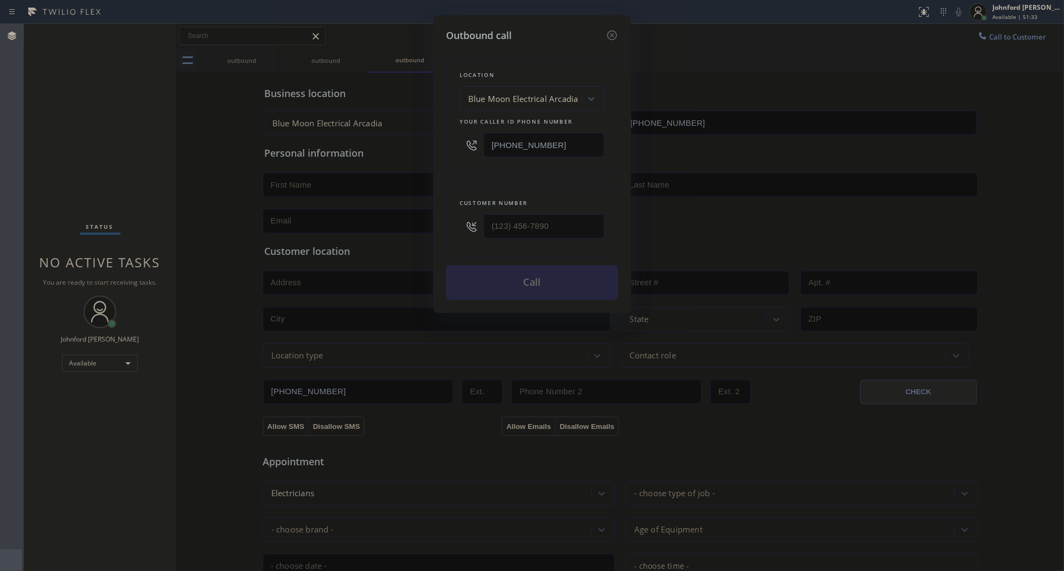
drag, startPoint x: 560, startPoint y: 139, endPoint x: 369, endPoint y: 145, distance: 191.6
click at [374, 144] on div "Outbound call Location Blue Moon Electrical [GEOGRAPHIC_DATA] Your caller id ph…" at bounding box center [532, 285] width 1064 height 571
paste input "310) 388-3916"
type input "[PHONE_NUMBER]"
click at [560, 227] on input "(___) ___-____" at bounding box center [543, 226] width 121 height 24
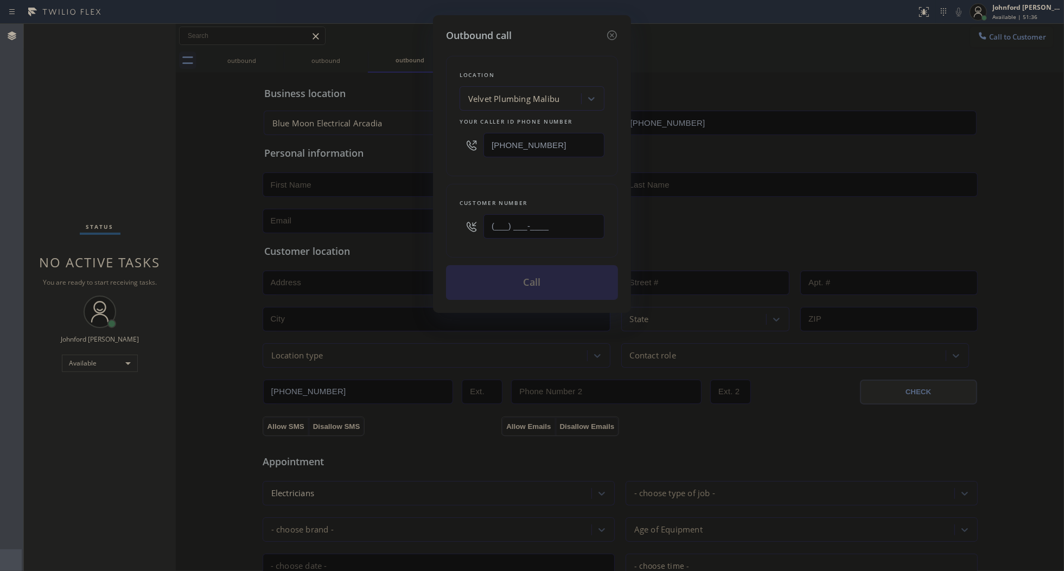
paste input "310) 388-3916"
type input "[PHONE_NUMBER]"
drag, startPoint x: 541, startPoint y: 184, endPoint x: 517, endPoint y: 275, distance: 93.8
click at [541, 184] on div "Customer number [PHONE_NUMBER]" at bounding box center [532, 221] width 172 height 74
click at [515, 280] on button "Call" at bounding box center [532, 282] width 172 height 35
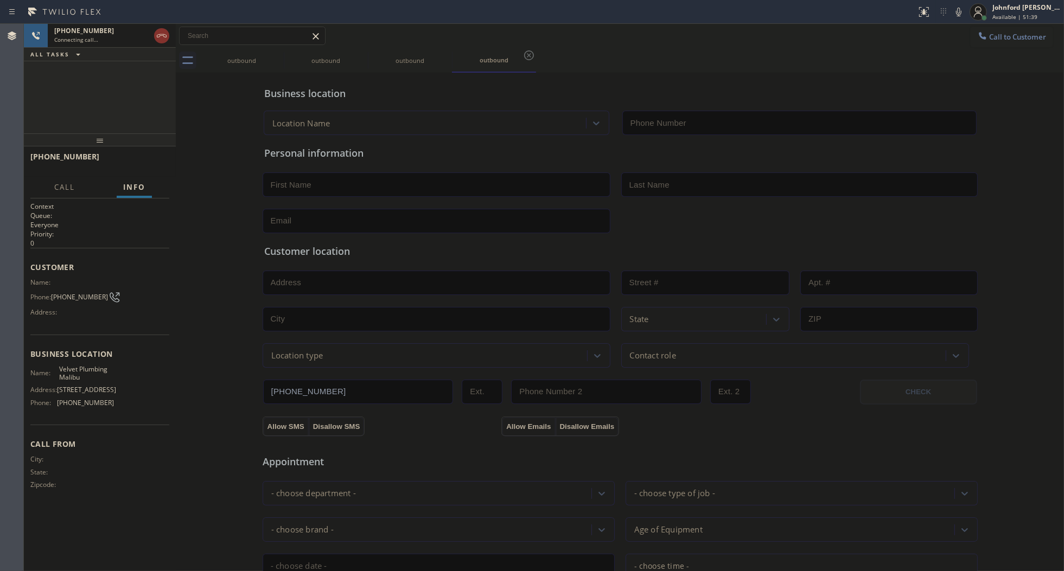
type input "[PHONE_NUMBER]"
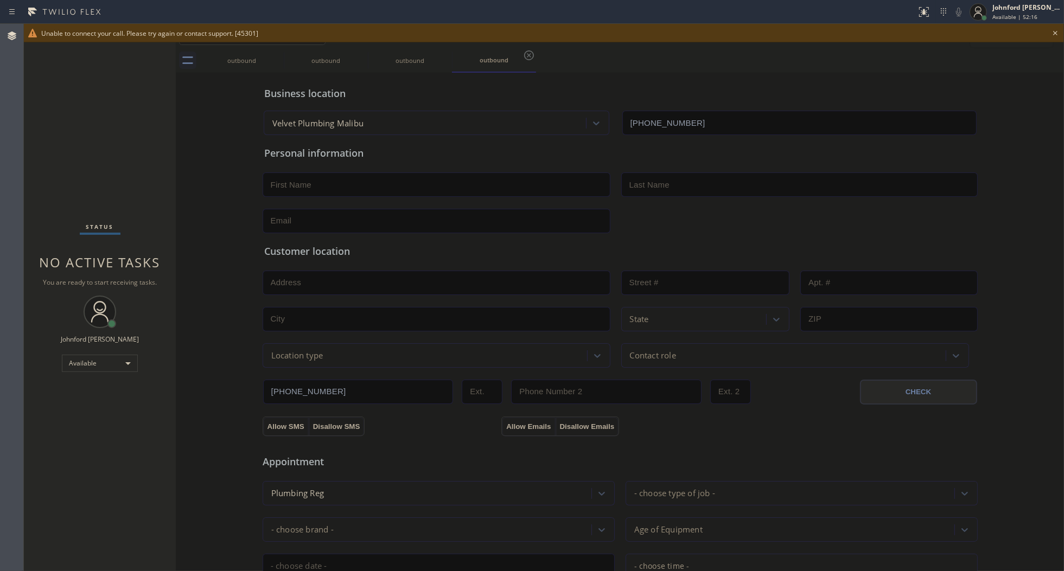
click at [1054, 33] on icon at bounding box center [1055, 33] width 4 height 4
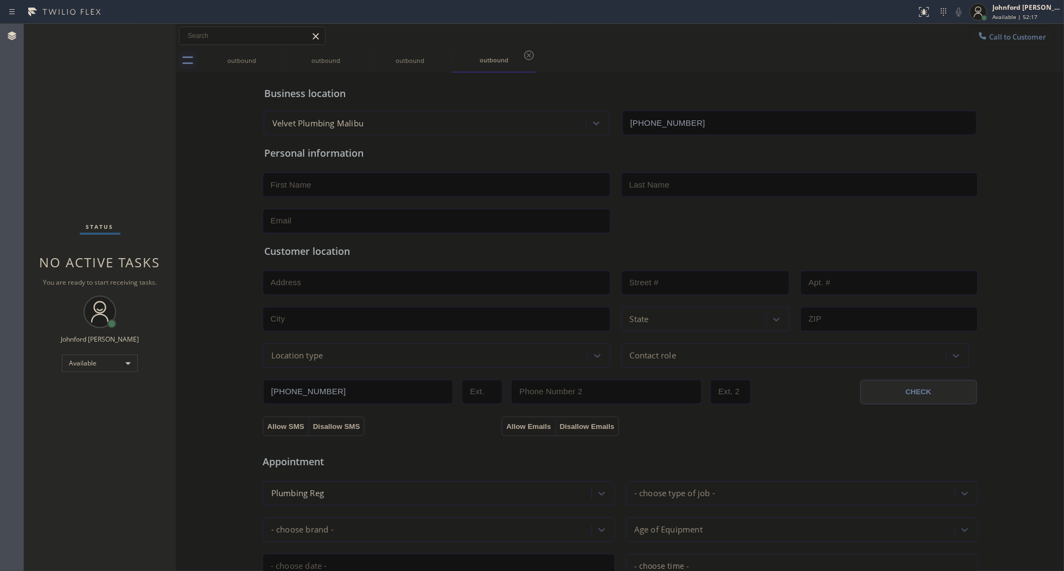
click at [1005, 39] on span "Call to Customer" at bounding box center [1017, 37] width 57 height 10
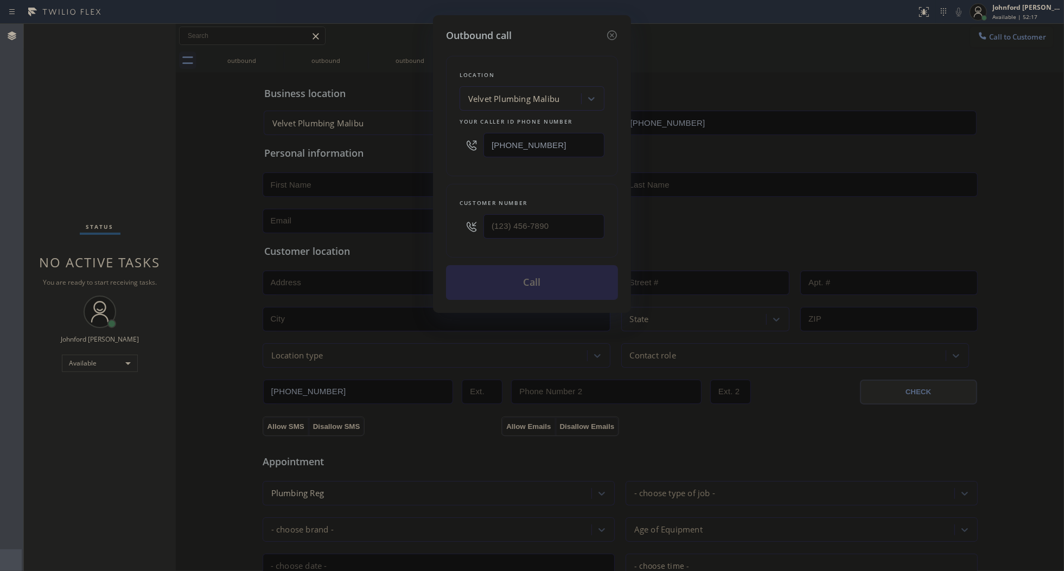
drag, startPoint x: 581, startPoint y: 133, endPoint x: 134, endPoint y: 221, distance: 455.1
click at [411, 156] on div "Outbound call Location Velvet Plumbing [GEOGRAPHIC_DATA] Your caller id phone n…" at bounding box center [532, 285] width 1064 height 571
paste input "213) 318-4864"
type input "[PHONE_NUMBER]"
click at [537, 220] on input "(___) ___-____" at bounding box center [543, 226] width 121 height 24
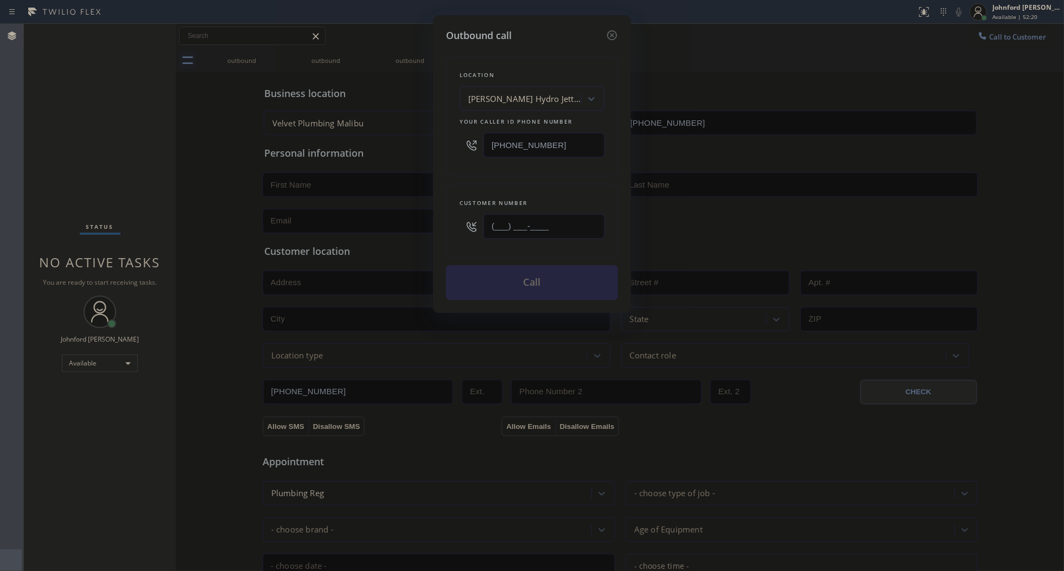
paste input "213) 786-9509"
type input "[PHONE_NUMBER]"
click at [546, 188] on div "Customer number [PHONE_NUMBER]" at bounding box center [532, 221] width 172 height 74
click at [545, 266] on button "Call" at bounding box center [532, 282] width 172 height 35
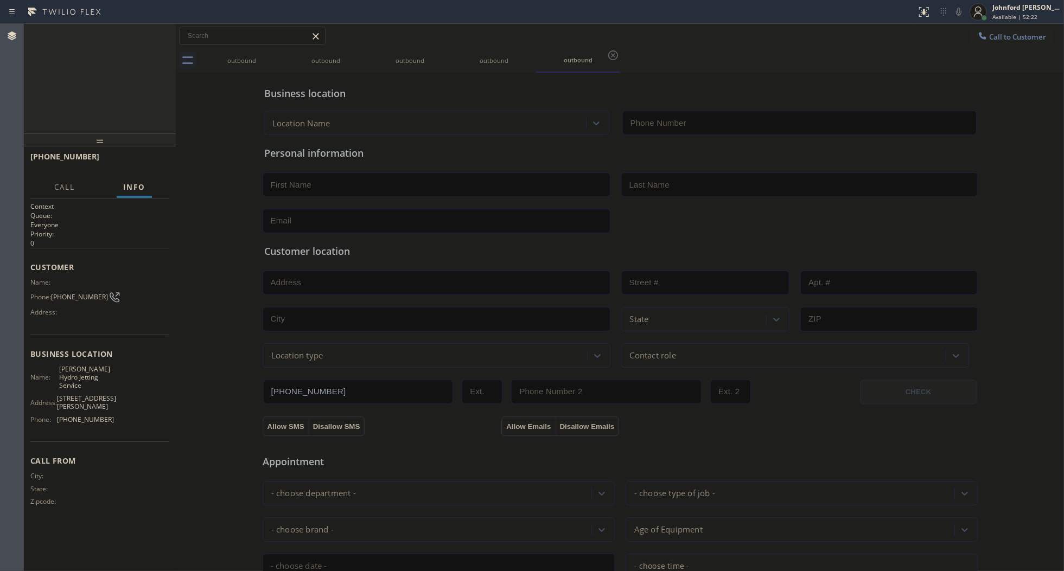
type input "[PHONE_NUMBER]"
drag, startPoint x: 274, startPoint y: 54, endPoint x: 961, endPoint y: 14, distance: 688.0
click at [0, 0] on icon at bounding box center [0, 0] width 0 height 0
click at [961, 14] on icon at bounding box center [958, 11] width 13 height 13
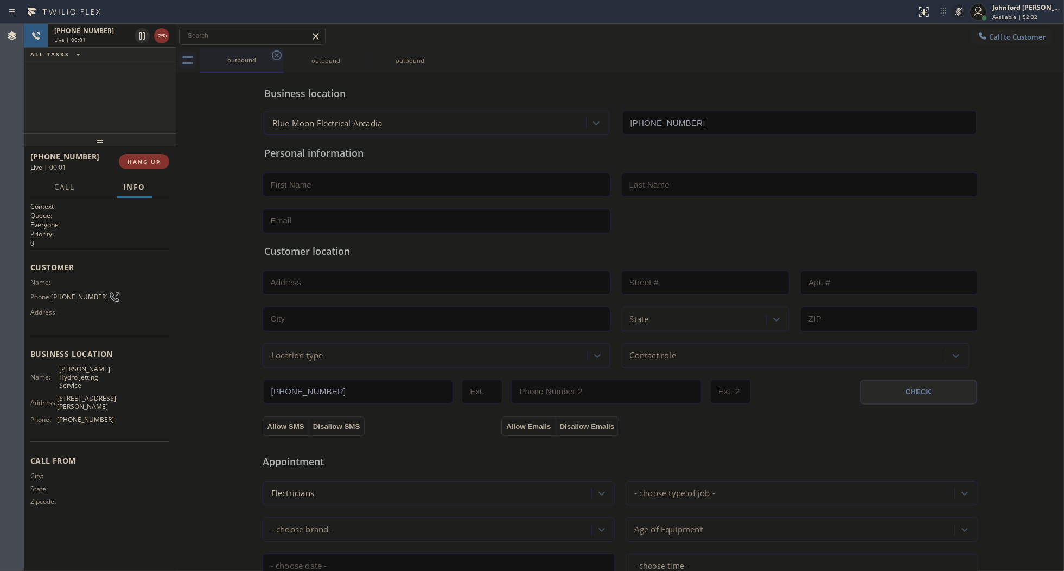
click at [280, 55] on icon at bounding box center [276, 55] width 13 height 13
click at [150, 166] on button "HANG UP" at bounding box center [144, 161] width 50 height 15
click at [991, 38] on span "Call to Customer" at bounding box center [1017, 37] width 57 height 10
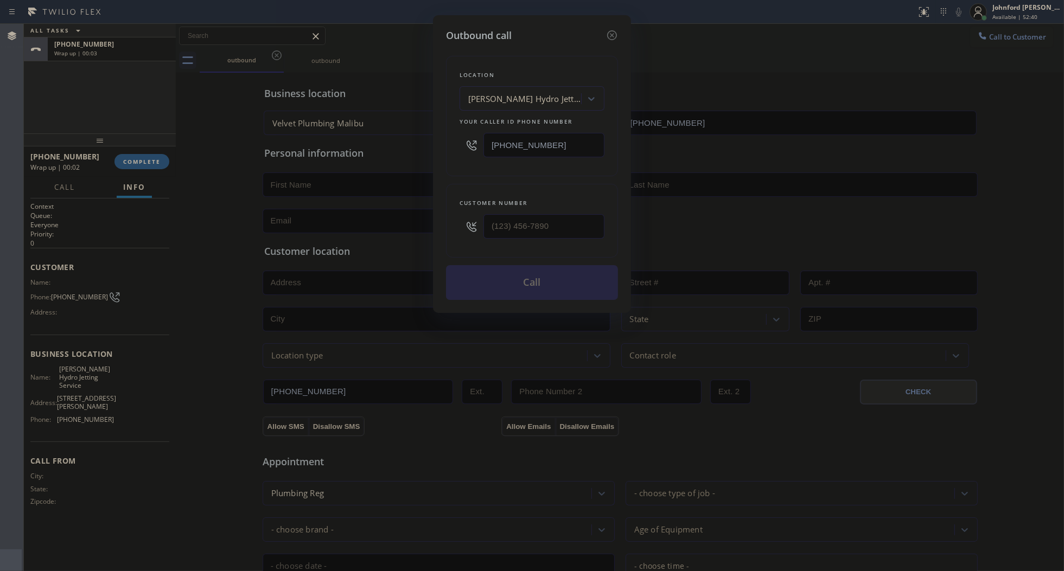
drag, startPoint x: 588, startPoint y: 205, endPoint x: 426, endPoint y: 210, distance: 161.8
click at [426, 210] on div "Outbound call Location [PERSON_NAME] Hydro Jetting Service Your caller id phone…" at bounding box center [532, 285] width 1064 height 571
click at [525, 214] on input "(___) ___-____" at bounding box center [543, 226] width 121 height 24
paste input "213) 786-9509"
type input "[PHONE_NUMBER]"
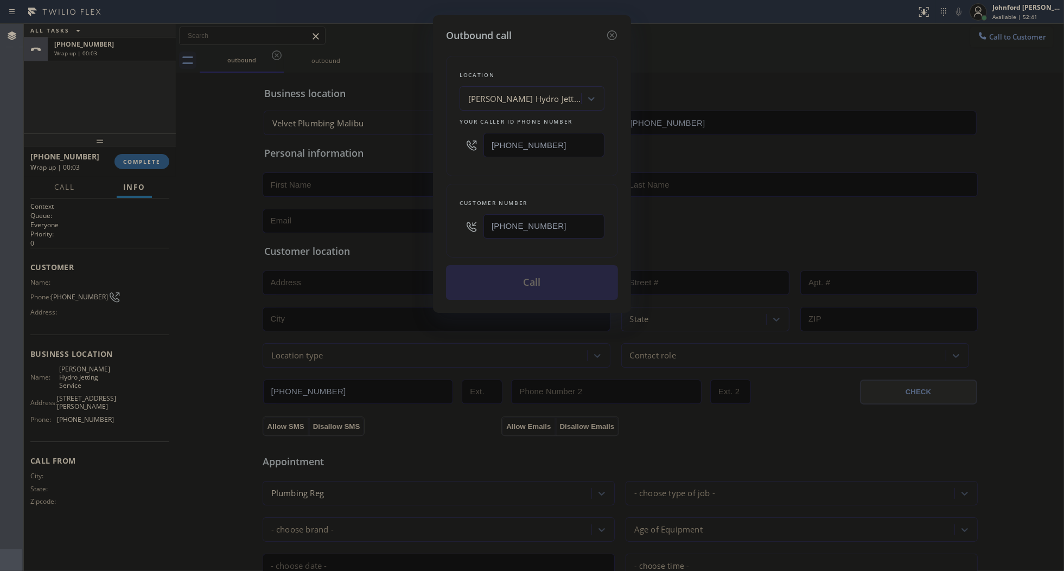
click at [497, 176] on div "Location [PERSON_NAME] Hydro Jetting Service Your caller id phone number [PHONE…" at bounding box center [532, 171] width 172 height 257
click at [538, 276] on button "Call" at bounding box center [532, 282] width 172 height 35
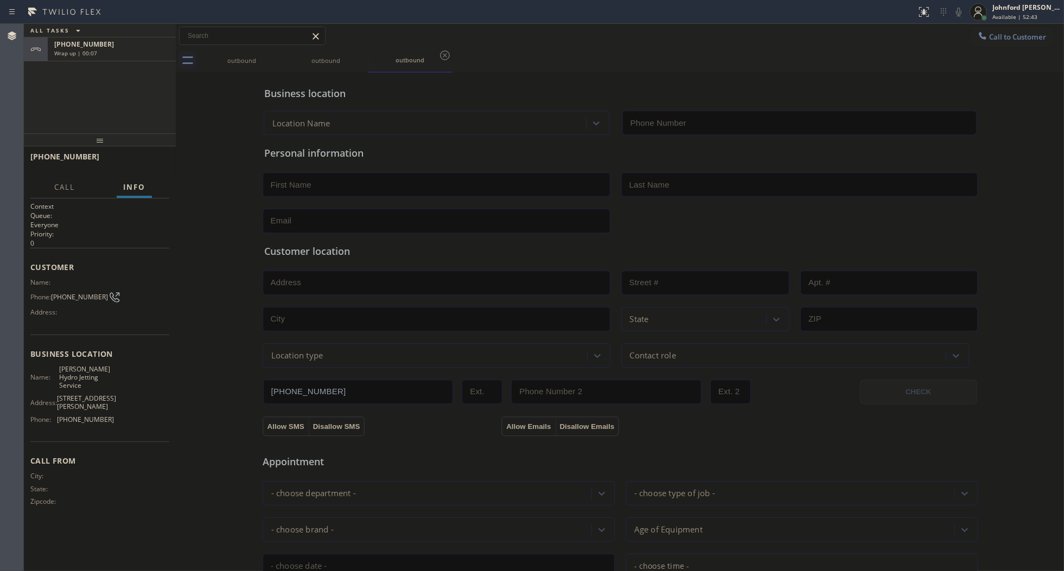
type input "[PHONE_NUMBER]"
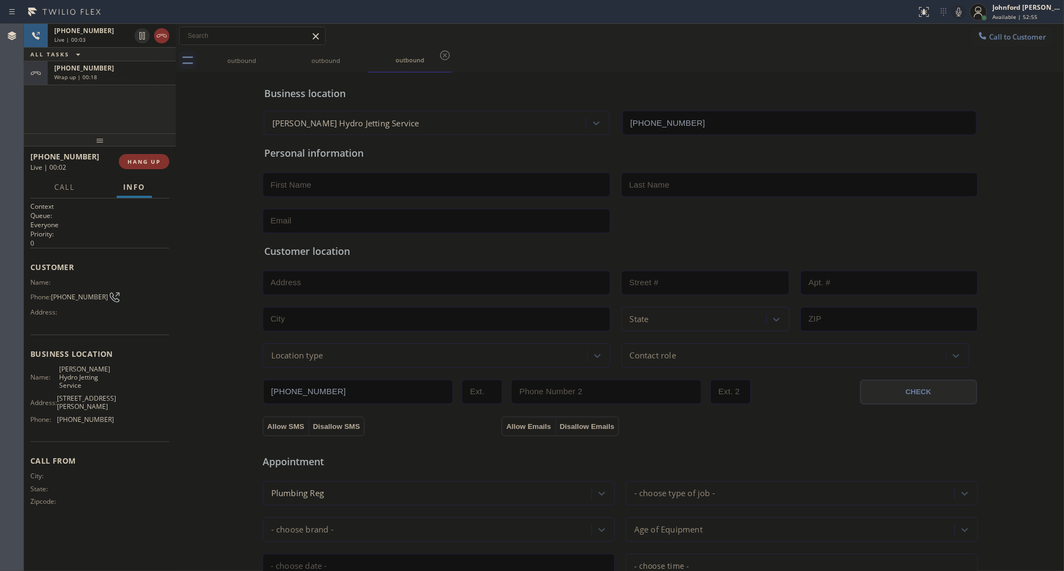
click at [135, 79] on div "Wrap up | 00:18" at bounding box center [111, 77] width 115 height 8
click at [144, 158] on span "COMPLETE" at bounding box center [141, 162] width 37 height 8
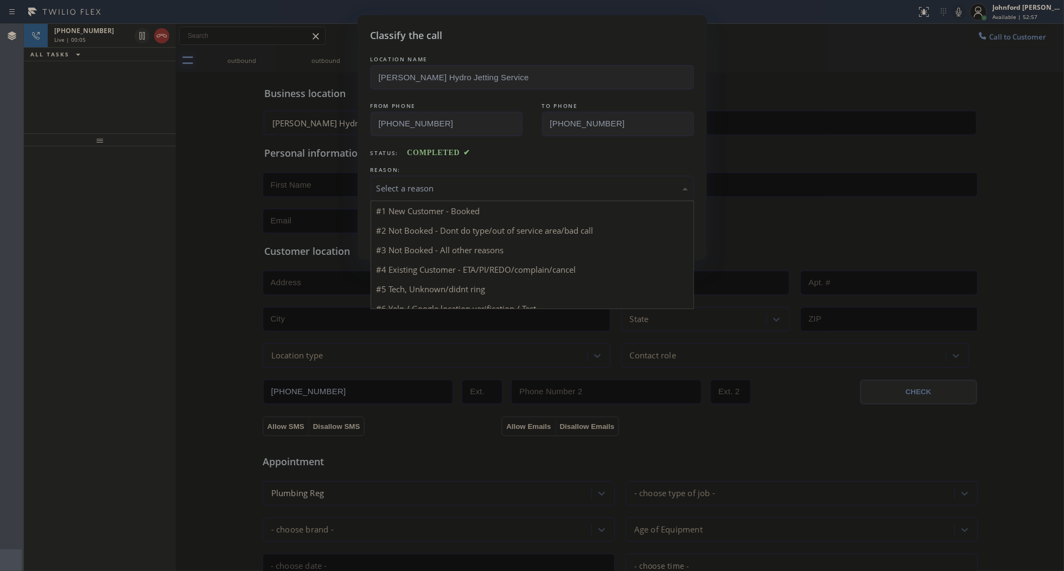
click at [384, 187] on div "Select a reason" at bounding box center [532, 188] width 311 height 12
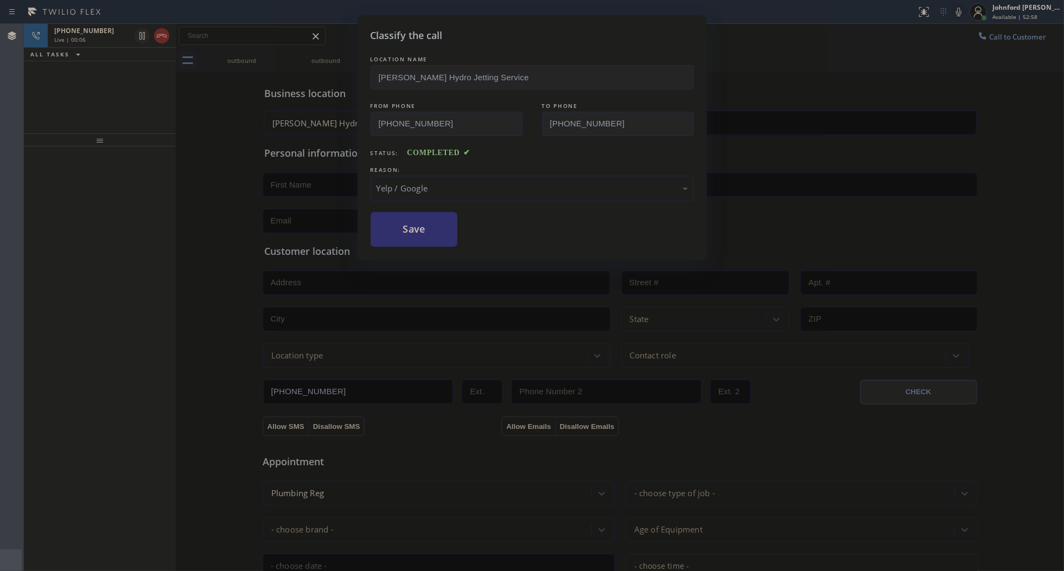
click at [403, 239] on button "Save" at bounding box center [414, 229] width 87 height 35
click at [162, 31] on div "Classify the call LOCATION NAME [PERSON_NAME] Hydro Jetting Service FROM PHONE …" at bounding box center [532, 285] width 1064 height 571
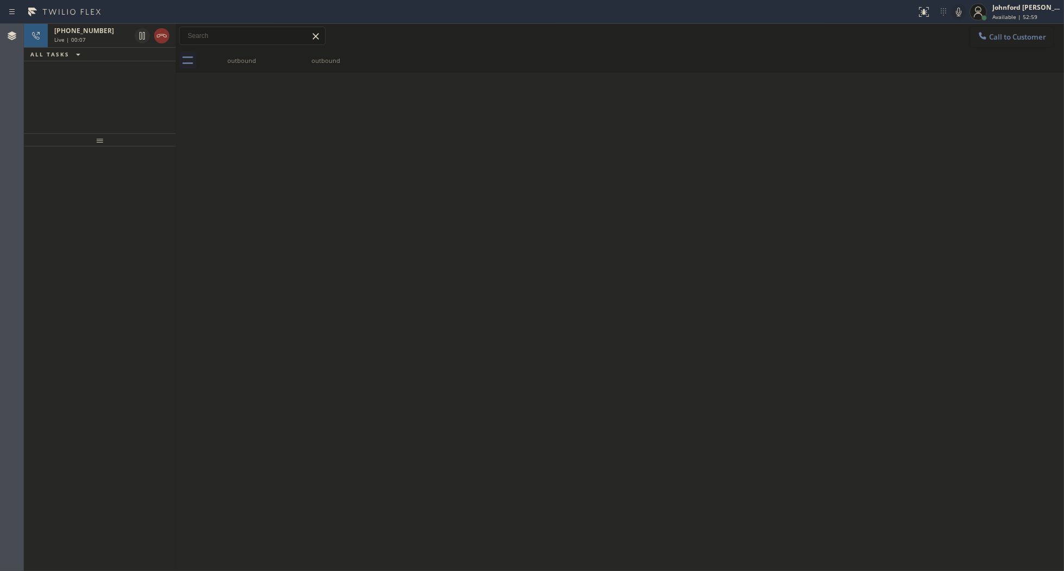
click at [162, 31] on icon at bounding box center [161, 35] width 13 height 13
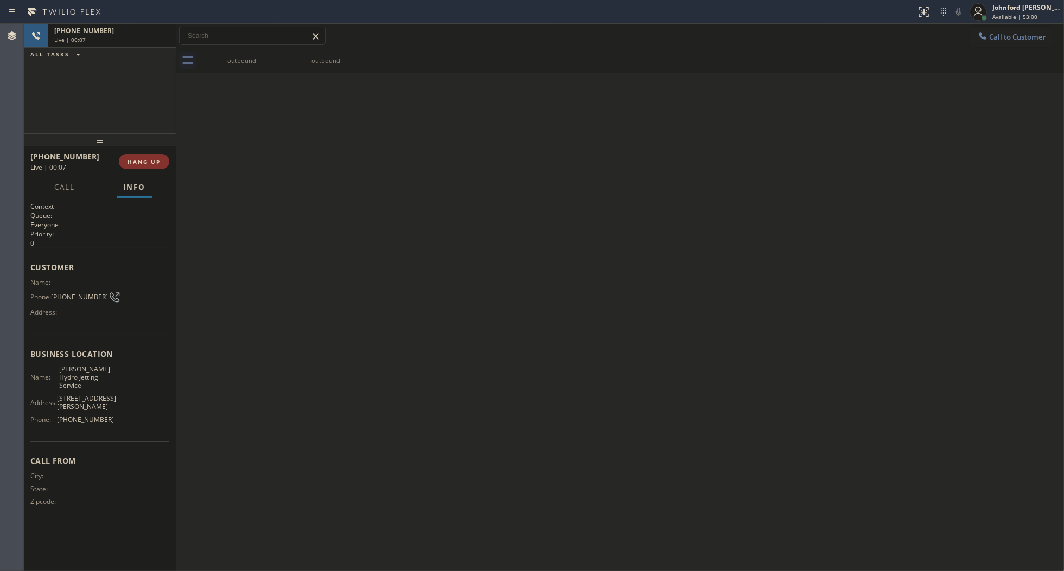
click at [162, 31] on div "[PHONE_NUMBER]" at bounding box center [111, 30] width 115 height 9
click at [140, 164] on span "COMPLETE" at bounding box center [141, 162] width 37 height 8
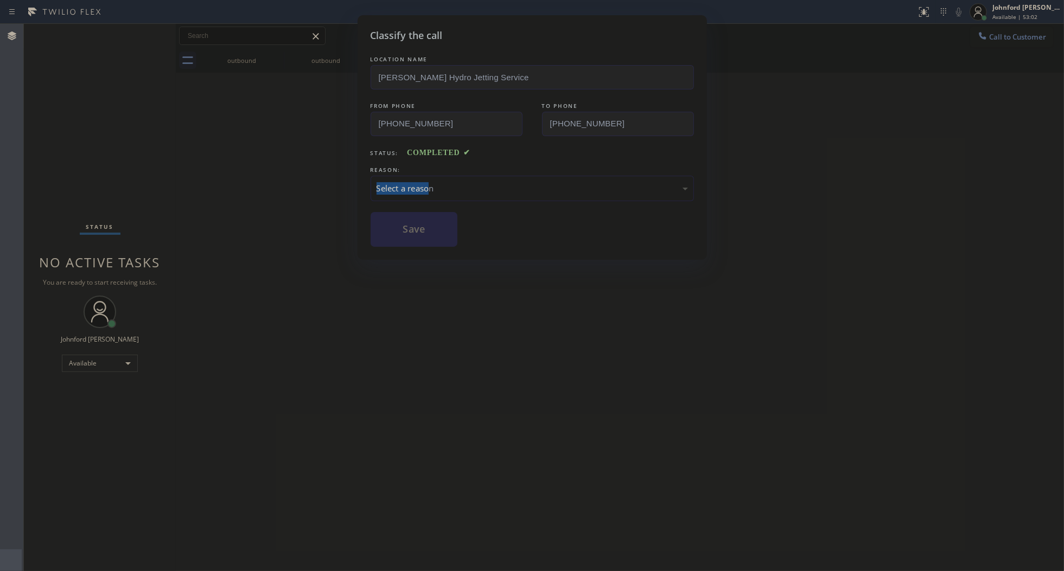
drag, startPoint x: 434, startPoint y: 169, endPoint x: 430, endPoint y: 190, distance: 21.5
click at [430, 190] on div "REASON: Select a reason" at bounding box center [532, 182] width 323 height 37
click at [430, 190] on div "Select a reason" at bounding box center [532, 188] width 311 height 12
click at [405, 232] on button "Save" at bounding box center [414, 229] width 87 height 35
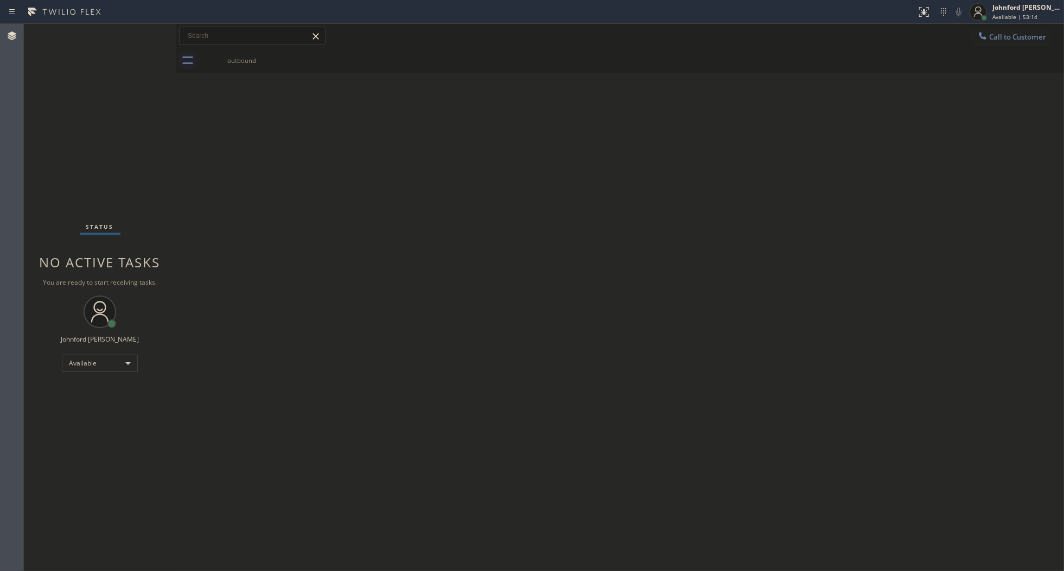
click at [269, 326] on div "Back to Dashboard Change Sender ID Customers Technicians Select a contact Outbo…" at bounding box center [620, 297] width 888 height 547
click at [994, 266] on div "Back to Dashboard Change Sender ID Customers Technicians Select a contact Outbo…" at bounding box center [620, 297] width 888 height 547
click at [988, 42] on button "Call to Customer" at bounding box center [1011, 37] width 83 height 21
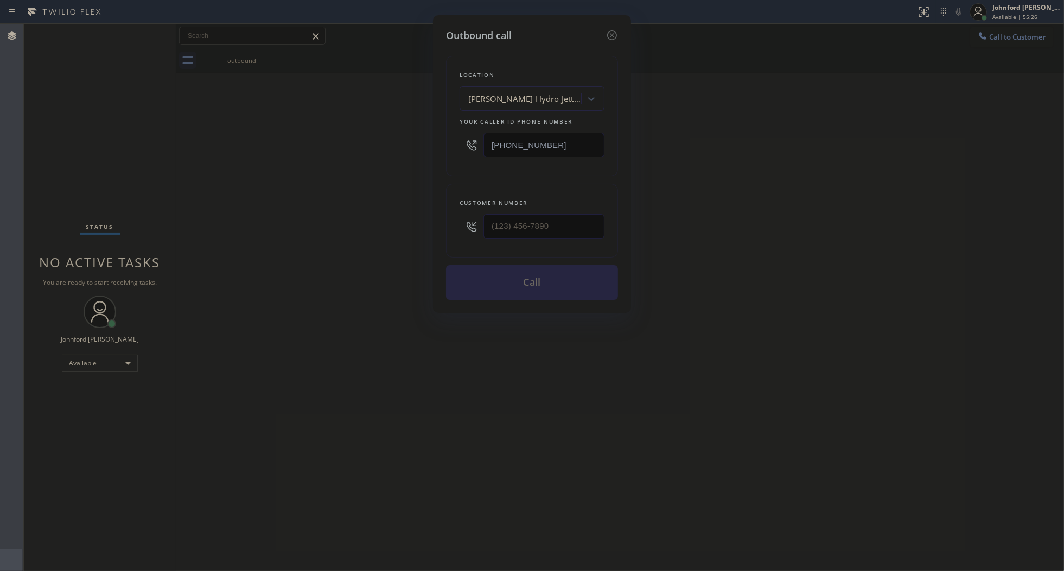
drag, startPoint x: 557, startPoint y: 145, endPoint x: 427, endPoint y: 156, distance: 130.1
click at [427, 156] on div "Outbound call Location [PERSON_NAME] Hydro Jetting Service Your caller id phone…" at bounding box center [532, 285] width 1064 height 571
paste input "424) 304-1617"
type input "[PHONE_NUMBER]"
click at [541, 220] on input "(___) ___-____" at bounding box center [543, 226] width 121 height 24
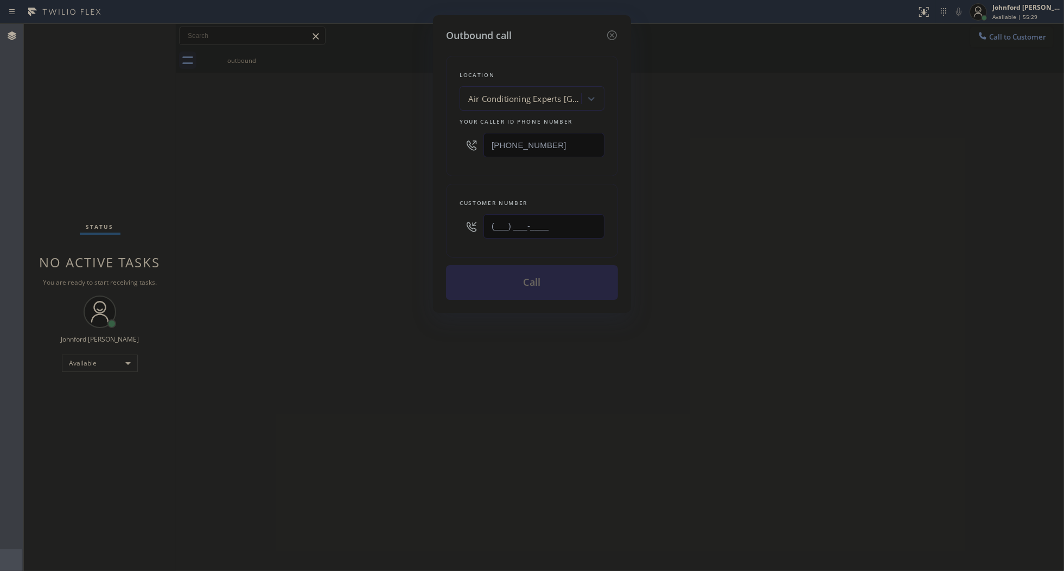
paste input "213) 762-1566"
type input "[PHONE_NUMBER]"
drag, startPoint x: 267, startPoint y: 223, endPoint x: 370, endPoint y: 245, distance: 104.9
click at [270, 224] on div "Outbound call Location Air Conditioning Experts [GEOGRAPHIC_DATA] Your caller i…" at bounding box center [532, 285] width 1064 height 571
click at [508, 267] on button "Call" at bounding box center [532, 282] width 172 height 35
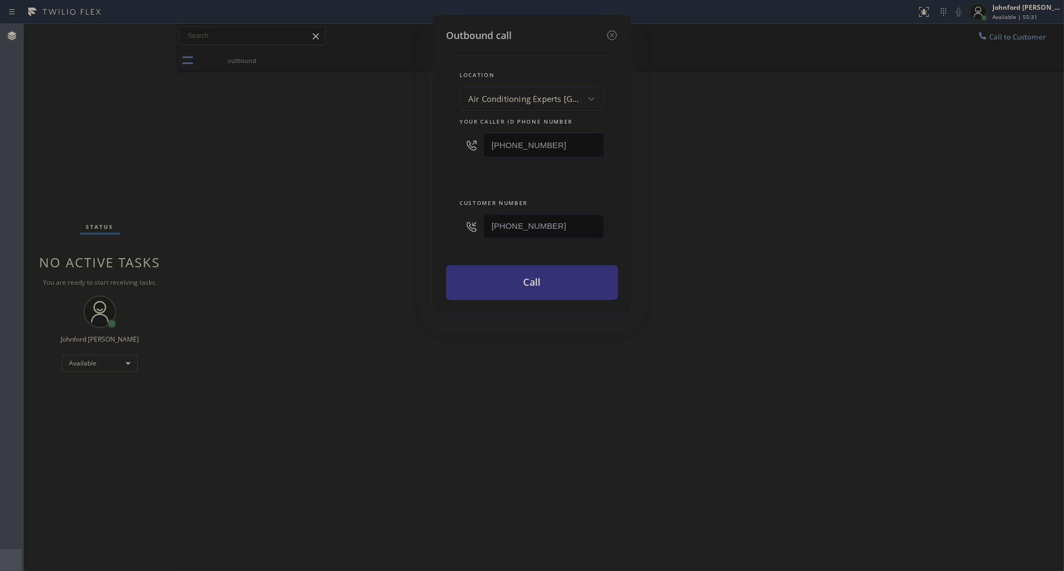
click at [1023, 267] on div "Outbound call Location Air Conditioning Experts [GEOGRAPHIC_DATA] Your caller i…" at bounding box center [532, 285] width 1064 height 571
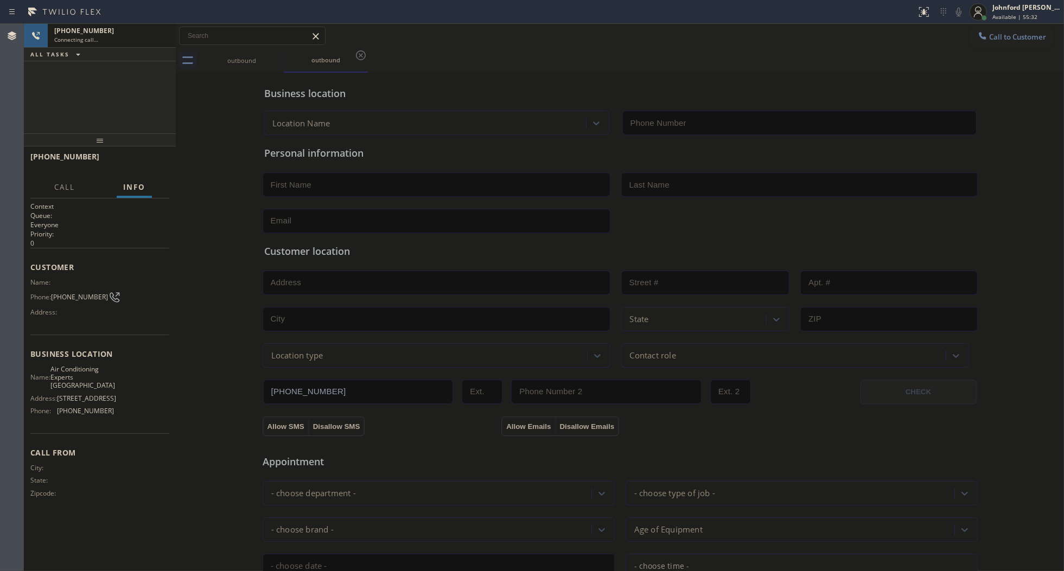
type input "[PHONE_NUMBER]"
click at [458, 58] on div "outbound outbound" at bounding box center [632, 60] width 864 height 24
click at [40, 107] on div "[PHONE_NUMBER] Live | 00:04 ALL TASKS ALL TASKS ACTIVE TASKS TASKS IN WRAP UP" at bounding box center [100, 79] width 152 height 110
click at [141, 163] on span "HANG UP" at bounding box center [143, 162] width 33 height 8
click at [989, 39] on span "Call to Customer" at bounding box center [1017, 37] width 57 height 10
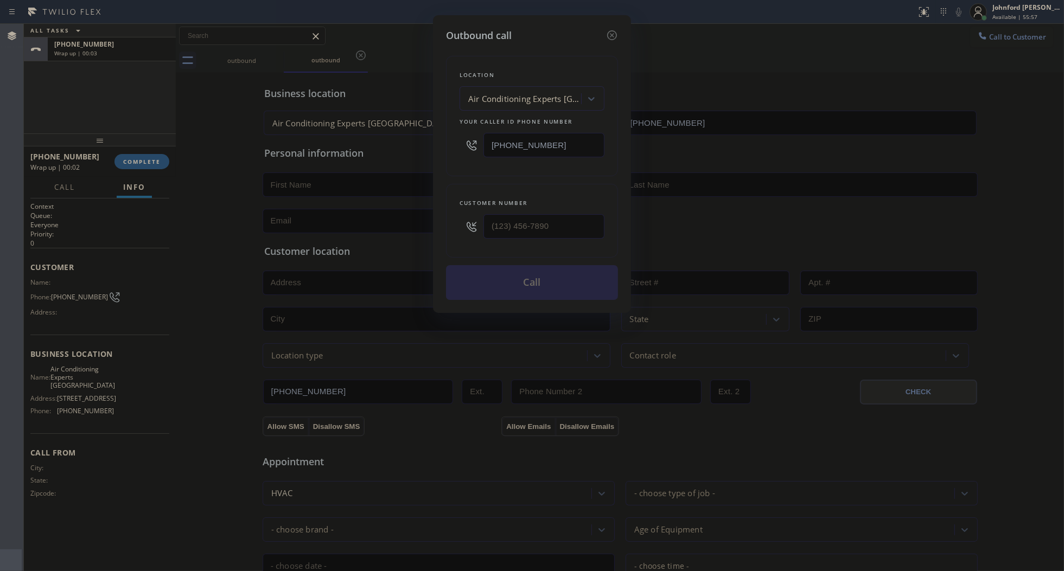
drag, startPoint x: 555, startPoint y: 139, endPoint x: 376, endPoint y: 145, distance: 179.2
click at [376, 145] on div "Outbound call Location Air Conditioning Experts [GEOGRAPHIC_DATA] Your caller i…" at bounding box center [532, 285] width 1064 height 571
paste input "619) 202-8446"
type input "[PHONE_NUMBER]"
click at [544, 222] on input "(___) ___-____" at bounding box center [543, 226] width 121 height 24
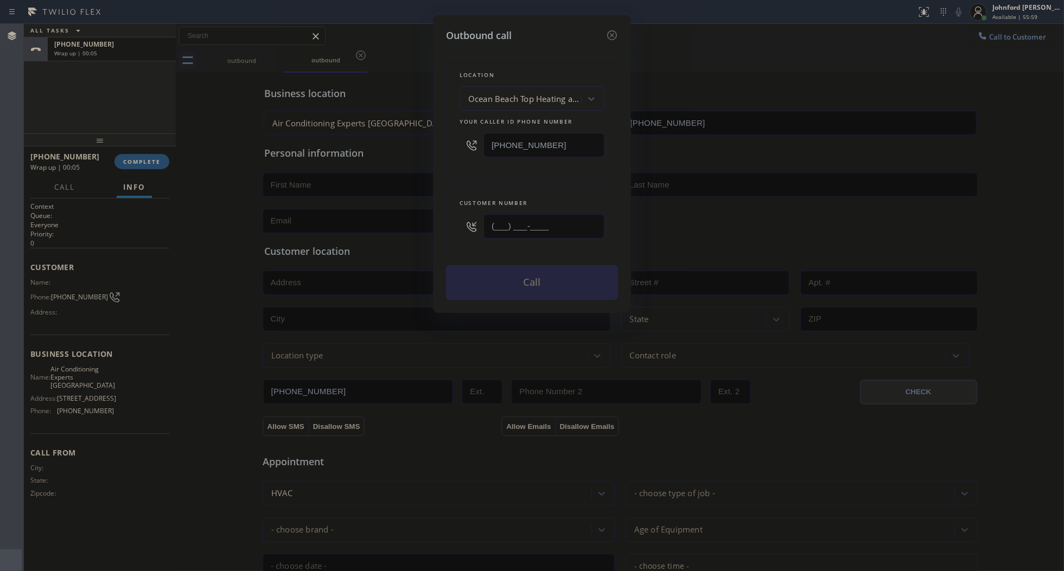
paste input "320) 427-6295"
type input "[PHONE_NUMBER]"
click at [562, 176] on div "Location [GEOGRAPHIC_DATA] Top Heating and Conditioning Your caller id phone nu…" at bounding box center [532, 171] width 172 height 257
drag, startPoint x: 533, startPoint y: 282, endPoint x: 654, endPoint y: 139, distance: 186.7
click at [533, 281] on button "Call" at bounding box center [532, 282] width 172 height 35
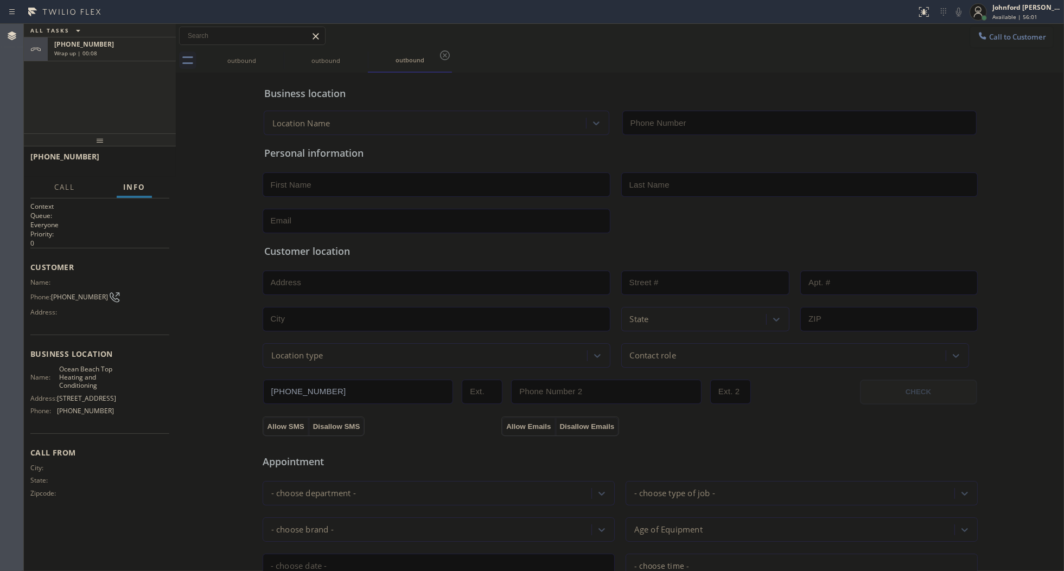
type input "[PHONE_NUMBER]"
drag, startPoint x: 125, startPoint y: 80, endPoint x: 144, endPoint y: 118, distance: 42.0
click at [125, 80] on div "[PHONE_NUMBER] Wrap up | 00:10" at bounding box center [110, 73] width 124 height 24
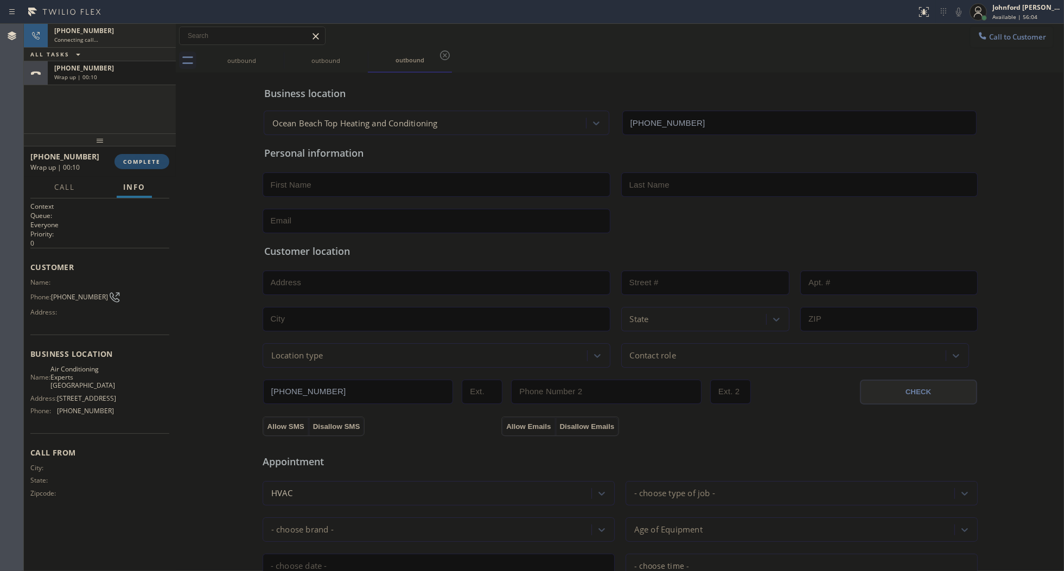
click at [145, 158] on span "COMPLETE" at bounding box center [141, 162] width 37 height 8
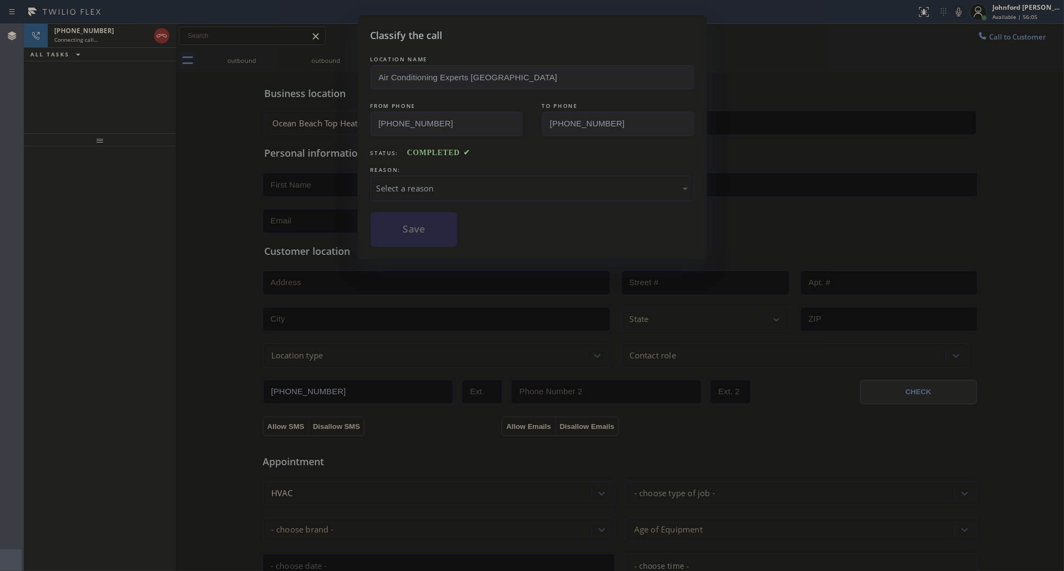
click at [448, 185] on div "Select a reason" at bounding box center [532, 188] width 311 height 12
click at [443, 239] on button "Save" at bounding box center [414, 229] width 87 height 35
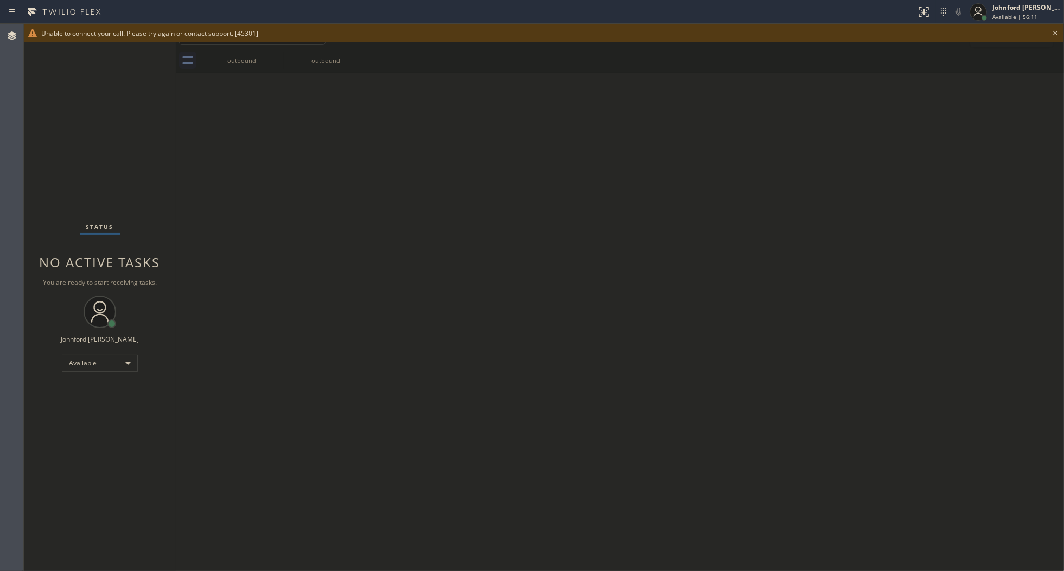
click at [1058, 39] on icon at bounding box center [1055, 33] width 13 height 13
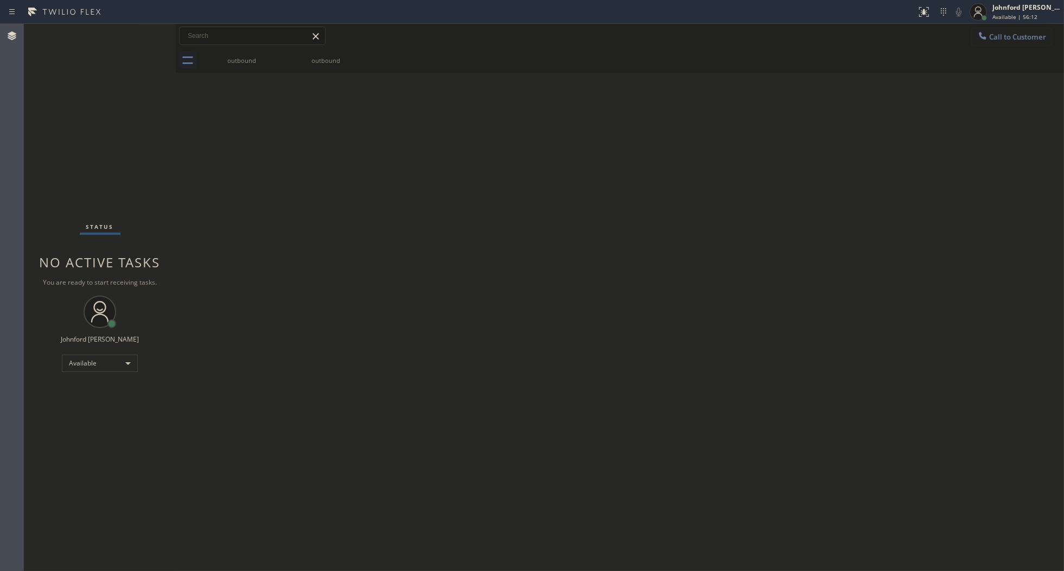
drag, startPoint x: 1001, startPoint y: 41, endPoint x: 986, endPoint y: 33, distance: 17.2
click at [1002, 39] on button "Call to Customer" at bounding box center [1011, 37] width 83 height 21
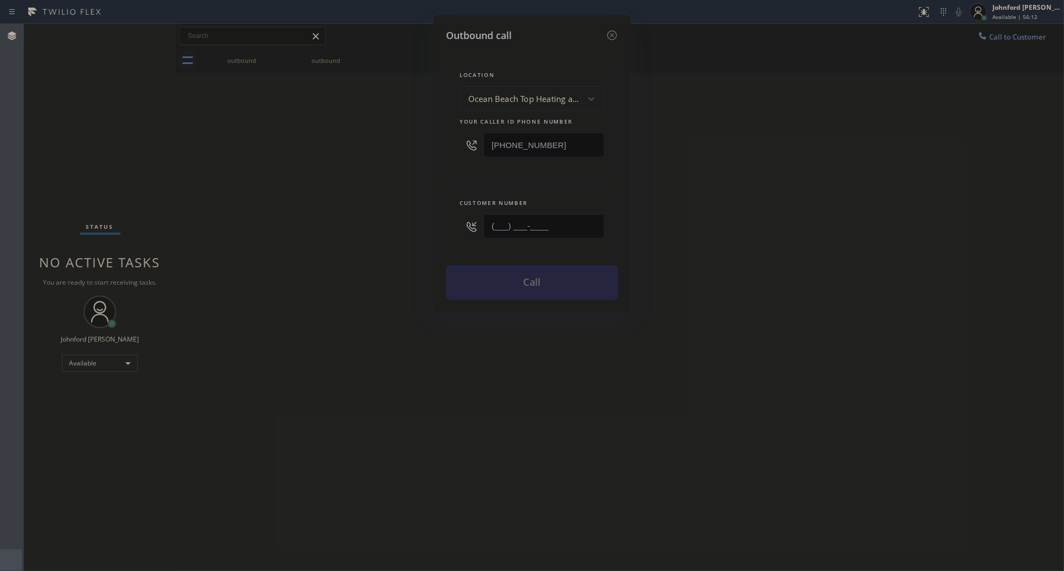
drag, startPoint x: 536, startPoint y: 221, endPoint x: 357, endPoint y: 226, distance: 179.1
click at [366, 226] on div "Outbound call Location [GEOGRAPHIC_DATA] Top Heating and Conditioning Your call…" at bounding box center [532, 285] width 1064 height 571
paste input "320) 427-6295"
type input "[PHONE_NUMBER]"
click at [334, 227] on div "Outbound call Location [GEOGRAPHIC_DATA] Top Heating and Conditioning Your call…" at bounding box center [532, 285] width 1064 height 571
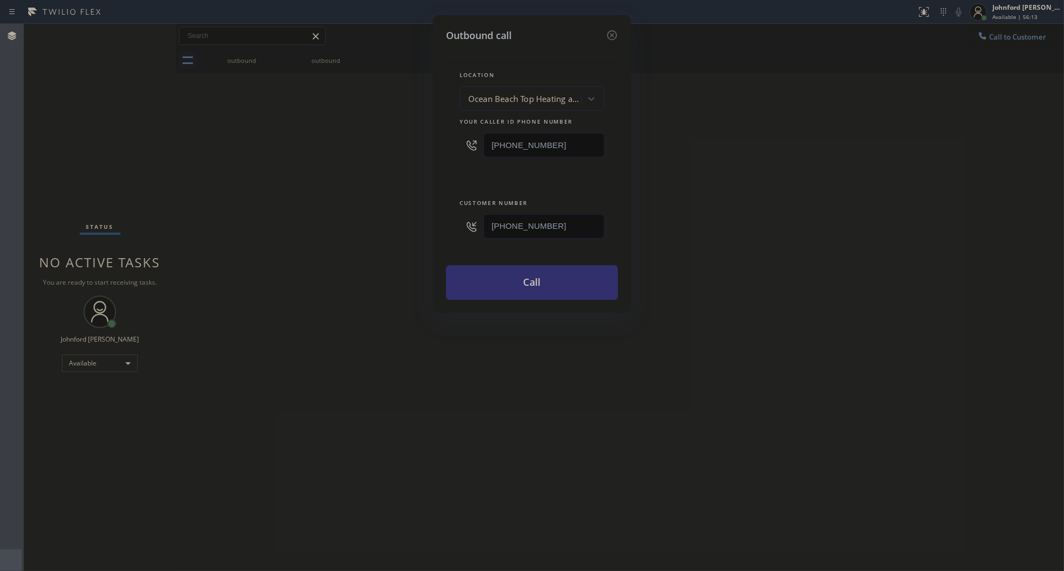
click at [540, 275] on button "Call" at bounding box center [532, 282] width 172 height 35
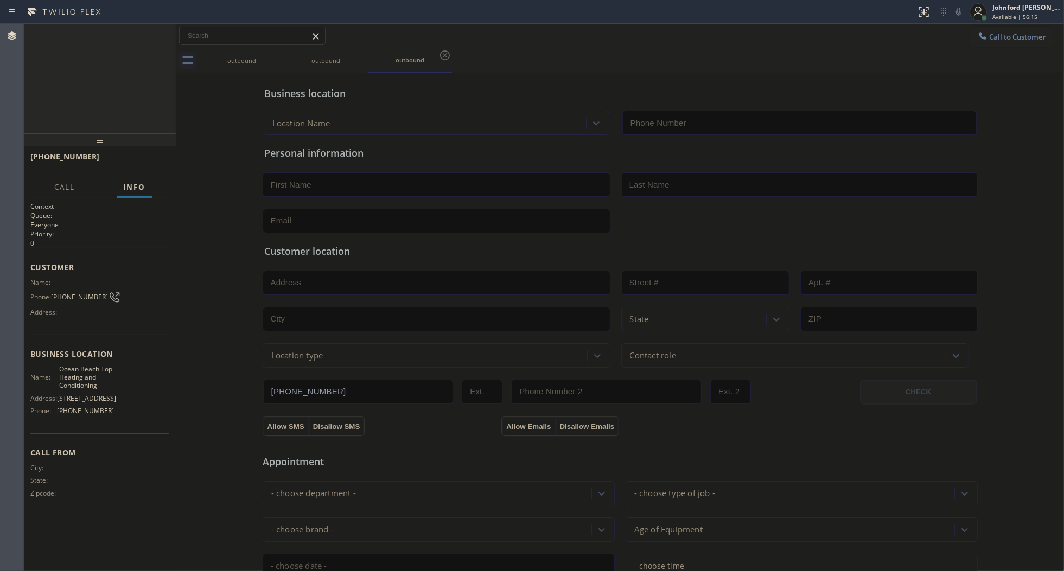
type input "[PHONE_NUMBER]"
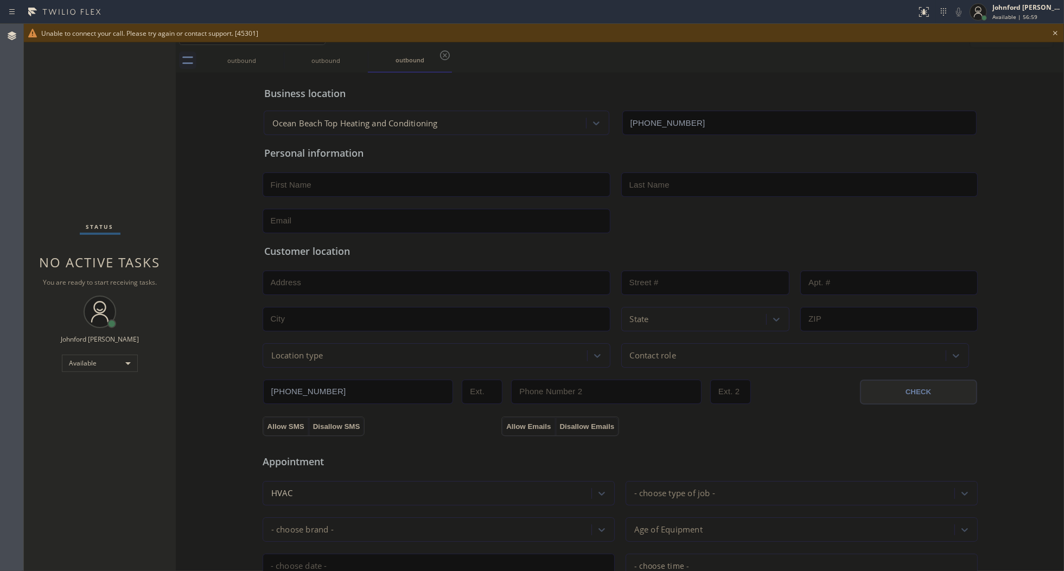
click at [546, 82] on div "Business location [GEOGRAPHIC_DATA] Top Heating and Conditioning [PHONE_NUMBER]" at bounding box center [620, 105] width 716 height 60
click at [1050, 35] on icon at bounding box center [1055, 33] width 13 height 13
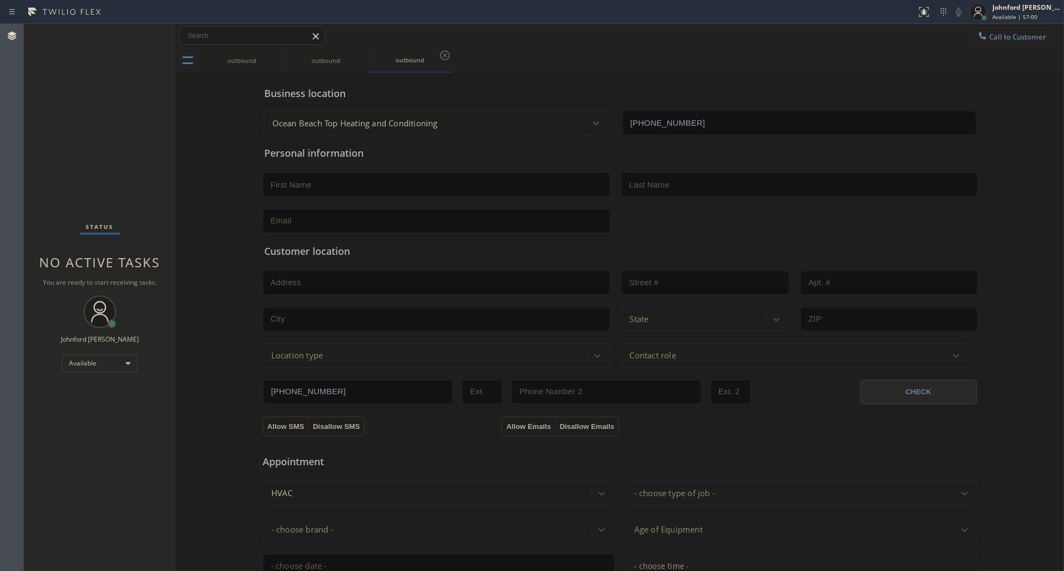
click at [959, 29] on div "Call to Customer Outbound call Location [GEOGRAPHIC_DATA] Top Heating and Condi…" at bounding box center [620, 36] width 888 height 19
click at [987, 27] on button "Call to Customer" at bounding box center [1011, 37] width 83 height 21
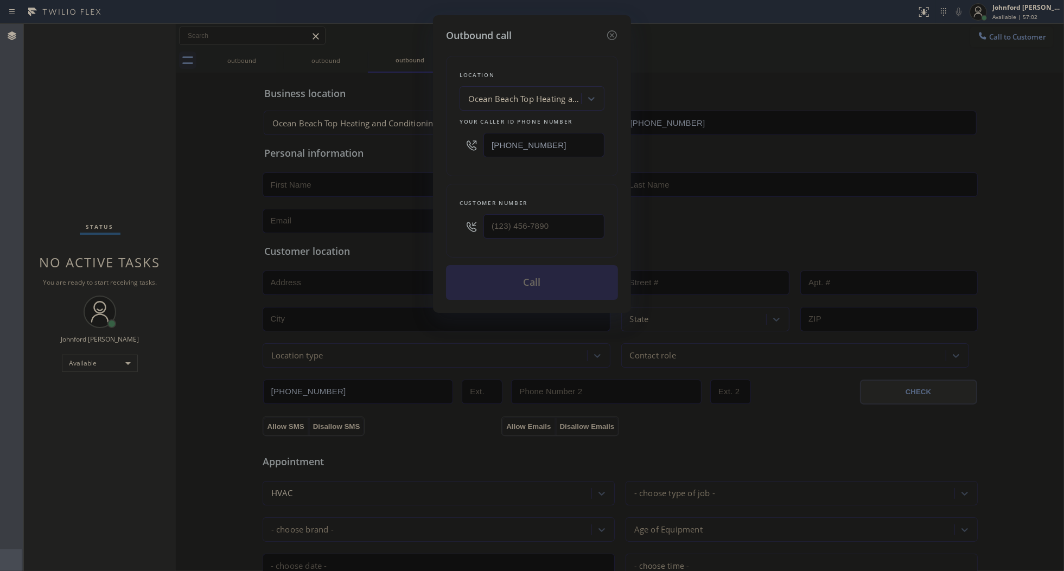
drag, startPoint x: 559, startPoint y: 135, endPoint x: 372, endPoint y: 142, distance: 187.3
click at [378, 141] on div "Outbound call Location [GEOGRAPHIC_DATA] Top Heating and Conditioning Your call…" at bounding box center [532, 285] width 1064 height 571
paste input "475) 323-66"
type input "[PHONE_NUMBER]"
drag, startPoint x: 557, startPoint y: 215, endPoint x: 432, endPoint y: 213, distance: 125.3
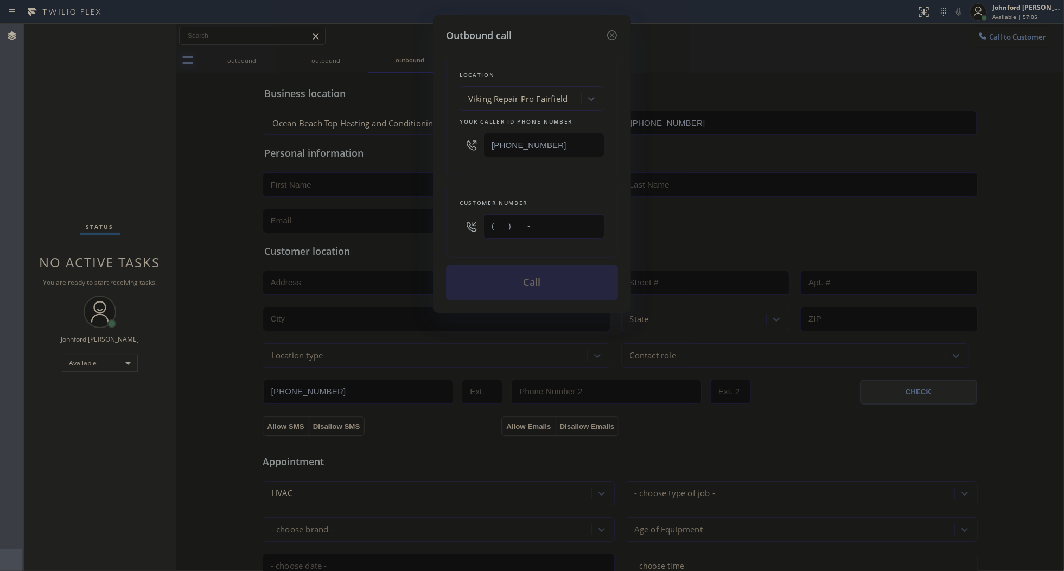
click at [432, 213] on div "Outbound call Location Viking Repair Pro [GEOGRAPHIC_DATA] Your caller id phone…" at bounding box center [532, 285] width 1064 height 571
paste input "828) 372-8646"
type input "[PHONE_NUMBER]"
click at [495, 167] on div "Location Viking Repair Pro [GEOGRAPHIC_DATA] Your caller id phone number [PHONE…" at bounding box center [532, 116] width 172 height 120
click at [516, 275] on button "Call" at bounding box center [532, 282] width 172 height 35
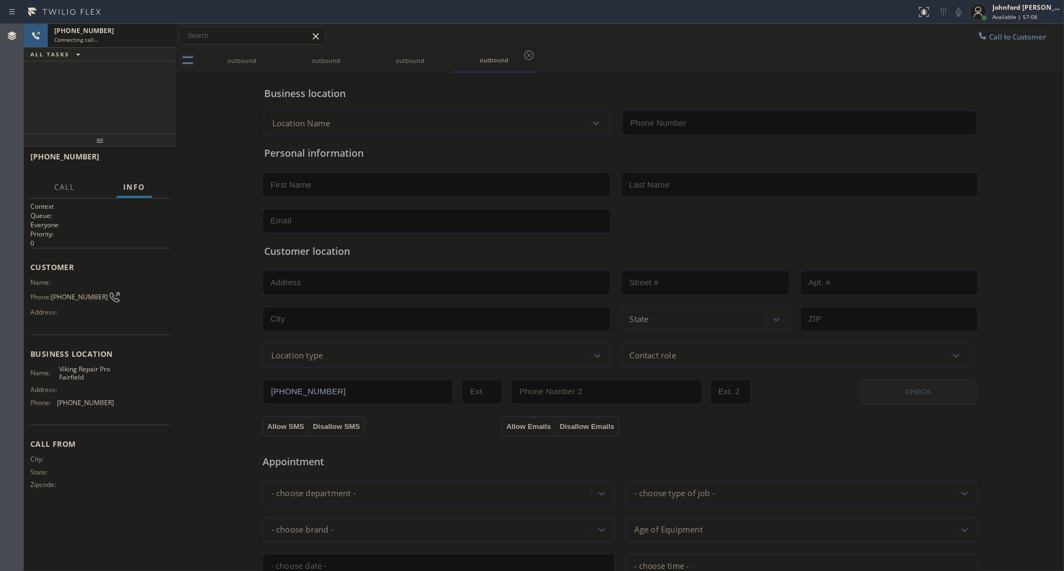
type input "[PHONE_NUMBER]"
click at [629, 47] on div "Call to Customer Outbound call Location Viking Repair Pro [GEOGRAPHIC_DATA] You…" at bounding box center [620, 36] width 888 height 24
click at [273, 52] on icon at bounding box center [276, 55] width 13 height 13
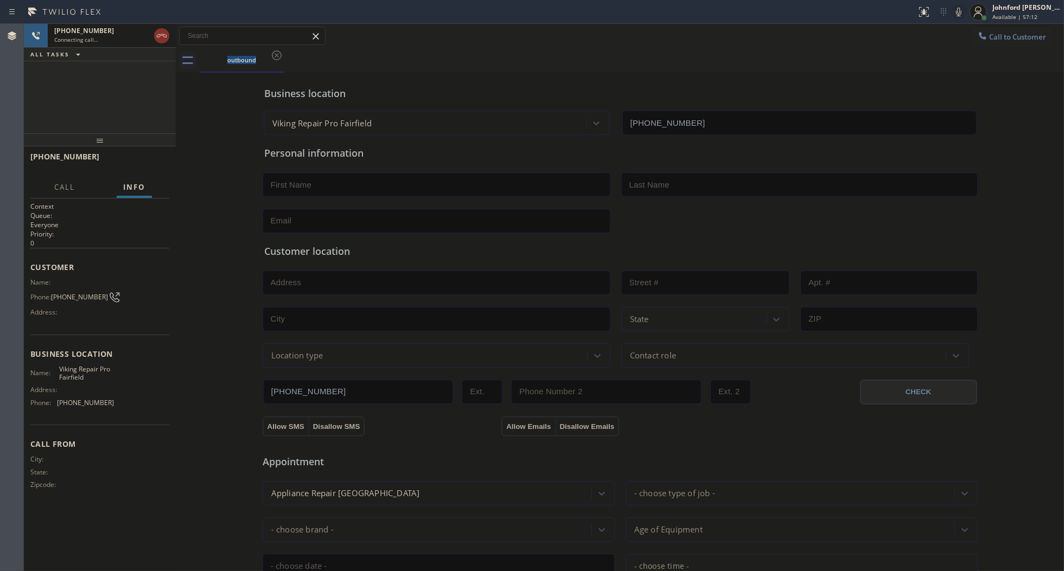
click at [955, 16] on icon at bounding box center [958, 11] width 13 height 13
click at [104, 101] on div "[PHONE_NUMBER] Connecting call… ALL TASKS ALL TASKS ACTIVE TASKS TASKS IN WRAP …" at bounding box center [100, 79] width 152 height 110
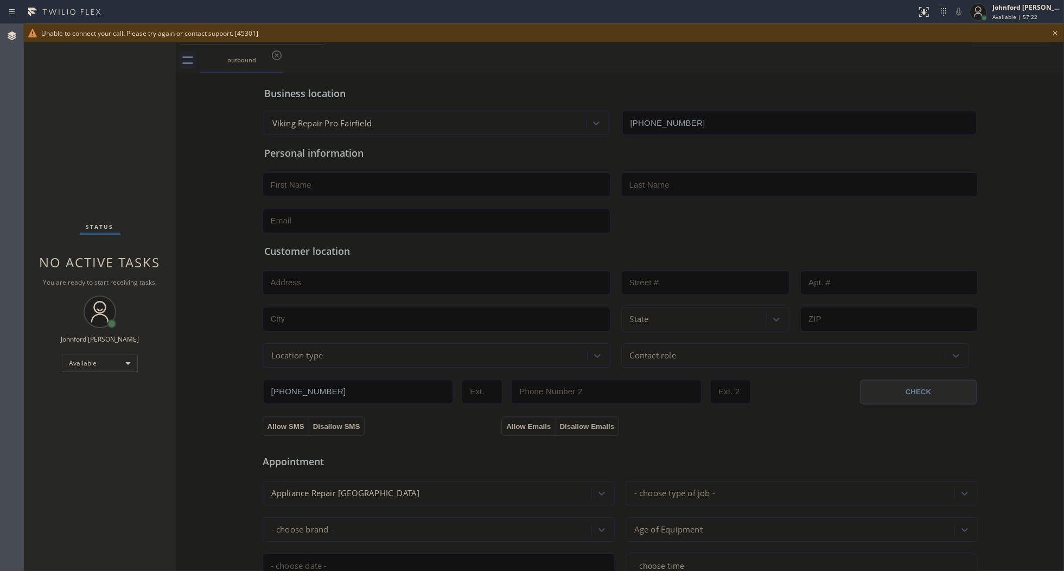
click at [1053, 33] on icon at bounding box center [1055, 33] width 13 height 13
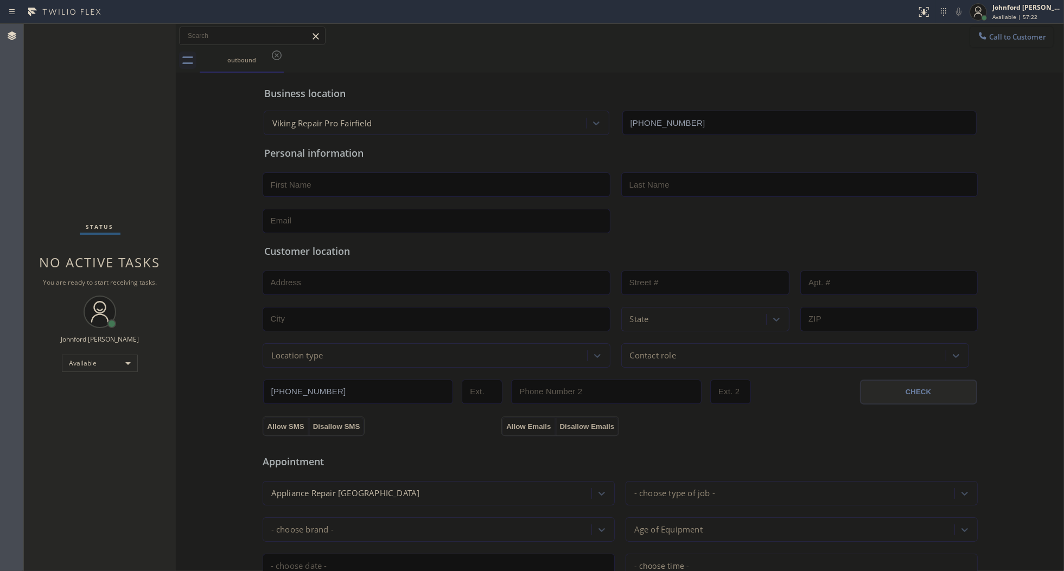
click at [1012, 38] on span "Call to Customer" at bounding box center [1017, 37] width 57 height 10
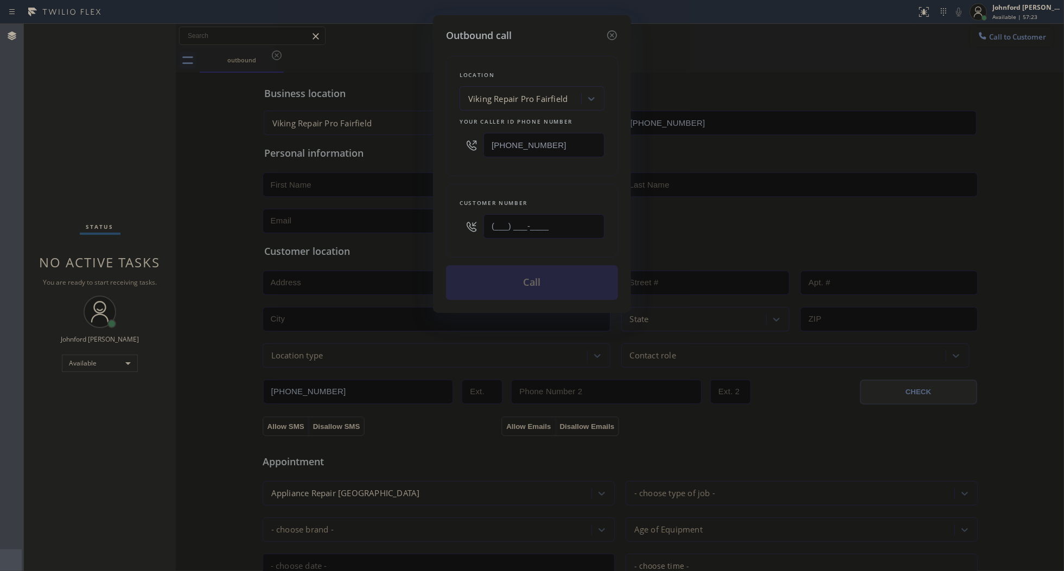
drag, startPoint x: 549, startPoint y: 228, endPoint x: 416, endPoint y: 226, distance: 133.5
click at [416, 226] on div "Outbound call Location Viking Repair Pro [GEOGRAPHIC_DATA] Your caller id phone…" at bounding box center [532, 285] width 1064 height 571
paste input "828) 372-8646"
type input "[PHONE_NUMBER]"
click at [505, 188] on div "Customer number [PHONE_NUMBER]" at bounding box center [532, 221] width 172 height 74
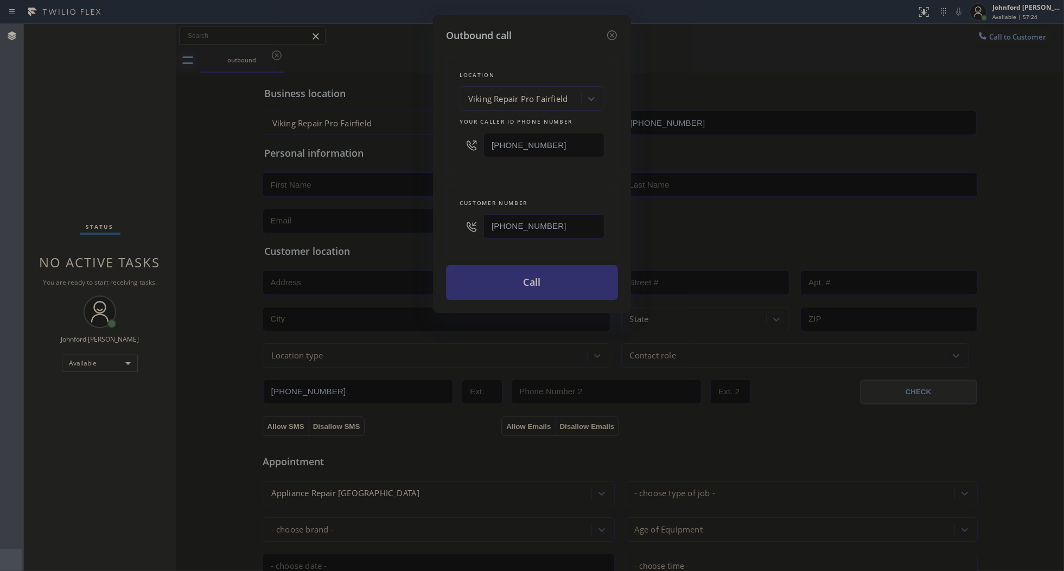
click at [532, 270] on button "Call" at bounding box center [532, 282] width 172 height 35
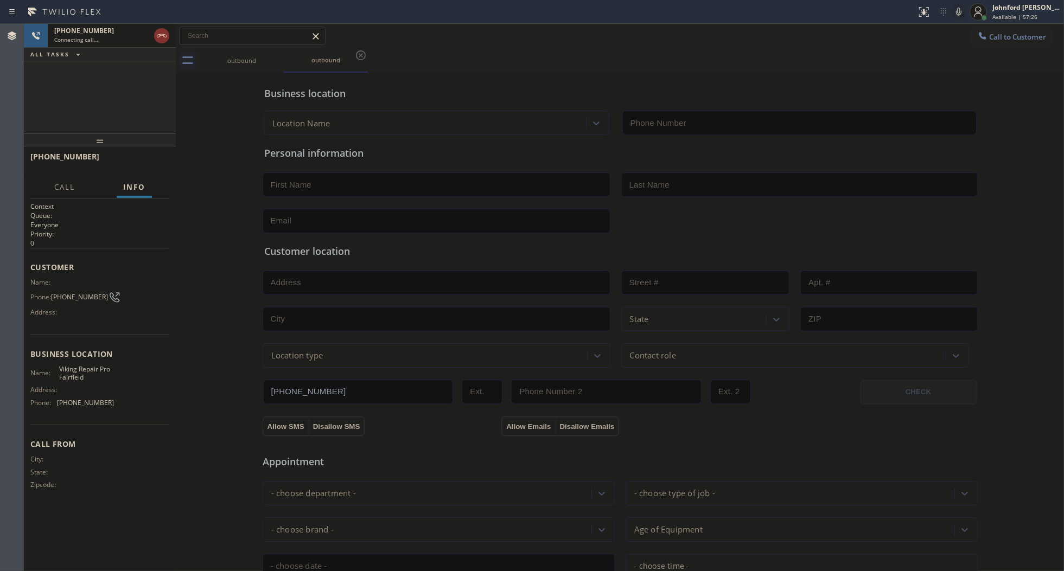
type input "[PHONE_NUMBER]"
click at [278, 53] on icon at bounding box center [276, 55] width 13 height 13
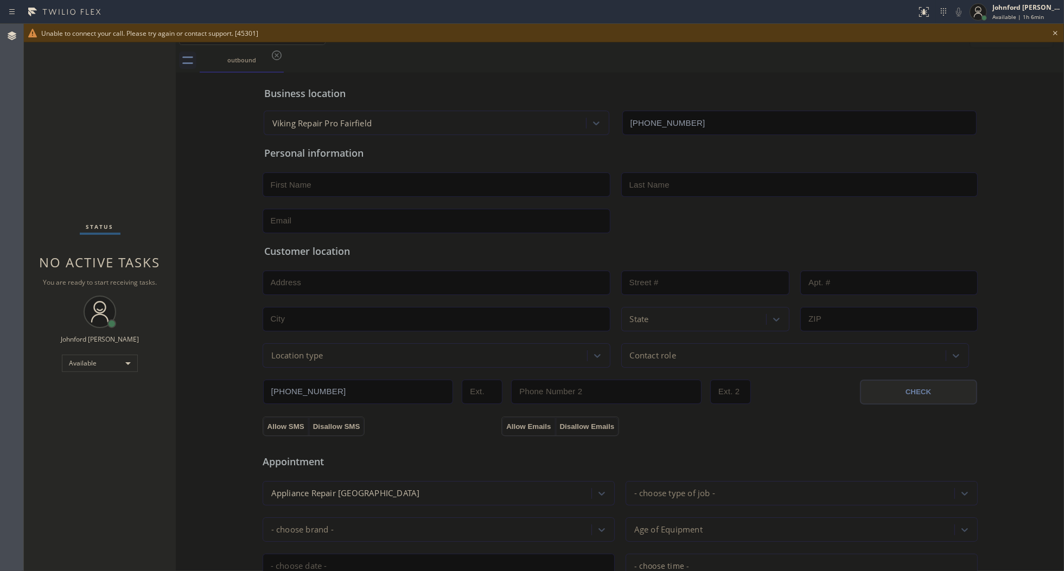
click at [45, 331] on div "Status No active tasks You are ready to start receiving tasks. [PERSON_NAME] Av…" at bounding box center [100, 297] width 152 height 547
click at [1057, 30] on icon at bounding box center [1055, 33] width 13 height 13
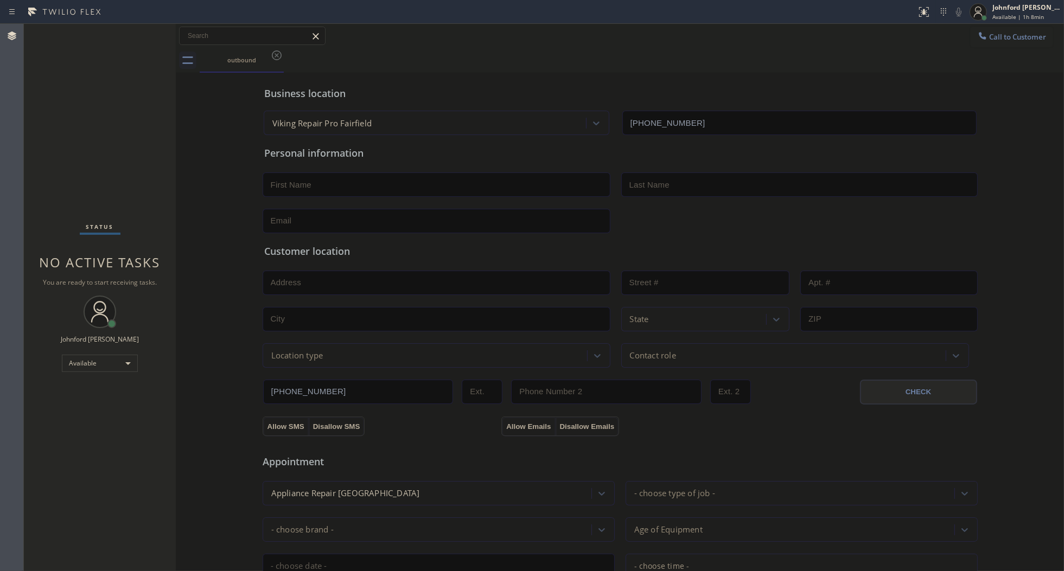
click at [777, 60] on div "outbound" at bounding box center [632, 60] width 864 height 24
click at [989, 34] on span "Call to Customer" at bounding box center [1017, 37] width 57 height 10
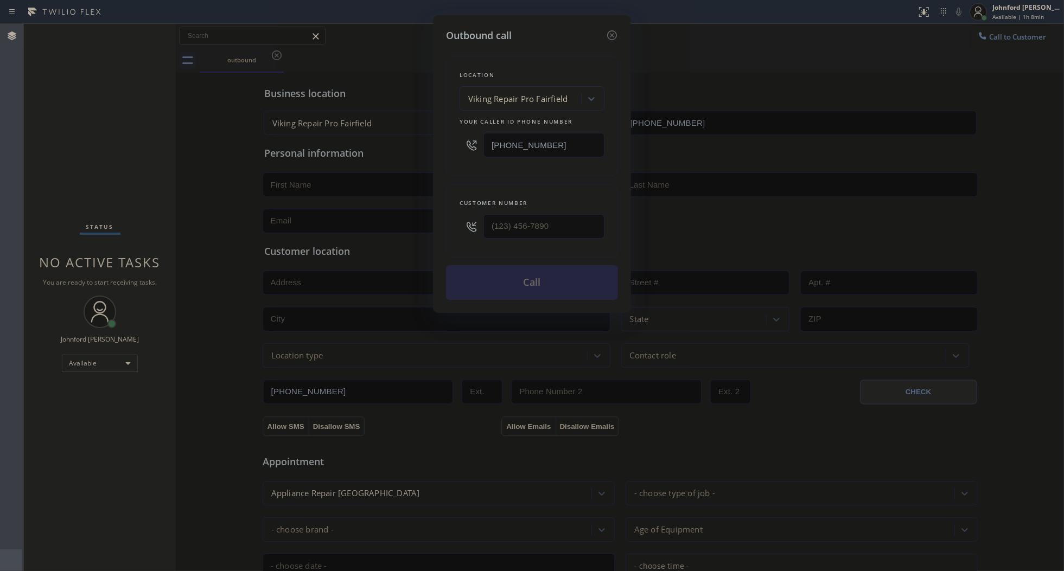
type input "(___) ___-____"
drag, startPoint x: 581, startPoint y: 222, endPoint x: 422, endPoint y: 226, distance: 159.5
click at [400, 231] on div "Outbound call Location Viking Repair Pro [GEOGRAPHIC_DATA] Your caller id phone…" at bounding box center [532, 285] width 1064 height 571
drag, startPoint x: 568, startPoint y: 139, endPoint x: 361, endPoint y: 165, distance: 208.3
click at [365, 163] on div "Outbound call Location Viking Repair Pro [GEOGRAPHIC_DATA] Your caller id phone…" at bounding box center [532, 285] width 1064 height 571
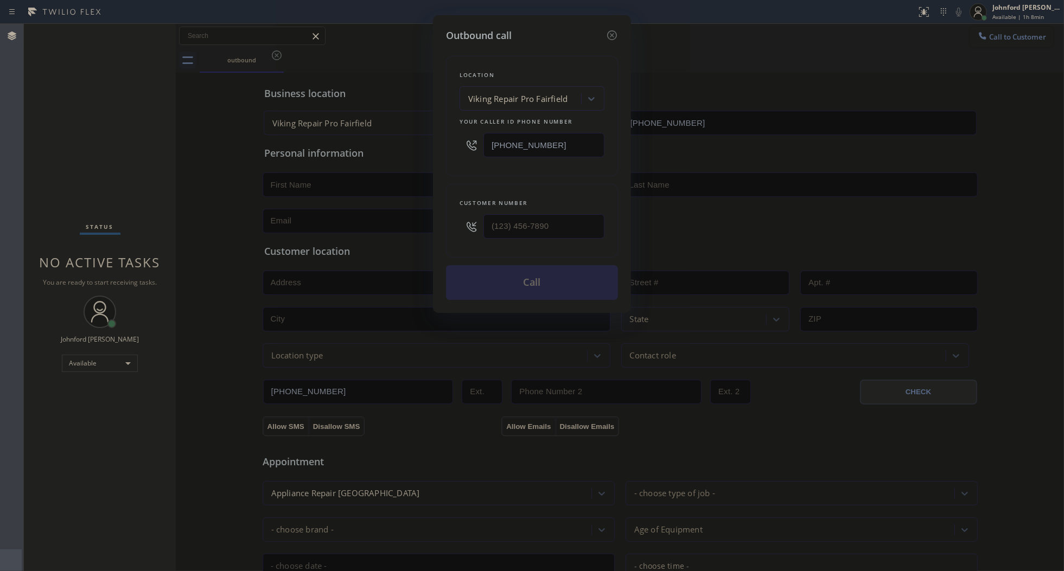
paste input "617) 295-7711"
type input "[PHONE_NUMBER]"
click at [554, 215] on input "(___) ___-____" at bounding box center [543, 226] width 121 height 24
paste input "629) 312-7562"
type input "[PHONE_NUMBER]"
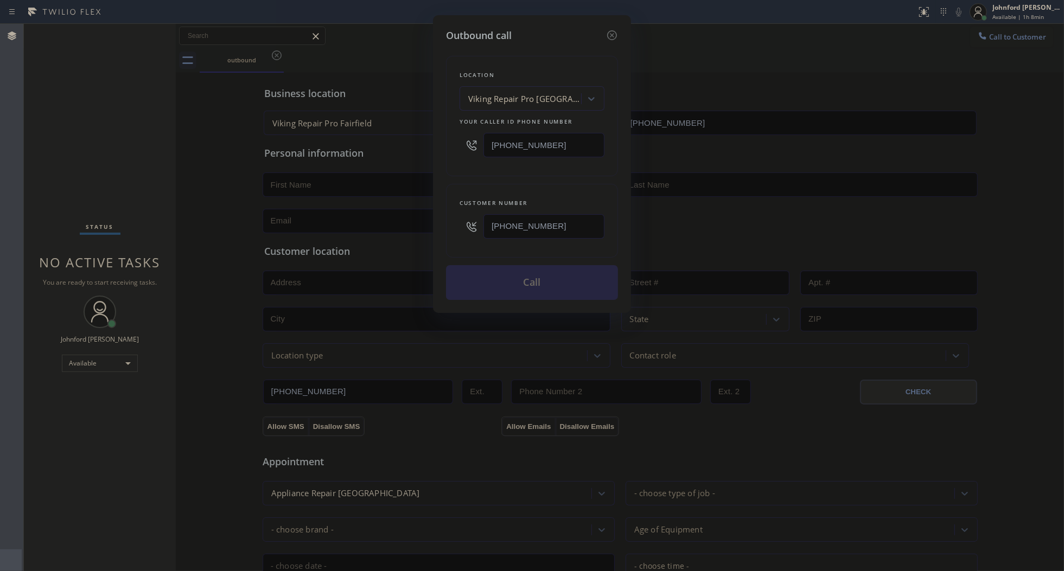
click at [547, 176] on div "Location Viking Repair Pro [GEOGRAPHIC_DATA] Your caller id phone number [PHONE…" at bounding box center [532, 171] width 172 height 257
click at [541, 273] on button "Call" at bounding box center [532, 282] width 172 height 35
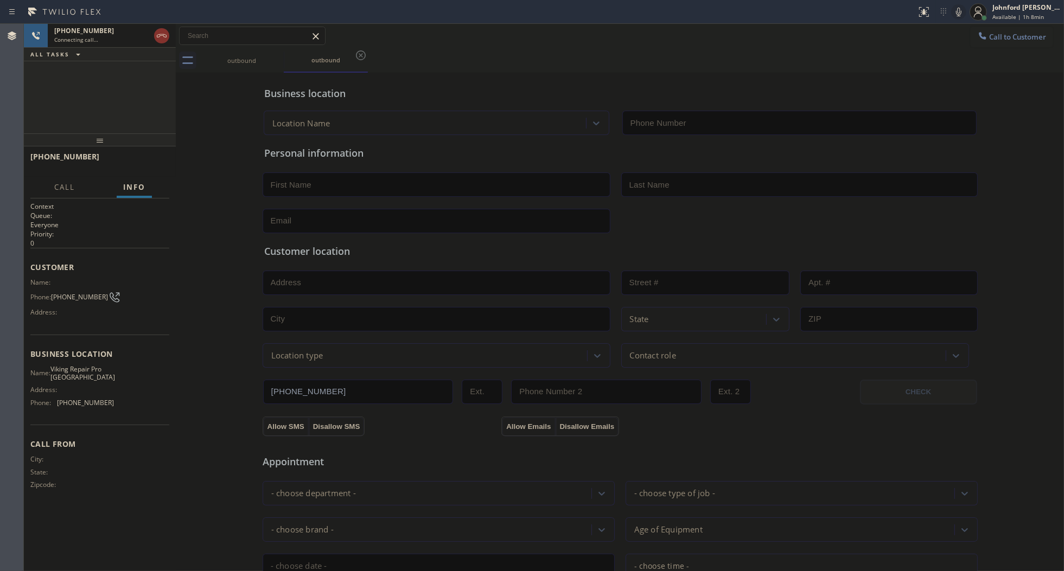
type input "[PHONE_NUMBER]"
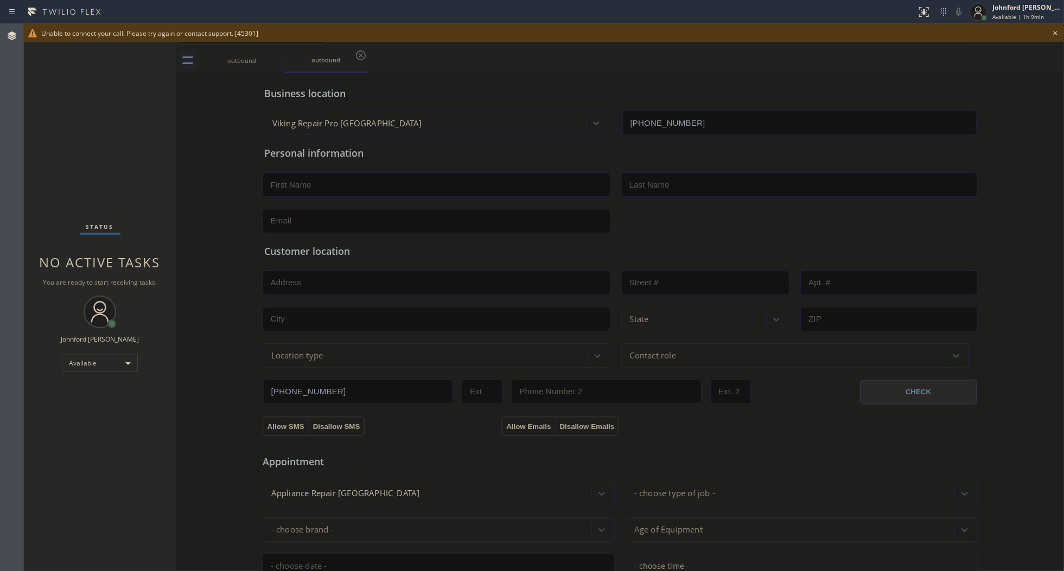
click at [1056, 31] on icon at bounding box center [1055, 33] width 13 height 13
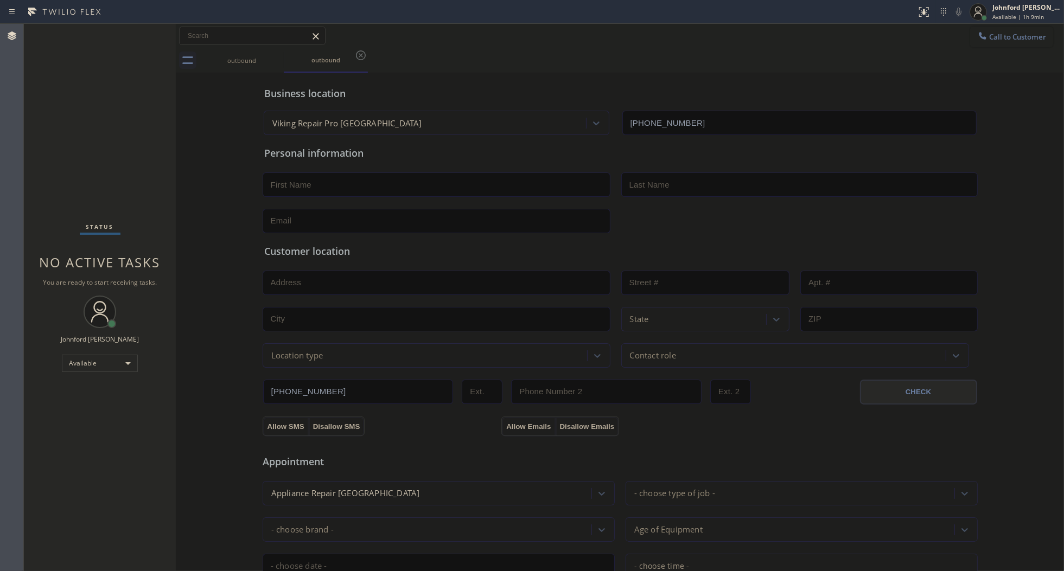
click at [1023, 37] on button "Call to Customer" at bounding box center [1011, 37] width 83 height 21
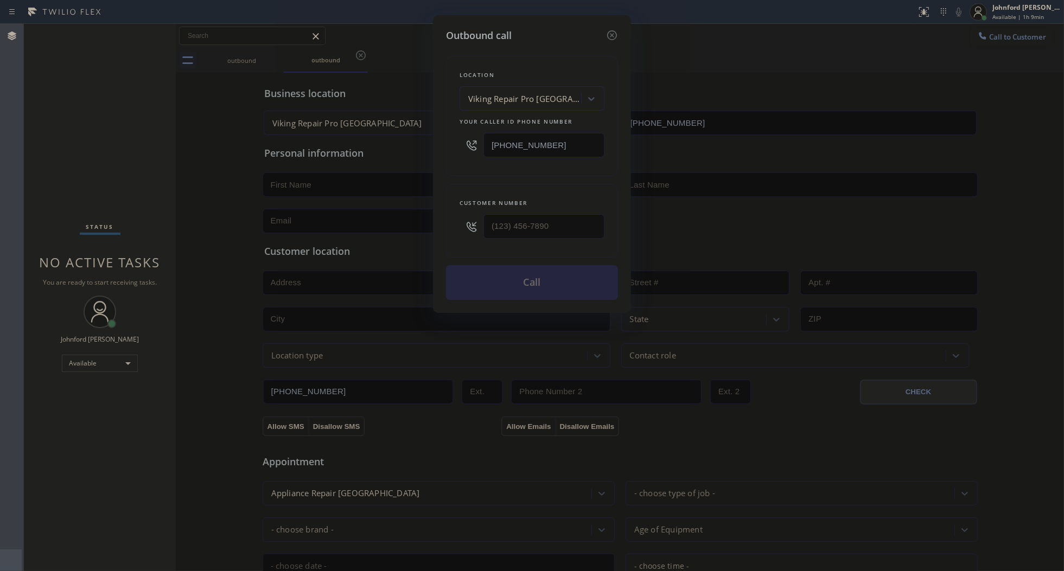
drag, startPoint x: 553, startPoint y: 129, endPoint x: 423, endPoint y: 139, distance: 130.6
click at [423, 139] on div "Outbound call Location Viking Repair Pro [GEOGRAPHIC_DATA] Your caller id phone…" at bounding box center [532, 285] width 1064 height 571
paste input "773) 299-1629"
type input "[PHONE_NUMBER]"
click at [535, 228] on input "text" at bounding box center [543, 226] width 121 height 24
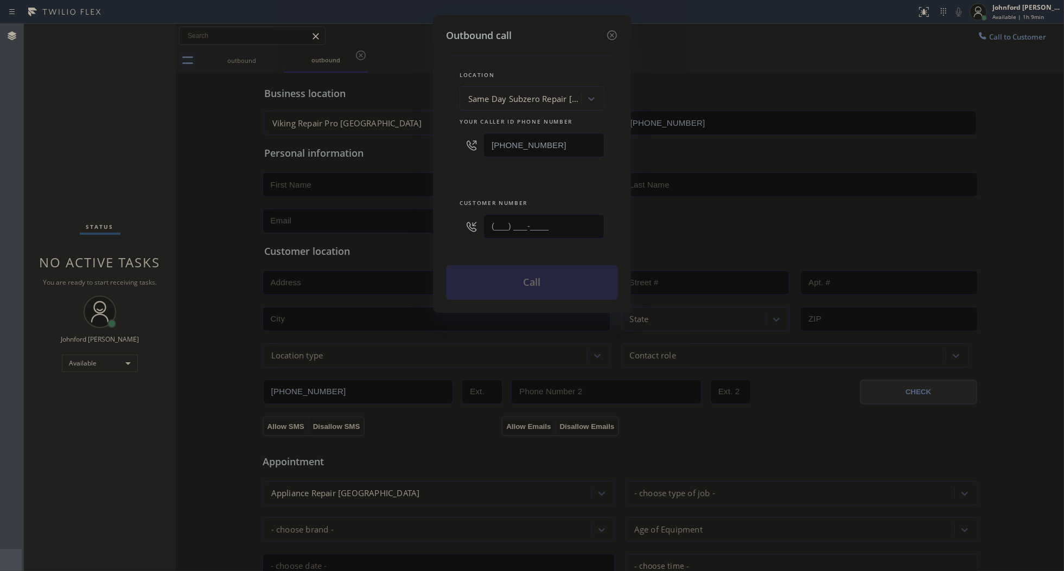
paste input "484) 954-2516"
type input "[PHONE_NUMBER]"
click at [541, 197] on div "Customer number" at bounding box center [532, 202] width 145 height 11
click at [570, 293] on button "Call" at bounding box center [532, 282] width 172 height 35
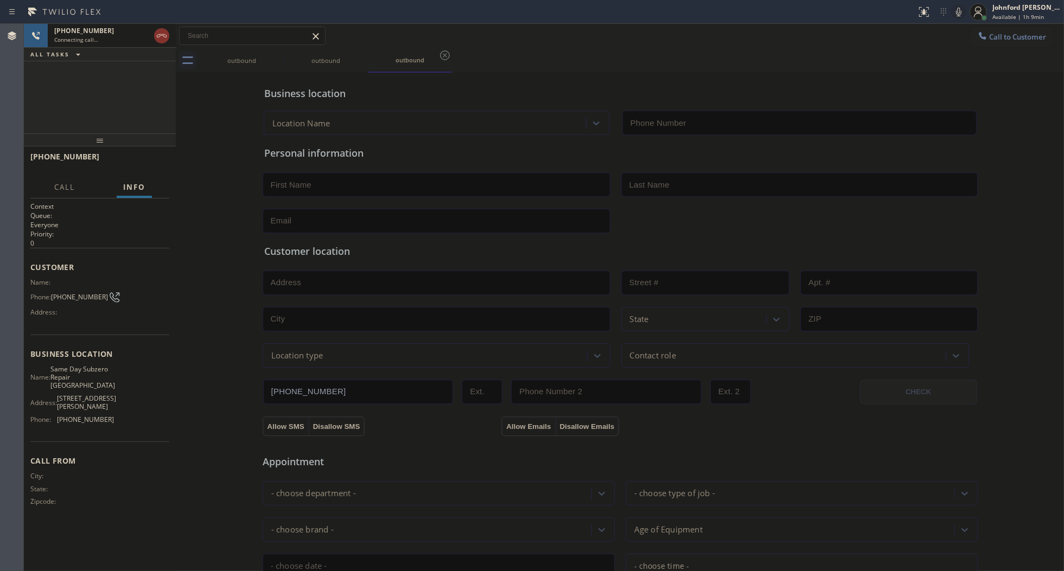
type input "[PHONE_NUMBER]"
click at [273, 55] on icon at bounding box center [276, 55] width 13 height 13
click at [164, 87] on div "[PHONE_NUMBER] Connecting call… ALL TASKS ALL TASKS ACTIVE TASKS TASKS IN WRAP …" at bounding box center [100, 79] width 152 height 110
click at [69, 291] on div "Phone: [PHONE_NUMBER]" at bounding box center [72, 297] width 84 height 13
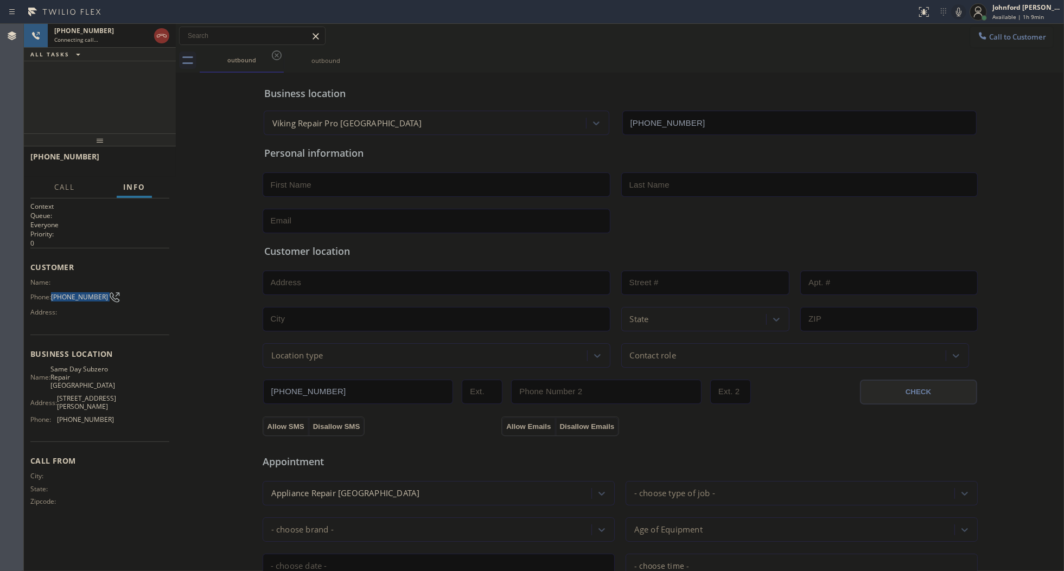
click at [69, 291] on div "Phone: [PHONE_NUMBER]" at bounding box center [72, 297] width 84 height 13
copy div "[PHONE_NUMBER]"
click at [159, 109] on div "[PHONE_NUMBER] Connecting call… ALL TASKS ALL TASKS ACTIVE TASKS TASKS IN WRAP …" at bounding box center [100, 79] width 152 height 110
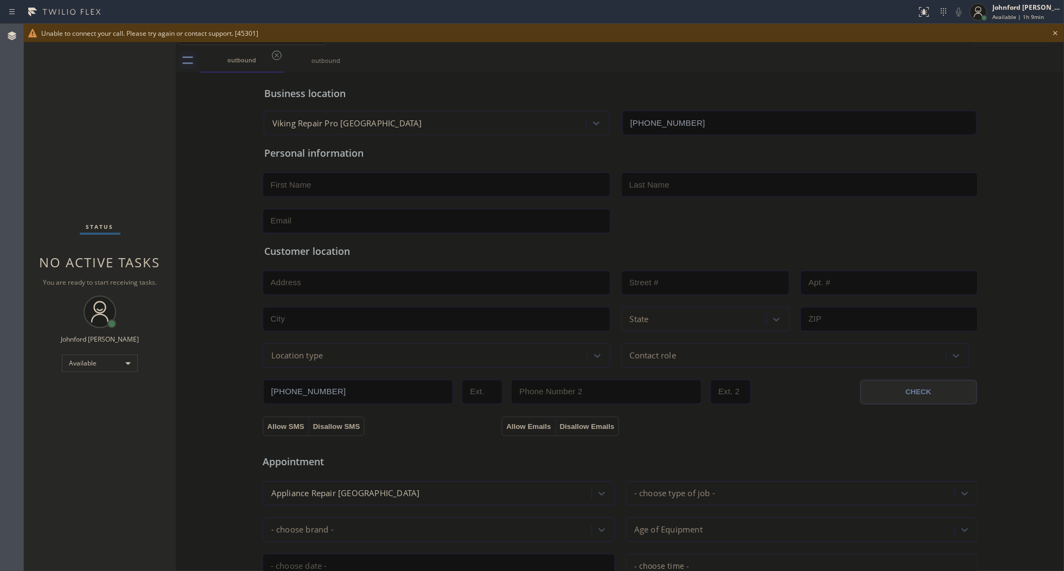
click at [1053, 34] on icon at bounding box center [1055, 33] width 13 height 13
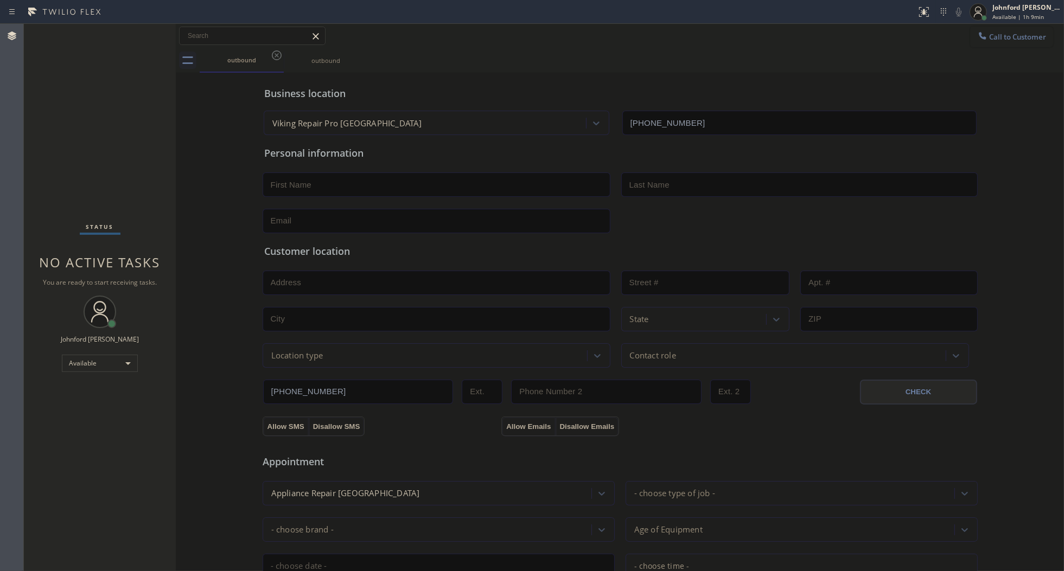
click at [1016, 34] on span "Call to Customer" at bounding box center [1017, 37] width 57 height 10
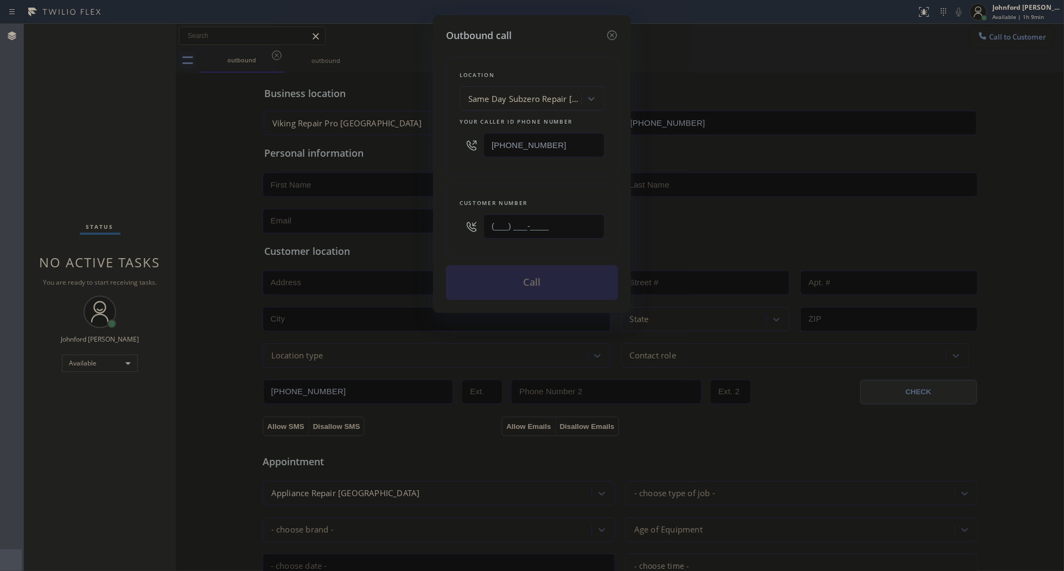
drag, startPoint x: 554, startPoint y: 218, endPoint x: 416, endPoint y: 226, distance: 139.2
click at [416, 226] on div "Outbound call Location Same Day Subzero Repair [GEOGRAPHIC_DATA] Your caller id…" at bounding box center [532, 285] width 1064 height 571
paste input "484) 954-2516"
type input "[PHONE_NUMBER]"
click at [497, 184] on div "Customer number [PHONE_NUMBER]" at bounding box center [532, 221] width 172 height 74
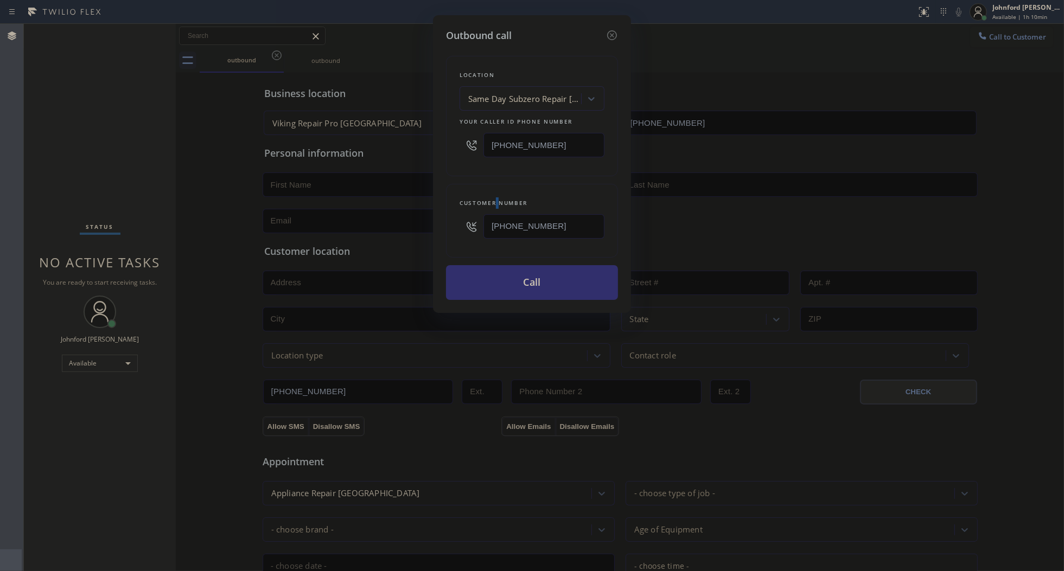
click at [503, 278] on button "Call" at bounding box center [532, 282] width 172 height 35
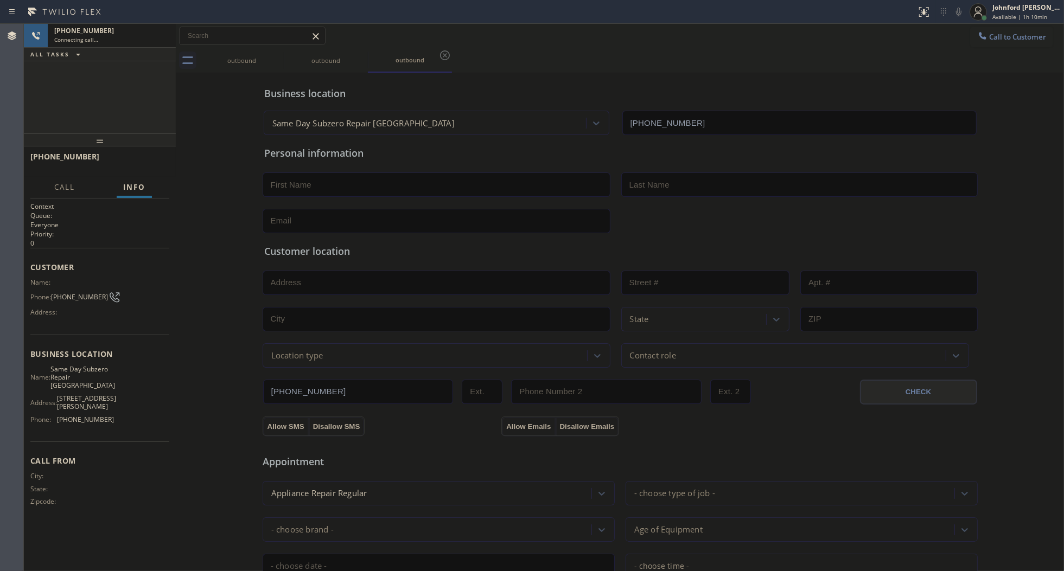
type input "[PHONE_NUMBER]"
click at [67, 95] on div "[PHONE_NUMBER] Connecting call… ALL TASKS ALL TASKS ACTIVE TASKS TASKS IN WRAP …" at bounding box center [100, 79] width 152 height 110
click at [279, 52] on icon at bounding box center [277, 55] width 10 height 10
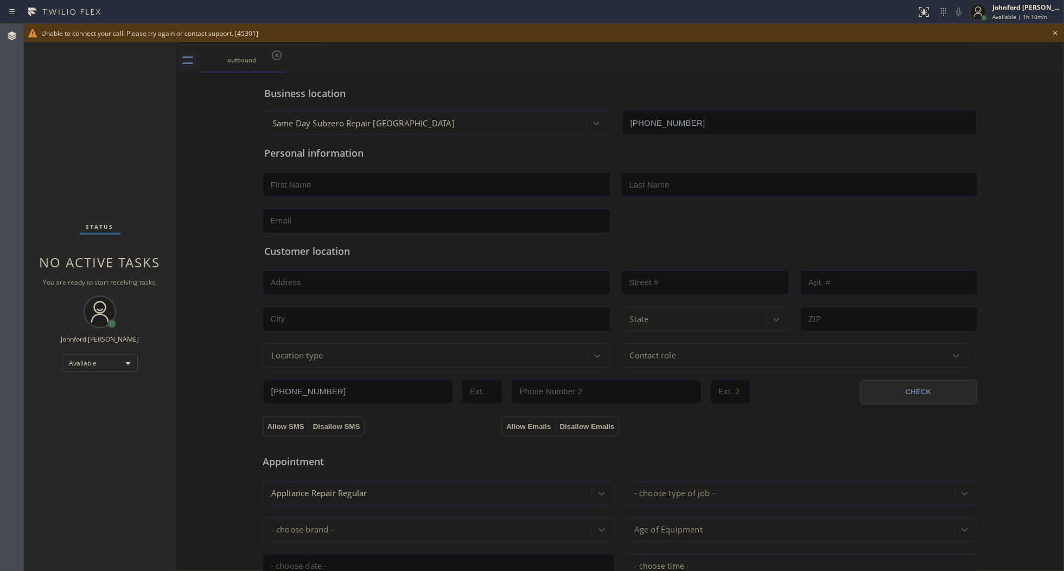
click at [1058, 34] on icon at bounding box center [1055, 33] width 13 height 13
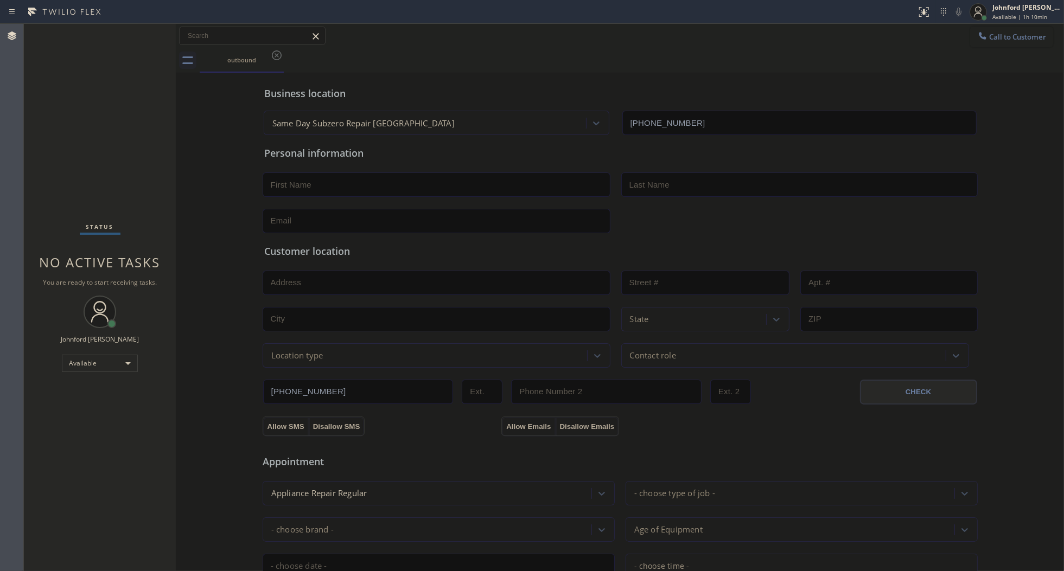
drag, startPoint x: 1025, startPoint y: 30, endPoint x: 815, endPoint y: 99, distance: 221.3
click at [1021, 30] on button "Call to Customer" at bounding box center [1011, 37] width 83 height 21
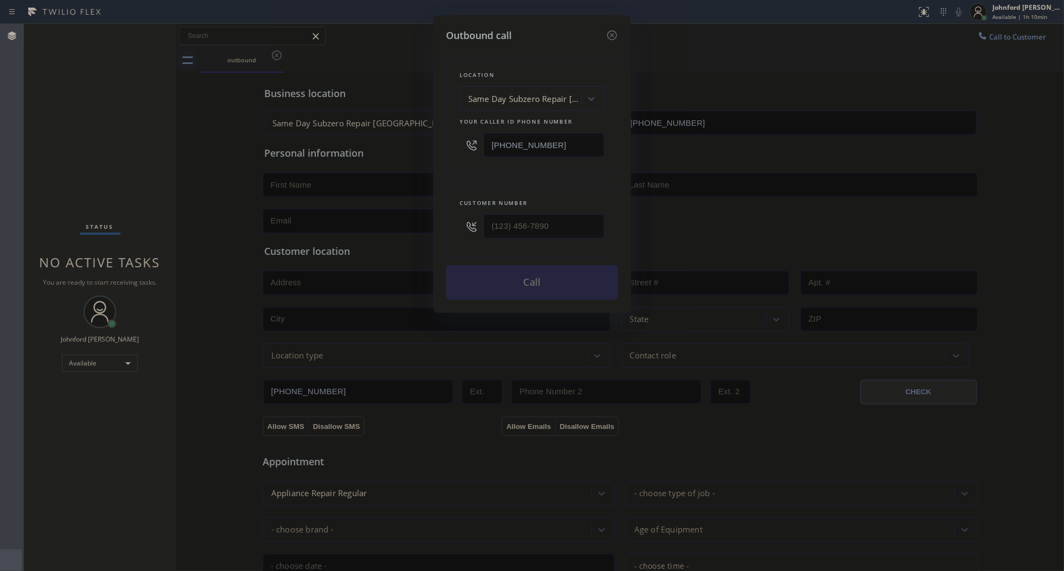
drag, startPoint x: 578, startPoint y: 136, endPoint x: 424, endPoint y: 136, distance: 154.1
click at [424, 136] on div "Outbound call Location Same Day Subzero Repair [GEOGRAPHIC_DATA] Your caller id…" at bounding box center [532, 285] width 1064 height 571
paste input "909) 245-9325"
type input "[PHONE_NUMBER]"
click at [553, 229] on input "(___) ___-____" at bounding box center [543, 226] width 121 height 24
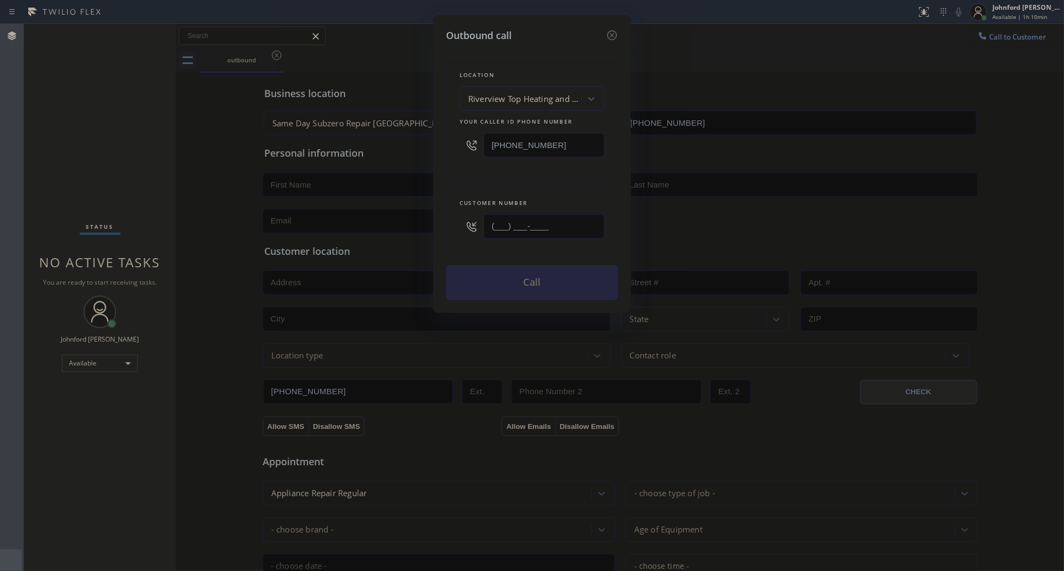
paste input "385) 550-2715"
type input "[PHONE_NUMBER]"
click at [550, 169] on div "Location [GEOGRAPHIC_DATA] Top Heating and Conditioning Your caller id phone nu…" at bounding box center [532, 116] width 172 height 120
click at [563, 280] on button "Call" at bounding box center [532, 282] width 172 height 35
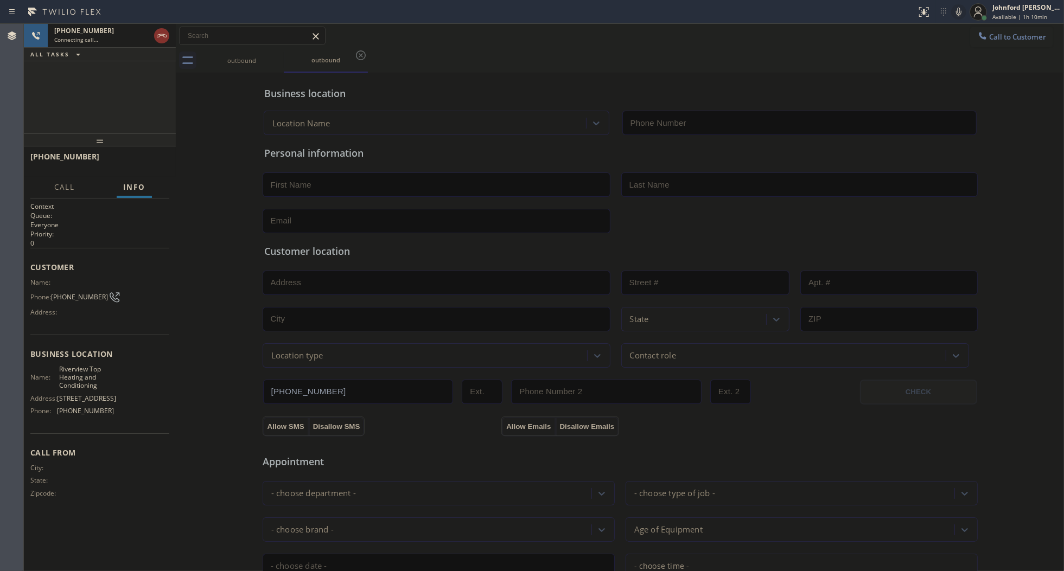
type input "[PHONE_NUMBER]"
click at [193, 99] on div "Business location [GEOGRAPHIC_DATA] Top Heating and Conditioning [PHONE_NUMBER]…" at bounding box center [619, 445] width 883 height 741
drag, startPoint x: 96, startPoint y: 143, endPoint x: 109, endPoint y: 109, distance: 36.1
click at [109, 109] on div "[PHONE_NUMBER] Connecting call… ALL TASKS ALL TASKS ACTIVE TASKS TASKS IN WRAP …" at bounding box center [100, 297] width 152 height 547
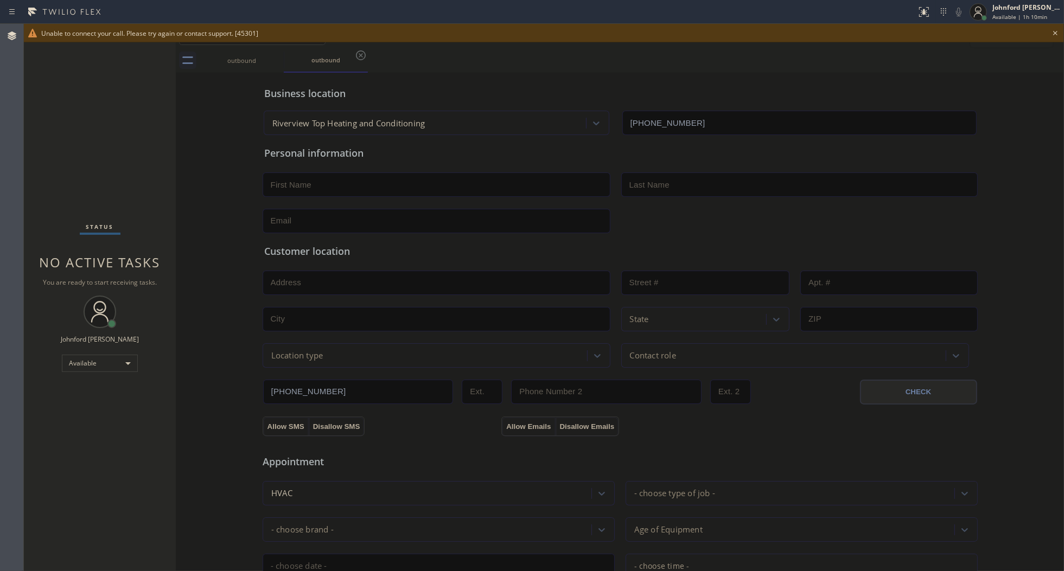
click at [1055, 35] on icon at bounding box center [1055, 33] width 13 height 13
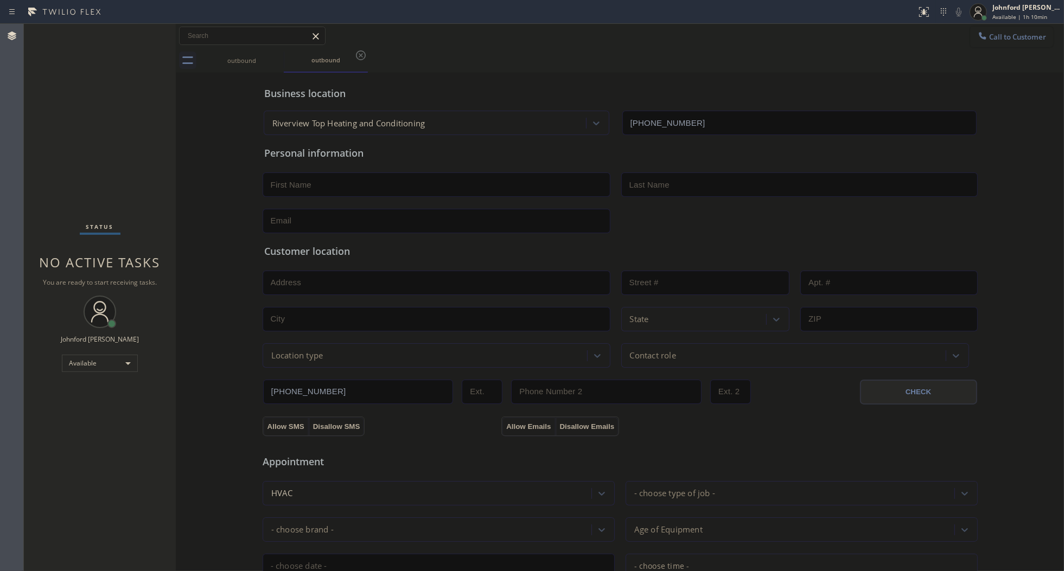
click at [1007, 37] on span "Call to Customer" at bounding box center [1017, 37] width 57 height 10
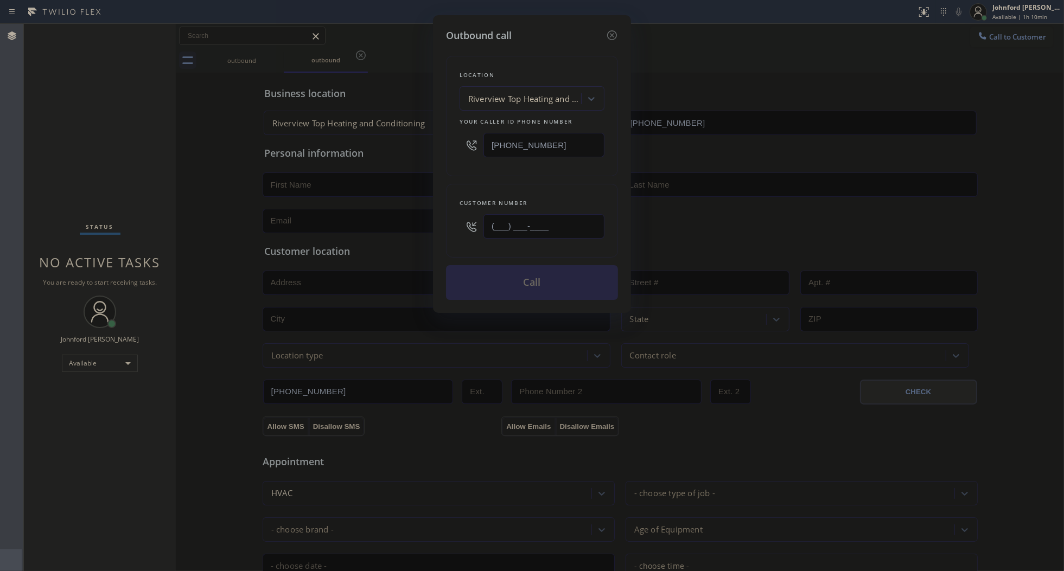
drag, startPoint x: 559, startPoint y: 221, endPoint x: 413, endPoint y: 231, distance: 146.3
click at [418, 232] on div "Outbound call Location [GEOGRAPHIC_DATA] Top Heating and Conditioning Your call…" at bounding box center [532, 285] width 1064 height 571
paste input "385) 550-2715"
type input "[PHONE_NUMBER]"
drag, startPoint x: 475, startPoint y: 166, endPoint x: 521, endPoint y: 292, distance: 134.0
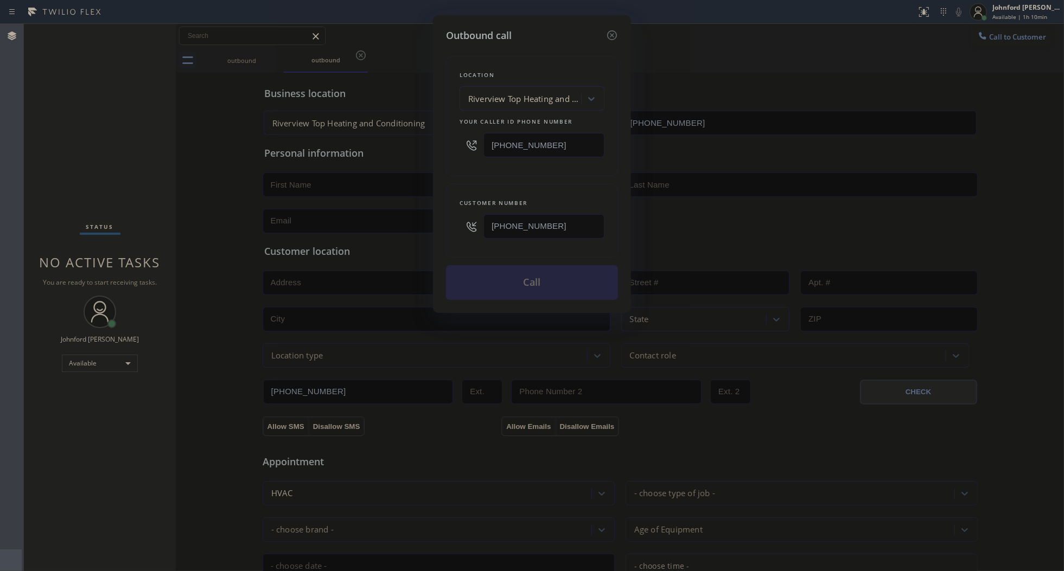
click at [484, 170] on div "Location [GEOGRAPHIC_DATA] Top Heating and Conditioning Your caller id phone nu…" at bounding box center [532, 116] width 172 height 120
click at [527, 278] on button "Call" at bounding box center [532, 282] width 172 height 35
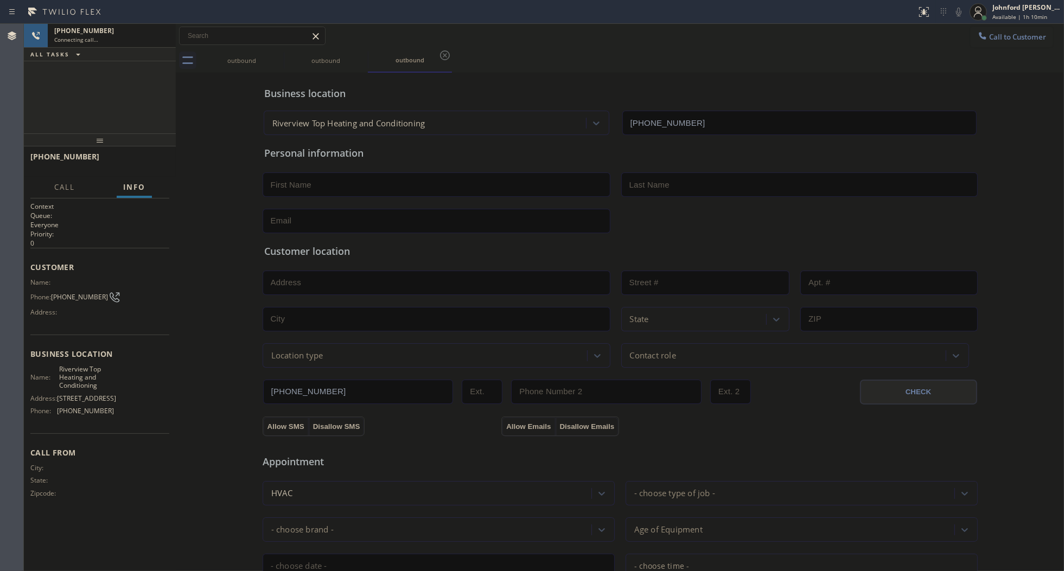
type input "[PHONE_NUMBER]"
click at [275, 55] on icon at bounding box center [276, 55] width 13 height 13
click at [148, 117] on div "[PHONE_NUMBER] Connecting call… ALL TASKS ALL TASKS ACTIVE TASKS TASKS IN WRAP …" at bounding box center [100, 79] width 152 height 110
click at [147, 95] on div "[PHONE_NUMBER] Connecting call… ALL TASKS ALL TASKS ACTIVE TASKS TASKS IN WRAP …" at bounding box center [100, 79] width 152 height 110
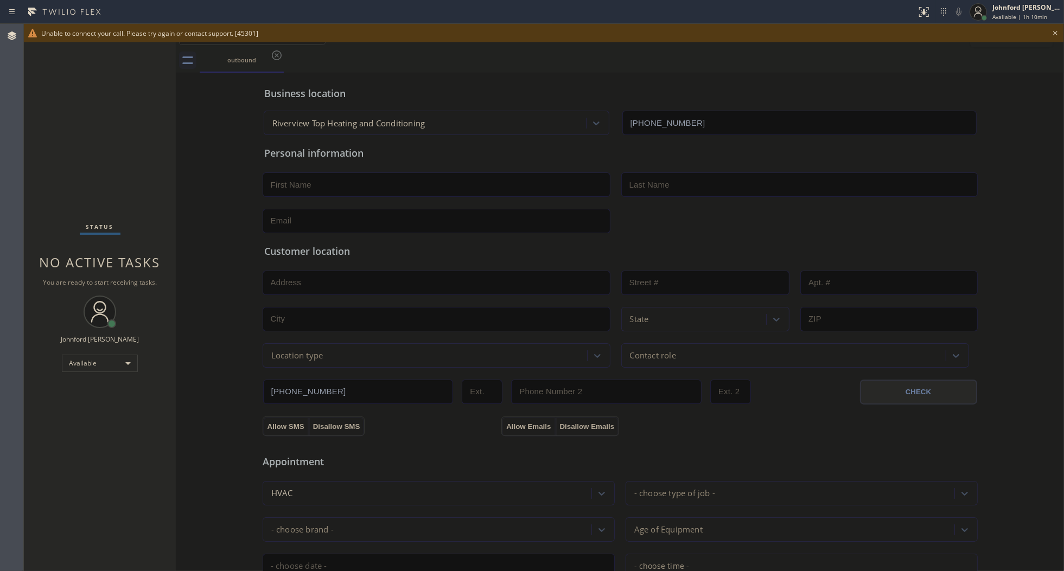
click at [774, 21] on div "Status report No issues detected If you experience an issue, please download th…" at bounding box center [532, 12] width 1064 height 24
click at [1056, 31] on icon at bounding box center [1055, 33] width 13 height 13
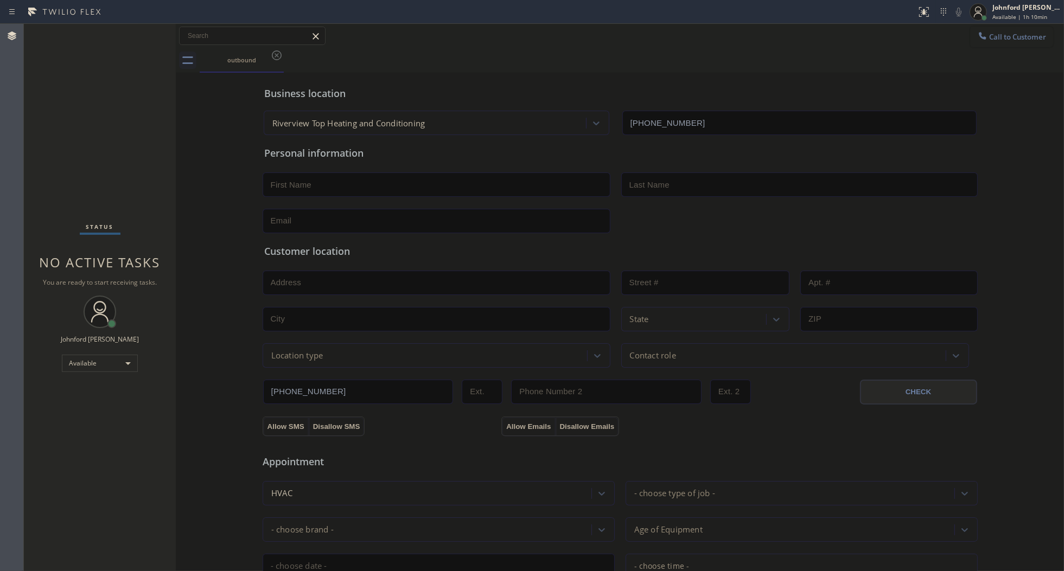
click at [1020, 34] on button "Call to Customer" at bounding box center [1011, 37] width 83 height 21
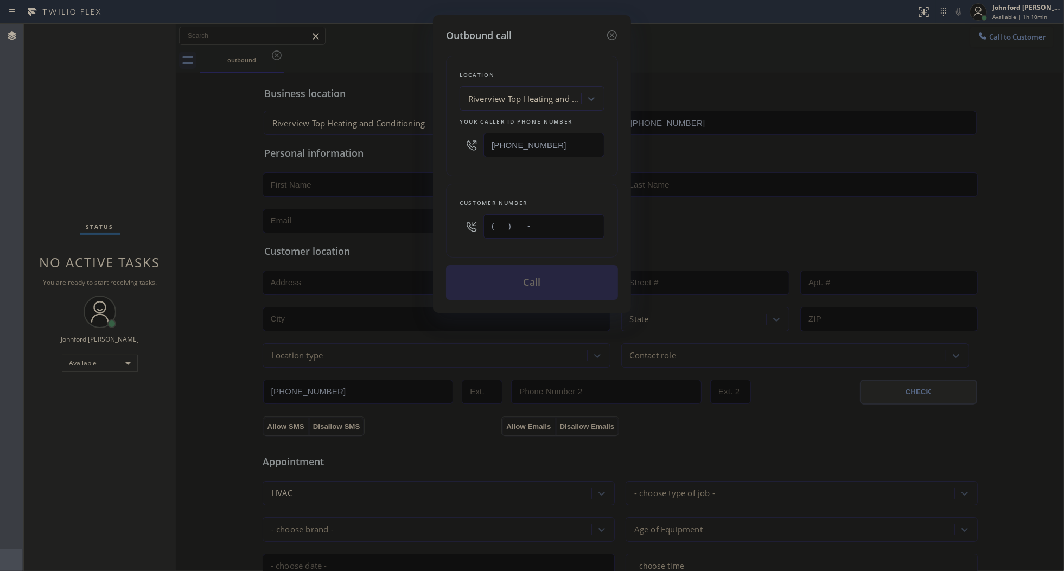
drag, startPoint x: 548, startPoint y: 214, endPoint x: 445, endPoint y: 226, distance: 103.8
click at [445, 226] on div "Outbound call Location [GEOGRAPHIC_DATA] Top Heating and Conditioning Your call…" at bounding box center [532, 164] width 198 height 298
paste input "323) 615-1832"
type input "[PHONE_NUMBER]"
click at [472, 184] on div "Customer number [PHONE_NUMBER]" at bounding box center [532, 221] width 172 height 74
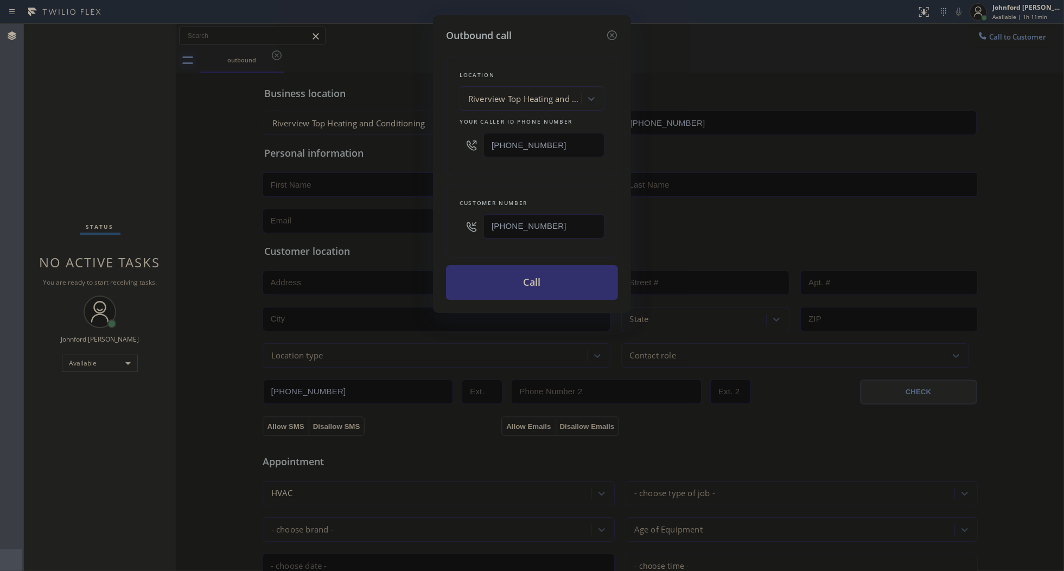
click at [497, 286] on button "Call" at bounding box center [532, 282] width 172 height 35
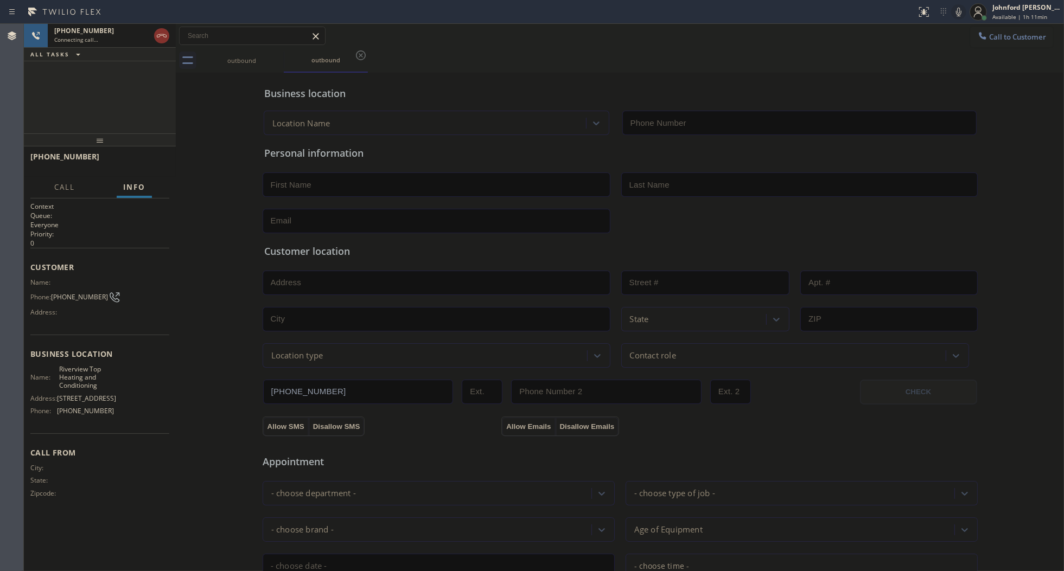
type input "[PHONE_NUMBER]"
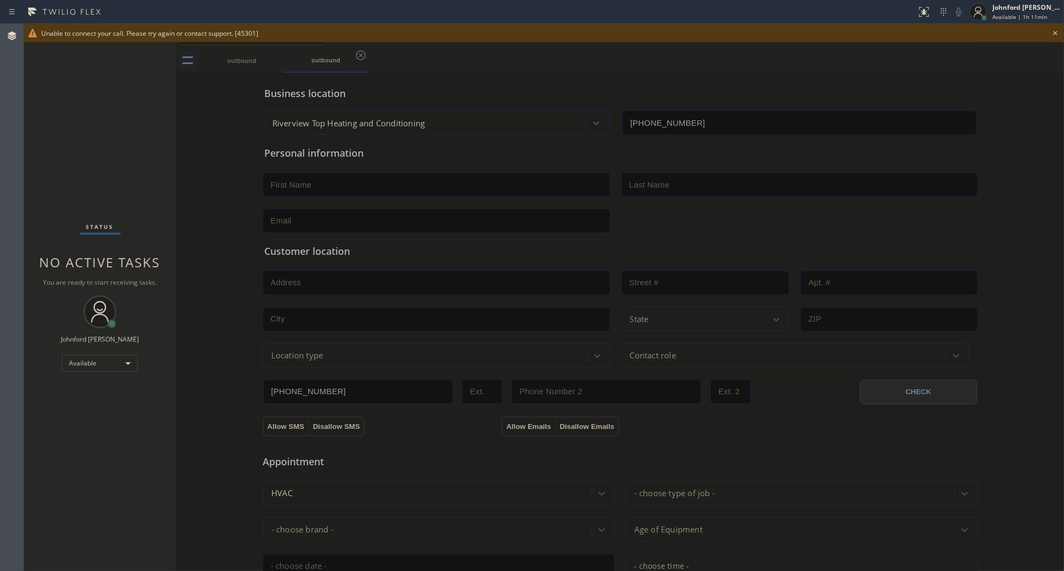
drag, startPoint x: 1056, startPoint y: 34, endPoint x: 1047, endPoint y: 33, distance: 8.7
click at [1055, 33] on icon at bounding box center [1055, 33] width 4 height 4
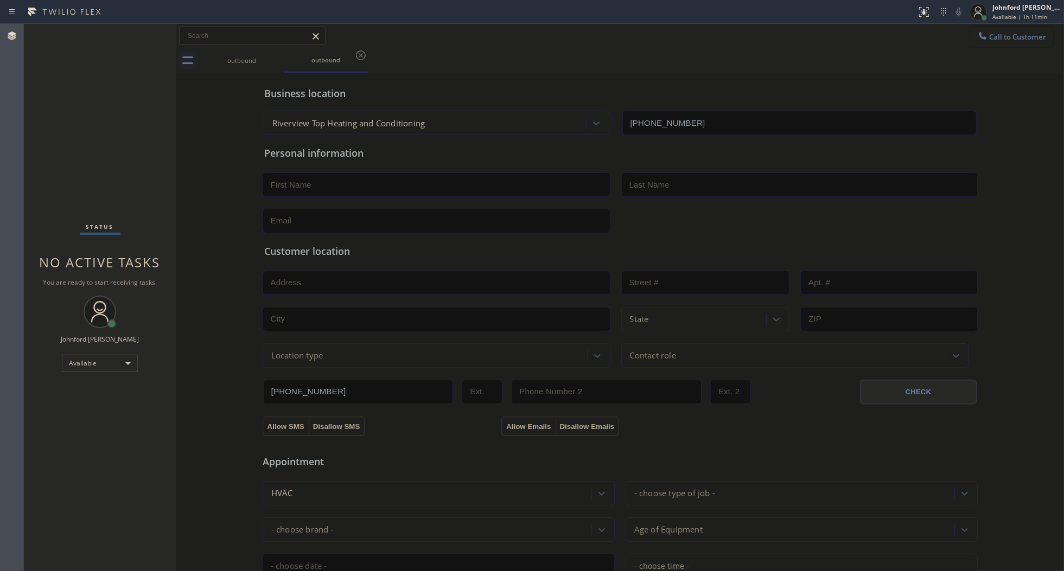
click at [1025, 38] on button "Call to Customer" at bounding box center [1011, 37] width 83 height 21
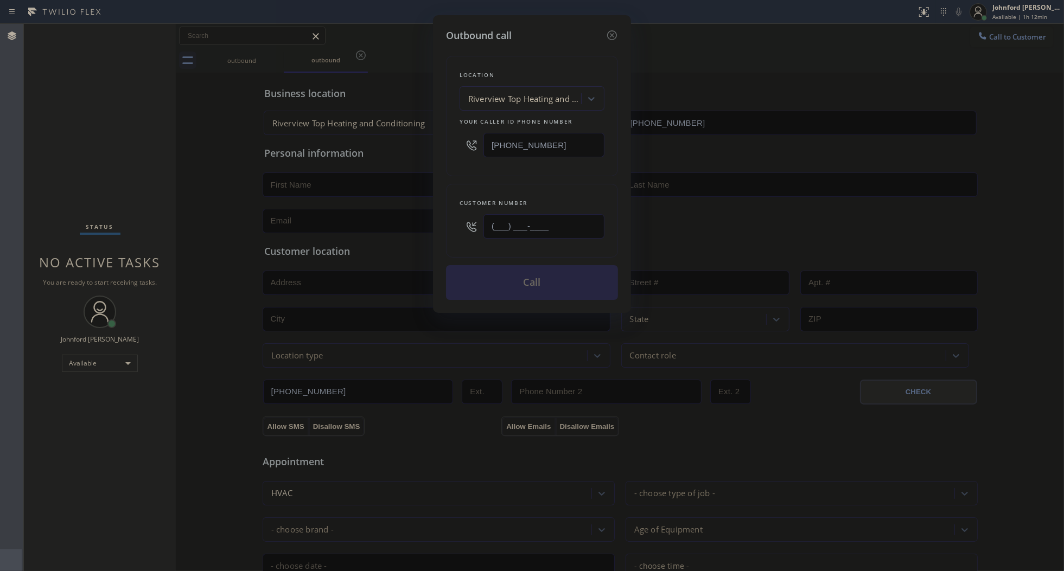
drag, startPoint x: 571, startPoint y: 212, endPoint x: 471, endPoint y: 223, distance: 101.0
click at [471, 223] on div "(___) ___-____" at bounding box center [532, 226] width 145 height 35
paste input "900) 66"
type input "(900) 66_-____"
click at [617, 31] on icon at bounding box center [611, 35] width 13 height 13
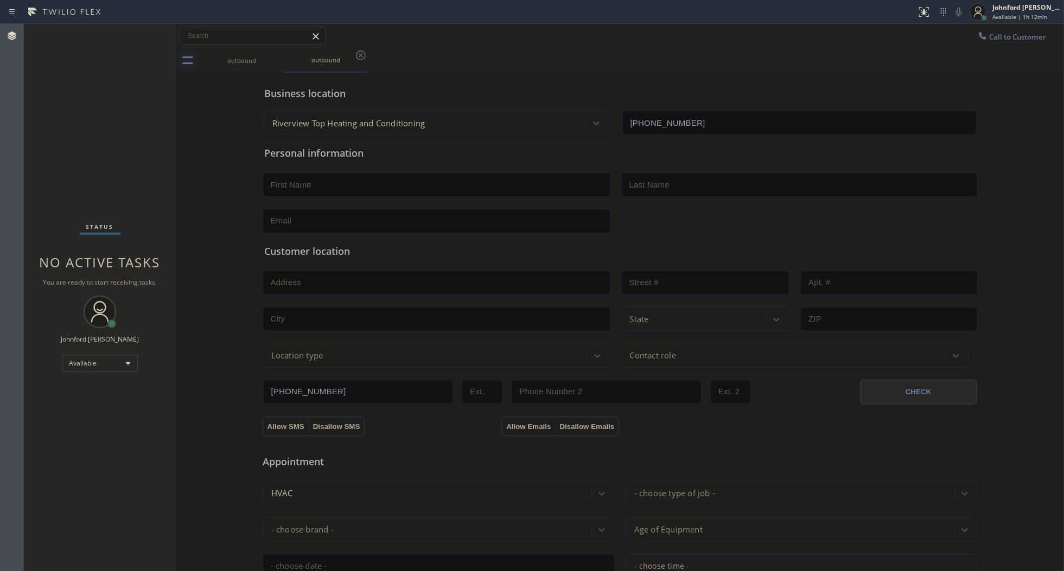
click at [970, 27] on button "Call to Customer" at bounding box center [1011, 37] width 83 height 21
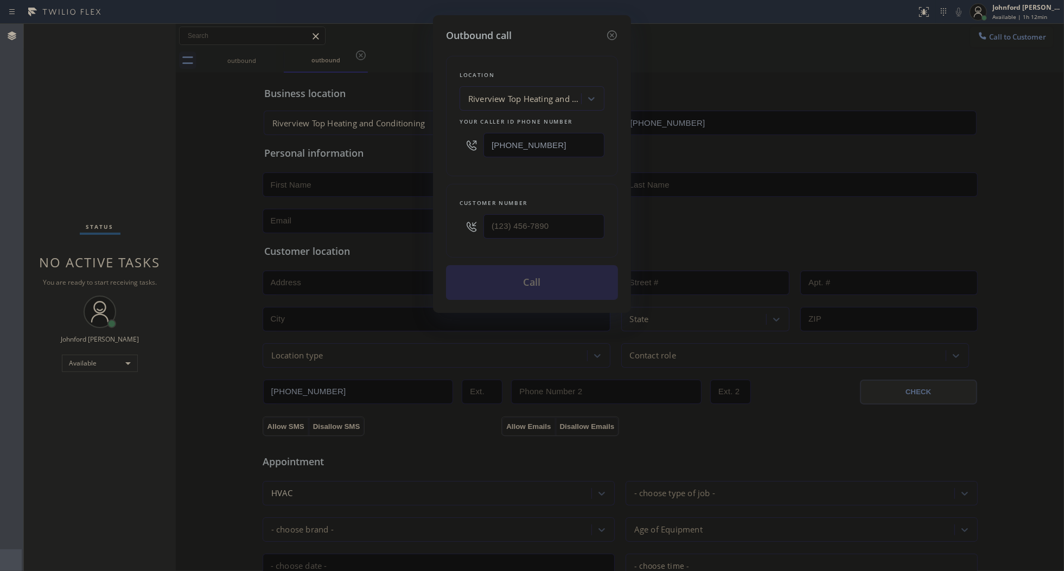
drag, startPoint x: 537, startPoint y: 144, endPoint x: 415, endPoint y: 151, distance: 122.2
click at [425, 146] on div "Outbound call Location [GEOGRAPHIC_DATA] Top Heating and Conditioning Your call…" at bounding box center [532, 285] width 1064 height 571
paste input "617) 295-7577"
type input "[PHONE_NUMBER]"
drag, startPoint x: 564, startPoint y: 219, endPoint x: 363, endPoint y: 219, distance: 200.7
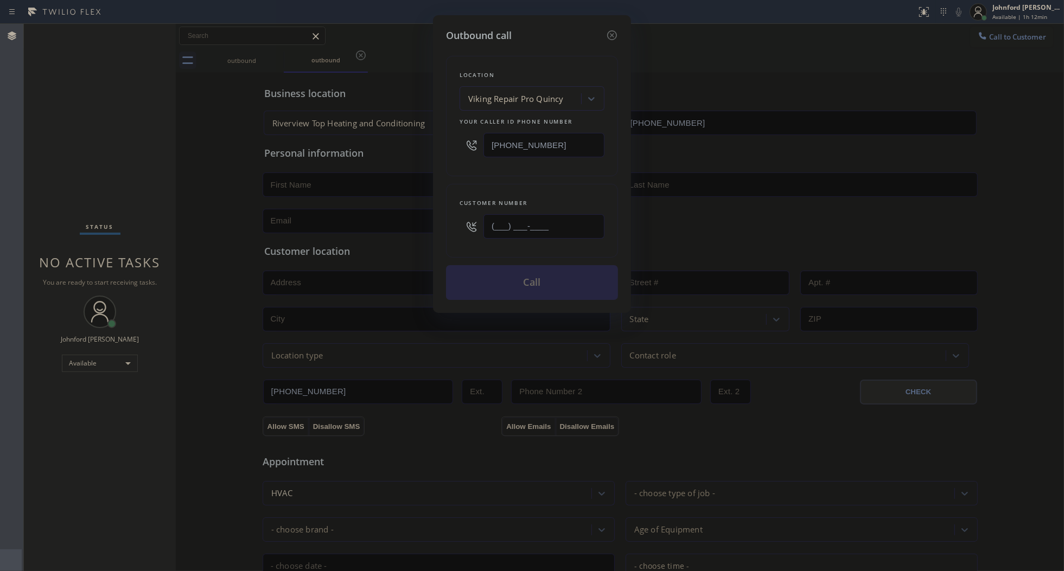
click at [363, 219] on div "Outbound call Location Viking Repair Pro [GEOGRAPHIC_DATA] Your caller id phone…" at bounding box center [532, 285] width 1064 height 571
paste input "828) 589-6409"
type input "[PHONE_NUMBER]"
click at [458, 160] on div "Location Viking Repair Pro [GEOGRAPHIC_DATA] Your caller id phone number [PHONE…" at bounding box center [532, 116] width 172 height 120
click at [514, 276] on button "Call" at bounding box center [532, 282] width 172 height 35
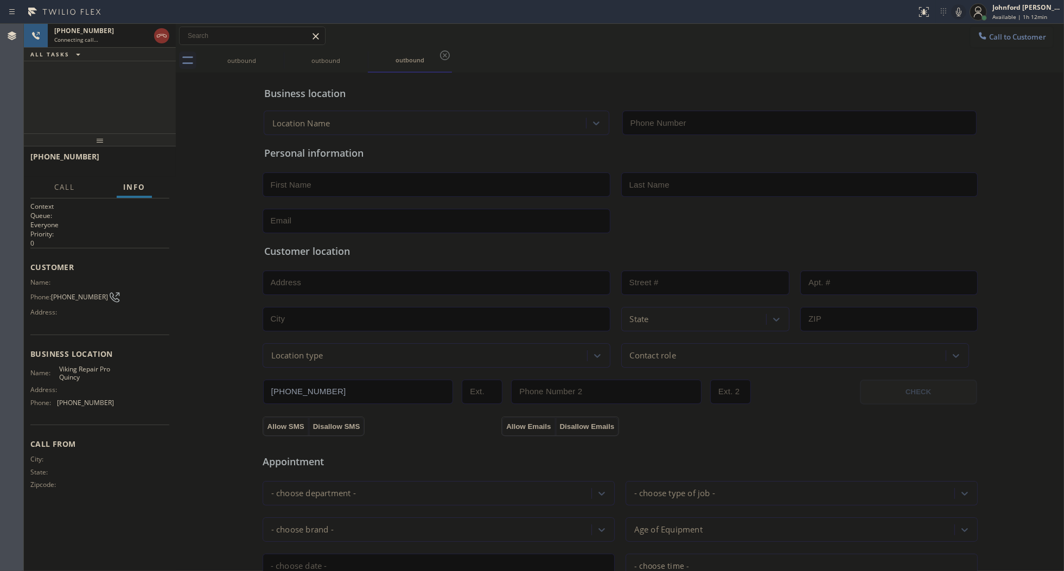
type input "[PHONE_NUMBER]"
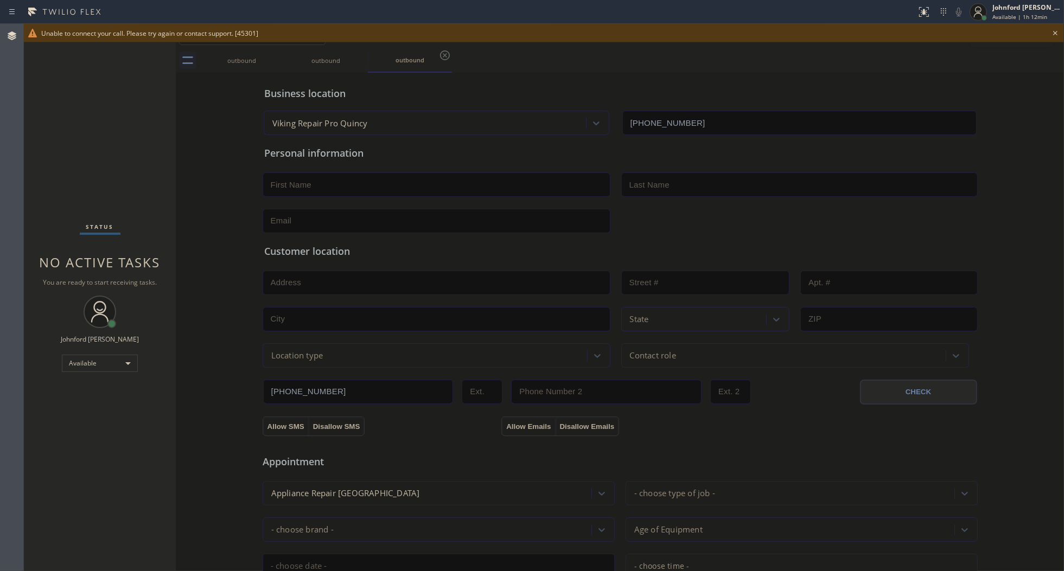
drag, startPoint x: 597, startPoint y: 55, endPoint x: 604, endPoint y: 53, distance: 7.1
click at [597, 55] on div "outbound outbound outbound" at bounding box center [632, 60] width 864 height 24
click at [1049, 36] on icon at bounding box center [1055, 33] width 13 height 13
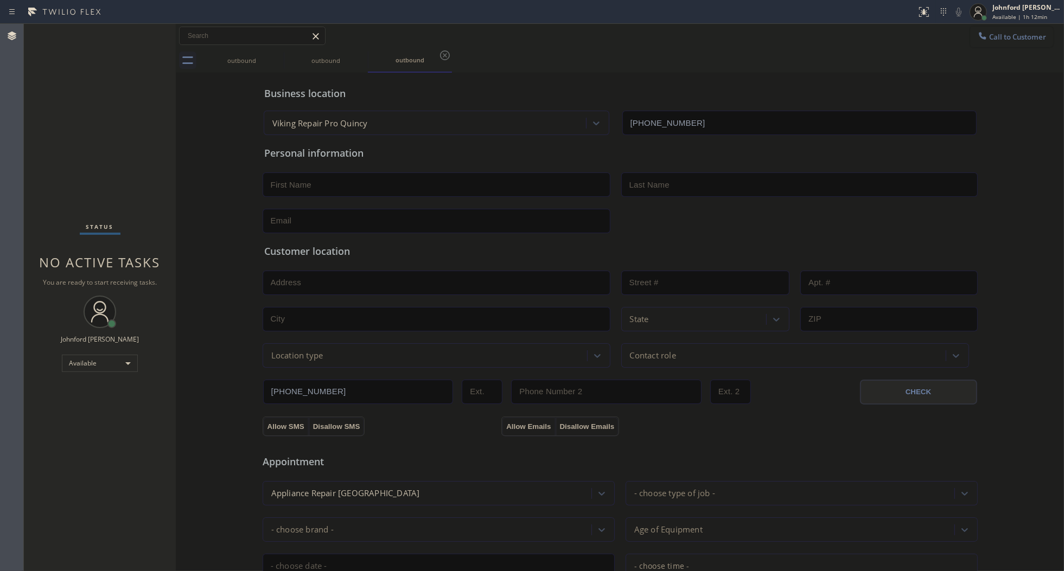
click at [991, 36] on span "Call to Customer" at bounding box center [1017, 37] width 57 height 10
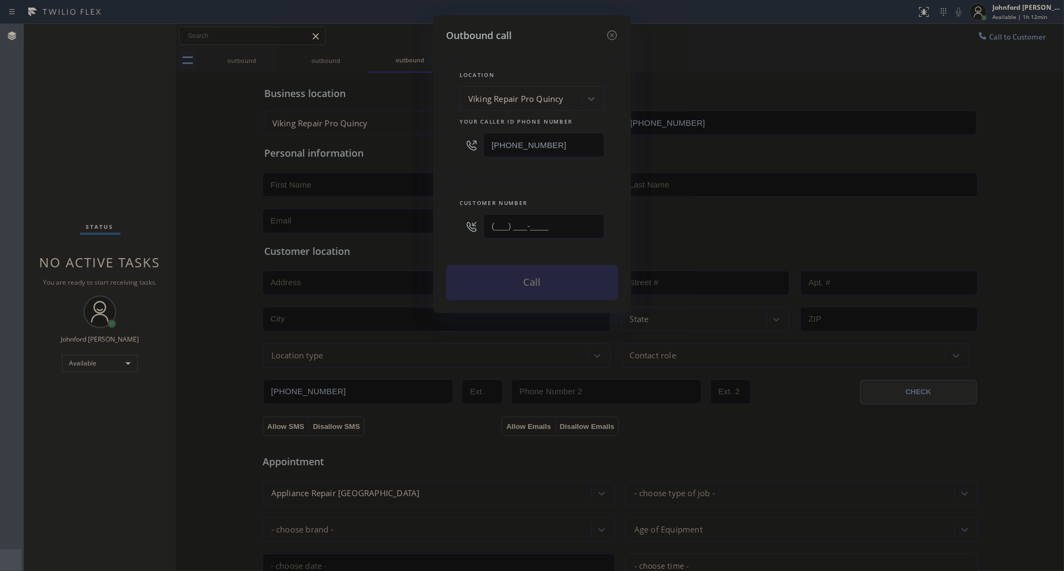
drag, startPoint x: 543, startPoint y: 221, endPoint x: 437, endPoint y: 224, distance: 106.4
click at [437, 224] on div "Outbound call Location Viking Repair Pro [GEOGRAPHIC_DATA] Your caller id phone…" at bounding box center [532, 164] width 198 height 298
paste input "828) 589-6409"
type input "[PHONE_NUMBER]"
click at [511, 184] on div "Customer number [PHONE_NUMBER]" at bounding box center [532, 221] width 172 height 74
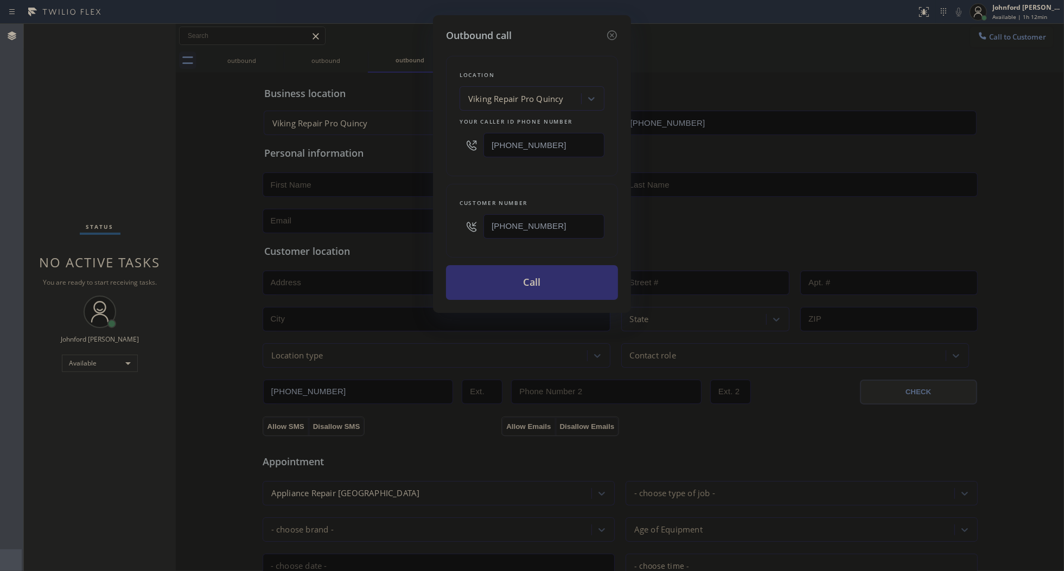
click at [506, 290] on button "Call" at bounding box center [532, 282] width 172 height 35
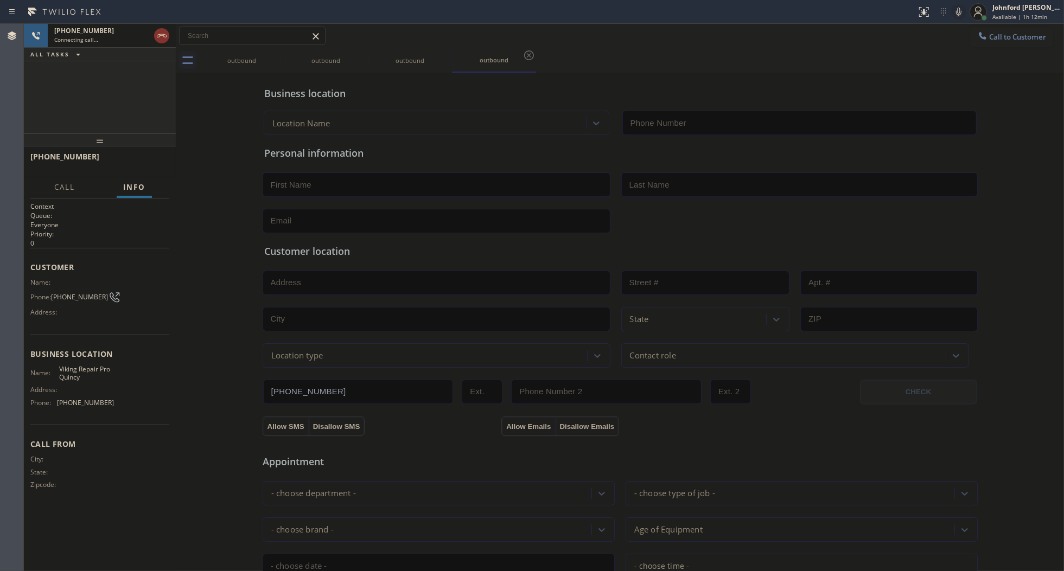
type input "[PHONE_NUMBER]"
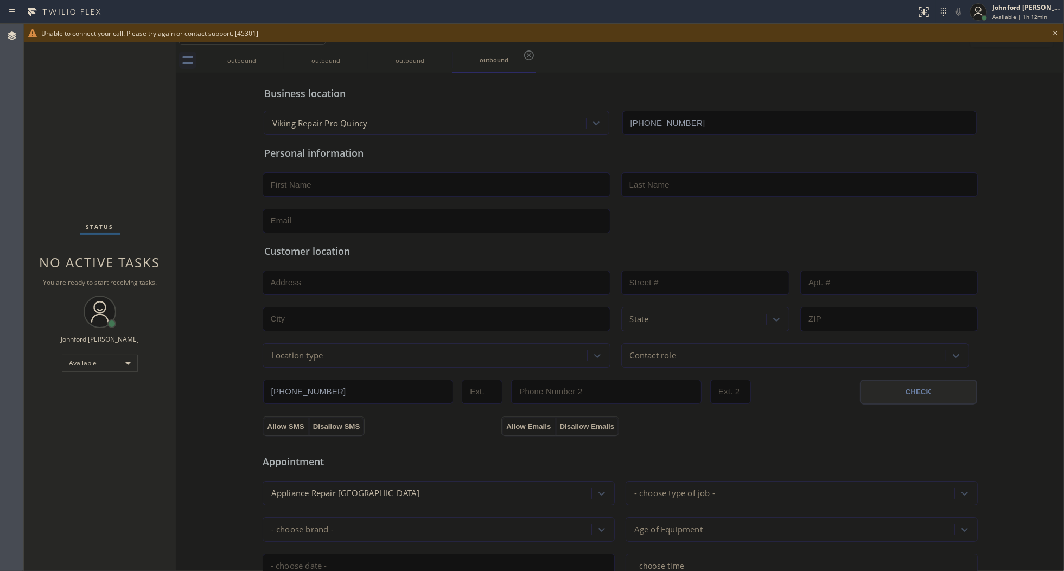
click at [1053, 36] on icon at bounding box center [1055, 33] width 13 height 13
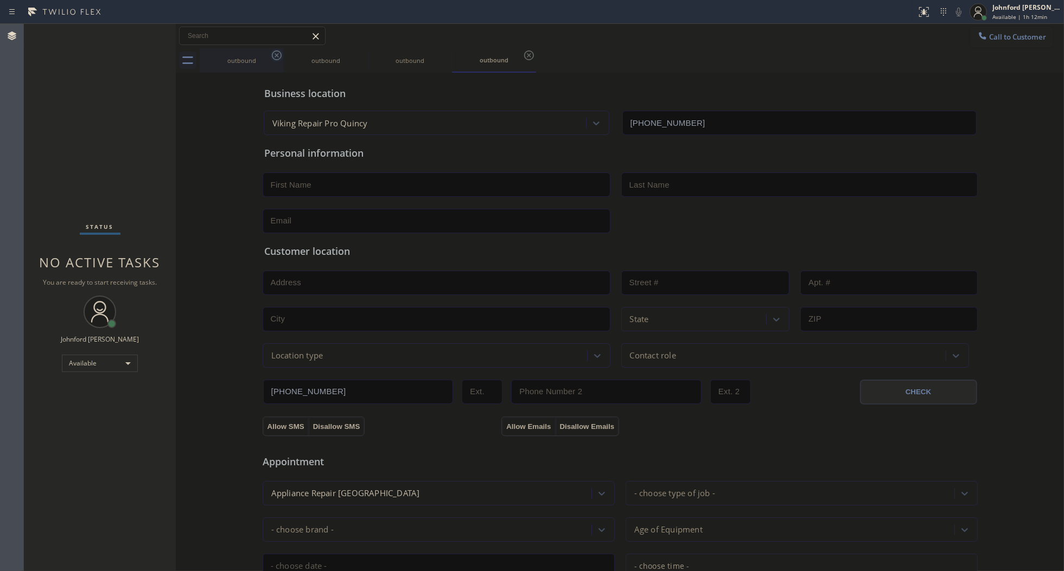
click at [271, 53] on icon at bounding box center [276, 55] width 13 height 13
click at [188, 125] on div "Business location Viking Repair Pro [GEOGRAPHIC_DATA] [PHONE_NUMBER] Personal i…" at bounding box center [619, 445] width 883 height 741
click at [985, 27] on button "Call to Customer" at bounding box center [1011, 37] width 83 height 21
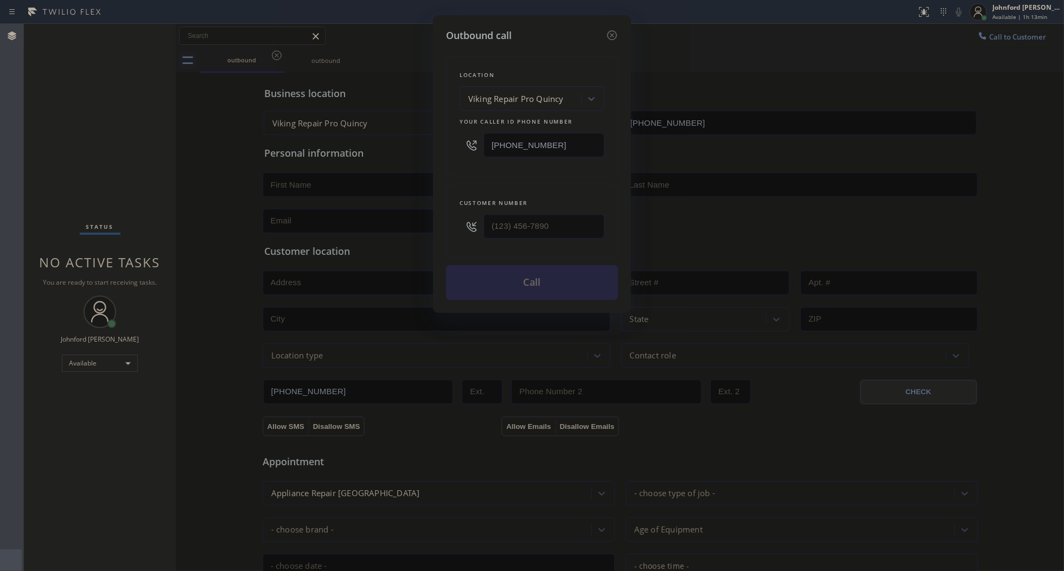
drag, startPoint x: 578, startPoint y: 131, endPoint x: 388, endPoint y: 148, distance: 190.6
click at [388, 148] on div "Outbound call Location Viking Repair Pro [GEOGRAPHIC_DATA] Your caller id phone…" at bounding box center [532, 285] width 1064 height 571
paste input "26) 604-0564"
type input "[PHONE_NUMBER]"
drag, startPoint x: 548, startPoint y: 222, endPoint x: 429, endPoint y: 226, distance: 119.9
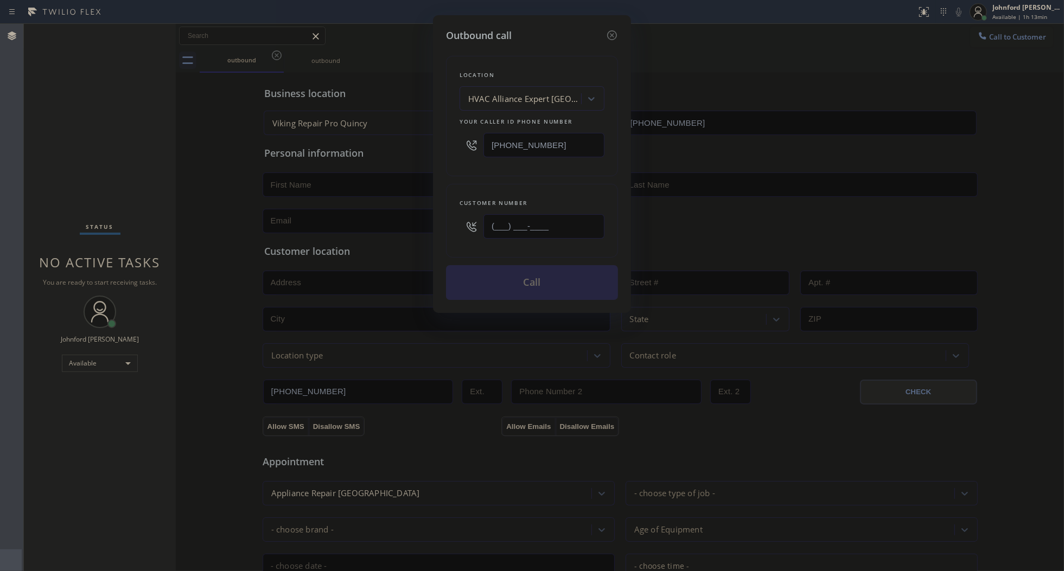
click at [429, 226] on div "Outbound call Location HVAC Alliance Expert [GEOGRAPHIC_DATA] Your caller id ph…" at bounding box center [532, 285] width 1064 height 571
paste input "484) 510-2084"
type input "[PHONE_NUMBER]"
click at [467, 191] on div "Customer number [PHONE_NUMBER]" at bounding box center [532, 221] width 172 height 74
click at [503, 272] on button "Call" at bounding box center [532, 282] width 172 height 35
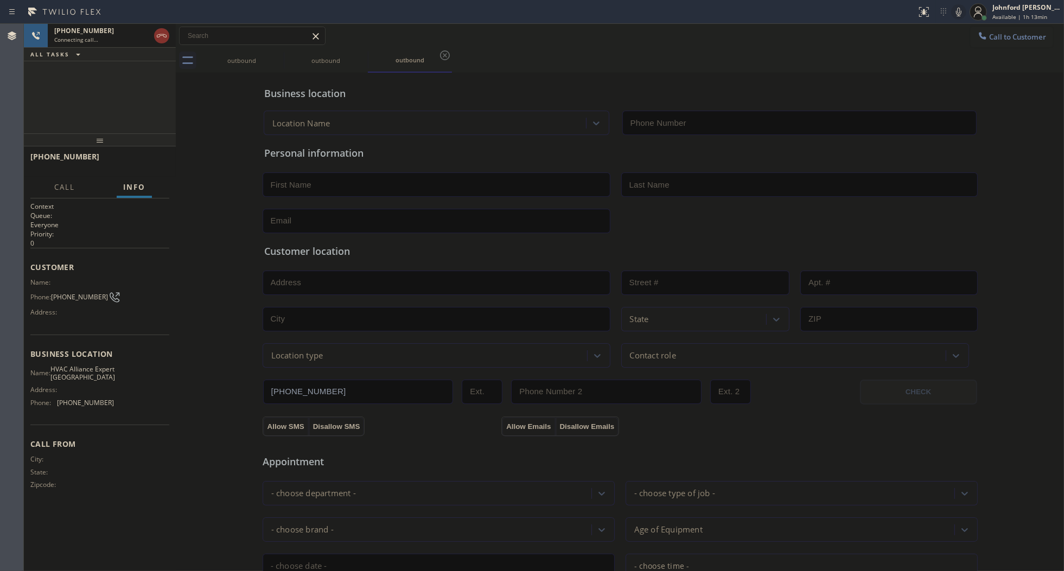
type input "[PHONE_NUMBER]"
click at [171, 91] on div "[PHONE_NUMBER] Connecting call… ALL TASKS ALL TASKS ACTIVE TASKS TASKS IN WRAP …" at bounding box center [100, 79] width 152 height 110
click at [275, 59] on icon at bounding box center [277, 55] width 10 height 10
drag, startPoint x: 576, startPoint y: 47, endPoint x: 894, endPoint y: 54, distance: 318.0
click at [581, 45] on div "Call to Customer Outbound call Location HVAC Alliance Expert [GEOGRAPHIC_DATA] …" at bounding box center [620, 36] width 888 height 24
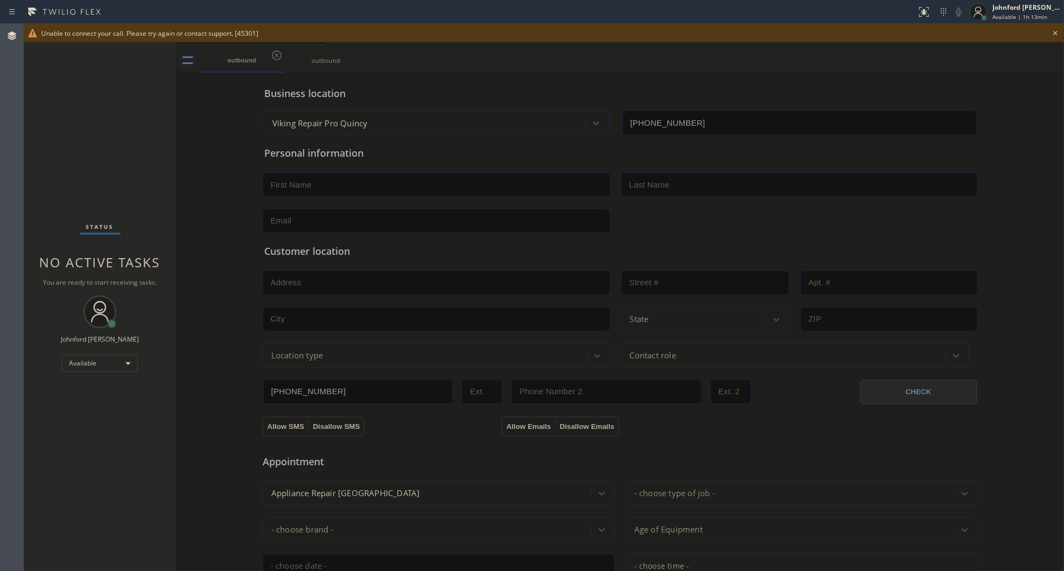
click at [975, 38] on div "Unable to connect your call. Please try again or contact support. [45301]" at bounding box center [544, 33] width 1040 height 18
click at [1049, 33] on icon at bounding box center [1055, 33] width 13 height 13
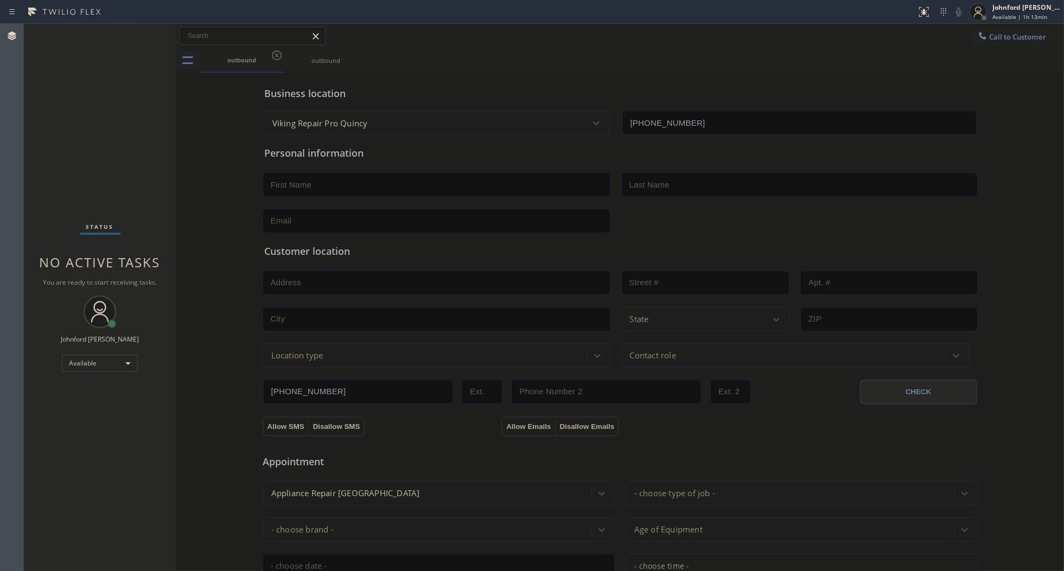
drag, startPoint x: 1013, startPoint y: 34, endPoint x: 808, endPoint y: 72, distance: 208.6
click at [1012, 34] on span "Call to Customer" at bounding box center [1017, 37] width 57 height 10
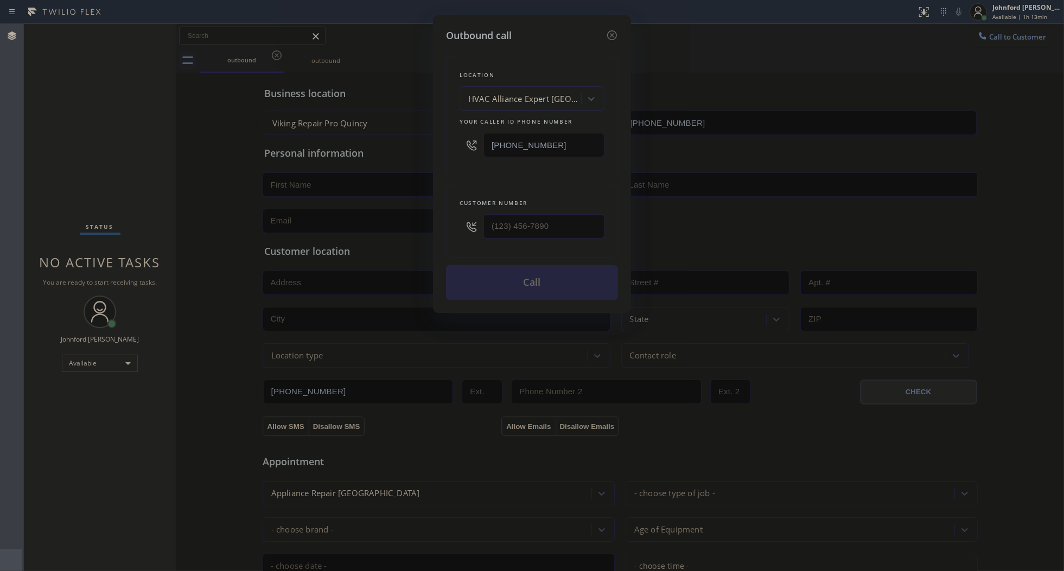
drag, startPoint x: 441, startPoint y: 150, endPoint x: 350, endPoint y: 154, distance: 91.2
click at [388, 150] on div "Outbound call Location HVAC Alliance Expert [GEOGRAPHIC_DATA] Your caller id ph…" at bounding box center [532, 285] width 1064 height 571
paste input "310) 879-5407"
type input "[PHONE_NUMBER]"
click at [168, 218] on div "Outbound call Location [GEOGRAPHIC_DATA] Lighting Your caller id phone number […" at bounding box center [532, 285] width 1064 height 571
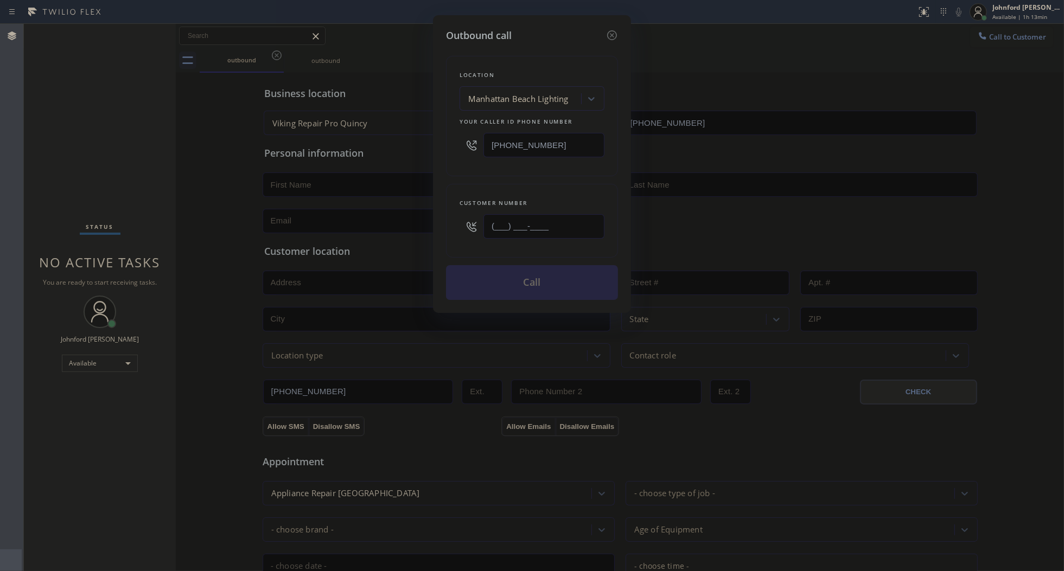
drag, startPoint x: 576, startPoint y: 223, endPoint x: 451, endPoint y: 215, distance: 125.6
click at [451, 215] on div "Customer number (___) ___-____" at bounding box center [532, 221] width 172 height 74
paste input "661) 437-7095"
type input "[PHONE_NUMBER]"
click at [492, 176] on div "Location [GEOGRAPHIC_DATA] Lighting Your caller id phone number [PHONE_NUMBER] …" at bounding box center [532, 171] width 172 height 257
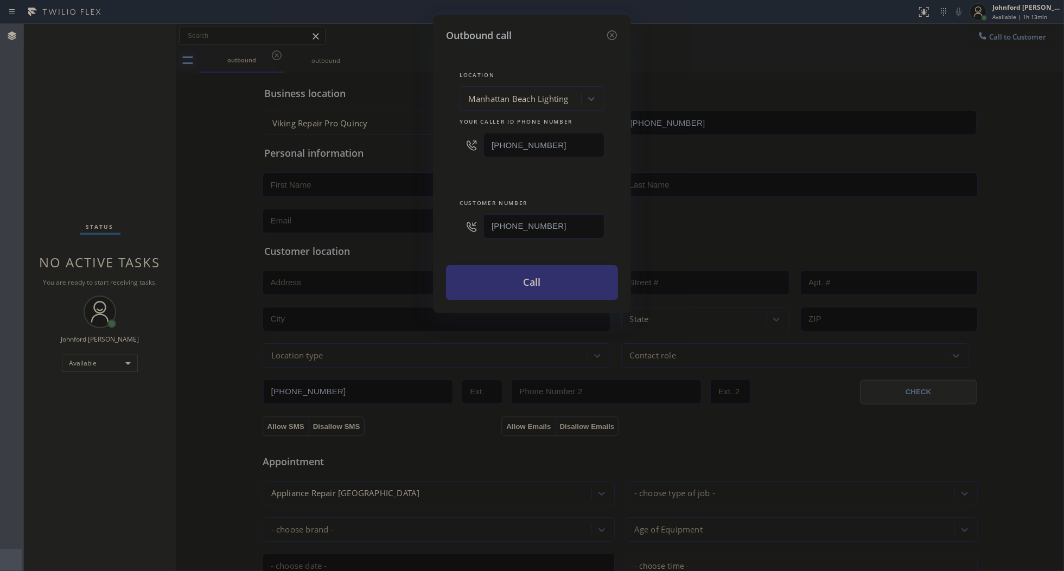
click at [530, 286] on button "Call" at bounding box center [532, 282] width 172 height 35
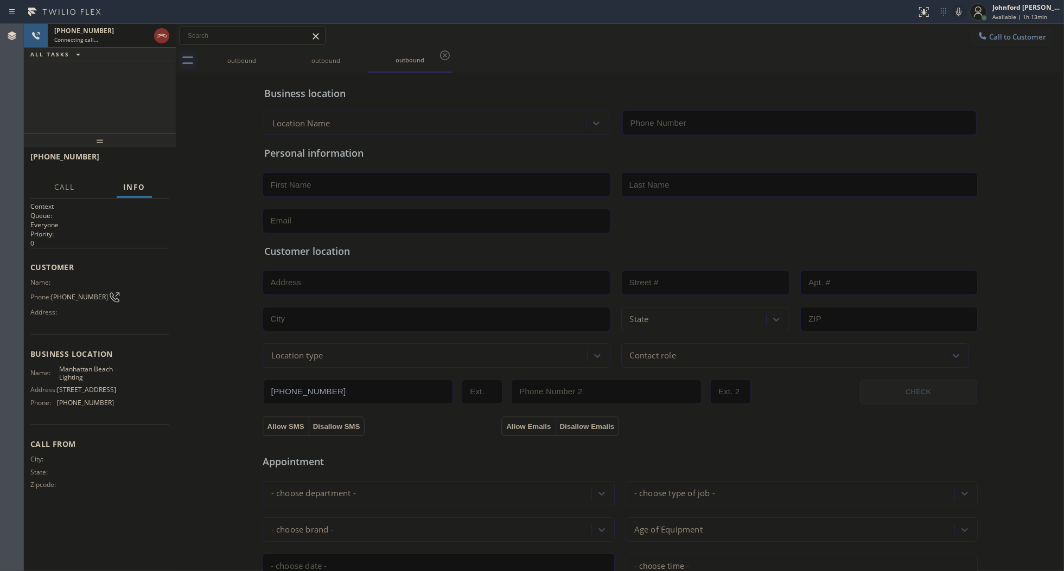
type input "[PHONE_NUMBER]"
drag, startPoint x: 277, startPoint y: 53, endPoint x: 314, endPoint y: 555, distance: 503.7
click at [0, 0] on icon at bounding box center [0, 0] width 0 height 0
click at [725, 77] on div "Business location HVAC Alliance Expert [GEOGRAPHIC_DATA] [PHONE_NUMBER]" at bounding box center [620, 105] width 716 height 60
click at [164, 33] on icon at bounding box center [161, 35] width 13 height 13
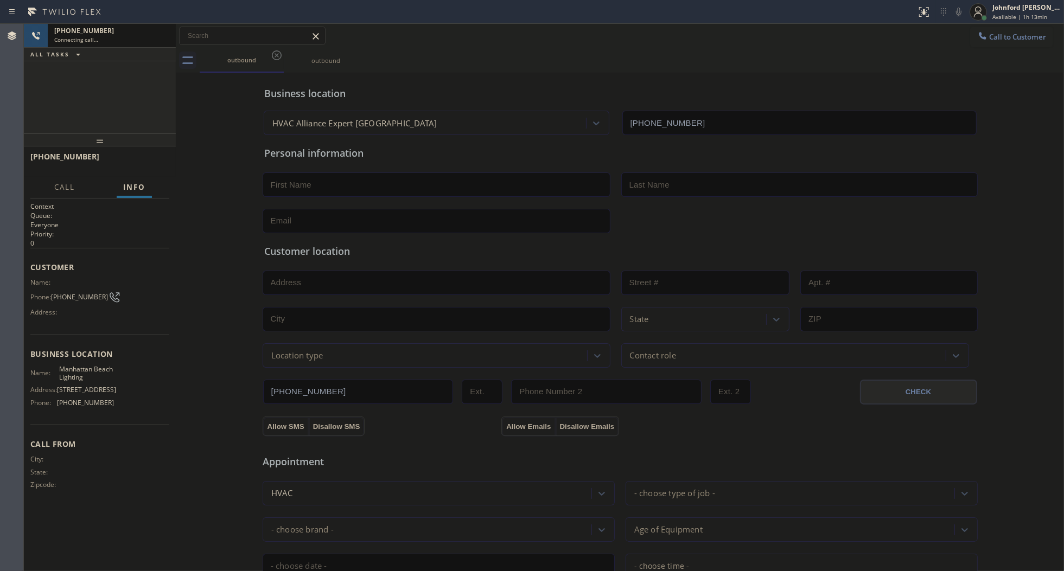
click at [984, 42] on button "Call to Customer" at bounding box center [1011, 37] width 83 height 21
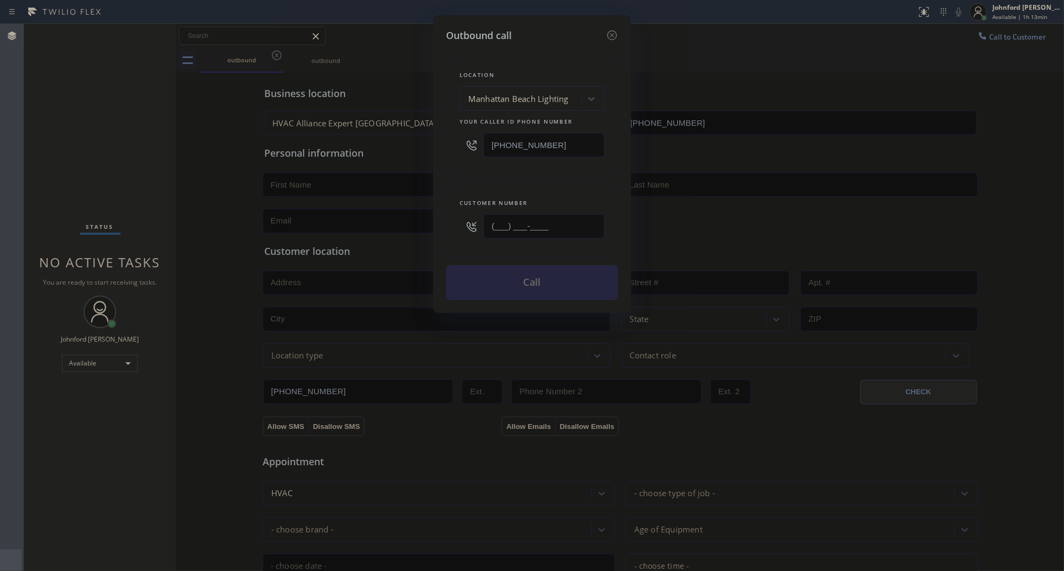
drag, startPoint x: 549, startPoint y: 229, endPoint x: 378, endPoint y: 229, distance: 170.9
click at [379, 229] on div "Outbound call Location [GEOGRAPHIC_DATA] Lighting Your caller id phone number […" at bounding box center [532, 285] width 1064 height 571
paste input "661) 437-7095"
type input "[PHONE_NUMBER]"
click at [509, 176] on div "Location [GEOGRAPHIC_DATA] Lighting Your caller id phone number [PHONE_NUMBER] …" at bounding box center [532, 171] width 172 height 257
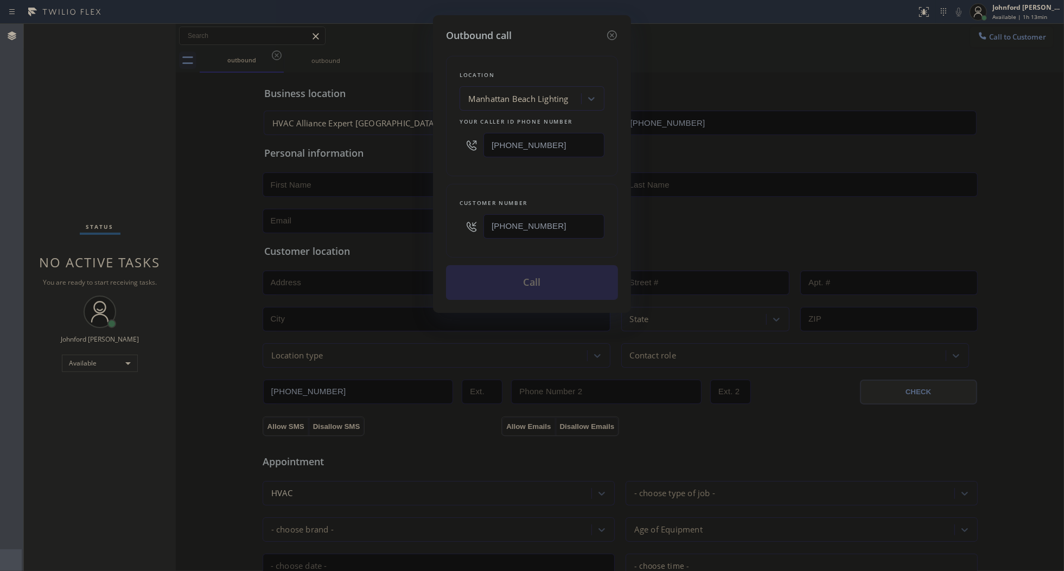
click at [529, 289] on button "Call" at bounding box center [532, 282] width 172 height 35
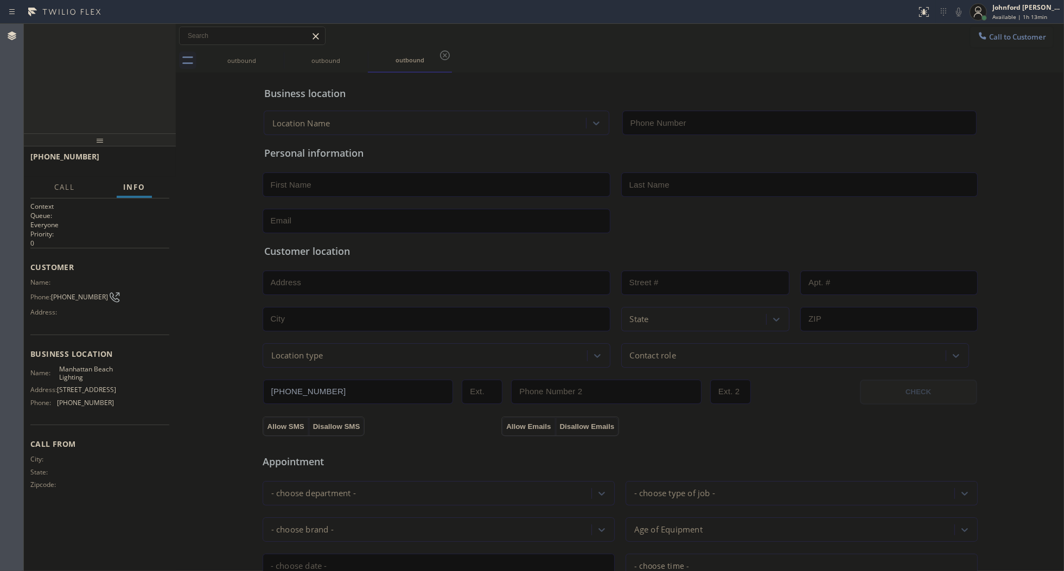
type input "[PHONE_NUMBER]"
click at [164, 35] on icon at bounding box center [161, 35] width 13 height 13
click at [1013, 40] on span "Call to Customer" at bounding box center [1017, 37] width 57 height 10
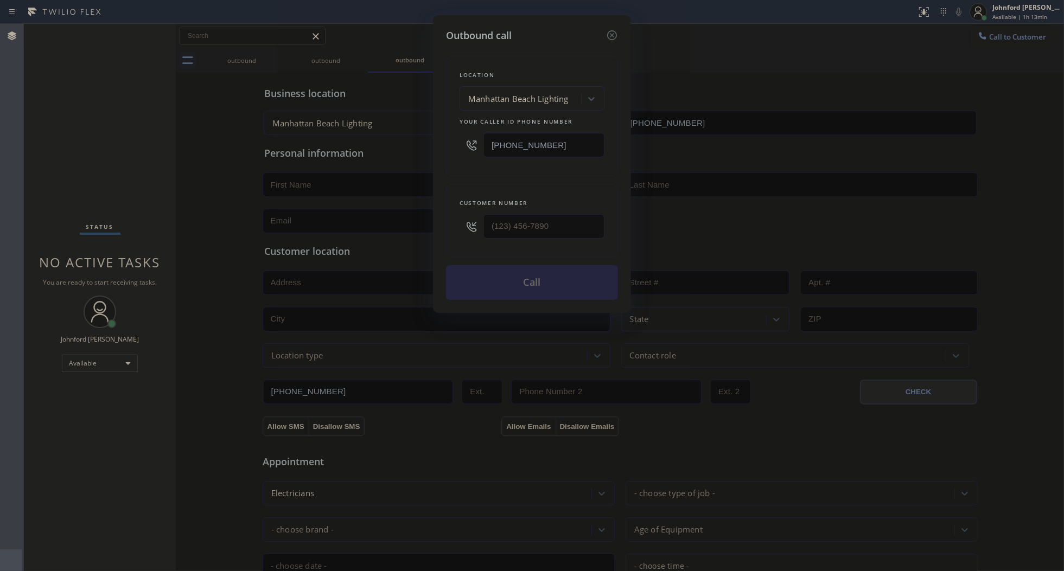
drag, startPoint x: 586, startPoint y: 147, endPoint x: 435, endPoint y: 147, distance: 150.8
click at [435, 147] on div "Outbound call Location [GEOGRAPHIC_DATA] Lighting Your caller id phone number […" at bounding box center [532, 164] width 198 height 298
paste input "773) 830-4668"
type input "[PHONE_NUMBER]"
click at [559, 218] on input "(___) ___-____" at bounding box center [543, 226] width 121 height 24
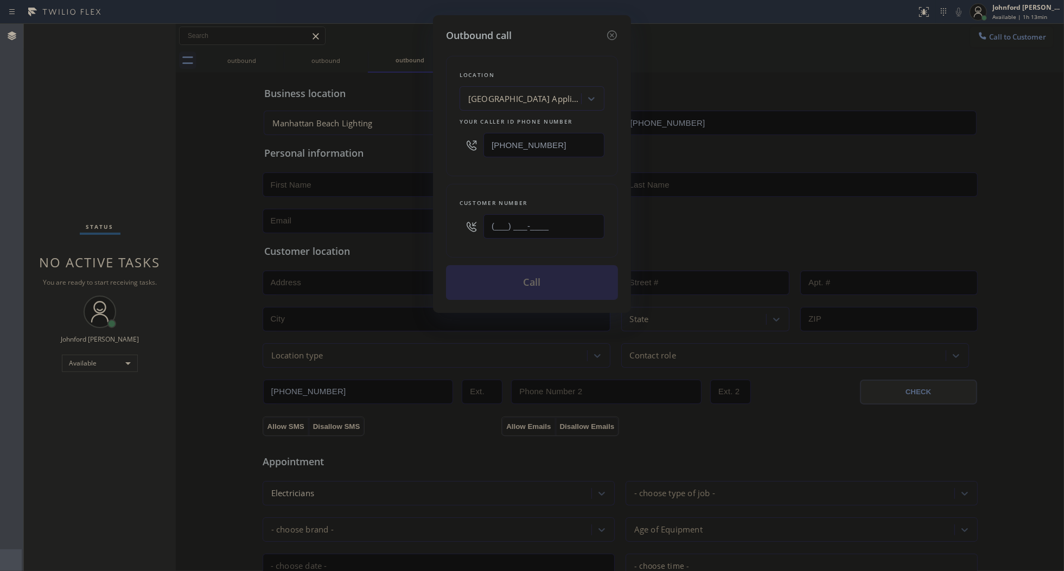
paste input "205) 584-7832"
type input "[PHONE_NUMBER]"
click at [533, 157] on div "[PHONE_NUMBER]" at bounding box center [532, 144] width 145 height 35
click at [524, 276] on button "Call" at bounding box center [532, 282] width 172 height 35
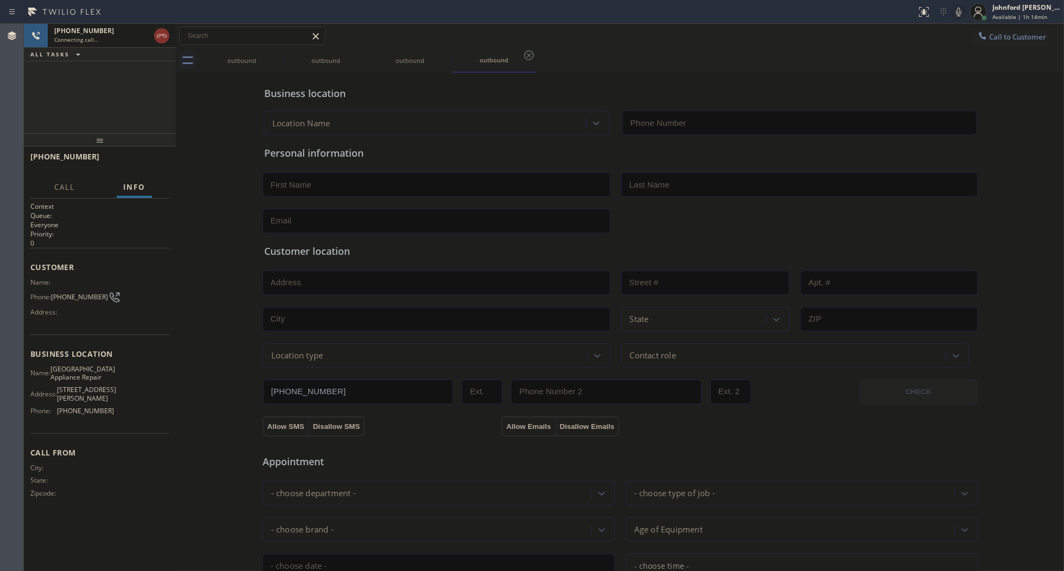
type input "[PHONE_NUMBER]"
click at [163, 36] on icon at bounding box center [161, 35] width 13 height 13
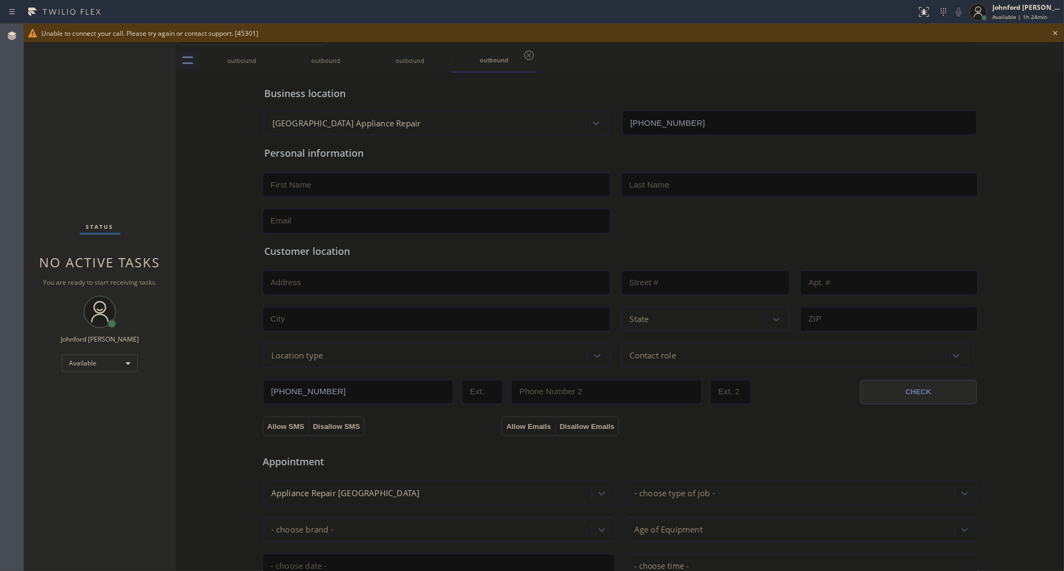
click at [709, 82] on div "Business location [GEOGRAPHIC_DATA] Appliance Repair [PHONE_NUMBER]" at bounding box center [620, 105] width 716 height 60
click at [931, 80] on div "Business location [GEOGRAPHIC_DATA] Appliance Repair [PHONE_NUMBER]" at bounding box center [620, 105] width 716 height 60
click at [1054, 37] on icon at bounding box center [1055, 33] width 13 height 13
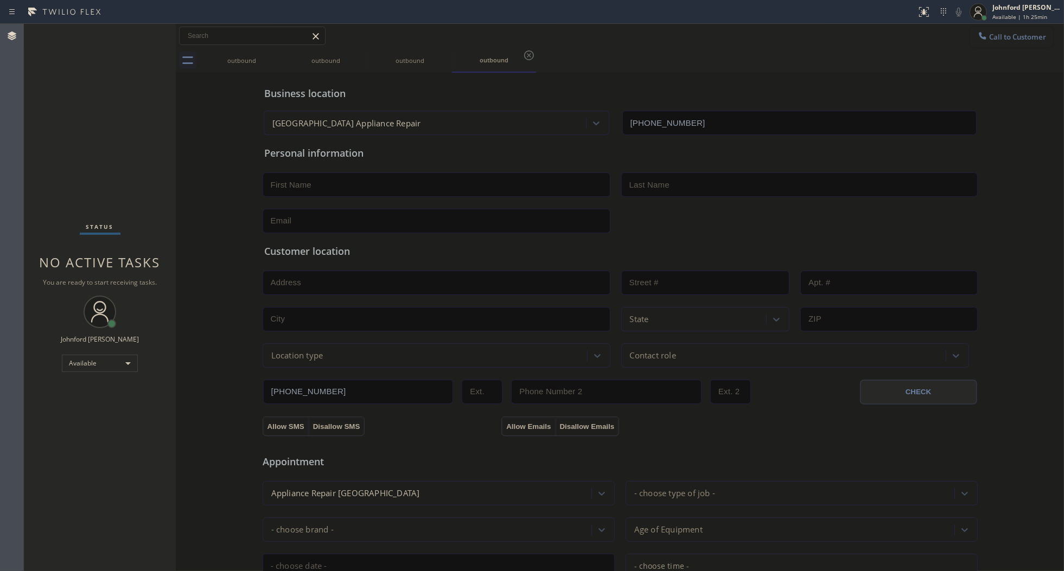
click at [1031, 33] on button "Call to Customer" at bounding box center [1011, 37] width 83 height 21
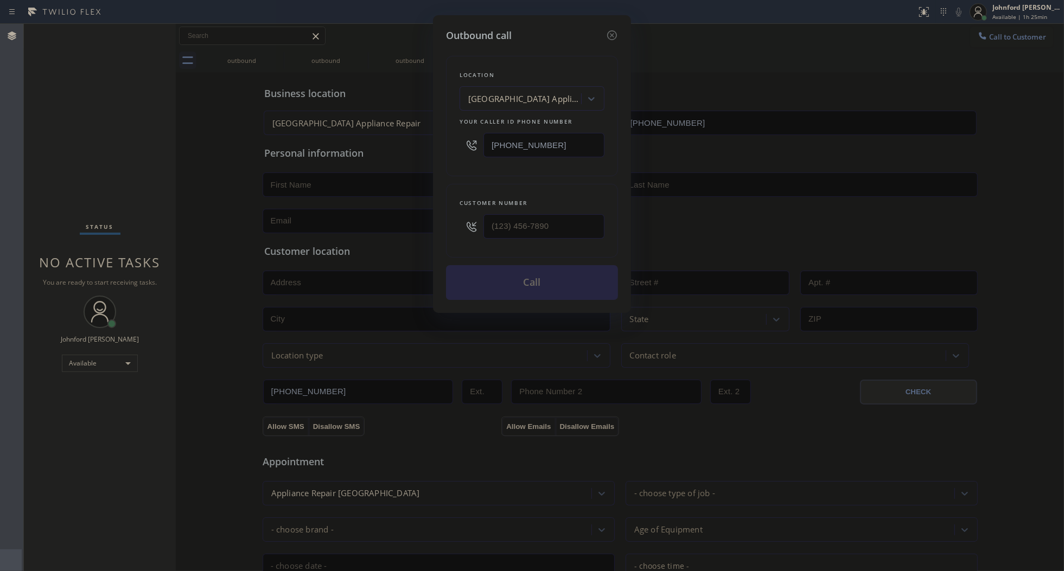
drag, startPoint x: 574, startPoint y: 134, endPoint x: 375, endPoint y: 136, distance: 199.1
click at [375, 136] on div "Outbound call Location [GEOGRAPHIC_DATA] Appliance Repair Your caller id phone …" at bounding box center [532, 285] width 1064 height 571
paste input "505) 477-794"
type input "[PHONE_NUMBER]"
click at [567, 218] on input "(___) ___-____" at bounding box center [543, 226] width 121 height 24
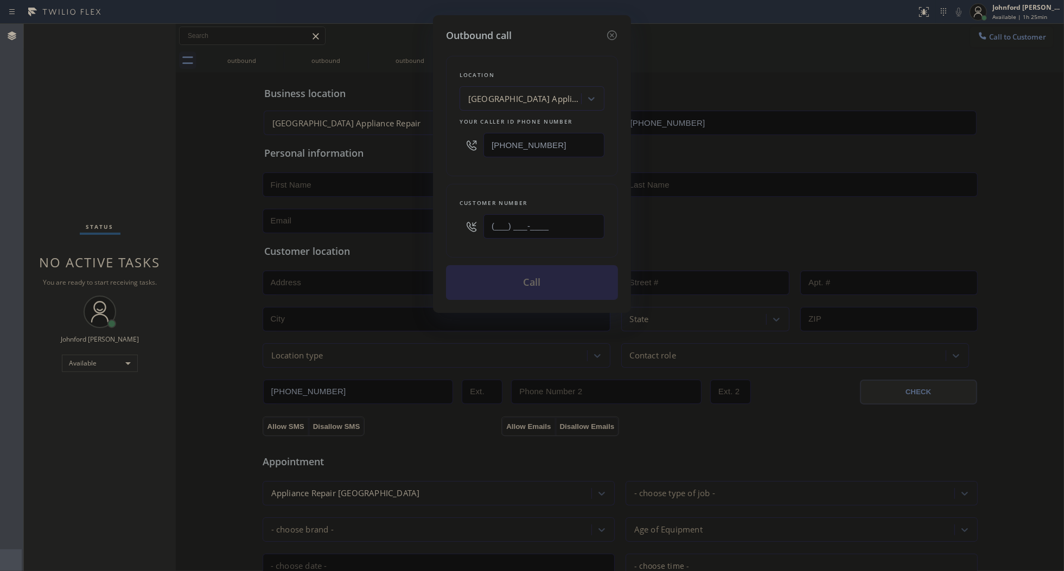
paste input "669) 220-7049"
type input "[PHONE_NUMBER]"
click at [536, 172] on div "Location [GEOGRAPHIC_DATA] Appliance Repair Your caller id phone number [PHONE_…" at bounding box center [532, 116] width 172 height 120
click at [540, 272] on button "Call" at bounding box center [532, 282] width 172 height 35
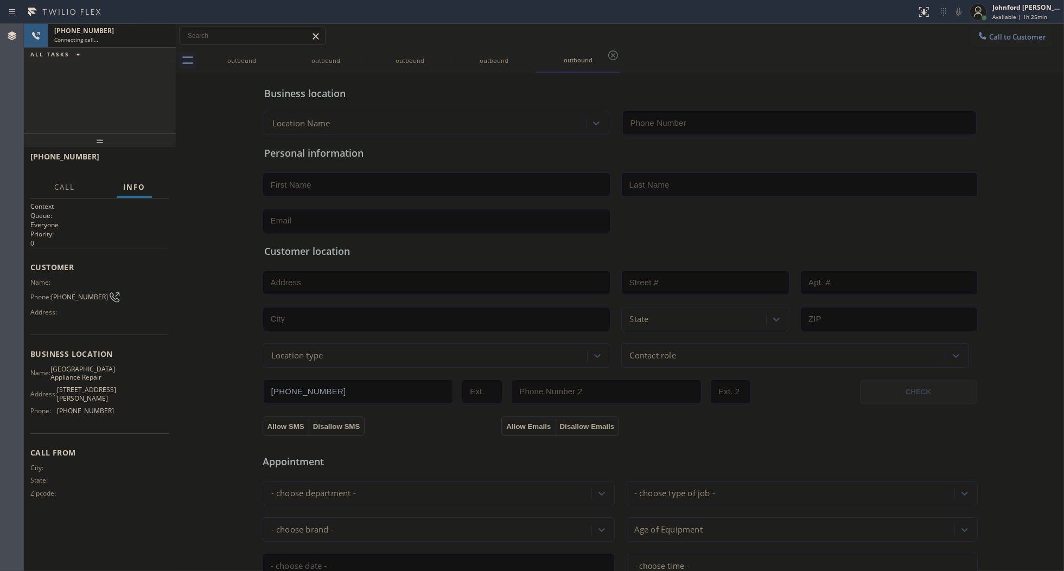
type input "[PHONE_NUMBER]"
click at [127, 167] on button "HANG UP" at bounding box center [144, 161] width 50 height 15
click at [994, 35] on span "Call to Customer" at bounding box center [1017, 37] width 57 height 10
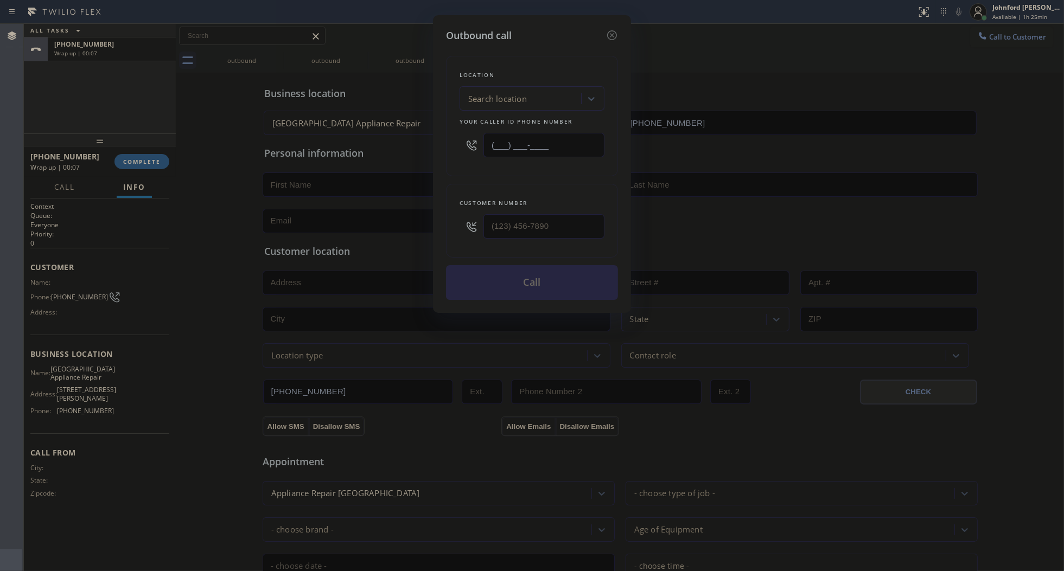
drag, startPoint x: 563, startPoint y: 152, endPoint x: 423, endPoint y: 151, distance: 139.4
click at [423, 151] on div "Outbound call Location Search location Your caller id phone number (___) ___-__…" at bounding box center [532, 285] width 1064 height 571
paste input "562) 362-4267"
type input "[PHONE_NUMBER]"
click at [515, 218] on input "text" at bounding box center [543, 226] width 121 height 24
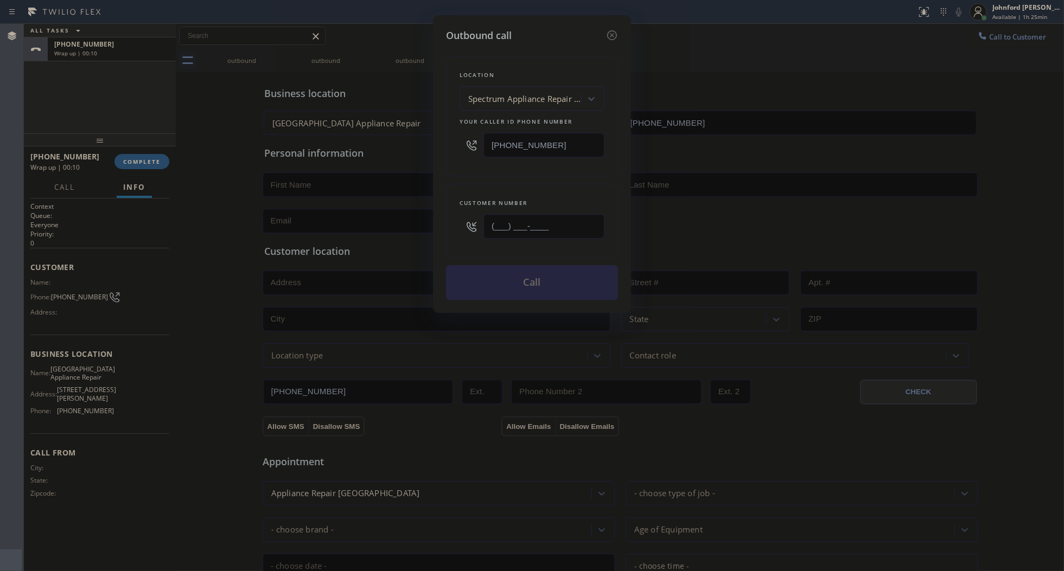
paste input "540) 824-6126"
click at [554, 175] on div "Location Spectrum Appliance Repair [GEOGRAPHIC_DATA] Your caller id phone numbe…" at bounding box center [532, 171] width 172 height 257
click at [562, 280] on button "Call" at bounding box center [532, 282] width 172 height 35
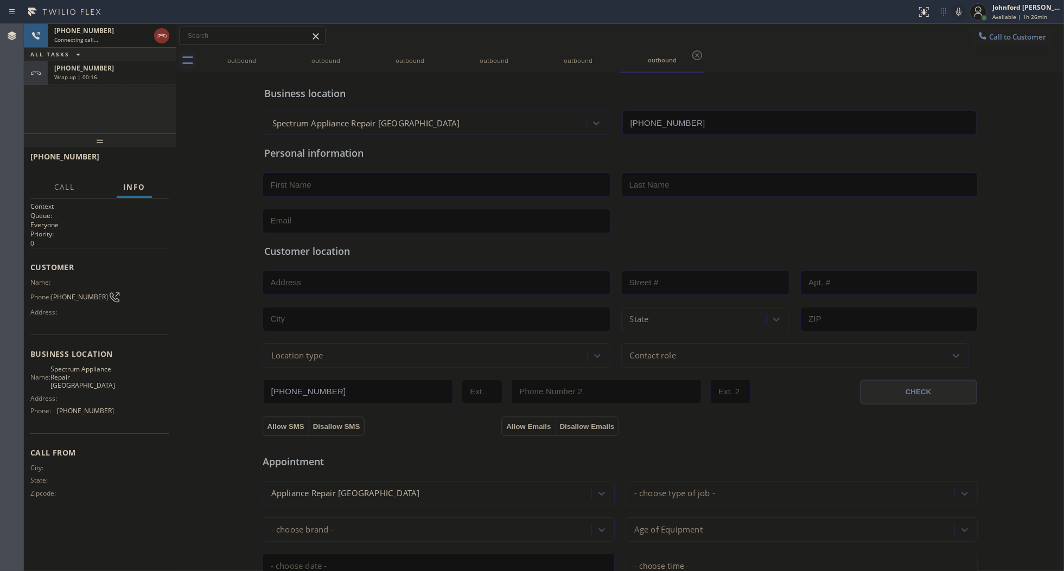
click at [129, 81] on div "[PHONE_NUMBER] Wrap up | 00:16" at bounding box center [110, 73] width 124 height 24
click at [148, 164] on span "COMPLETE" at bounding box center [141, 162] width 37 height 8
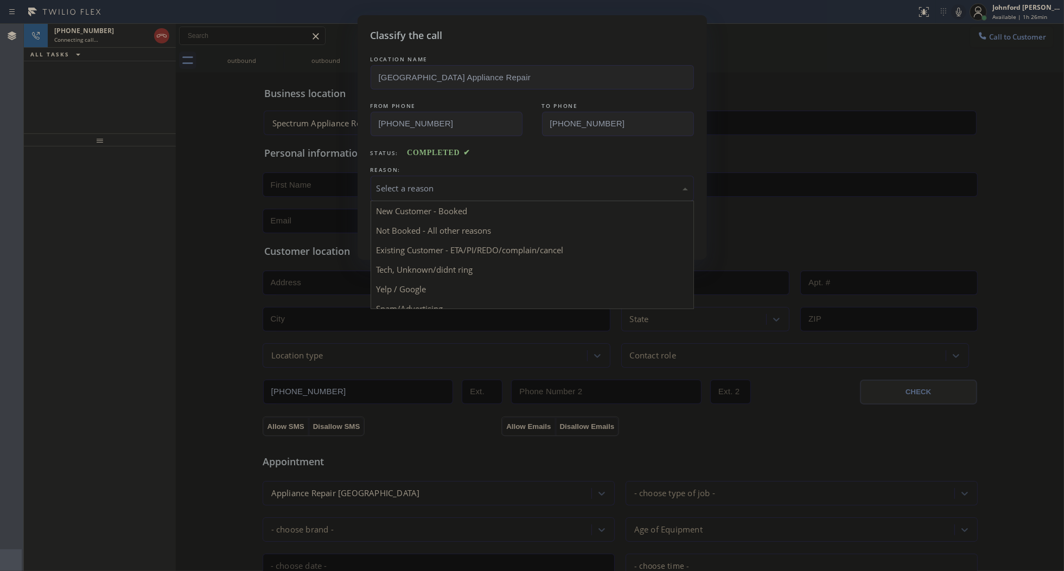
click at [452, 176] on div "Select a reason" at bounding box center [532, 188] width 323 height 25
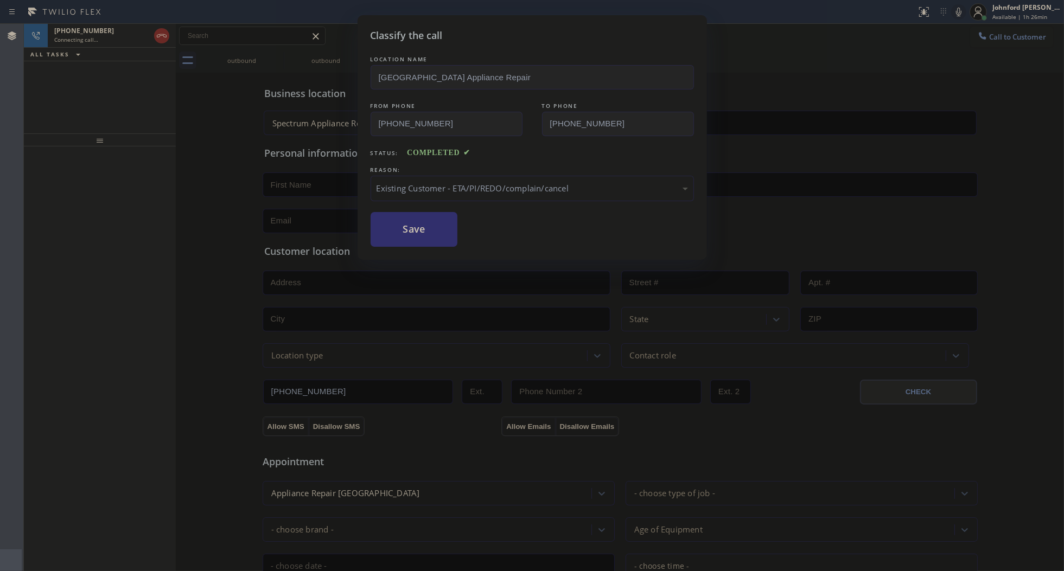
click at [415, 241] on button "Save" at bounding box center [414, 229] width 87 height 35
click at [414, 236] on button "Save" at bounding box center [414, 229] width 87 height 35
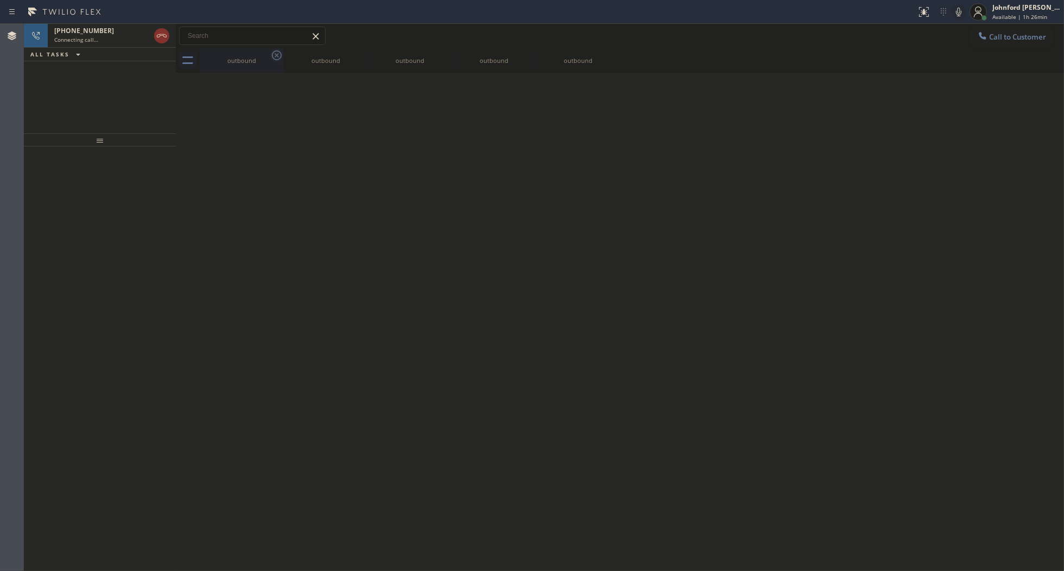
click at [280, 56] on icon at bounding box center [277, 55] width 10 height 10
click at [354, 56] on icon at bounding box center [360, 55] width 13 height 13
click at [0, 0] on icon at bounding box center [0, 0] width 0 height 0
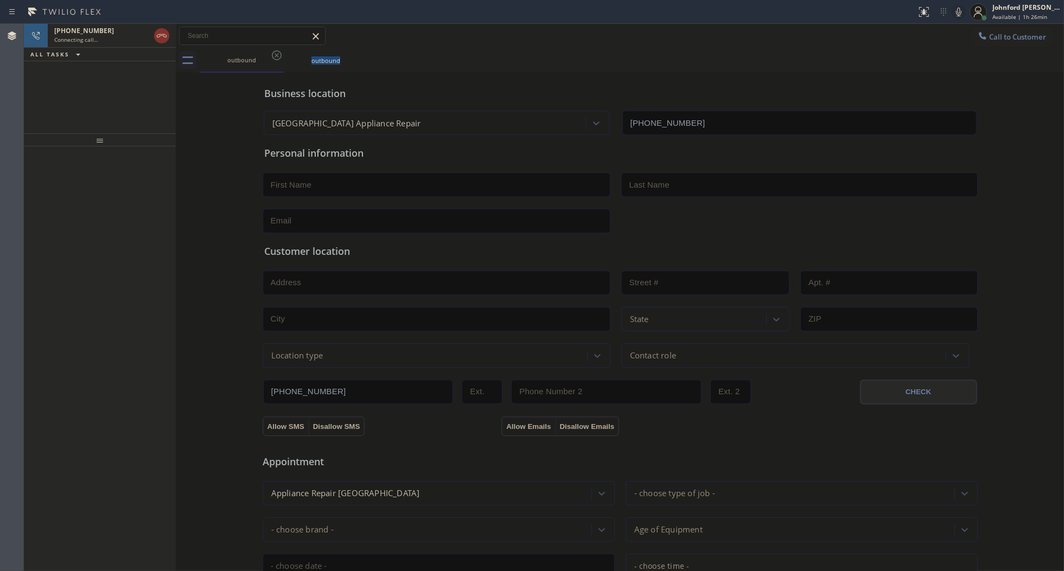
click at [279, 56] on icon at bounding box center [276, 55] width 13 height 13
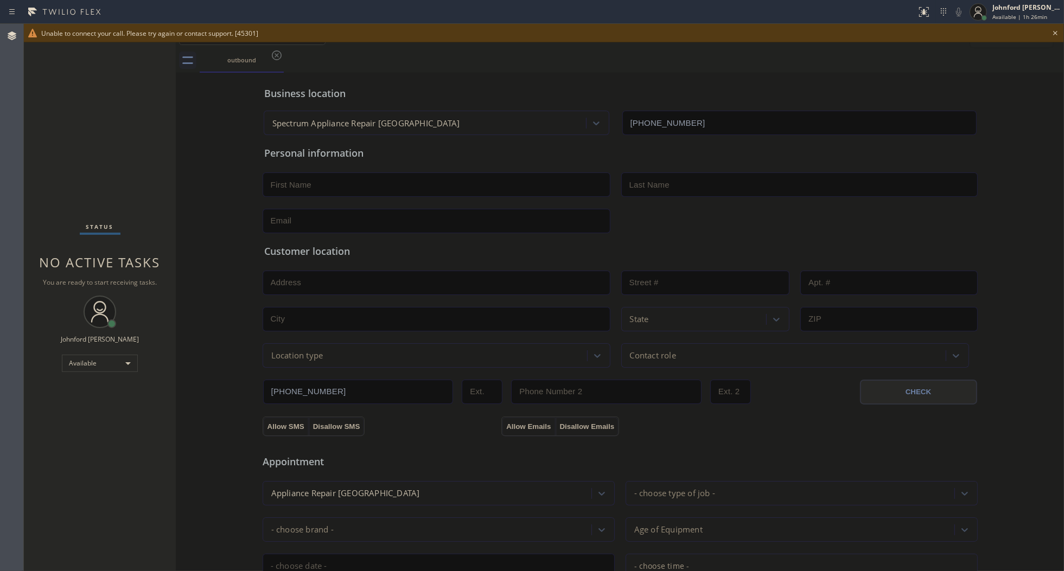
click at [1053, 31] on icon at bounding box center [1055, 33] width 13 height 13
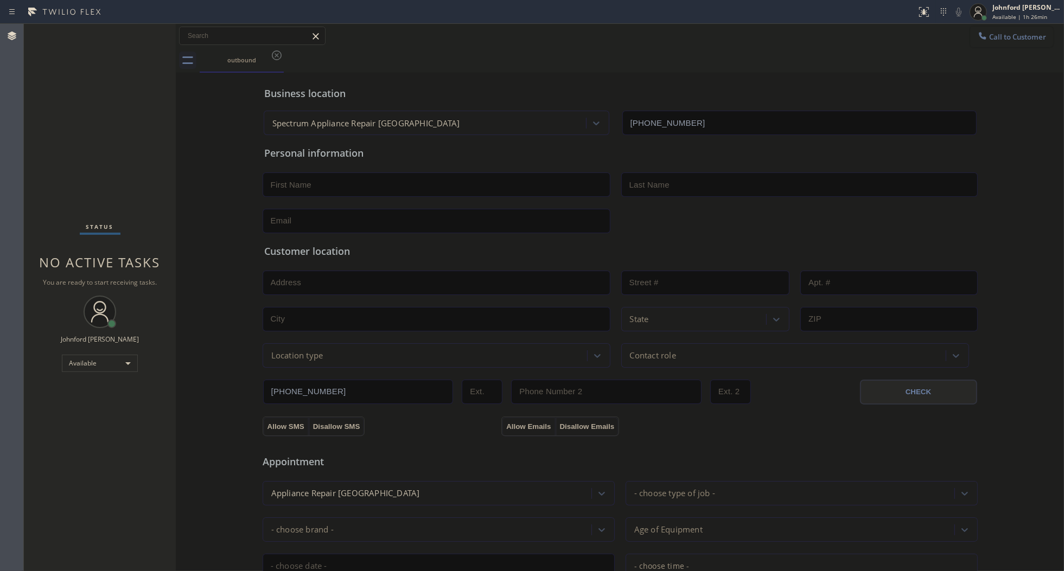
click at [976, 42] on div at bounding box center [982, 36] width 13 height 13
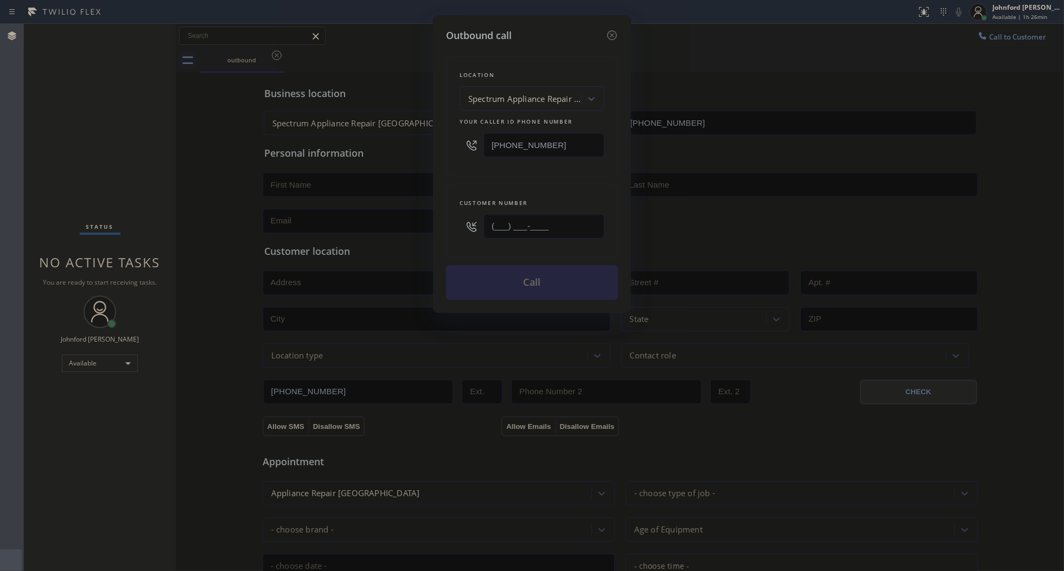
drag, startPoint x: 575, startPoint y: 216, endPoint x: 424, endPoint y: 219, distance: 151.4
click at [424, 219] on div "Outbound call Location Spectrum Appliance Repair [GEOGRAPHIC_DATA] Your caller …" at bounding box center [532, 285] width 1064 height 571
paste input "540) 824-6126"
type input "[PHONE_NUMBER]"
drag, startPoint x: 461, startPoint y: 169, endPoint x: 475, endPoint y: 201, distance: 35.3
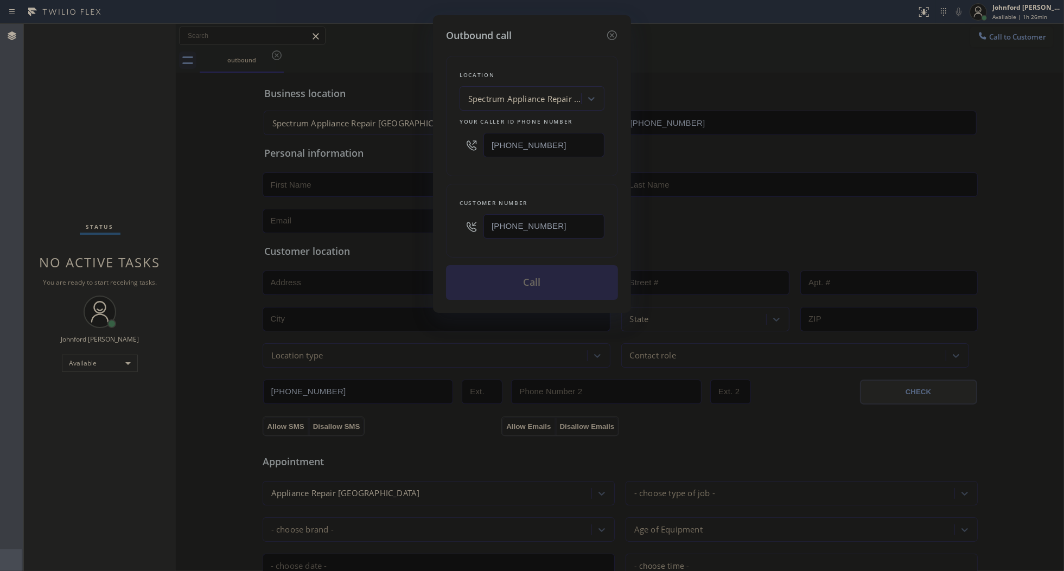
click at [471, 183] on div "Location Spectrum Appliance Repair [GEOGRAPHIC_DATA] Your caller id phone numbe…" at bounding box center [532, 171] width 172 height 257
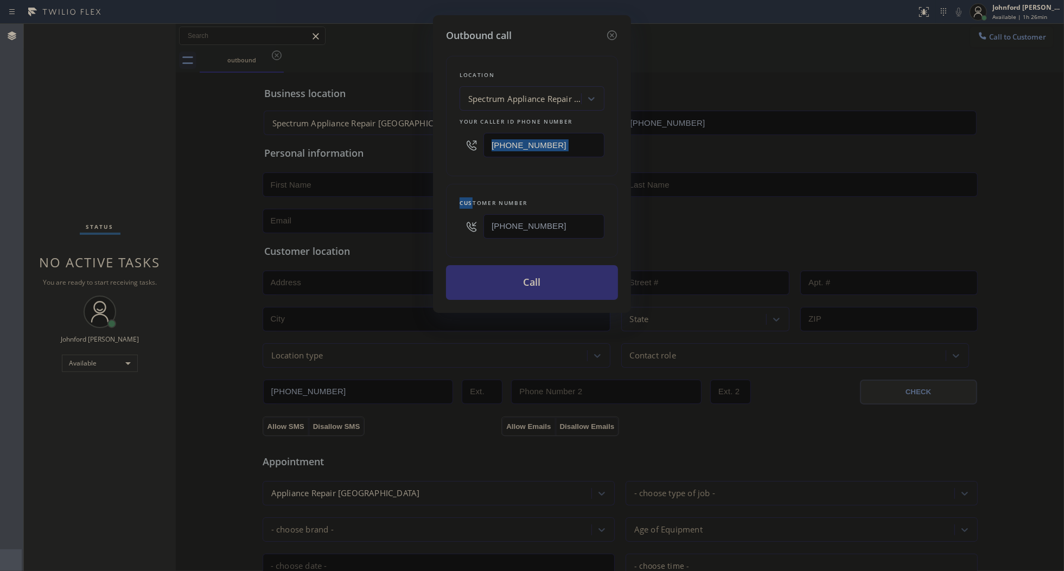
click at [484, 281] on button "Call" at bounding box center [532, 282] width 172 height 35
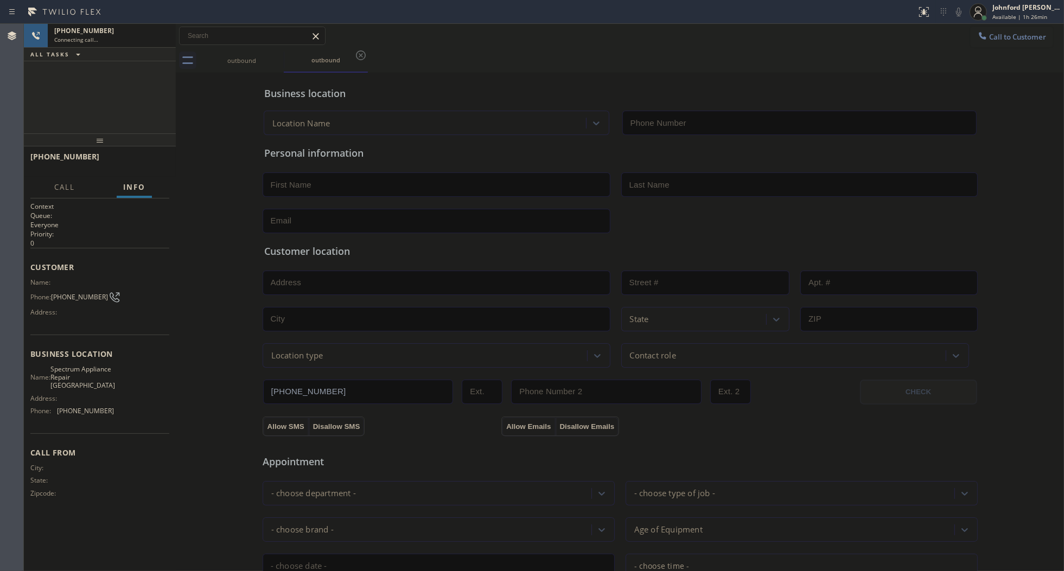
type input "[PHONE_NUMBER]"
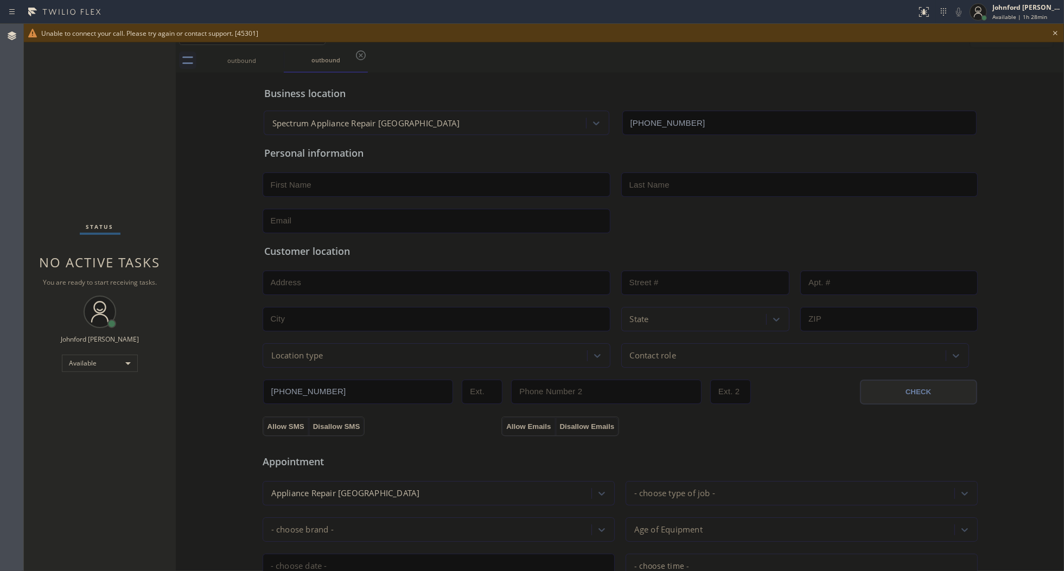
click at [1054, 30] on icon at bounding box center [1055, 33] width 13 height 13
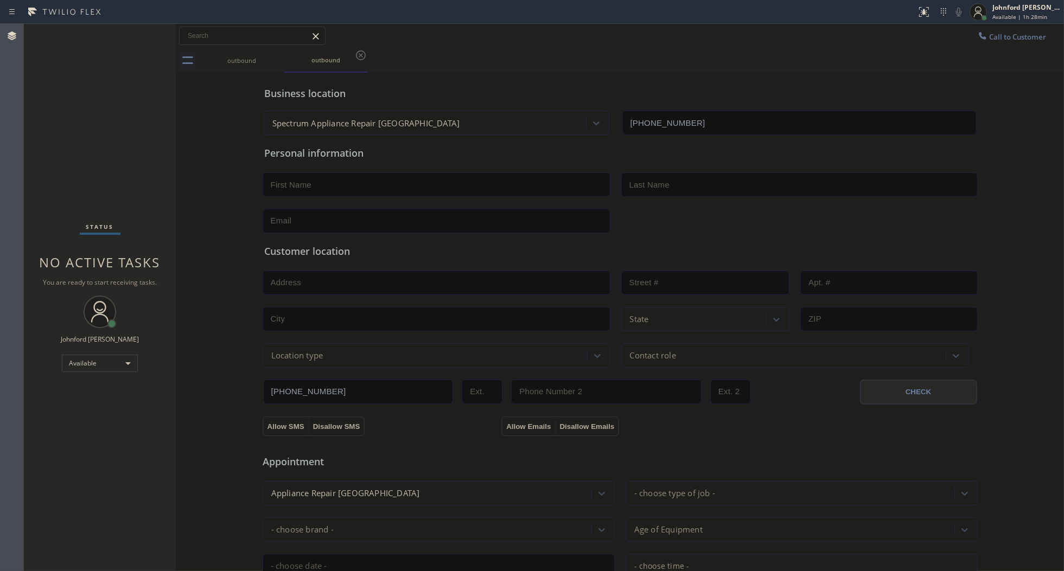
click at [1023, 34] on button "Call to Customer" at bounding box center [1011, 37] width 83 height 21
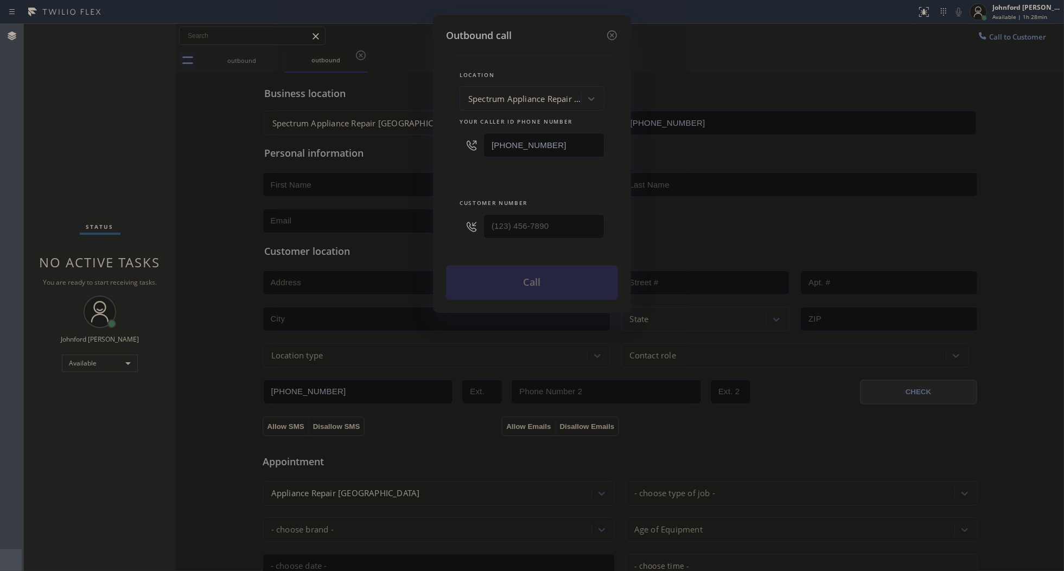
drag, startPoint x: 547, startPoint y: 142, endPoint x: 385, endPoint y: 142, distance: 161.7
click at [385, 142] on div "Outbound call Location Spectrum Appliance Repair [GEOGRAPHIC_DATA] Your caller …" at bounding box center [532, 285] width 1064 height 571
paste input "760) 742-5149"
type input "[PHONE_NUMBER]"
drag, startPoint x: 574, startPoint y: 221, endPoint x: 424, endPoint y: 224, distance: 149.8
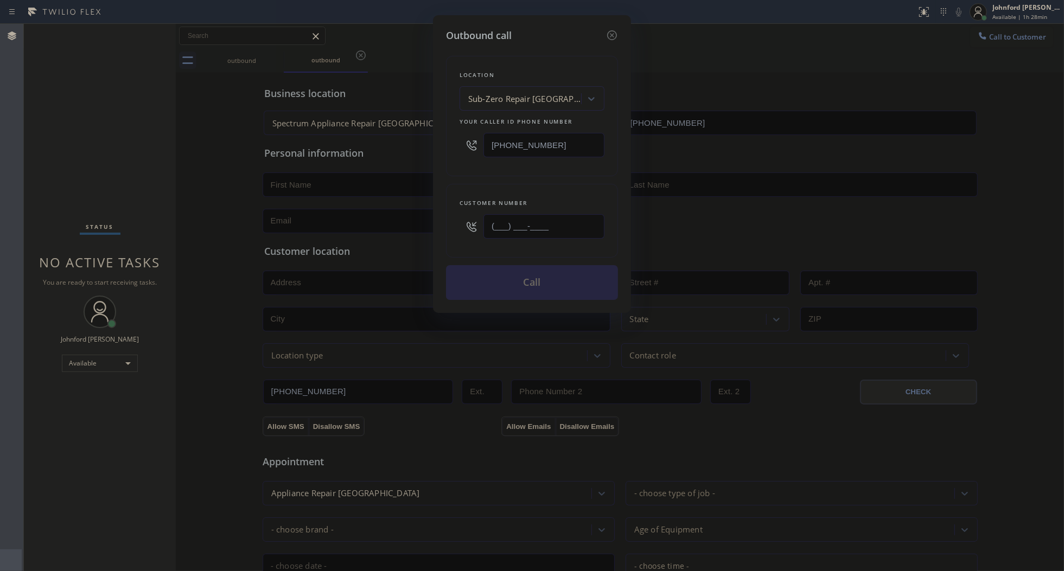
click at [424, 224] on div "Outbound call Location Sub-Zero Repair [GEOGRAPHIC_DATA] Your caller id phone n…" at bounding box center [532, 285] width 1064 height 571
paste input "505) 477-8075"
type input "[PHONE_NUMBER]"
click at [545, 174] on div "Location Sub-Zero Repair [GEOGRAPHIC_DATA] Your caller id phone number [PHONE_N…" at bounding box center [532, 171] width 172 height 257
click at [554, 282] on button "Call" at bounding box center [532, 282] width 172 height 35
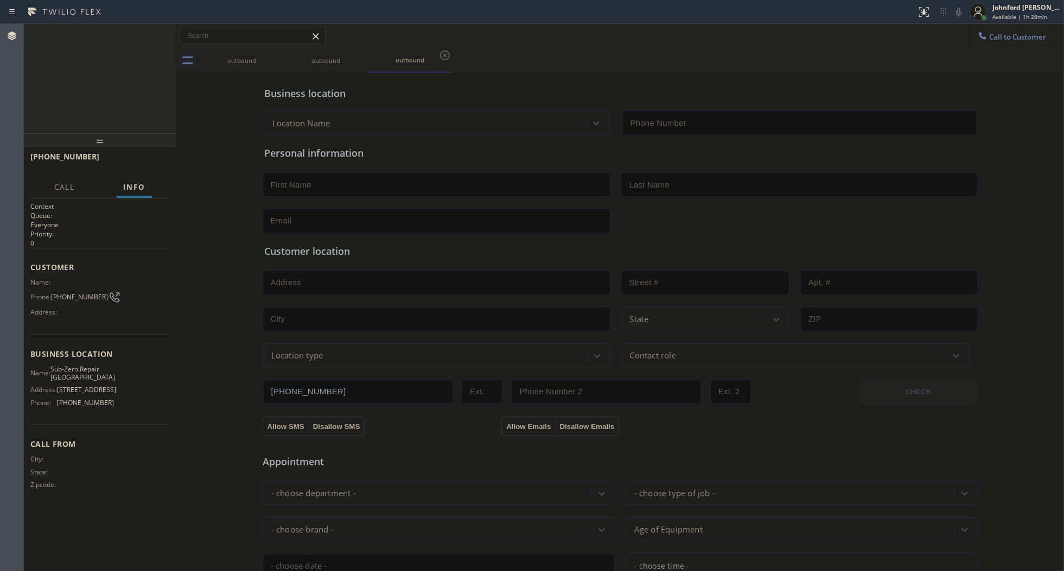
type input "[PHONE_NUMBER]"
click at [280, 54] on icon at bounding box center [276, 55] width 13 height 13
click at [36, 112] on div "[PHONE_NUMBER] Connecting call… ALL TASKS ALL TASKS ACTIVE TASKS TASKS IN WRAP …" at bounding box center [100, 79] width 152 height 110
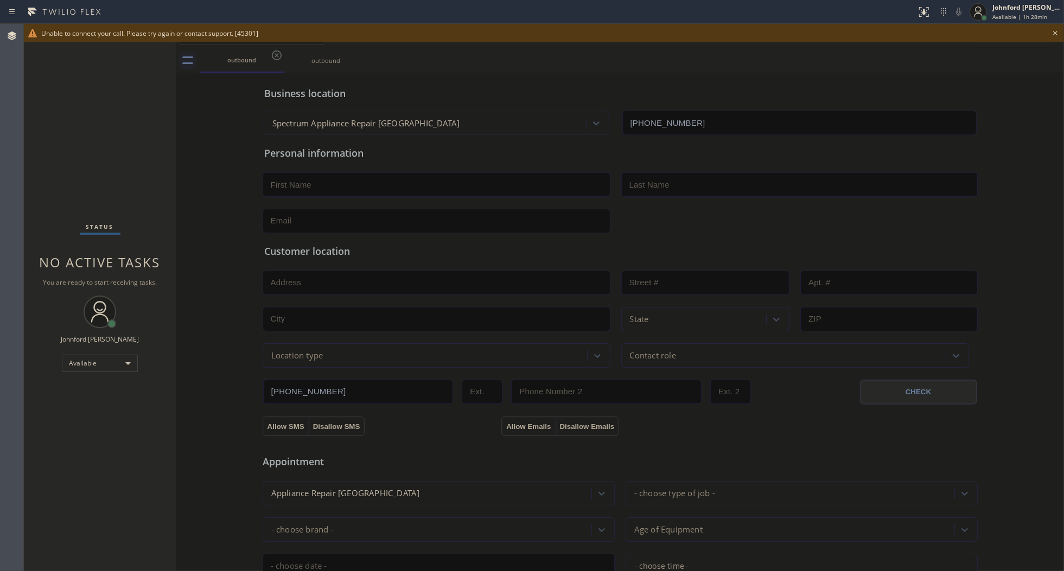
click at [1055, 31] on icon at bounding box center [1055, 33] width 13 height 13
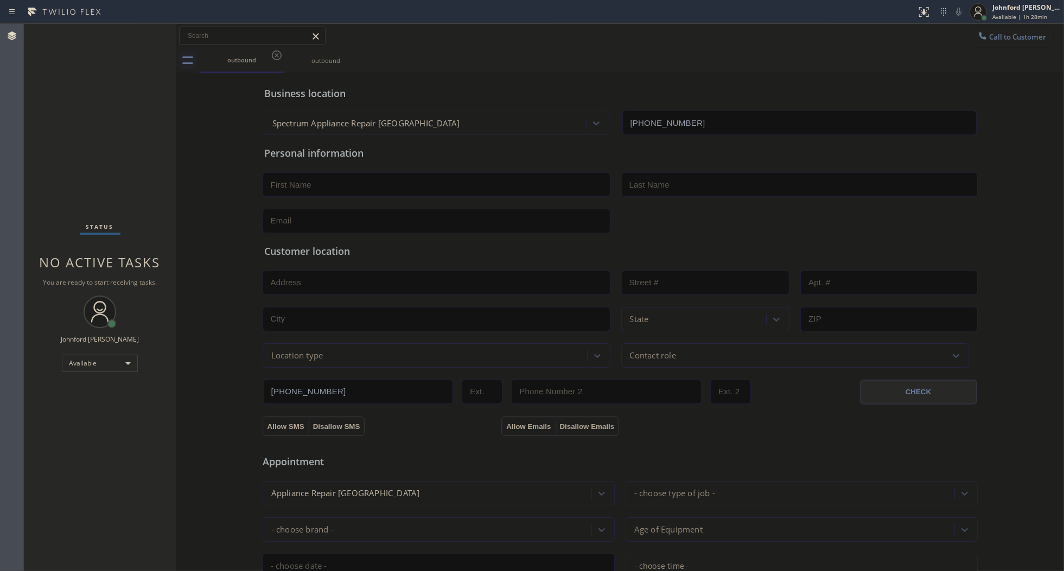
click at [1016, 39] on span "Call to Customer" at bounding box center [1017, 37] width 57 height 10
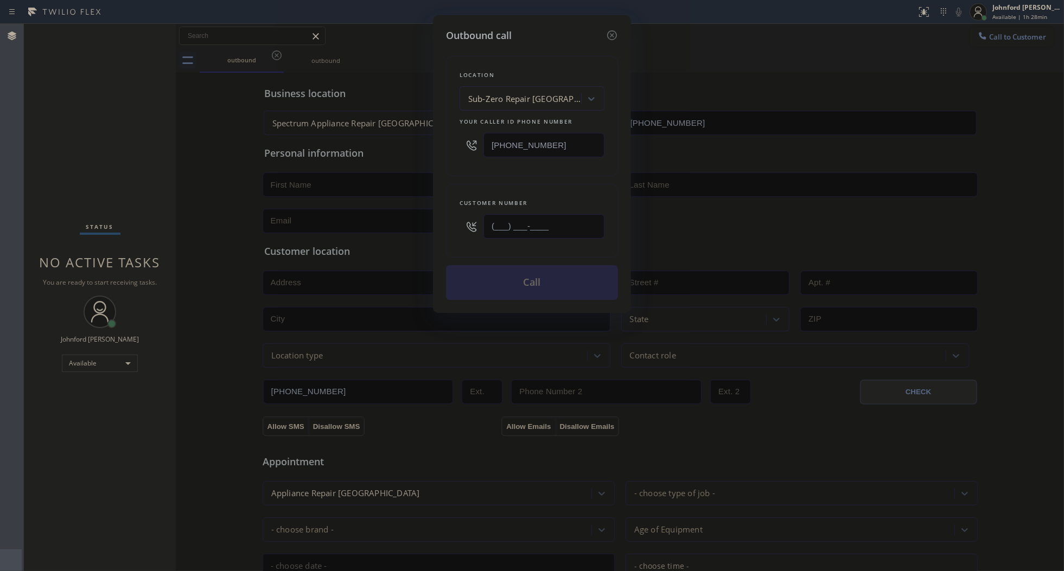
drag, startPoint x: 562, startPoint y: 226, endPoint x: 444, endPoint y: 216, distance: 118.1
click at [444, 216] on div "Outbound call Location Sub-Zero Repair [GEOGRAPHIC_DATA] Your caller id phone n…" at bounding box center [532, 164] width 198 height 298
paste input "505) 477-8075"
type input "[PHONE_NUMBER]"
drag, startPoint x: 456, startPoint y: 183, endPoint x: 520, endPoint y: 265, distance: 103.6
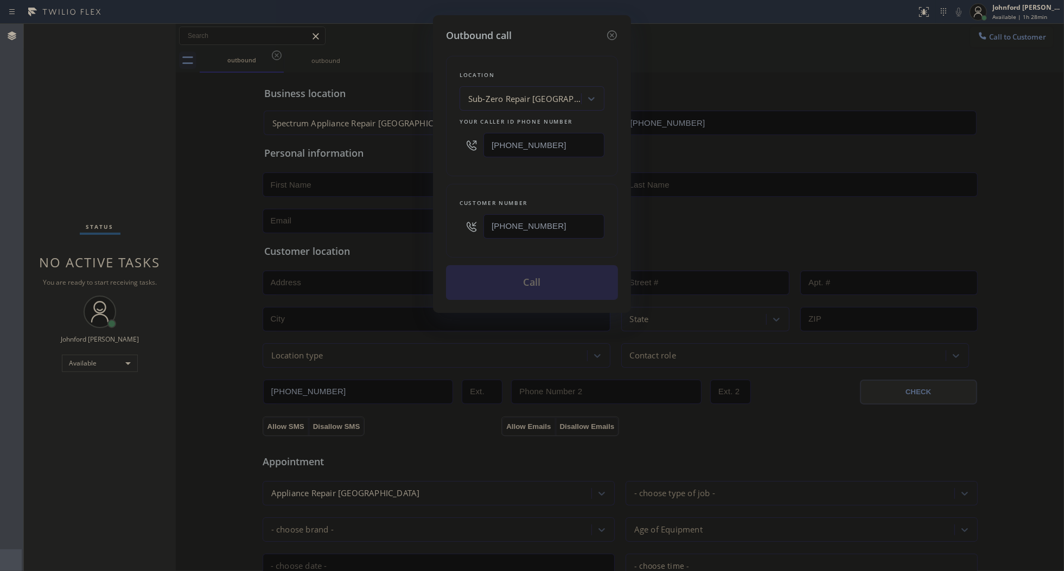
click at [457, 184] on div "Customer number [PHONE_NUMBER]" at bounding box center [532, 221] width 172 height 74
click at [521, 269] on button "Call" at bounding box center [532, 282] width 172 height 35
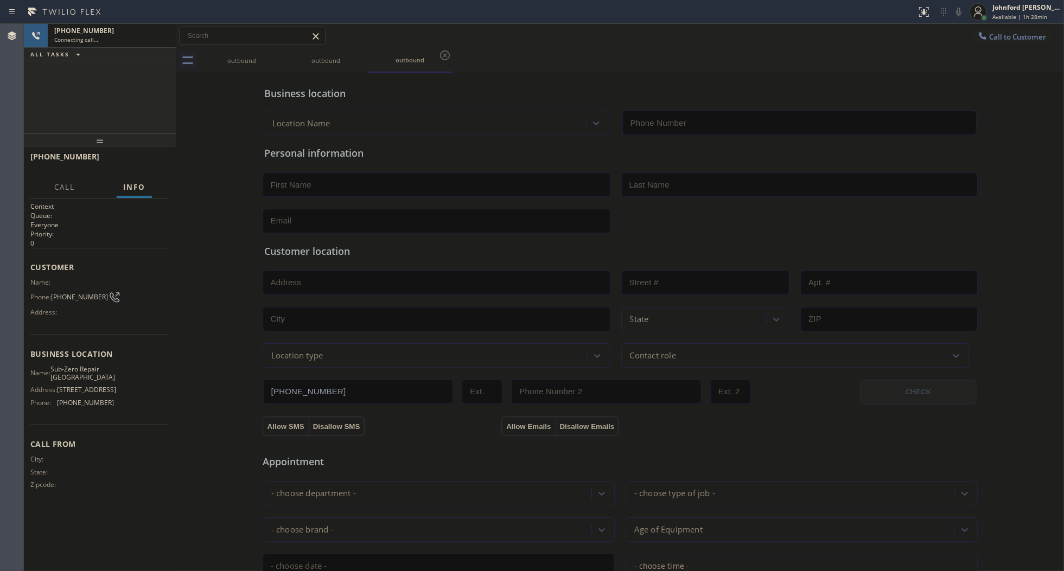
type input "[PHONE_NUMBER]"
click at [269, 52] on div "outbound" at bounding box center [242, 60] width 82 height 24
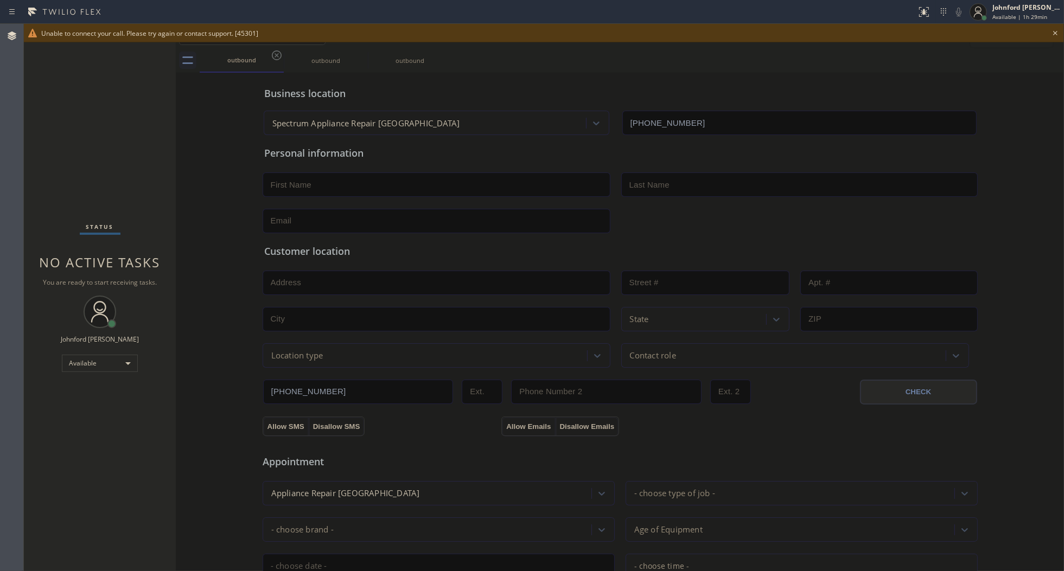
click at [1056, 30] on icon at bounding box center [1055, 33] width 13 height 13
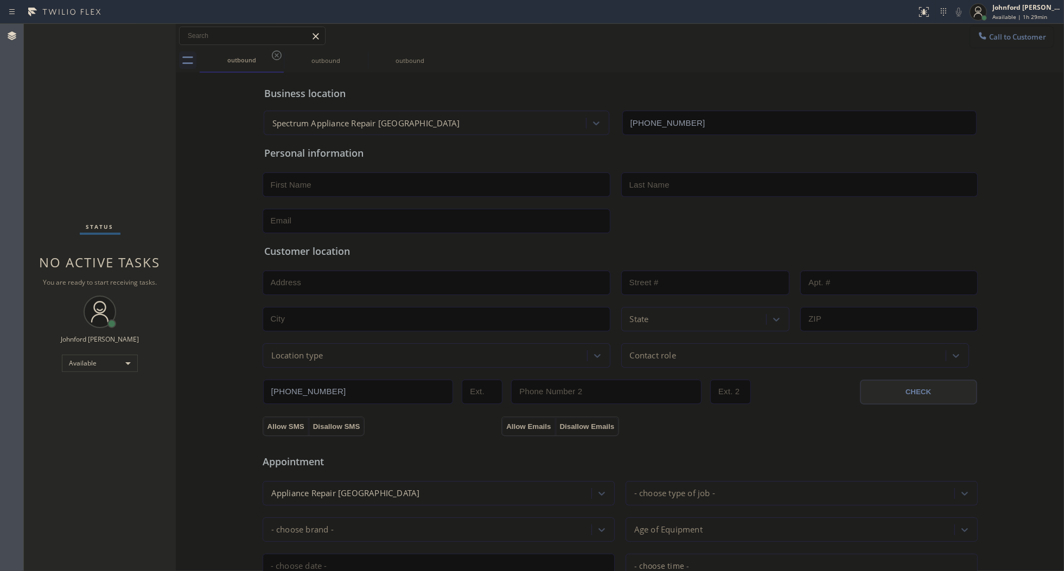
click at [1032, 28] on button "Call to Customer" at bounding box center [1011, 37] width 83 height 21
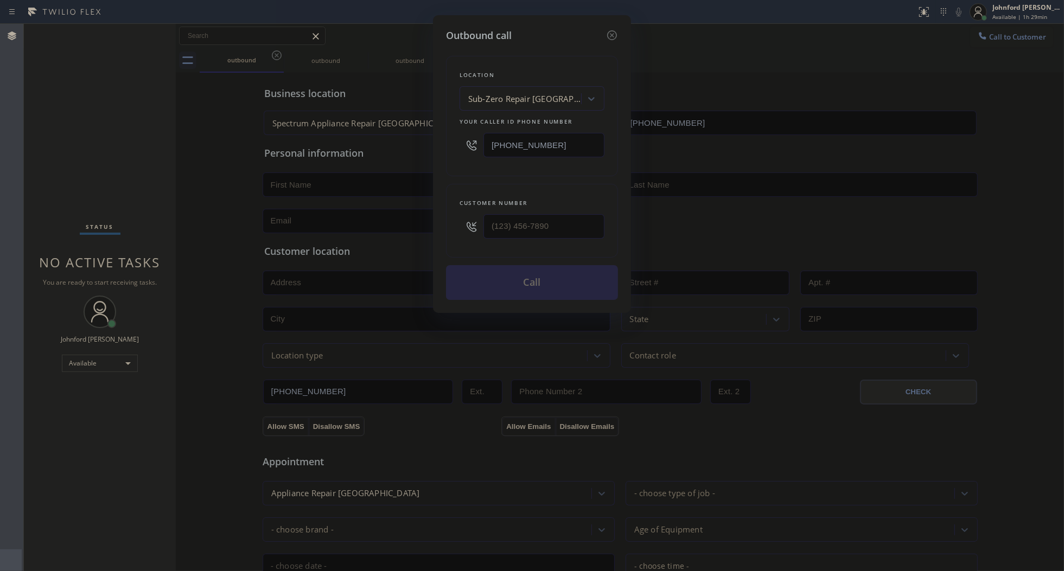
drag, startPoint x: 569, startPoint y: 155, endPoint x: 423, endPoint y: 137, distance: 146.6
click at [423, 137] on div "Outbound call Location Sub-Zero Repair [GEOGRAPHIC_DATA] Your caller id phone n…" at bounding box center [532, 285] width 1064 height 571
click at [531, 137] on input "[PHONE_NUMBER]" at bounding box center [543, 145] width 121 height 24
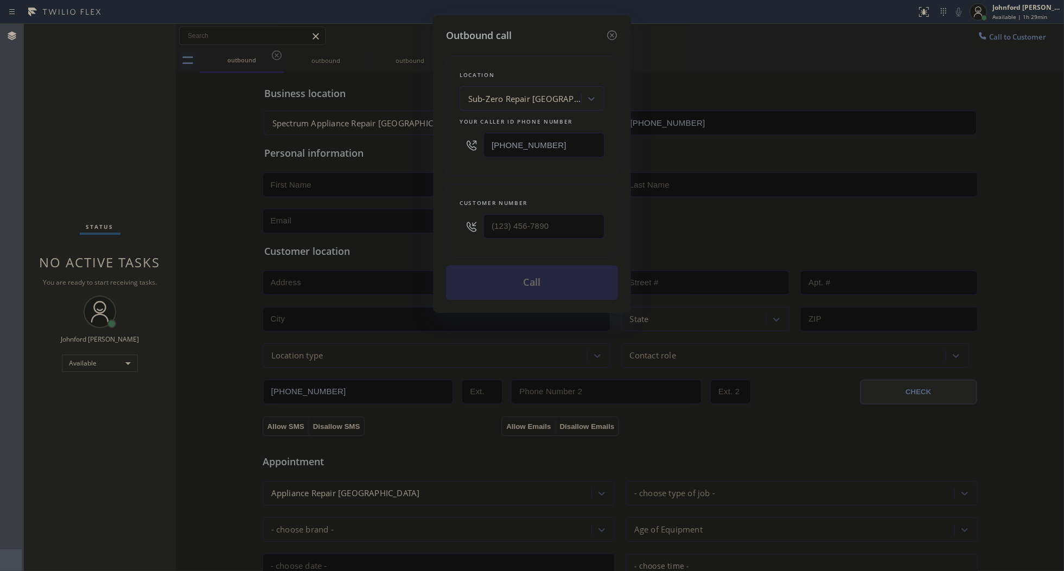
paste input "14) 203-2288"
type input "[PHONE_NUMBER]"
click at [533, 214] on input "(___) ___-____" at bounding box center [543, 226] width 121 height 24
paste input "443) 352-9912"
type input "[PHONE_NUMBER]"
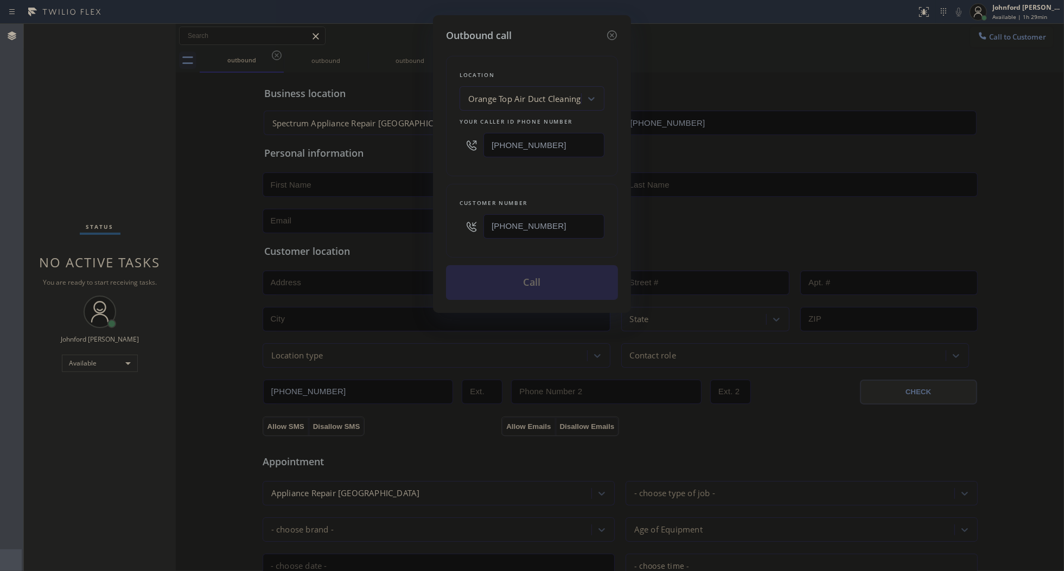
click at [528, 197] on div "Customer number" at bounding box center [532, 202] width 145 height 11
click at [514, 277] on button "Call" at bounding box center [532, 282] width 172 height 35
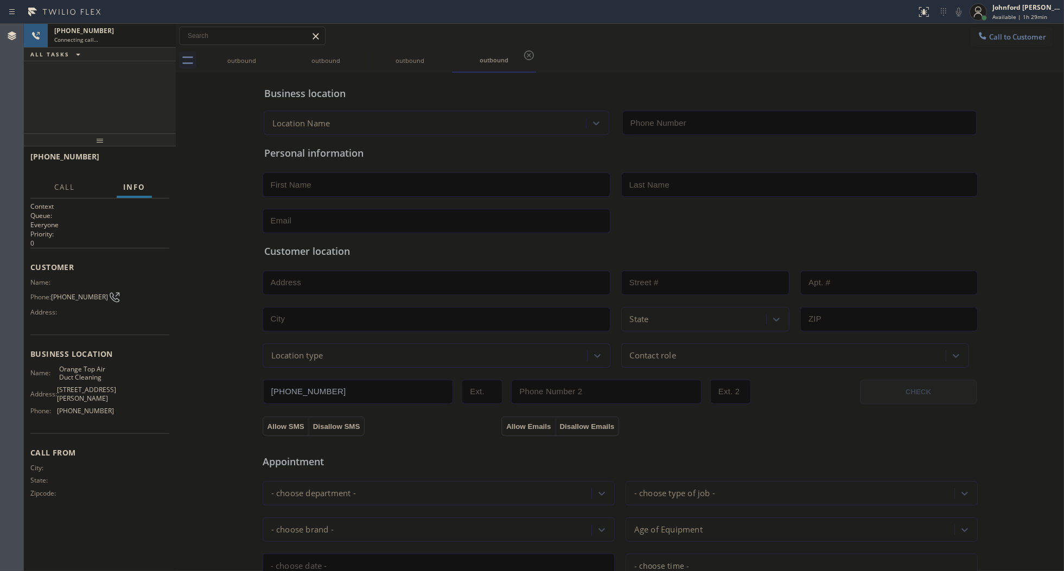
type input "[PHONE_NUMBER]"
click at [137, 30] on div "[PHONE_NUMBER]" at bounding box center [101, 30] width 95 height 9
click at [269, 53] on div "outbound" at bounding box center [242, 60] width 82 height 24
click at [269, 53] on div "outbound" at bounding box center [242, 59] width 82 height 23
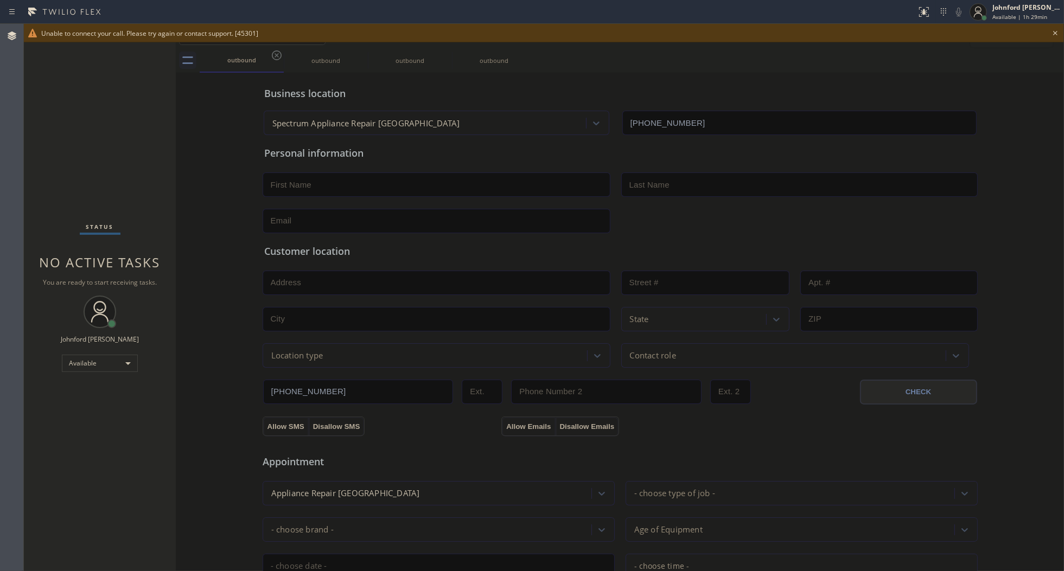
click at [126, 39] on div "Unable to connect your call. Please try again or contact support. [45301]" at bounding box center [544, 33] width 1040 height 18
click at [239, 162] on div "Business location Spectrum Appliance Repair [GEOGRAPHIC_DATA] [PHONE_NUMBER] Pe…" at bounding box center [619, 445] width 883 height 741
drag, startPoint x: 830, startPoint y: 79, endPoint x: 815, endPoint y: 117, distance: 41.4
click at [830, 79] on div "Business location Spectrum Appliance Repair [GEOGRAPHIC_DATA] [PHONE_NUMBER]" at bounding box center [620, 105] width 716 height 60
click at [95, 164] on div "Status No active tasks You are ready to start receiving tasks. [PERSON_NAME] Av…" at bounding box center [100, 297] width 152 height 547
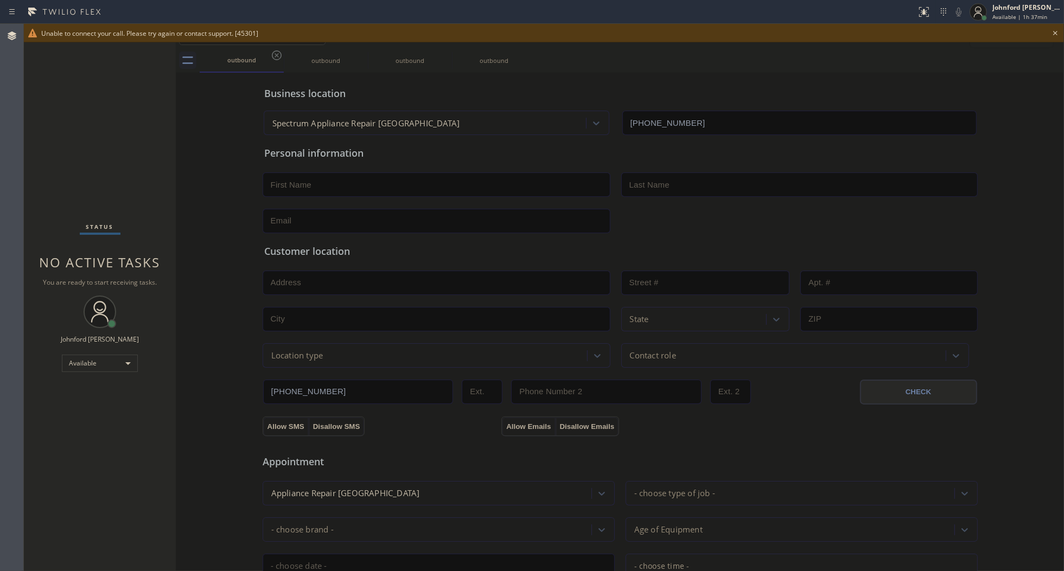
click at [79, 173] on div "Status No active tasks You are ready to start receiving tasks. [PERSON_NAME] Av…" at bounding box center [100, 297] width 152 height 547
click at [98, 361] on div "Available" at bounding box center [100, 363] width 76 height 17
click at [82, 381] on li "Offline" at bounding box center [99, 378] width 74 height 13
click at [1011, 20] on span "Offline | 0s" at bounding box center [1007, 17] width 30 height 8
click at [969, 101] on span "Log out" at bounding box center [973, 105] width 22 height 9
